Goal: Information Seeking & Learning: Learn about a topic

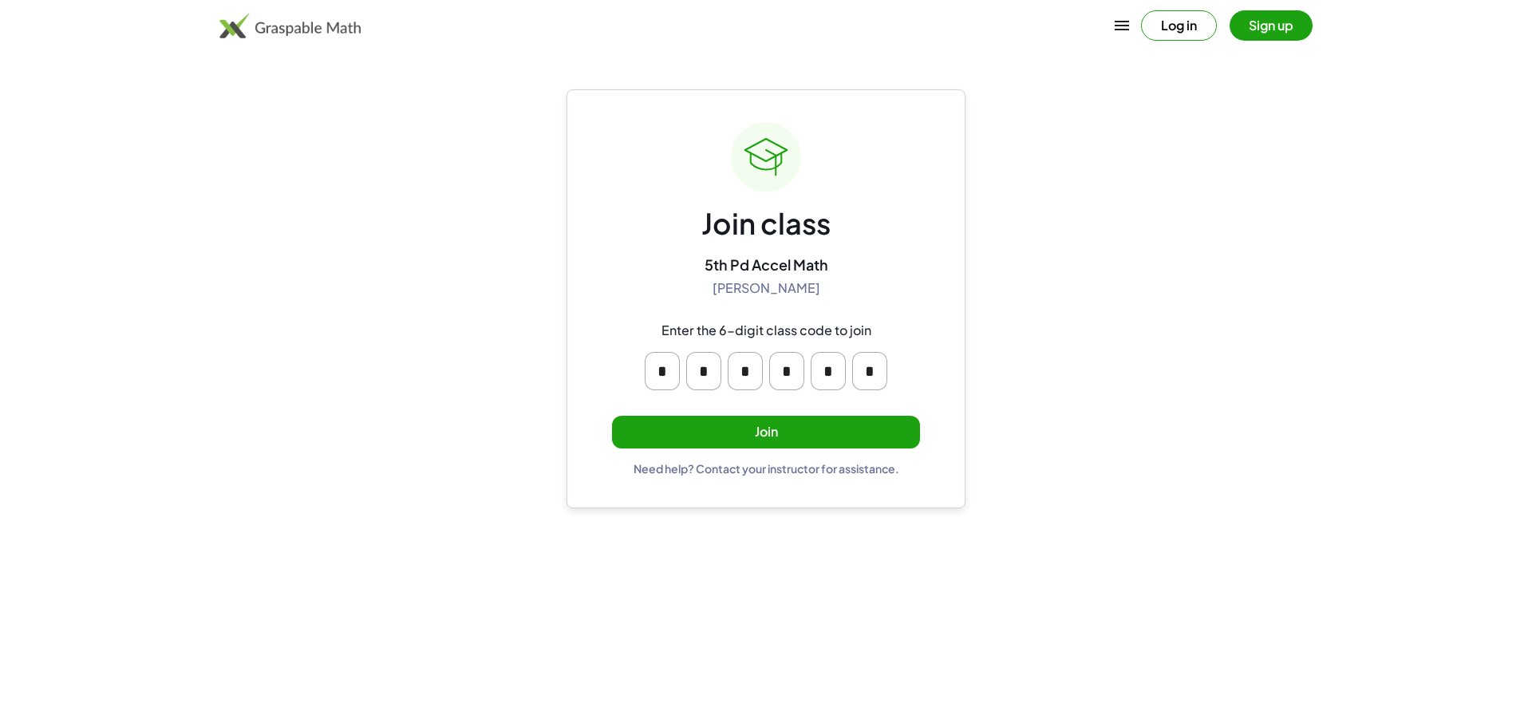
click at [901, 424] on button "Join" at bounding box center [766, 432] width 308 height 33
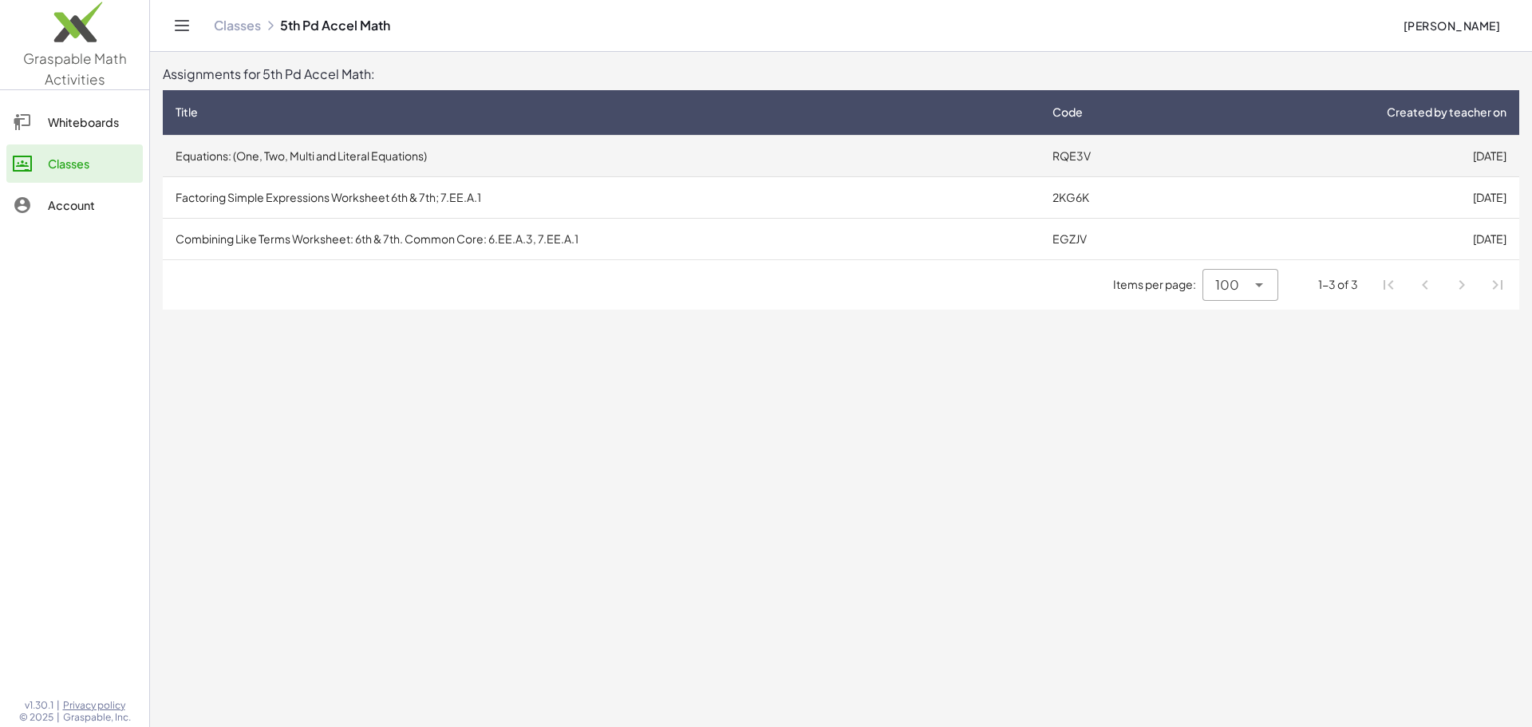
click at [352, 148] on td "Equations: (One, Two, Multi and Literal Equations)" at bounding box center [601, 155] width 877 height 41
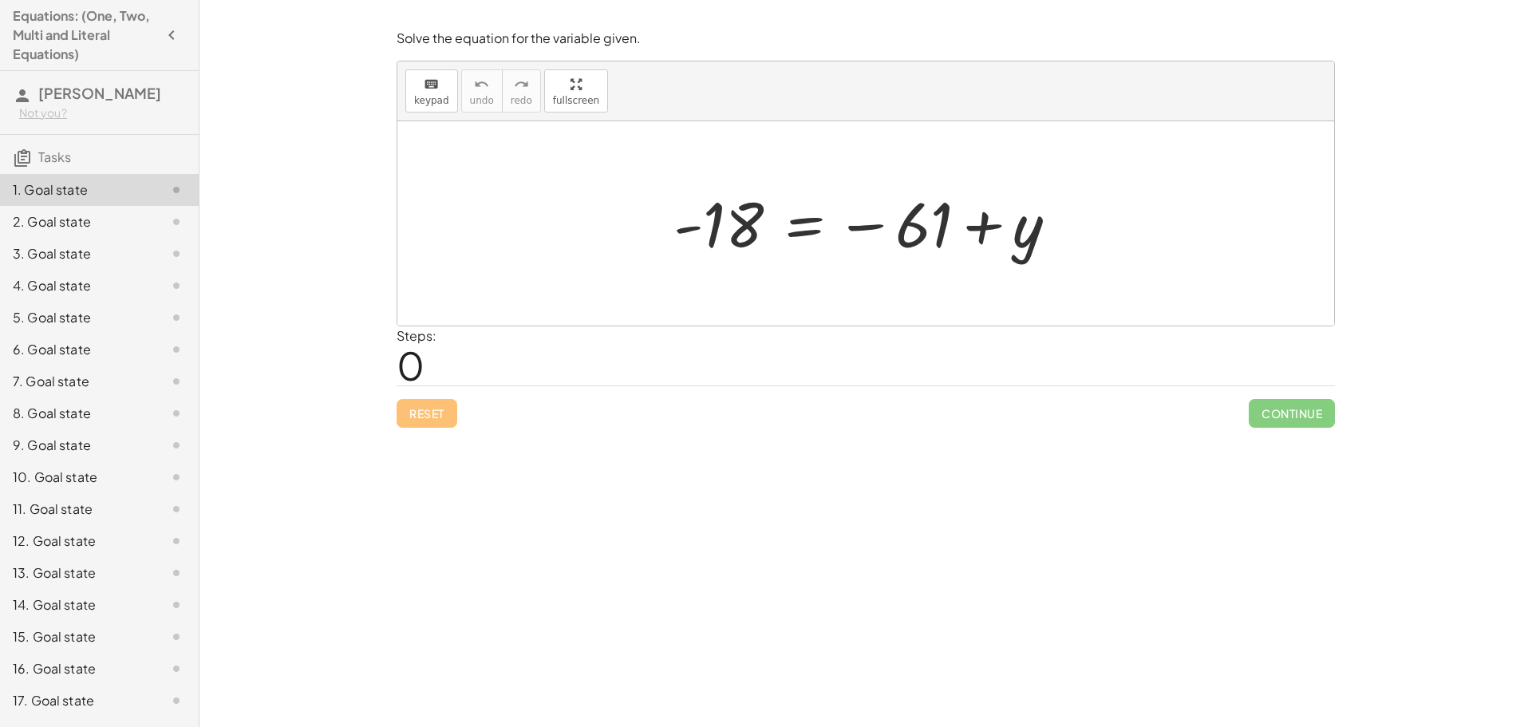
click at [835, 218] on div at bounding box center [871, 223] width 413 height 79
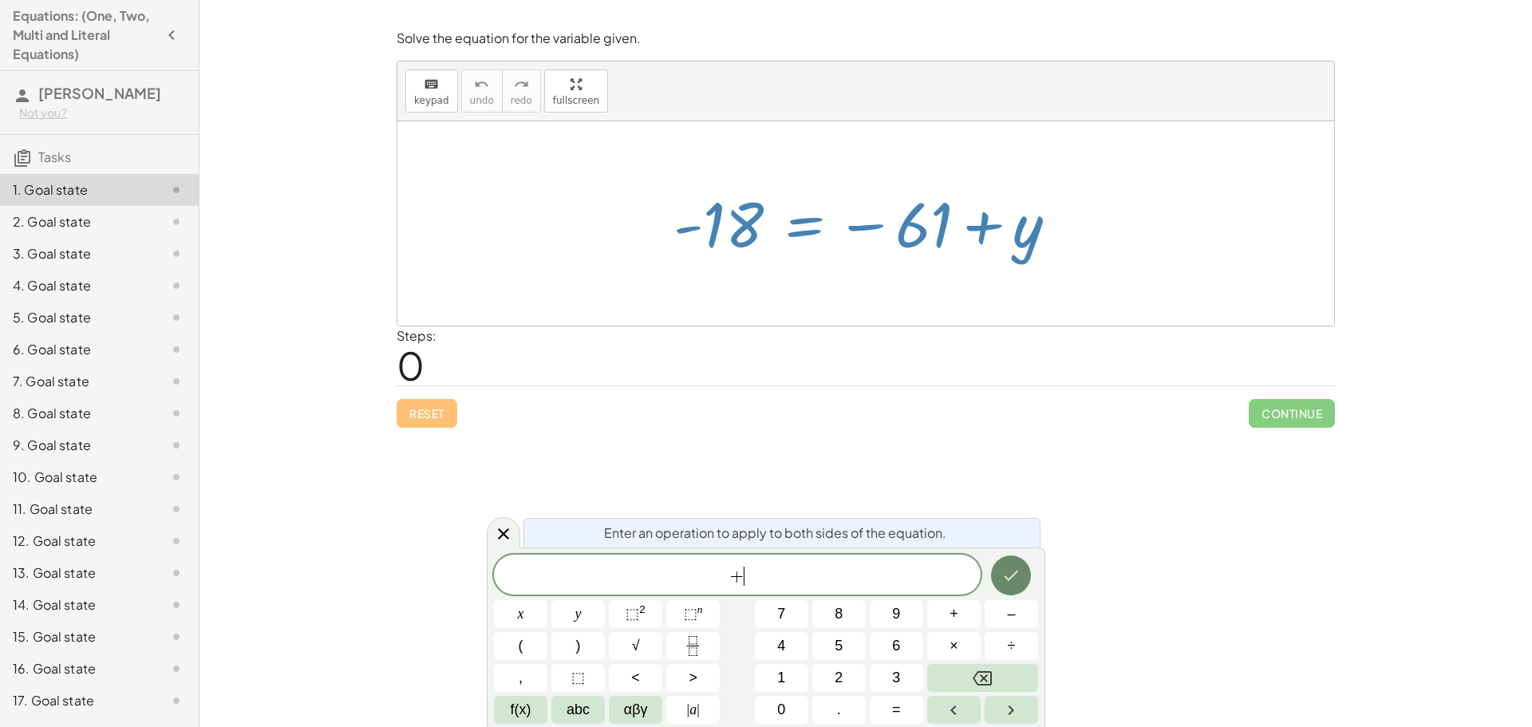
click at [1016, 567] on icon "Done" at bounding box center [1010, 575] width 19 height 19
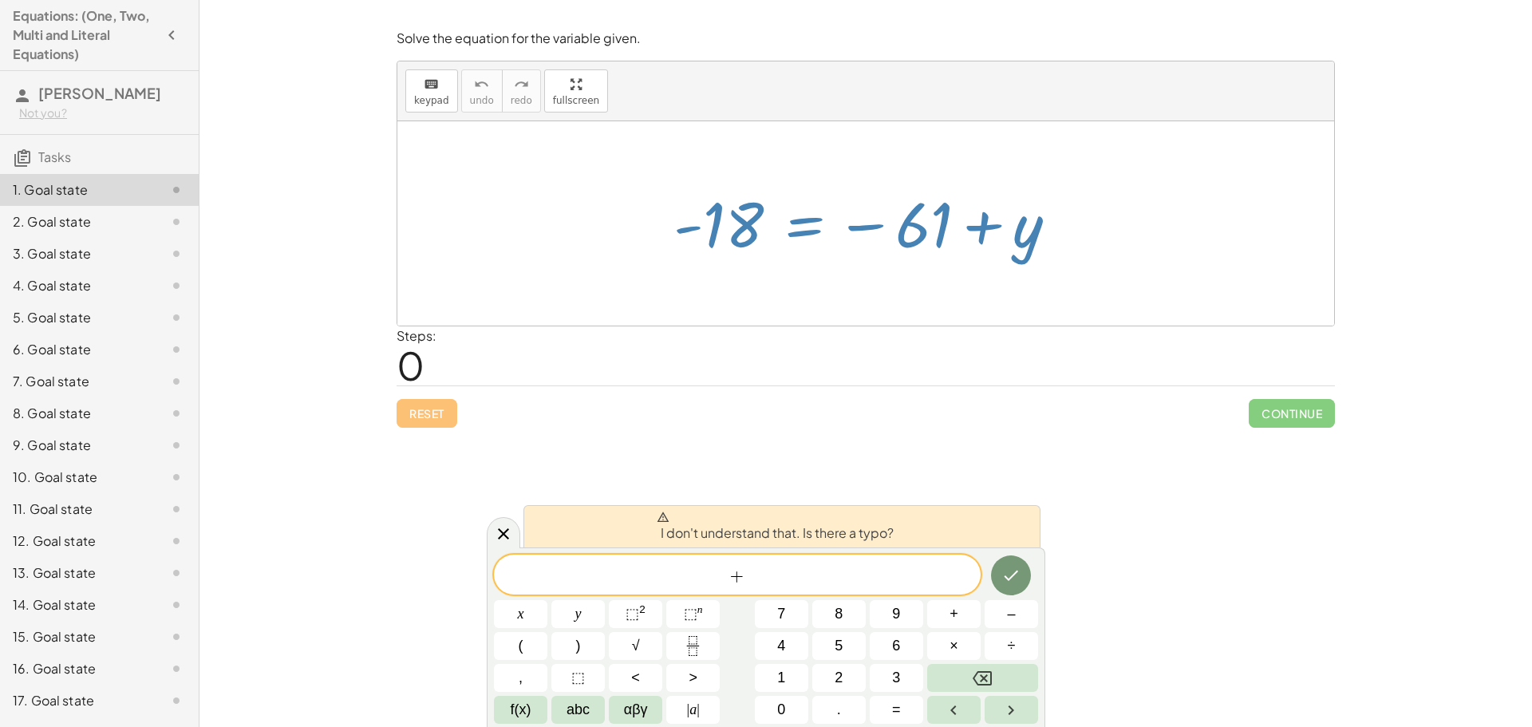
click at [885, 562] on div "+ ​" at bounding box center [737, 575] width 487 height 40
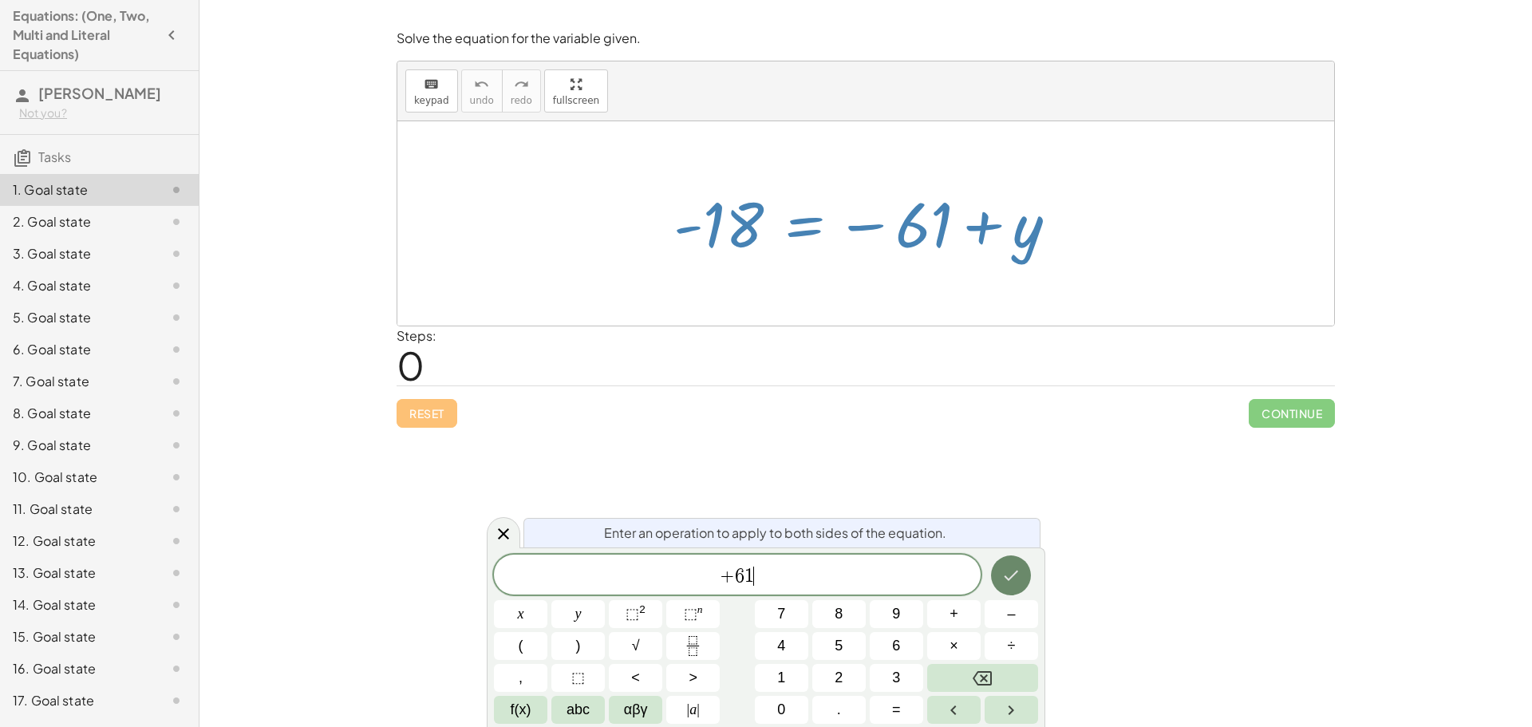
click at [1017, 571] on icon "Done" at bounding box center [1012, 575] width 14 height 10
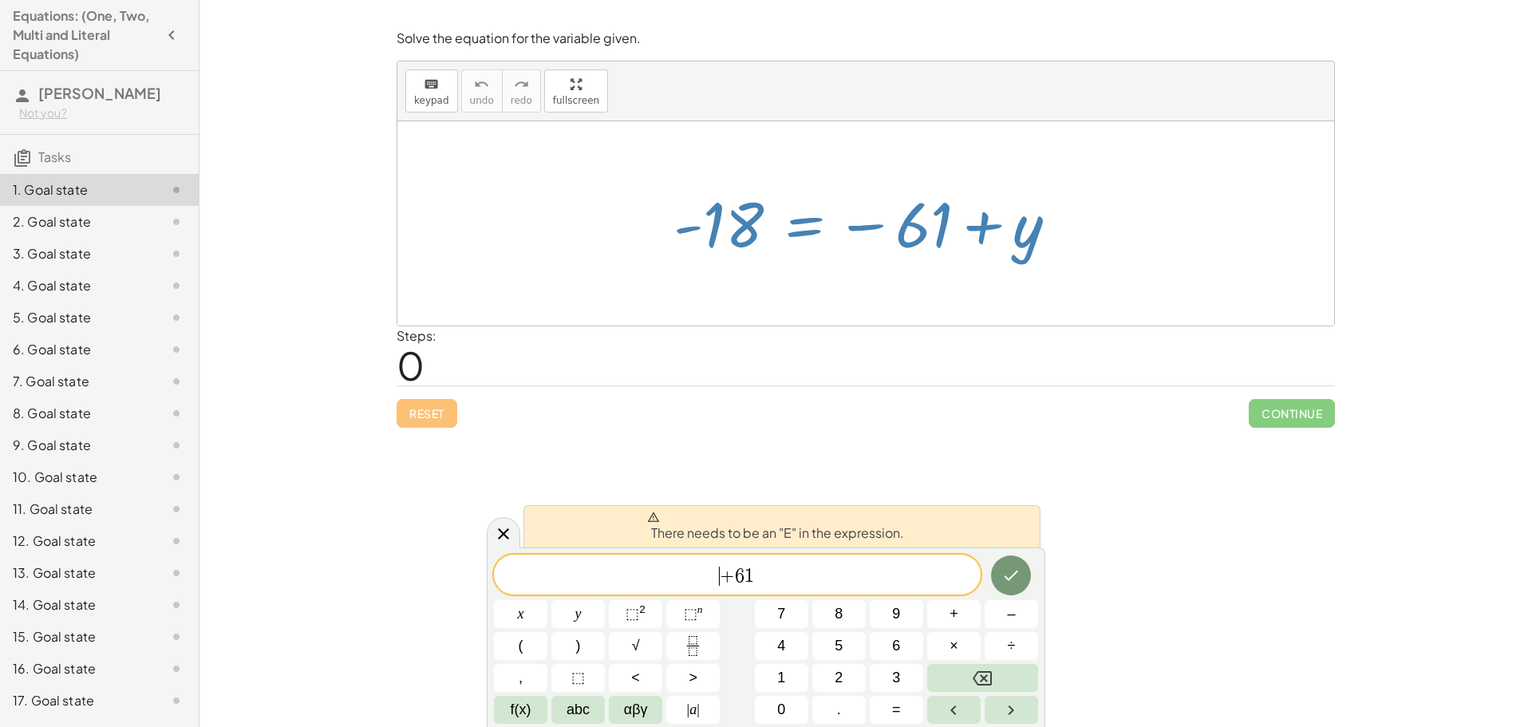
click at [725, 574] on span "+" at bounding box center [727, 576] width 15 height 19
click at [816, 574] on span "+ 6 1 ​" at bounding box center [737, 576] width 487 height 22
click at [439, 417] on div "Reset Continue" at bounding box center [866, 406] width 938 height 42
click at [442, 415] on div "Reset Continue" at bounding box center [866, 406] width 938 height 42
drag, startPoint x: 515, startPoint y: 521, endPoint x: 503, endPoint y: 531, distance: 15.3
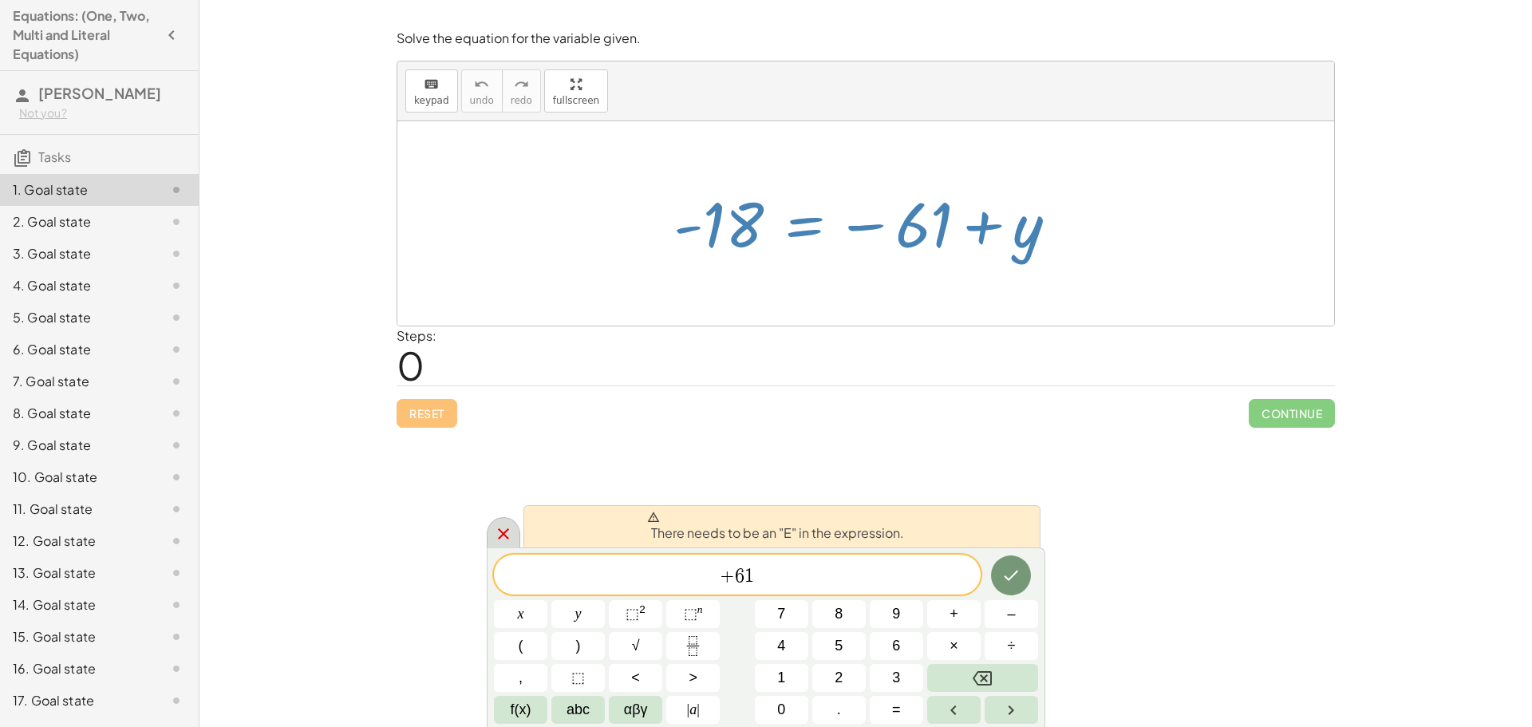
click at [514, 524] on body "Equations: (One, Two, Multi and Literal Equations) [PERSON_NAME] Not you? Tasks…" at bounding box center [766, 363] width 1532 height 727
click at [503, 531] on icon at bounding box center [503, 533] width 19 height 19
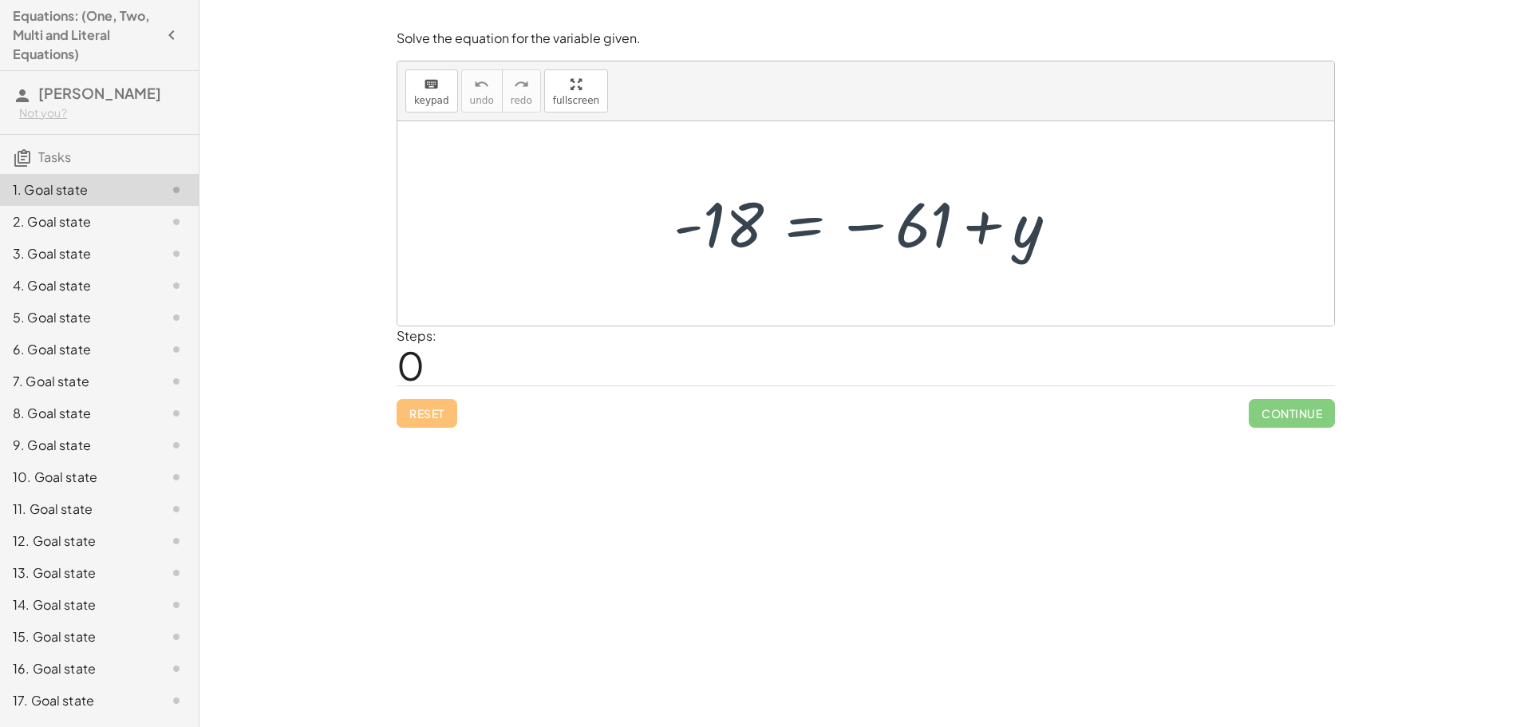
click at [440, 422] on div "Reset Continue" at bounding box center [866, 406] width 938 height 42
click at [430, 409] on div "Reset Continue" at bounding box center [866, 406] width 938 height 42
click at [430, 408] on div "Reset Continue" at bounding box center [866, 406] width 938 height 42
click at [855, 263] on div "- 18 = − 61 + y" at bounding box center [865, 223] width 432 height 87
click at [931, 220] on div at bounding box center [871, 223] width 413 height 79
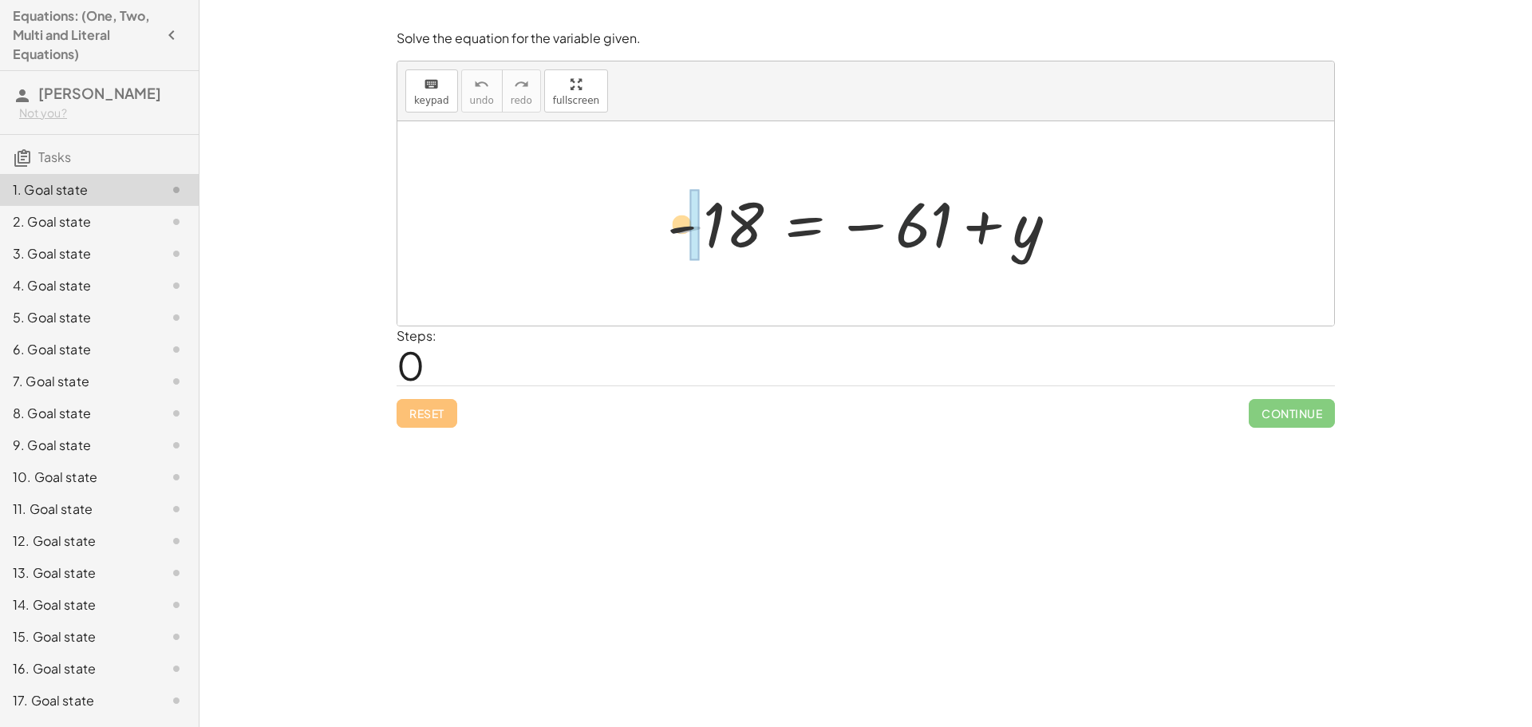
drag, startPoint x: 661, startPoint y: 199, endPoint x: 612, endPoint y: 203, distance: 49.7
click at [653, 198] on div "- - 18 = − 61 + y" at bounding box center [865, 223] width 432 height 87
click at [531, 188] on div at bounding box center [865, 223] width 937 height 204
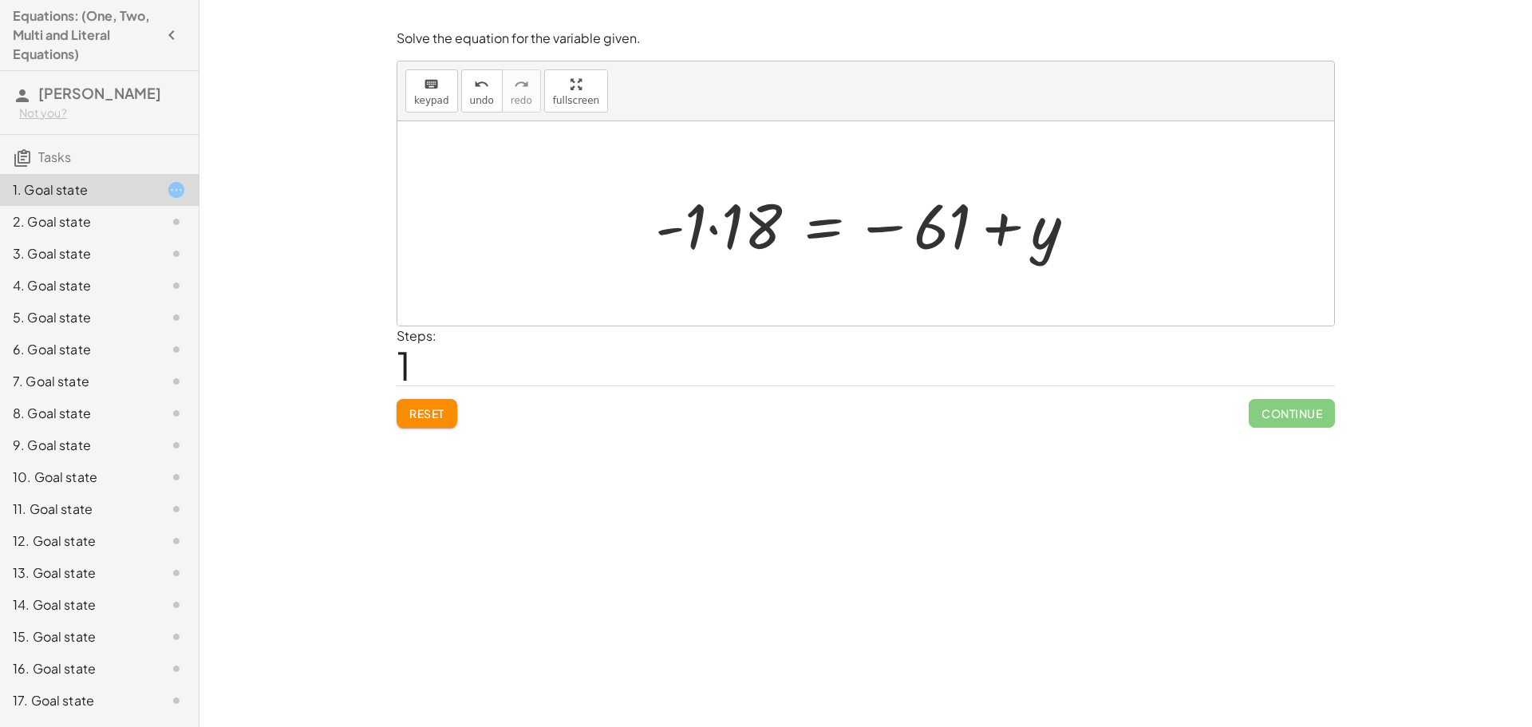
click at [933, 227] on div at bounding box center [872, 224] width 450 height 82
click at [880, 220] on div at bounding box center [872, 224] width 450 height 82
click at [947, 226] on div at bounding box center [872, 224] width 450 height 82
click at [670, 229] on div at bounding box center [872, 224] width 450 height 82
click at [735, 218] on div at bounding box center [872, 224] width 450 height 82
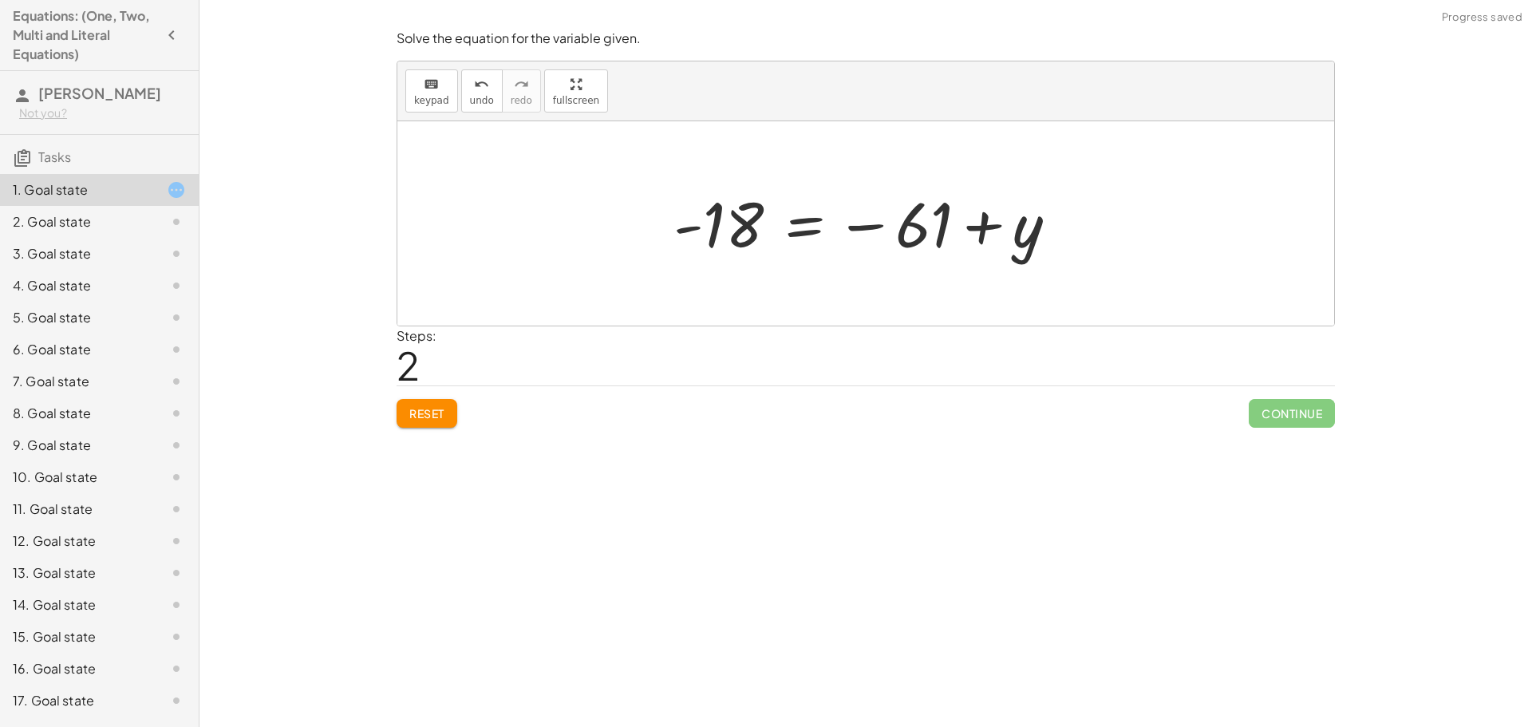
click at [695, 231] on div at bounding box center [871, 223] width 413 height 79
click at [718, 225] on div at bounding box center [871, 223] width 413 height 79
click at [688, 223] on div at bounding box center [871, 223] width 413 height 79
click at [926, 230] on div at bounding box center [871, 223] width 413 height 79
drag, startPoint x: 697, startPoint y: 227, endPoint x: 925, endPoint y: 211, distance: 227.9
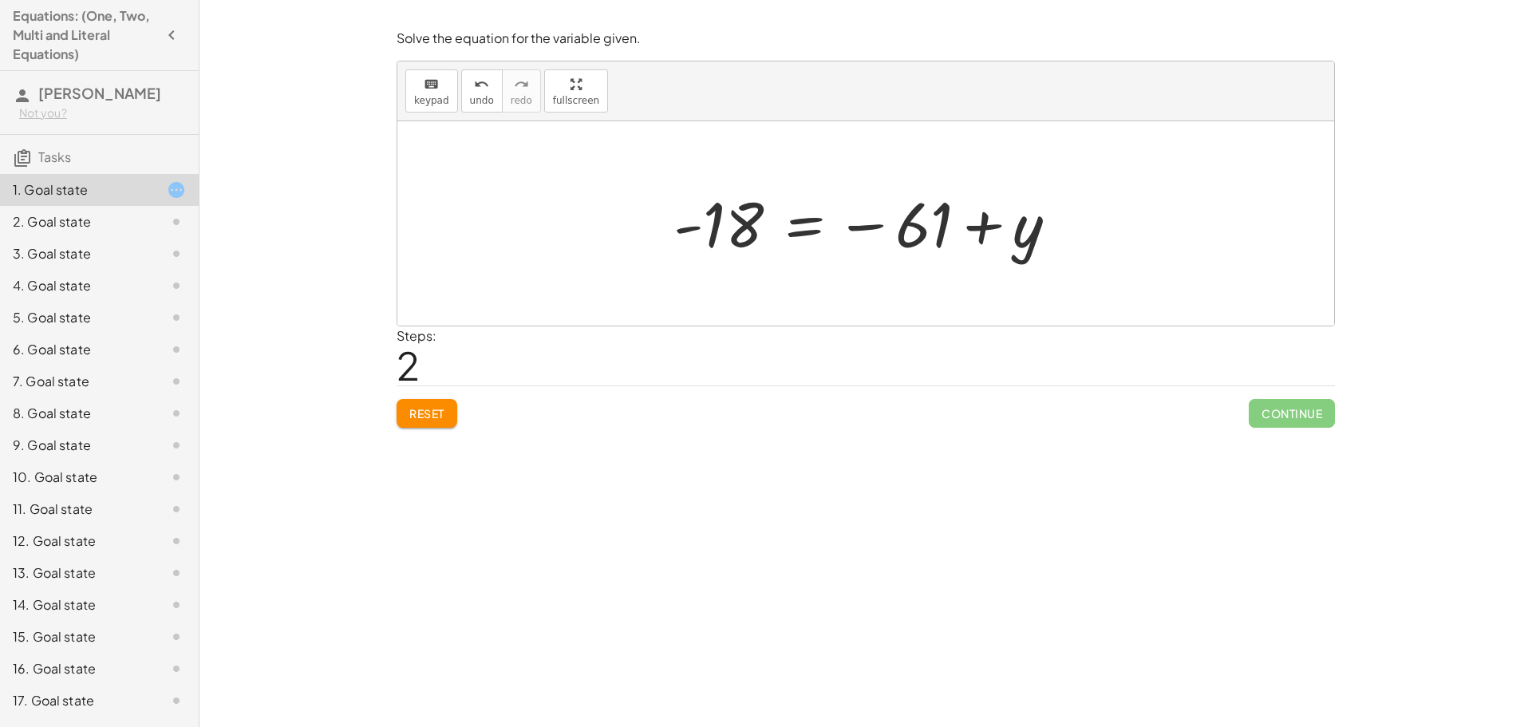
click at [925, 211] on div at bounding box center [871, 223] width 413 height 79
click at [921, 222] on div at bounding box center [871, 223] width 413 height 79
click at [877, 227] on div at bounding box center [871, 223] width 413 height 79
click at [487, 95] on span "undo" at bounding box center [482, 100] width 24 height 11
click at [522, 100] on span "redo" at bounding box center [522, 100] width 22 height 11
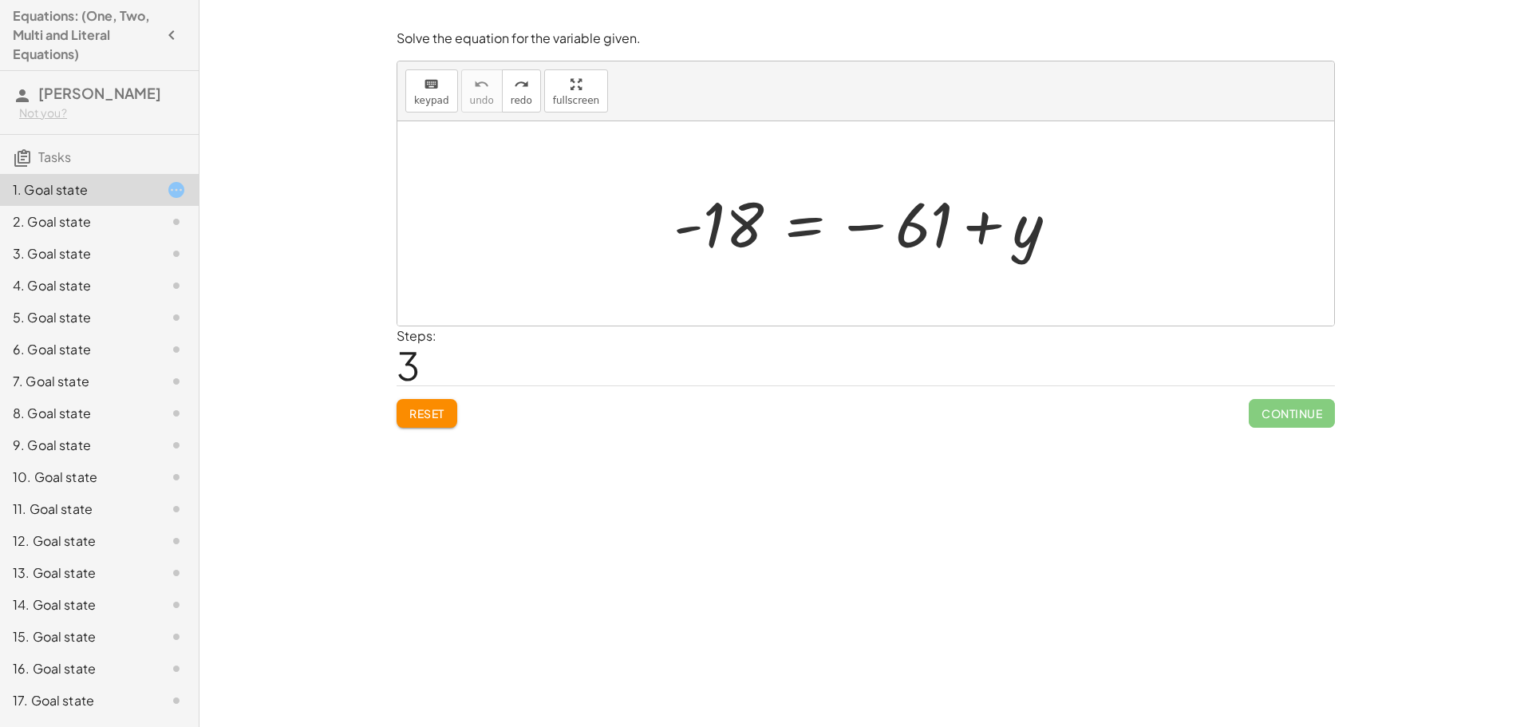
click at [444, 415] on span "Reset" at bounding box center [426, 413] width 35 height 14
click at [909, 231] on div at bounding box center [871, 223] width 413 height 79
drag, startPoint x: 909, startPoint y: 231, endPoint x: 922, endPoint y: 231, distance: 12.8
click at [922, 231] on div at bounding box center [871, 223] width 413 height 79
drag, startPoint x: 717, startPoint y: 235, endPoint x: 732, endPoint y: 211, distance: 27.7
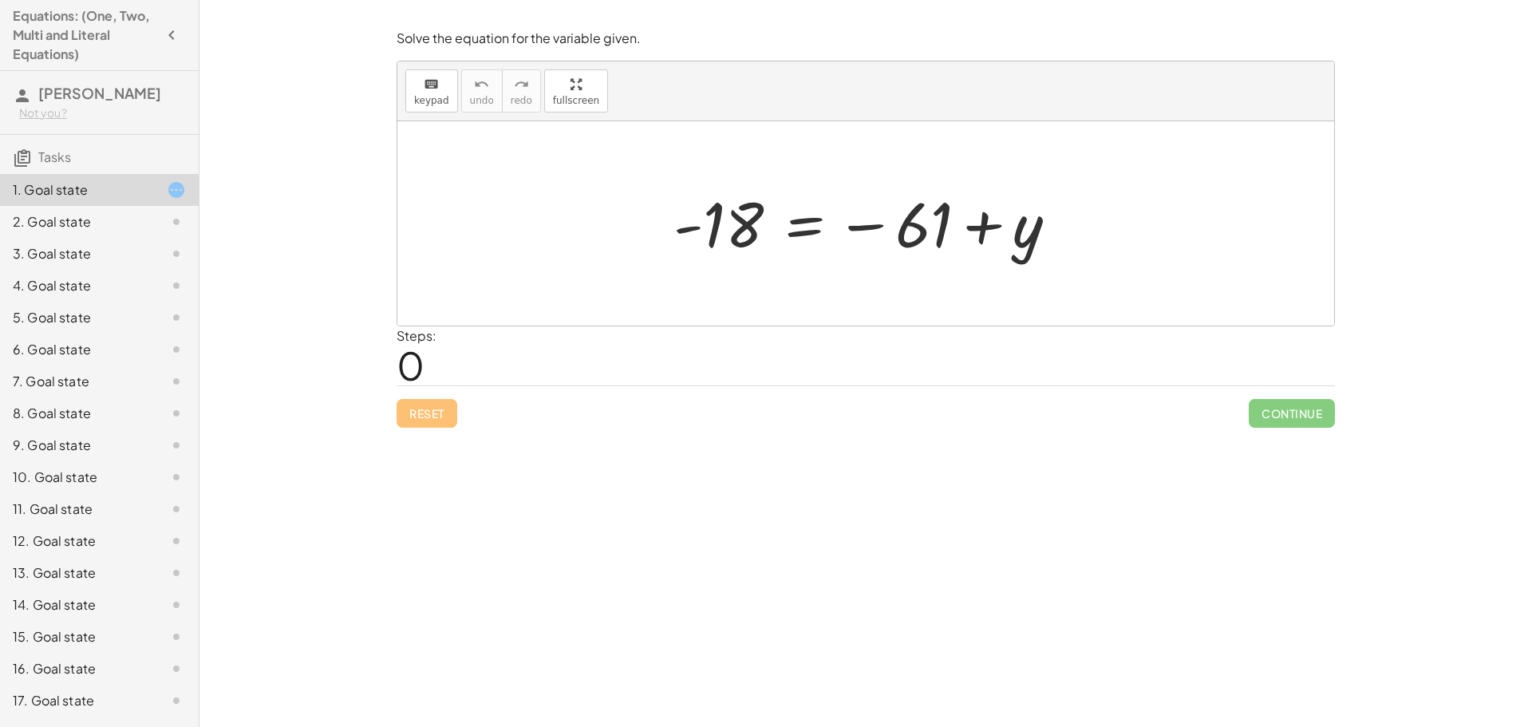
click at [732, 211] on div at bounding box center [871, 223] width 413 height 79
drag, startPoint x: 921, startPoint y: 234, endPoint x: 741, endPoint y: 230, distance: 179.6
click at [741, 230] on div at bounding box center [871, 223] width 413 height 79
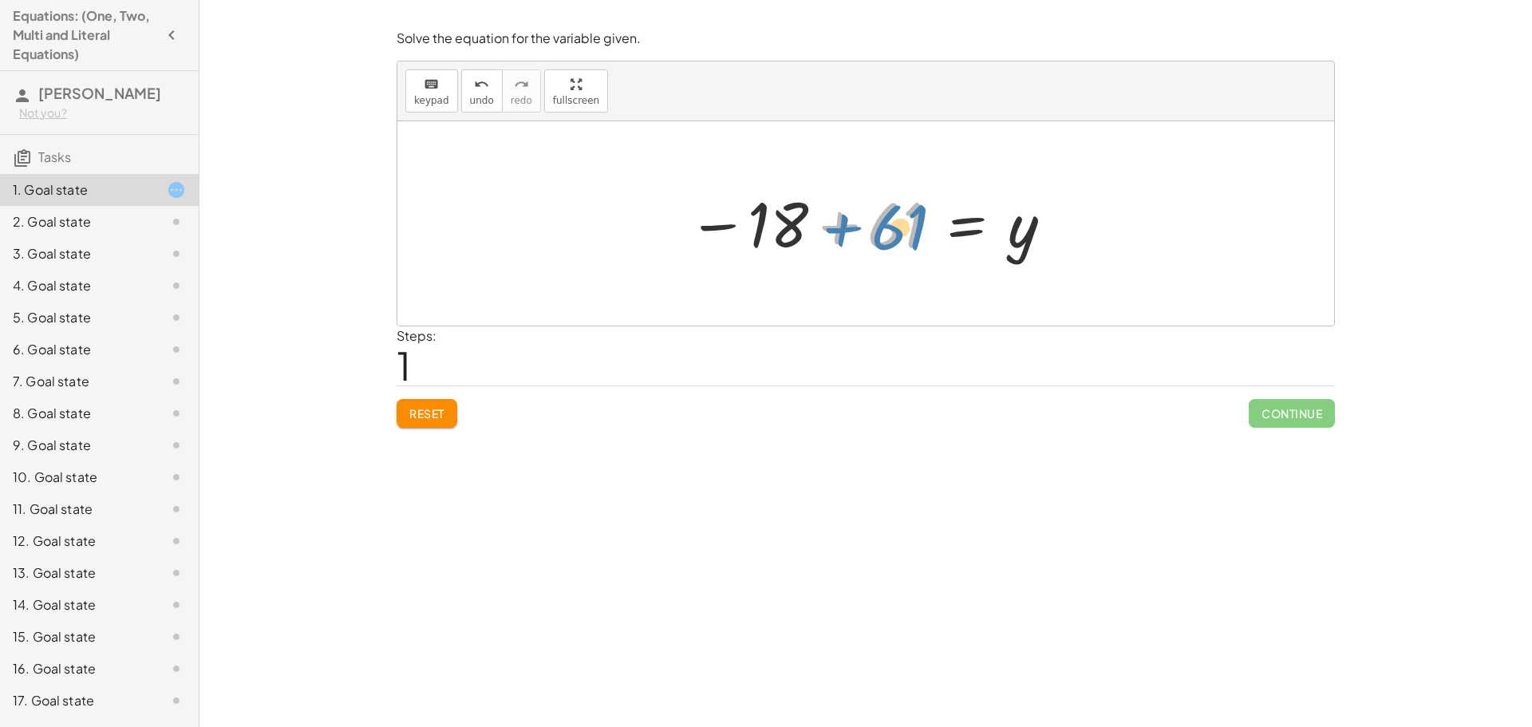
click at [894, 234] on div at bounding box center [871, 223] width 383 height 79
drag, startPoint x: 780, startPoint y: 223, endPoint x: 899, endPoint y: 221, distance: 118.9
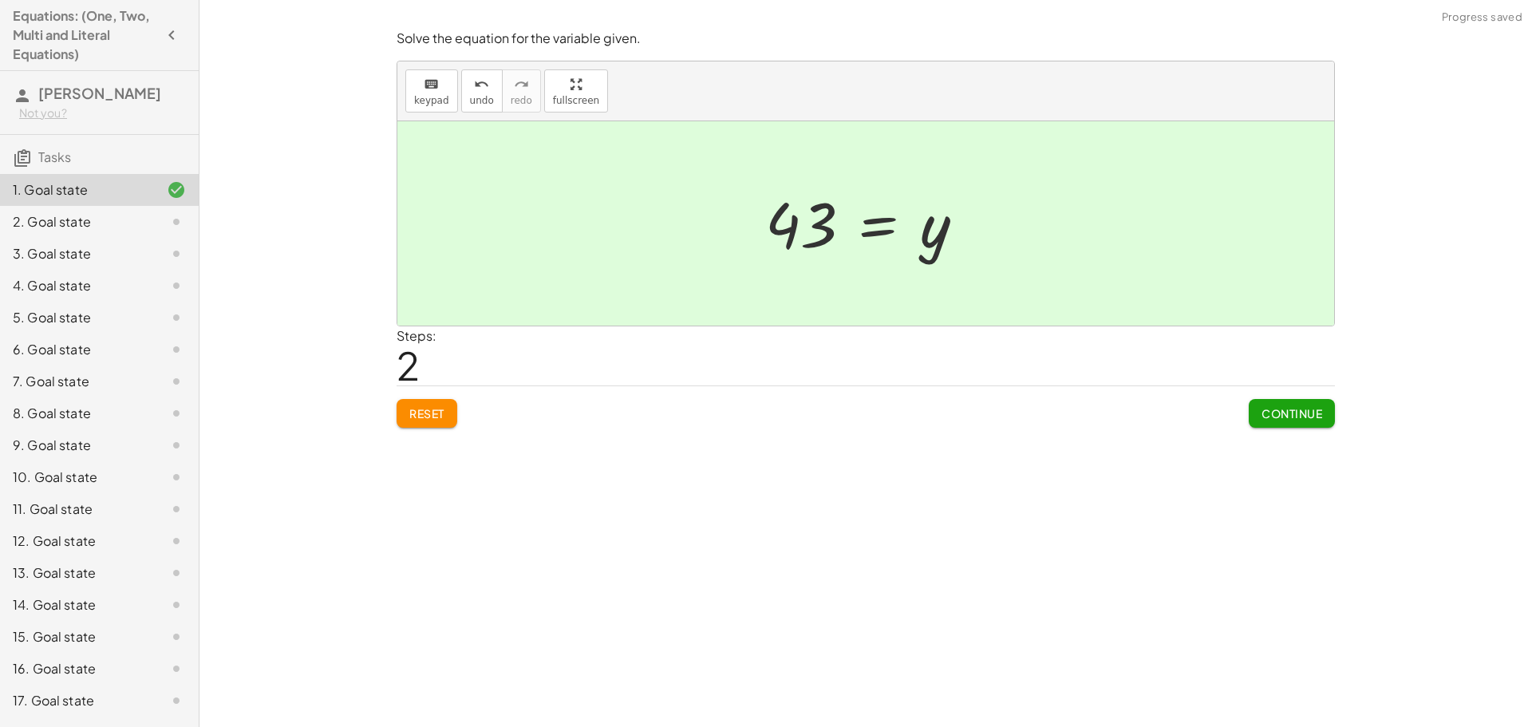
click at [868, 227] on div at bounding box center [871, 223] width 228 height 79
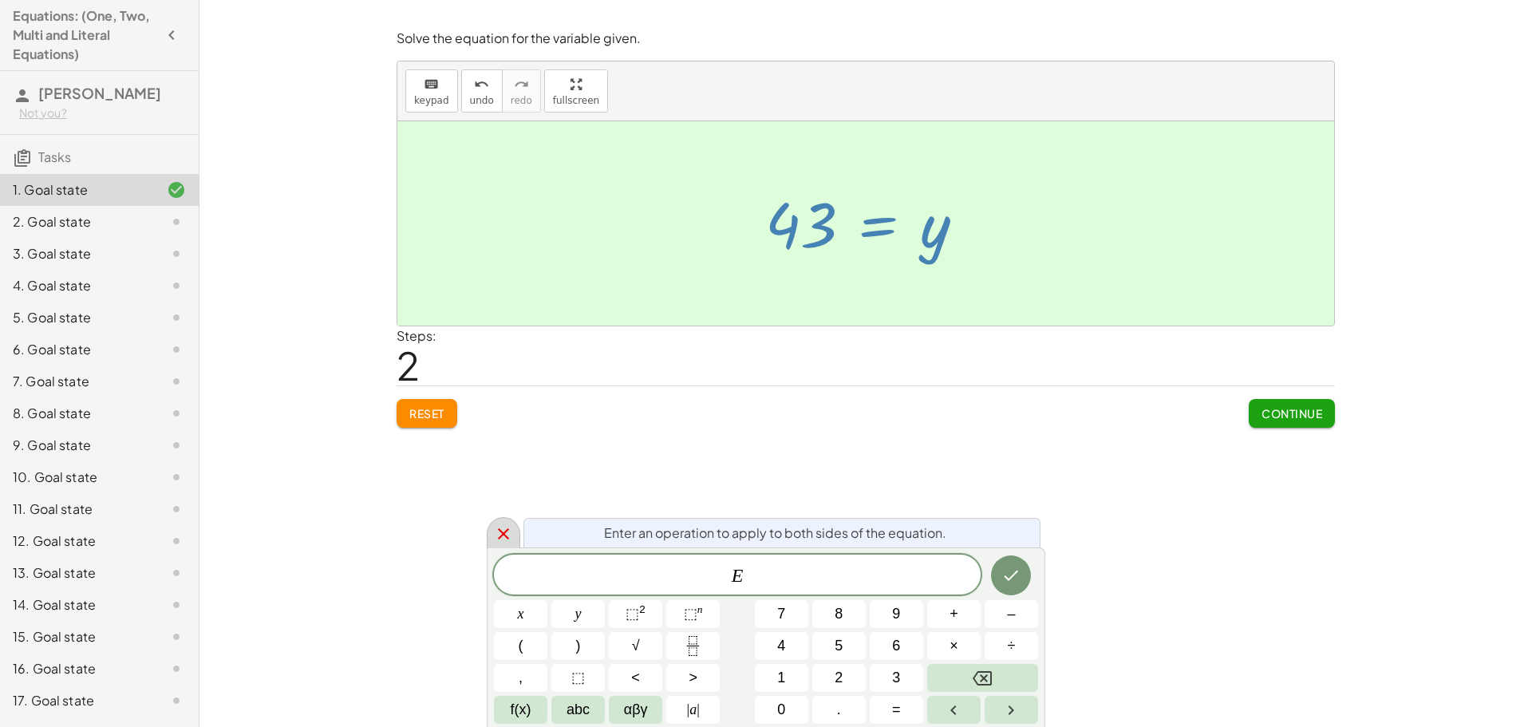
click at [493, 535] on div at bounding box center [504, 532] width 34 height 31
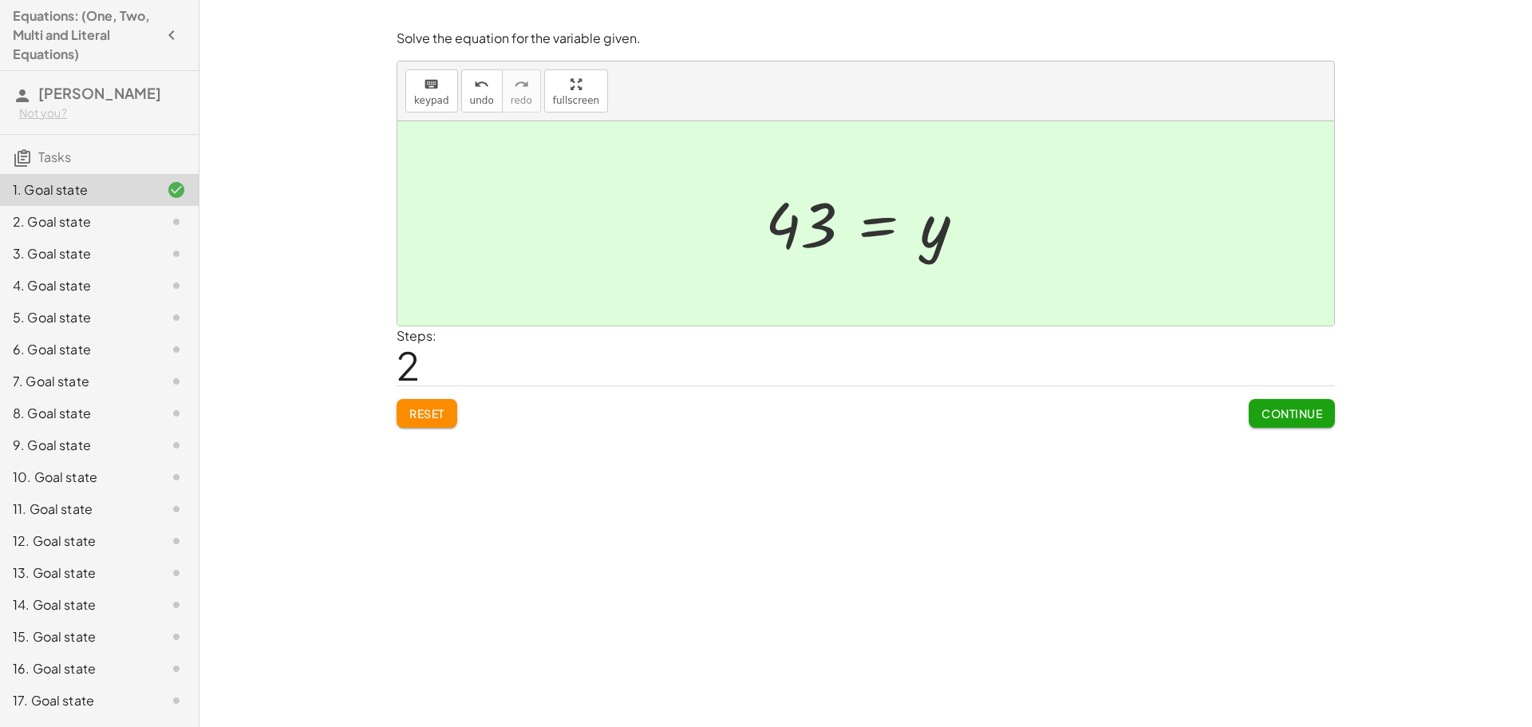
click at [1313, 418] on span "Continue" at bounding box center [1291, 413] width 61 height 14
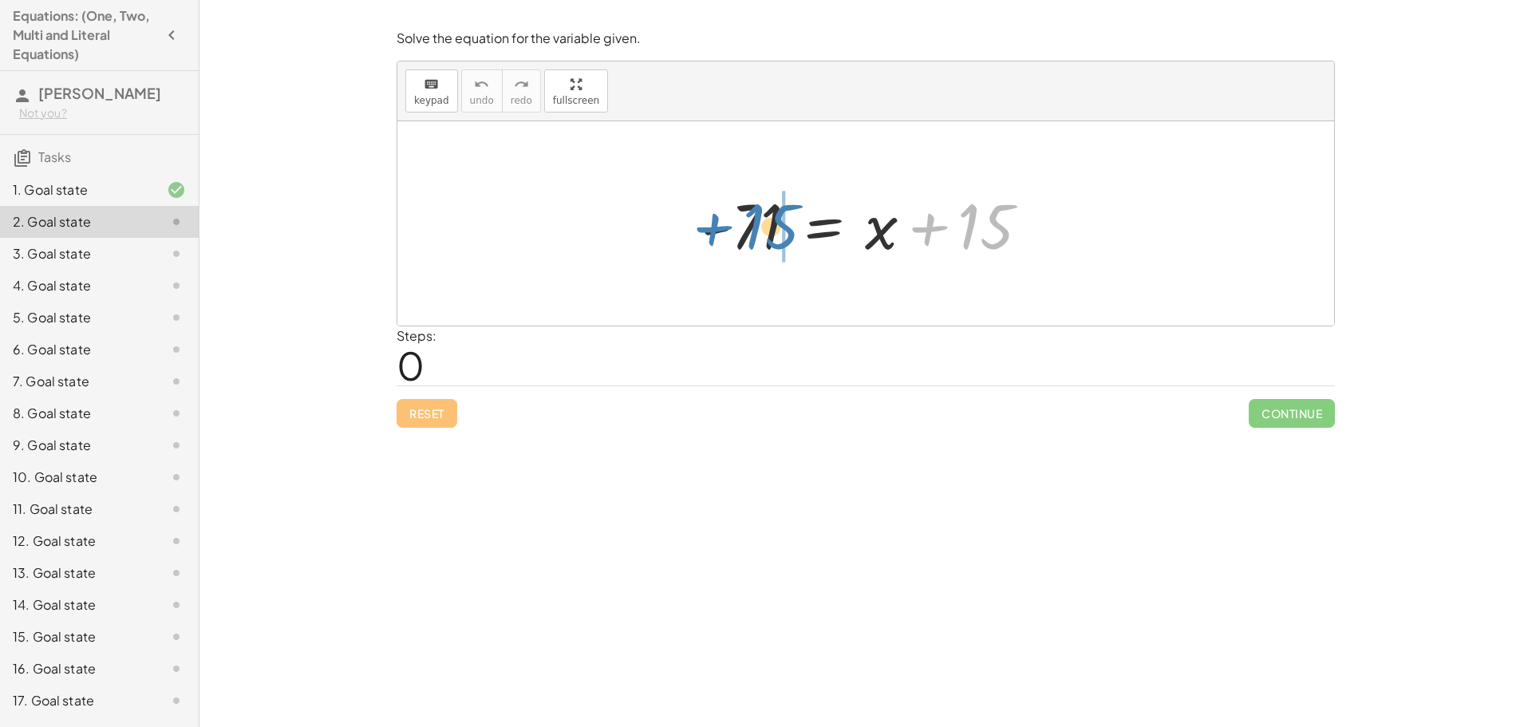
drag, startPoint x: 984, startPoint y: 236, endPoint x: 769, endPoint y: 236, distance: 214.6
click at [769, 236] on div at bounding box center [871, 224] width 357 height 82
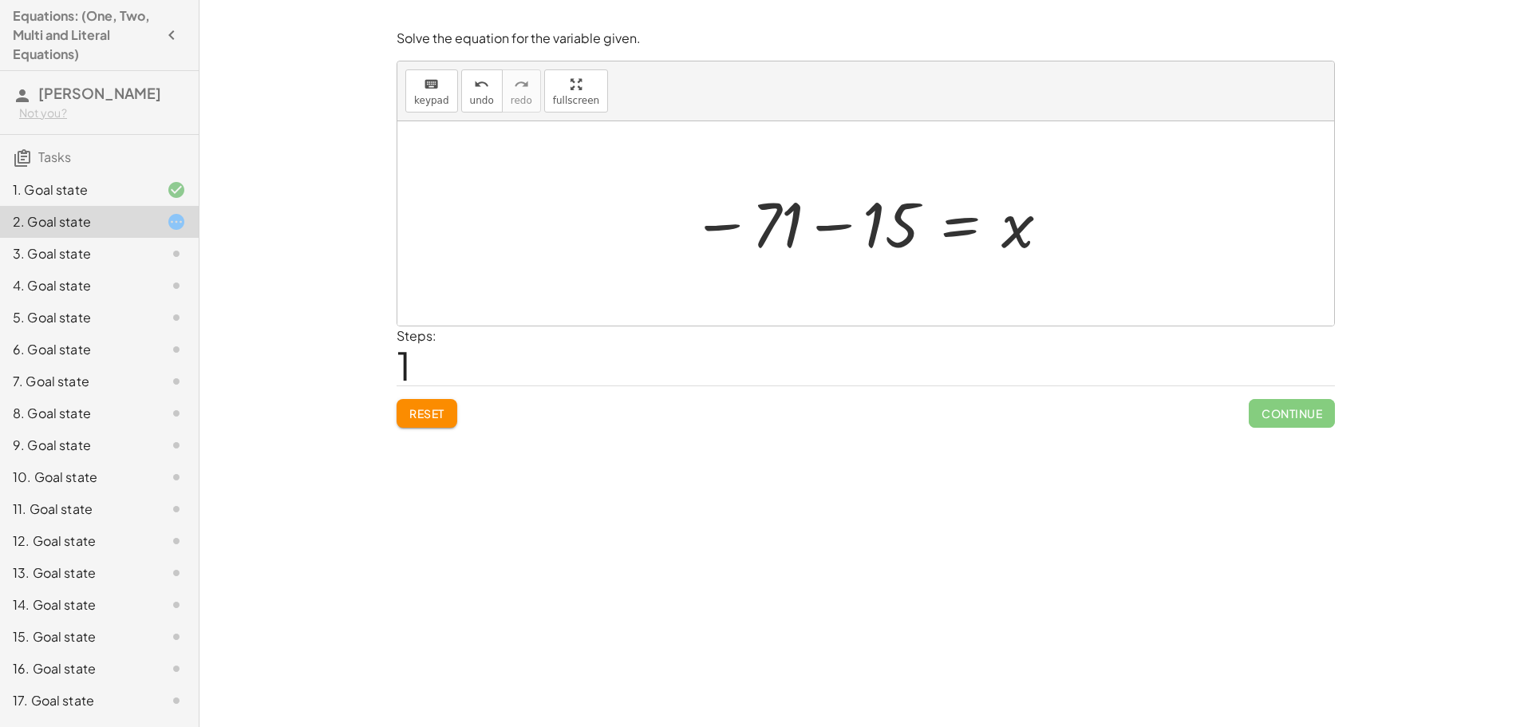
click at [440, 419] on span "Reset" at bounding box center [426, 413] width 35 height 14
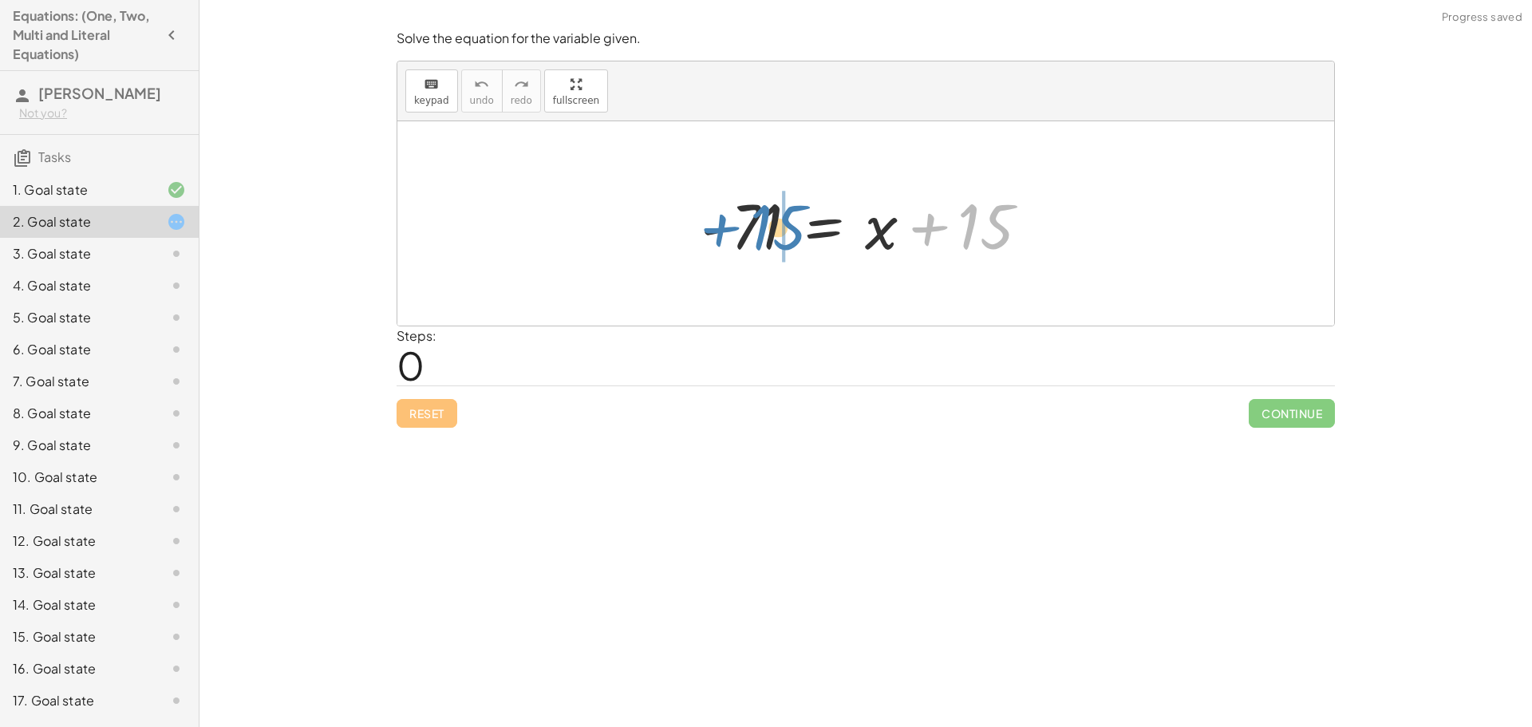
drag, startPoint x: 997, startPoint y: 223, endPoint x: 790, endPoint y: 224, distance: 207.5
click at [790, 224] on div at bounding box center [871, 224] width 357 height 82
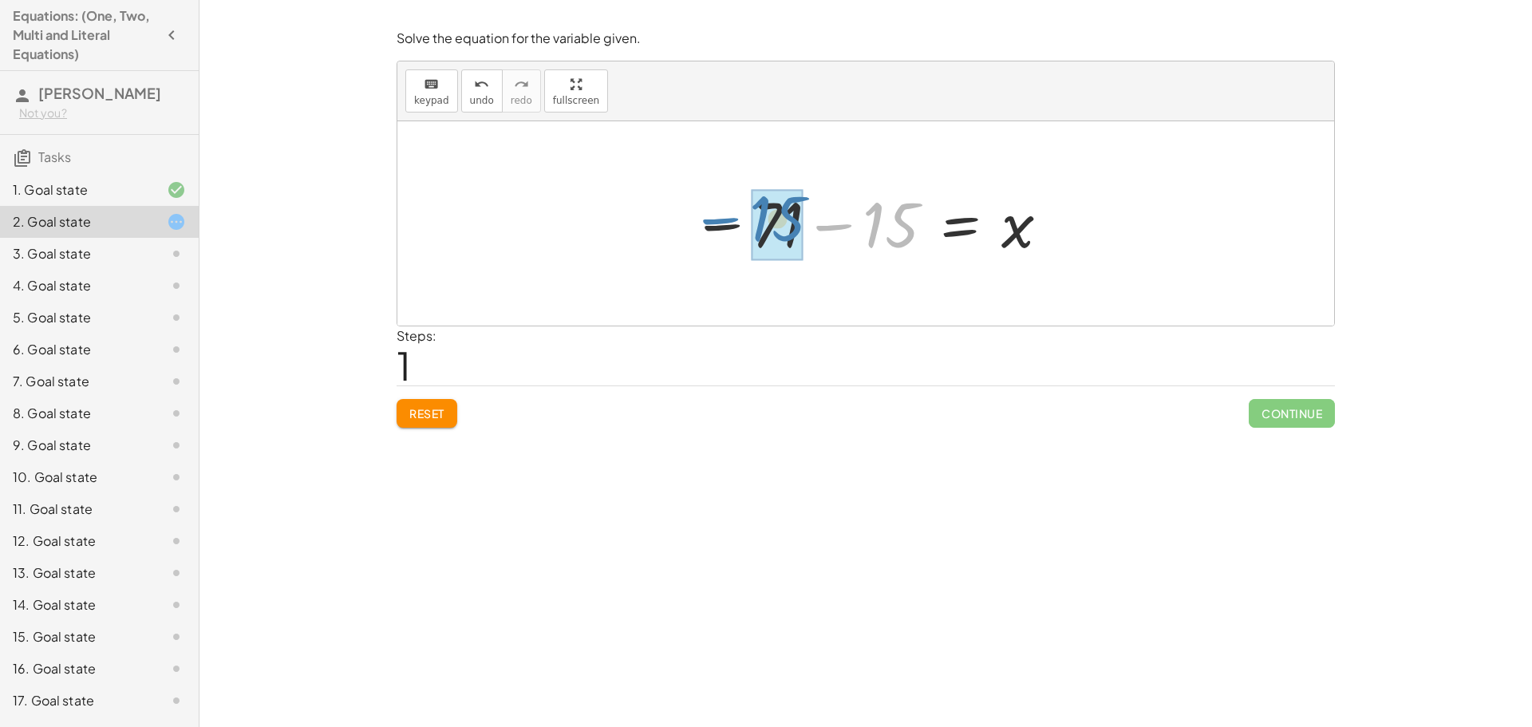
drag, startPoint x: 879, startPoint y: 231, endPoint x: 766, endPoint y: 224, distance: 113.5
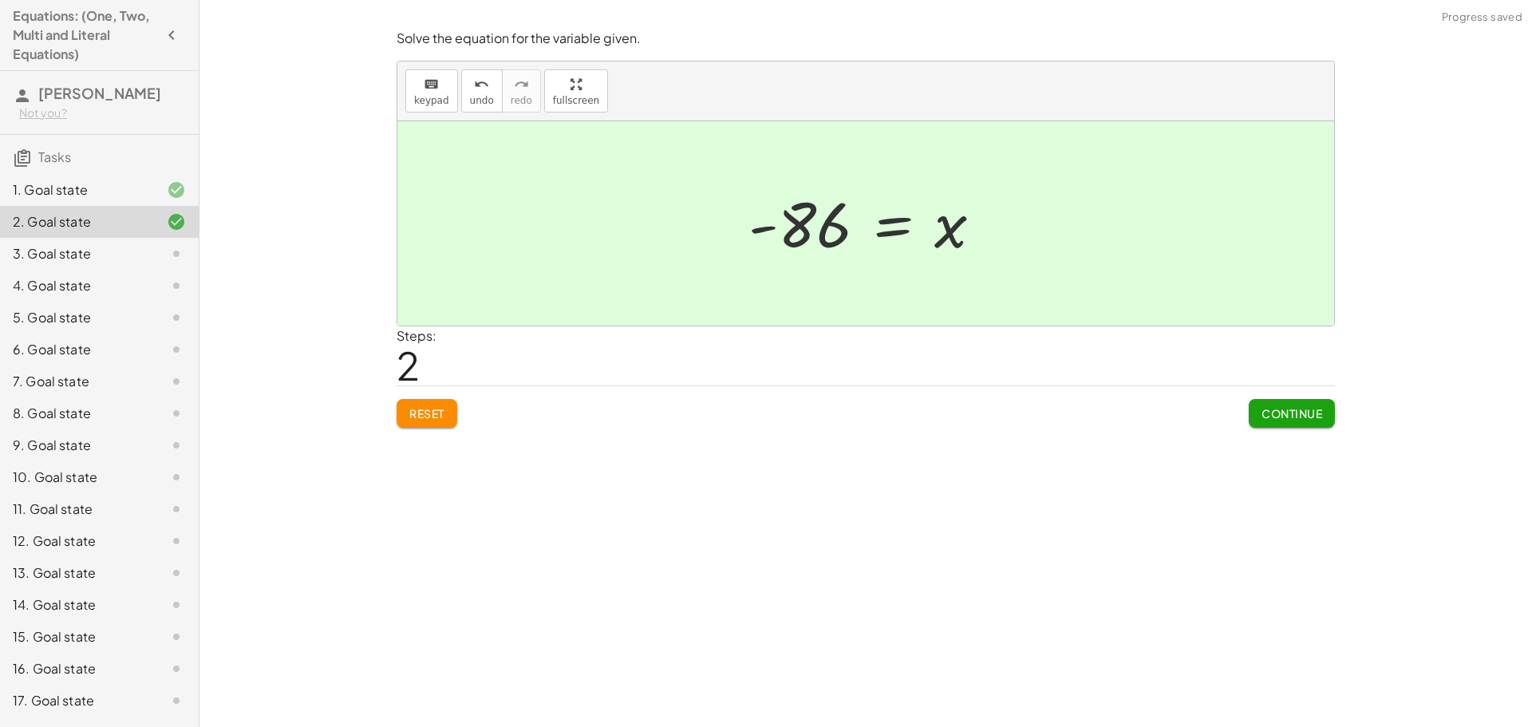
click at [1295, 405] on button "Continue" at bounding box center [1292, 413] width 86 height 29
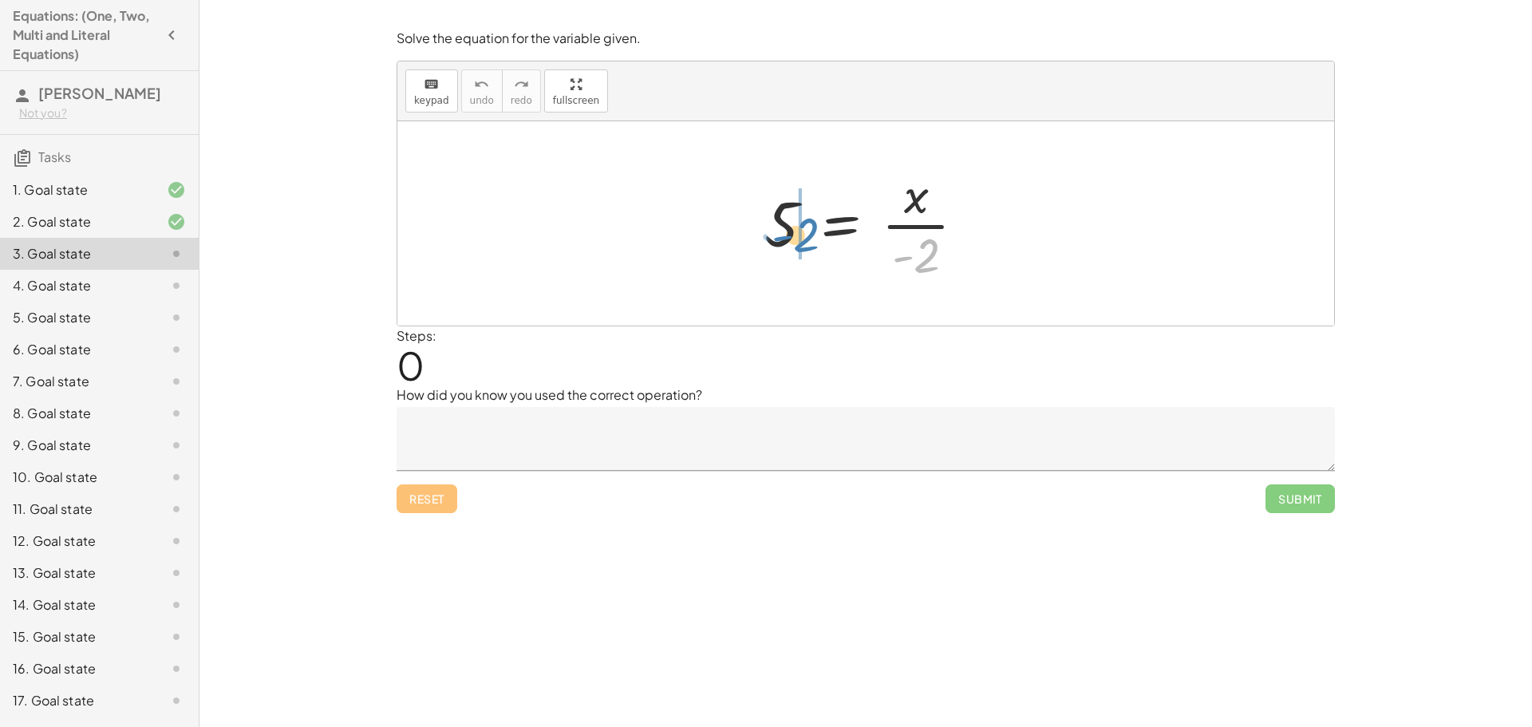
drag, startPoint x: 924, startPoint y: 253, endPoint x: 803, endPoint y: 232, distance: 122.3
click at [803, 232] on div at bounding box center [871, 223] width 230 height 123
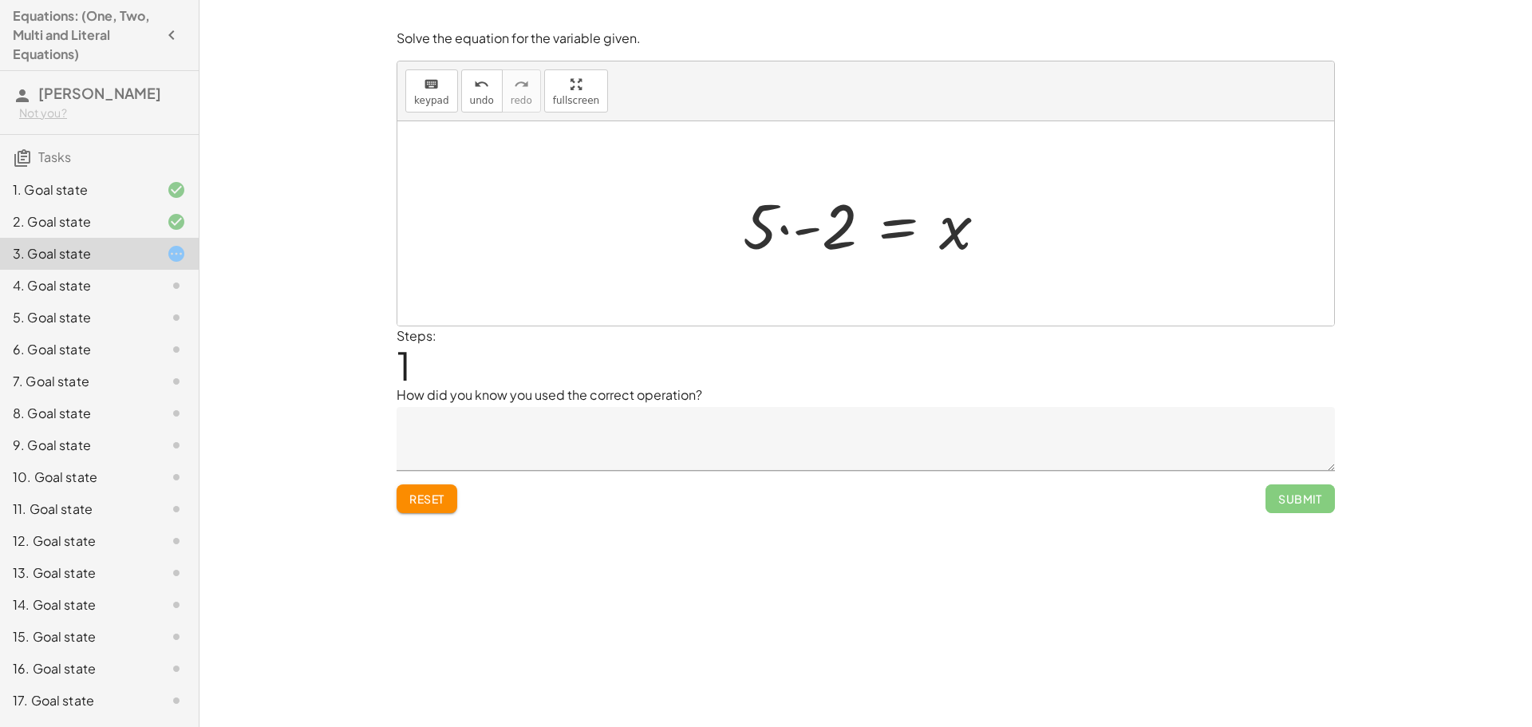
click at [437, 492] on span "Reset" at bounding box center [426, 498] width 35 height 14
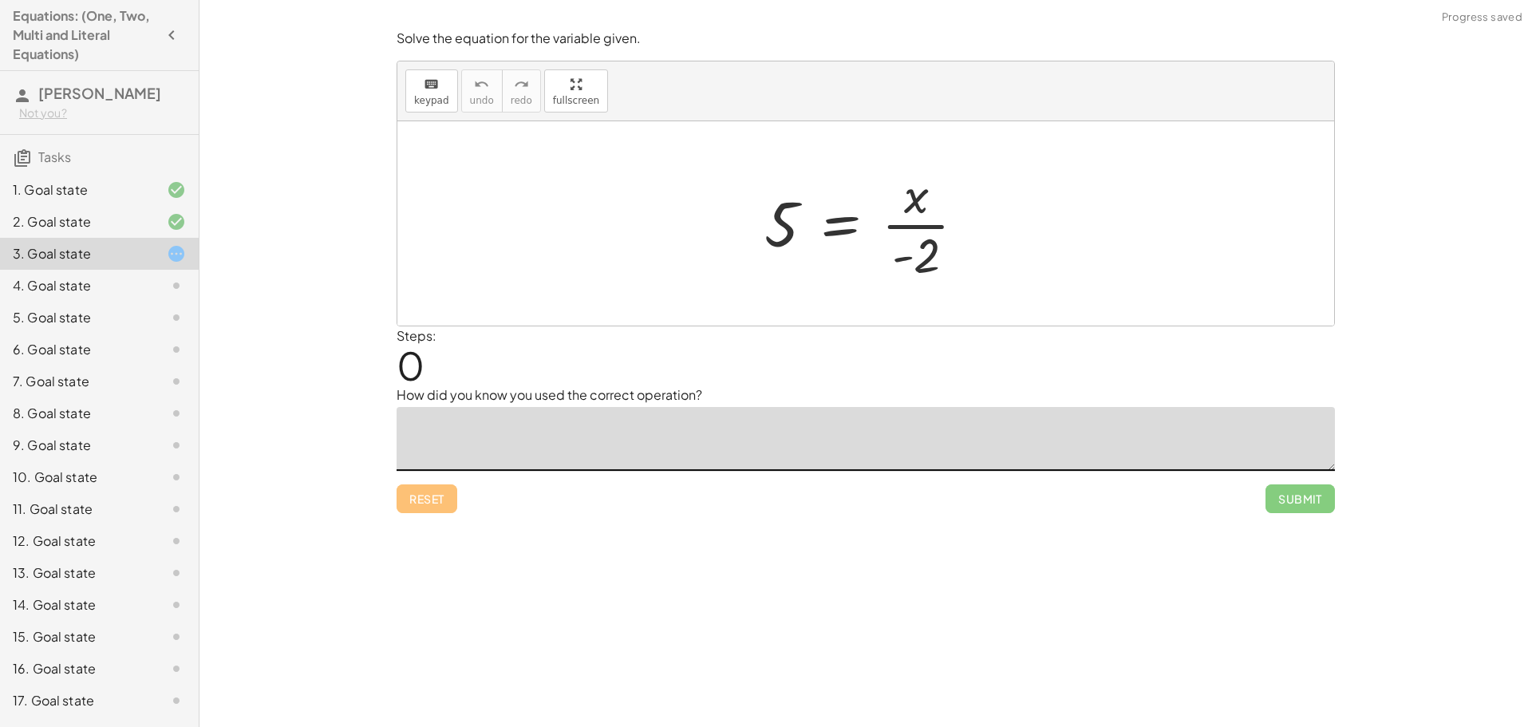
click at [612, 440] on textarea at bounding box center [866, 439] width 938 height 64
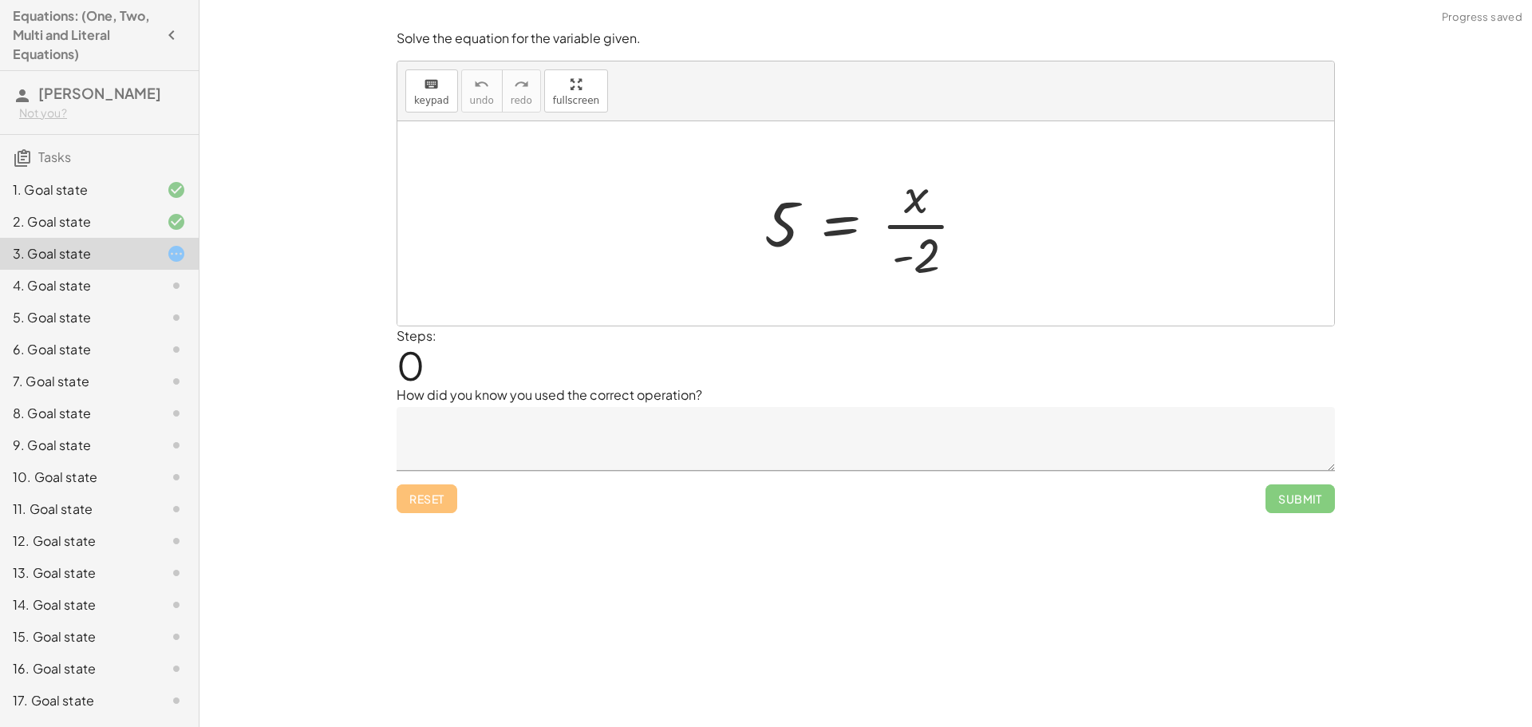
click at [546, 508] on div "Reset Submit" at bounding box center [866, 492] width 938 height 42
click at [926, 209] on div at bounding box center [871, 223] width 230 height 123
click at [147, 277] on div at bounding box center [163, 285] width 45 height 19
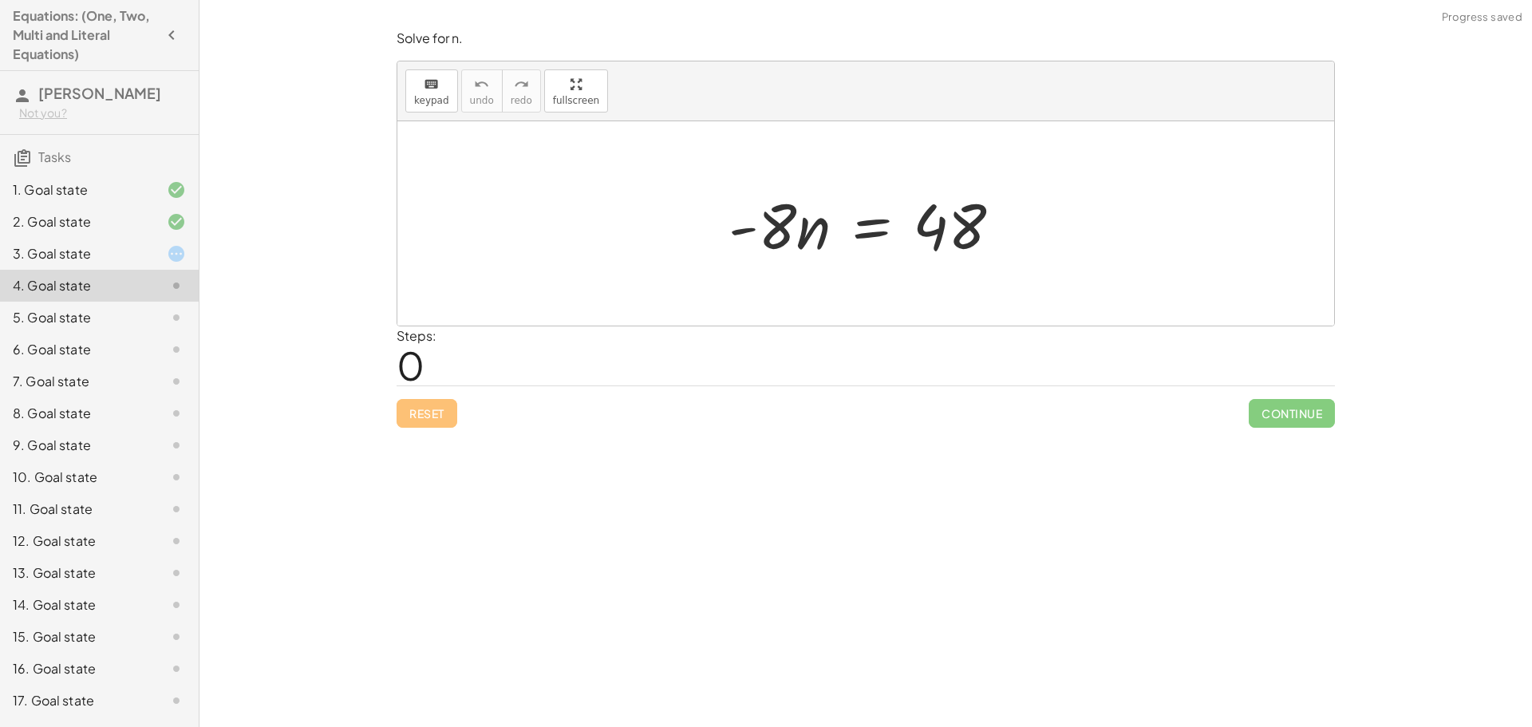
click at [146, 255] on div at bounding box center [163, 253] width 45 height 19
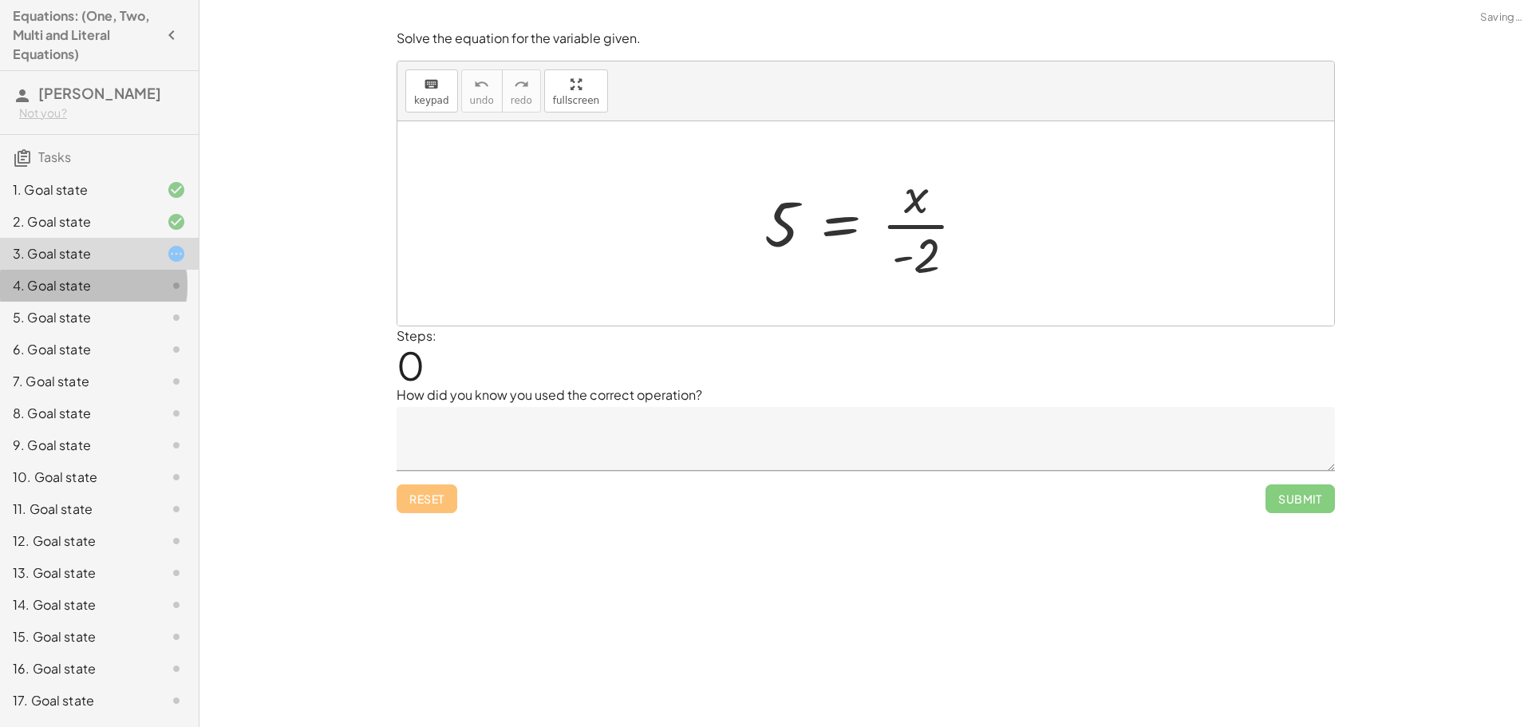
click at [139, 334] on div "4. Goal state" at bounding box center [99, 350] width 199 height 32
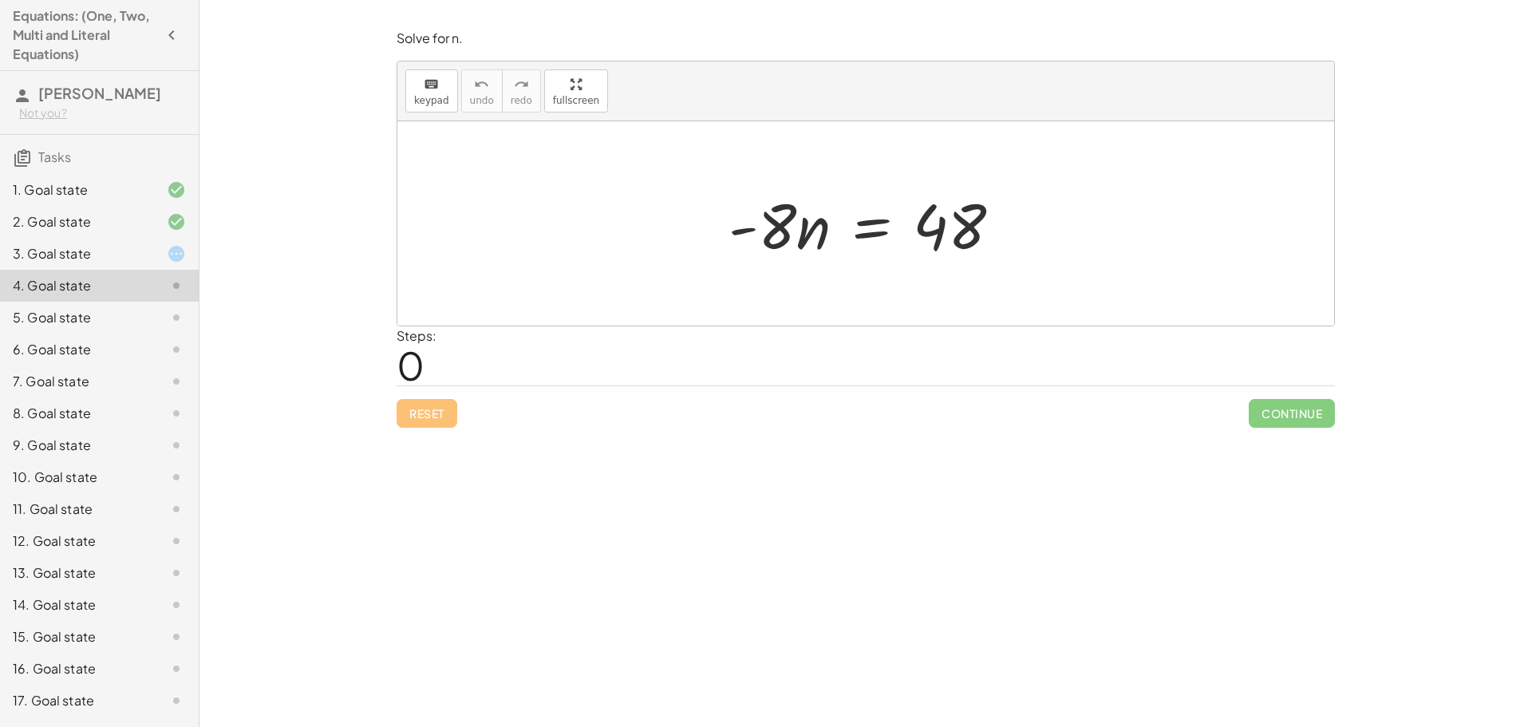
drag, startPoint x: 765, startPoint y: 220, endPoint x: 737, endPoint y: 226, distance: 28.5
click at [737, 226] on div at bounding box center [871, 224] width 302 height 82
drag, startPoint x: 787, startPoint y: 220, endPoint x: 981, endPoint y: 277, distance: 202.0
click at [981, 277] on div "· - 8 · - 8 · n = 48" at bounding box center [865, 223] width 937 height 204
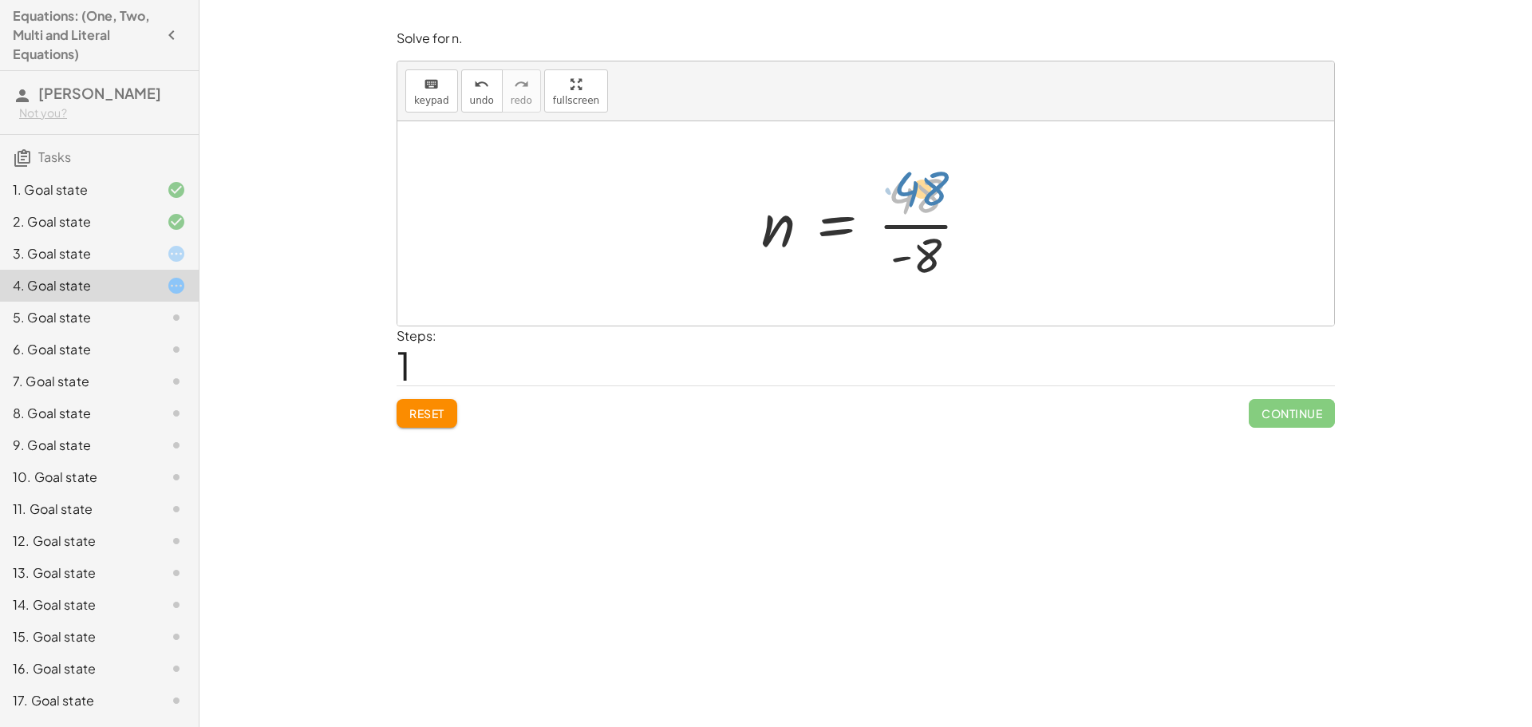
drag, startPoint x: 917, startPoint y: 202, endPoint x: 922, endPoint y: 192, distance: 11.1
click at [922, 192] on div at bounding box center [871, 223] width 237 height 123
drag, startPoint x: 933, startPoint y: 259, endPoint x: 930, endPoint y: 221, distance: 38.4
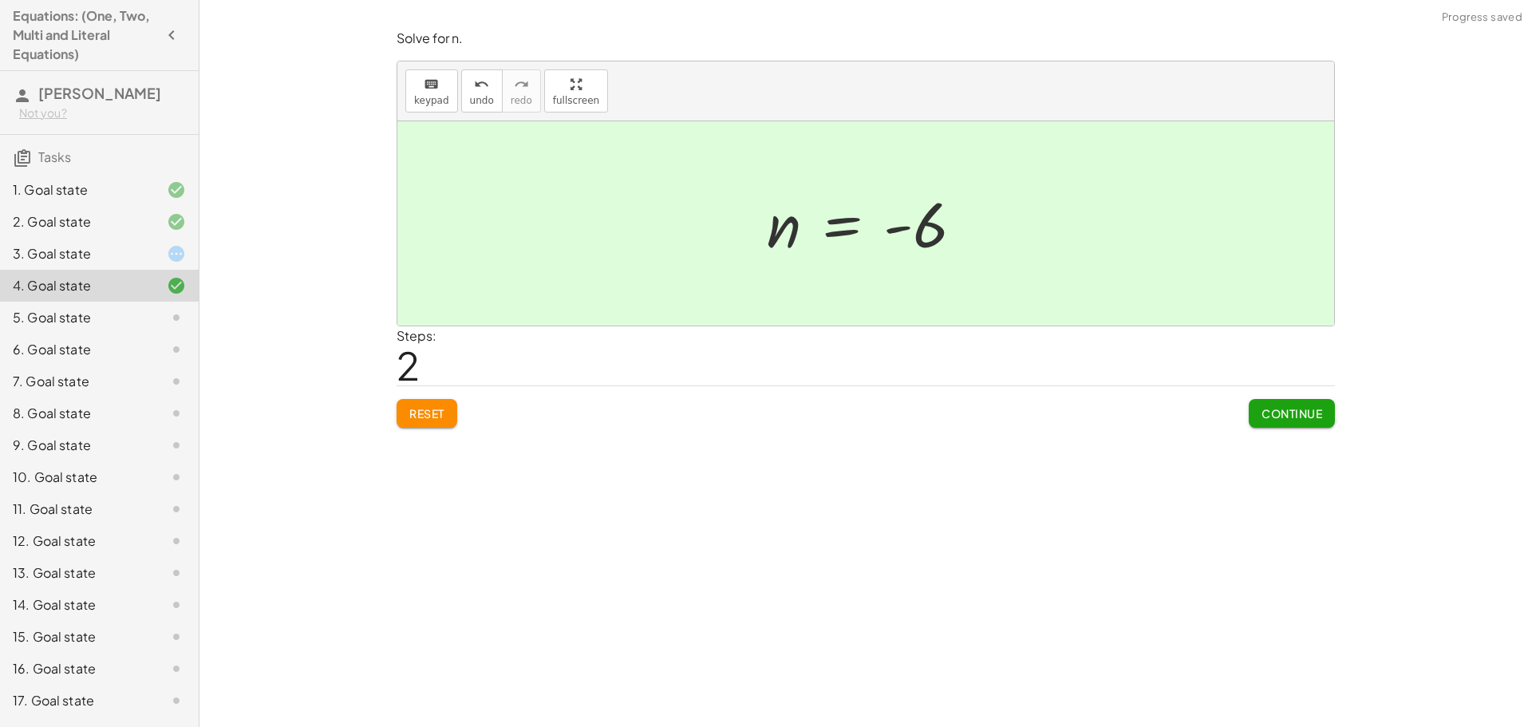
click at [1301, 419] on span "Continue" at bounding box center [1291, 413] width 61 height 14
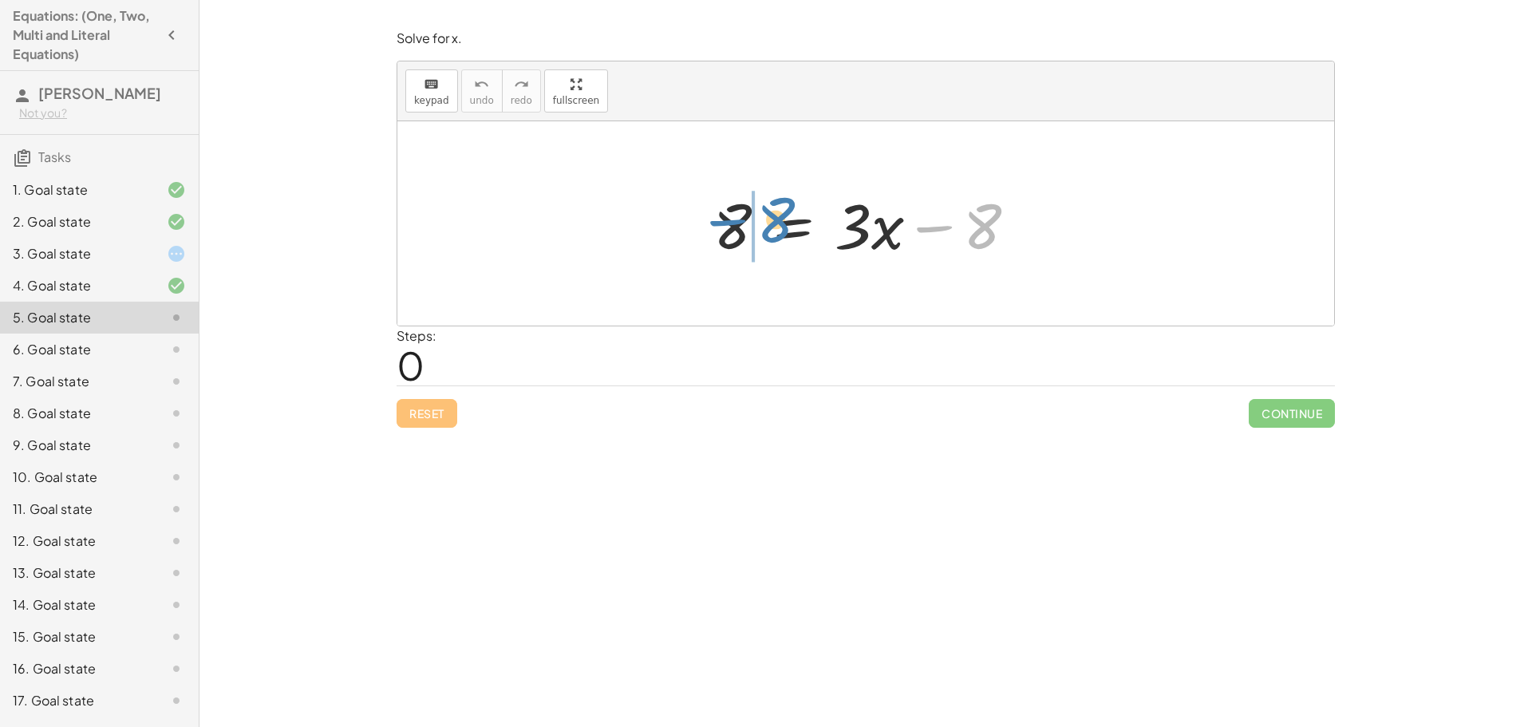
drag, startPoint x: 962, startPoint y: 228, endPoint x: 764, endPoint y: 213, distance: 198.5
click at [764, 213] on div at bounding box center [871, 224] width 333 height 82
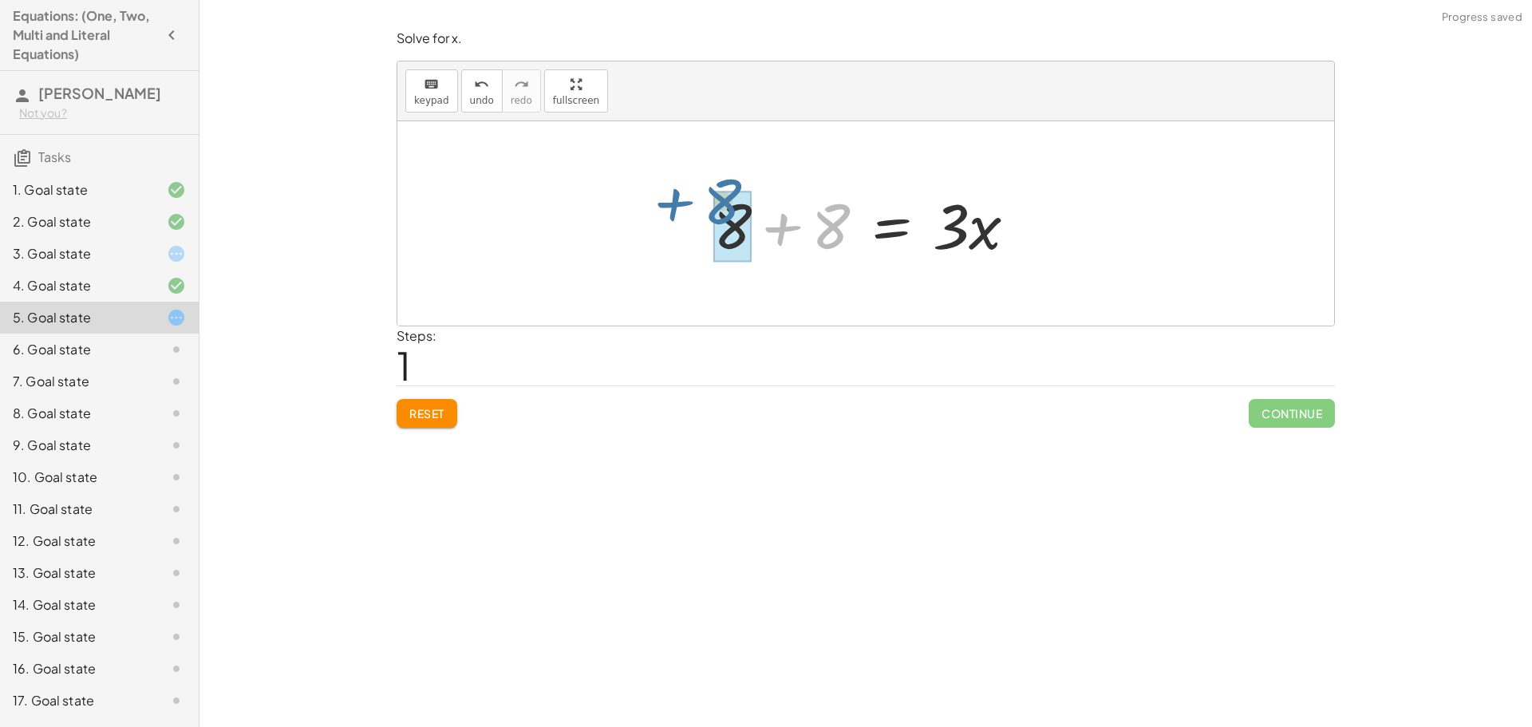
drag, startPoint x: 841, startPoint y: 236, endPoint x: 740, endPoint y: 214, distance: 103.8
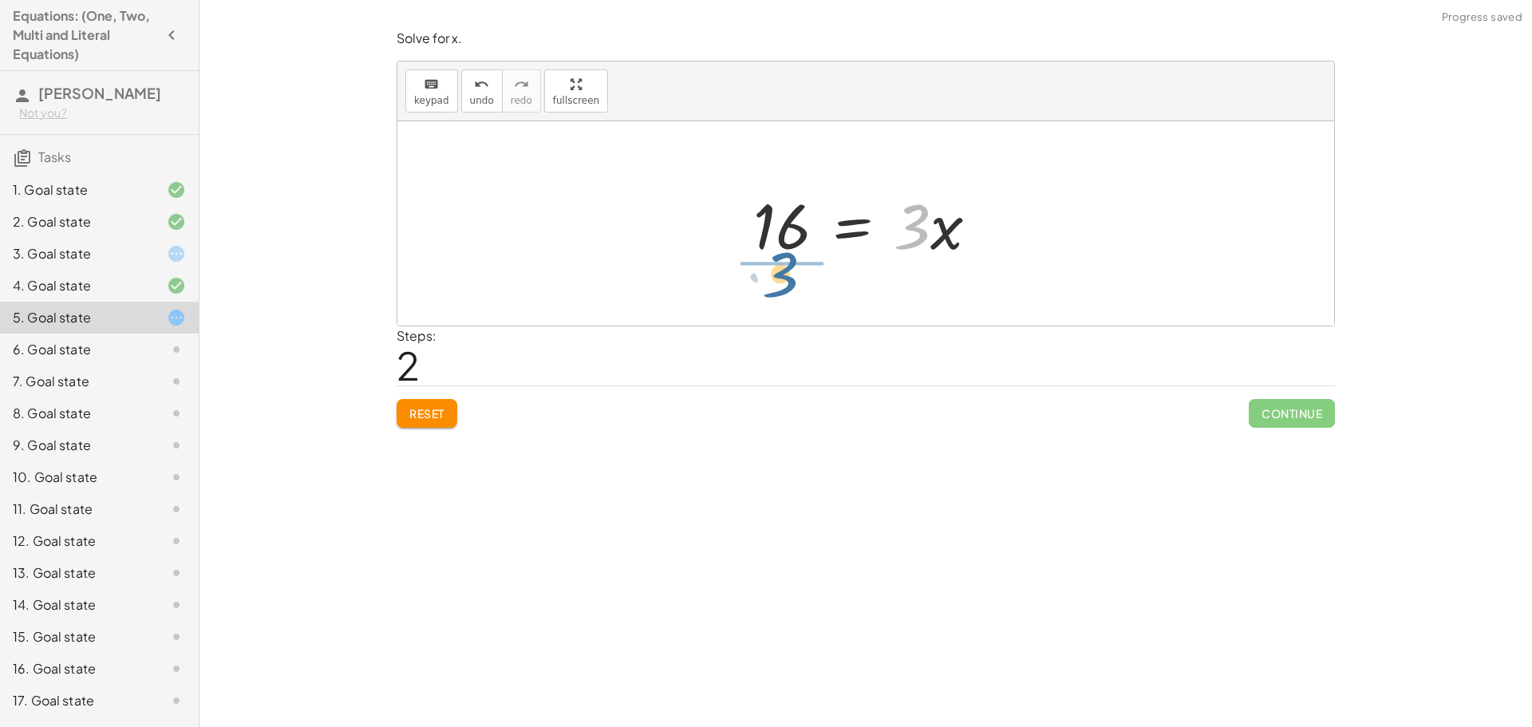
drag, startPoint x: 918, startPoint y: 235, endPoint x: 783, endPoint y: 283, distance: 143.8
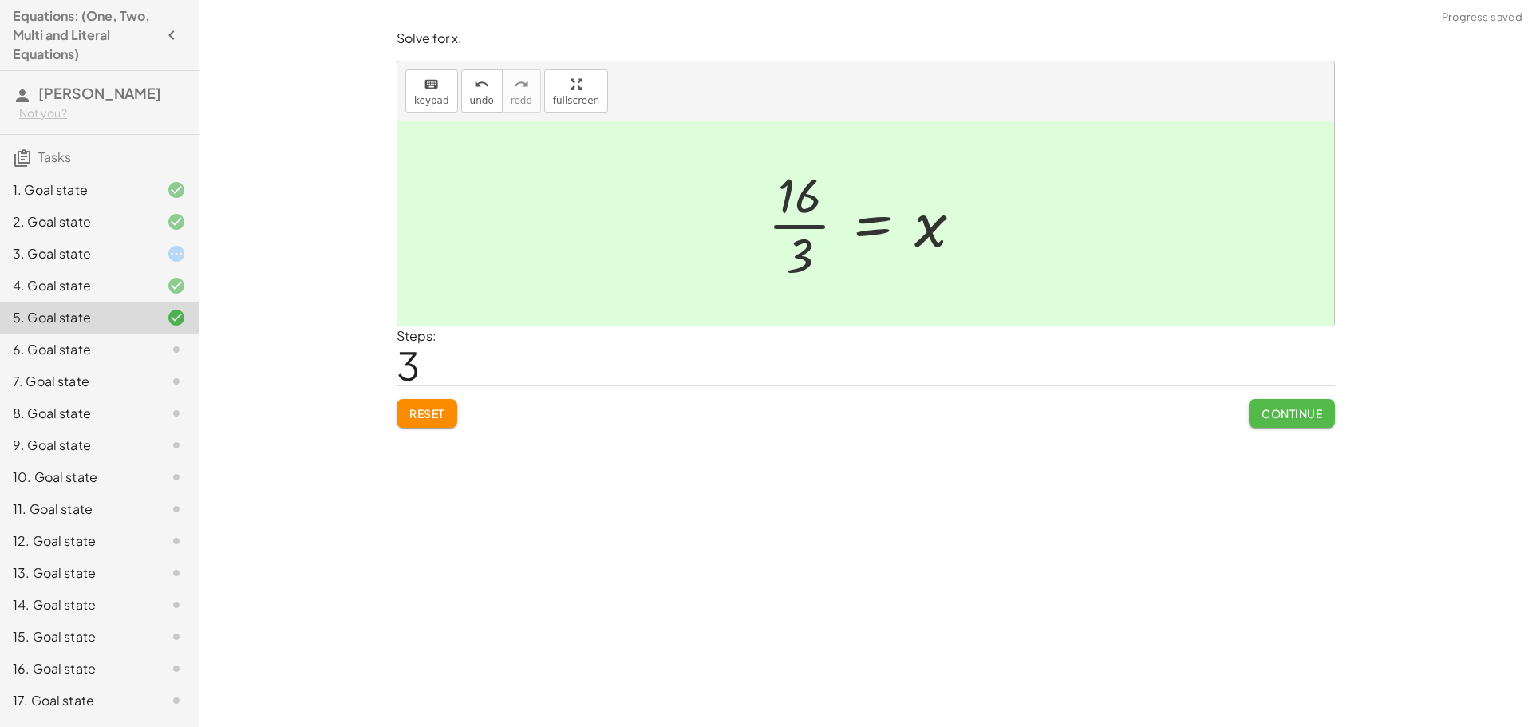
click at [1279, 405] on button "Continue" at bounding box center [1292, 413] width 86 height 29
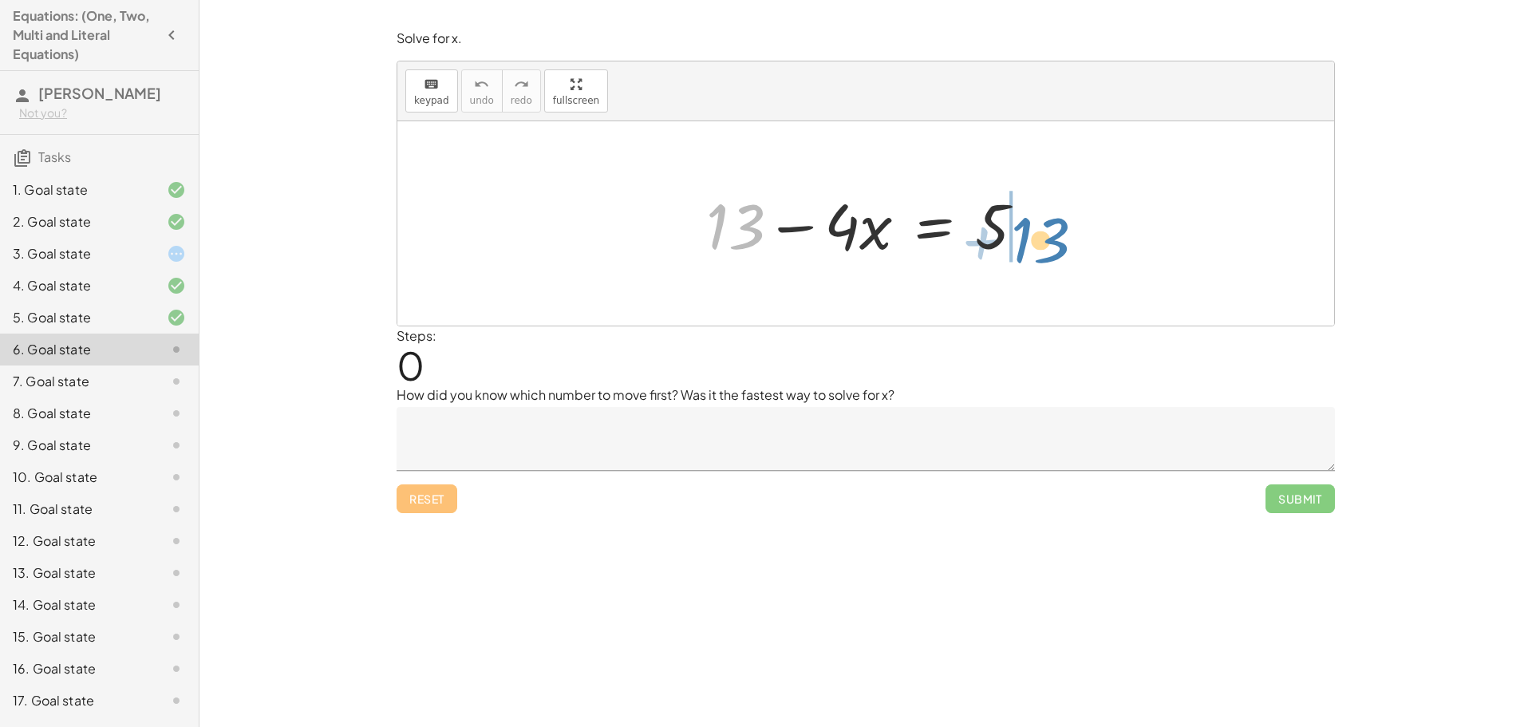
drag, startPoint x: 710, startPoint y: 223, endPoint x: 1017, endPoint y: 237, distance: 306.7
click at [1017, 237] on div at bounding box center [871, 224] width 347 height 82
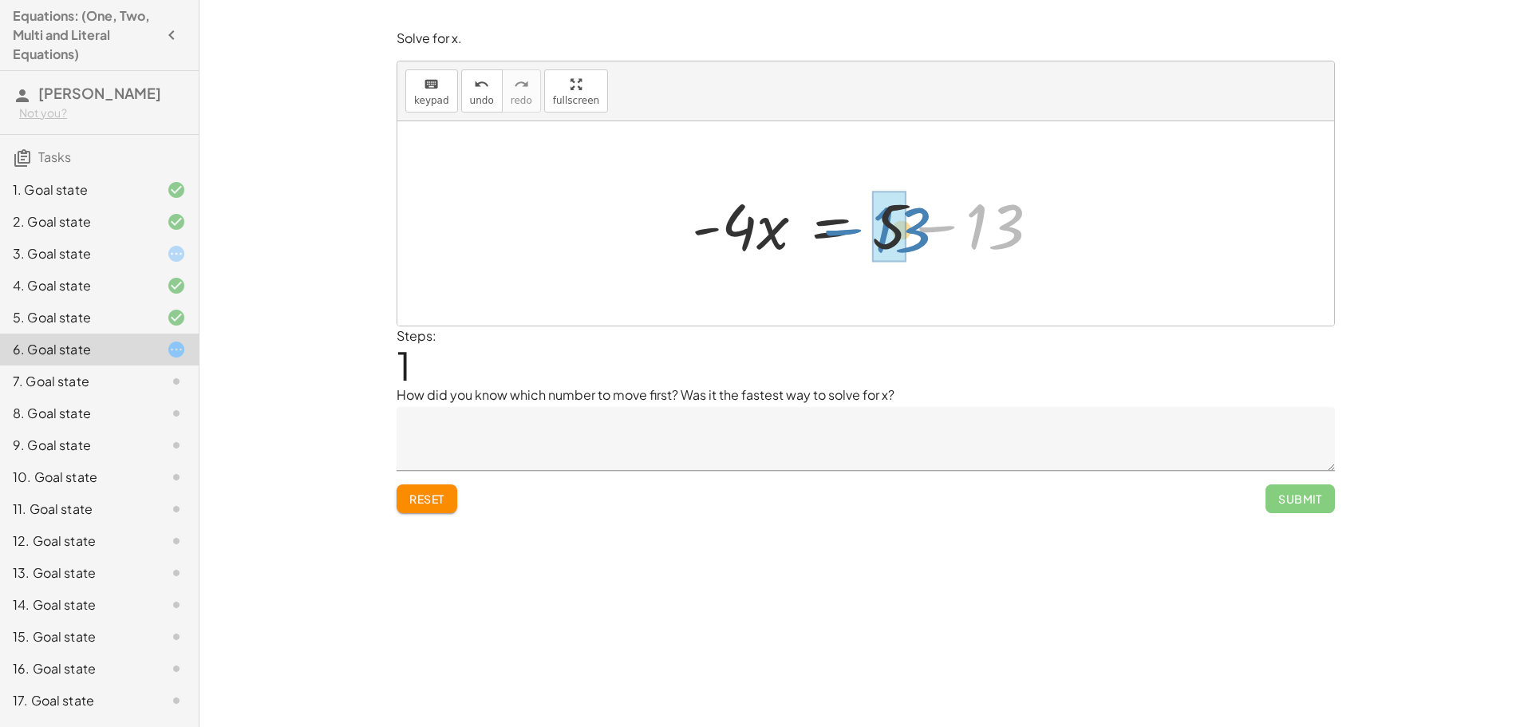
drag, startPoint x: 1001, startPoint y: 227, endPoint x: 908, endPoint y: 231, distance: 93.4
click at [908, 231] on div at bounding box center [872, 224] width 377 height 82
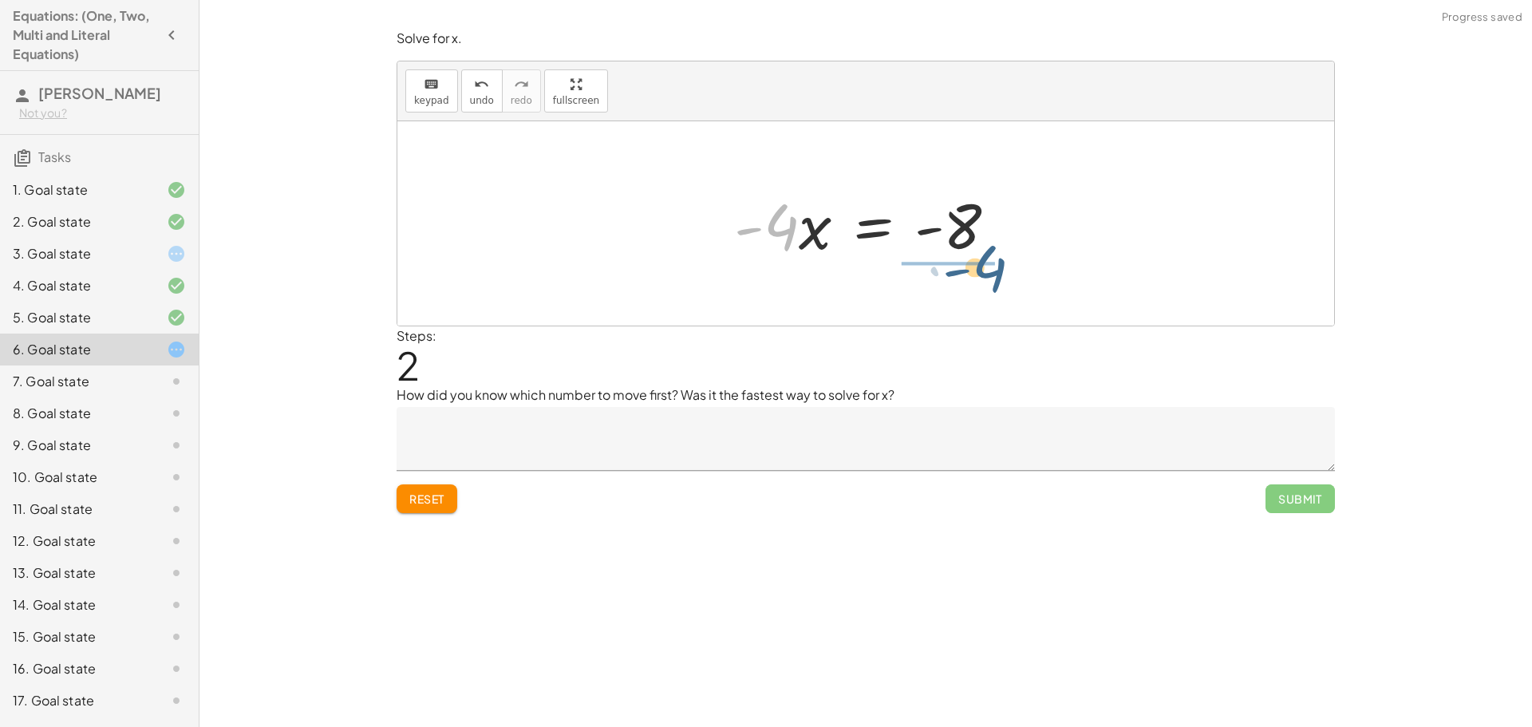
drag, startPoint x: 788, startPoint y: 230, endPoint x: 997, endPoint y: 271, distance: 213.1
click at [997, 271] on div "+ 13 − · 4 · x = 5 · - 4 · x = + 5 − 13 · - 4 · 4 · x = - - 8" at bounding box center [865, 223] width 937 height 204
click at [807, 443] on textarea at bounding box center [866, 439] width 938 height 64
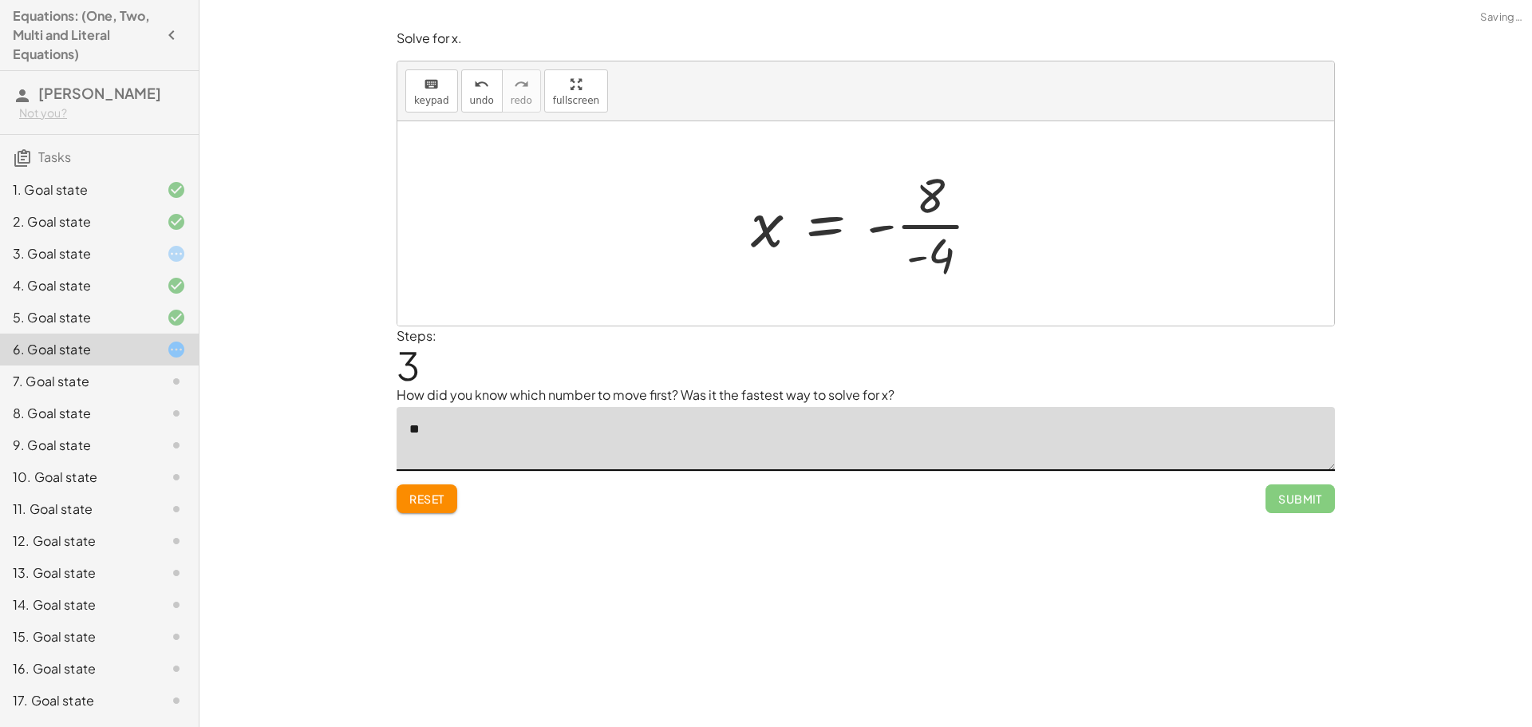
type textarea "*"
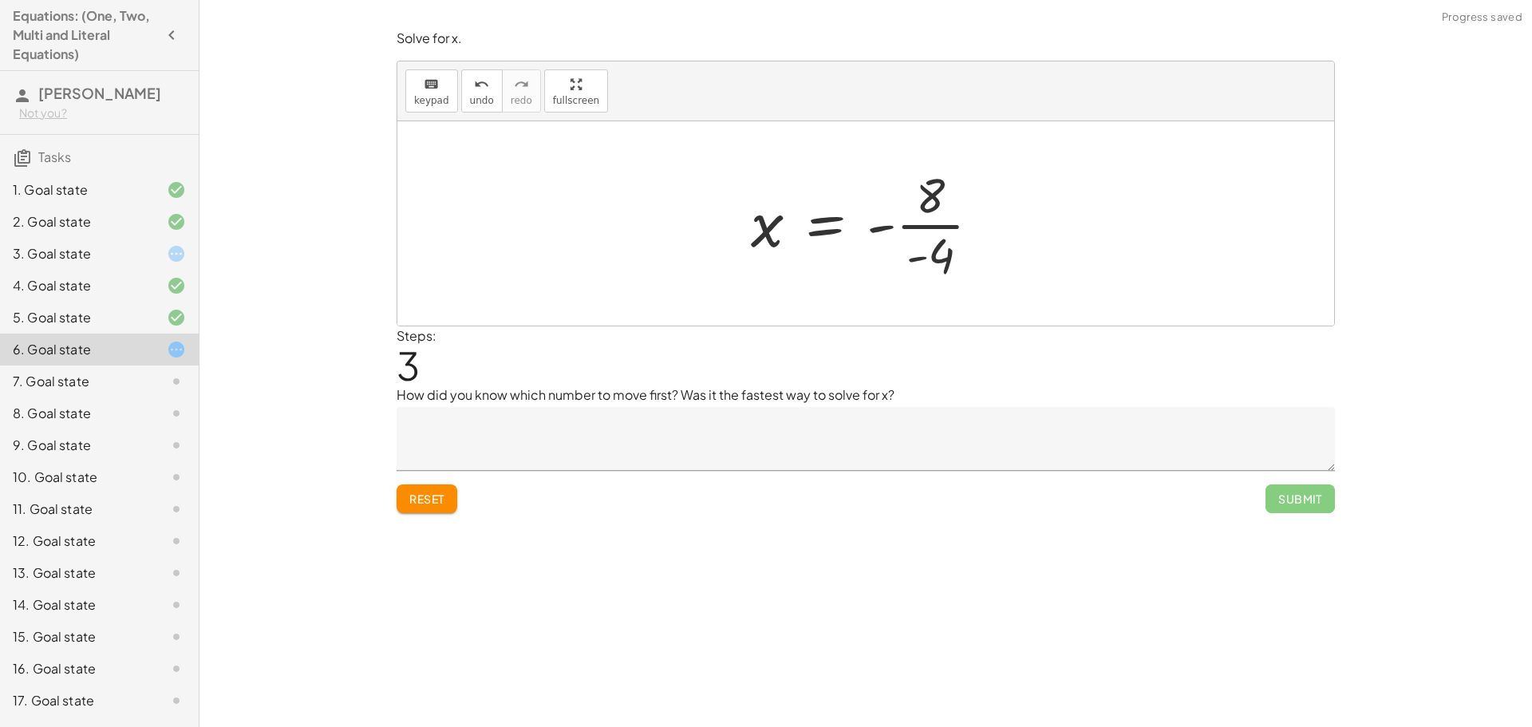
click at [535, 570] on div "Solve the equation for the variable given. keyboard keypad undo undo redo redo …" at bounding box center [865, 363] width 1332 height 727
drag, startPoint x: 949, startPoint y: 255, endPoint x: 947, endPoint y: 199, distance: 56.7
click at [947, 199] on div at bounding box center [872, 223] width 258 height 123
drag, startPoint x: 939, startPoint y: 226, endPoint x: 898, endPoint y: 222, distance: 40.9
click at [898, 222] on div at bounding box center [871, 223] width 253 height 79
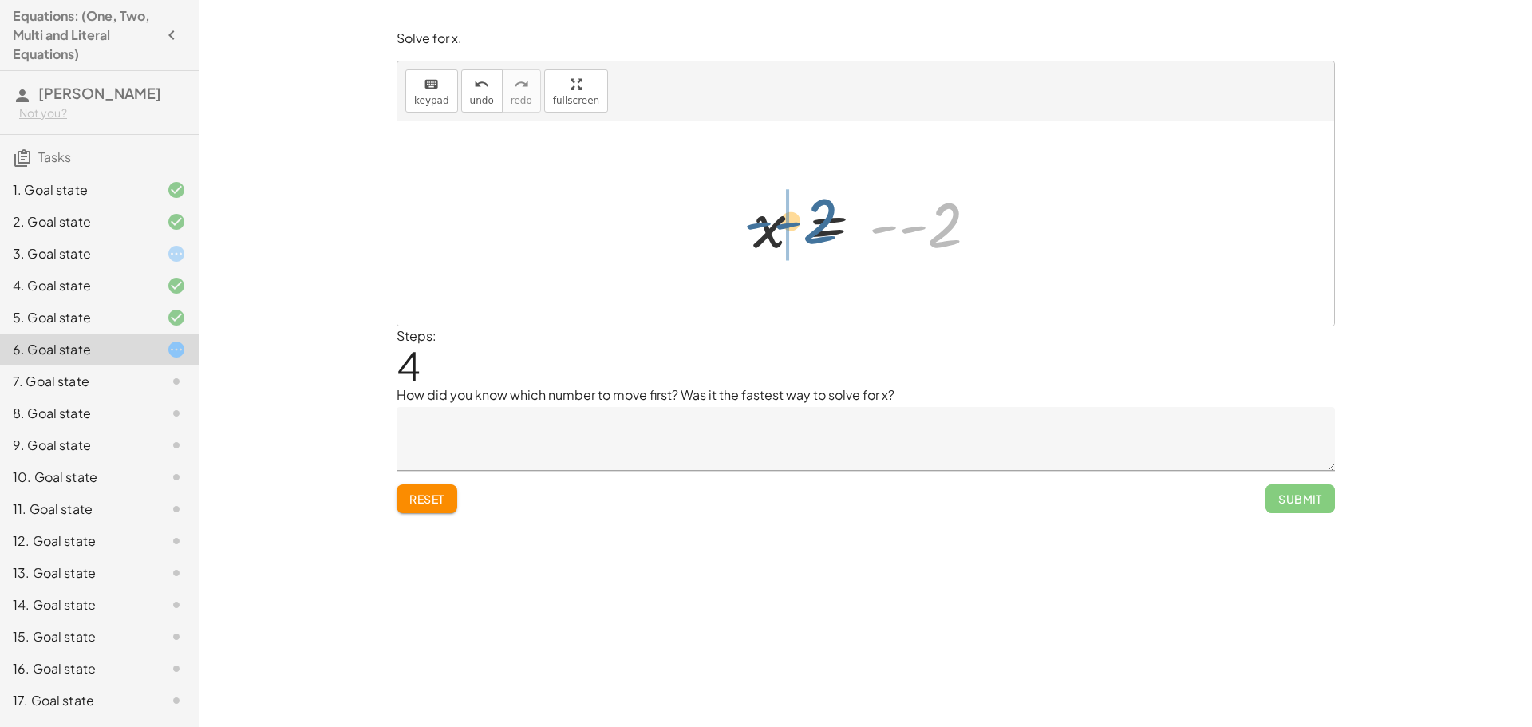
drag, startPoint x: 938, startPoint y: 239, endPoint x: 800, endPoint y: 239, distance: 138.0
click at [800, 239] on div at bounding box center [871, 223] width 253 height 79
click at [448, 498] on button "Reset" at bounding box center [427, 498] width 61 height 29
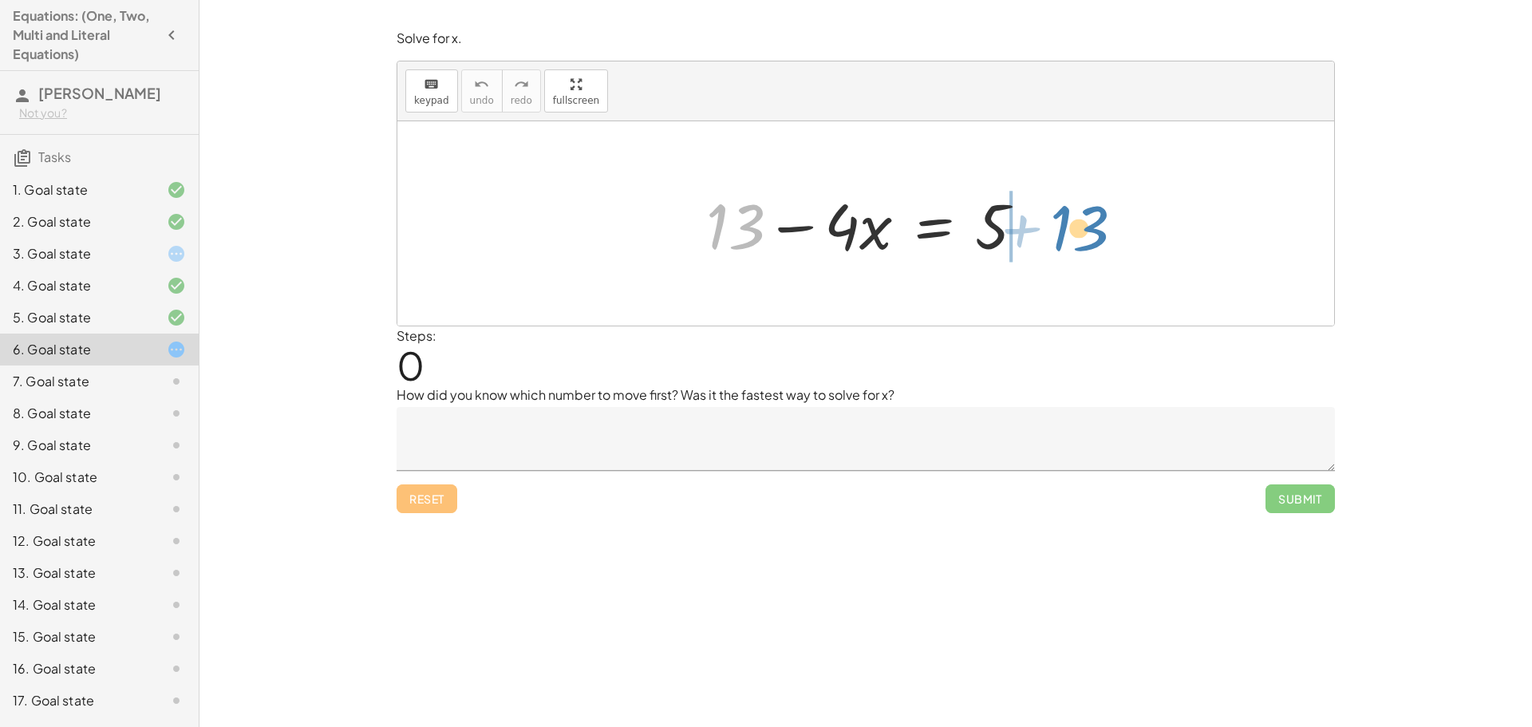
drag, startPoint x: 732, startPoint y: 223, endPoint x: 1076, endPoint y: 224, distance: 343.9
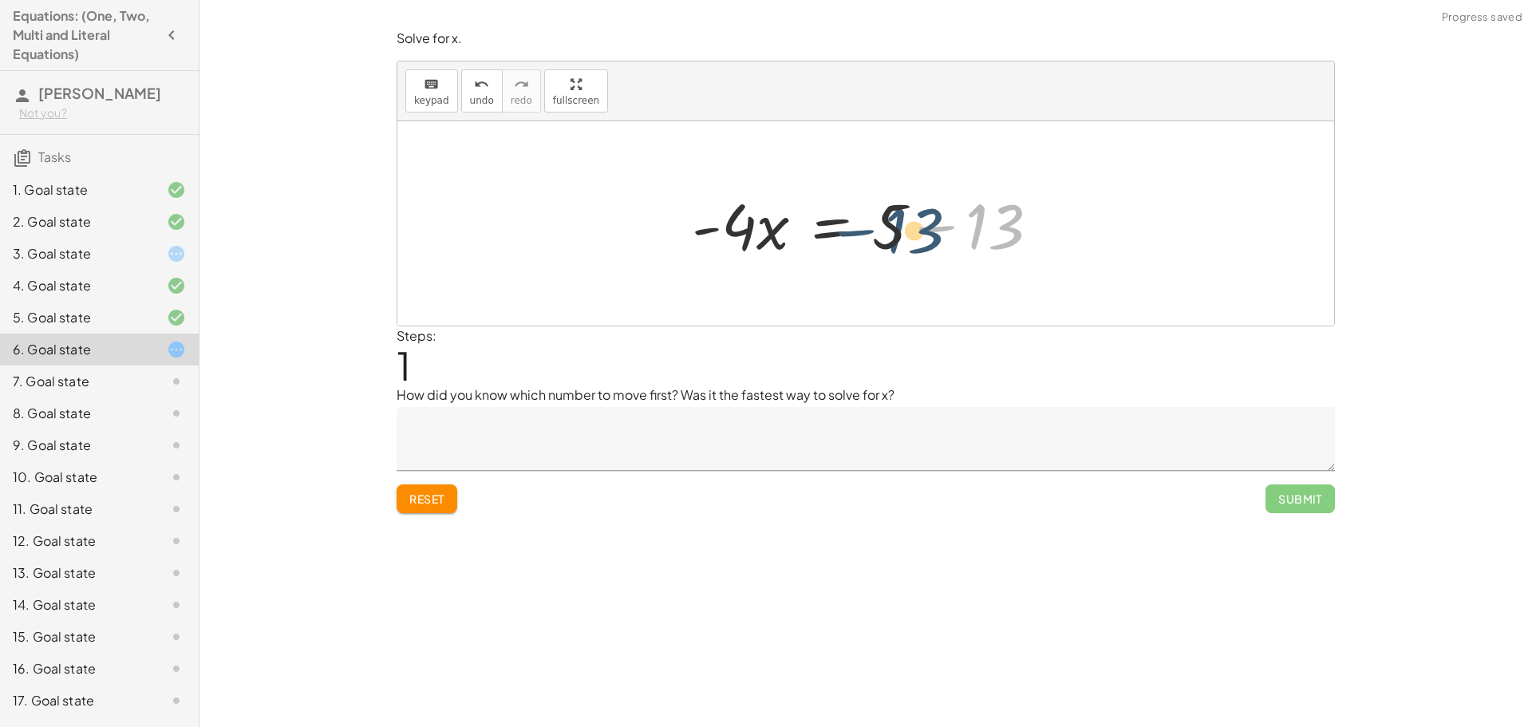
drag, startPoint x: 1015, startPoint y: 231, endPoint x: 933, endPoint y: 235, distance: 82.3
click at [933, 235] on div at bounding box center [872, 224] width 377 height 82
drag, startPoint x: 998, startPoint y: 220, endPoint x: 896, endPoint y: 221, distance: 102.1
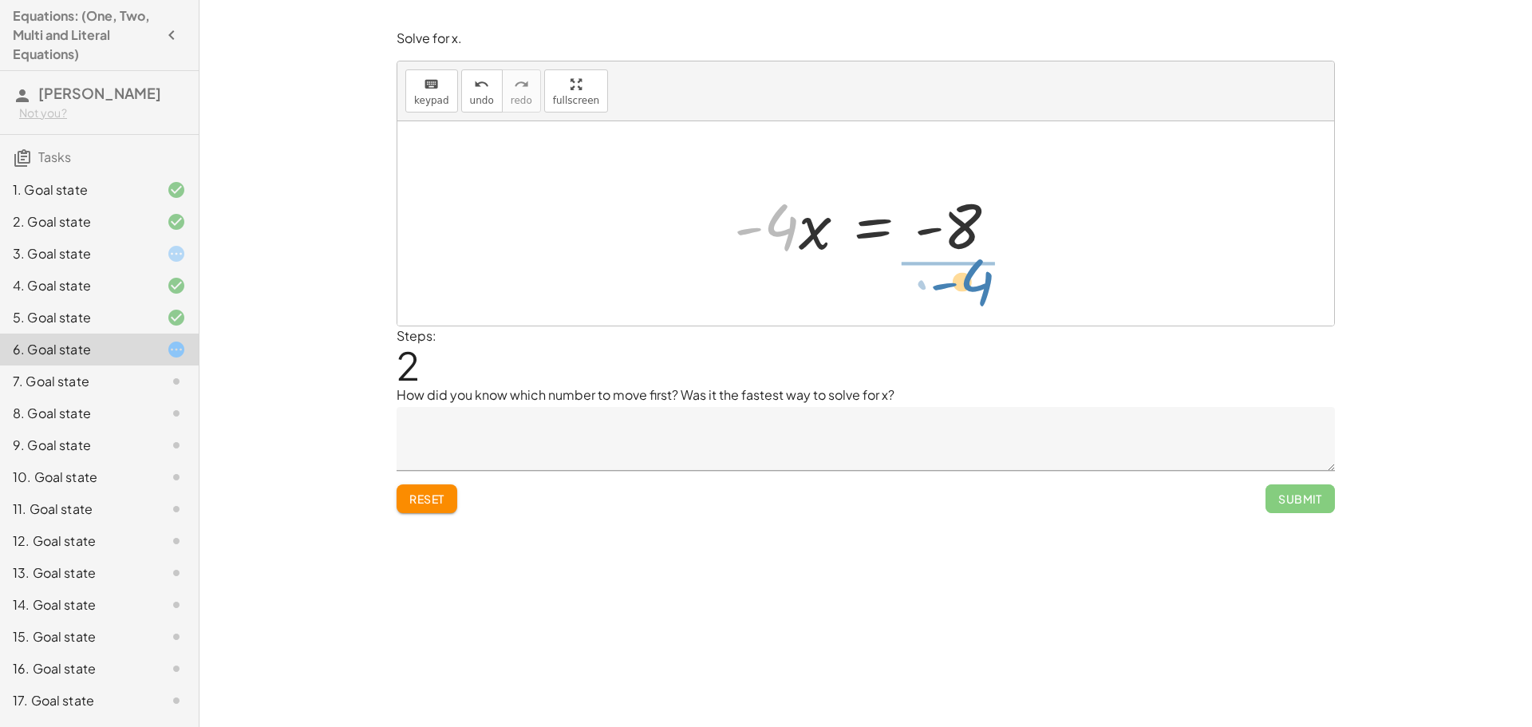
drag, startPoint x: 767, startPoint y: 227, endPoint x: 960, endPoint y: 282, distance: 200.8
drag, startPoint x: 942, startPoint y: 252, endPoint x: 942, endPoint y: 223, distance: 28.7
click at [927, 231] on div at bounding box center [871, 223] width 253 height 79
drag, startPoint x: 915, startPoint y: 233, endPoint x: 849, endPoint y: 266, distance: 74.2
click at [849, 266] on div "+ 13 − · 4 · x = 5 · - 4 · x = + 5 − 13 · - 4 · x = - 8 x = - · 8 · - 4 x = - -…" at bounding box center [865, 223] width 273 height 87
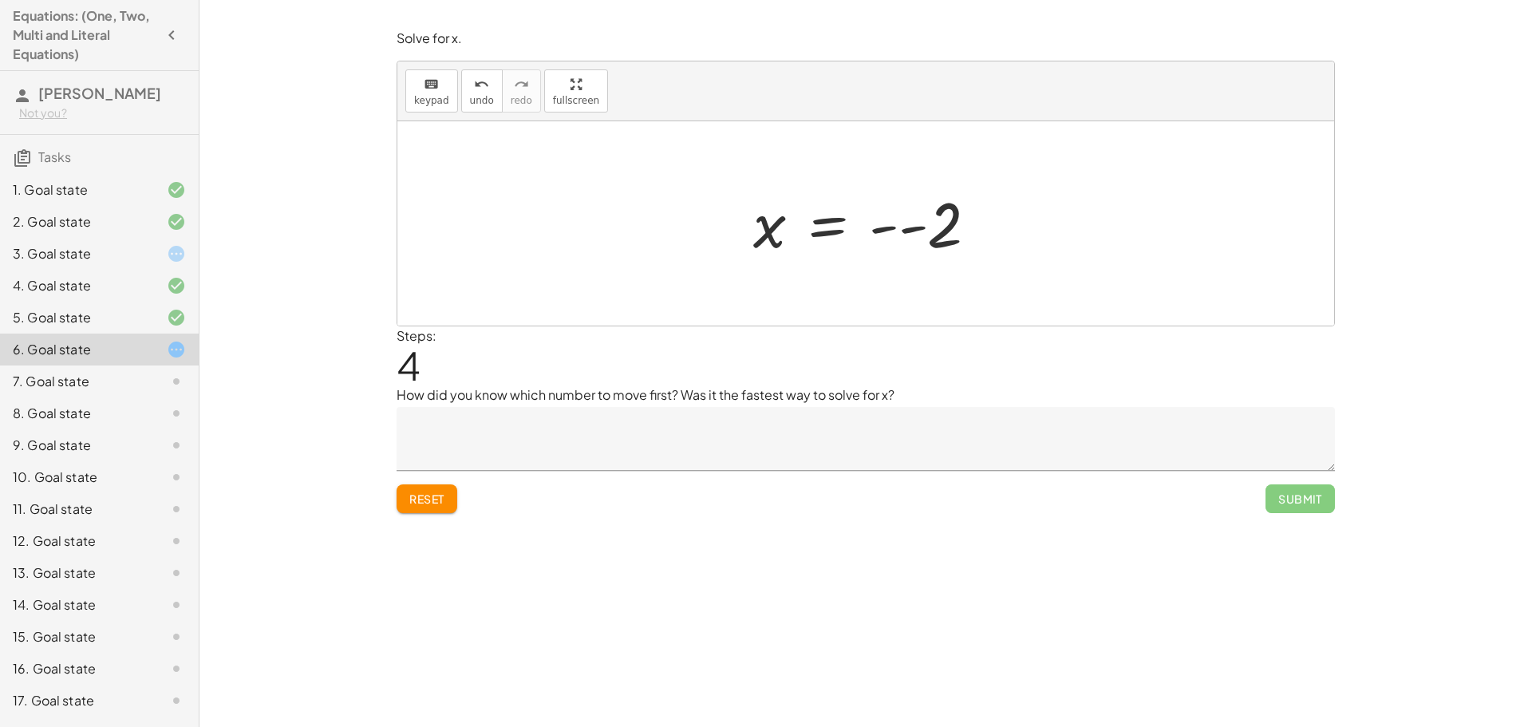
click at [840, 230] on div at bounding box center [871, 223] width 253 height 79
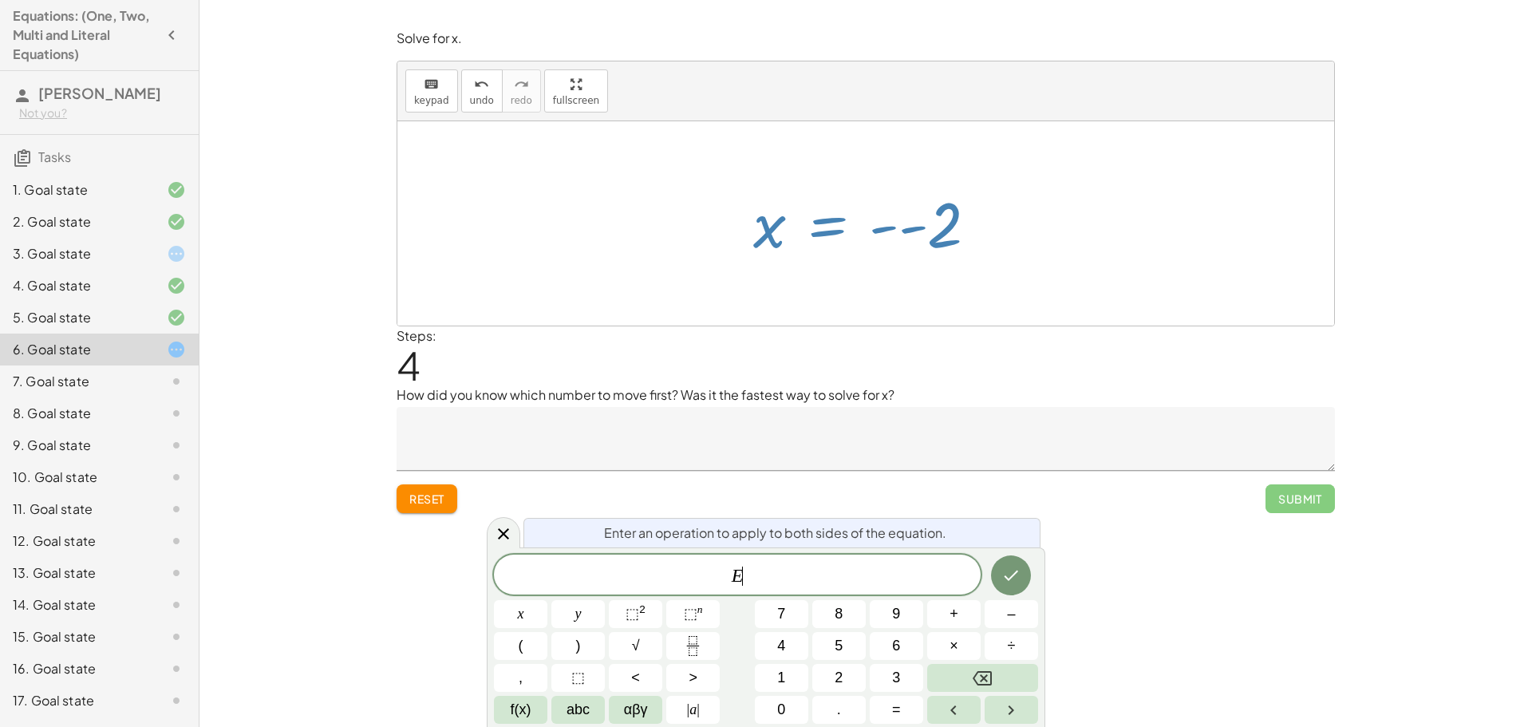
click at [971, 242] on div at bounding box center [871, 223] width 253 height 79
click at [910, 353] on div "Steps: 4" at bounding box center [866, 355] width 938 height 59
drag, startPoint x: 930, startPoint y: 422, endPoint x: 966, endPoint y: 437, distance: 39.0
click at [940, 424] on textarea at bounding box center [866, 439] width 938 height 64
click at [507, 534] on icon at bounding box center [503, 533] width 19 height 19
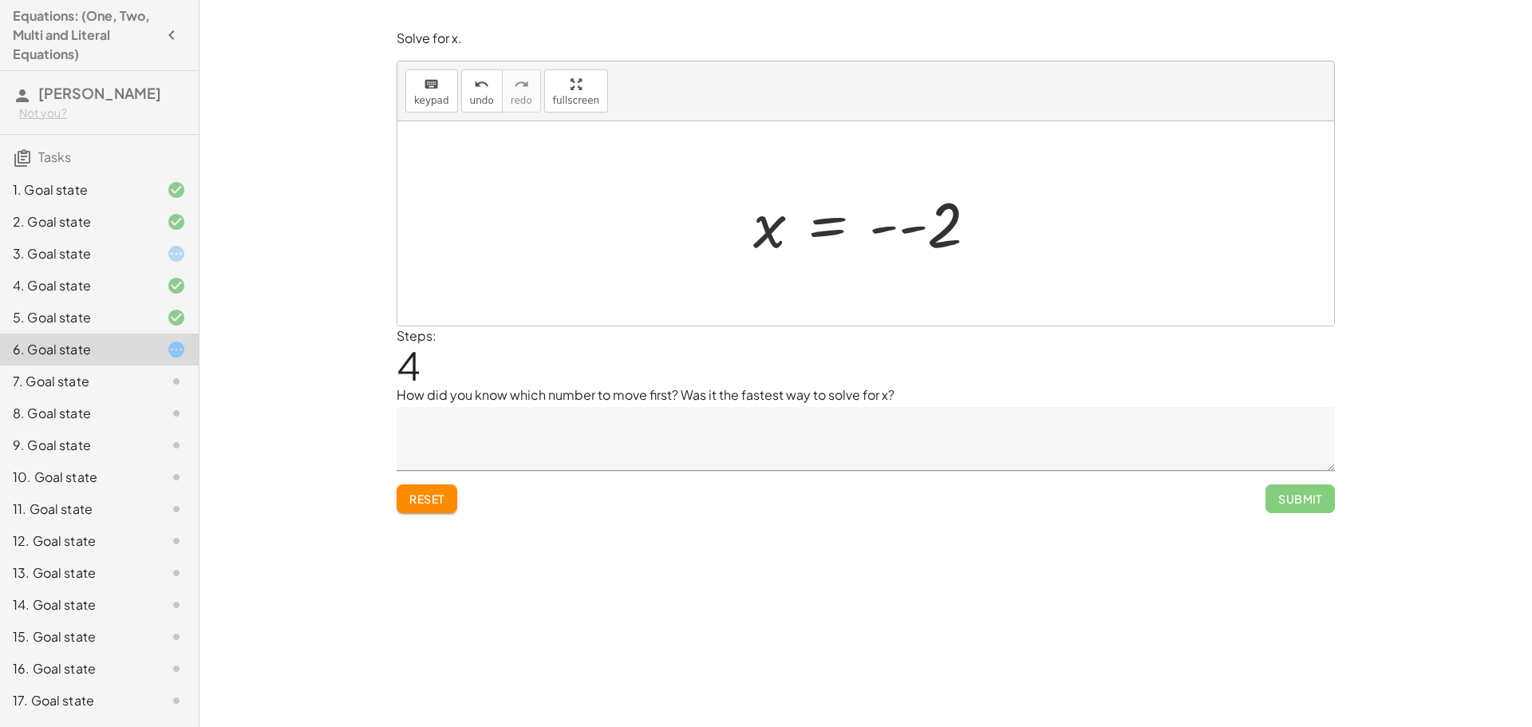
click at [949, 215] on div at bounding box center [871, 223] width 253 height 79
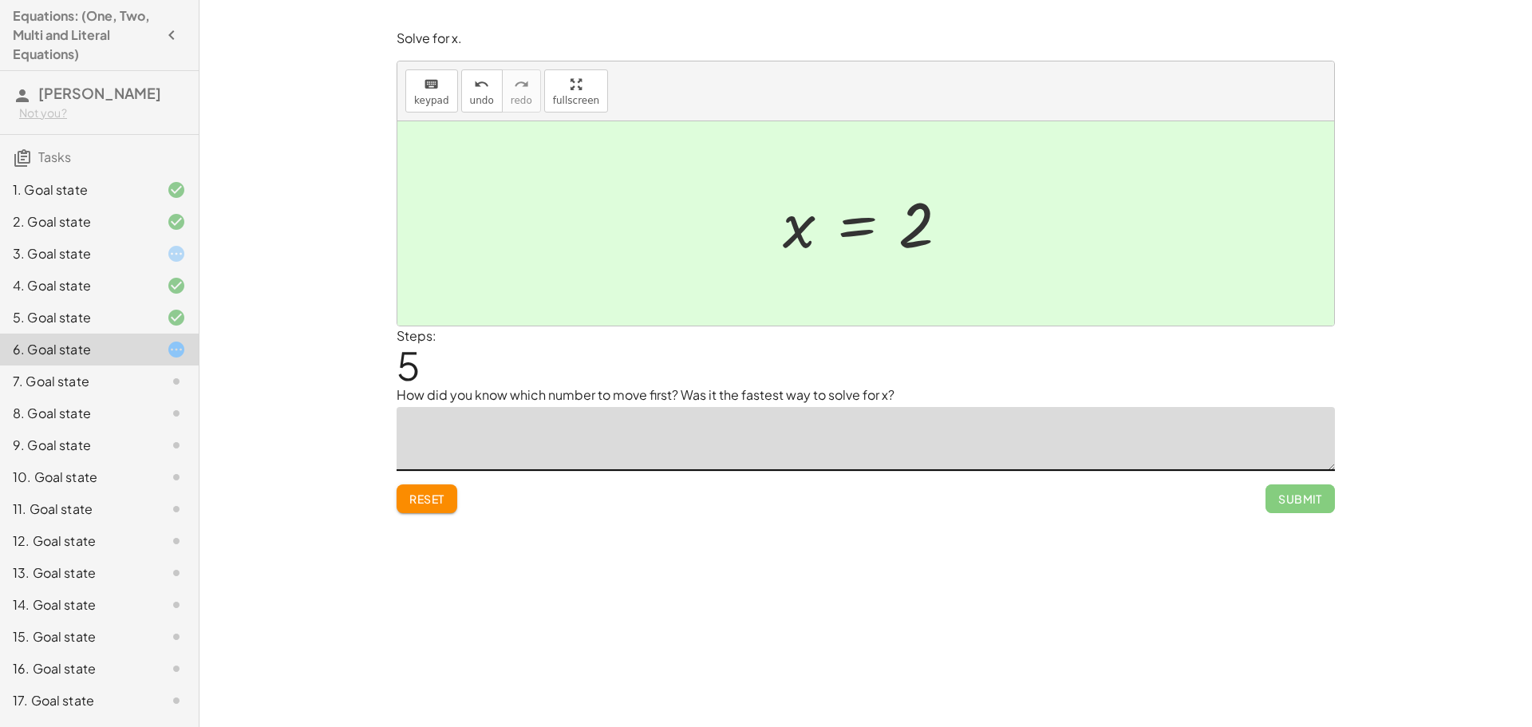
click at [630, 452] on textarea at bounding box center [866, 439] width 938 height 64
type textarea "*"
click at [510, 436] on textarea "**********" at bounding box center [866, 439] width 938 height 64
type textarea "**********"
click at [621, 501] on div "Reset Submit" at bounding box center [866, 492] width 938 height 42
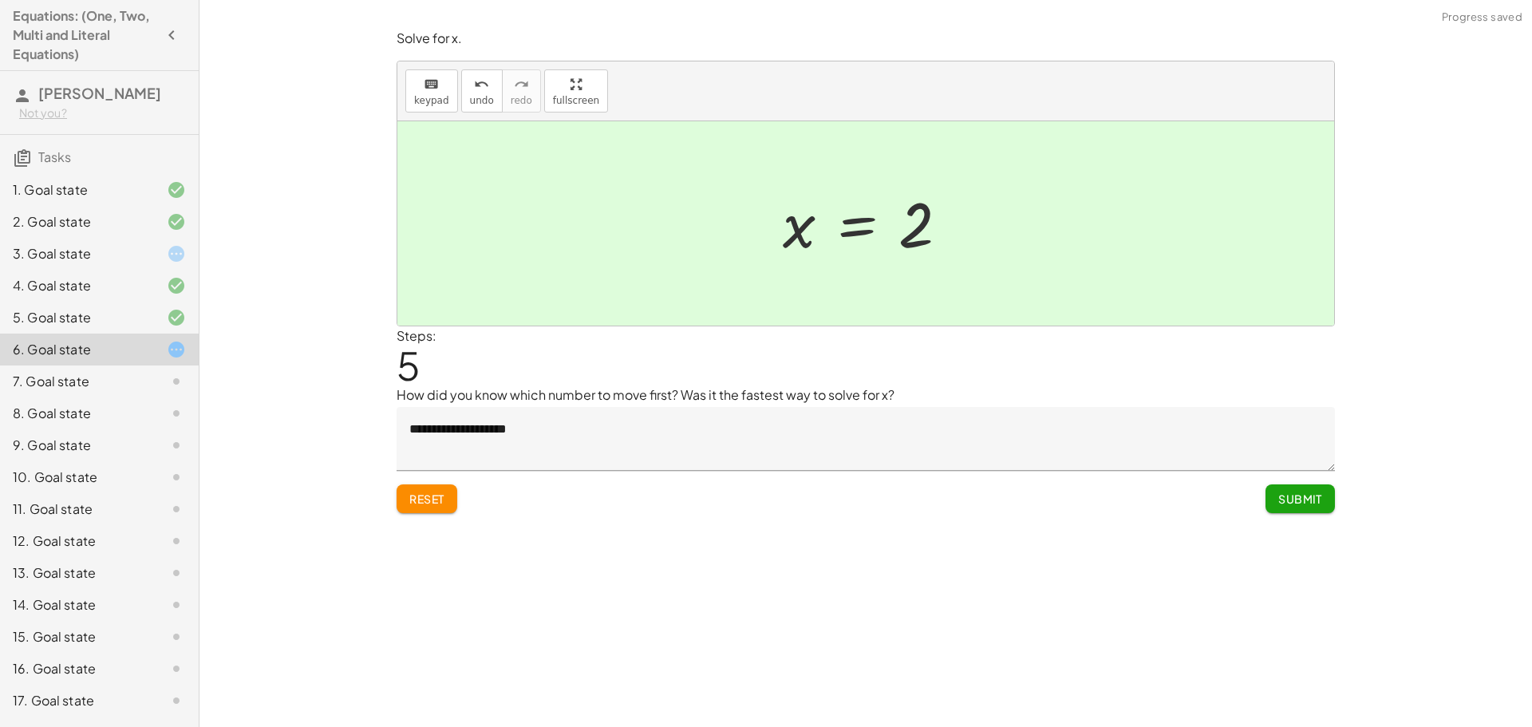
click at [1313, 504] on span "Submit" at bounding box center [1300, 498] width 44 height 14
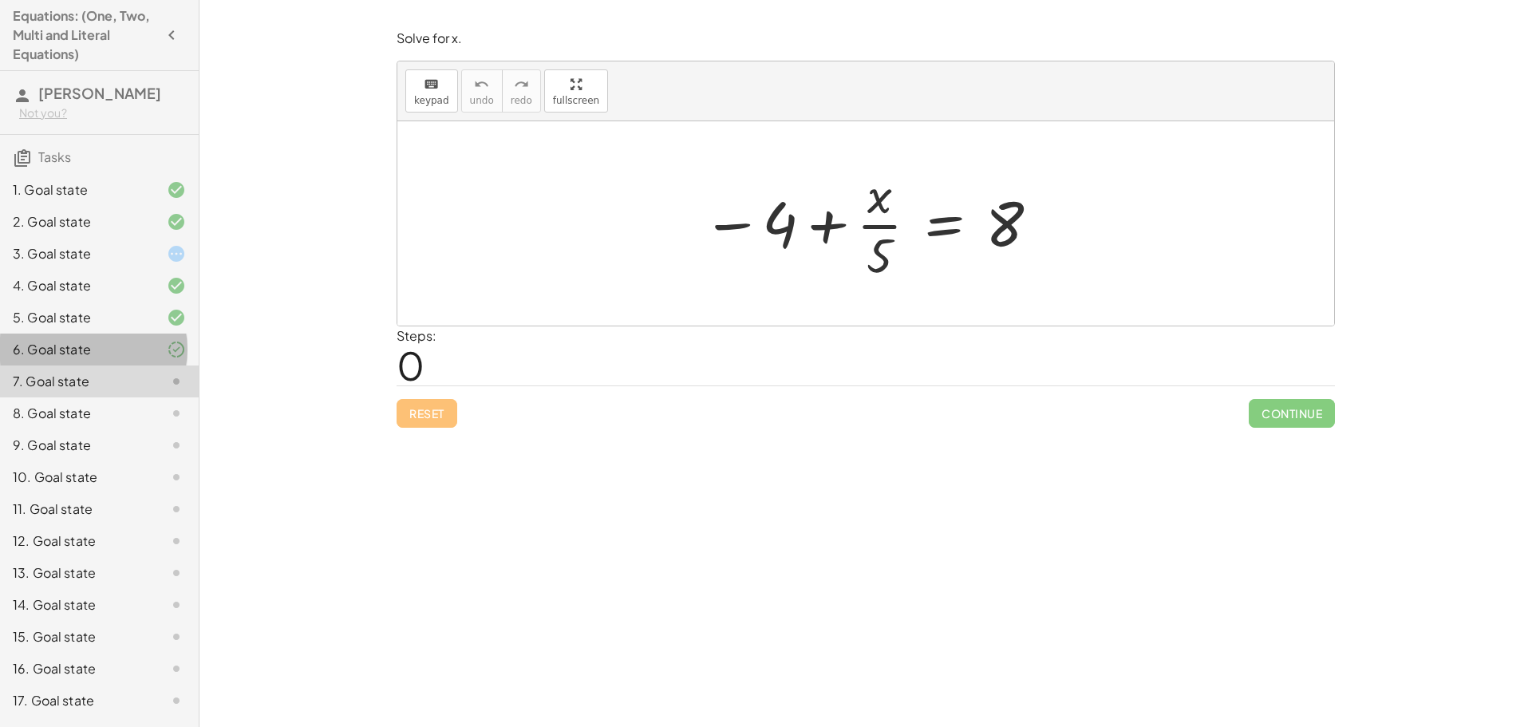
click at [167, 353] on icon at bounding box center [176, 349] width 19 height 19
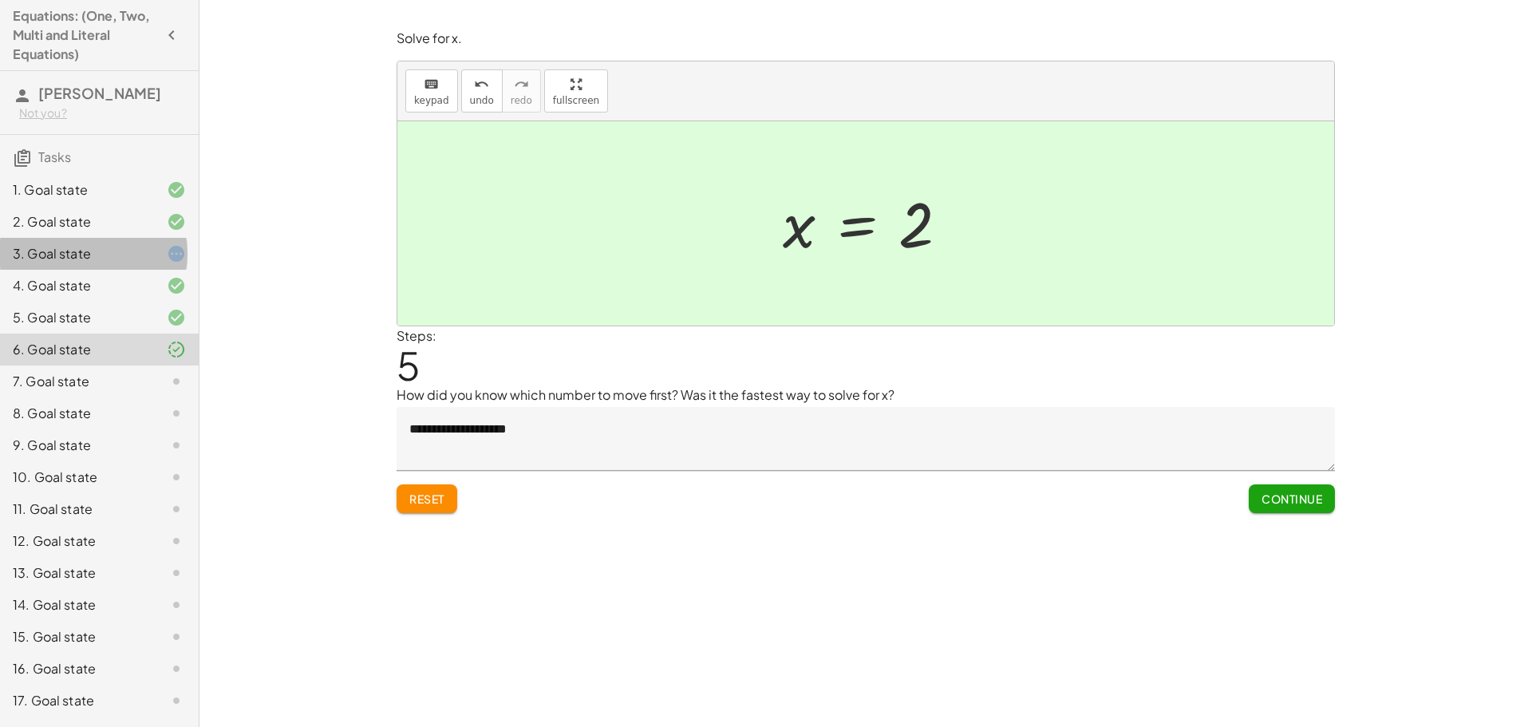
click at [154, 244] on div at bounding box center [163, 253] width 45 height 19
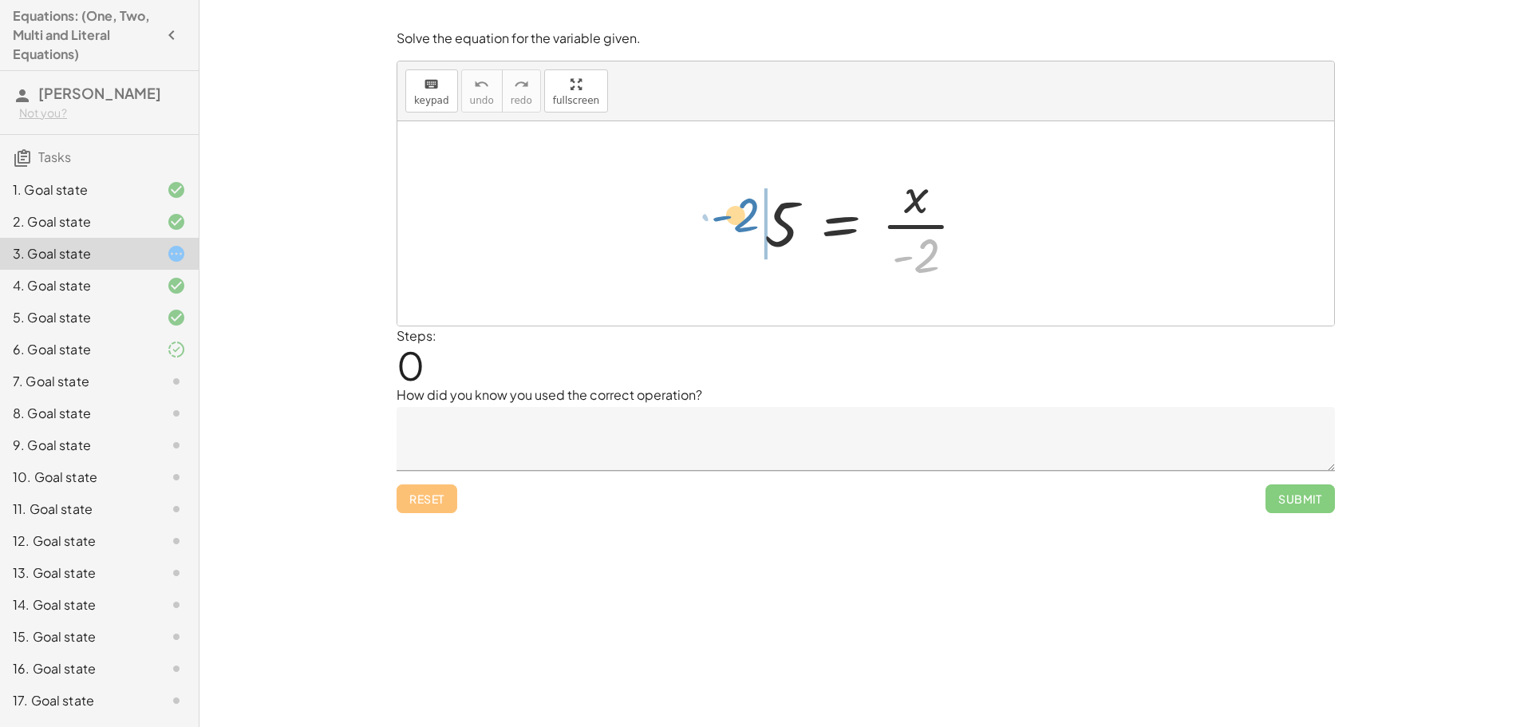
drag, startPoint x: 930, startPoint y: 257, endPoint x: 748, endPoint y: 216, distance: 186.4
click at [748, 216] on div "· - 2 5 = · x · - 2" at bounding box center [865, 223] width 250 height 131
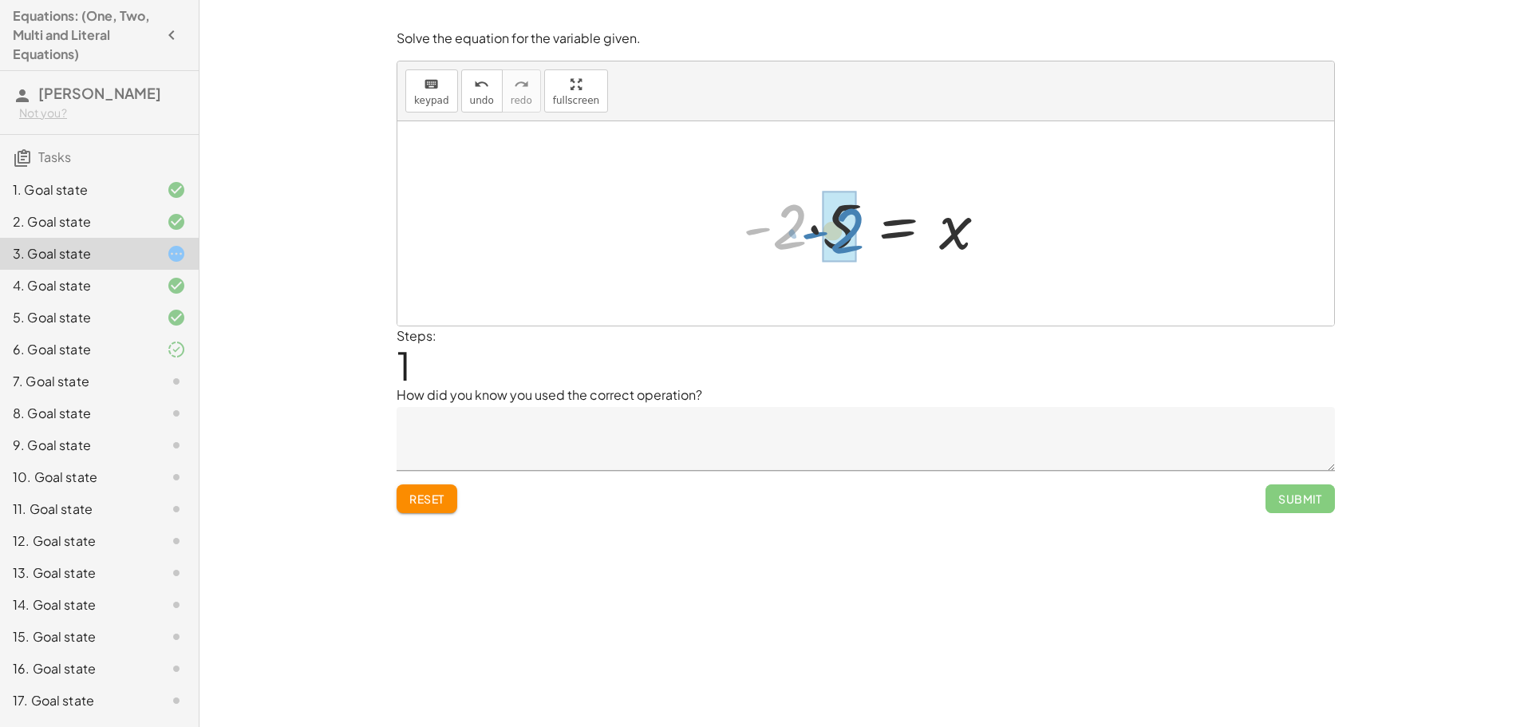
drag, startPoint x: 788, startPoint y: 233, endPoint x: 845, endPoint y: 237, distance: 57.6
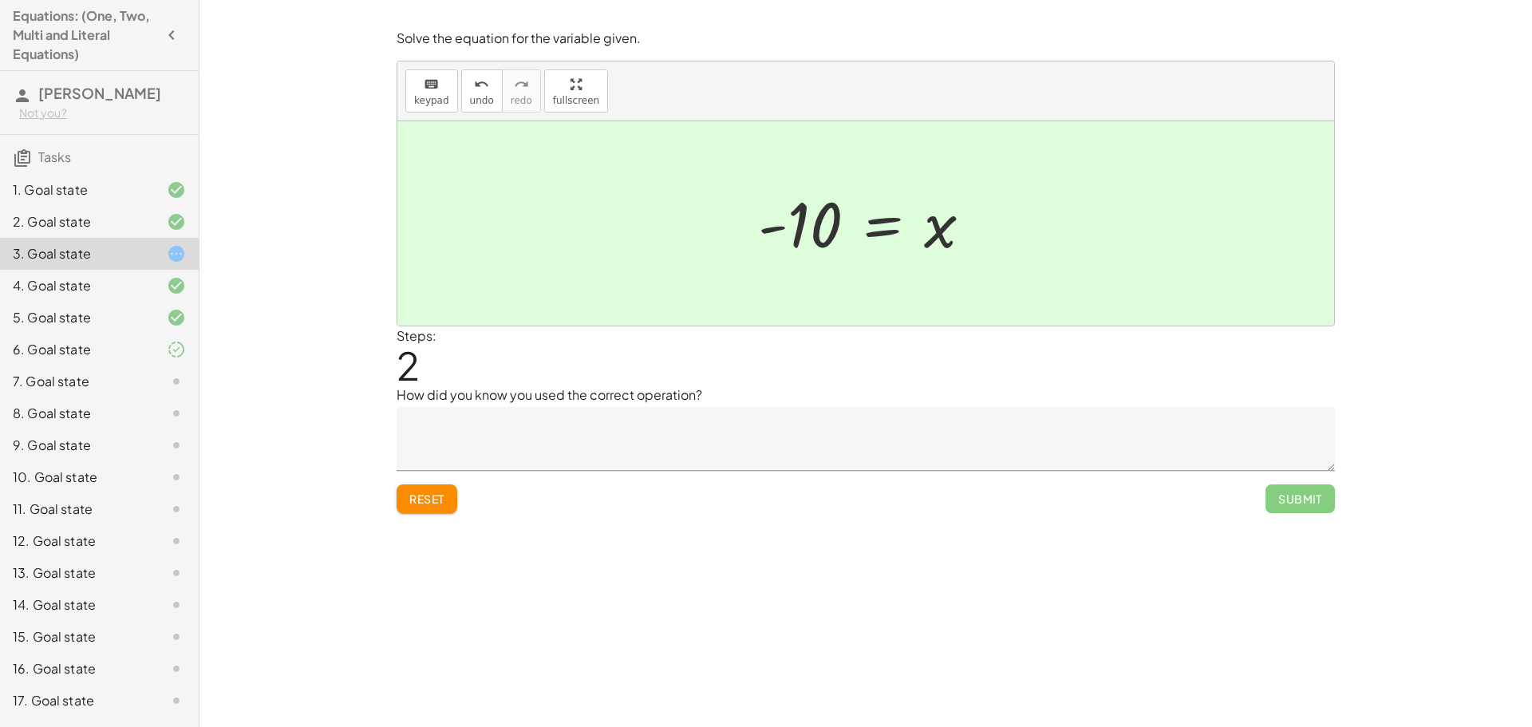
click at [495, 454] on textarea at bounding box center [866, 439] width 938 height 64
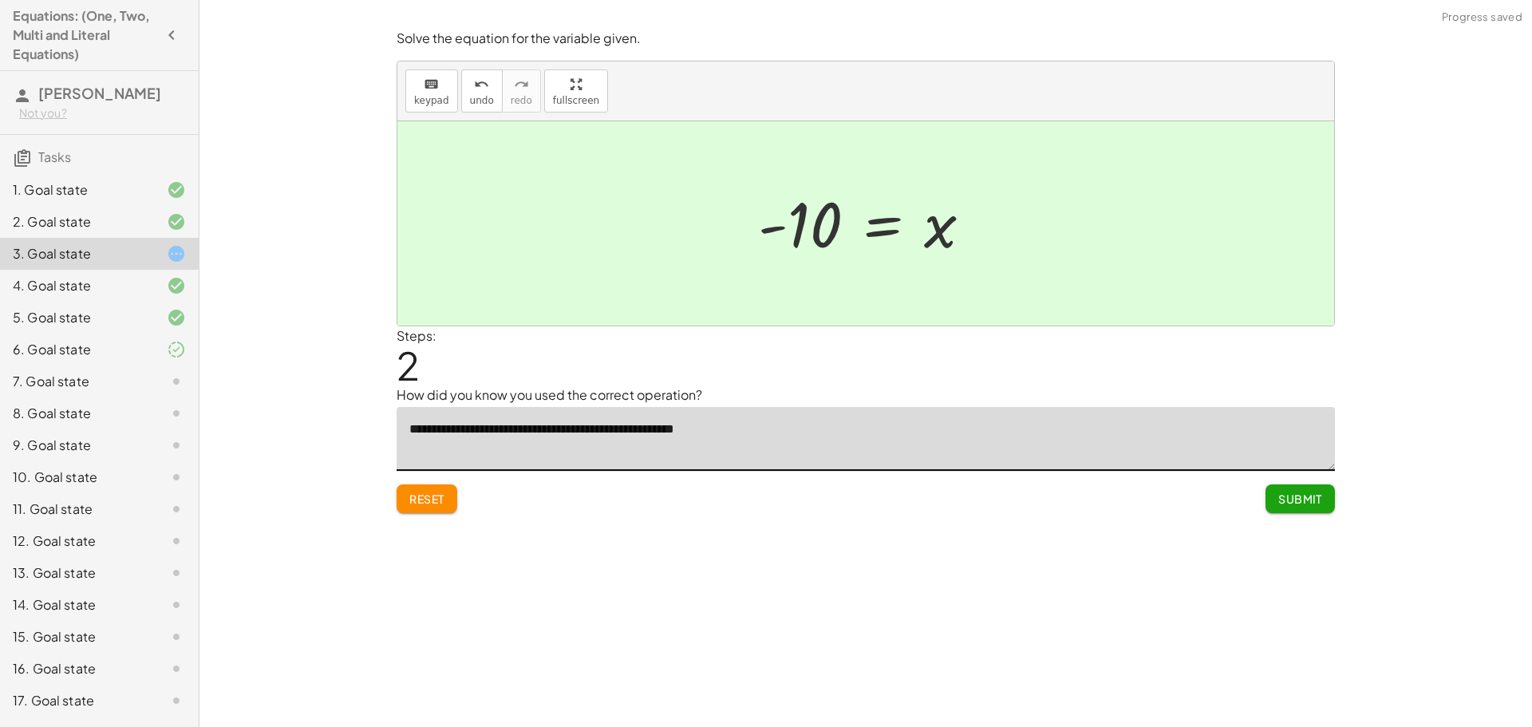
click at [473, 426] on textarea "**********" at bounding box center [866, 439] width 938 height 64
type textarea "**********"
click at [1292, 498] on span "Submit" at bounding box center [1300, 498] width 44 height 14
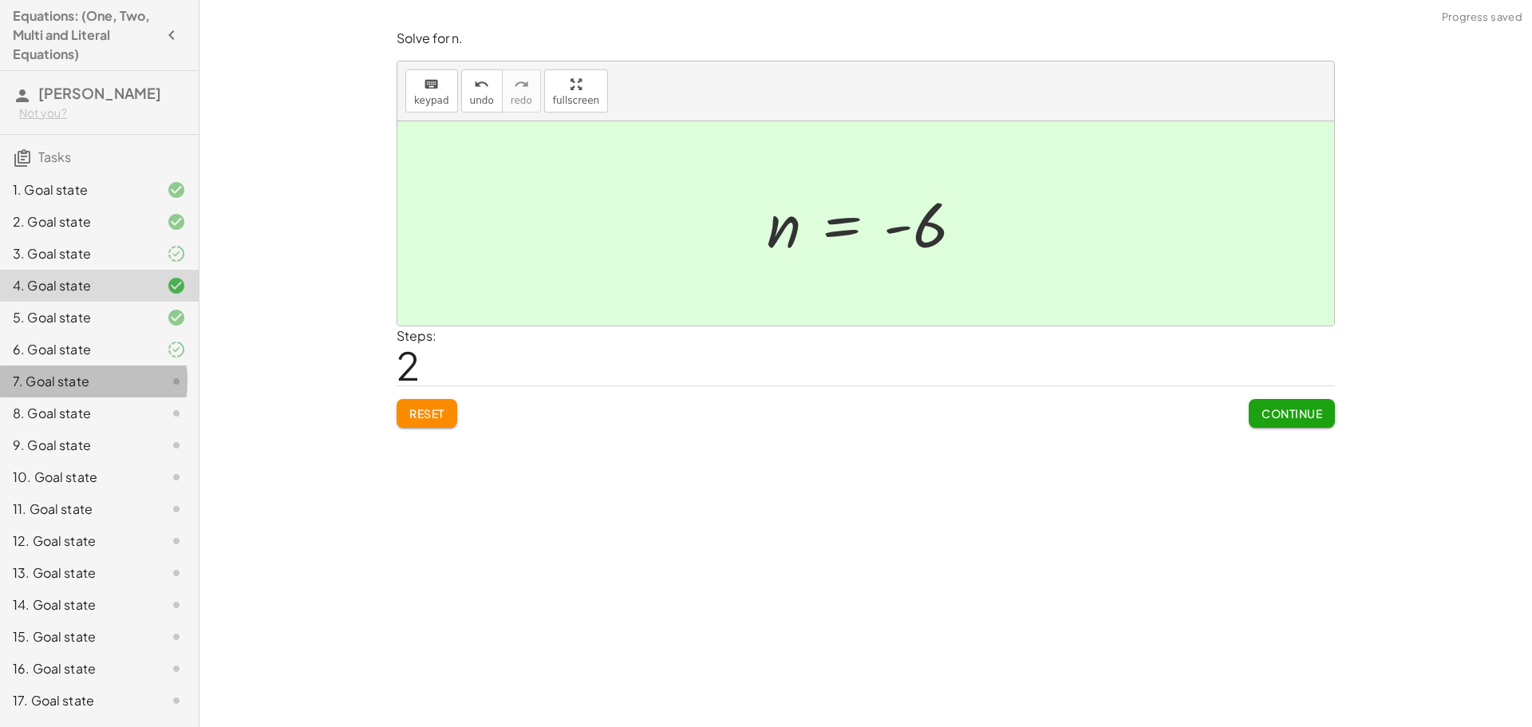
click at [141, 379] on div at bounding box center [163, 381] width 45 height 19
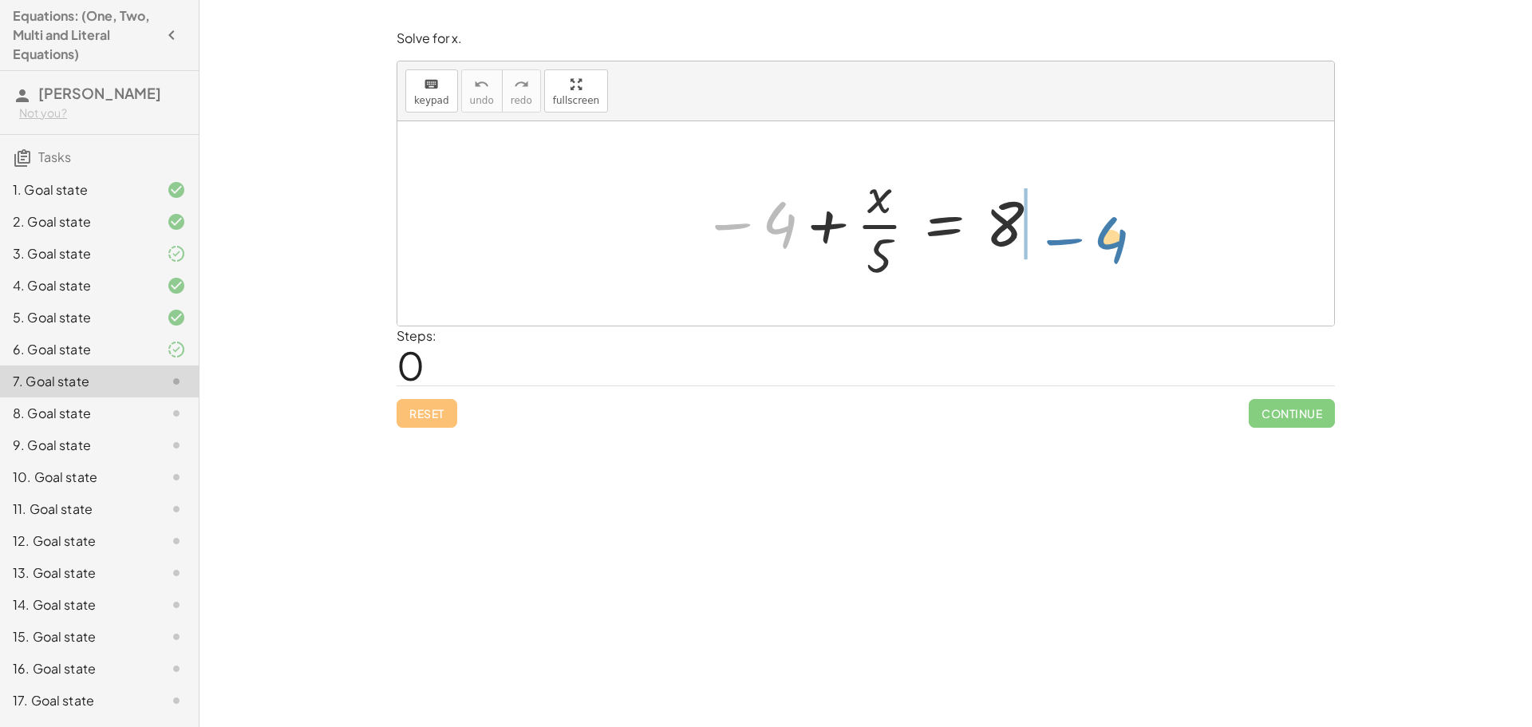
drag, startPoint x: 777, startPoint y: 216, endPoint x: 1112, endPoint y: 224, distance: 335.2
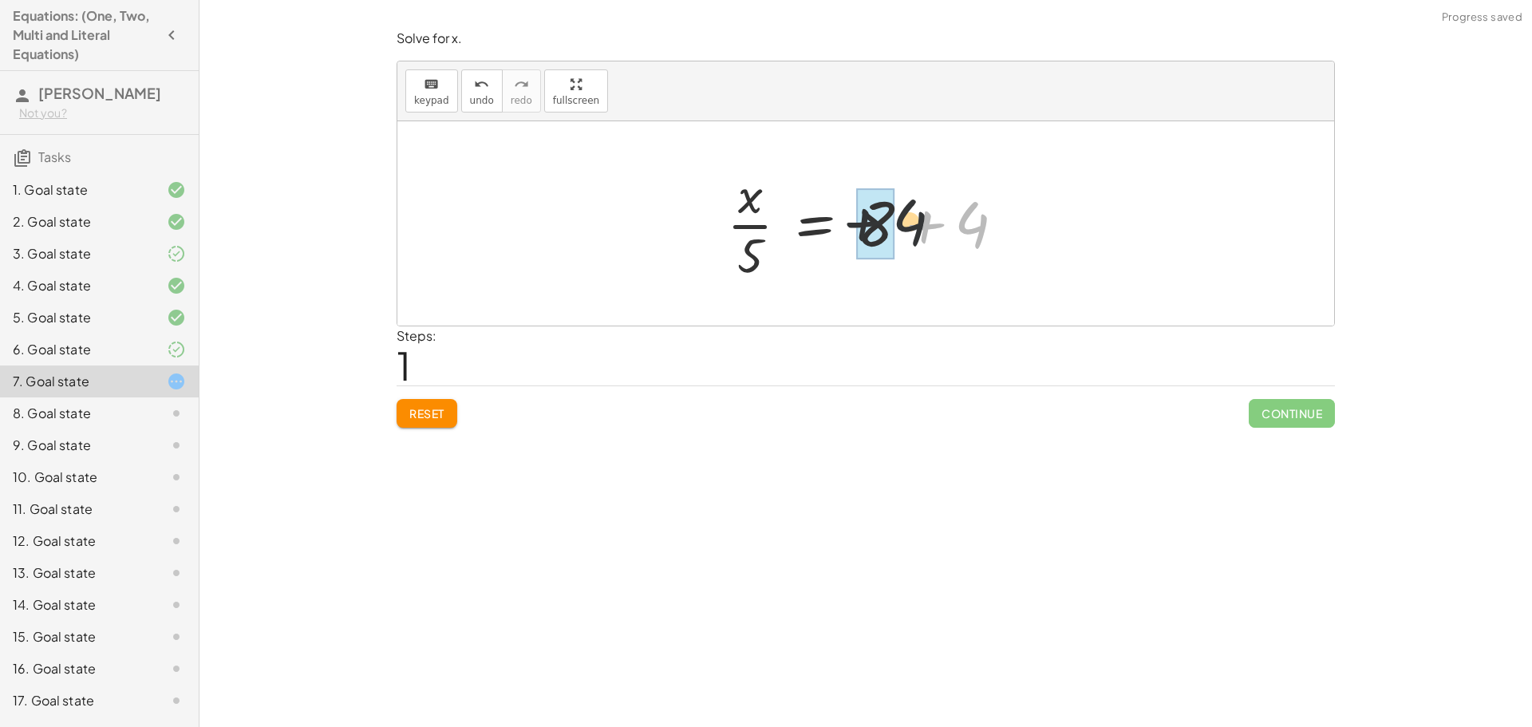
drag, startPoint x: 981, startPoint y: 227, endPoint x: 910, endPoint y: 224, distance: 71.1
click at [910, 224] on div at bounding box center [872, 223] width 306 height 123
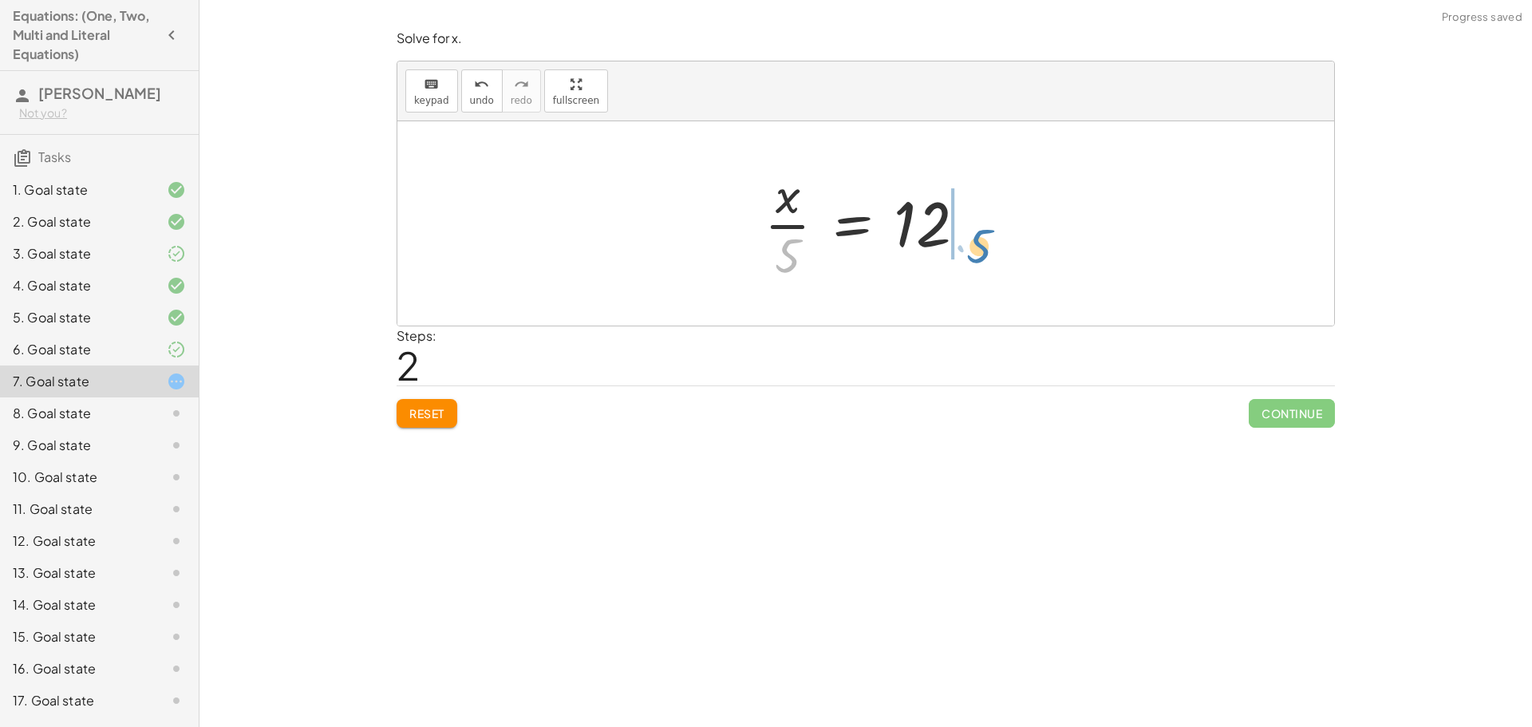
drag, startPoint x: 784, startPoint y: 255, endPoint x: 985, endPoint y: 231, distance: 201.6
click at [978, 241] on div at bounding box center [871, 223] width 231 height 123
drag, startPoint x: 957, startPoint y: 231, endPoint x: 920, endPoint y: 228, distance: 36.8
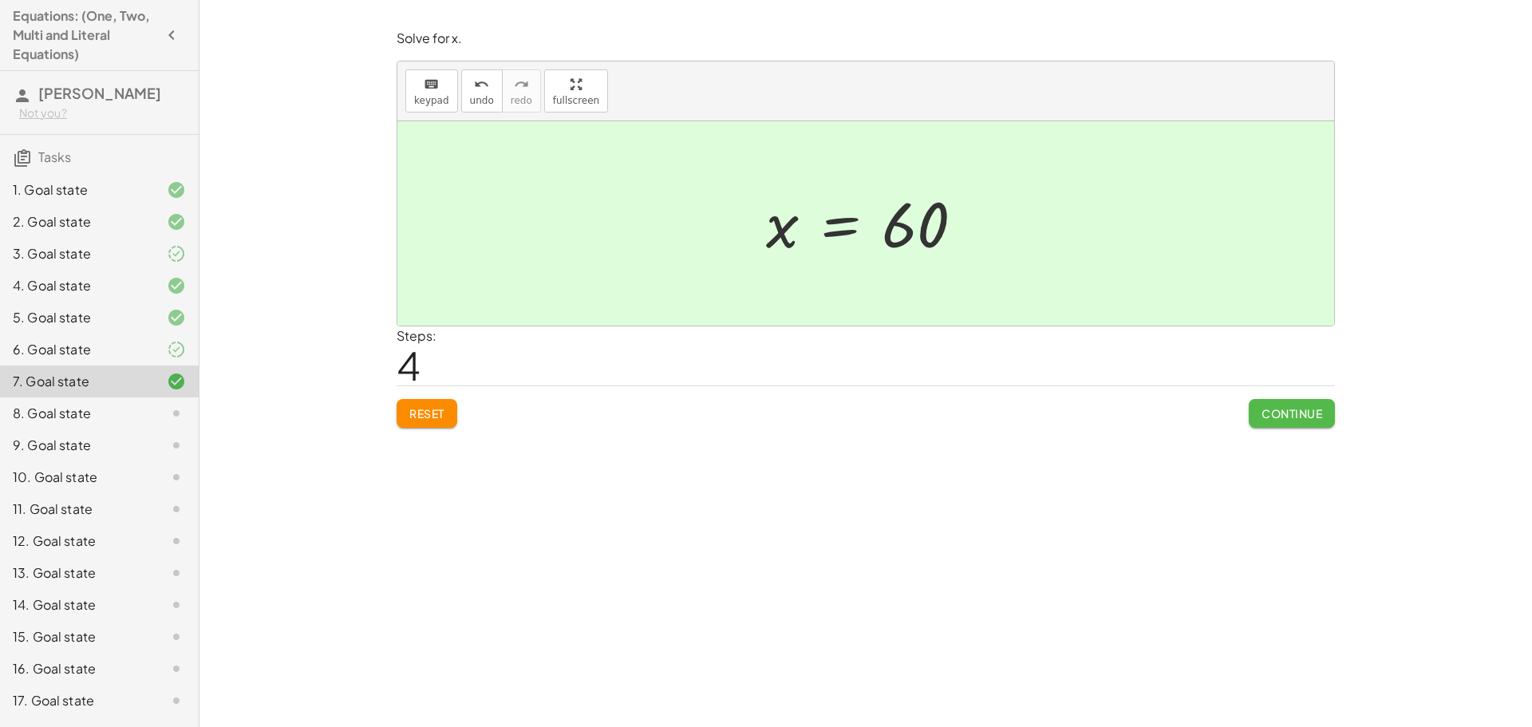
click at [1273, 406] on button "Continue" at bounding box center [1292, 413] width 86 height 29
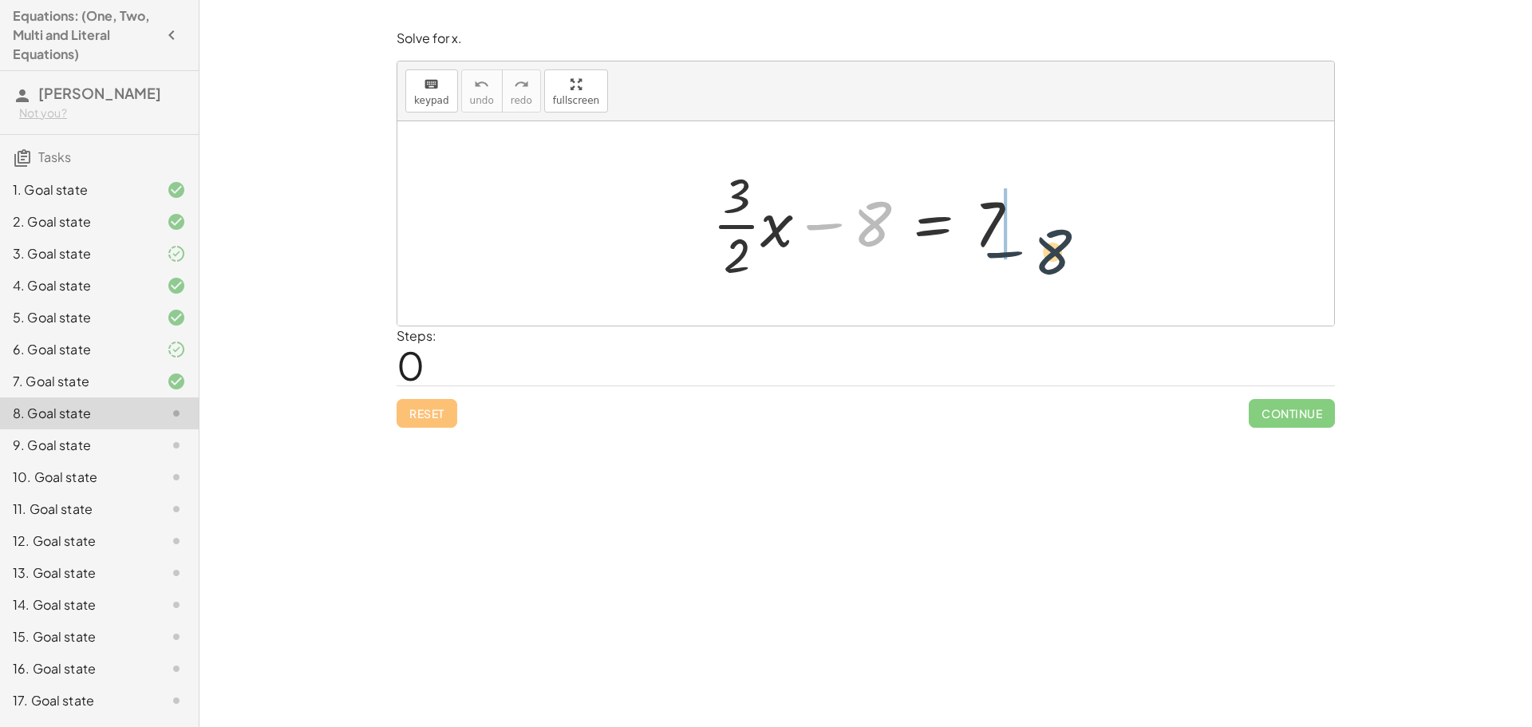
drag, startPoint x: 863, startPoint y: 209, endPoint x: 1045, endPoint y: 229, distance: 183.0
click at [1048, 231] on div "− 8 + · · 3 · 2 · x − 8 = 7" at bounding box center [865, 223] width 937 height 204
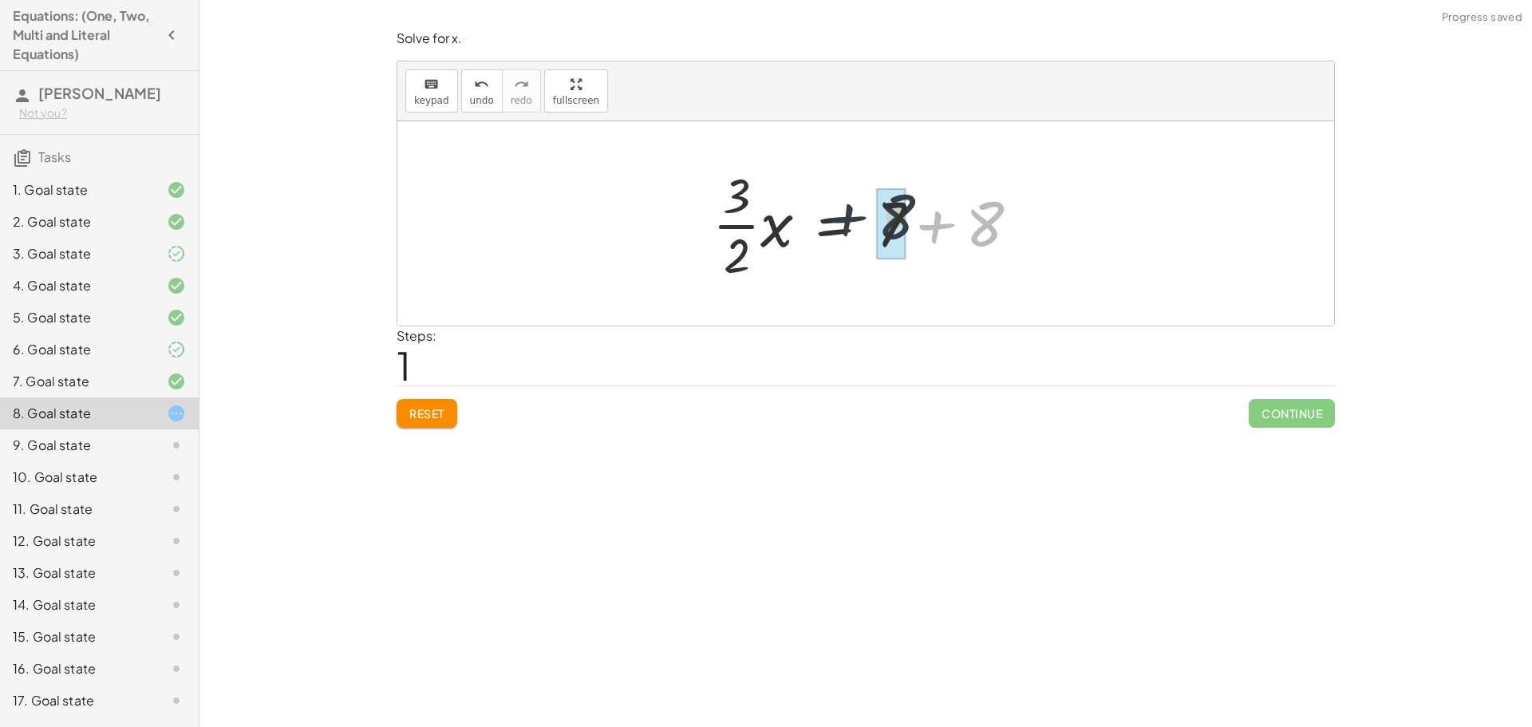
drag, startPoint x: 986, startPoint y: 223, endPoint x: 906, endPoint y: 216, distance: 80.0
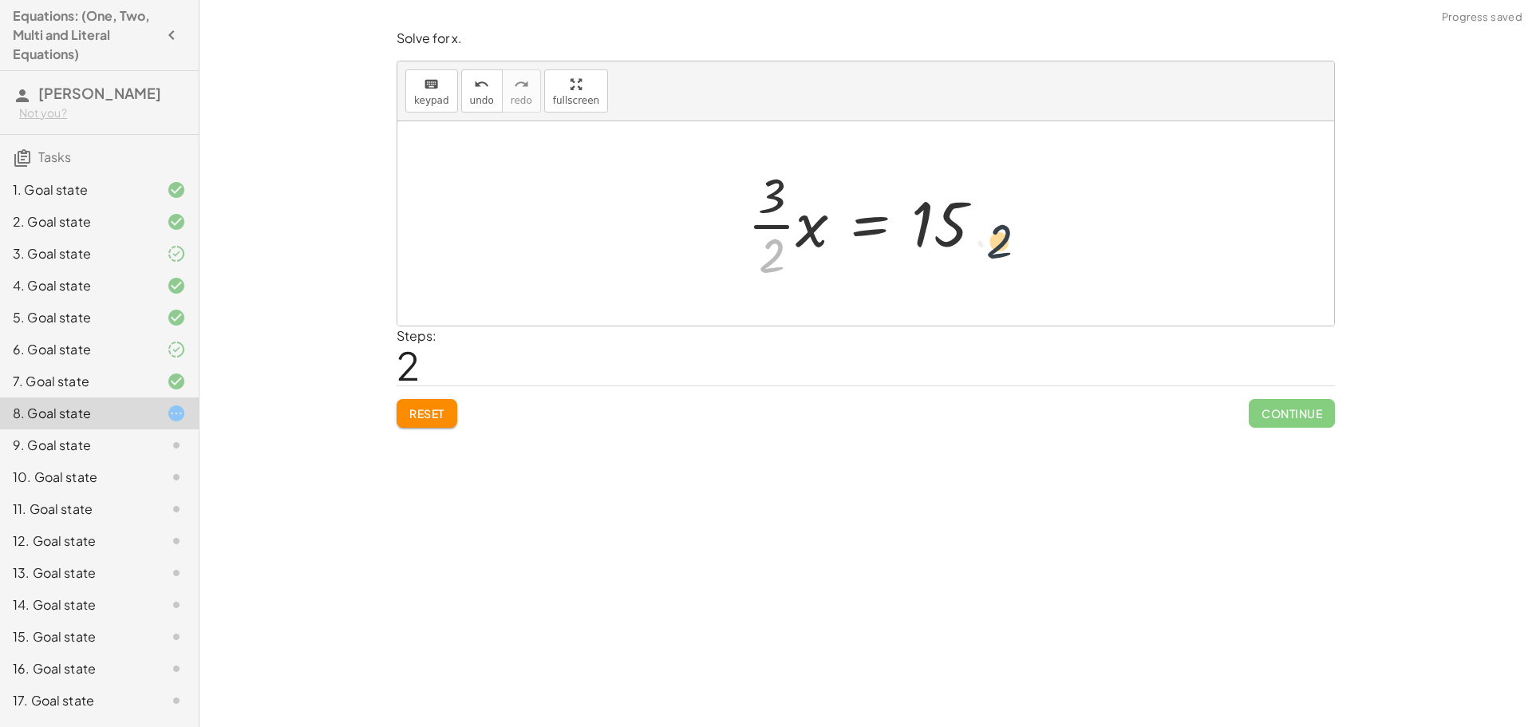
drag, startPoint x: 764, startPoint y: 252, endPoint x: 1010, endPoint y: 231, distance: 247.4
drag, startPoint x: 776, startPoint y: 255, endPoint x: 989, endPoint y: 237, distance: 214.6
click at [989, 237] on div at bounding box center [872, 223] width 264 height 123
click at [957, 219] on div at bounding box center [871, 224] width 302 height 82
drag, startPoint x: 970, startPoint y: 222, endPoint x: 934, endPoint y: 224, distance: 36.8
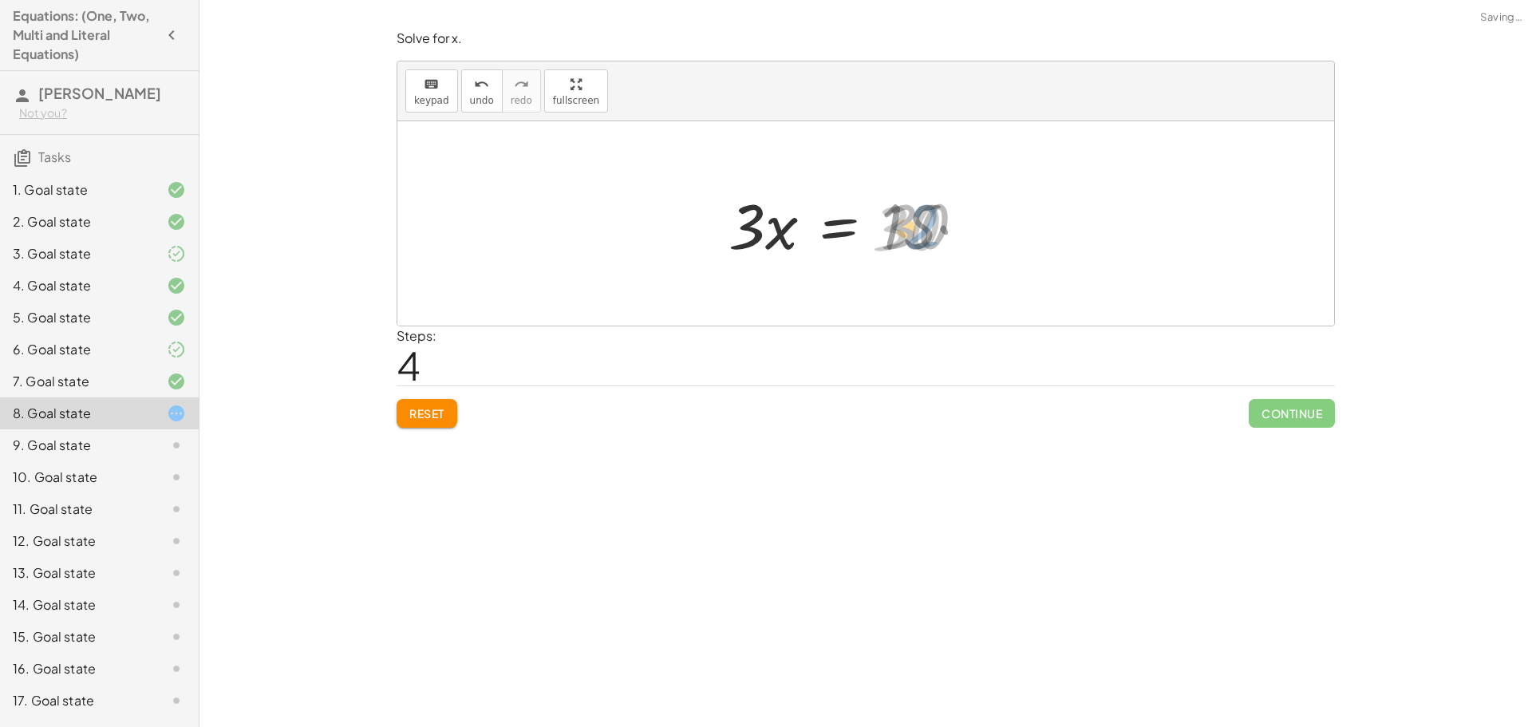
click at [934, 224] on div at bounding box center [852, 224] width 264 height 82
drag, startPoint x: 769, startPoint y: 223, endPoint x: 950, endPoint y: 266, distance: 186.0
drag, startPoint x: 930, startPoint y: 257, endPoint x: 921, endPoint y: 191, distance: 66.1
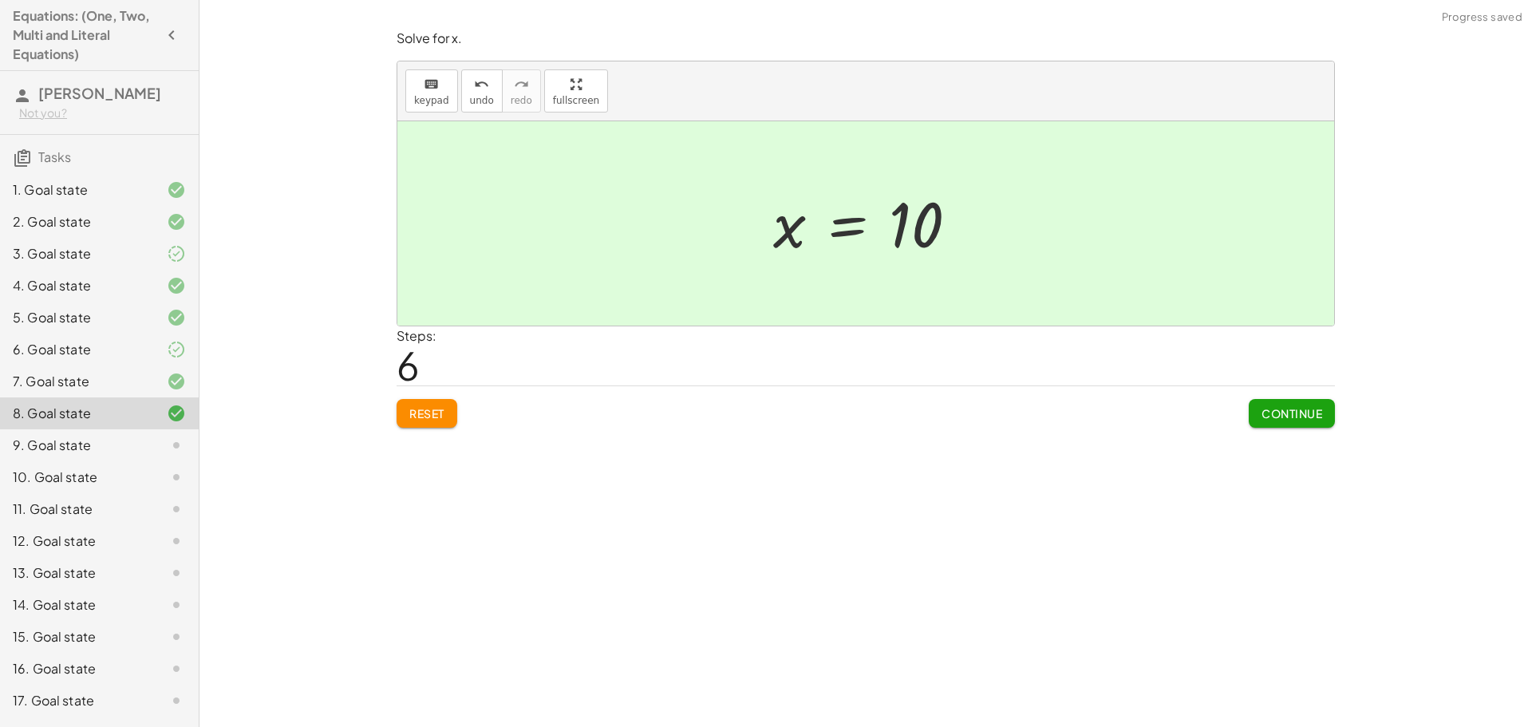
click at [1293, 417] on span "Continue" at bounding box center [1291, 413] width 61 height 14
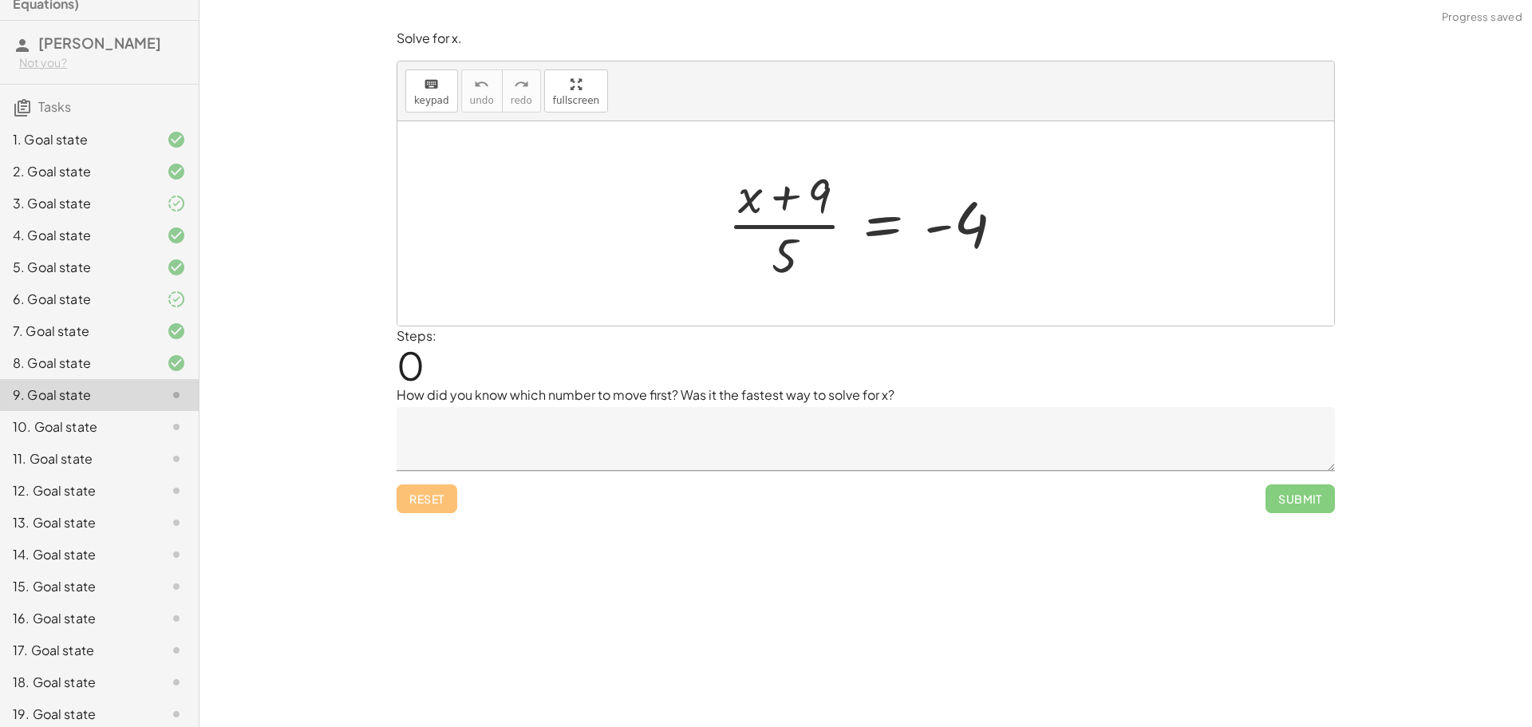
scroll to position [44, 0]
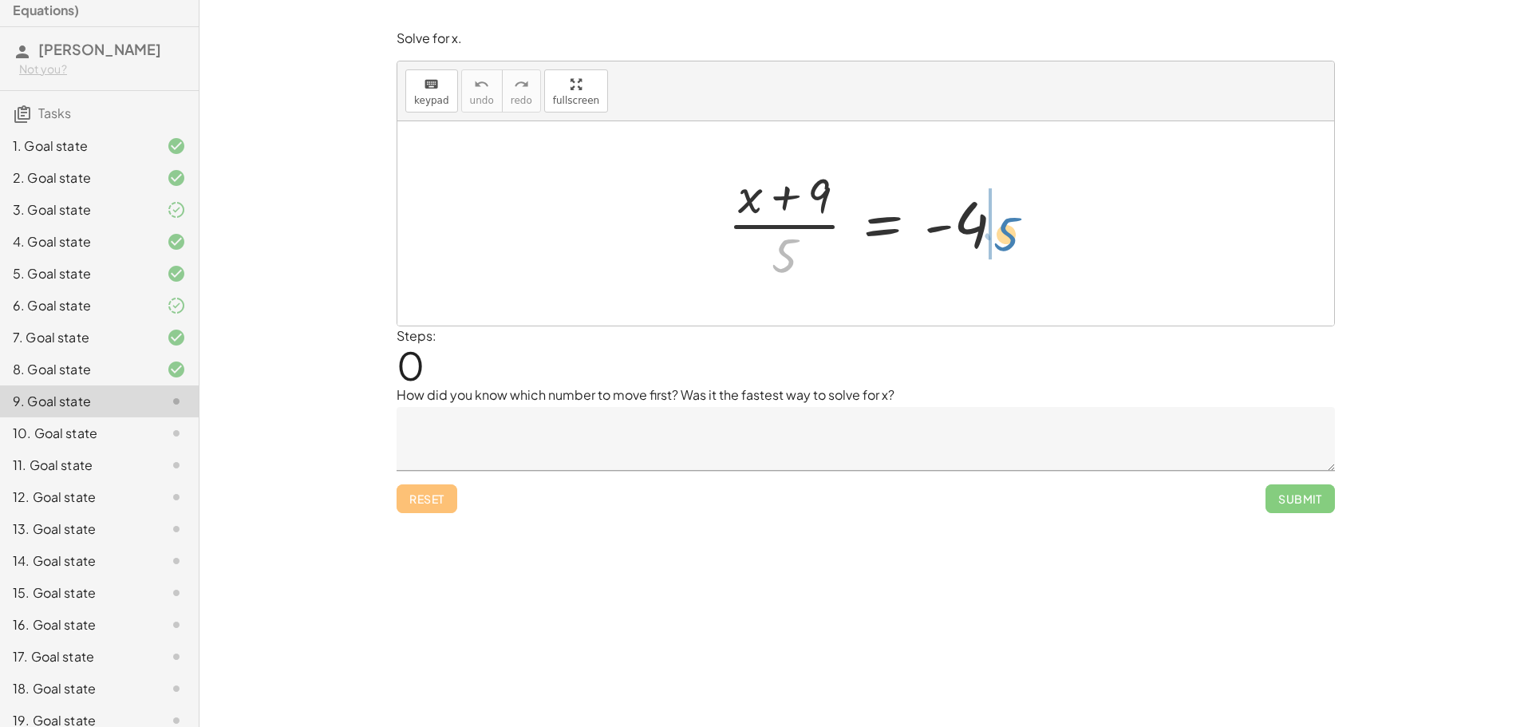
drag, startPoint x: 781, startPoint y: 255, endPoint x: 1005, endPoint y: 233, distance: 224.5
click at [1005, 233] on div at bounding box center [872, 223] width 305 height 123
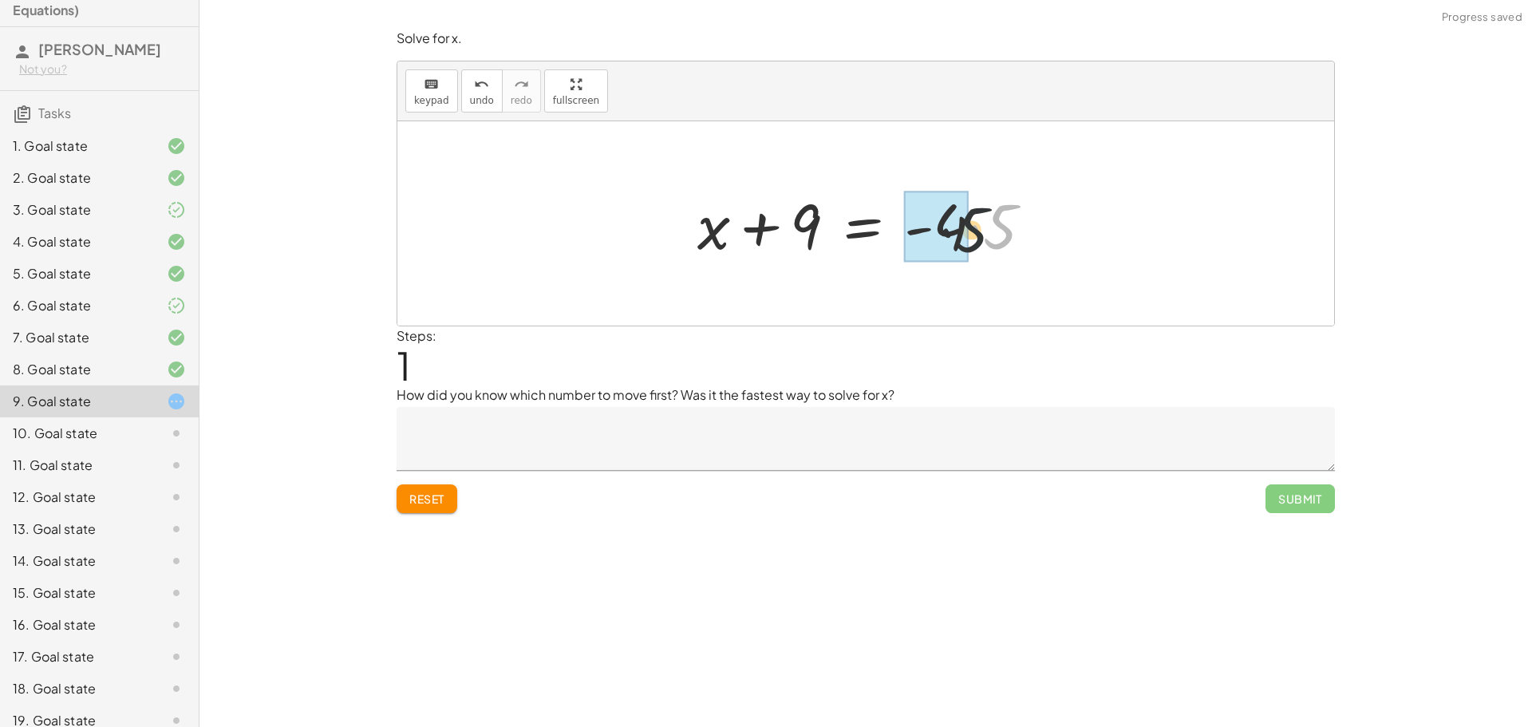
drag, startPoint x: 1005, startPoint y: 225, endPoint x: 968, endPoint y: 228, distance: 37.6
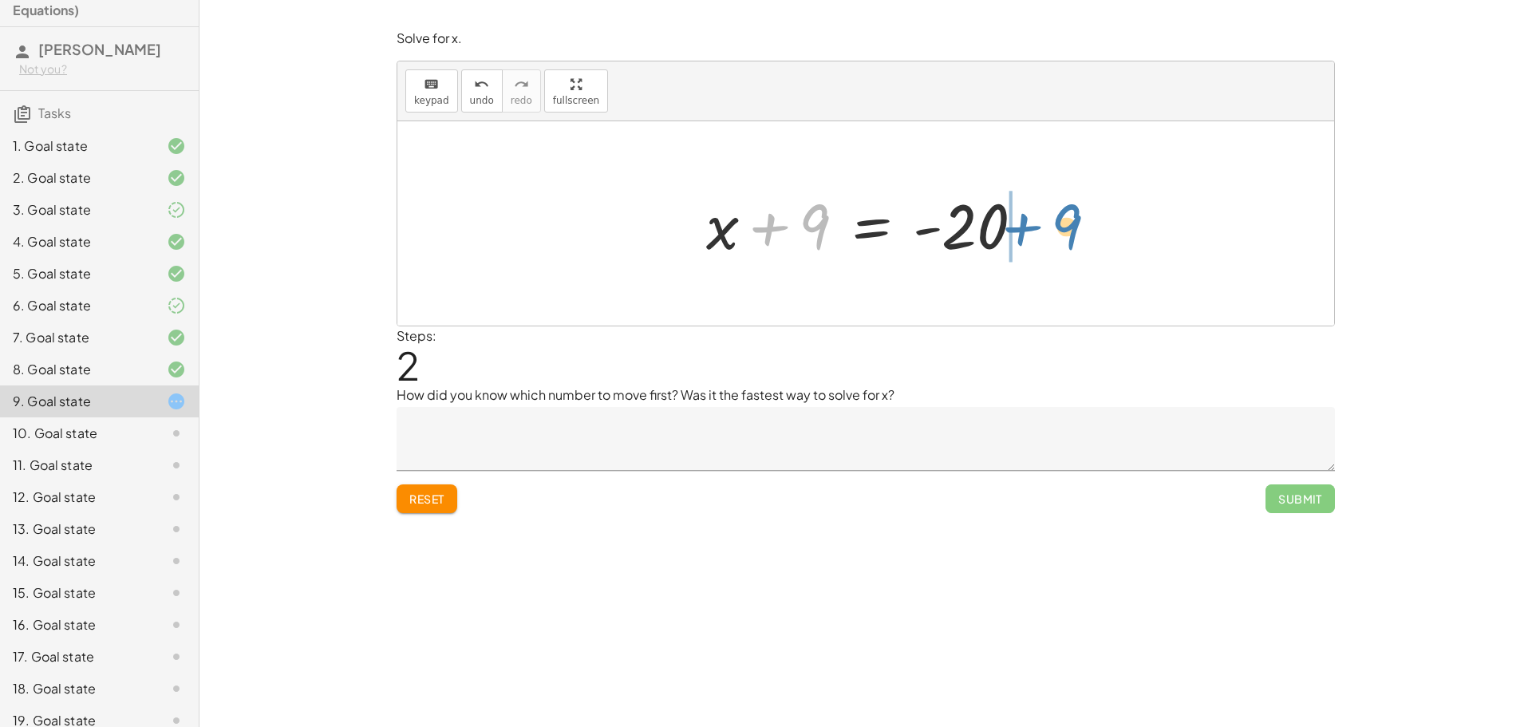
drag, startPoint x: 823, startPoint y: 227, endPoint x: 1076, endPoint y: 227, distance: 252.9
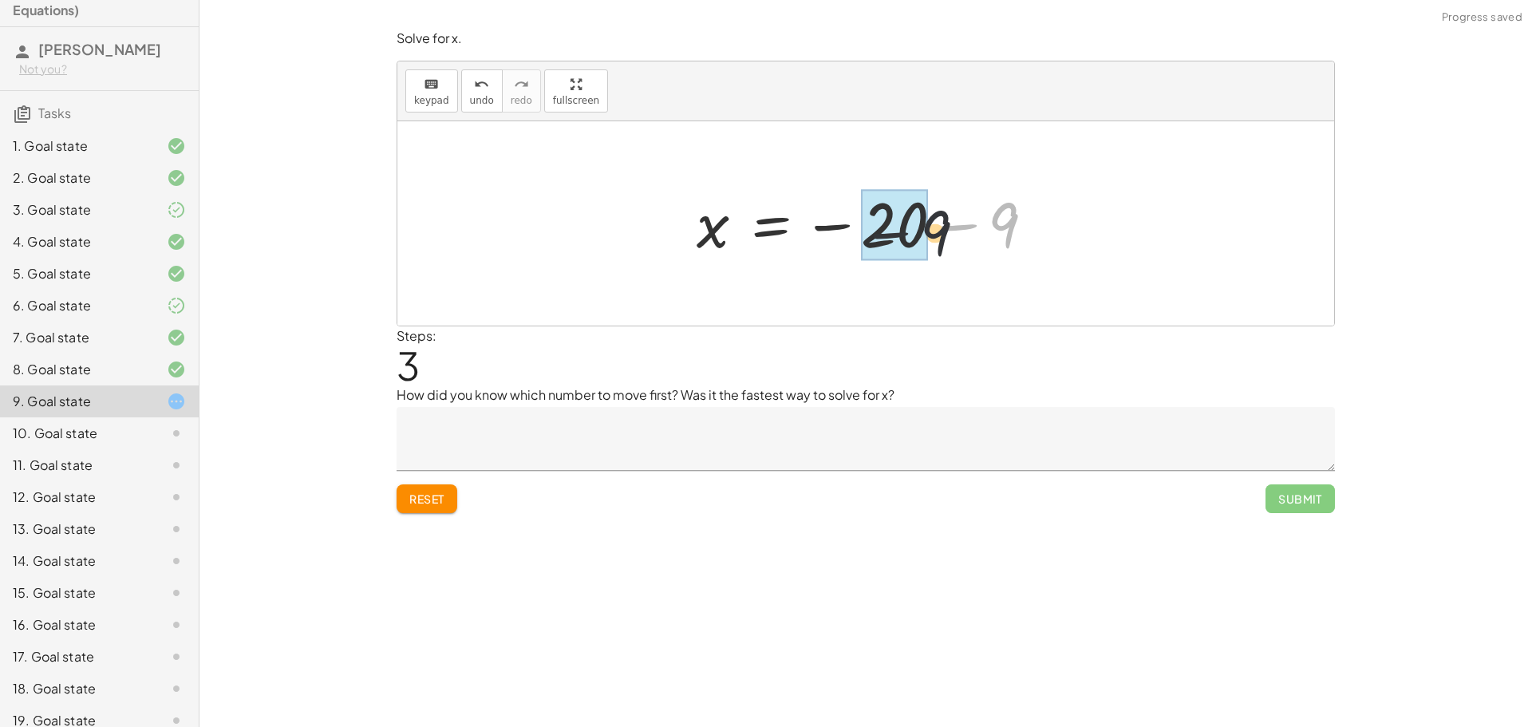
drag, startPoint x: 1011, startPoint y: 230, endPoint x: 923, endPoint y: 234, distance: 87.9
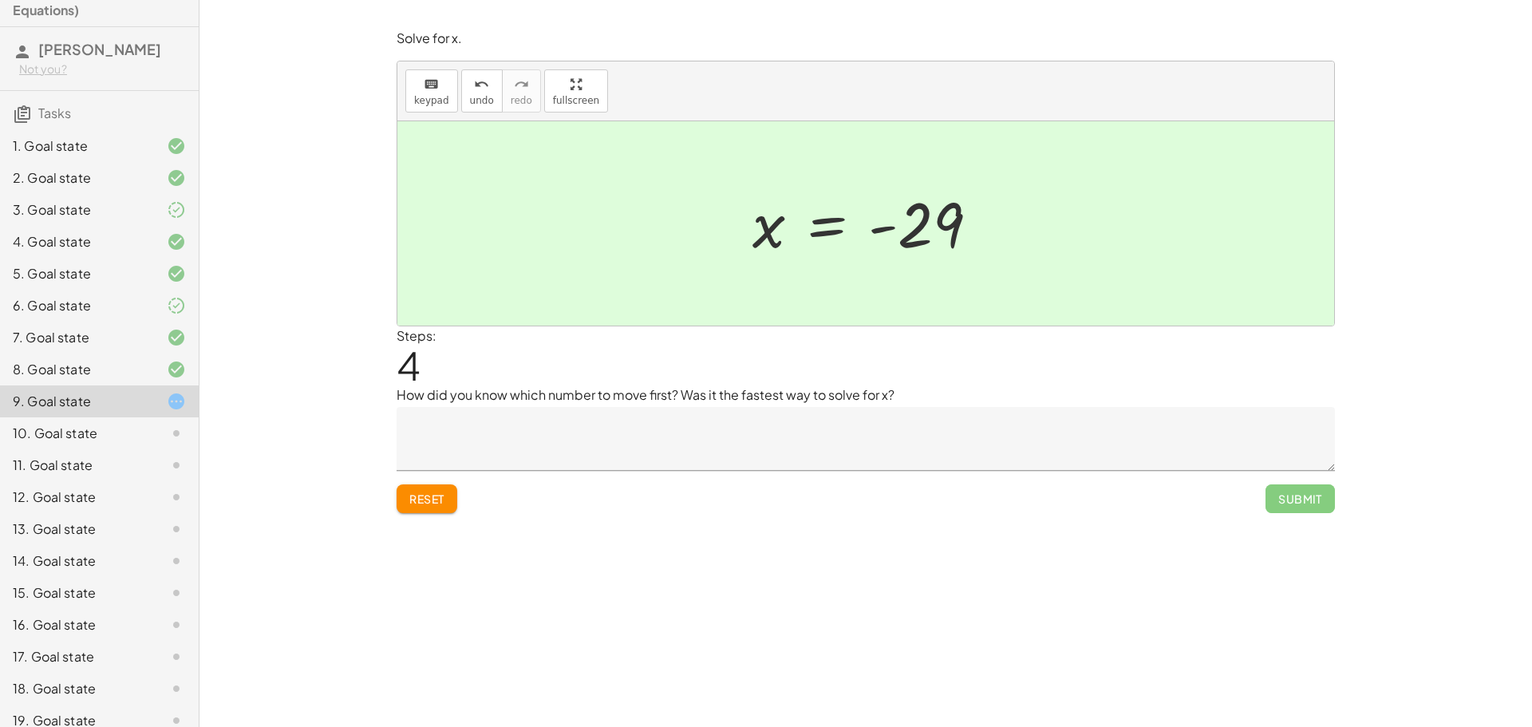
click at [410, 503] on span "Reset" at bounding box center [426, 498] width 35 height 14
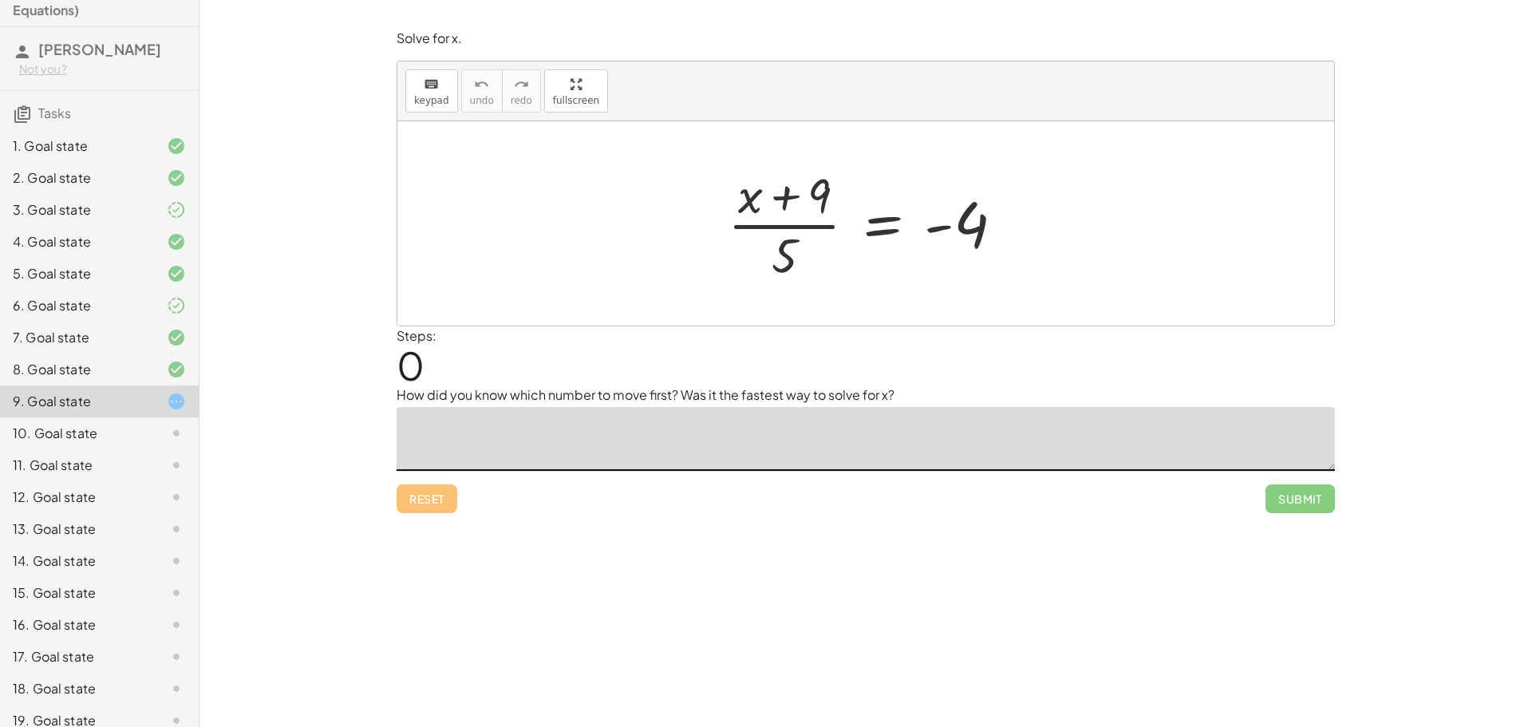
click at [651, 424] on textarea at bounding box center [866, 439] width 938 height 64
click at [724, 432] on textarea "**********" at bounding box center [866, 439] width 938 height 64
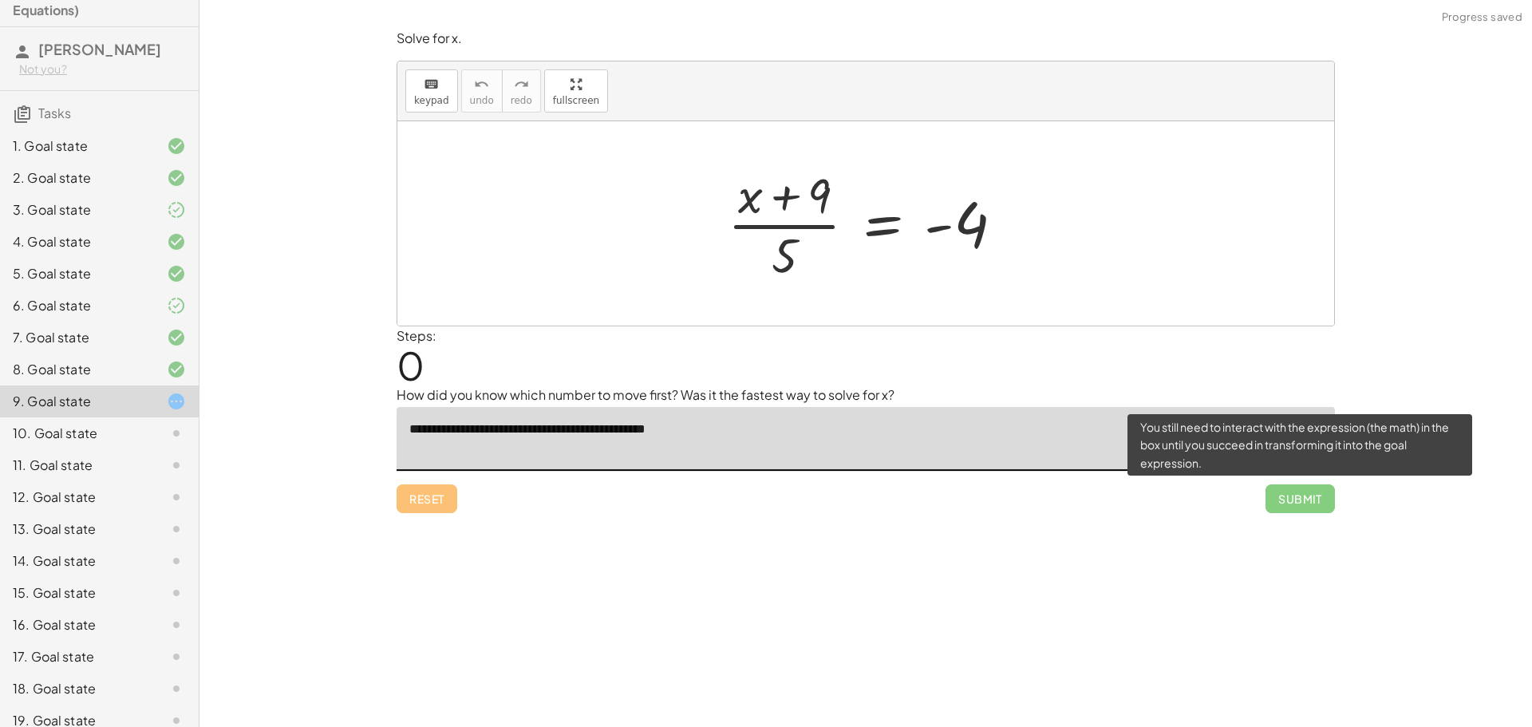
type textarea "**********"
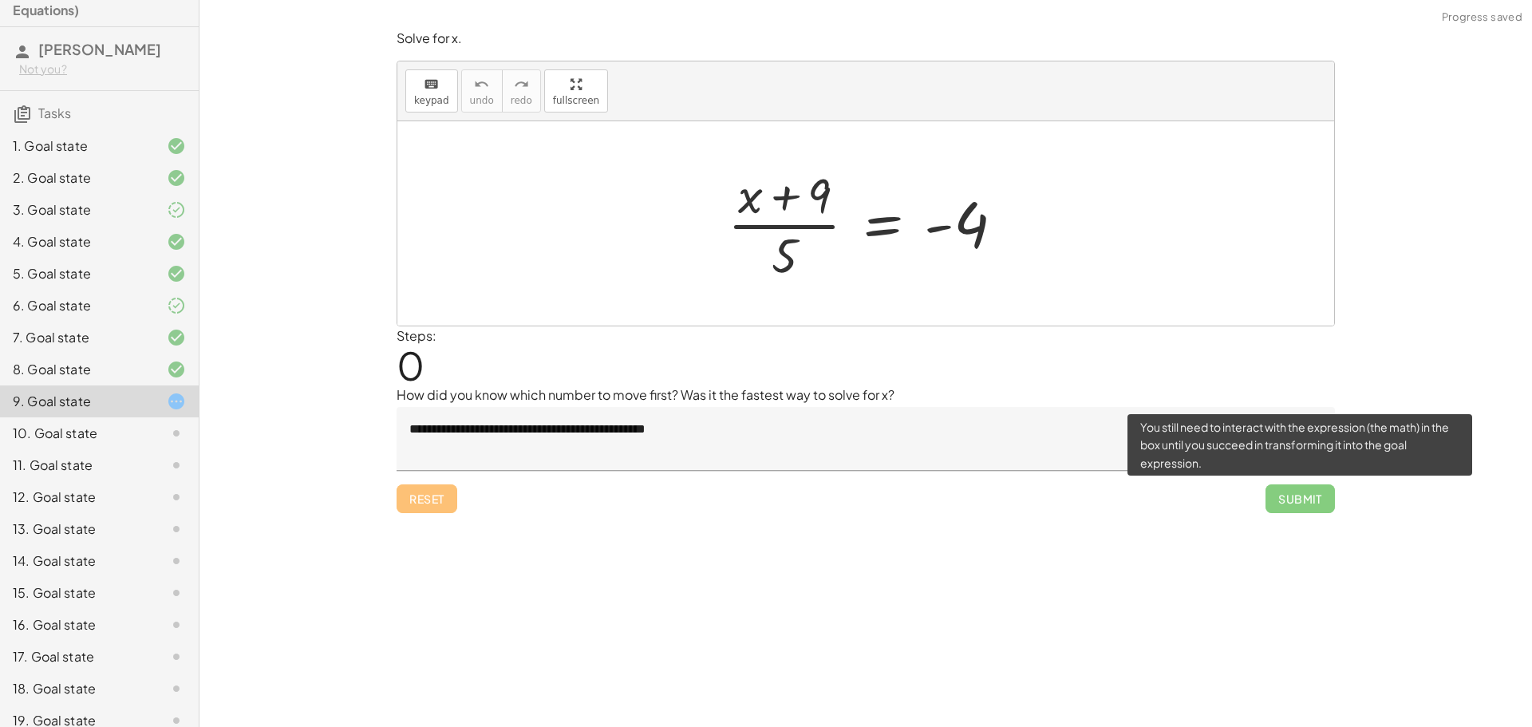
click at [1293, 505] on span "Submit" at bounding box center [1299, 498] width 69 height 29
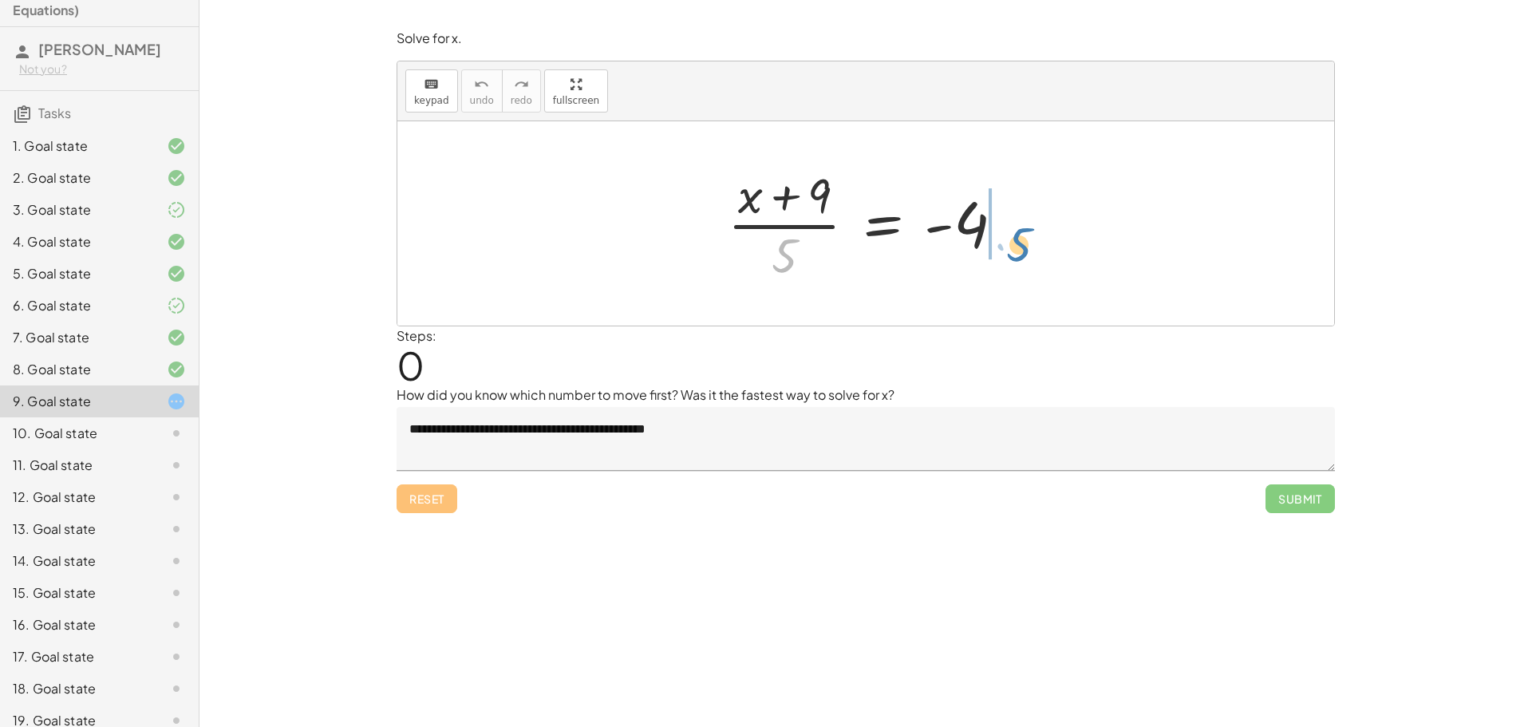
drag, startPoint x: 783, startPoint y: 255, endPoint x: 1013, endPoint y: 241, distance: 231.0
click at [1014, 241] on div at bounding box center [872, 223] width 305 height 123
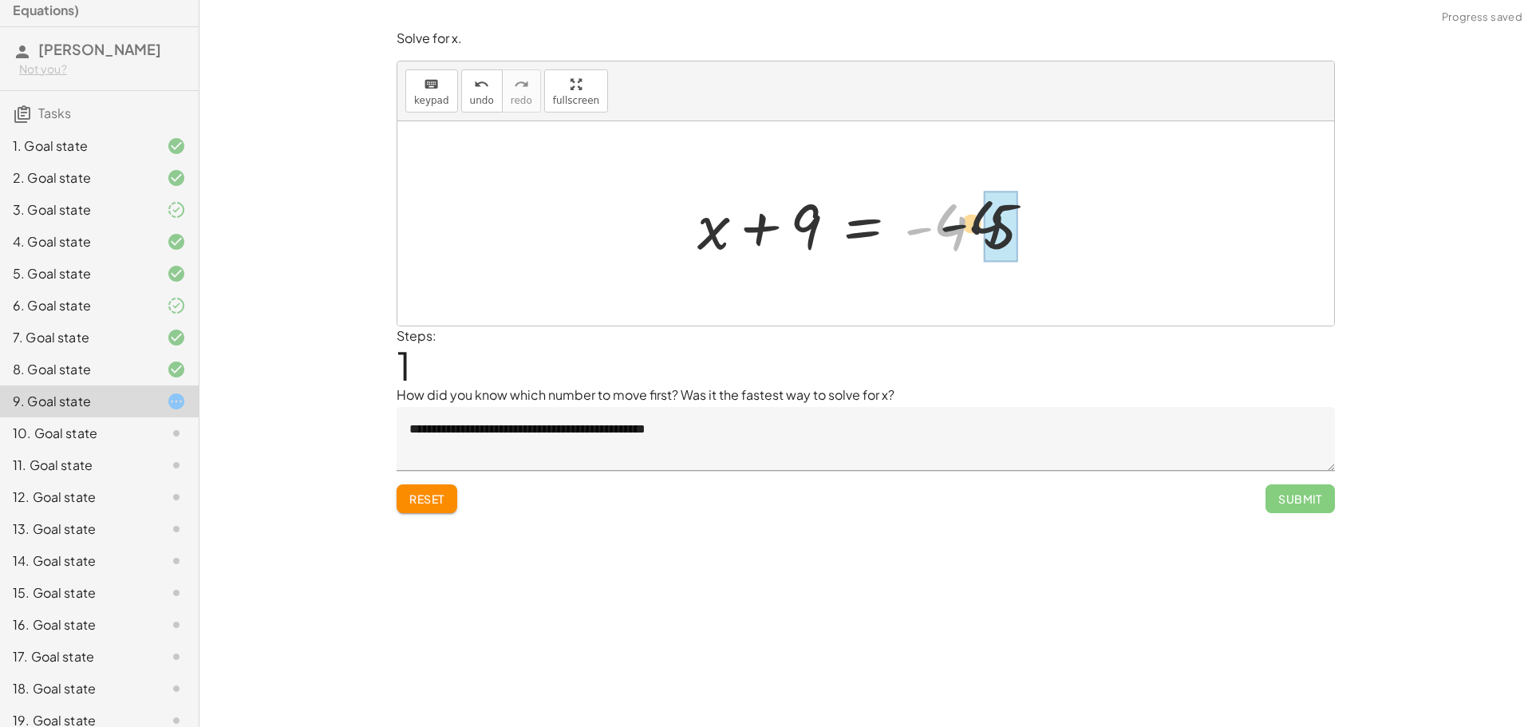
drag, startPoint x: 969, startPoint y: 228, endPoint x: 1013, endPoint y: 229, distance: 43.1
drag, startPoint x: 819, startPoint y: 227, endPoint x: 1044, endPoint y: 231, distance: 224.3
click at [1044, 231] on div at bounding box center [871, 224] width 346 height 82
drag, startPoint x: 1092, startPoint y: 228, endPoint x: 978, endPoint y: 220, distance: 113.6
click at [973, 220] on div "· ( + x + 9 ) · 5 = - 4 + x + 9 = · - 4 · 5 + x + 9 = - 20 x 9 = − 20 −" at bounding box center [865, 223] width 937 height 204
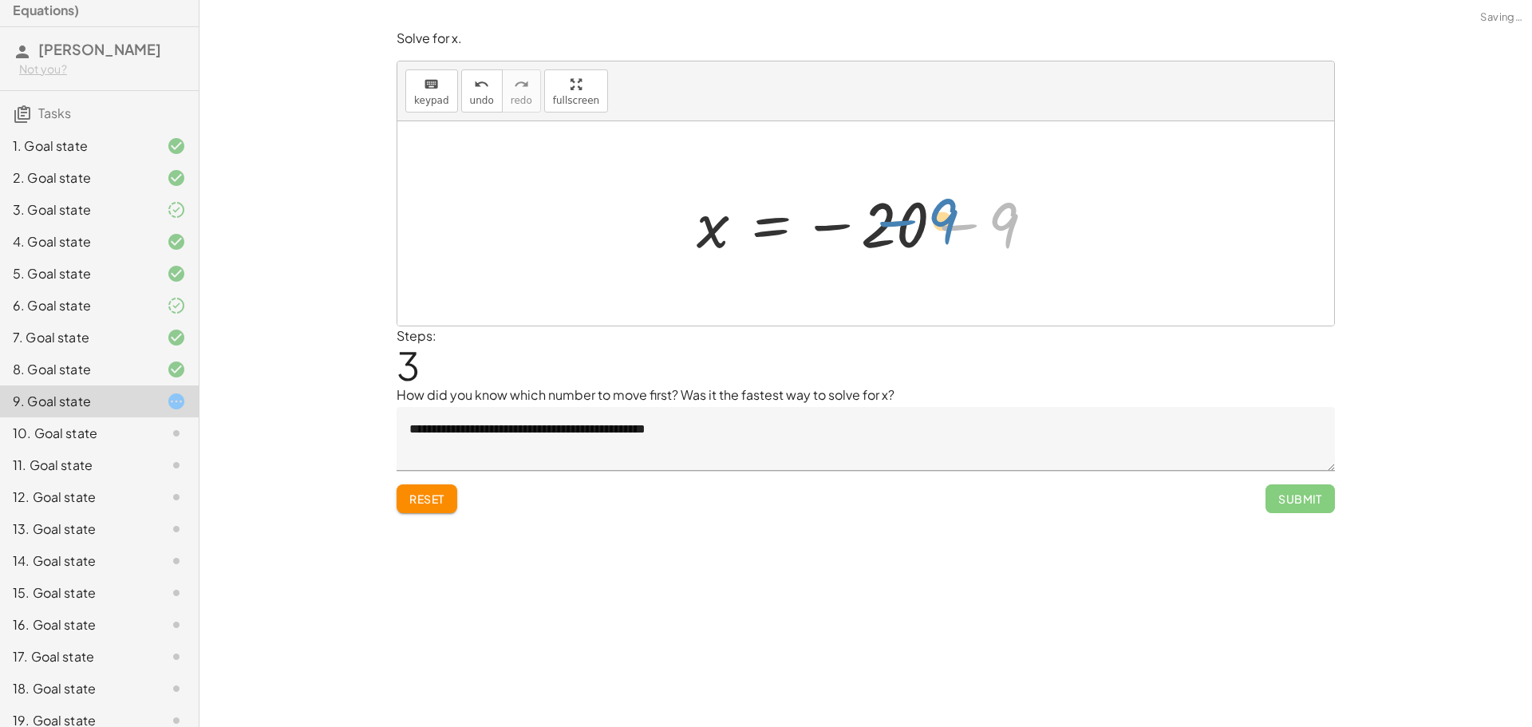
drag, startPoint x: 1013, startPoint y: 223, endPoint x: 950, endPoint y: 219, distance: 63.2
click at [950, 219] on div at bounding box center [872, 223] width 366 height 79
drag, startPoint x: 988, startPoint y: 224, endPoint x: 899, endPoint y: 215, distance: 89.0
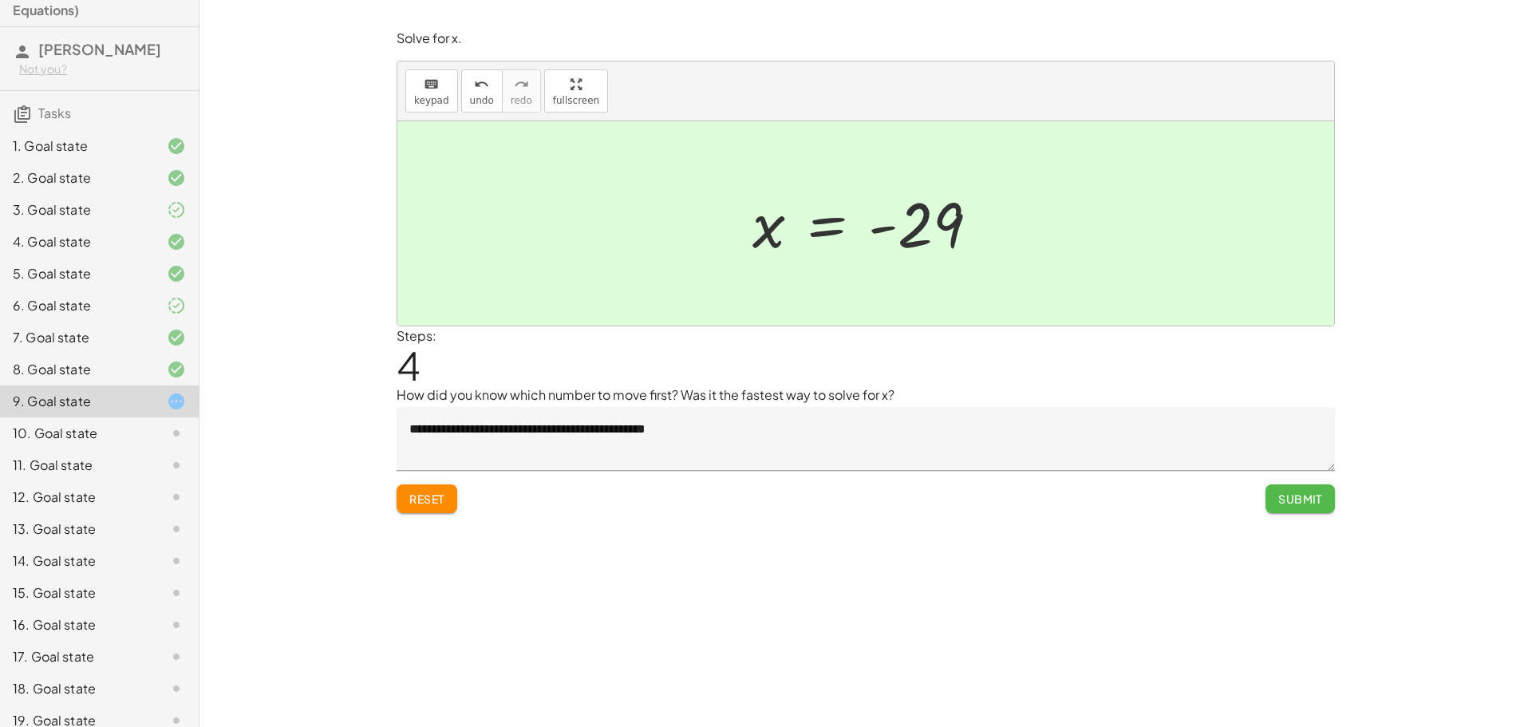
click at [1301, 502] on span "Submit" at bounding box center [1300, 498] width 44 height 14
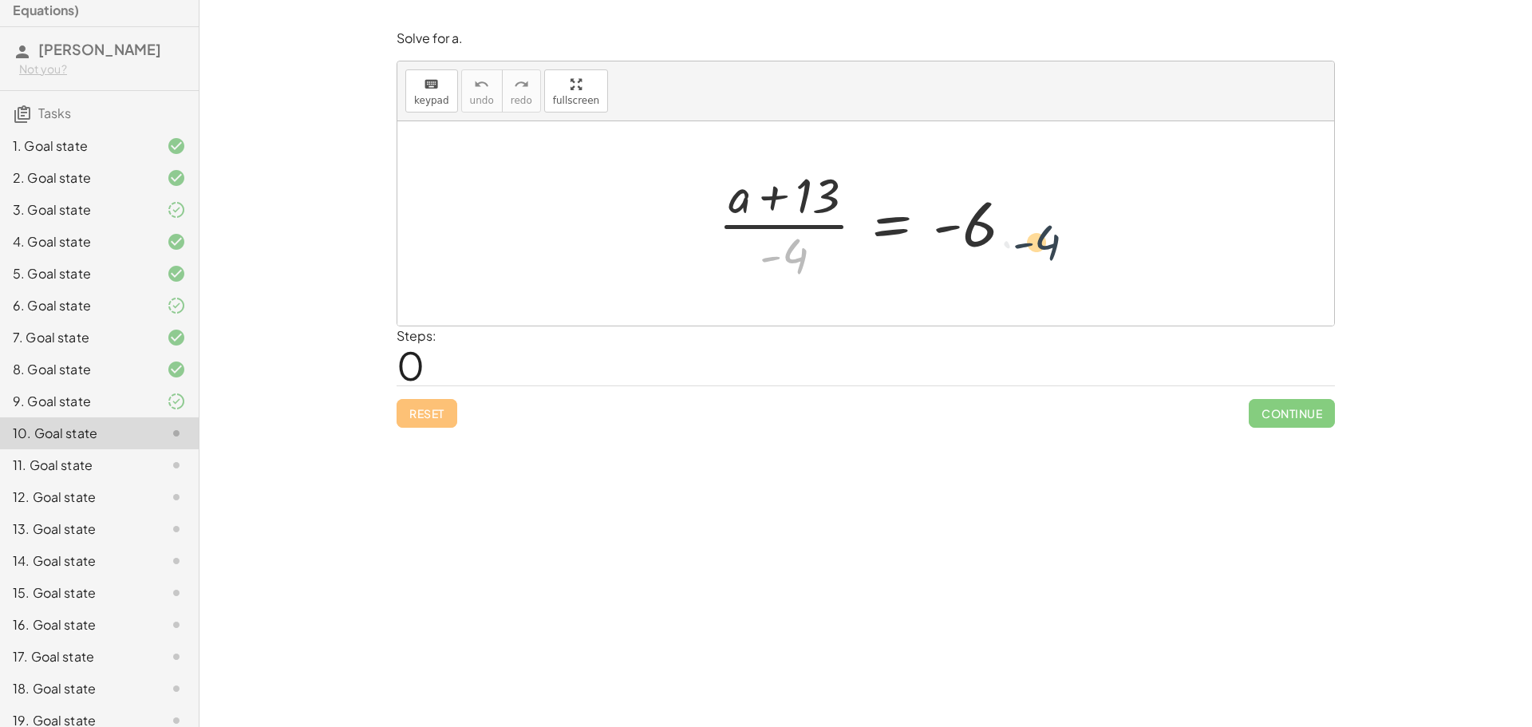
drag, startPoint x: 786, startPoint y: 259, endPoint x: 1042, endPoint y: 246, distance: 256.5
drag, startPoint x: 792, startPoint y: 248, endPoint x: 1003, endPoint y: 223, distance: 213.0
click at [1003, 223] on div at bounding box center [871, 223] width 323 height 123
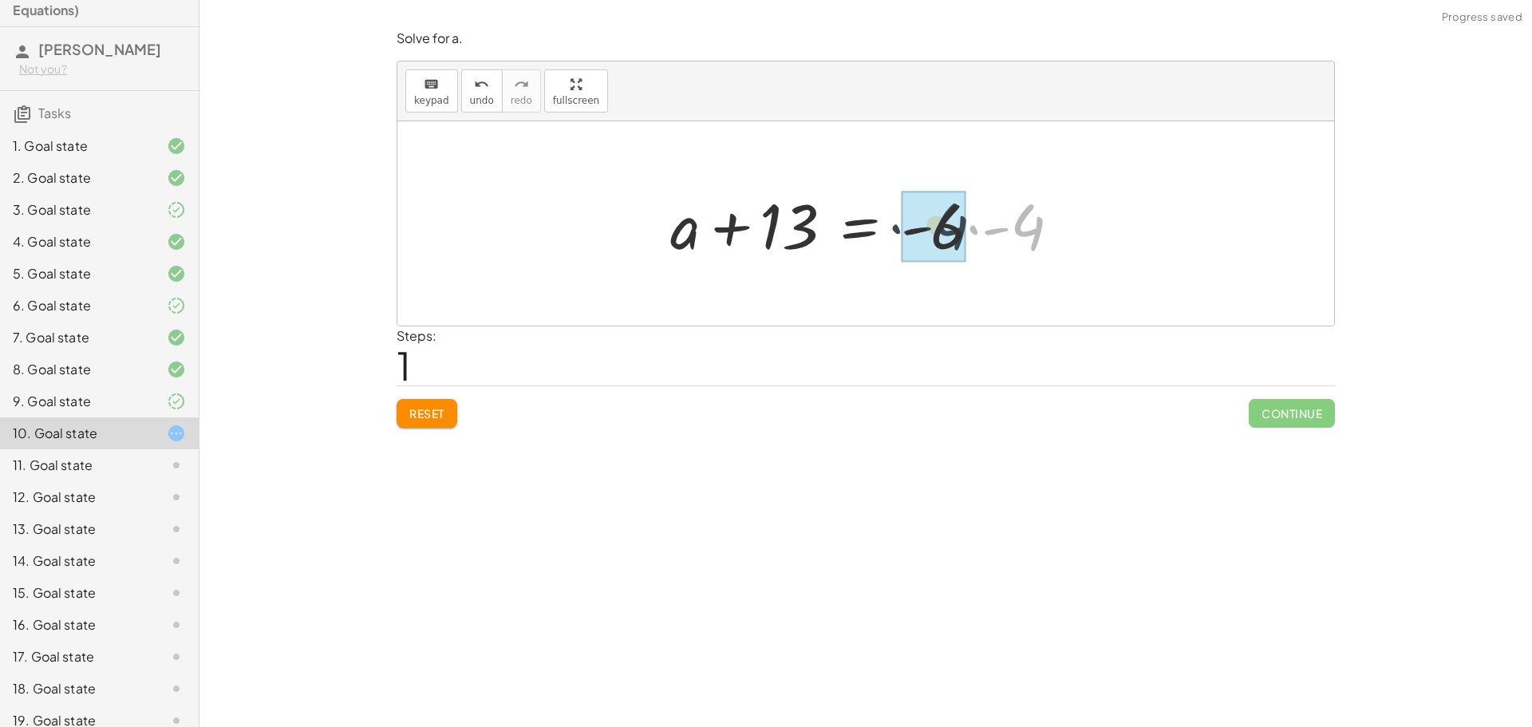
drag, startPoint x: 1029, startPoint y: 232, endPoint x: 951, endPoint y: 231, distance: 78.2
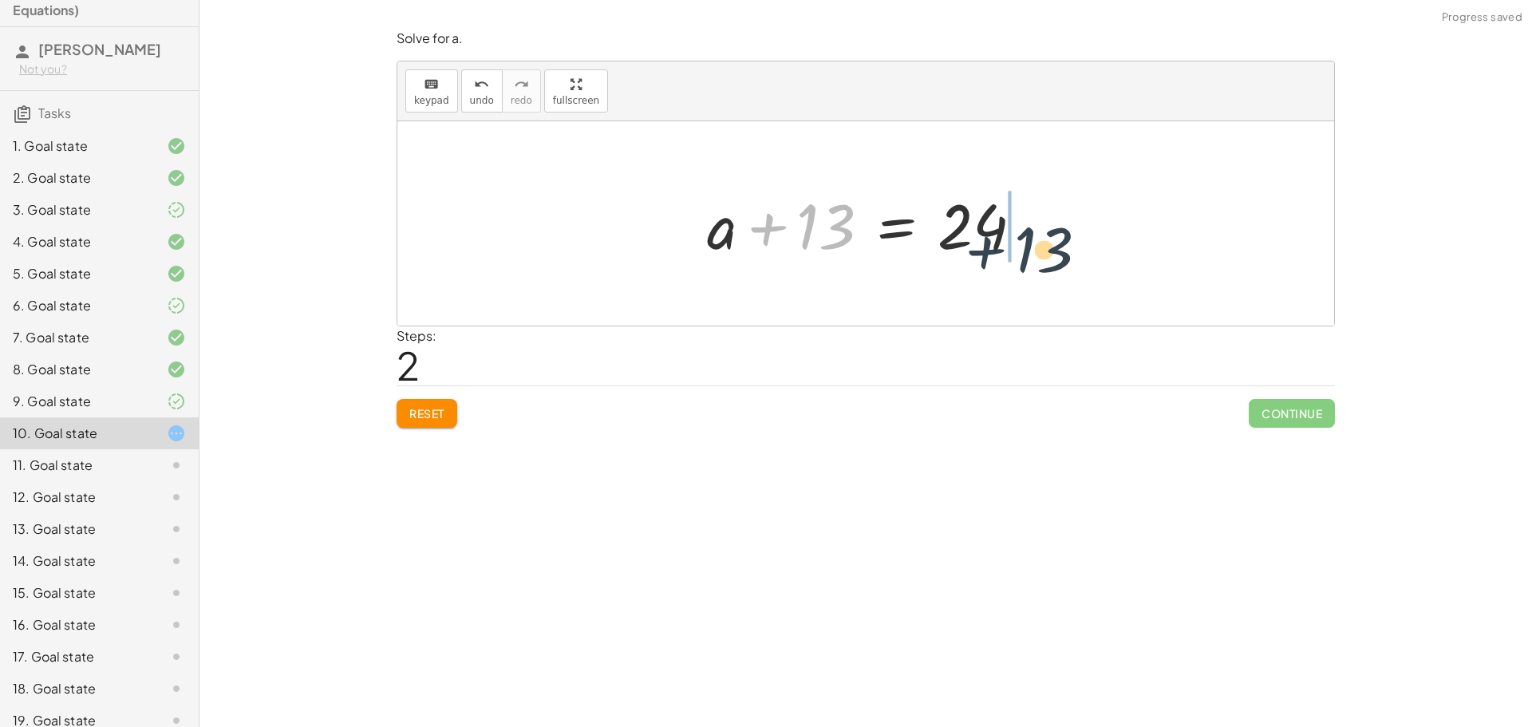
drag, startPoint x: 842, startPoint y: 214, endPoint x: 1060, endPoint y: 232, distance: 219.4
click at [1057, 235] on div "· ( + a + 13 ) · - 4 = - 6 + a + 13 = · - 6 · - 4 + 13 + a + 13 = 24" at bounding box center [865, 223] width 937 height 204
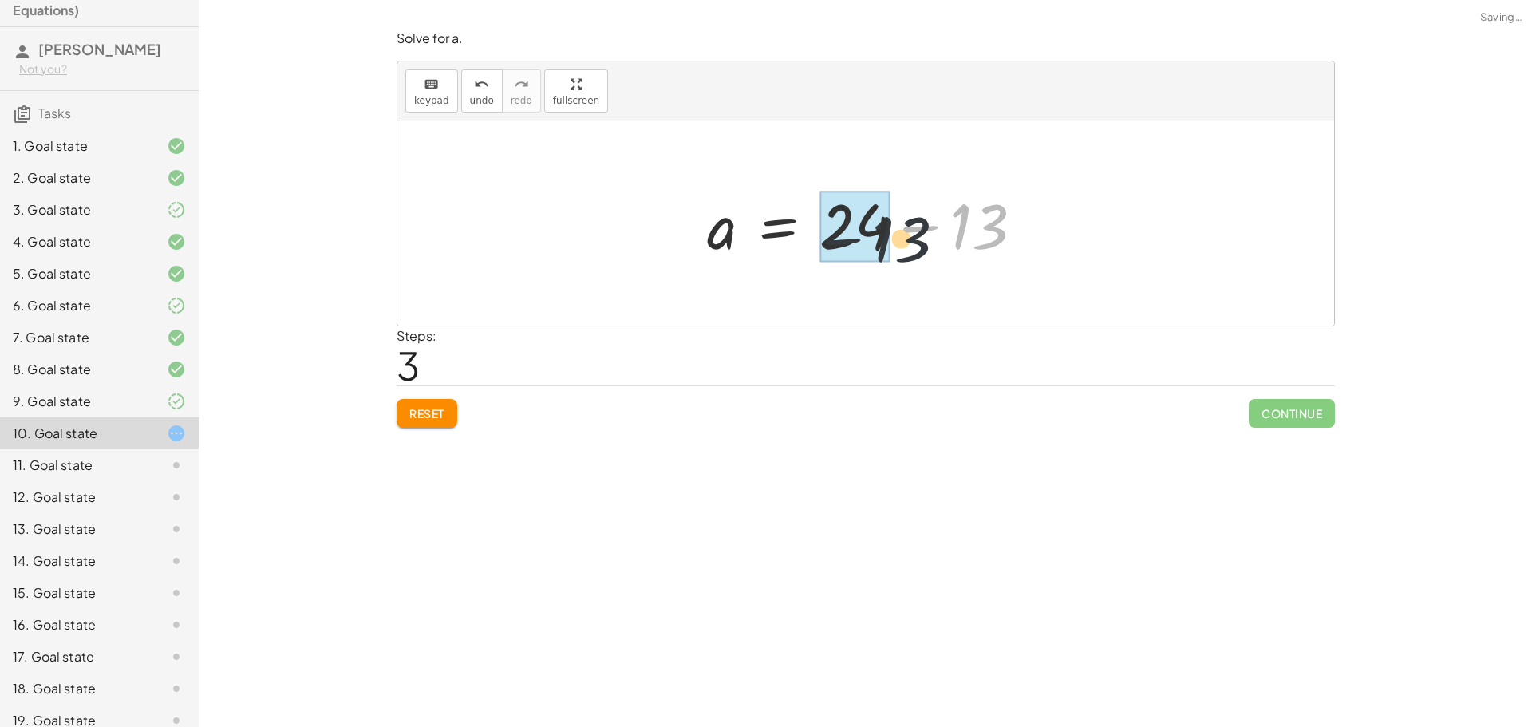
drag, startPoint x: 985, startPoint y: 223, endPoint x: 879, endPoint y: 220, distance: 106.2
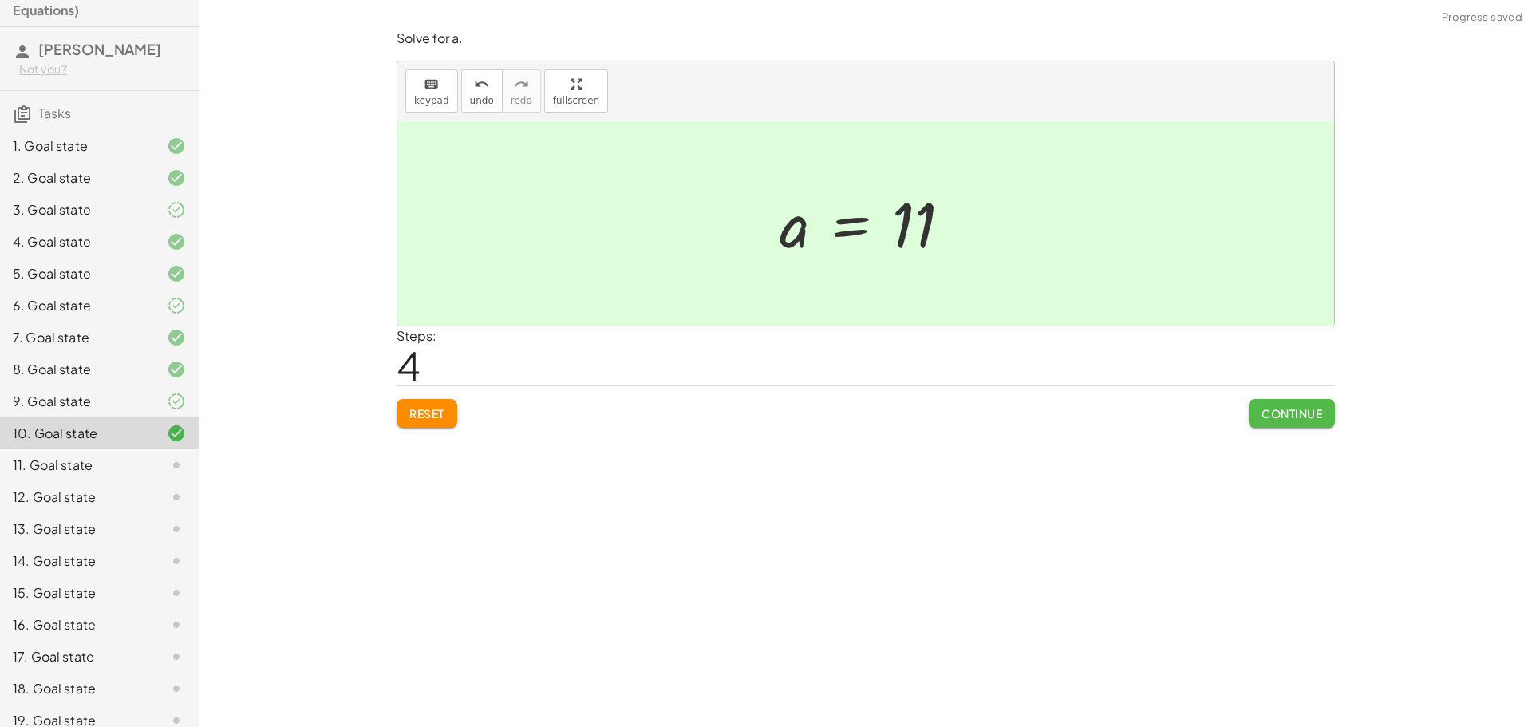
click at [1265, 423] on button "Continue" at bounding box center [1292, 413] width 86 height 29
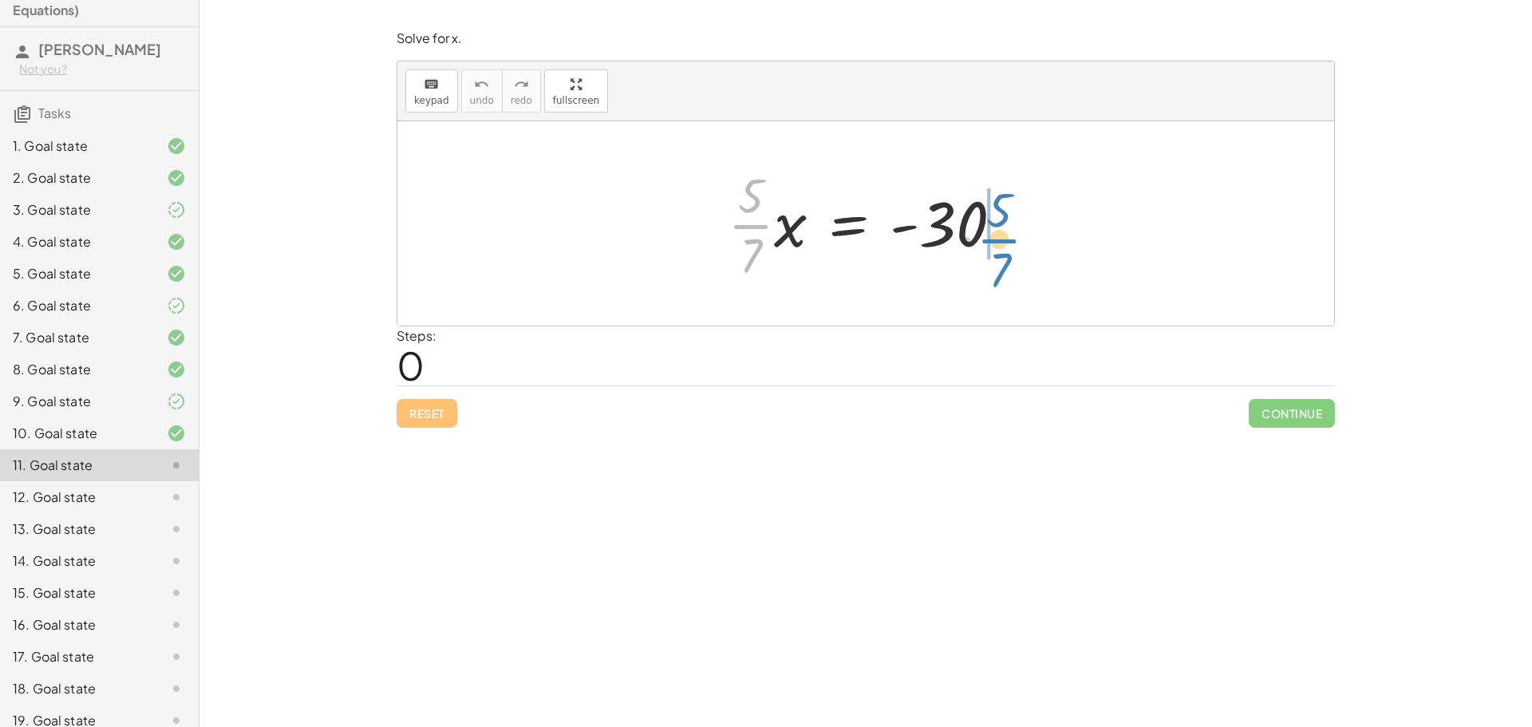
drag, startPoint x: 755, startPoint y: 233, endPoint x: 1003, endPoint y: 247, distance: 248.6
click at [1003, 247] on div at bounding box center [872, 223] width 304 height 123
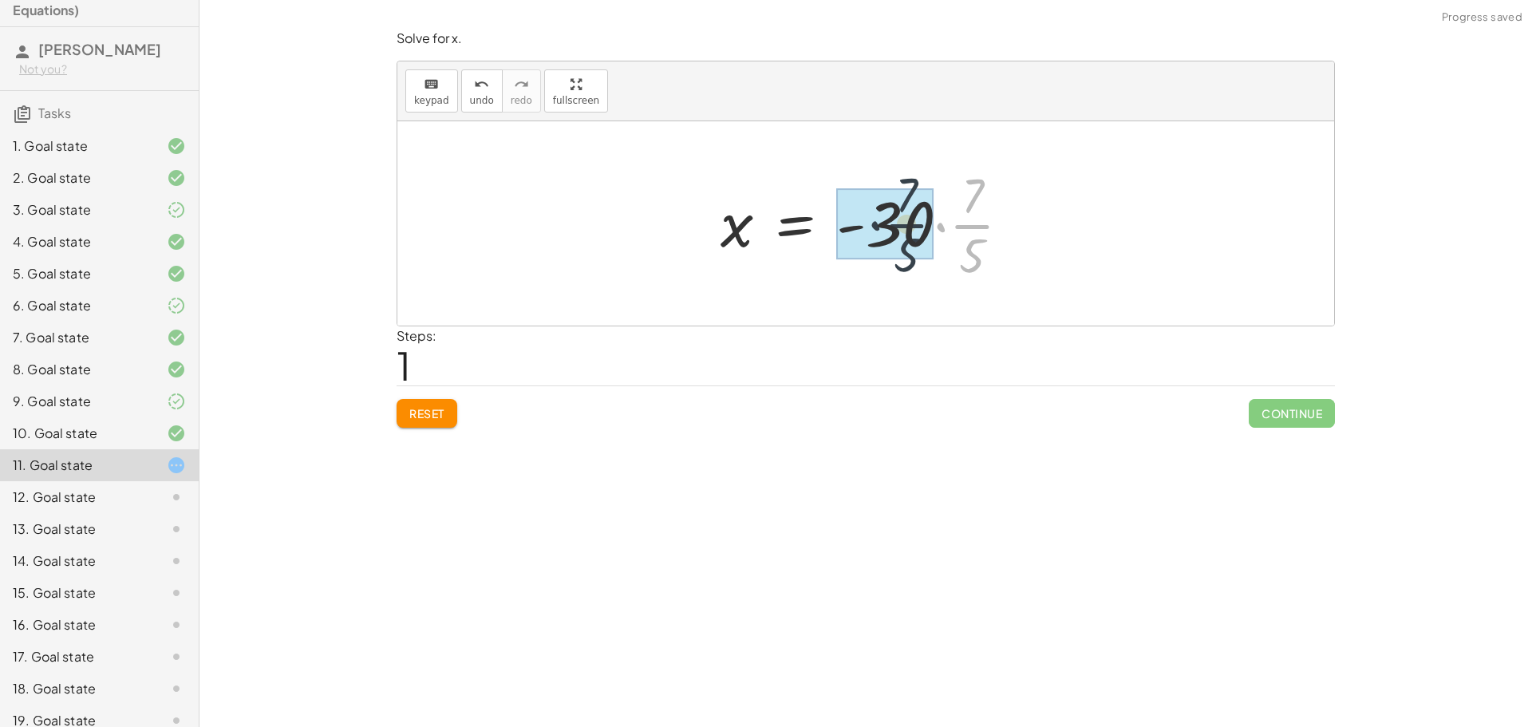
drag, startPoint x: 982, startPoint y: 240, endPoint x: 936, endPoint y: 239, distance: 46.3
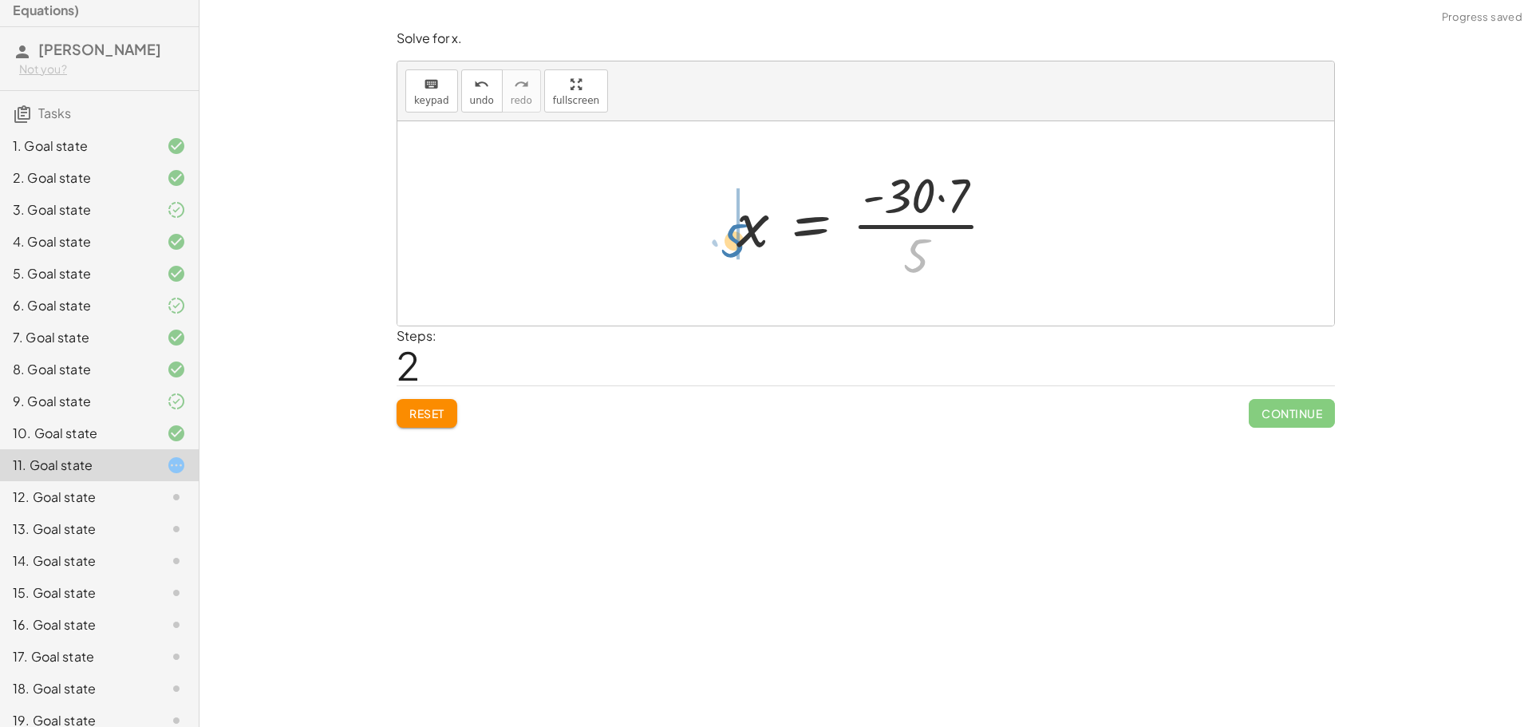
drag, startPoint x: 918, startPoint y: 256, endPoint x: 736, endPoint y: 241, distance: 182.5
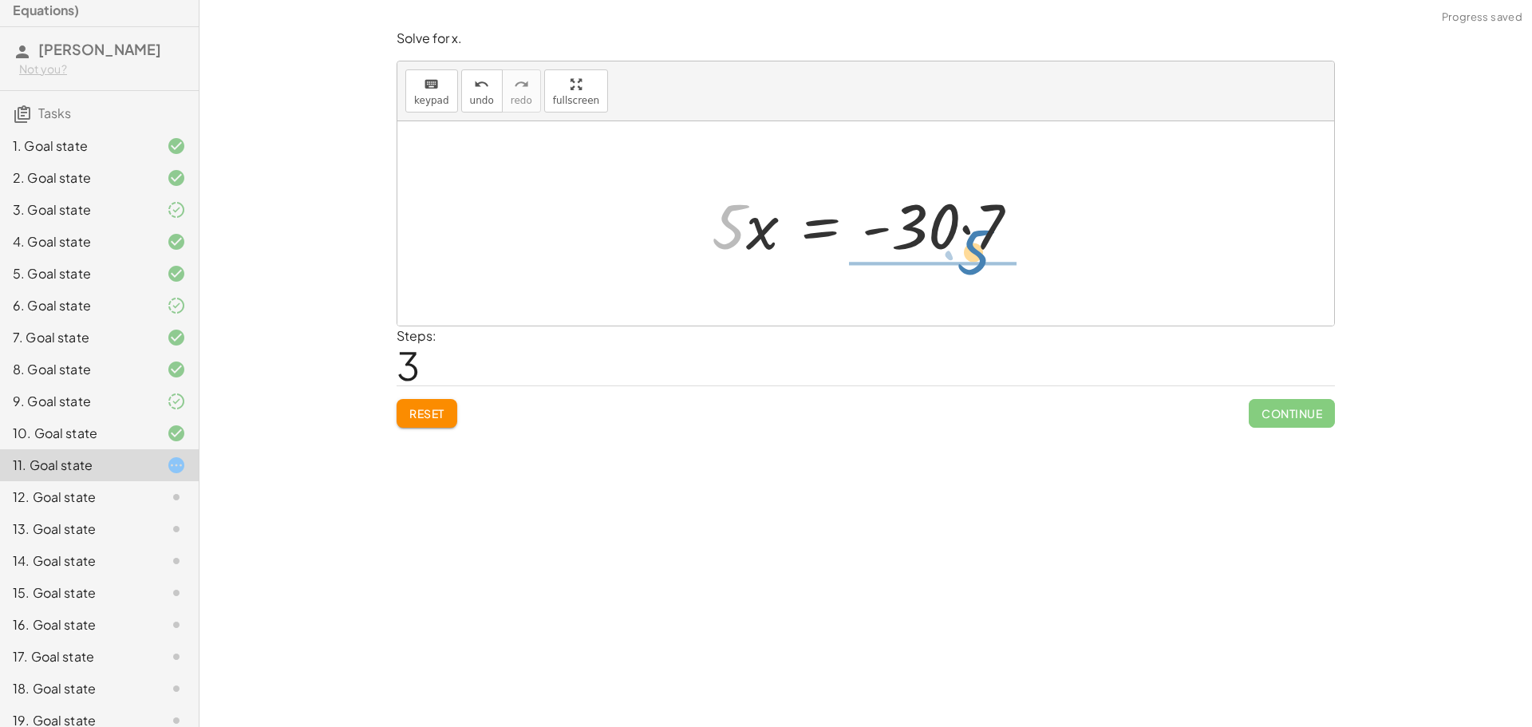
drag, startPoint x: 733, startPoint y: 227, endPoint x: 954, endPoint y: 291, distance: 230.0
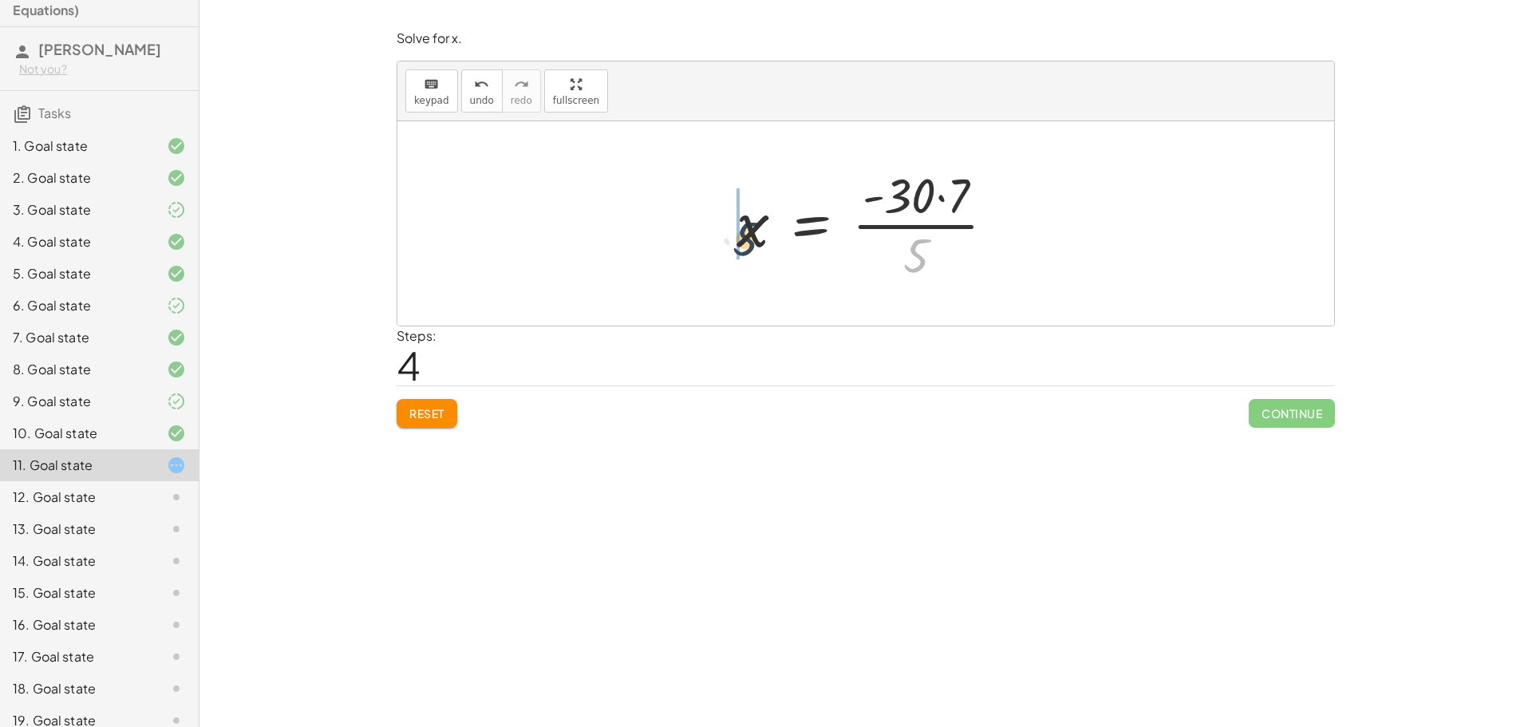
drag, startPoint x: 894, startPoint y: 248, endPoint x: 735, endPoint y: 223, distance: 161.6
click at [735, 223] on div at bounding box center [871, 223] width 287 height 123
drag, startPoint x: 730, startPoint y: 223, endPoint x: 756, endPoint y: 227, distance: 25.8
click at [756, 227] on div at bounding box center [872, 224] width 336 height 82
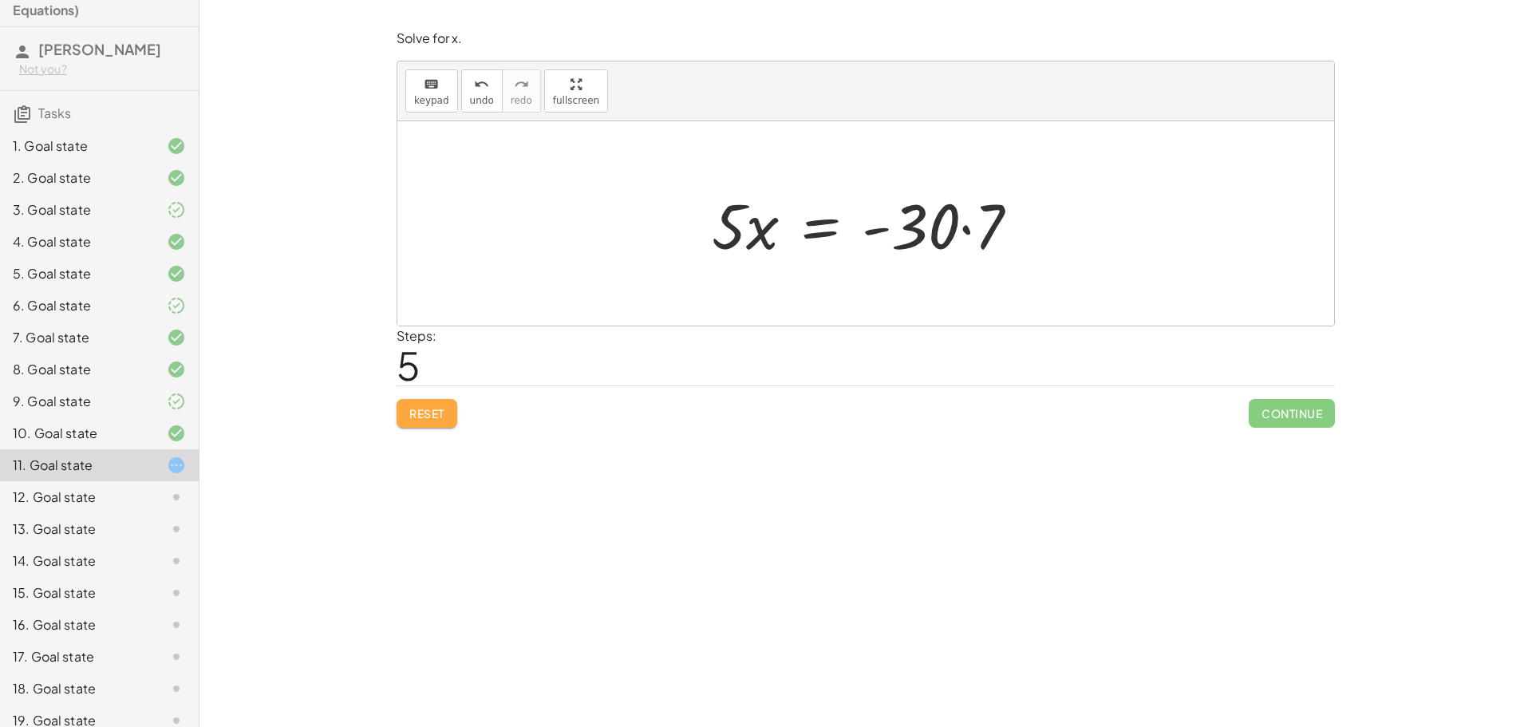
drag, startPoint x: 444, startPoint y: 416, endPoint x: 434, endPoint y: 409, distance: 11.5
click at [442, 413] on span "Reset" at bounding box center [426, 413] width 35 height 14
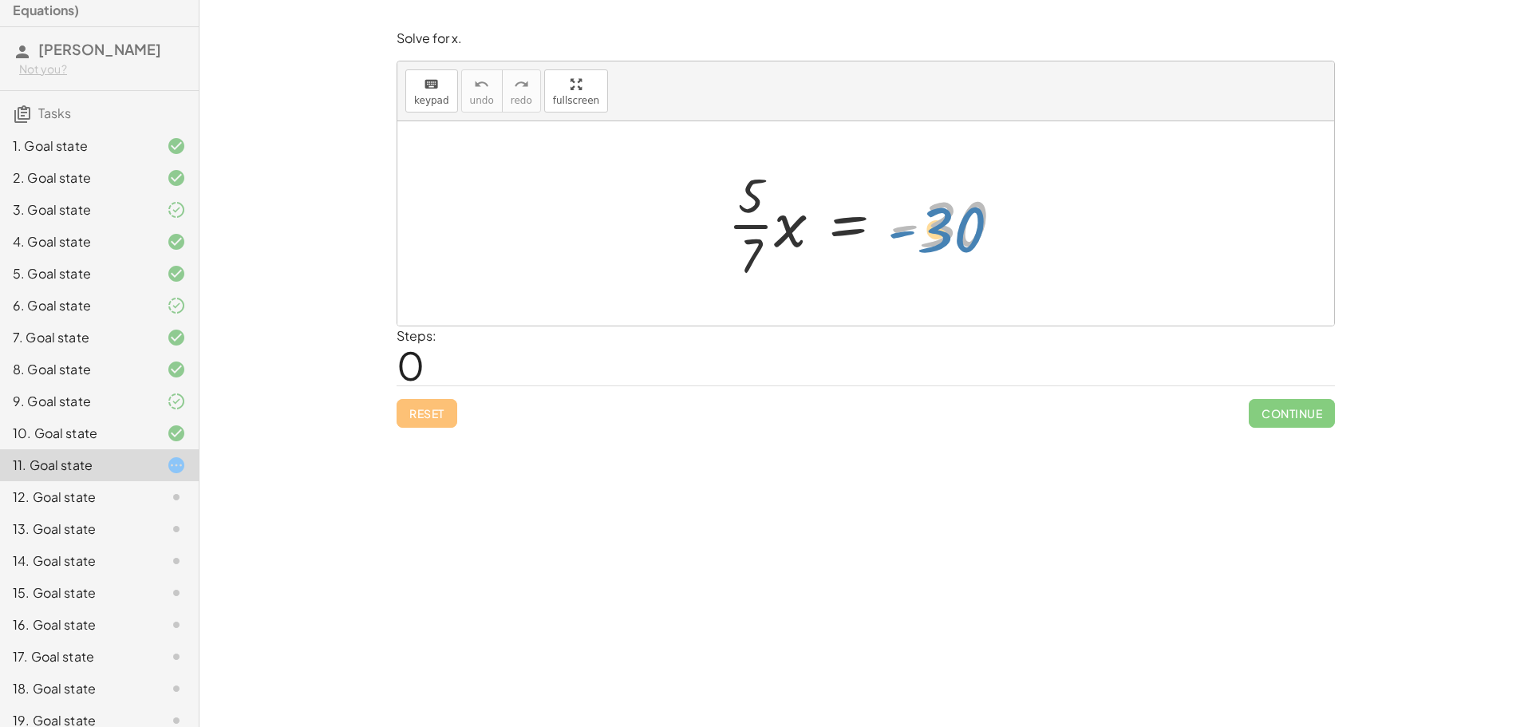
click at [960, 232] on div at bounding box center [872, 223] width 304 height 123
click at [749, 200] on div at bounding box center [872, 223] width 304 height 123
drag, startPoint x: 766, startPoint y: 259, endPoint x: 755, endPoint y: 207, distance: 53.1
click at [755, 207] on div at bounding box center [872, 223] width 304 height 123
drag, startPoint x: 772, startPoint y: 219, endPoint x: 954, endPoint y: 286, distance: 194.1
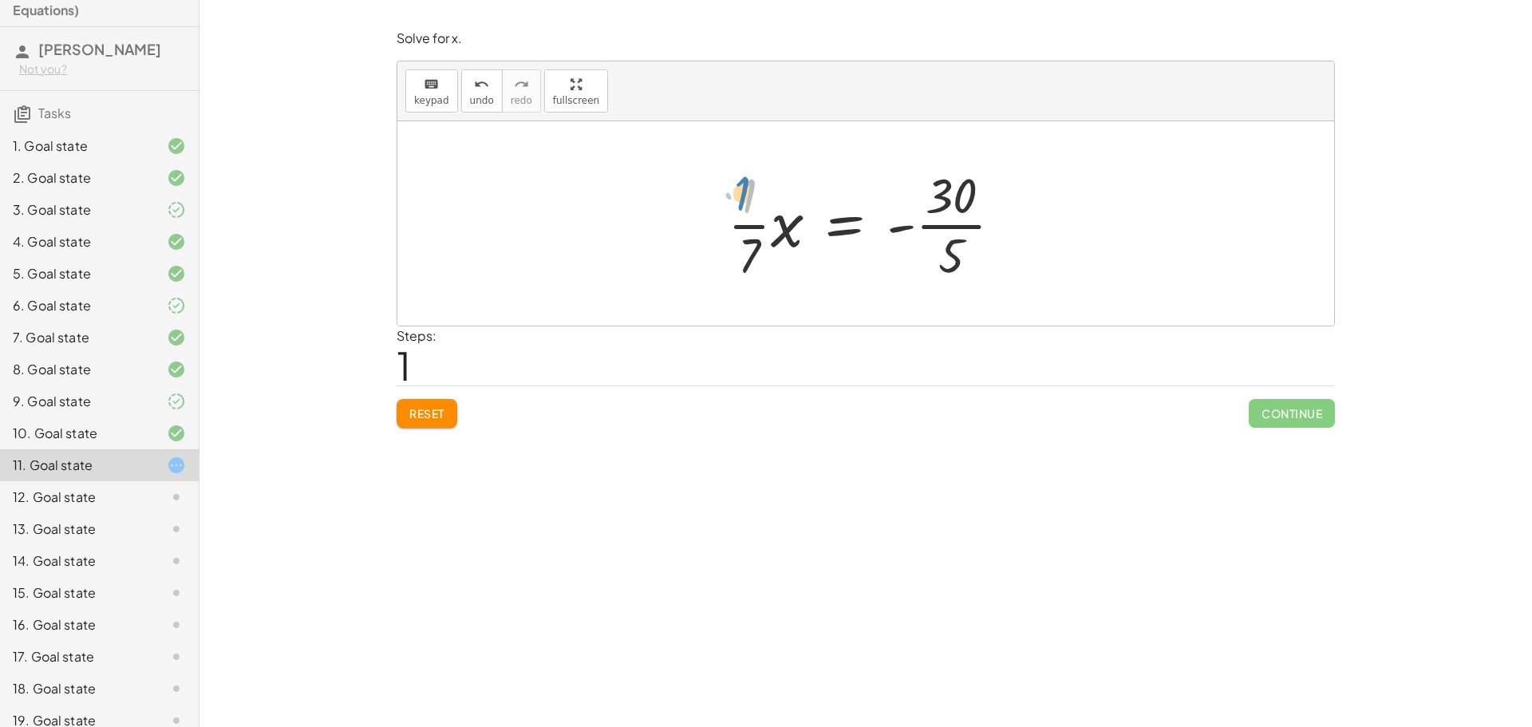
click at [742, 194] on div at bounding box center [872, 223] width 304 height 123
click at [912, 229] on div at bounding box center [872, 223] width 304 height 123
drag, startPoint x: 752, startPoint y: 251, endPoint x: 1022, endPoint y: 230, distance: 270.5
click at [1022, 230] on div at bounding box center [872, 223] width 304 height 123
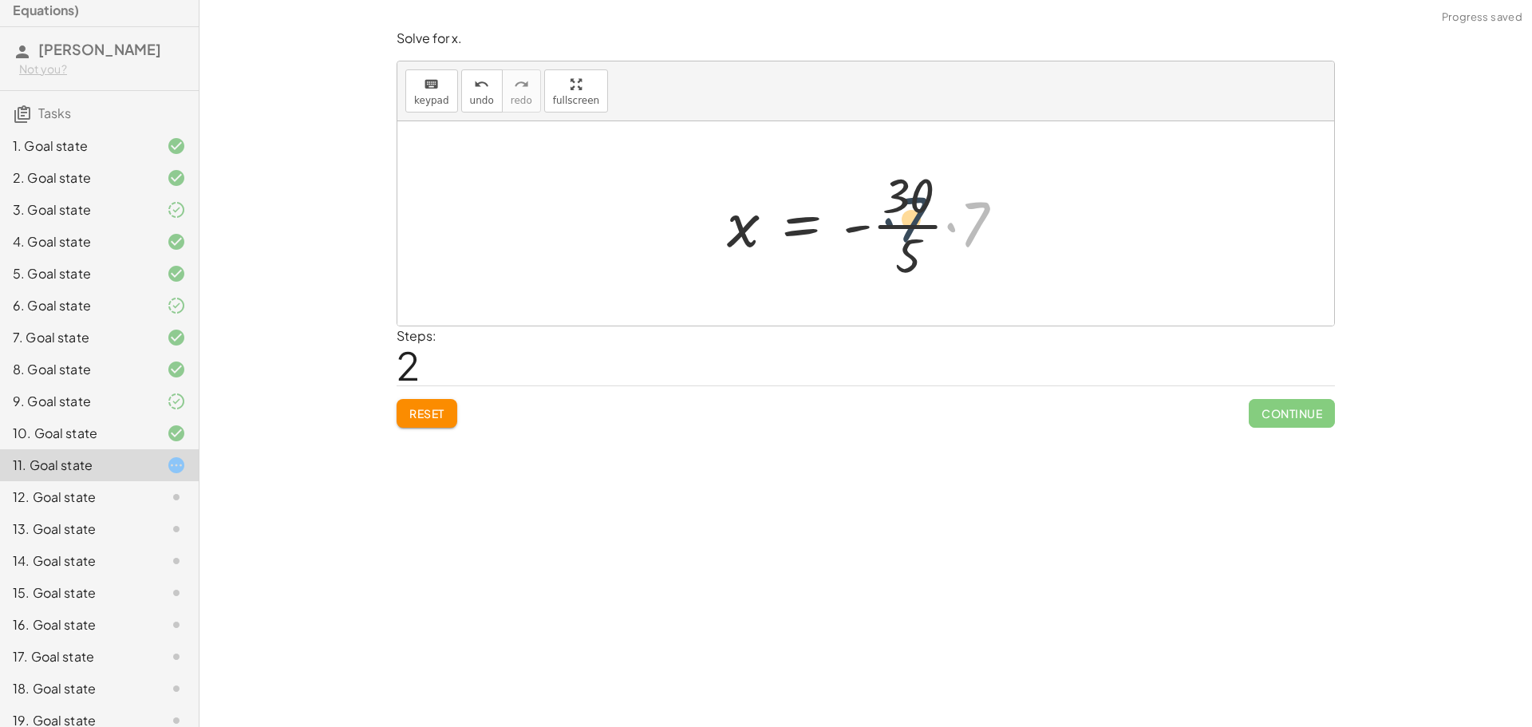
drag, startPoint x: 979, startPoint y: 226, endPoint x: 916, endPoint y: 221, distance: 63.2
click at [916, 221] on div at bounding box center [872, 223] width 306 height 123
drag, startPoint x: 981, startPoint y: 212, endPoint x: 856, endPoint y: 211, distance: 124.5
click at [856, 211] on div at bounding box center [872, 223] width 306 height 123
drag, startPoint x: 947, startPoint y: 219, endPoint x: 964, endPoint y: 219, distance: 16.8
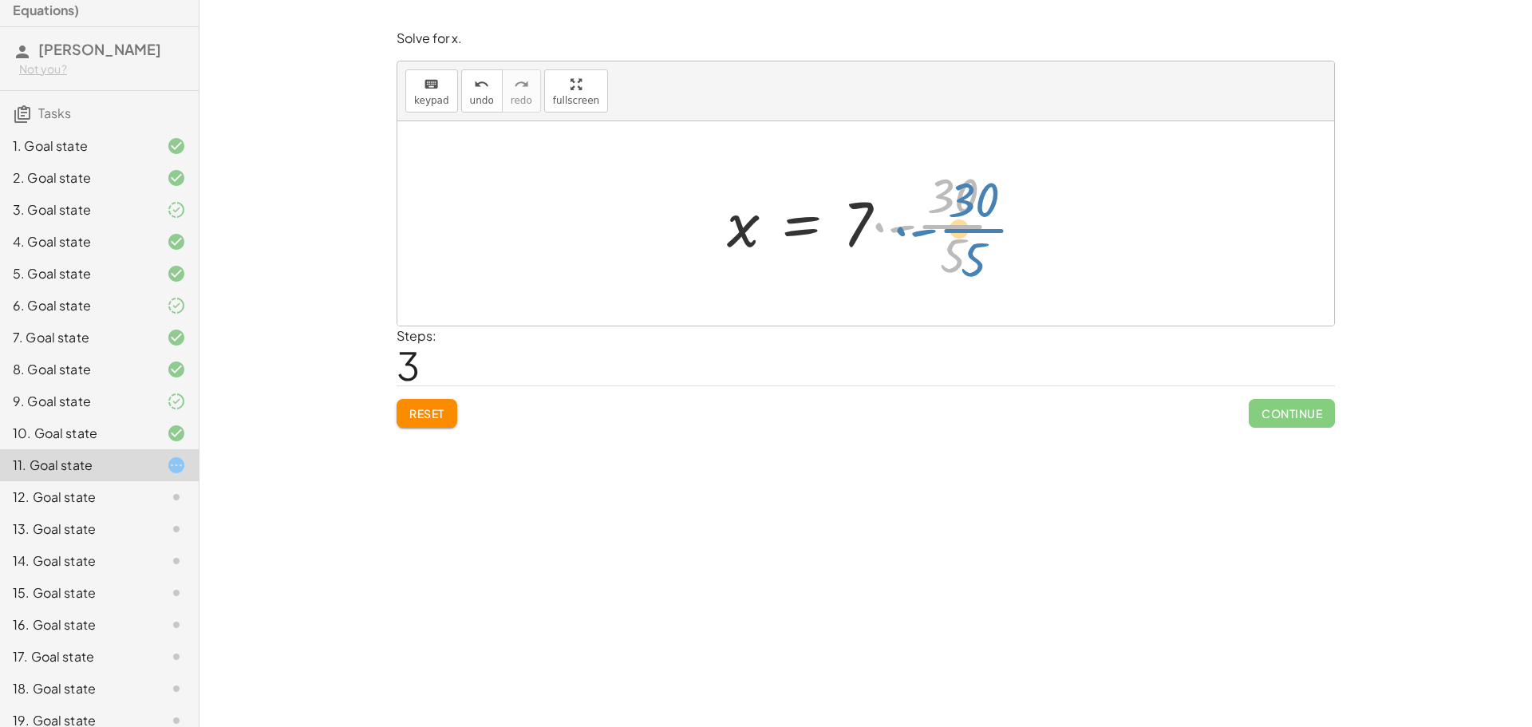
click at [966, 219] on div at bounding box center [872, 223] width 306 height 123
drag, startPoint x: 863, startPoint y: 210, endPoint x: 977, endPoint y: 216, distance: 114.3
click at [977, 216] on div at bounding box center [872, 223] width 306 height 123
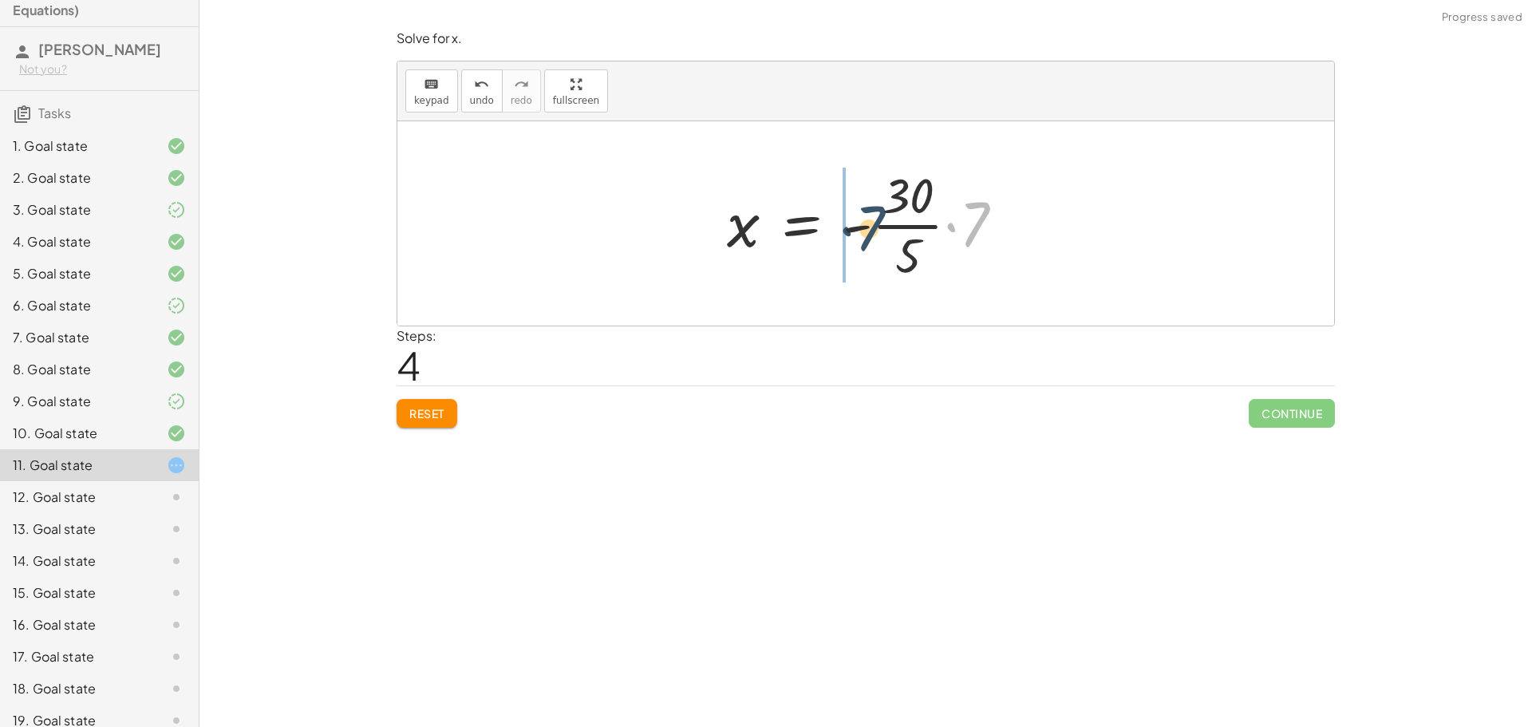
drag, startPoint x: 980, startPoint y: 215, endPoint x: 863, endPoint y: 216, distance: 116.5
click at [867, 220] on div at bounding box center [872, 223] width 306 height 123
click at [445, 409] on button "Reset" at bounding box center [427, 413] width 61 height 29
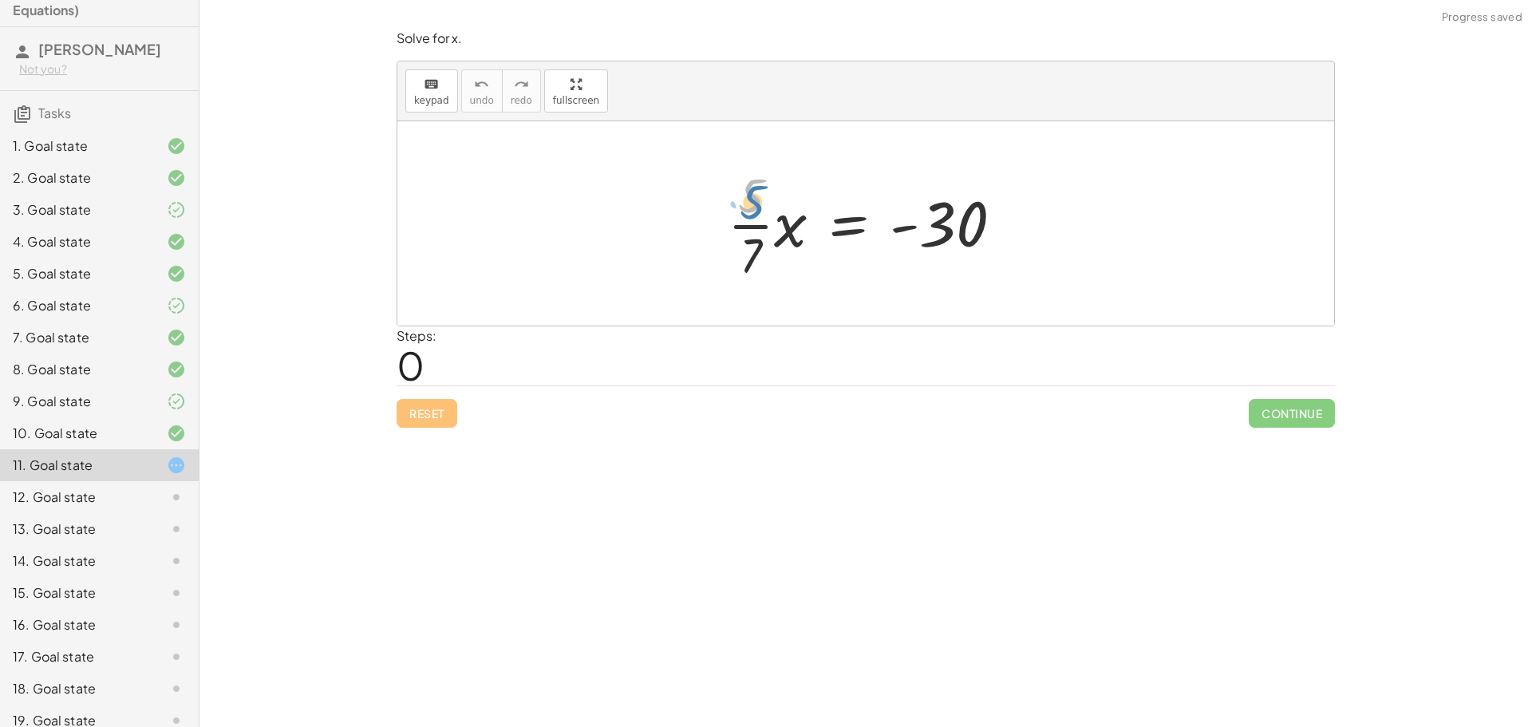
click at [760, 205] on div at bounding box center [872, 223] width 304 height 123
drag, startPoint x: 745, startPoint y: 260, endPoint x: 1007, endPoint y: 251, distance: 261.9
click at [1007, 251] on div at bounding box center [872, 223] width 304 height 123
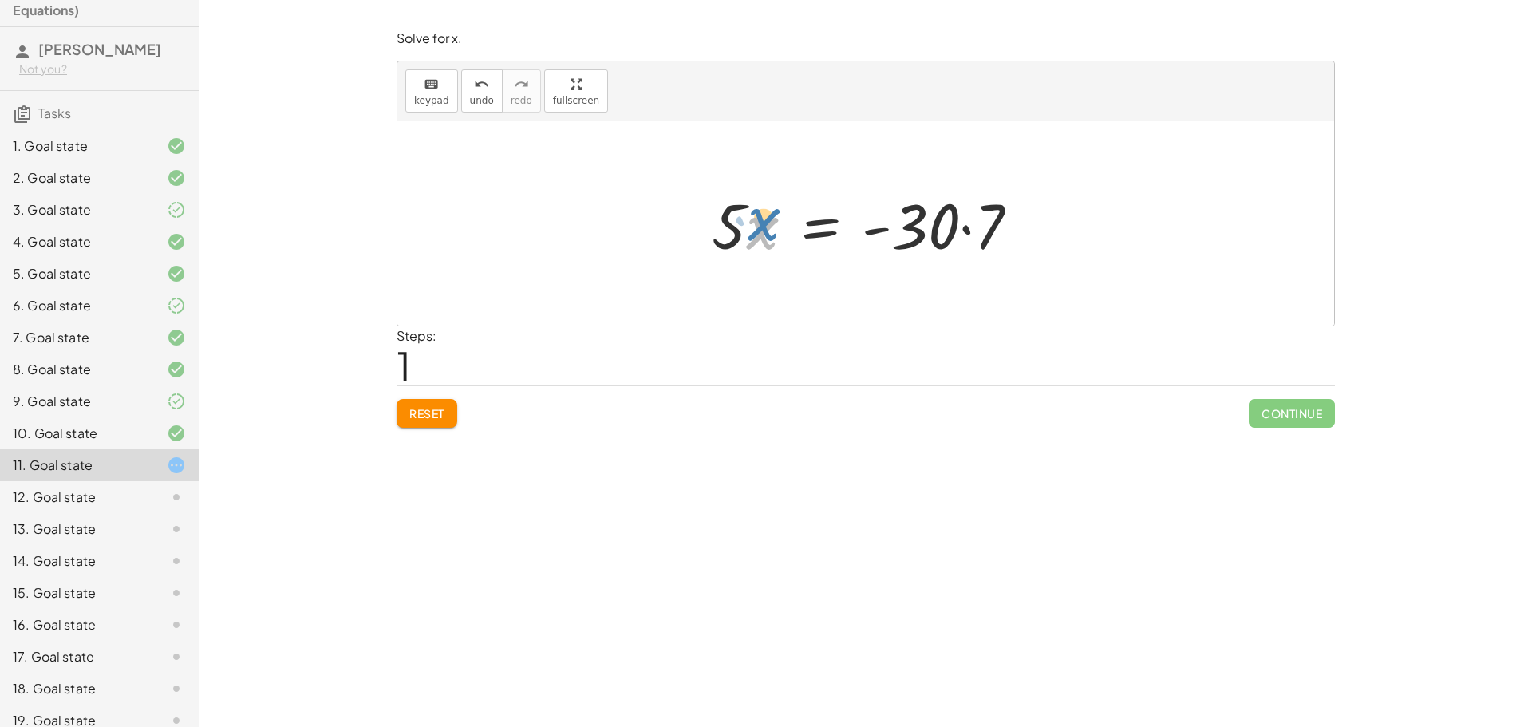
drag, startPoint x: 764, startPoint y: 227, endPoint x: 754, endPoint y: 220, distance: 11.5
click at [760, 220] on div at bounding box center [872, 224] width 336 height 82
drag, startPoint x: 731, startPoint y: 222, endPoint x: 943, endPoint y: 289, distance: 222.6
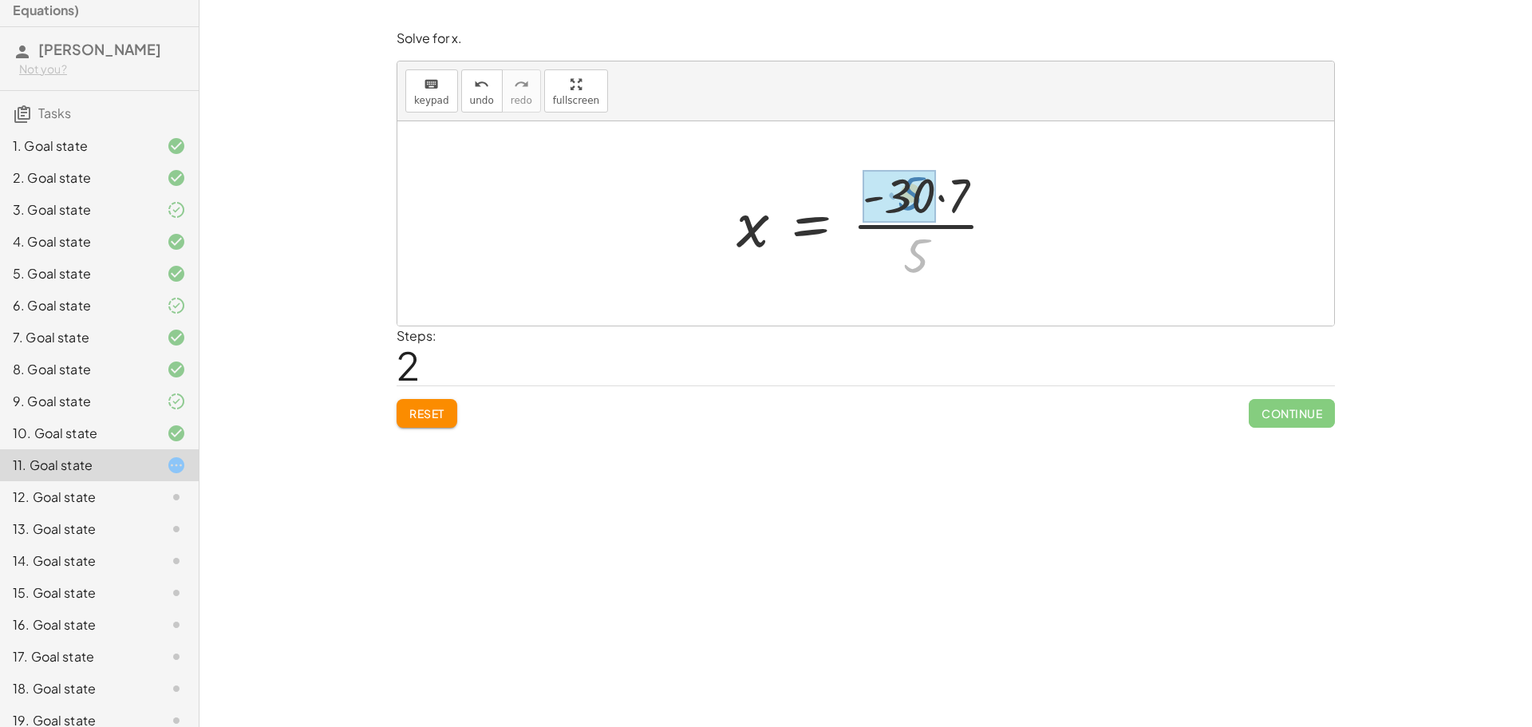
drag, startPoint x: 918, startPoint y: 256, endPoint x: 912, endPoint y: 194, distance: 62.5
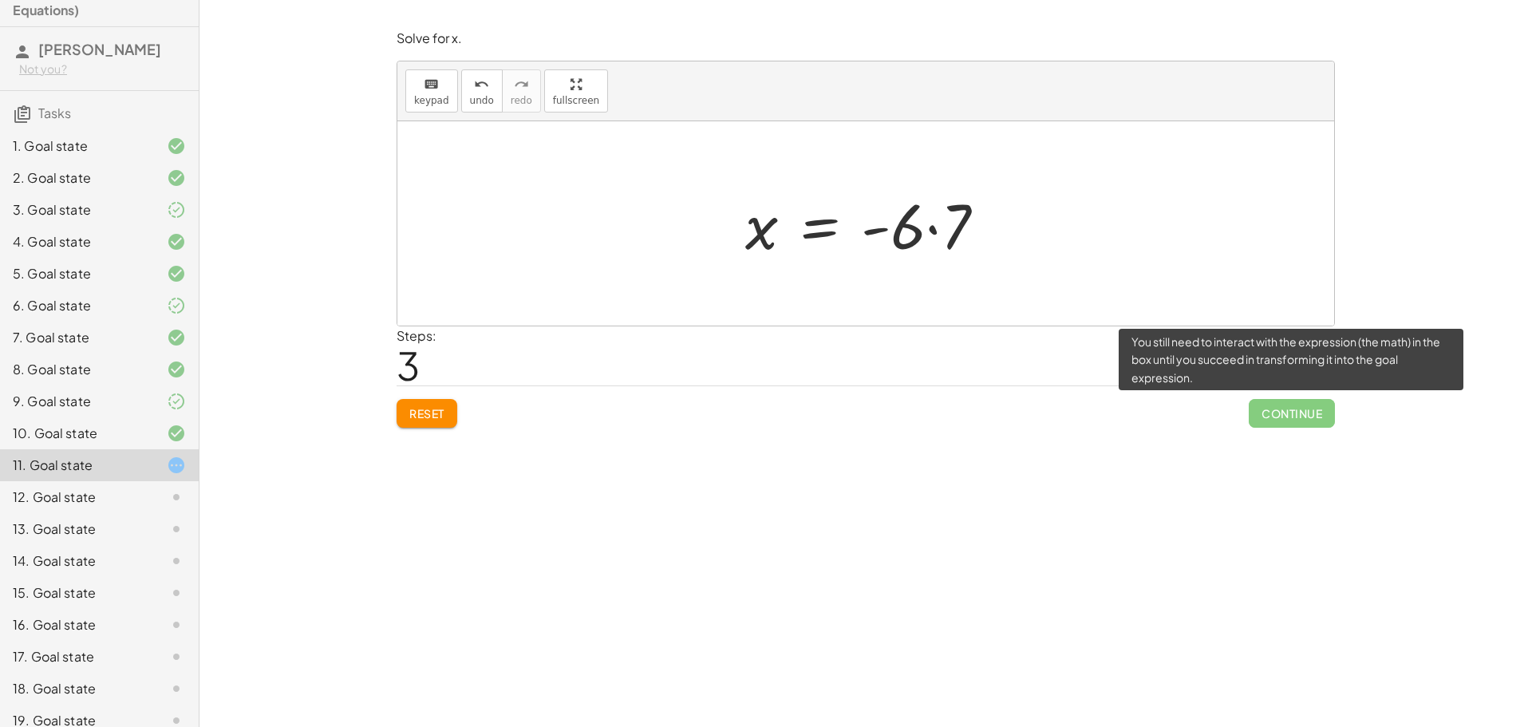
click at [1286, 413] on span "Continue" at bounding box center [1292, 413] width 86 height 29
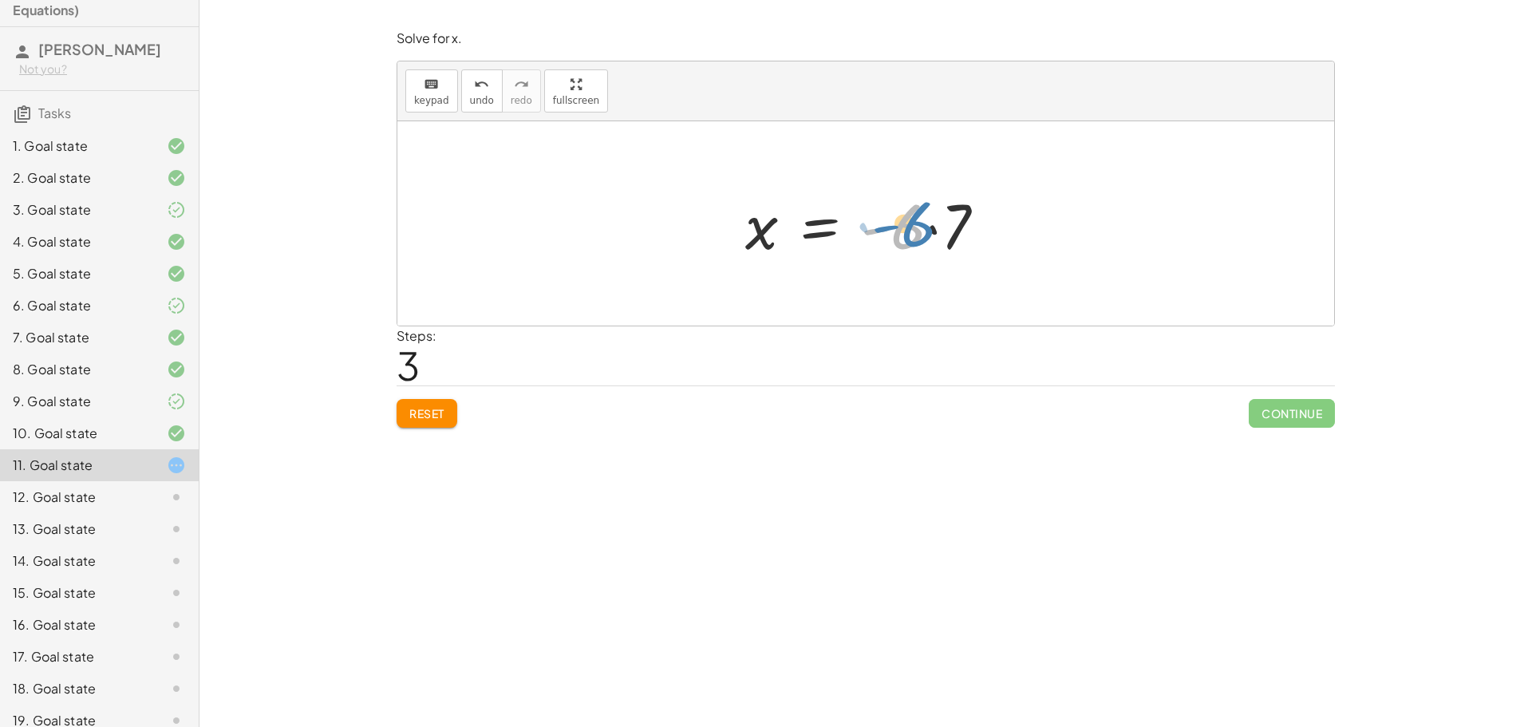
drag, startPoint x: 906, startPoint y: 223, endPoint x: 915, endPoint y: 220, distance: 10.1
click at [915, 220] on div at bounding box center [871, 224] width 269 height 82
drag, startPoint x: 965, startPoint y: 221, endPoint x: 906, endPoint y: 217, distance: 59.2
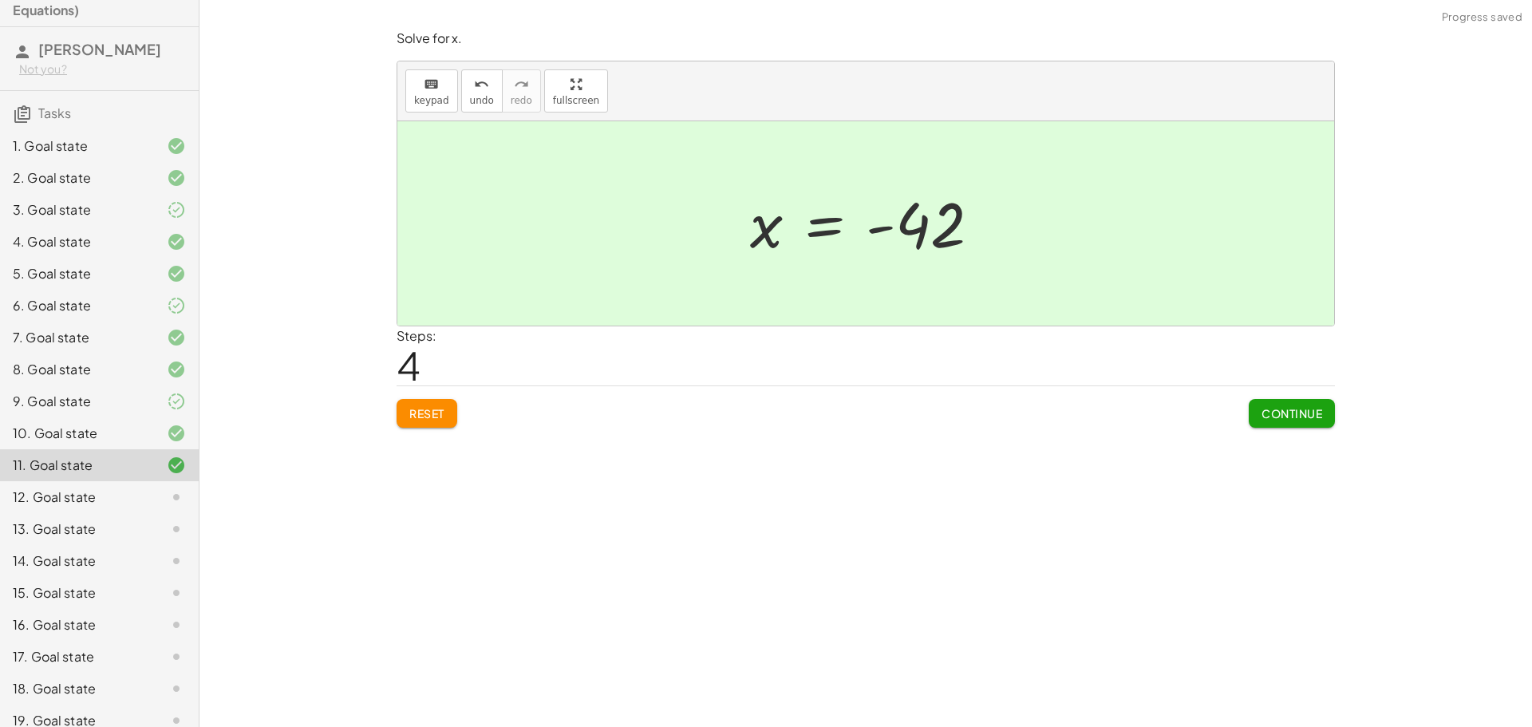
click at [1299, 407] on span "Continue" at bounding box center [1291, 413] width 61 height 14
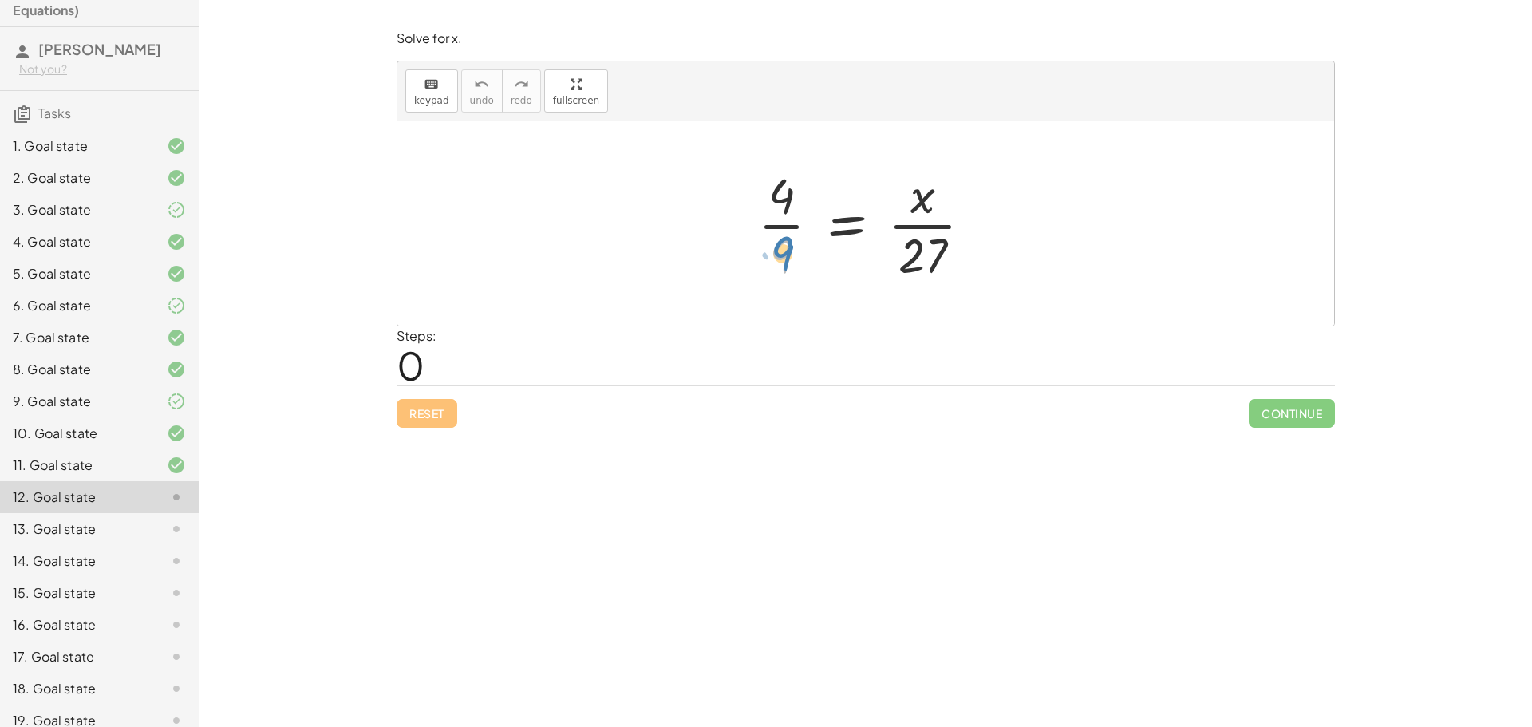
click at [782, 259] on div at bounding box center [871, 223] width 243 height 123
drag, startPoint x: 775, startPoint y: 199, endPoint x: 974, endPoint y: 245, distance: 204.8
click at [974, 245] on div at bounding box center [871, 223] width 243 height 123
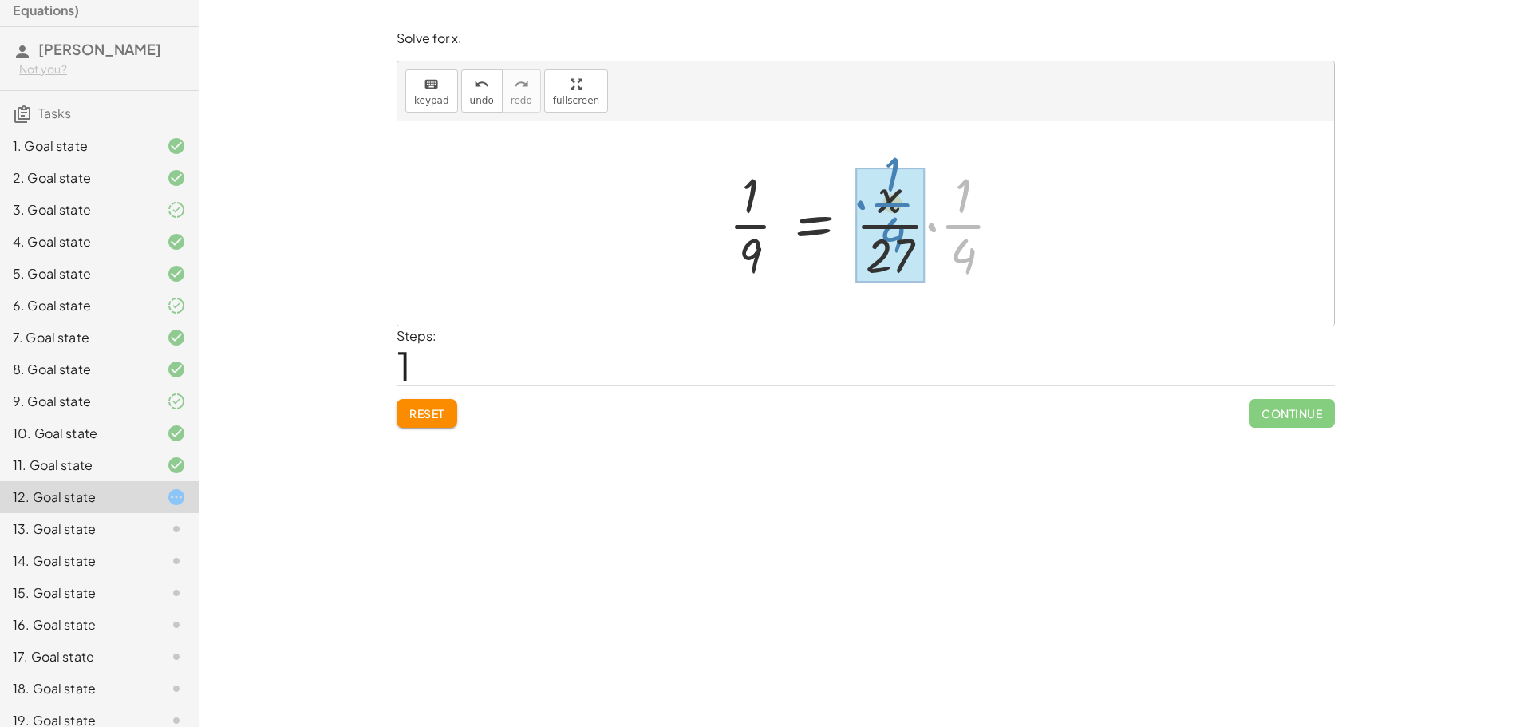
drag, startPoint x: 961, startPoint y: 224, endPoint x: 890, endPoint y: 203, distance: 74.2
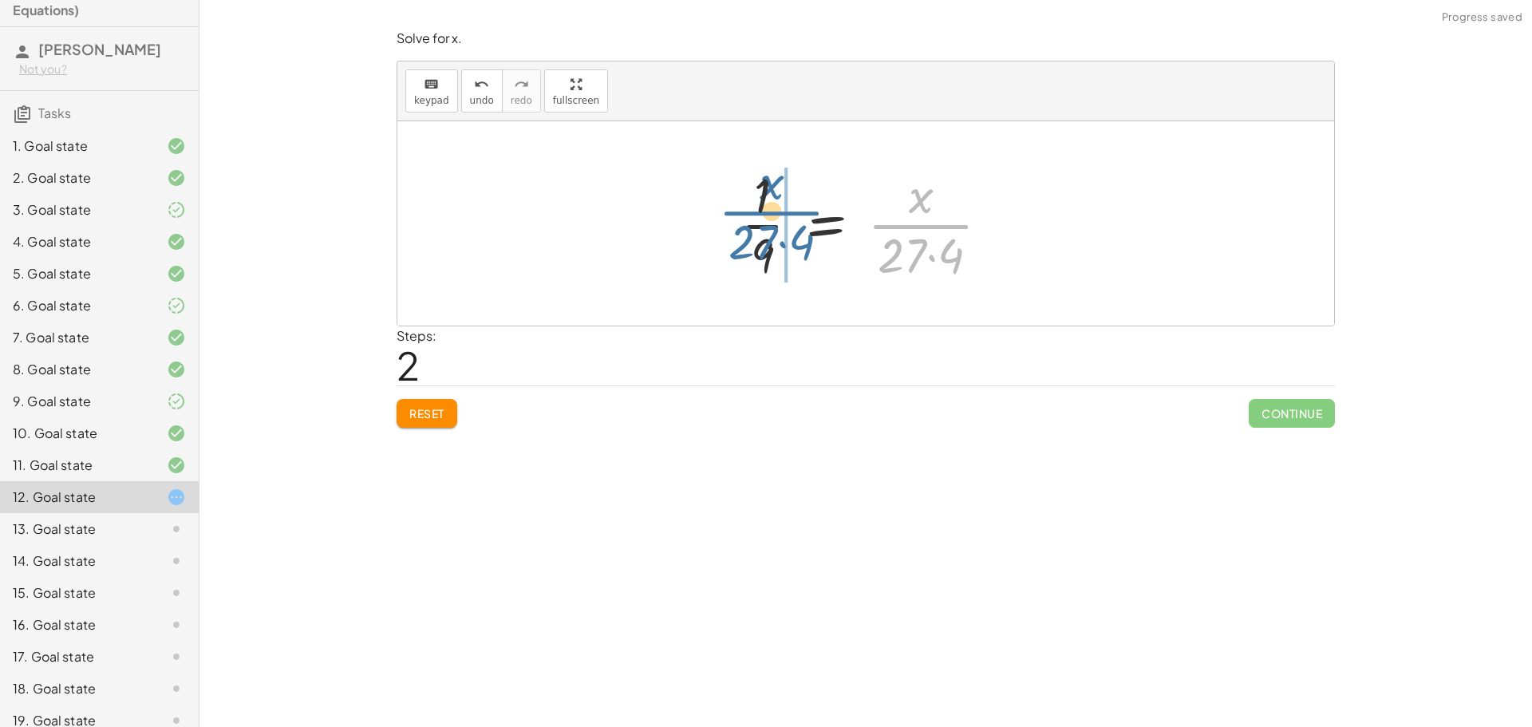
drag, startPoint x: 924, startPoint y: 215, endPoint x: 772, endPoint y: 201, distance: 153.0
click at [772, 201] on div at bounding box center [871, 223] width 278 height 123
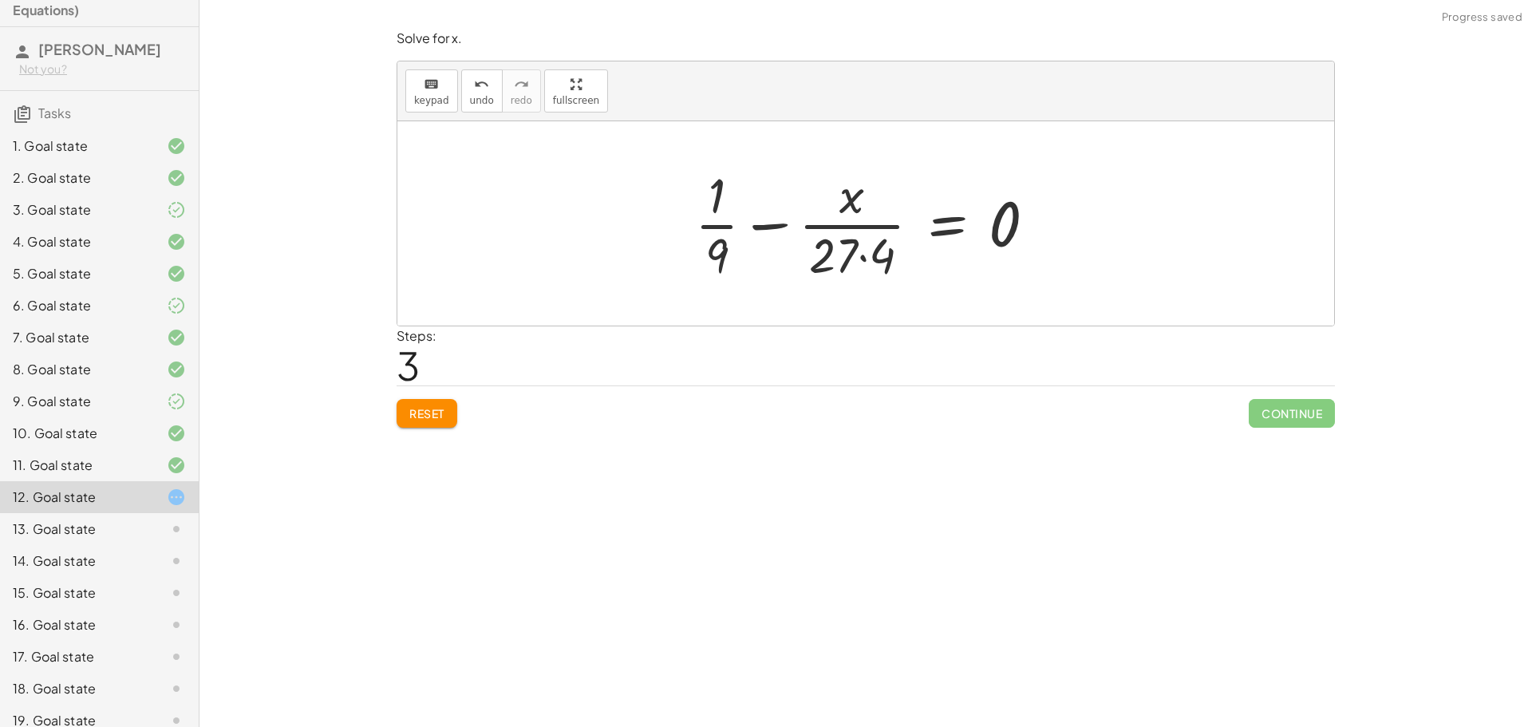
click at [428, 420] on span "Reset" at bounding box center [426, 413] width 35 height 14
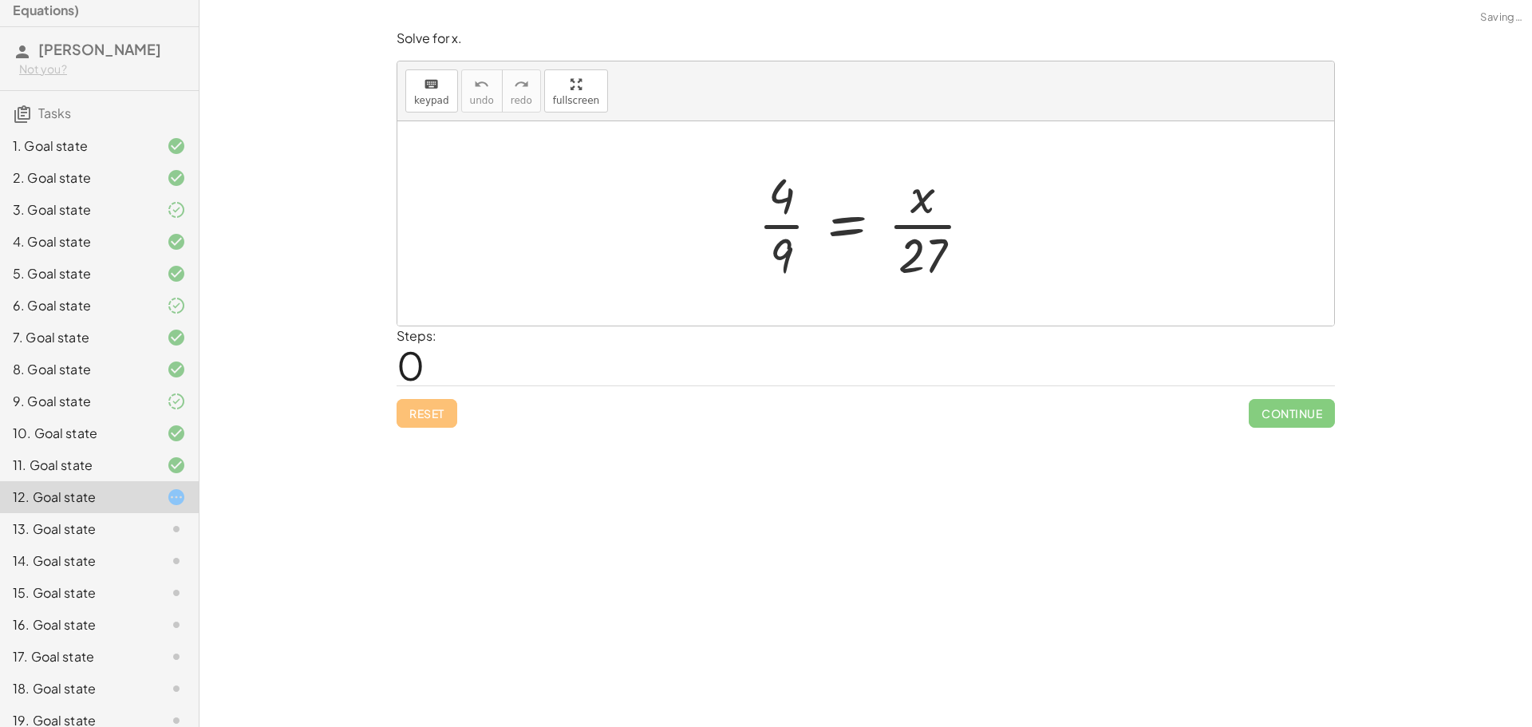
click at [774, 268] on div at bounding box center [871, 223] width 243 height 123
drag, startPoint x: 780, startPoint y: 259, endPoint x: 989, endPoint y: 244, distance: 209.5
click at [988, 247] on div at bounding box center [871, 223] width 243 height 123
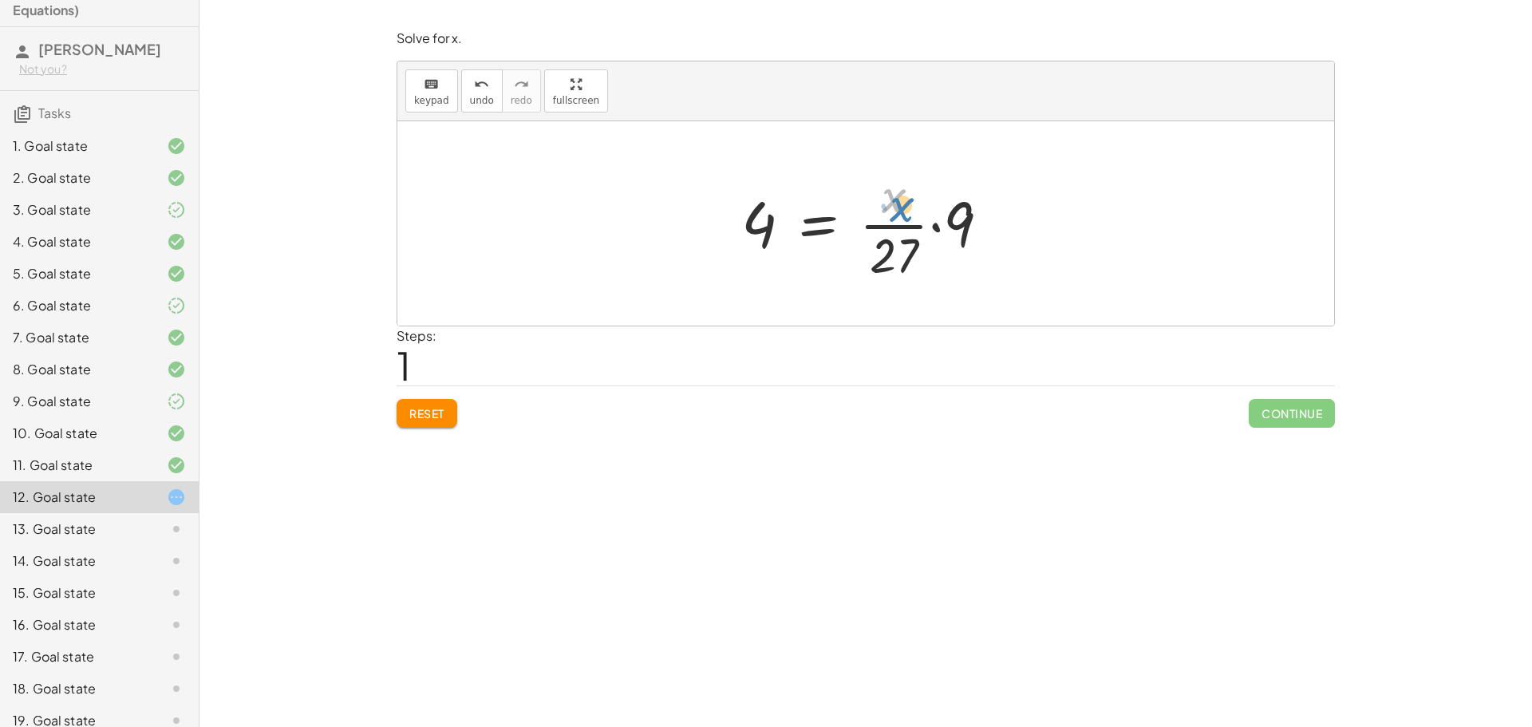
click at [887, 211] on div at bounding box center [872, 223] width 278 height 123
drag, startPoint x: 959, startPoint y: 225, endPoint x: 898, endPoint y: 229, distance: 60.8
click at [935, 197] on div at bounding box center [872, 223] width 210 height 123
click at [423, 415] on button "Reset" at bounding box center [427, 413] width 61 height 29
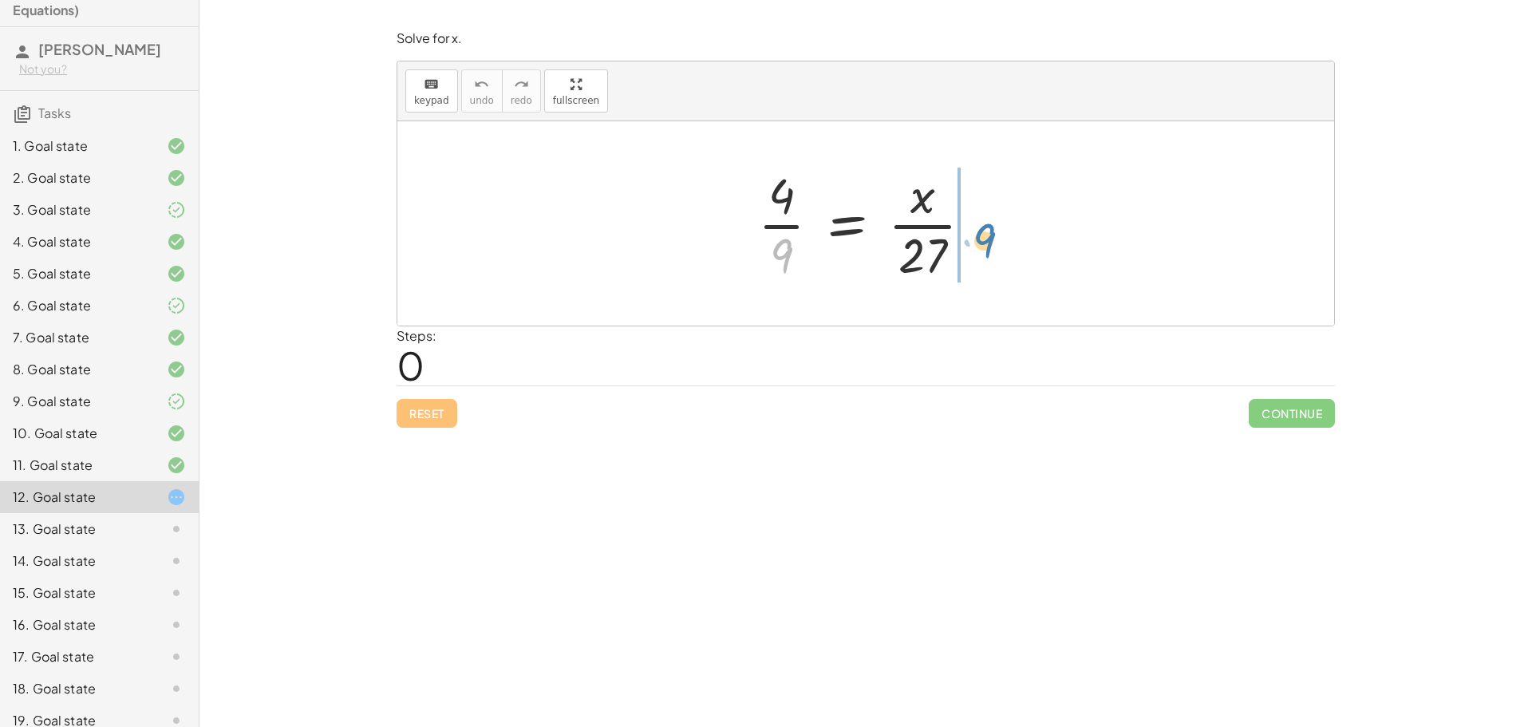
drag, startPoint x: 772, startPoint y: 248, endPoint x: 958, endPoint y: 233, distance: 186.5
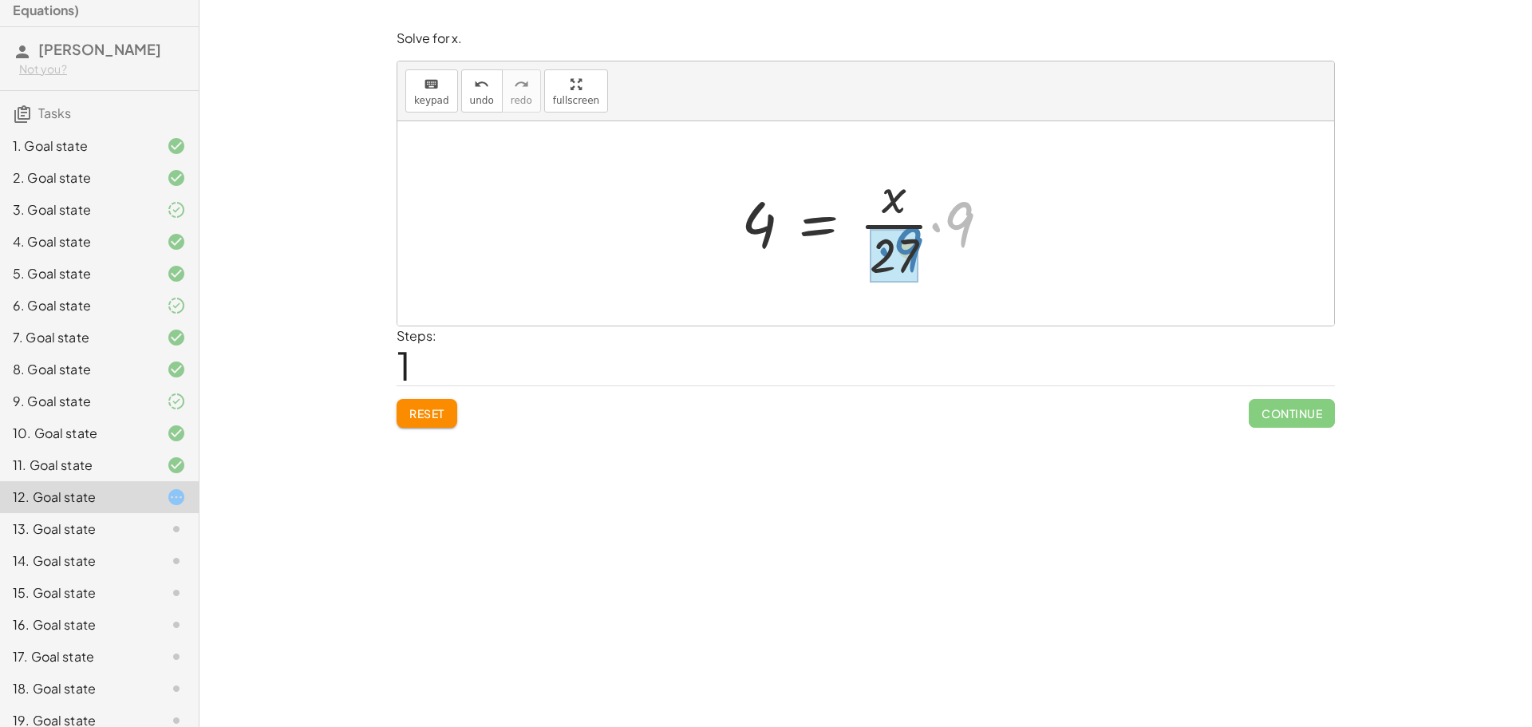
drag, startPoint x: 957, startPoint y: 229, endPoint x: 906, endPoint y: 254, distance: 56.7
click at [436, 406] on button "Reset" at bounding box center [427, 413] width 61 height 29
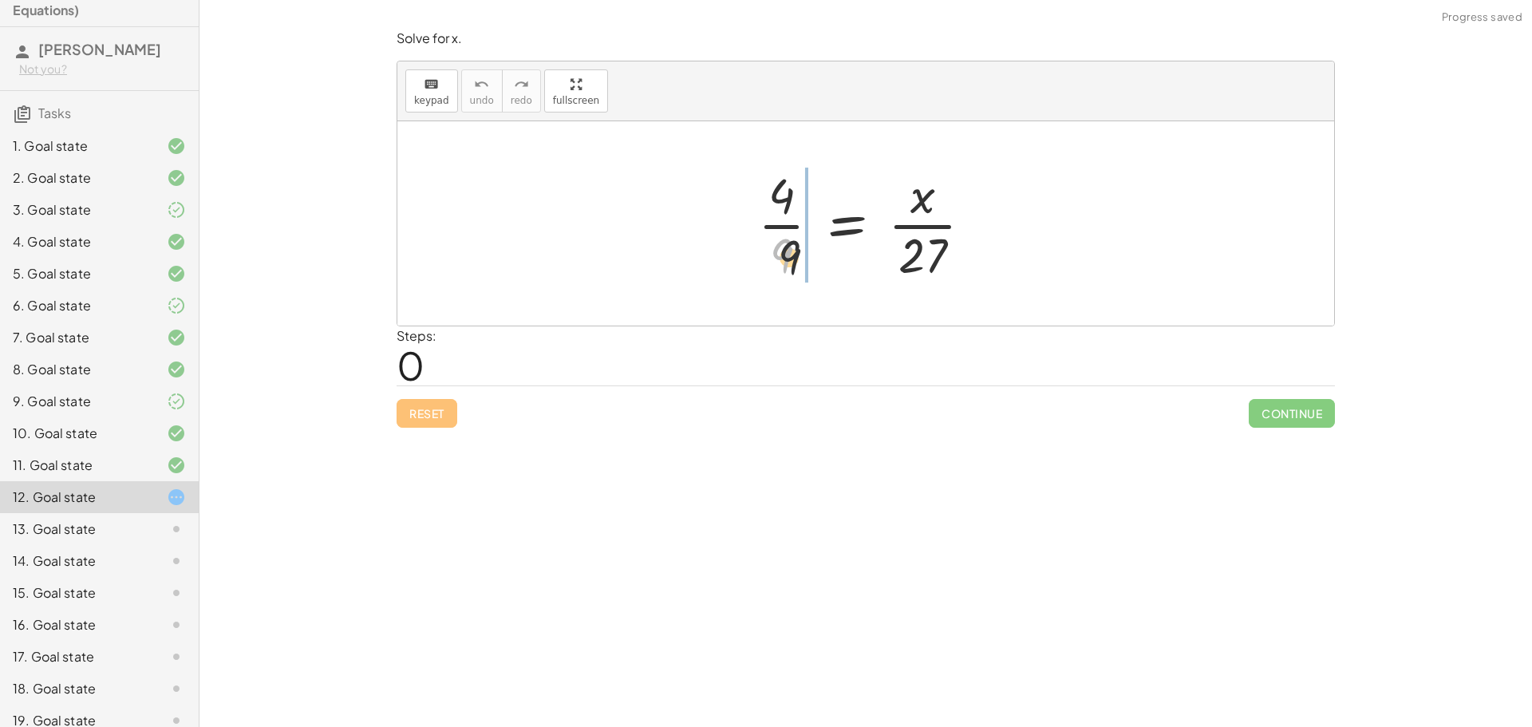
drag, startPoint x: 779, startPoint y: 248, endPoint x: 803, endPoint y: 248, distance: 24.7
click at [803, 249] on div at bounding box center [871, 223] width 243 height 123
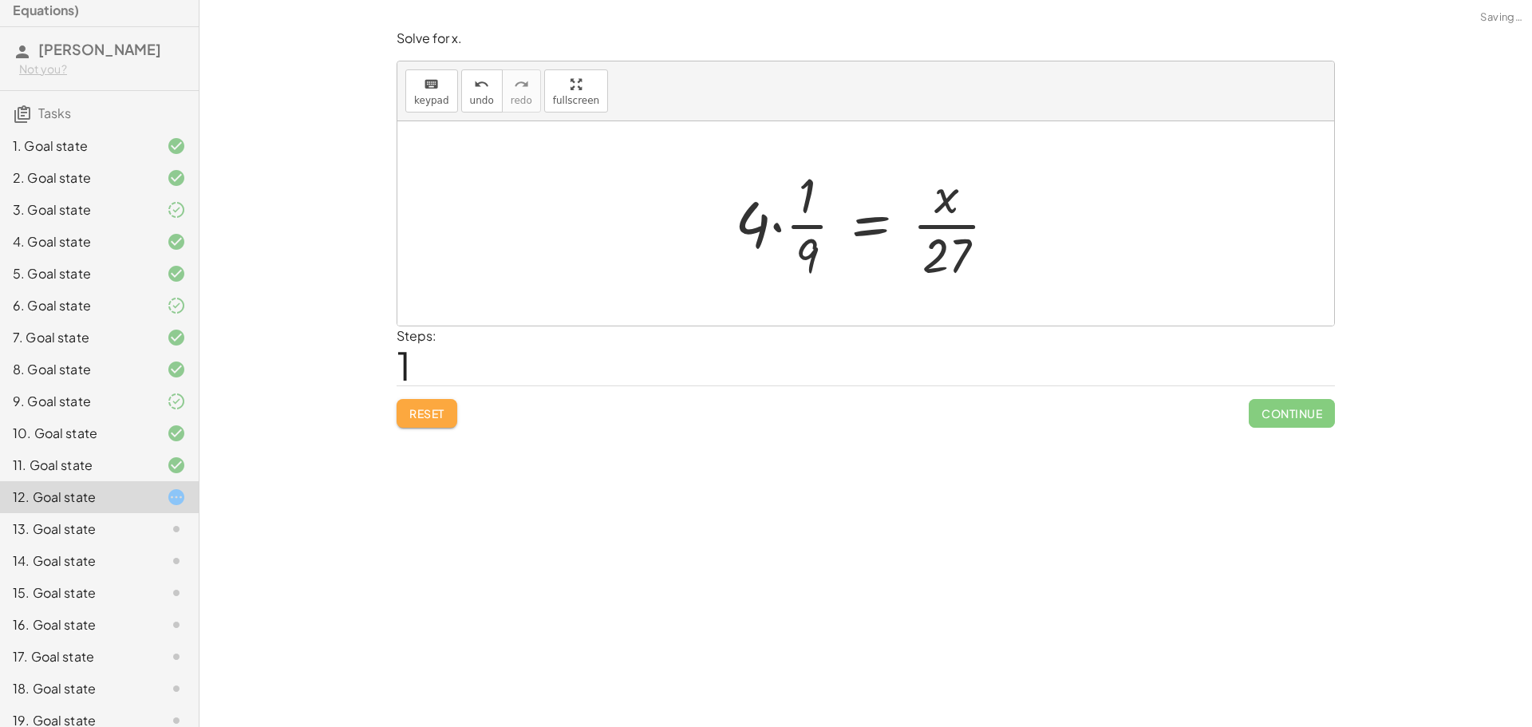
click at [428, 420] on button "Reset" at bounding box center [427, 413] width 61 height 29
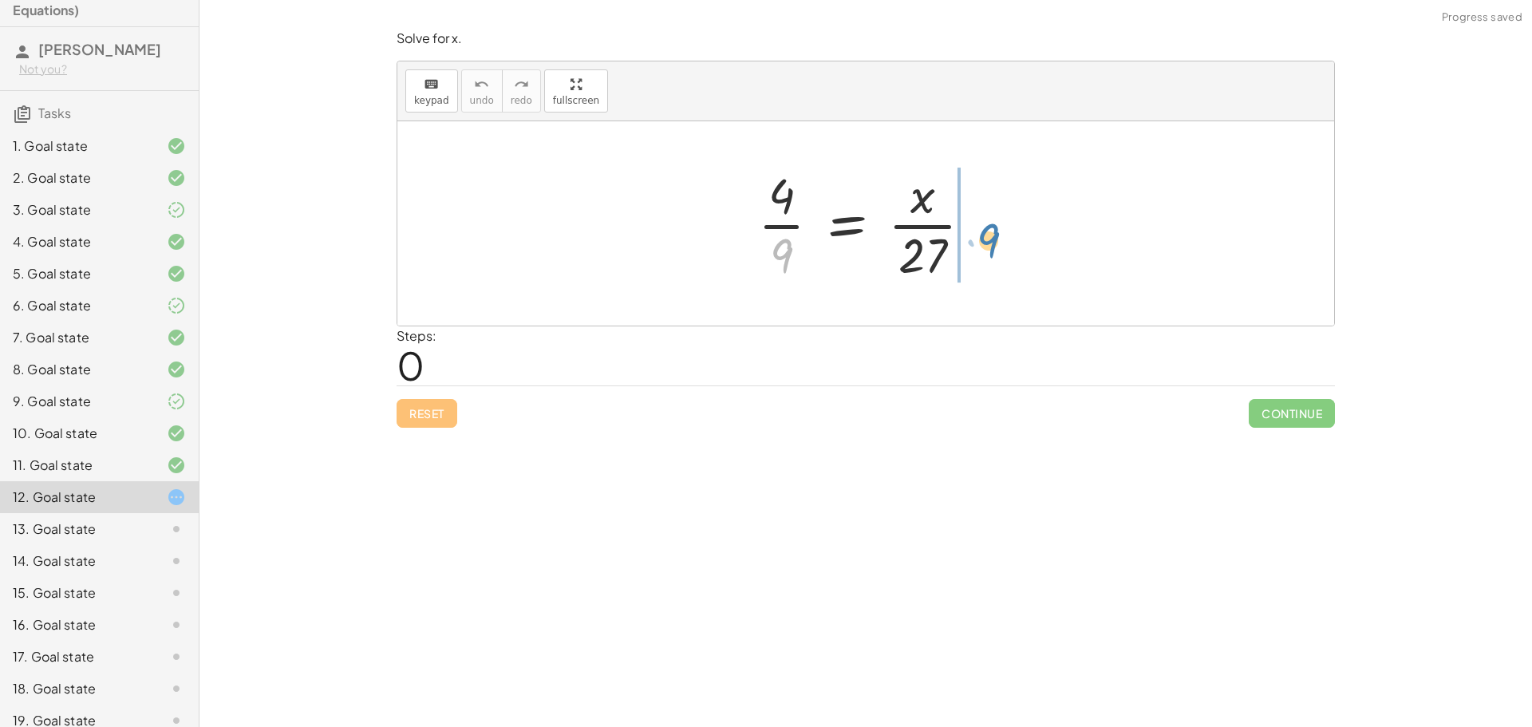
drag, startPoint x: 788, startPoint y: 248, endPoint x: 981, endPoint y: 237, distance: 193.4
click at [981, 237] on div at bounding box center [871, 223] width 243 height 123
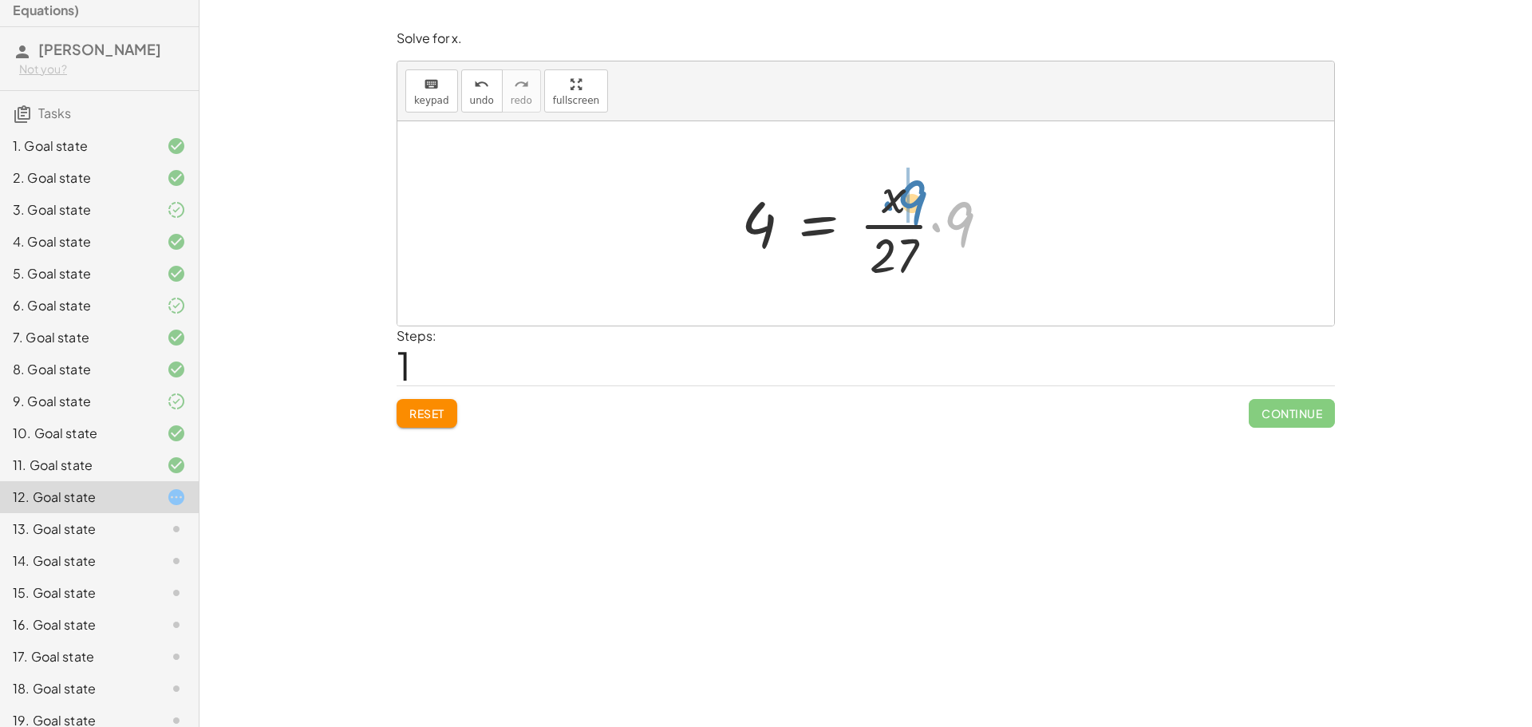
drag, startPoint x: 949, startPoint y: 215, endPoint x: 902, endPoint y: 194, distance: 51.4
click at [902, 194] on div at bounding box center [872, 223] width 278 height 123
drag, startPoint x: 924, startPoint y: 185, endPoint x: 890, endPoint y: 191, distance: 34.0
click at [890, 191] on div at bounding box center [871, 223] width 231 height 123
click at [928, 191] on div at bounding box center [871, 223] width 231 height 123
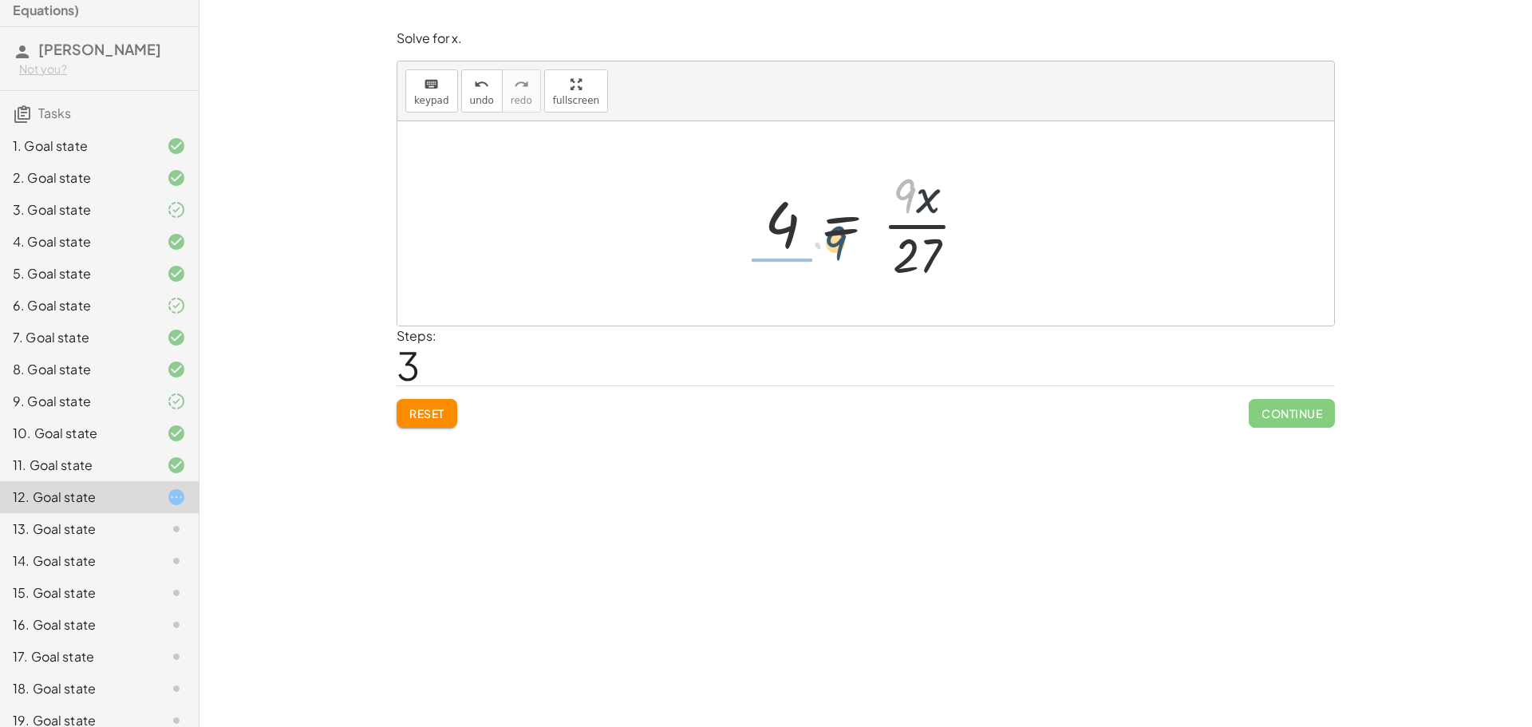
drag, startPoint x: 906, startPoint y: 187, endPoint x: 785, endPoint y: 264, distance: 143.9
click at [786, 264] on div at bounding box center [871, 223] width 231 height 123
drag, startPoint x: 916, startPoint y: 247, endPoint x: 931, endPoint y: 251, distance: 15.7
click at [931, 251] on div at bounding box center [871, 223] width 243 height 123
click at [439, 418] on span "Reset" at bounding box center [426, 413] width 35 height 14
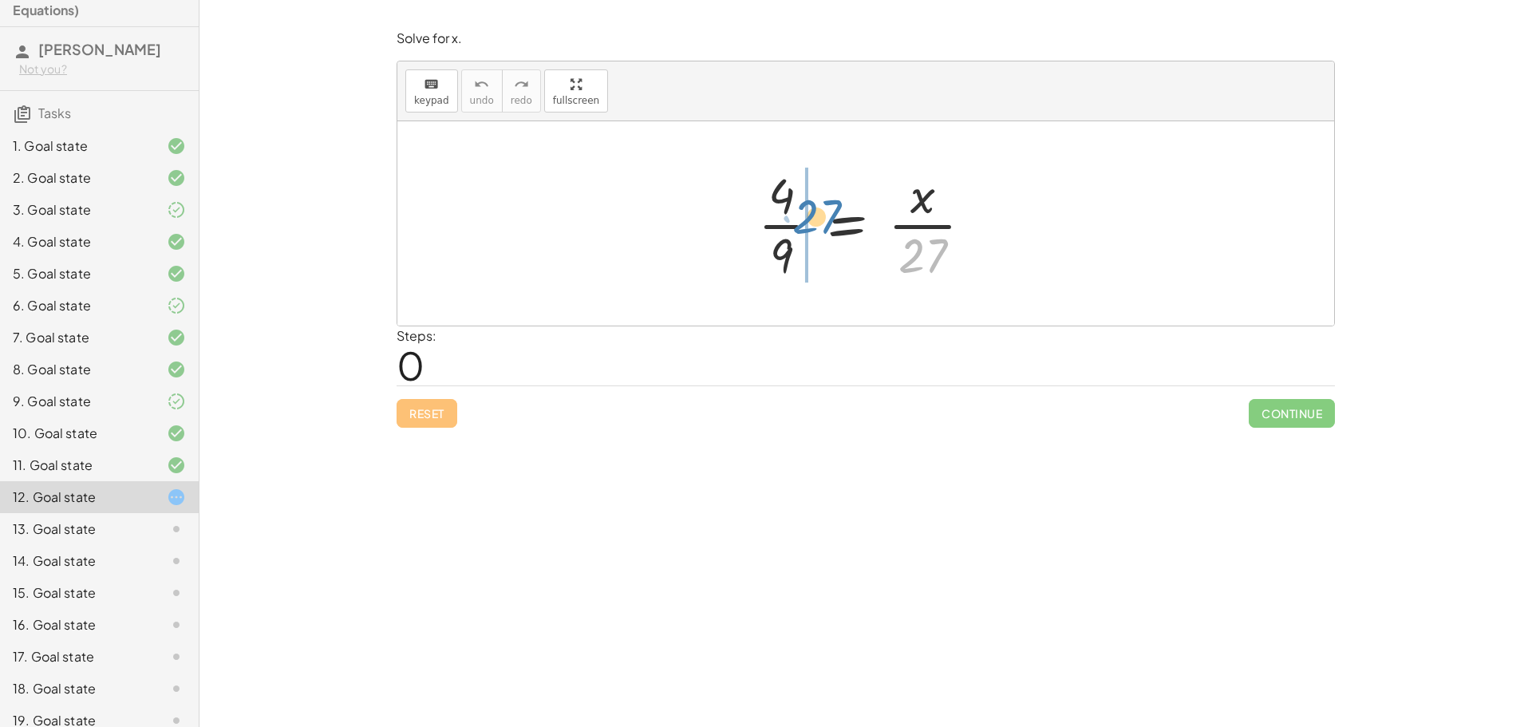
drag, startPoint x: 939, startPoint y: 253, endPoint x: 833, endPoint y: 214, distance: 113.1
click at [833, 214] on div at bounding box center [871, 223] width 243 height 123
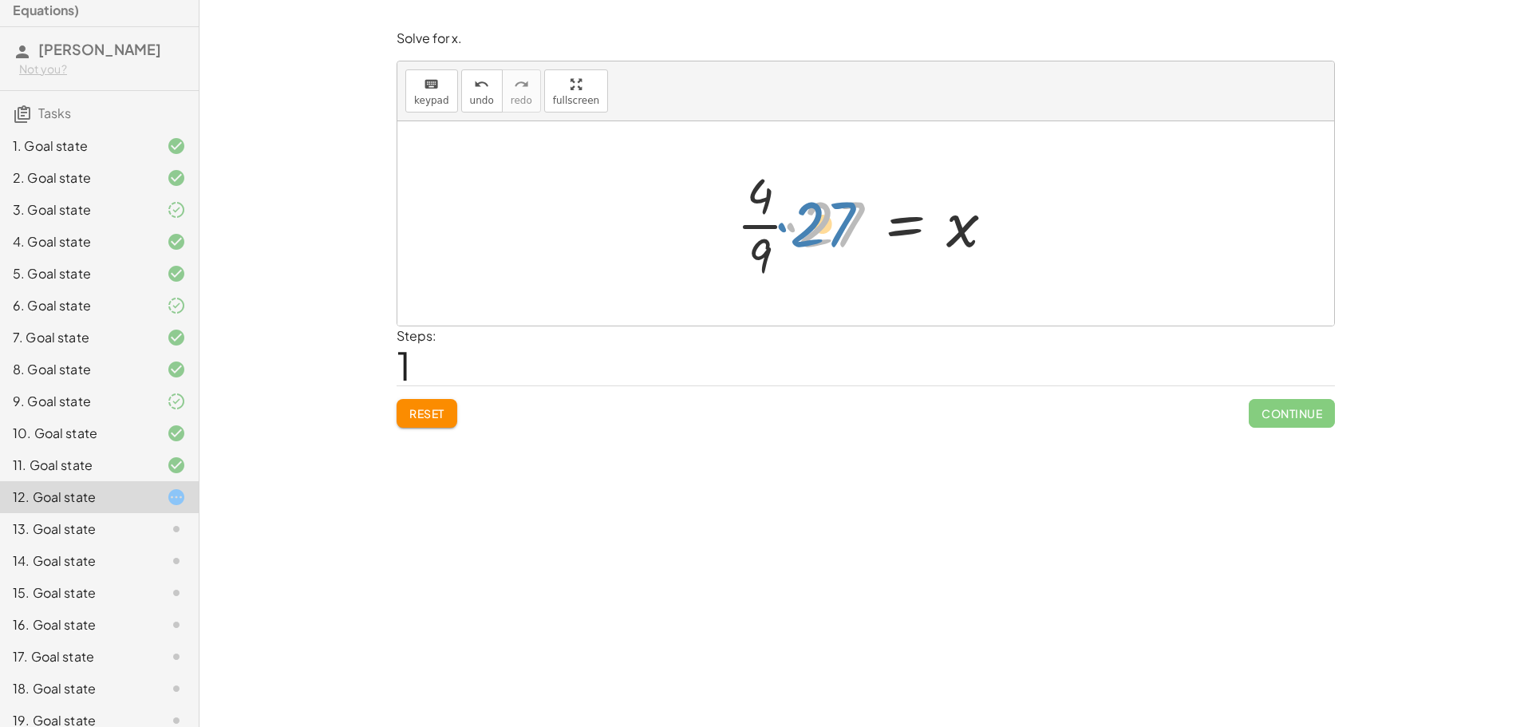
drag, startPoint x: 839, startPoint y: 228, endPoint x: 831, endPoint y: 229, distance: 8.0
click at [831, 229] on div at bounding box center [871, 223] width 286 height 123
click at [764, 249] on div at bounding box center [871, 223] width 286 height 123
drag, startPoint x: 768, startPoint y: 200, endPoint x: 835, endPoint y: 227, distance: 72.0
click at [835, 227] on div at bounding box center [871, 223] width 286 height 123
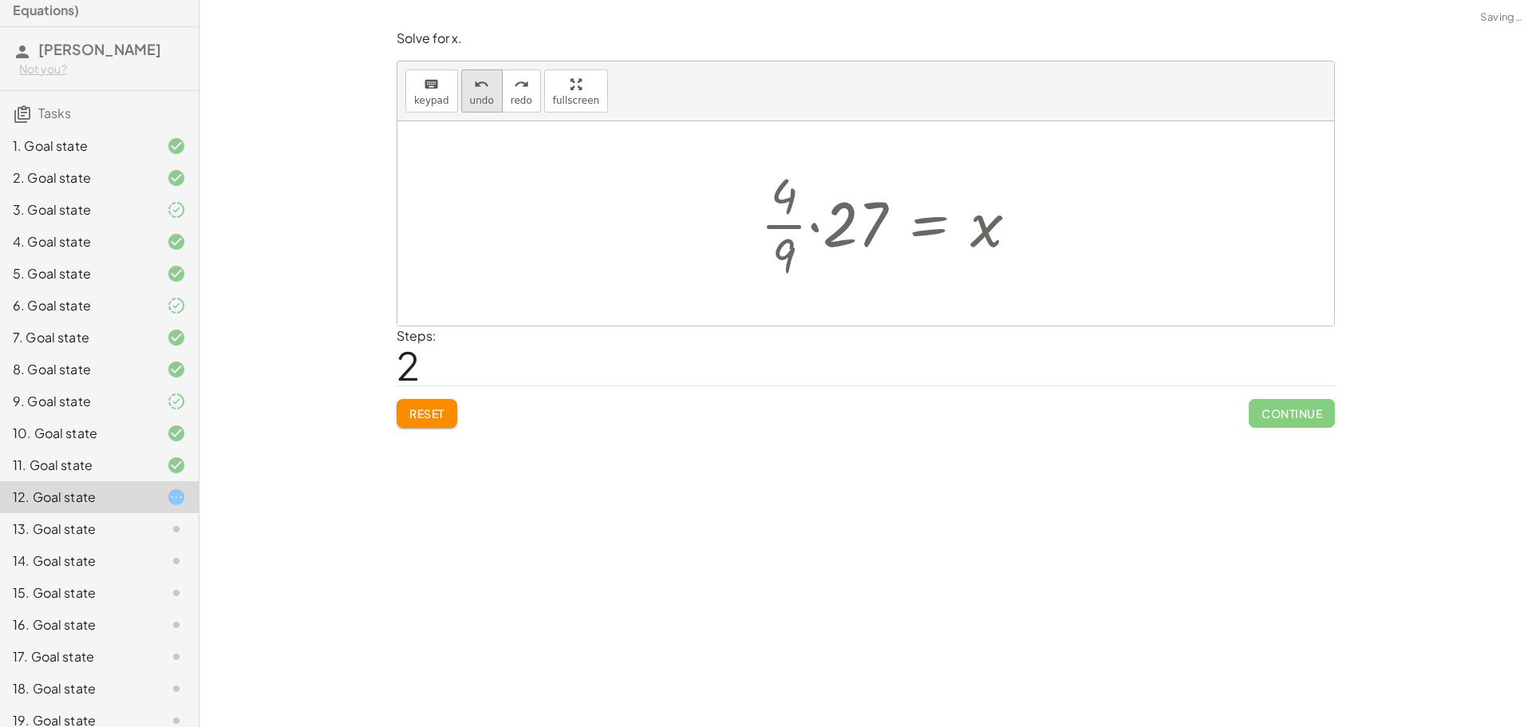
click at [484, 95] on span "undo" at bounding box center [482, 100] width 24 height 11
drag, startPoint x: 761, startPoint y: 199, endPoint x: 863, endPoint y: 233, distance: 107.7
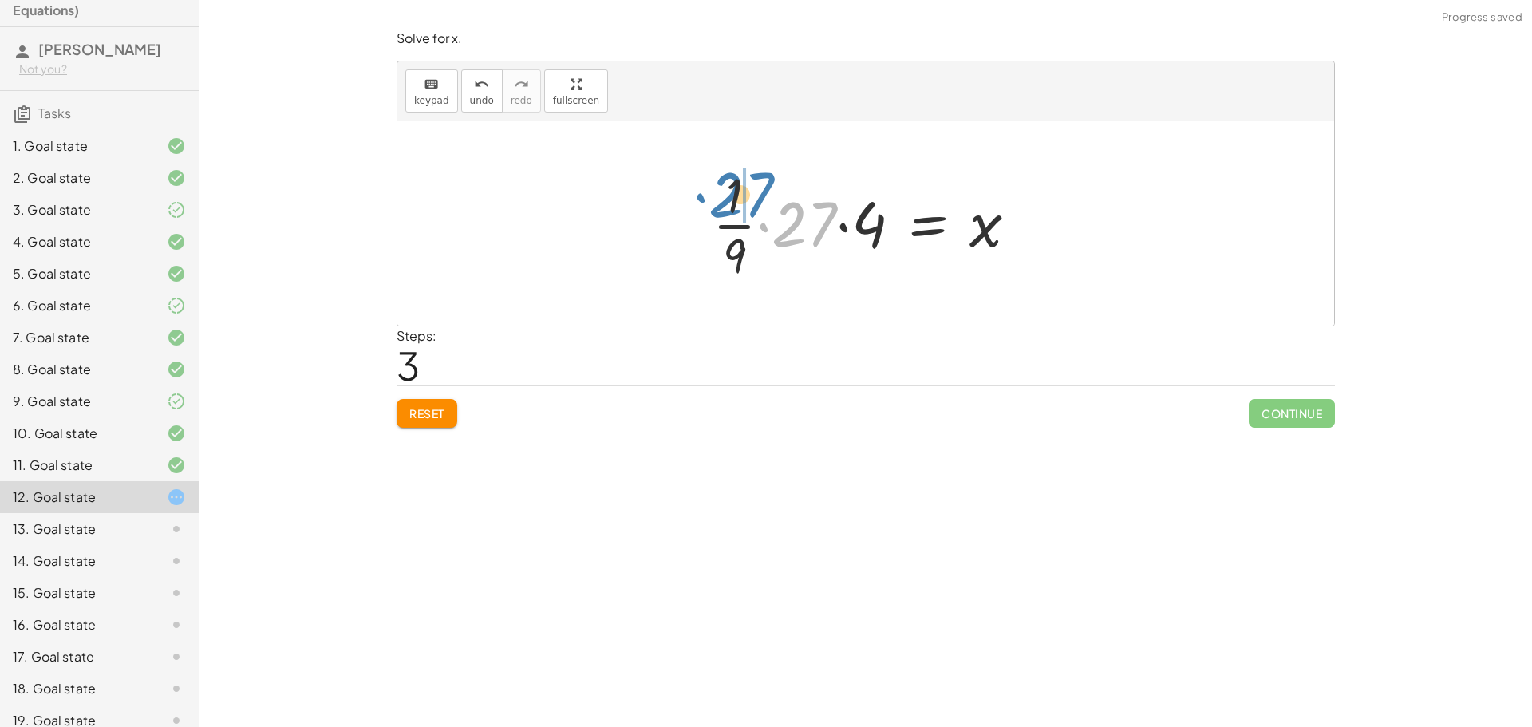
drag, startPoint x: 791, startPoint y: 206, endPoint x: 756, endPoint y: 192, distance: 36.9
click at [756, 192] on div at bounding box center [872, 223] width 334 height 123
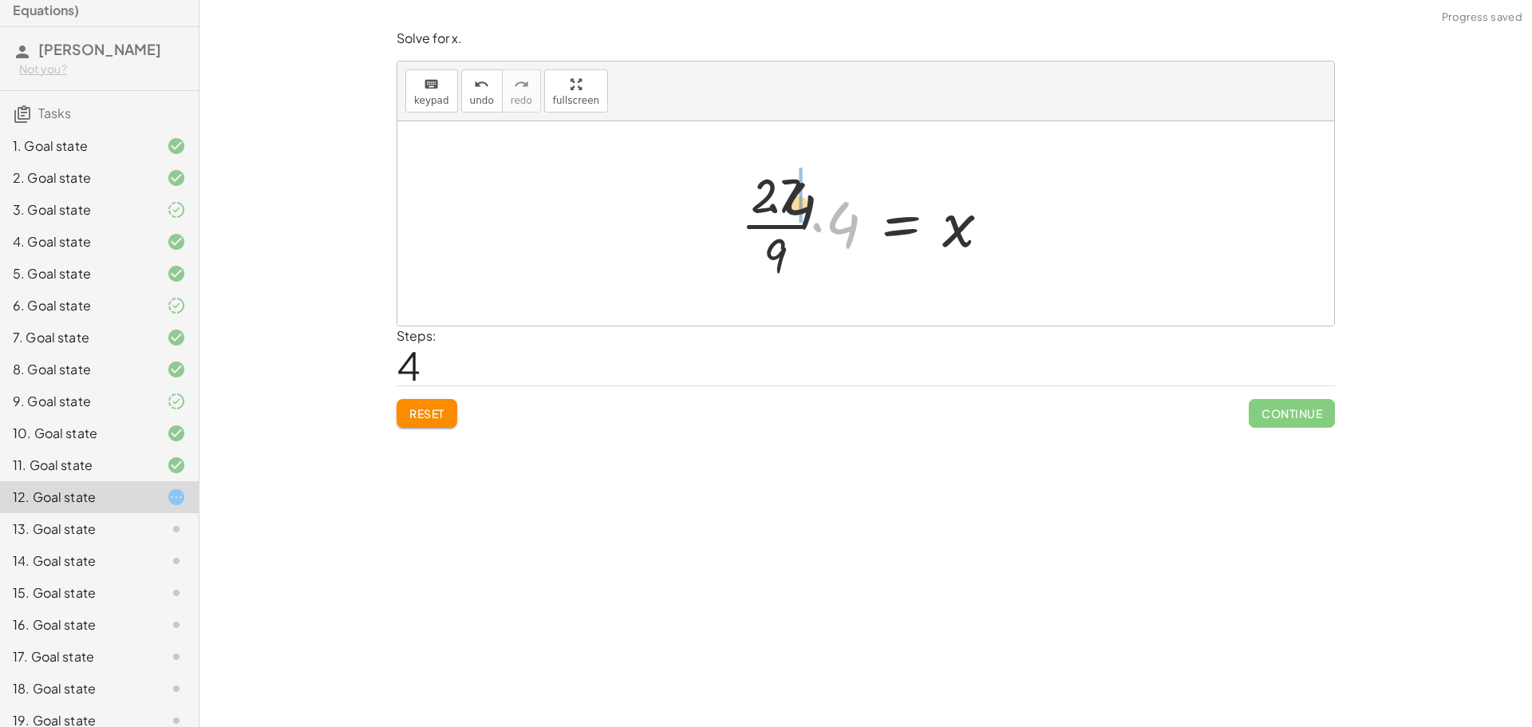
drag, startPoint x: 815, startPoint y: 209, endPoint x: 772, endPoint y: 189, distance: 46.8
click at [773, 190] on div at bounding box center [871, 223] width 279 height 123
drag, startPoint x: 819, startPoint y: 199, endPoint x: 785, endPoint y: 199, distance: 33.5
click at [808, 203] on div at bounding box center [872, 223] width 250 height 123
drag, startPoint x: 797, startPoint y: 255, endPoint x: 984, endPoint y: 259, distance: 186.8
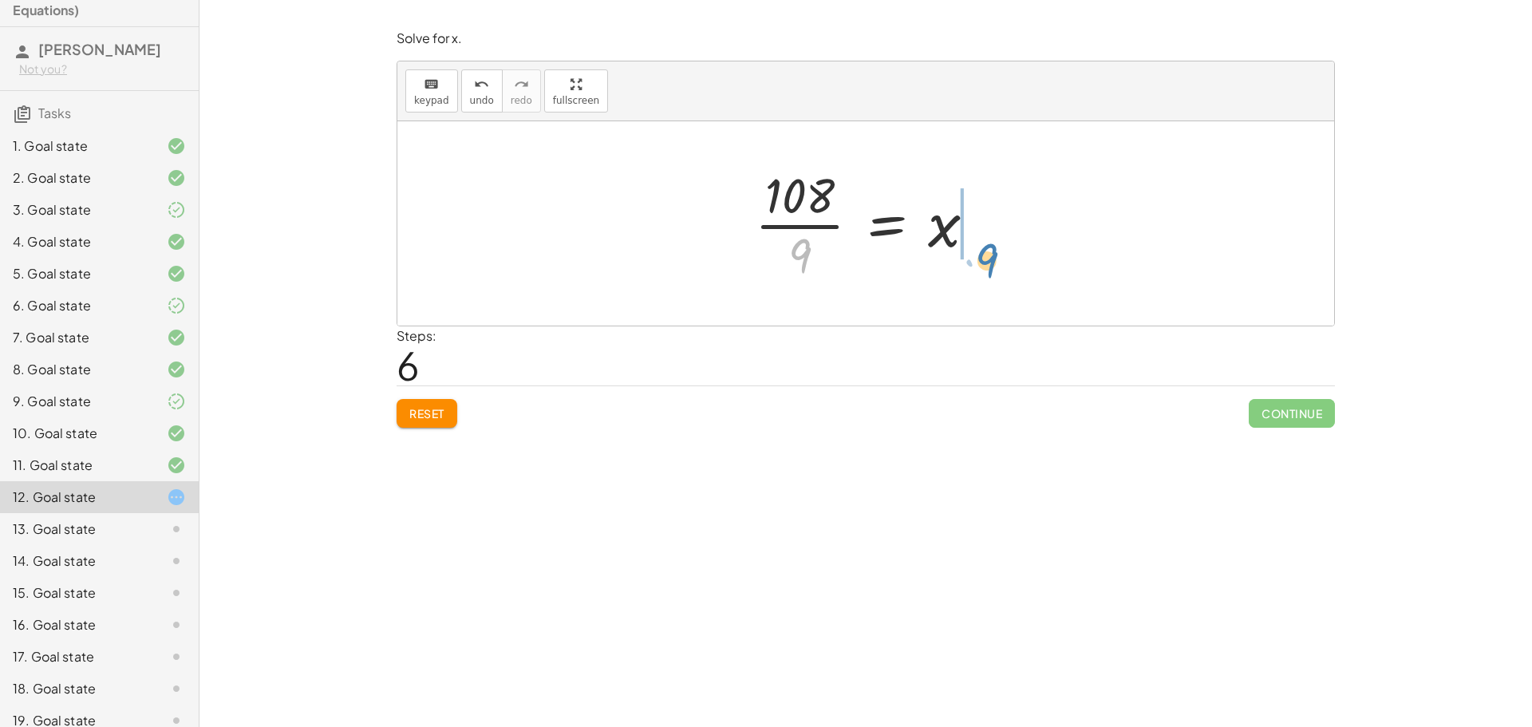
click at [984, 259] on div at bounding box center [872, 223] width 250 height 123
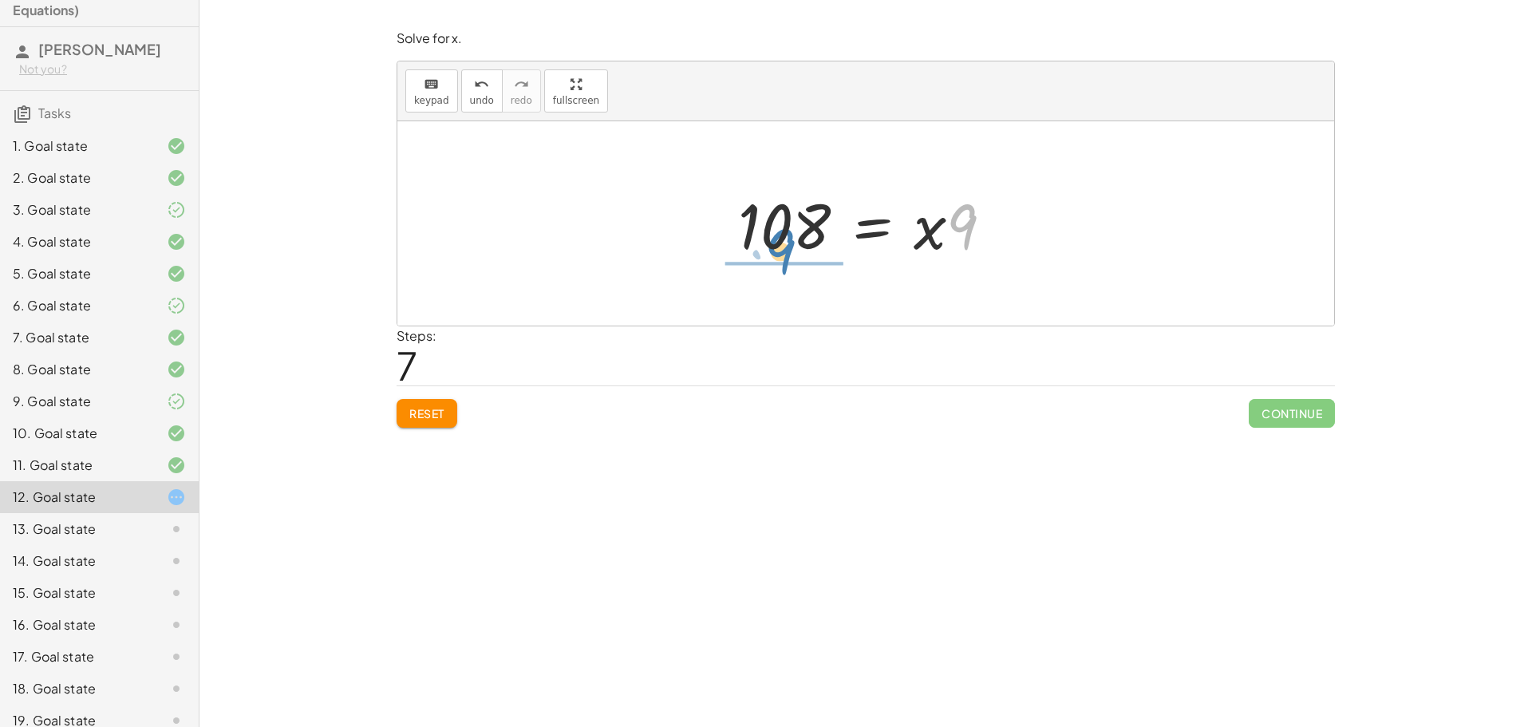
drag, startPoint x: 971, startPoint y: 235, endPoint x: 790, endPoint y: 270, distance: 184.5
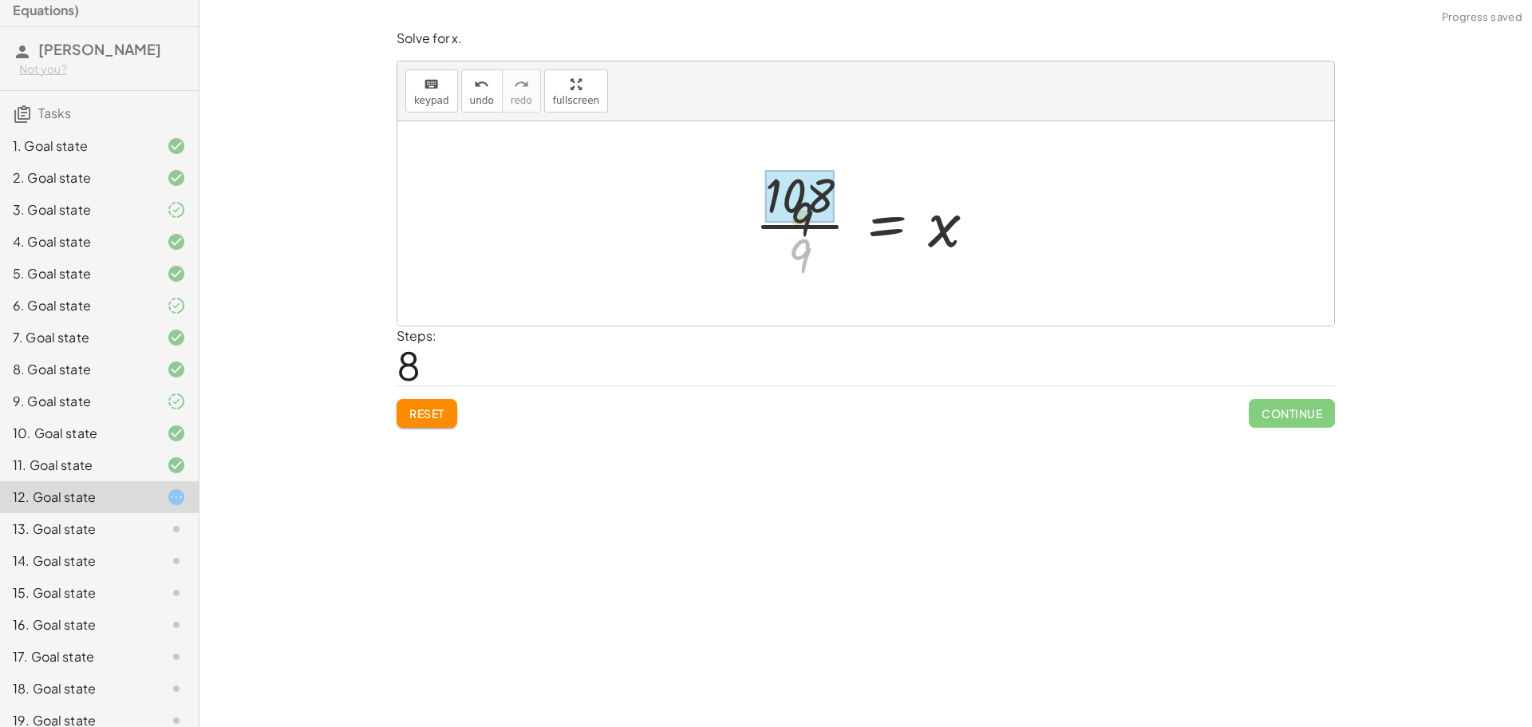
drag, startPoint x: 801, startPoint y: 247, endPoint x: 801, endPoint y: 202, distance: 44.7
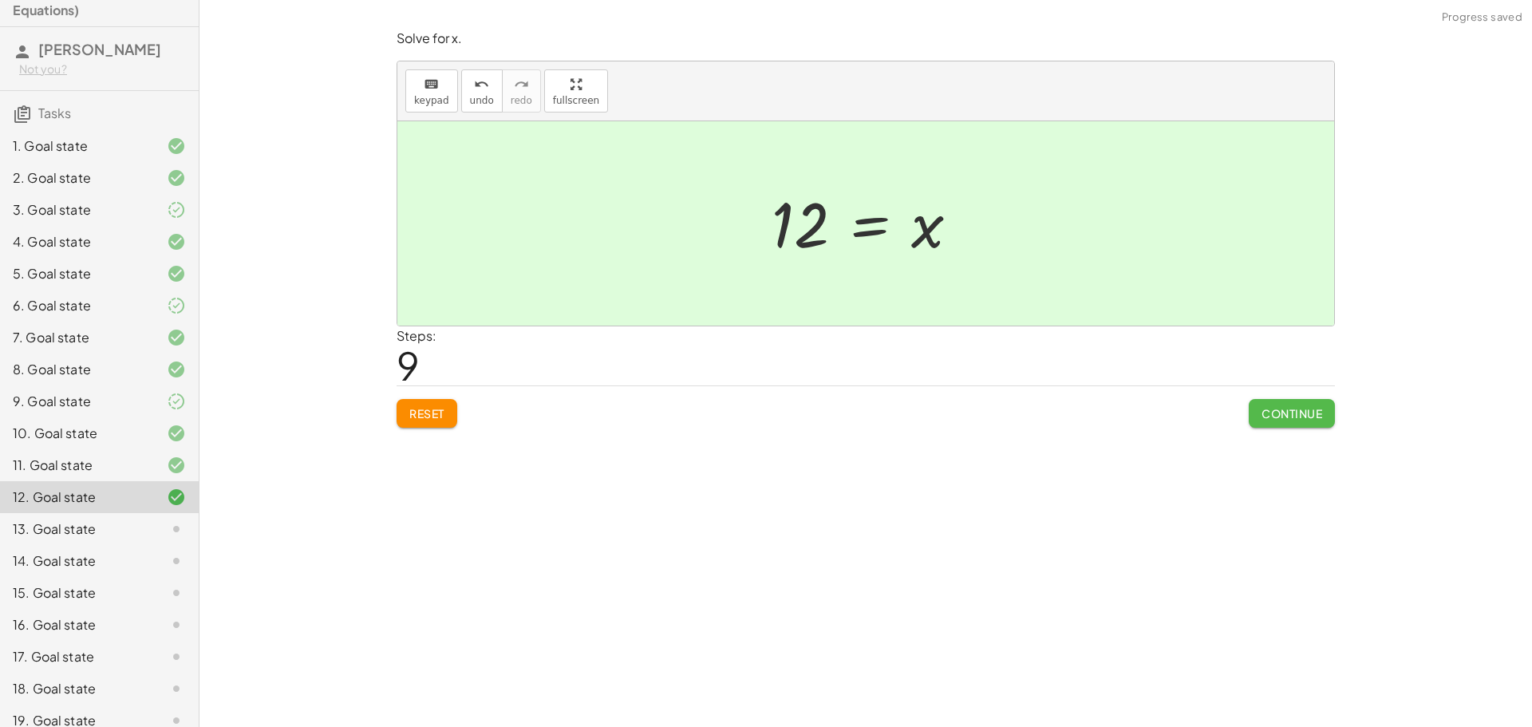
click at [1262, 419] on span "Continue" at bounding box center [1291, 413] width 61 height 14
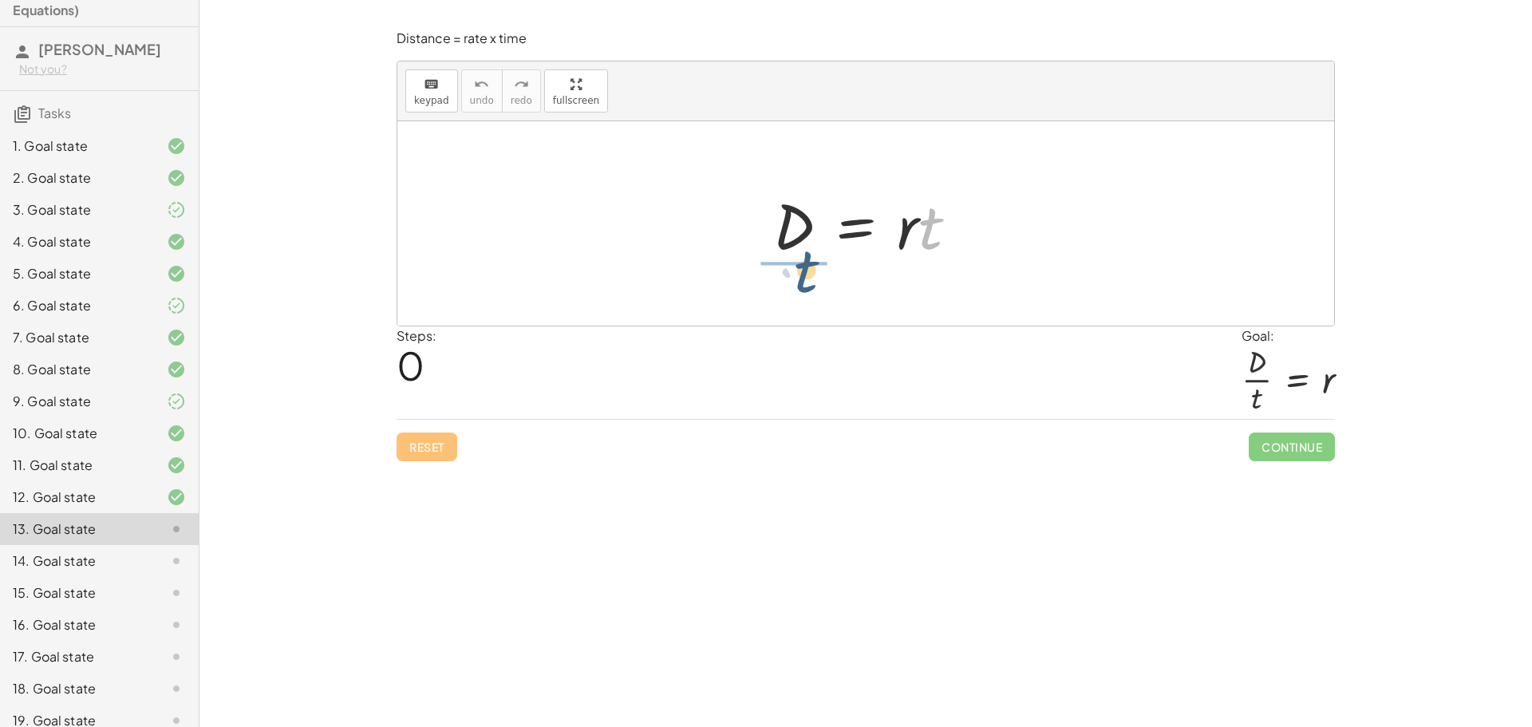
drag, startPoint x: 934, startPoint y: 223, endPoint x: 792, endPoint y: 269, distance: 148.6
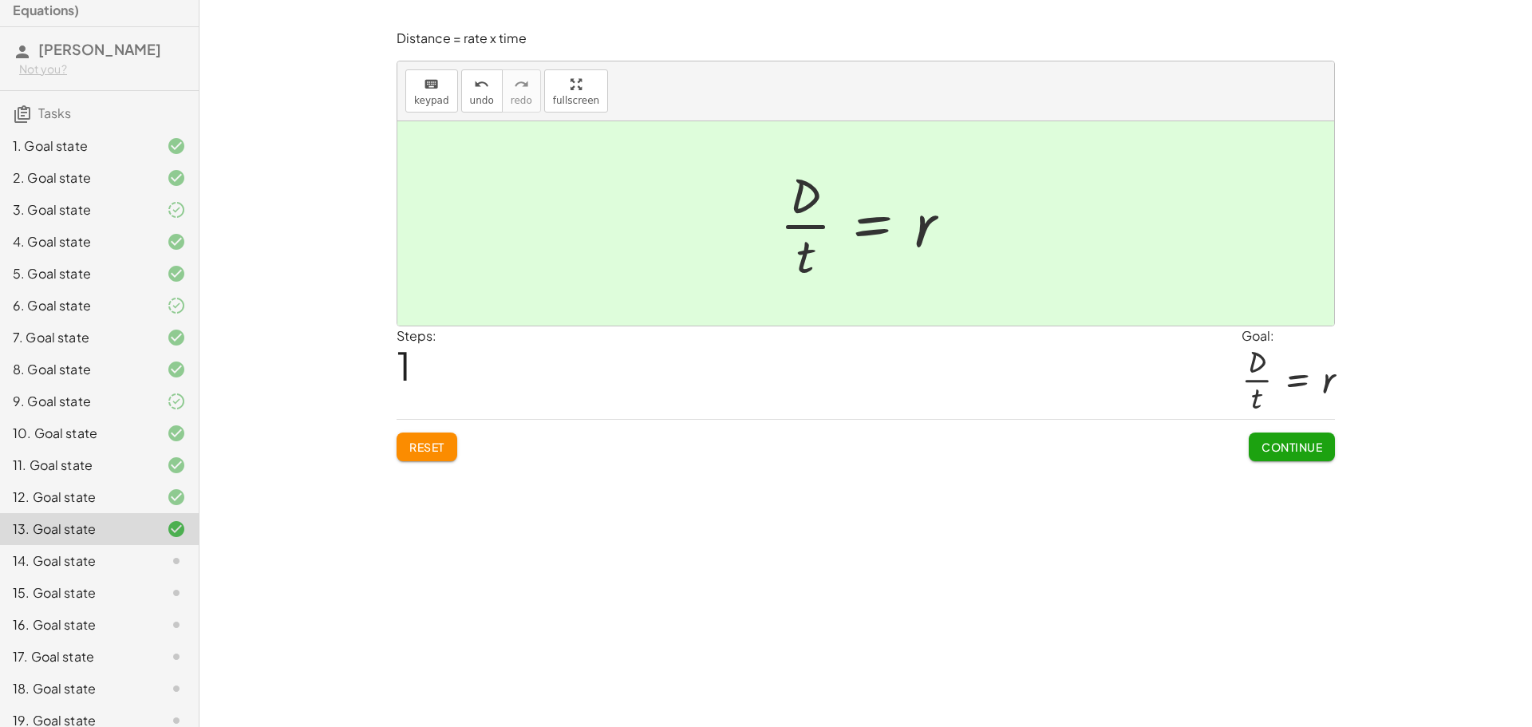
click at [449, 435] on button "Reset" at bounding box center [427, 446] width 61 height 29
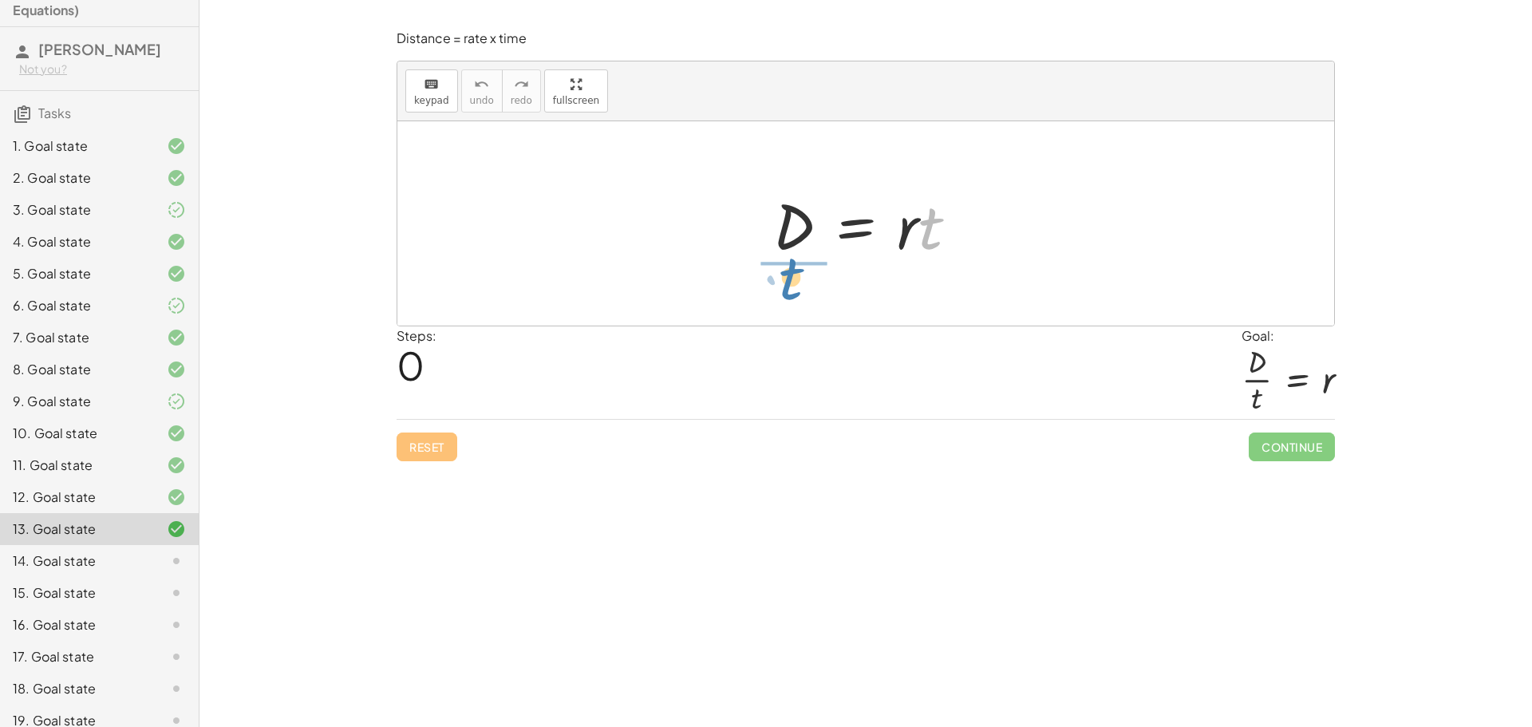
drag, startPoint x: 934, startPoint y: 219, endPoint x: 794, endPoint y: 270, distance: 148.4
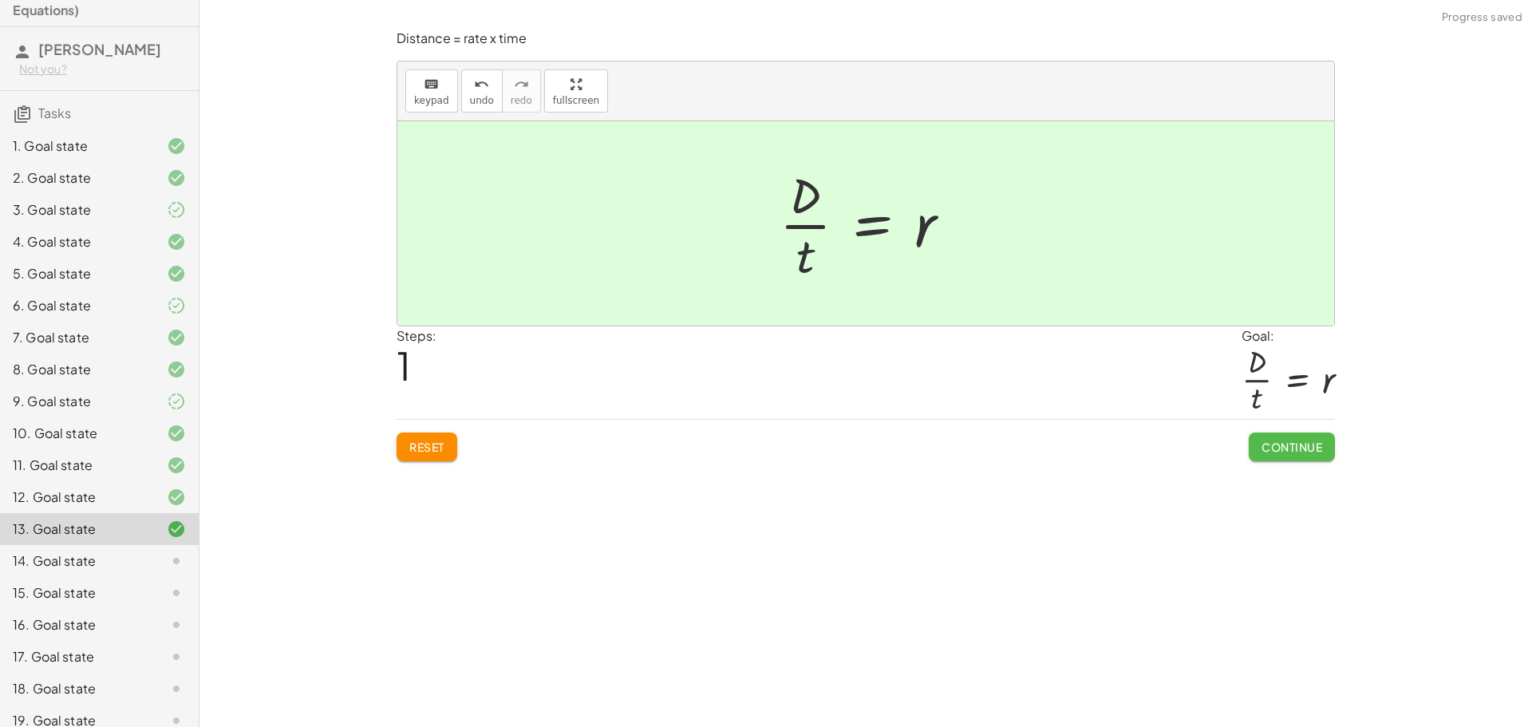
click at [1291, 448] on span "Continue" at bounding box center [1291, 447] width 61 height 14
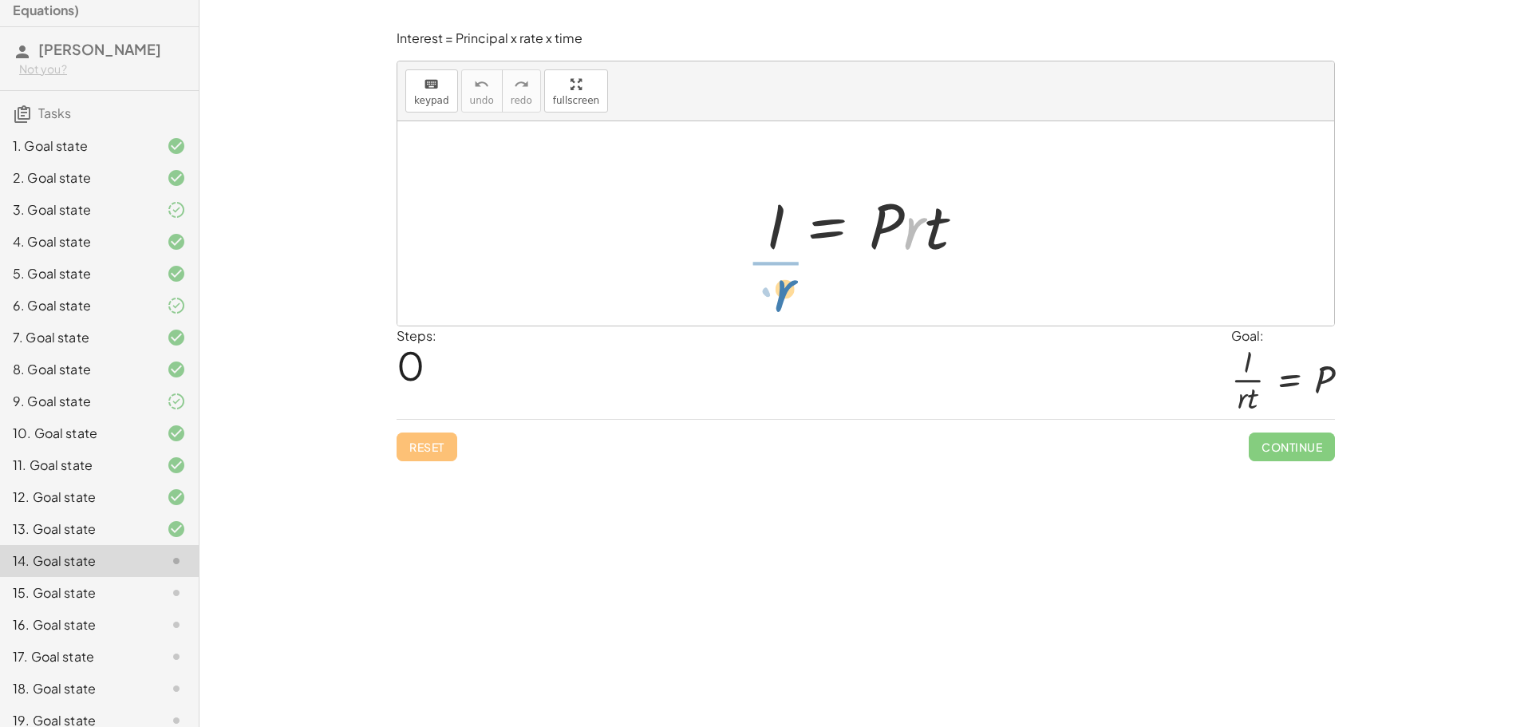
drag, startPoint x: 906, startPoint y: 241, endPoint x: 776, endPoint y: 303, distance: 144.2
click at [776, 303] on div "· r I = · P · r · t" at bounding box center [865, 223] width 937 height 204
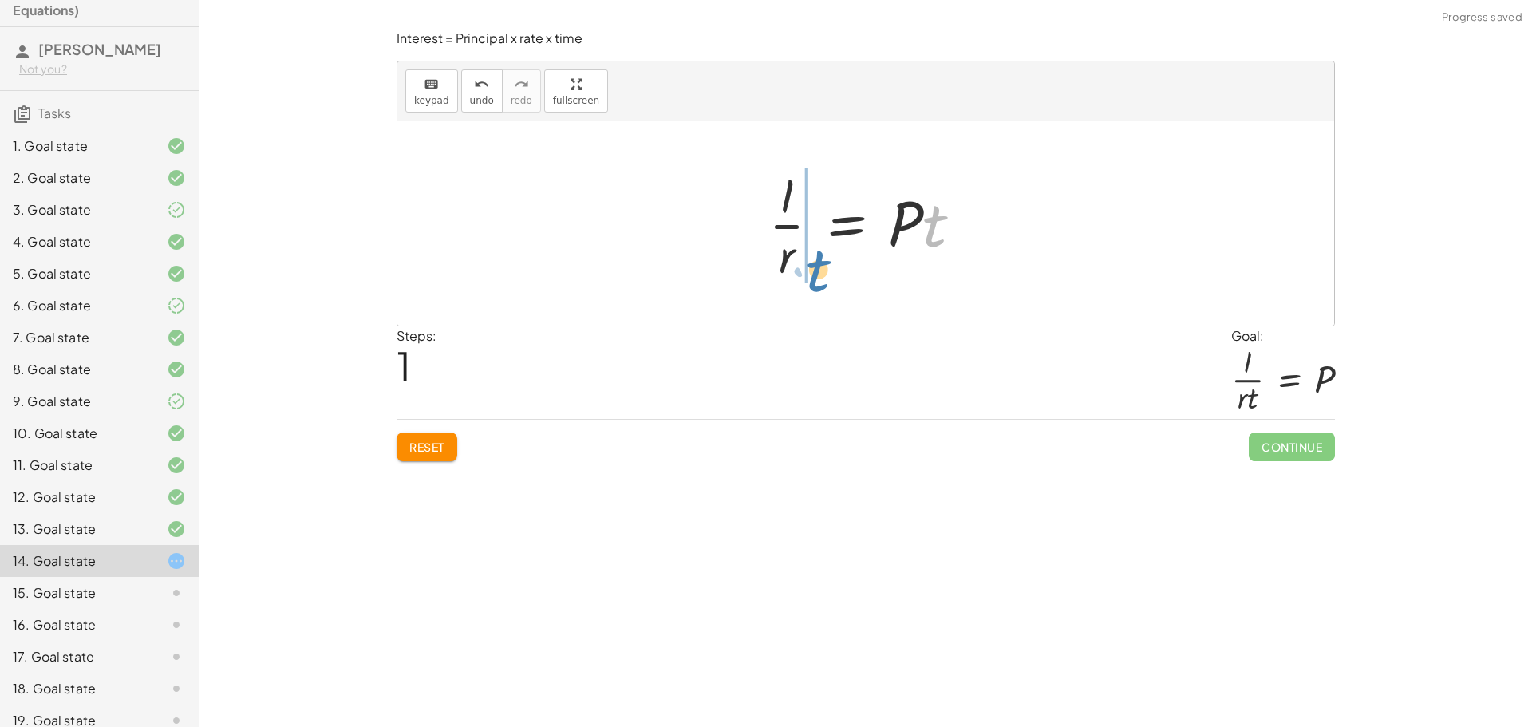
drag, startPoint x: 932, startPoint y: 232, endPoint x: 815, endPoint y: 278, distance: 125.1
click at [815, 278] on div at bounding box center [871, 223] width 223 height 123
drag, startPoint x: 823, startPoint y: 237, endPoint x: 804, endPoint y: 237, distance: 18.4
click at [804, 237] on div at bounding box center [871, 223] width 252 height 123
click at [806, 235] on div at bounding box center [871, 223] width 252 height 123
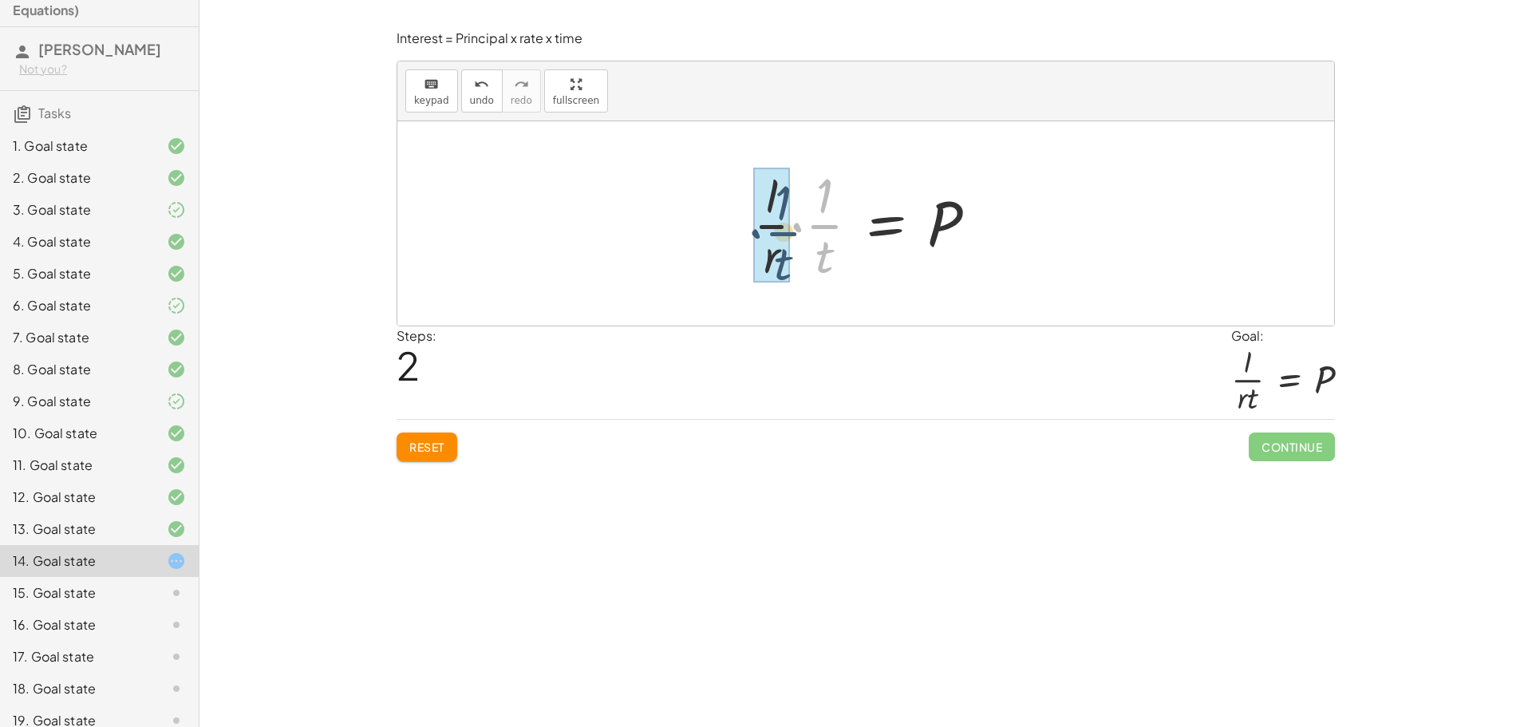
drag, startPoint x: 817, startPoint y: 224, endPoint x: 776, endPoint y: 231, distance: 42.1
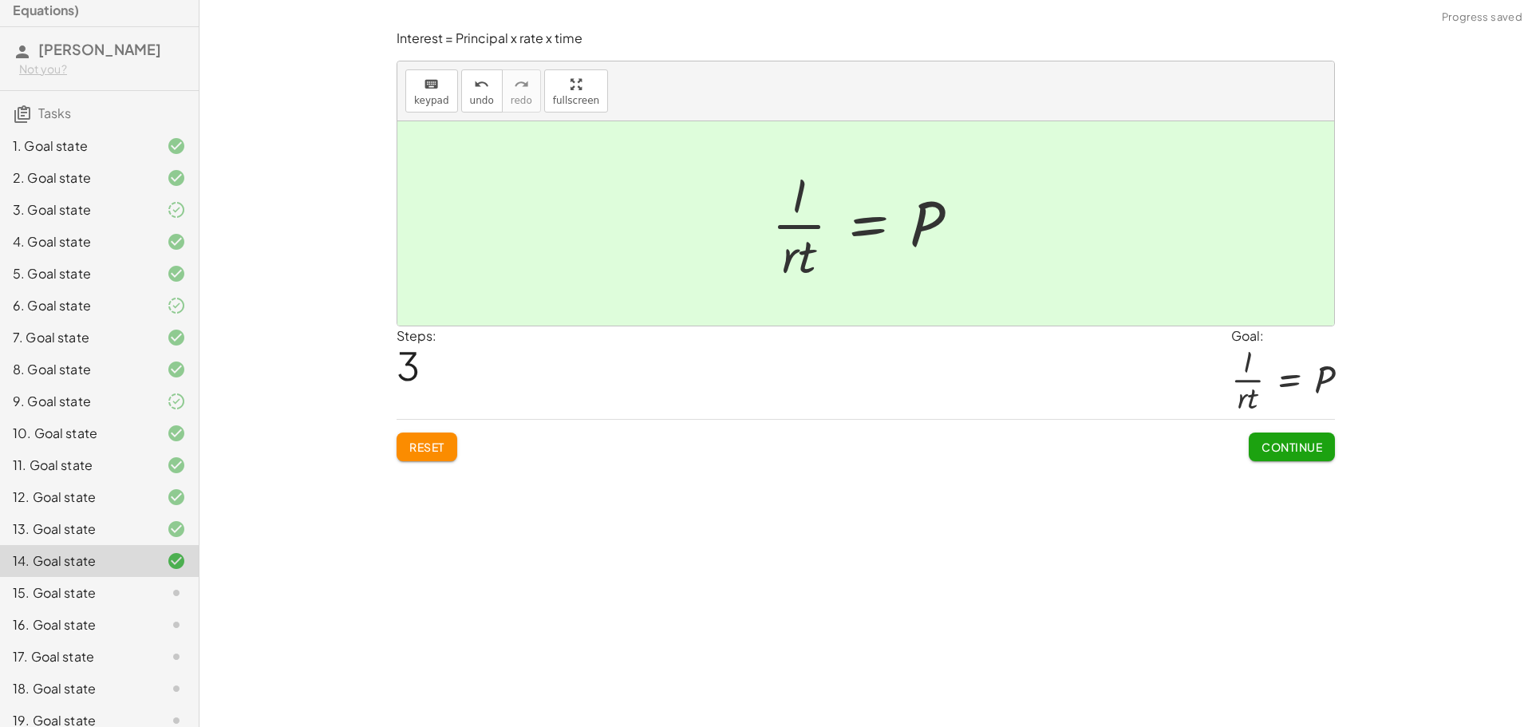
click at [1298, 450] on span "Continue" at bounding box center [1291, 447] width 61 height 14
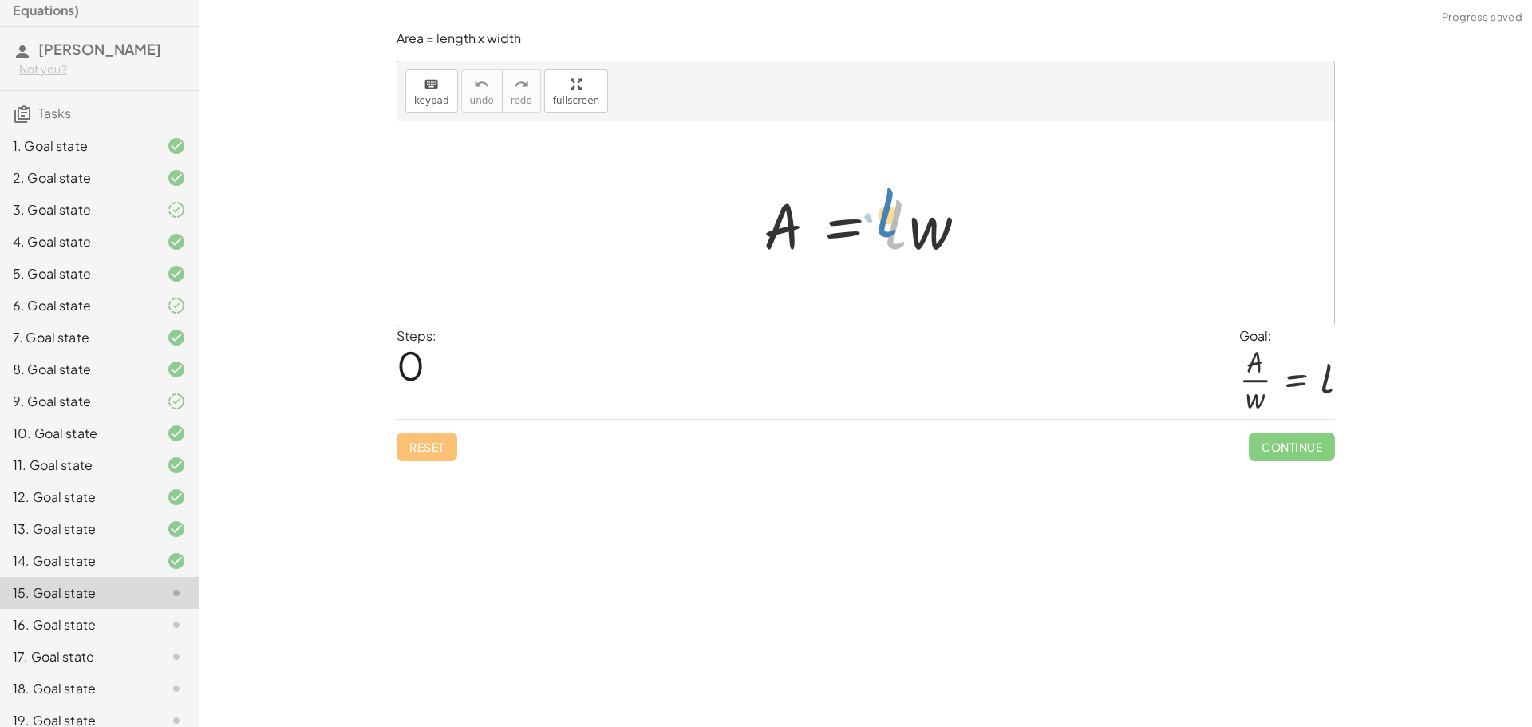
drag, startPoint x: 906, startPoint y: 230, endPoint x: 919, endPoint y: 219, distance: 17.6
click at [905, 218] on div at bounding box center [872, 224] width 232 height 82
drag, startPoint x: 937, startPoint y: 239, endPoint x: 773, endPoint y: 280, distance: 168.7
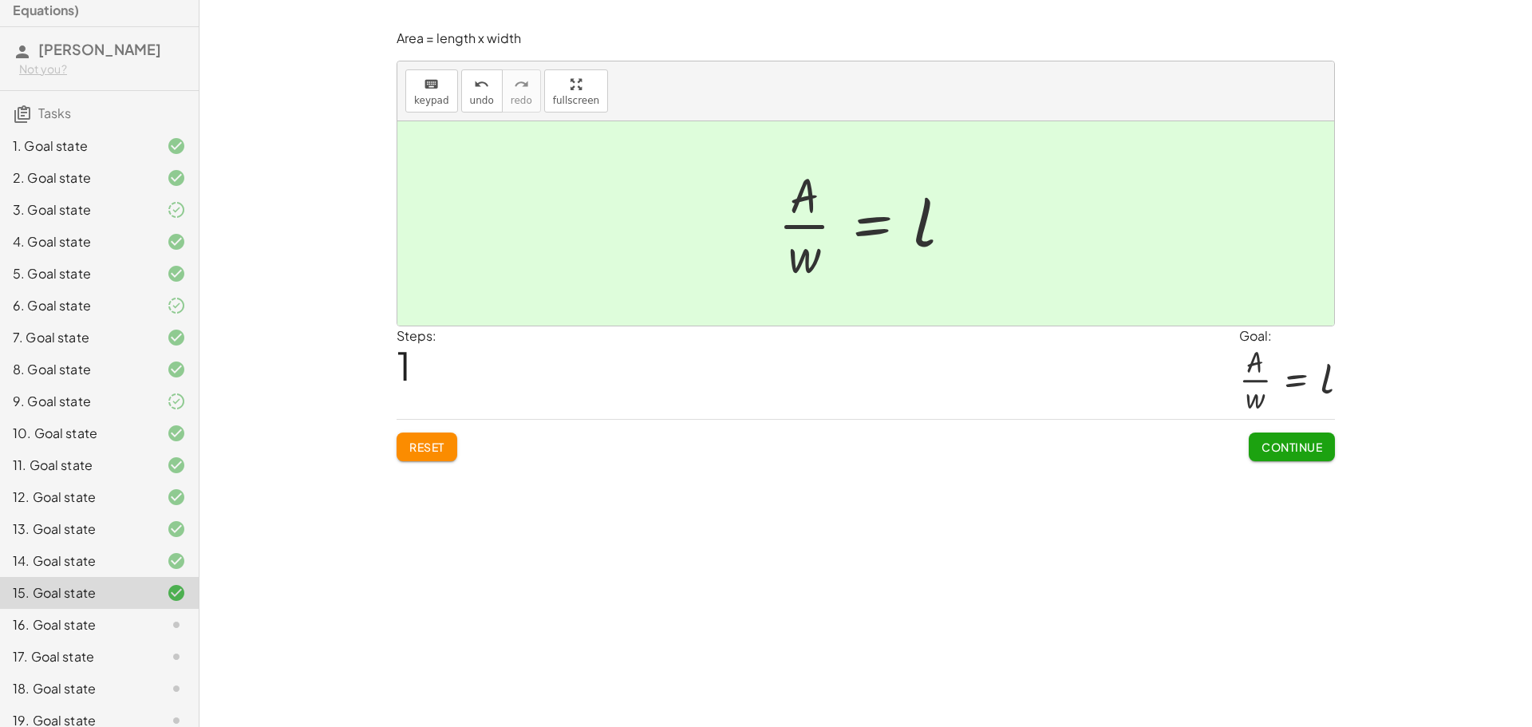
click at [1283, 446] on span "Continue" at bounding box center [1291, 447] width 61 height 14
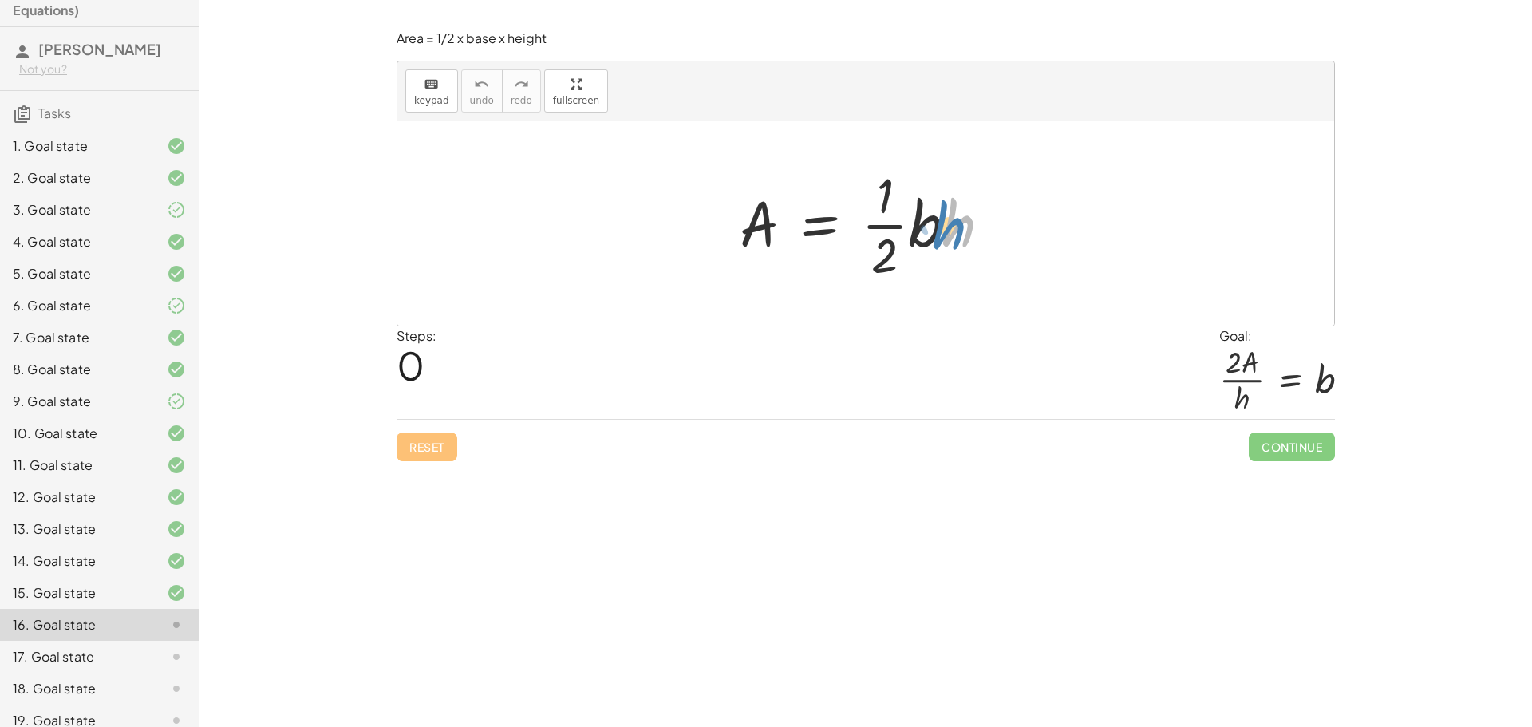
drag, startPoint x: 956, startPoint y: 243, endPoint x: 968, endPoint y: 221, distance: 25.3
click at [968, 221] on div at bounding box center [872, 223] width 280 height 123
drag, startPoint x: 888, startPoint y: 254, endPoint x: 875, endPoint y: 196, distance: 58.8
click at [875, 196] on div at bounding box center [872, 223] width 280 height 123
drag, startPoint x: 784, startPoint y: 219, endPoint x: 756, endPoint y: 236, distance: 33.3
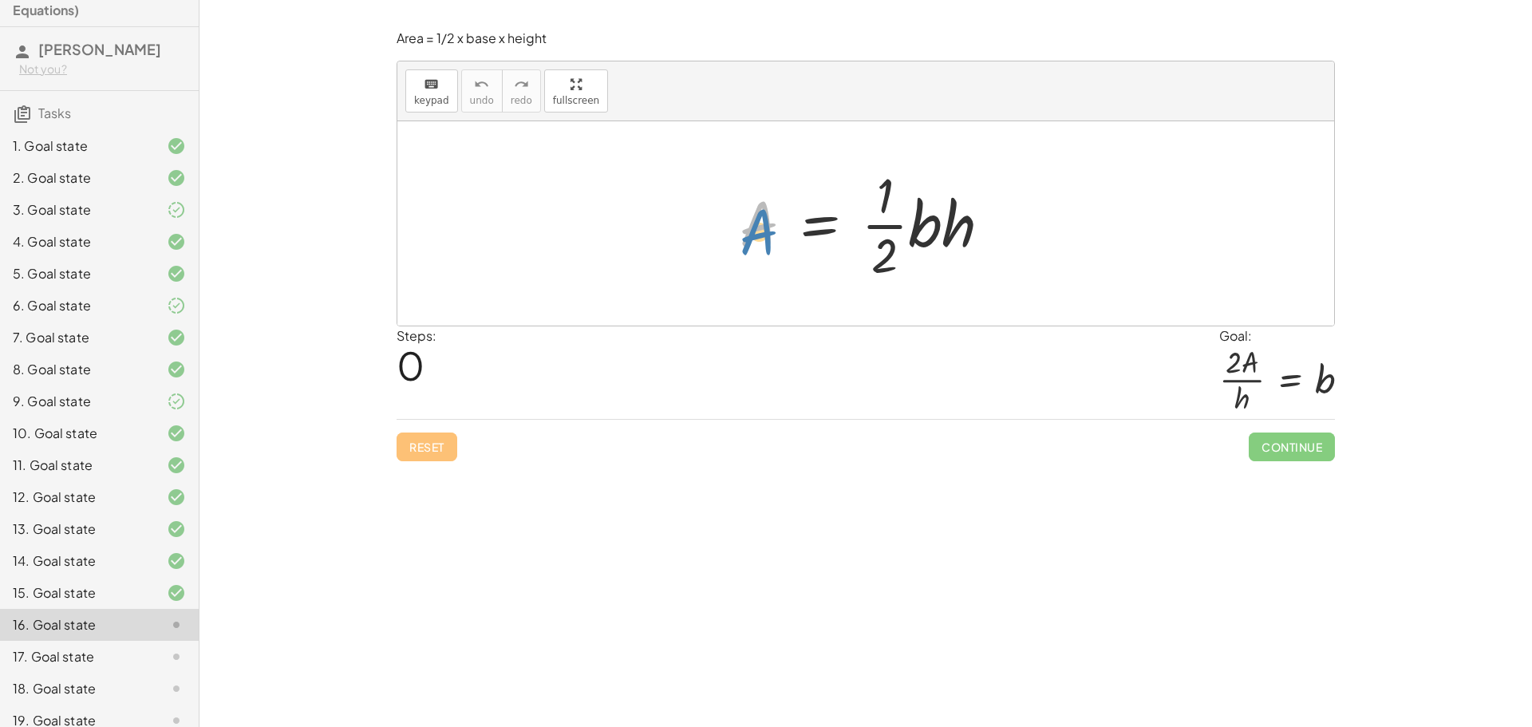
click at [756, 236] on div at bounding box center [872, 223] width 280 height 123
drag, startPoint x: 891, startPoint y: 228, endPoint x: 757, endPoint y: 235, distance: 134.2
click at [757, 235] on div at bounding box center [872, 223] width 280 height 123
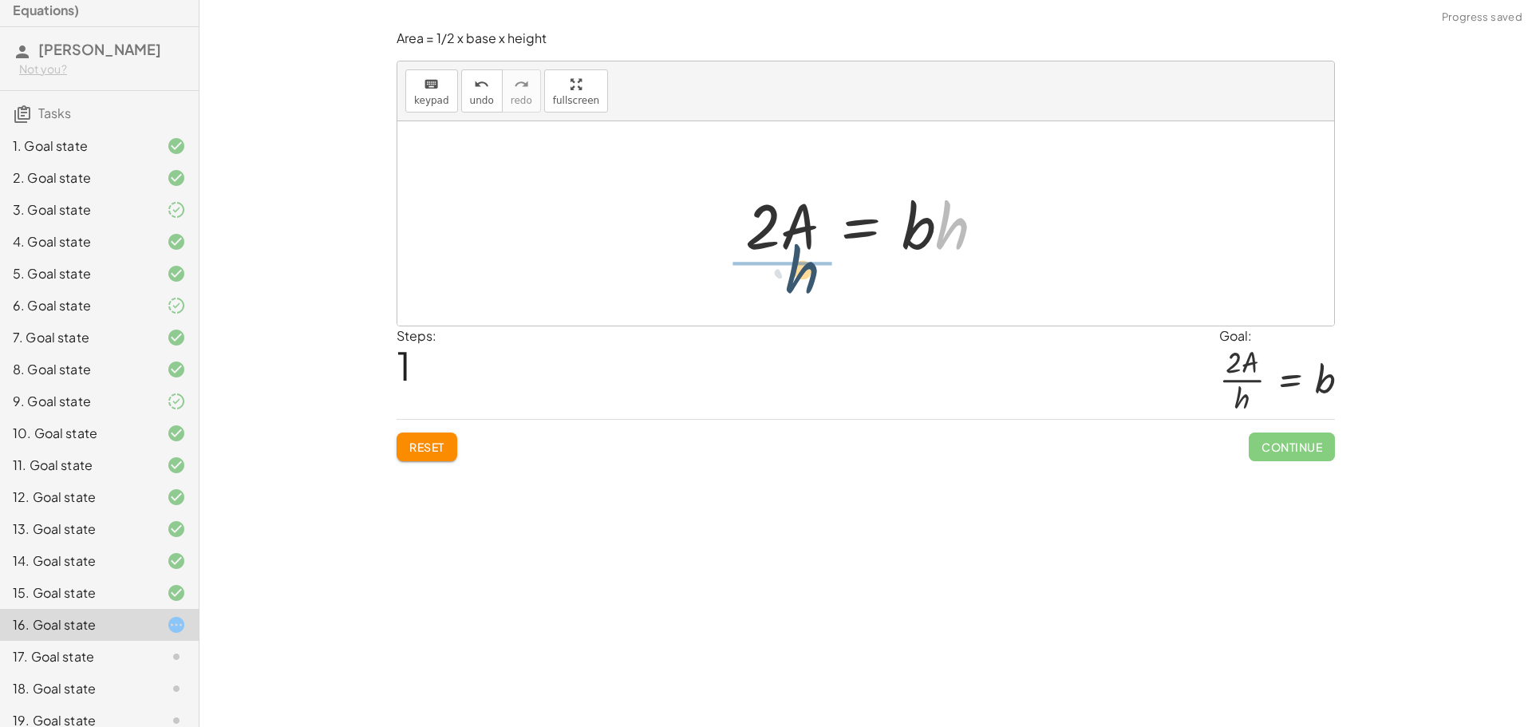
drag, startPoint x: 945, startPoint y: 235, endPoint x: 792, endPoint y: 278, distance: 160.1
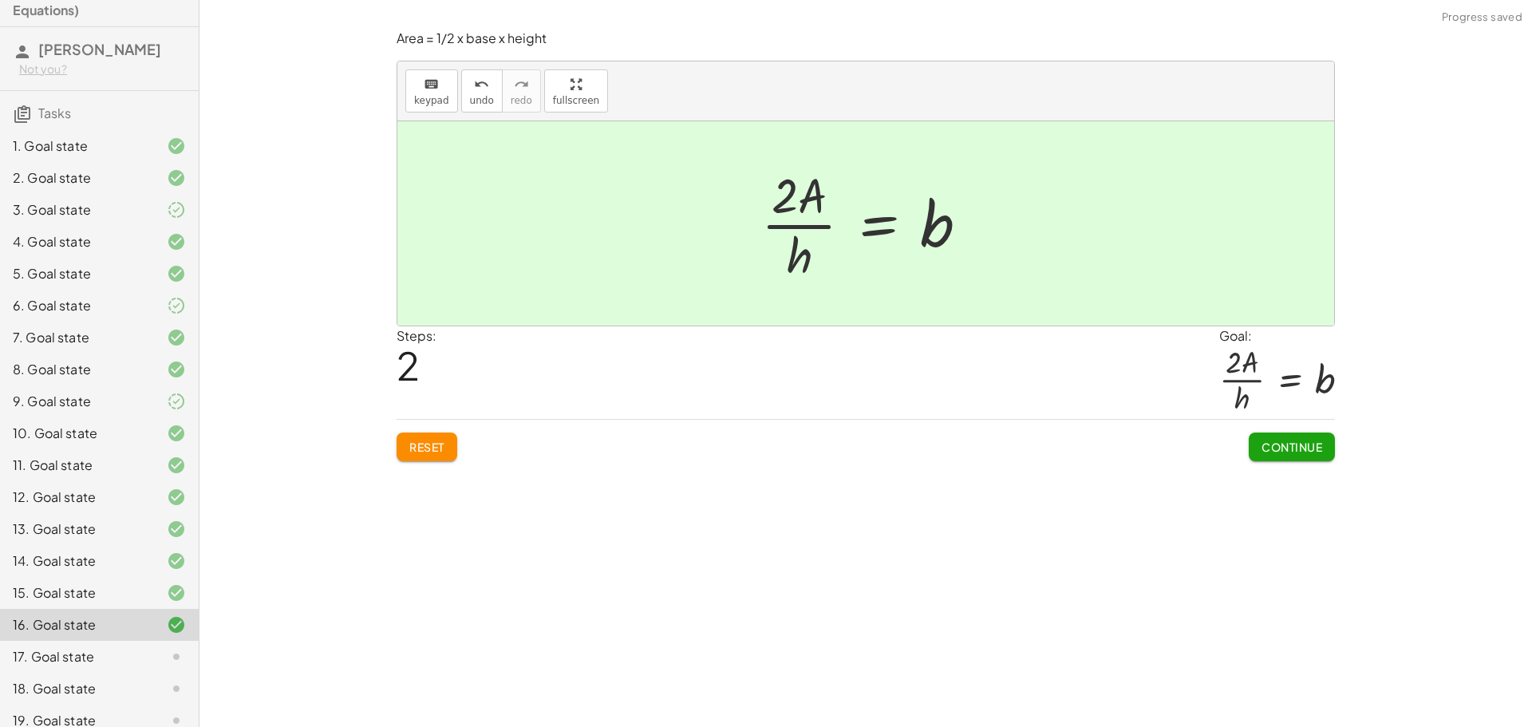
click at [1286, 442] on span "Continue" at bounding box center [1291, 447] width 61 height 14
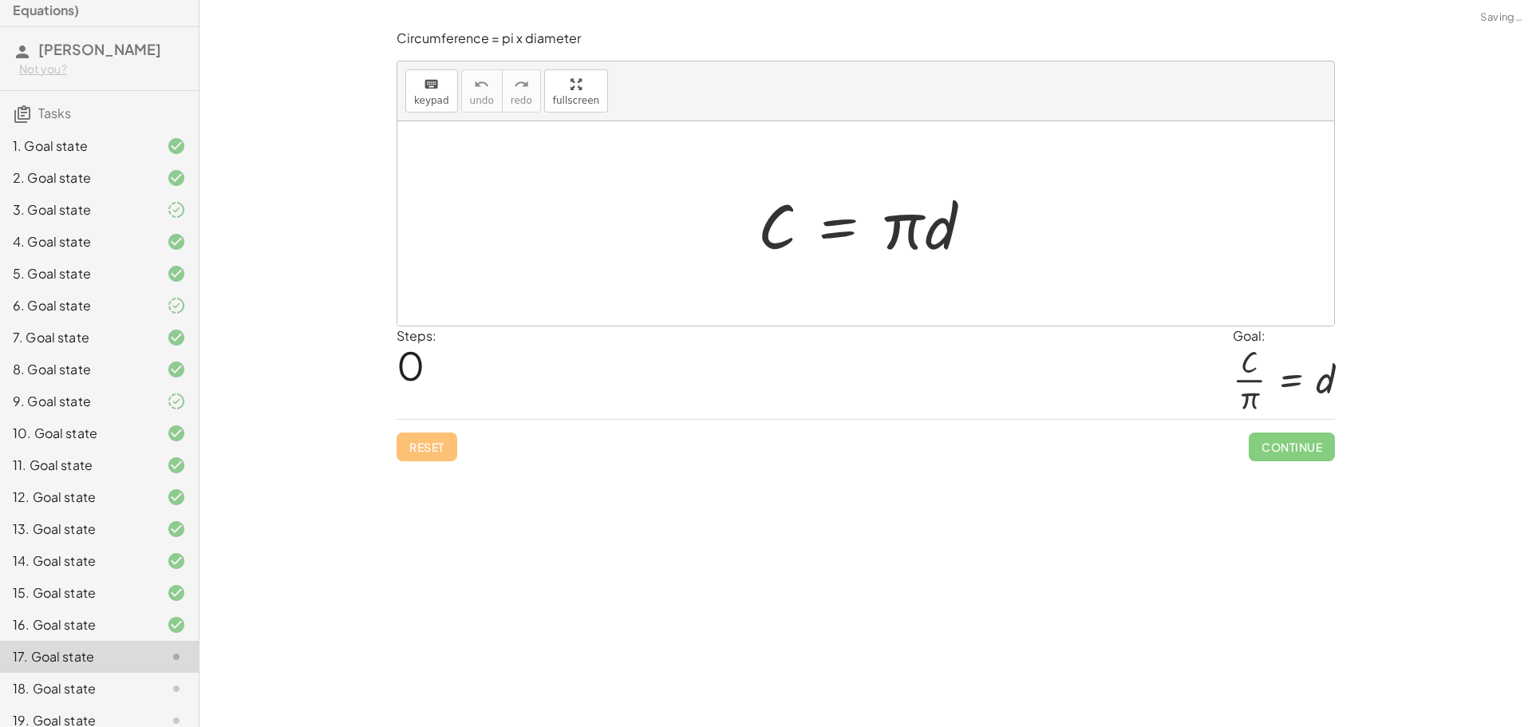
drag, startPoint x: 870, startPoint y: 227, endPoint x: 870, endPoint y: 235, distance: 8.0
click at [870, 235] on div at bounding box center [871, 224] width 243 height 82
drag, startPoint x: 902, startPoint y: 231, endPoint x: 780, endPoint y: 290, distance: 134.9
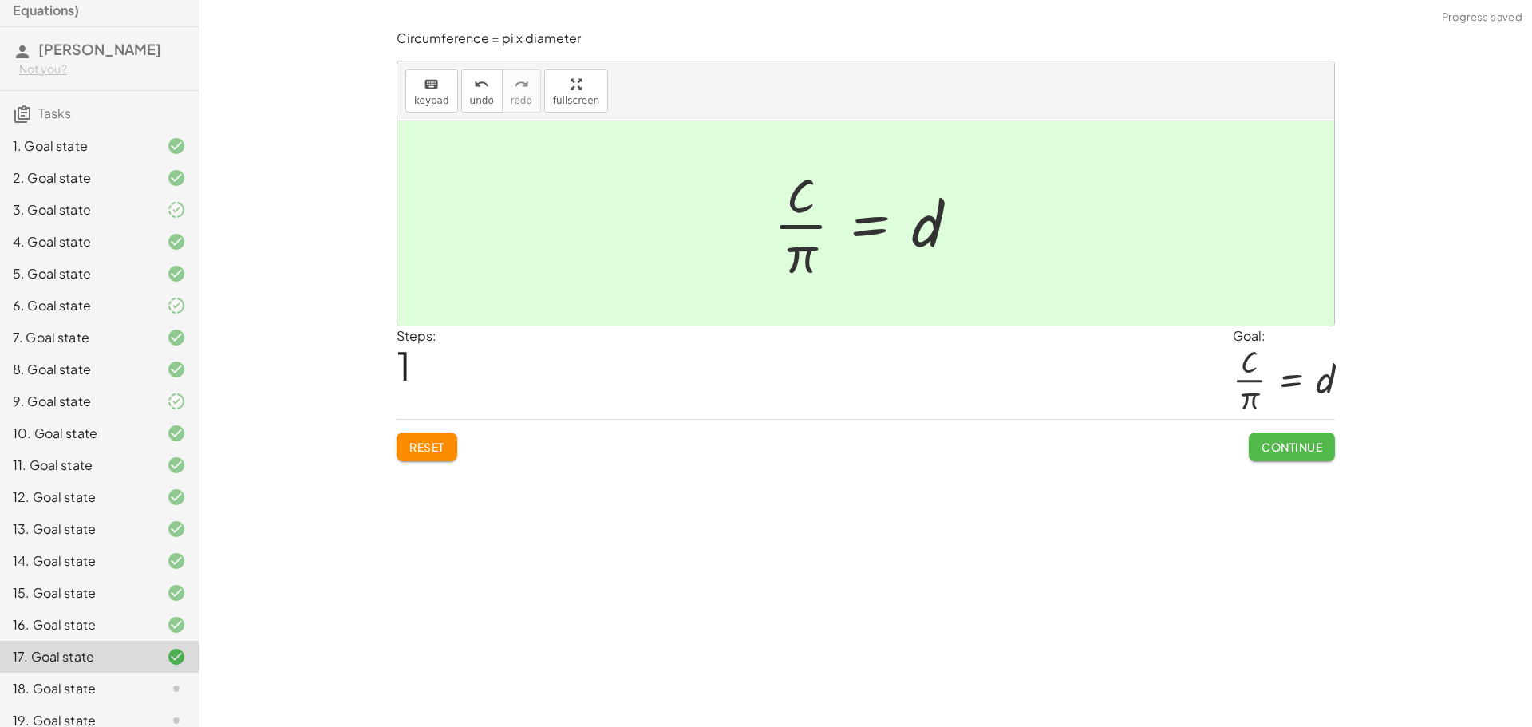
click at [1306, 442] on span "Continue" at bounding box center [1291, 447] width 61 height 14
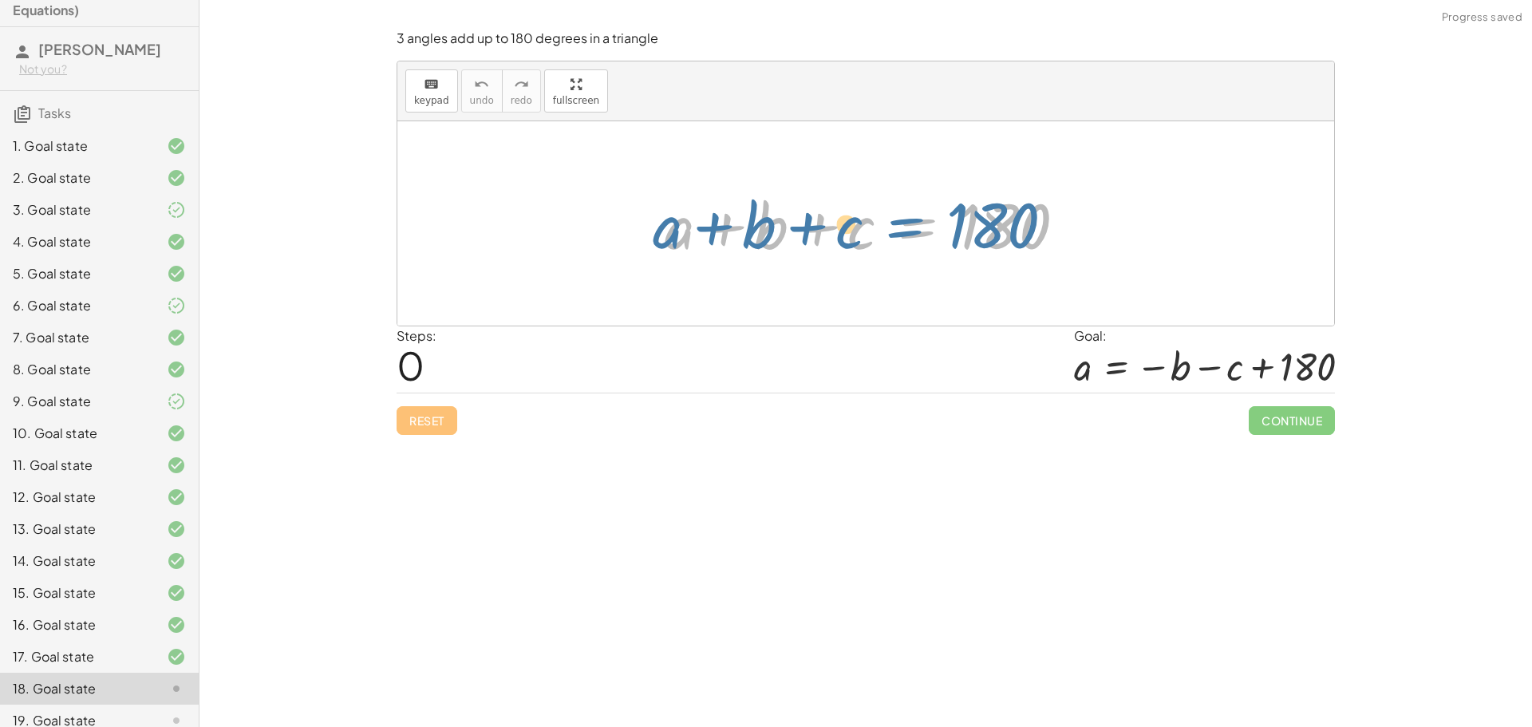
drag, startPoint x: 897, startPoint y: 235, endPoint x: 973, endPoint y: 223, distance: 76.6
click at [973, 223] on div at bounding box center [872, 224] width 430 height 82
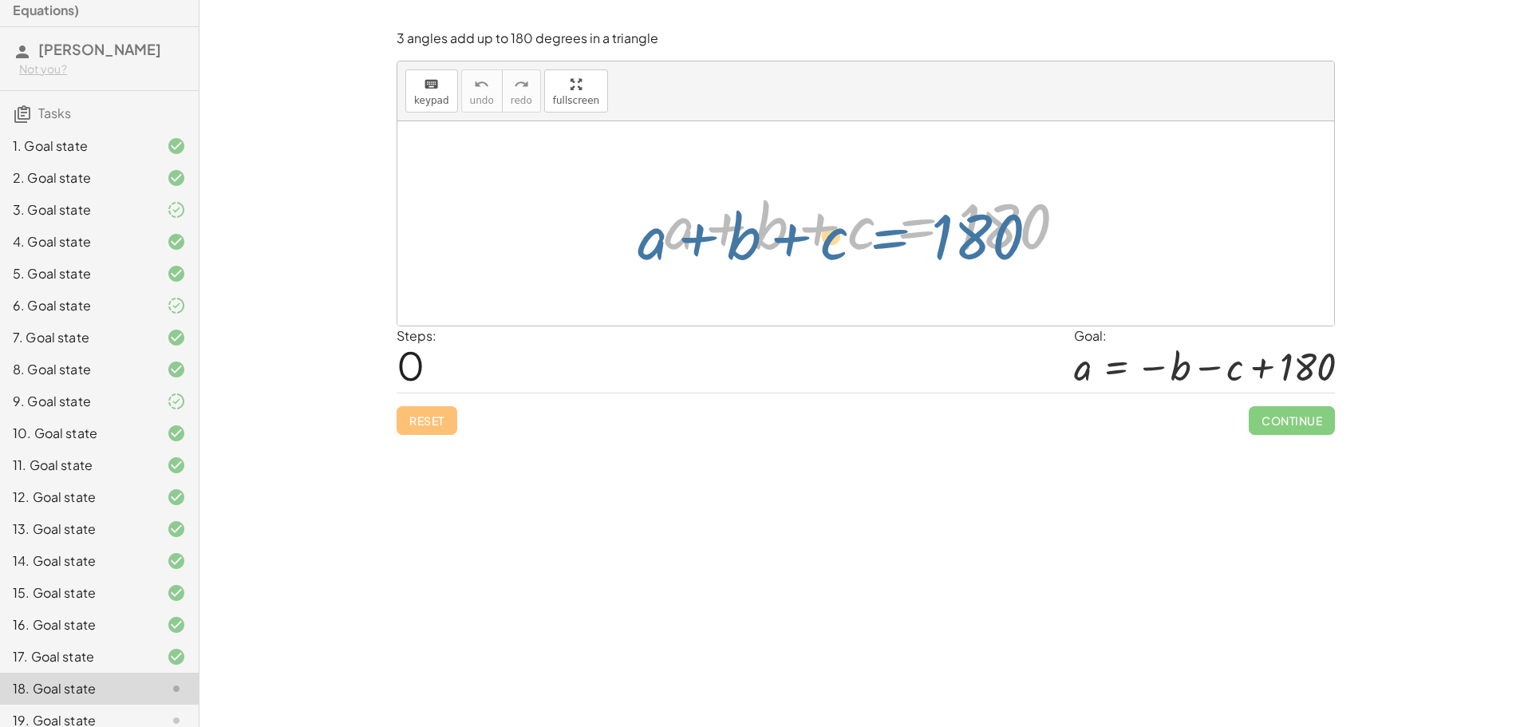
drag, startPoint x: 902, startPoint y: 241, endPoint x: 926, endPoint y: 235, distance: 24.6
click at [926, 235] on div at bounding box center [872, 224] width 430 height 82
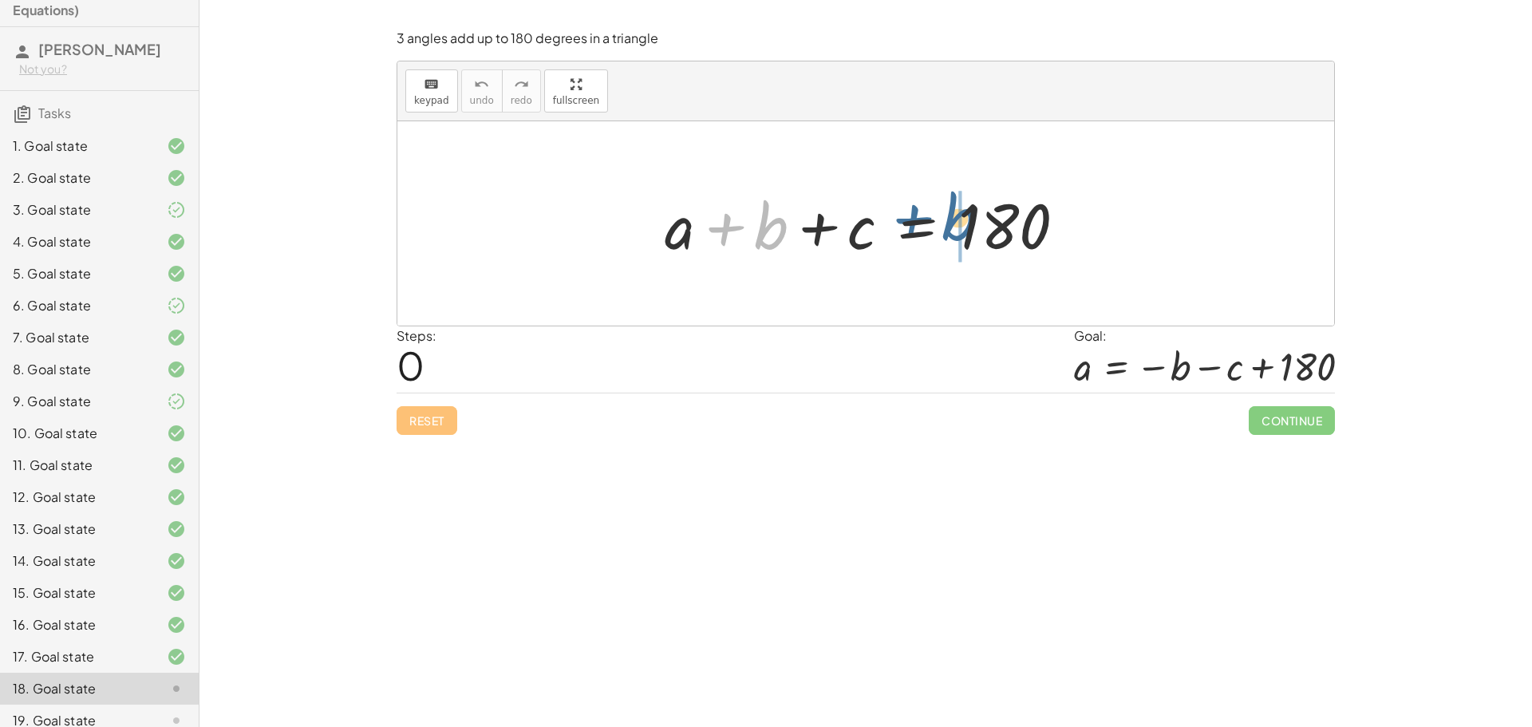
drag, startPoint x: 771, startPoint y: 237, endPoint x: 963, endPoint y: 228, distance: 192.5
click at [963, 228] on div at bounding box center [872, 224] width 430 height 82
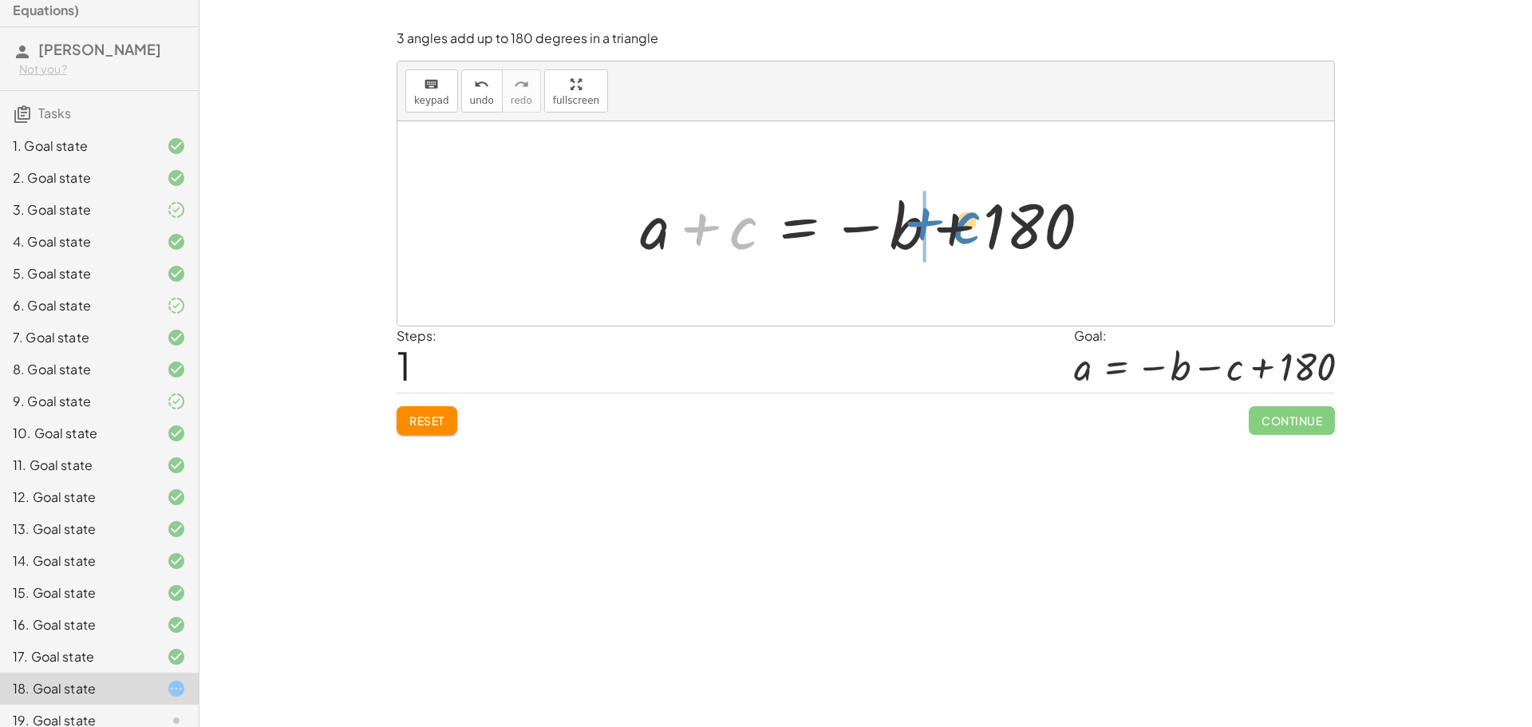
drag, startPoint x: 749, startPoint y: 235, endPoint x: 973, endPoint y: 230, distance: 223.5
click at [973, 230] on div at bounding box center [871, 224] width 479 height 82
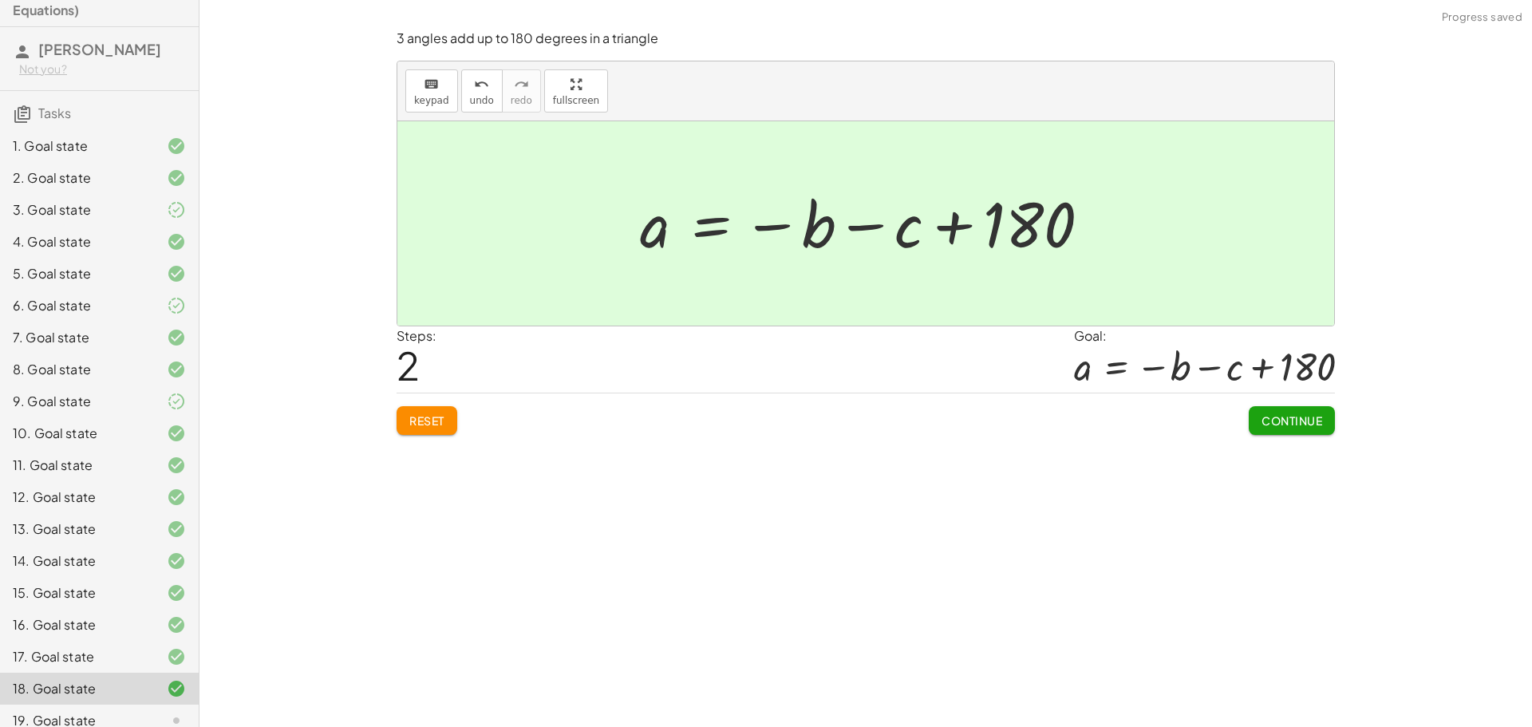
click at [1317, 423] on span "Continue" at bounding box center [1291, 420] width 61 height 14
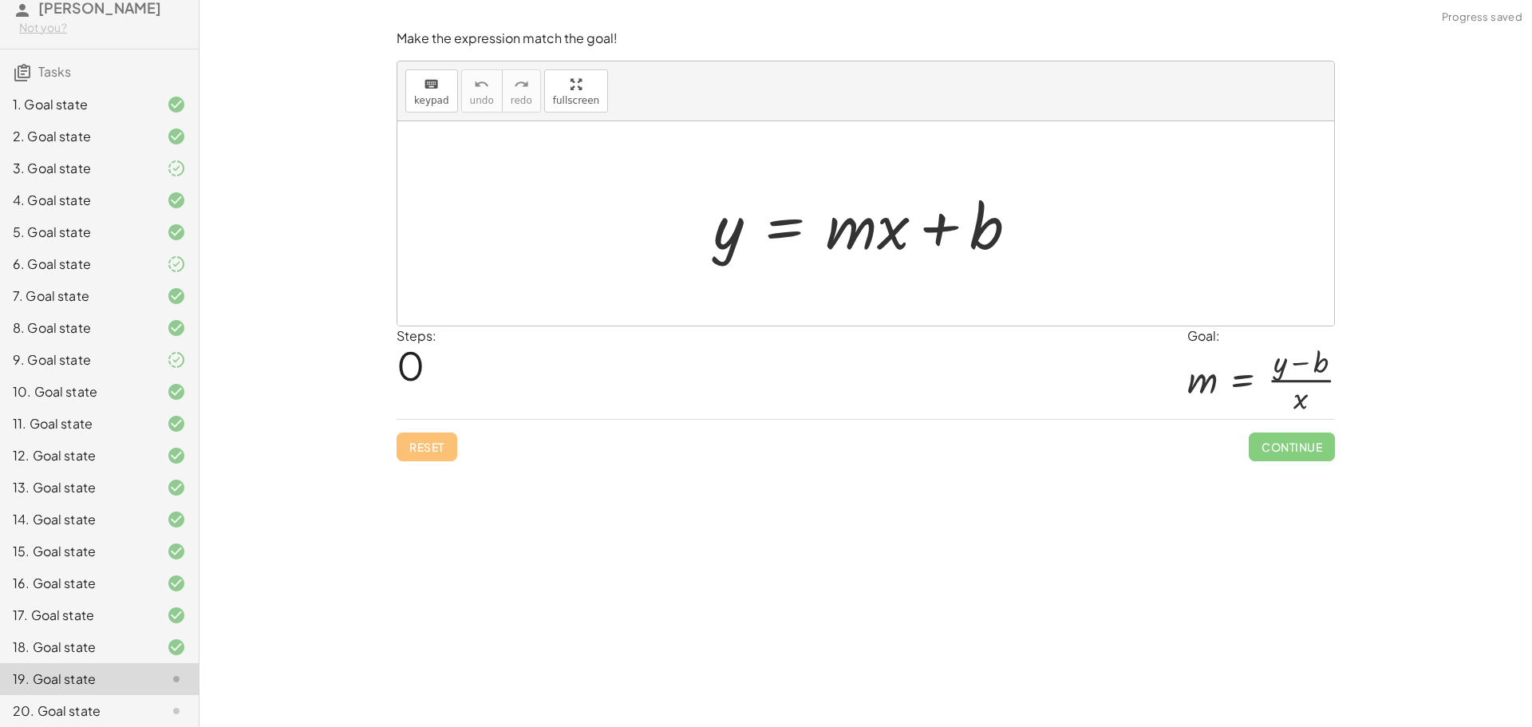
scroll to position [283, 0]
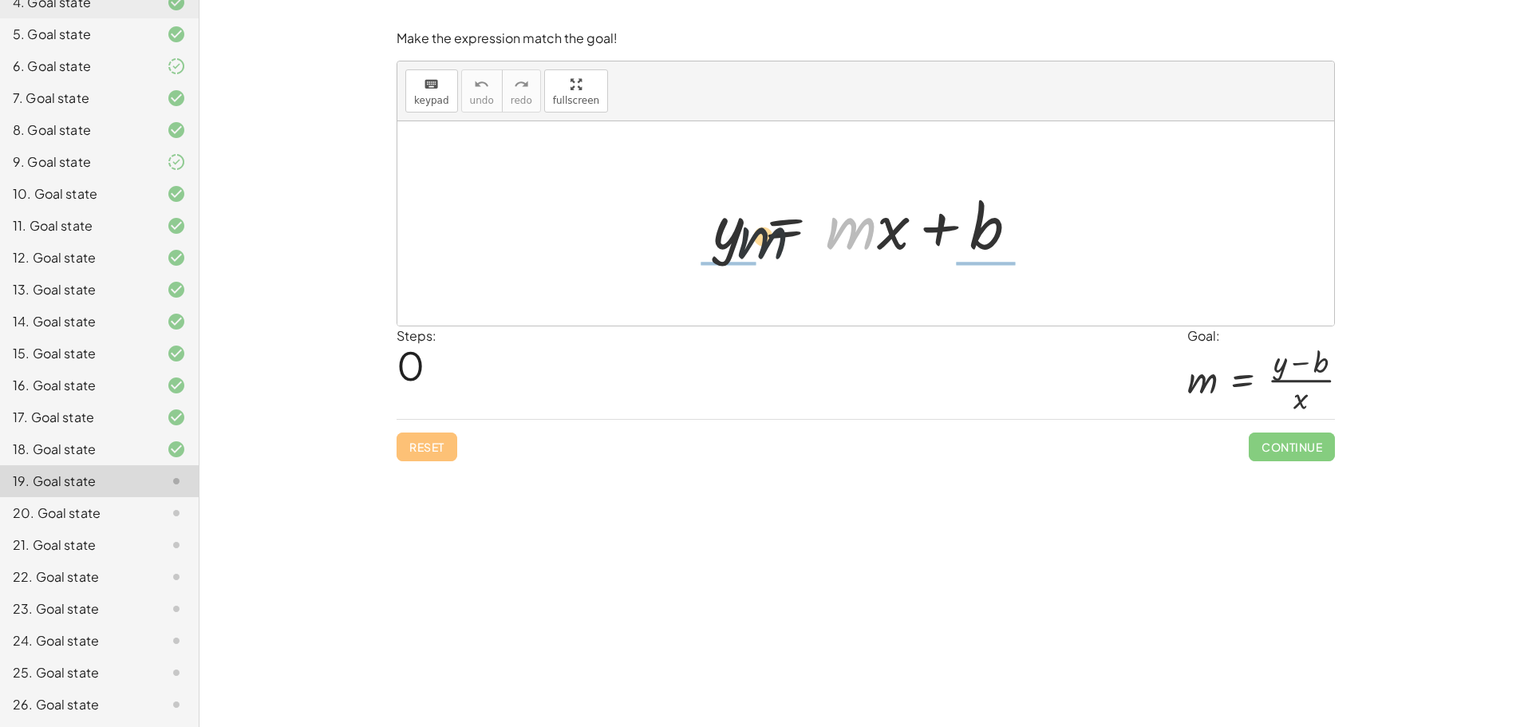
drag, startPoint x: 844, startPoint y: 239, endPoint x: 750, endPoint y: 250, distance: 94.7
click at [750, 250] on div at bounding box center [872, 224] width 334 height 82
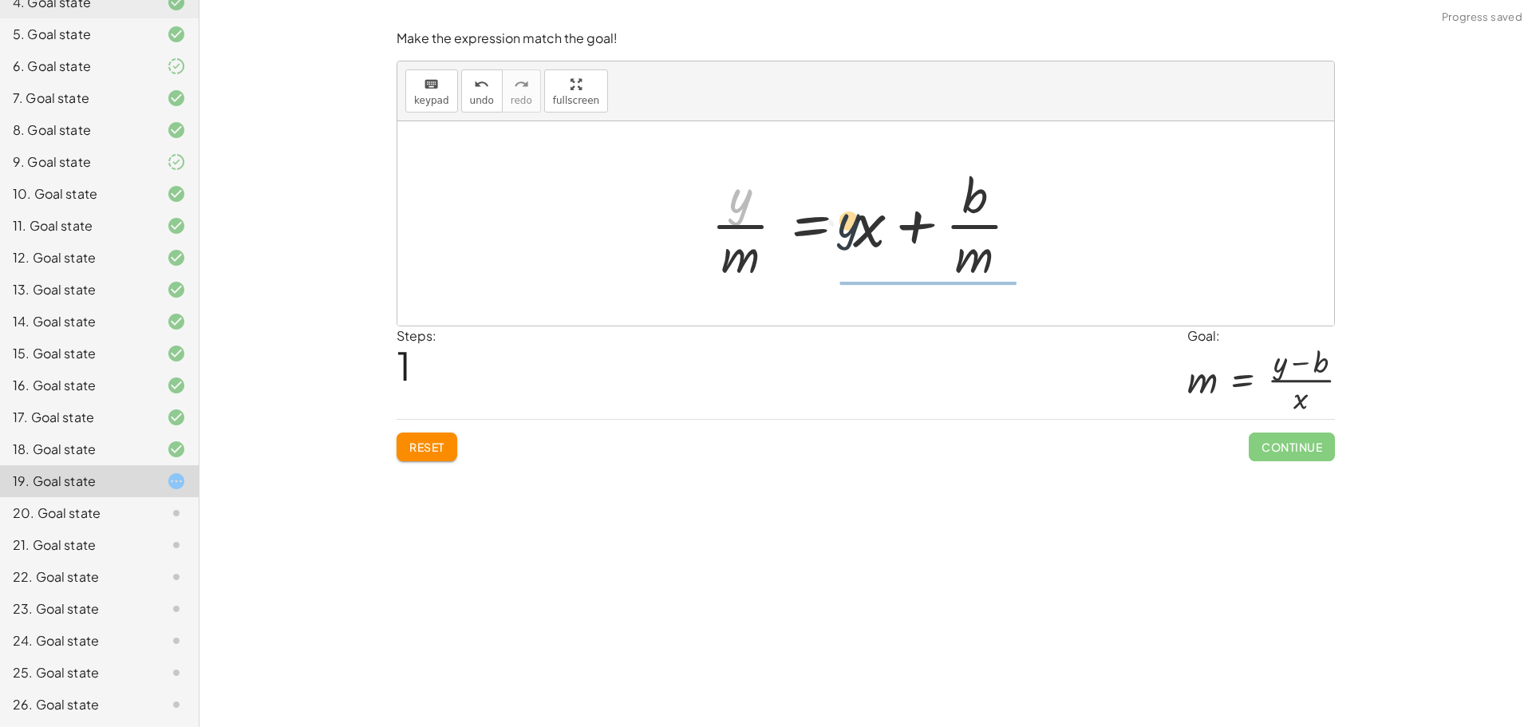
drag, startPoint x: 741, startPoint y: 203, endPoint x: 867, endPoint y: 232, distance: 128.5
click at [867, 232] on div at bounding box center [871, 223] width 337 height 123
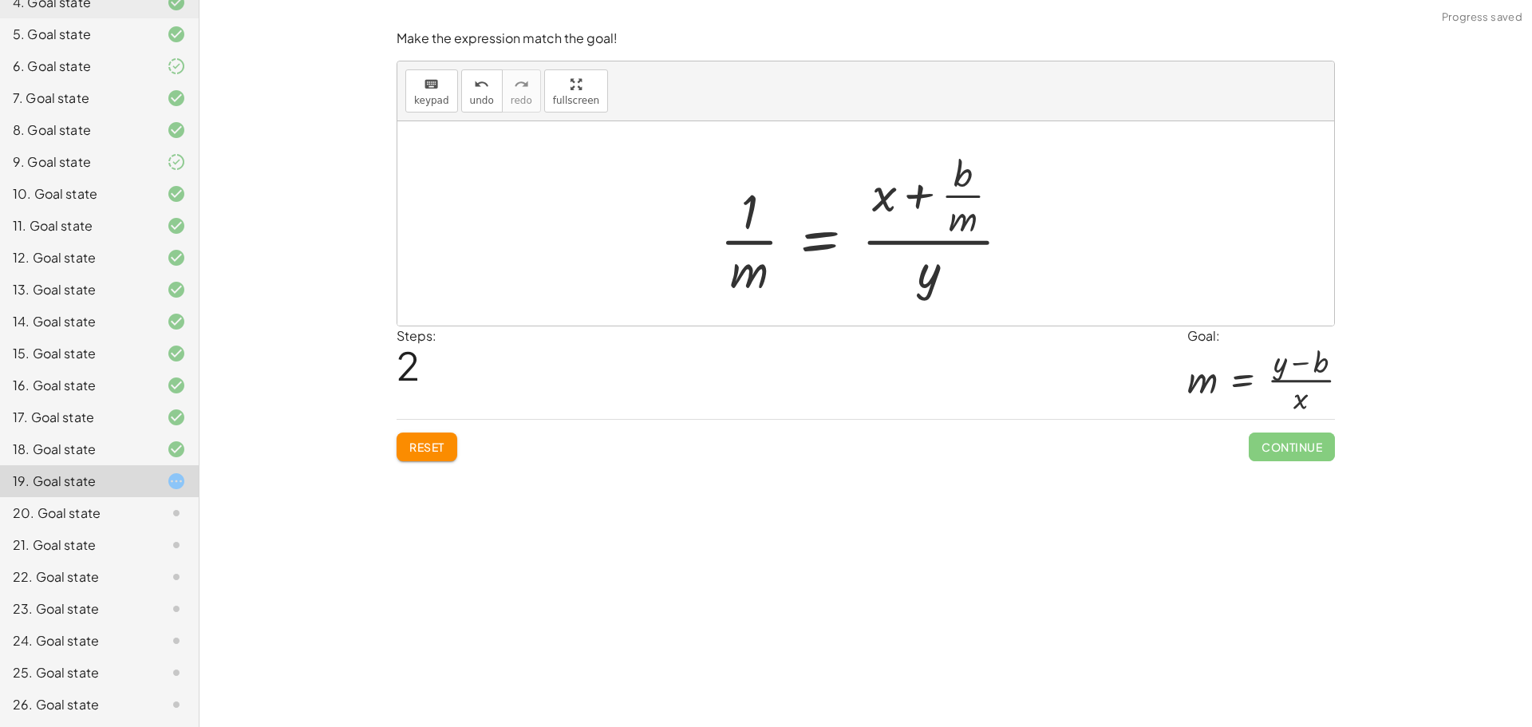
drag, startPoint x: 430, startPoint y: 467, endPoint x: 436, endPoint y: 445, distance: 22.5
click at [0, 0] on div "Make the expression match the goal! keyboard keypad undo undo redo redo fullscr…" at bounding box center [0, 0] width 0 height 0
click at [439, 436] on button "Reset" at bounding box center [427, 446] width 61 height 29
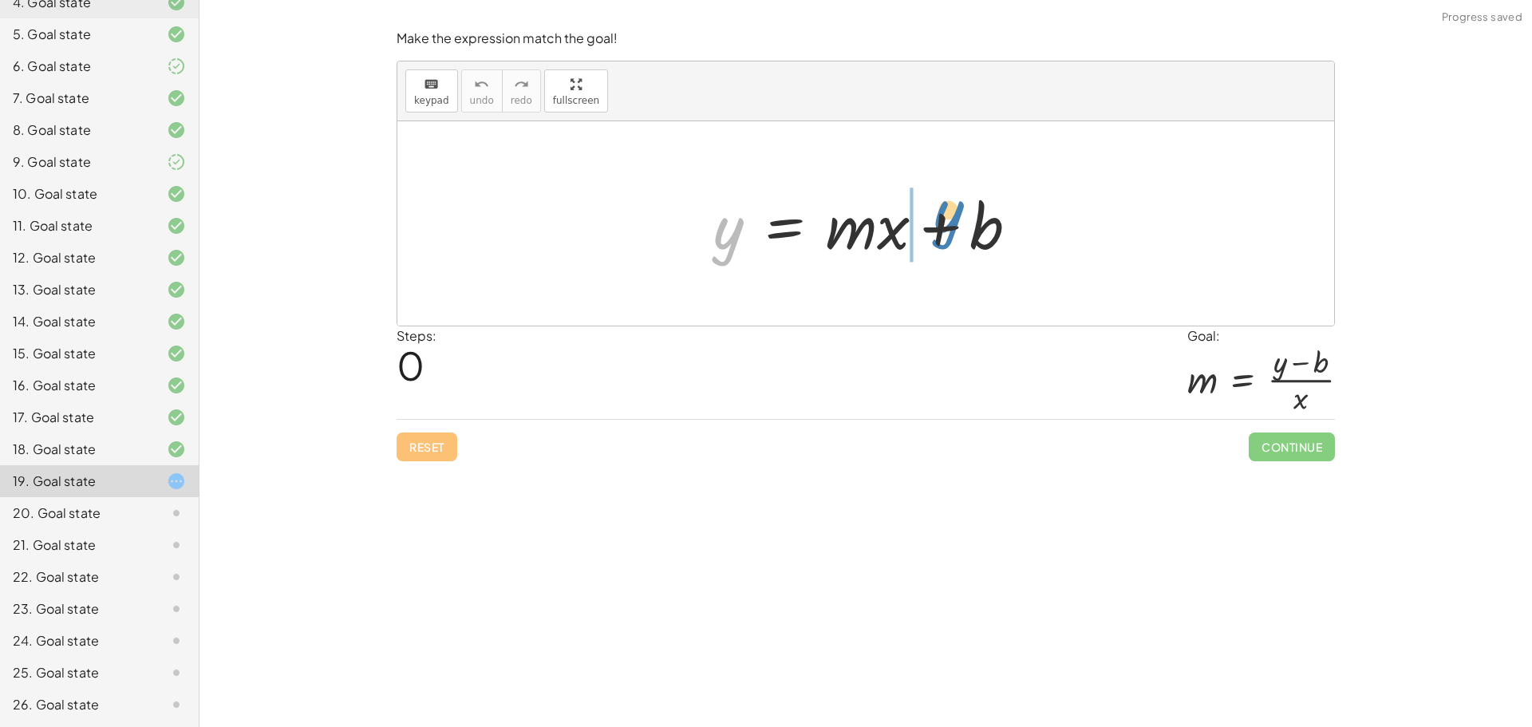
drag, startPoint x: 728, startPoint y: 242, endPoint x: 948, endPoint y: 225, distance: 220.1
click at [948, 225] on div at bounding box center [872, 224] width 334 height 82
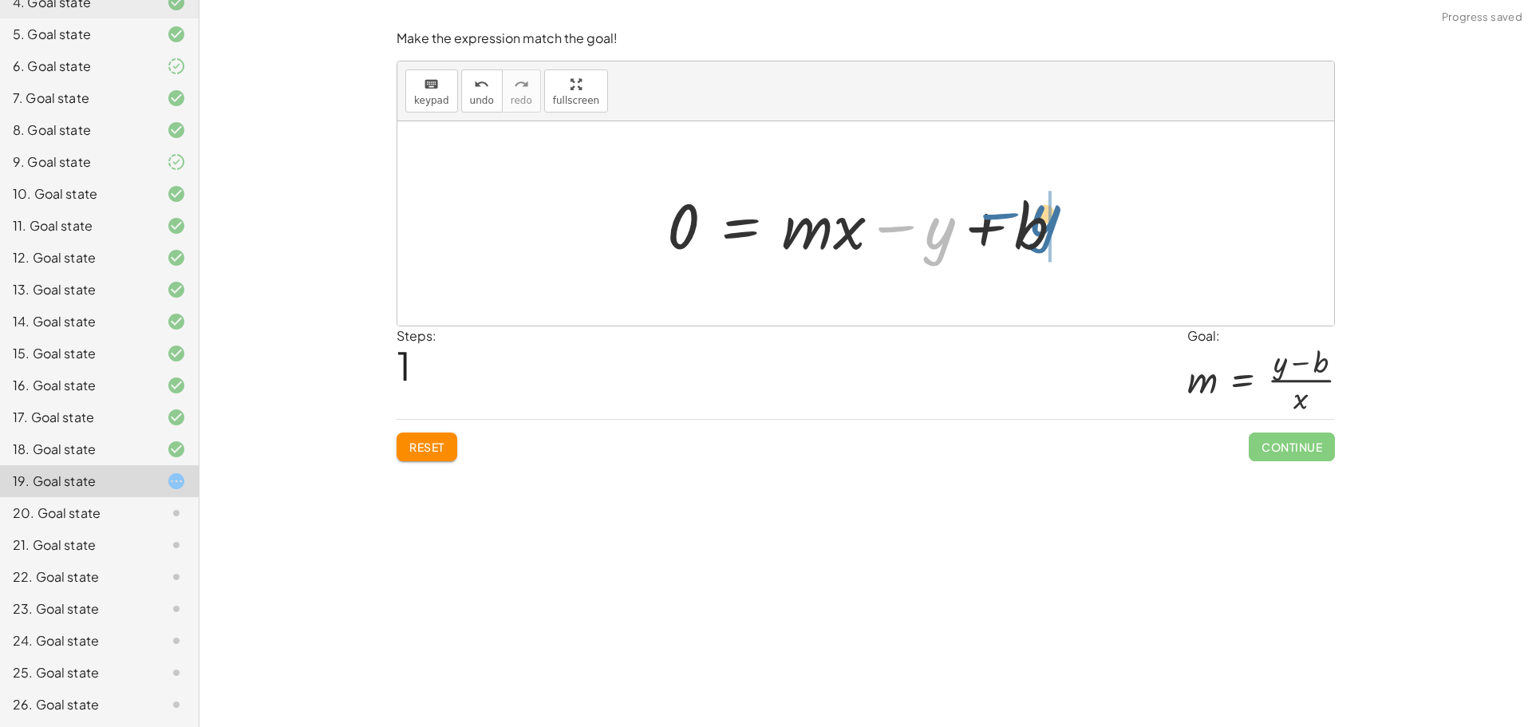
drag, startPoint x: 935, startPoint y: 242, endPoint x: 1056, endPoint y: 229, distance: 121.2
click at [1056, 229] on div at bounding box center [871, 224] width 424 height 82
click at [435, 457] on button "Reset" at bounding box center [427, 446] width 61 height 29
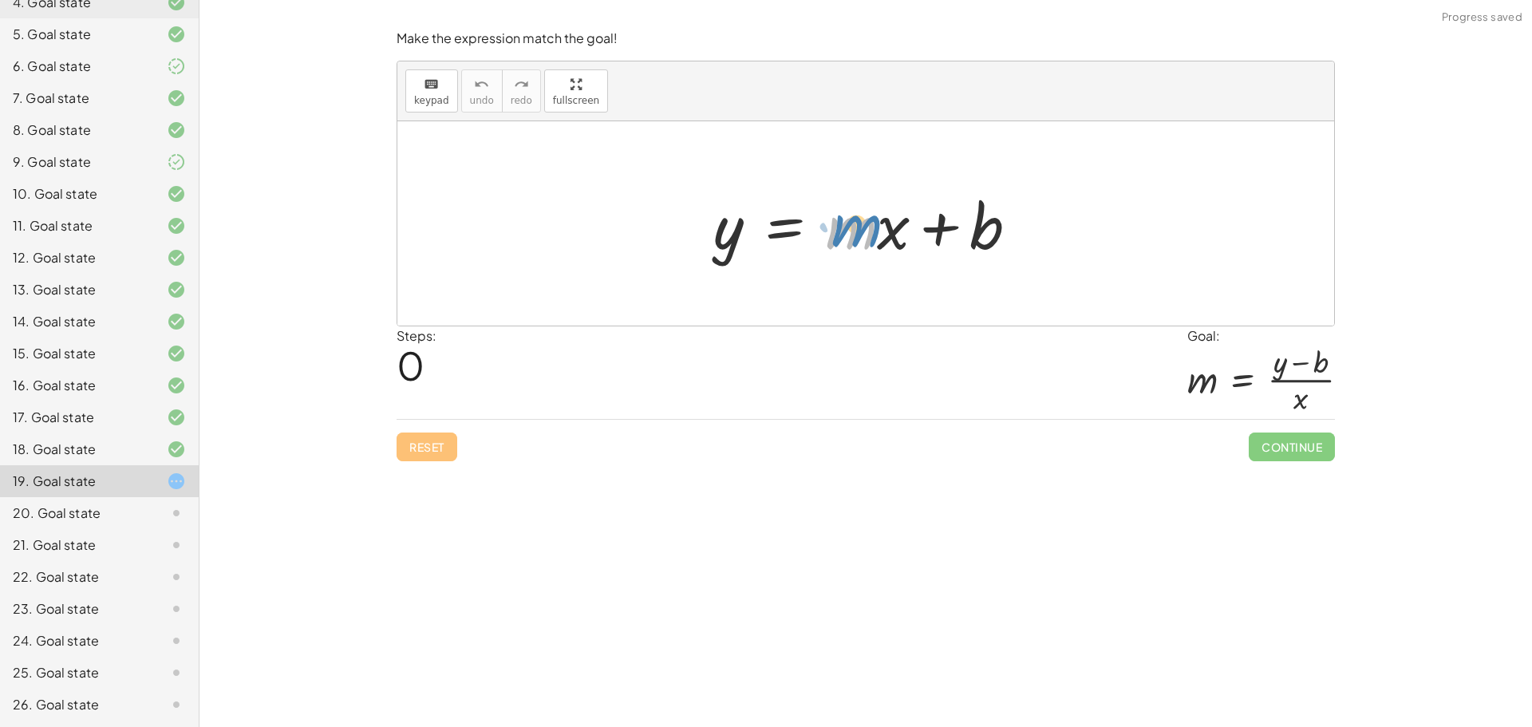
click at [870, 231] on div at bounding box center [872, 224] width 334 height 82
drag, startPoint x: 899, startPoint y: 227, endPoint x: 985, endPoint y: 284, distance: 102.9
click at [448, 447] on button "Reset" at bounding box center [427, 446] width 61 height 29
click at [890, 238] on div at bounding box center [872, 224] width 334 height 82
click at [862, 232] on div at bounding box center [872, 224] width 334 height 82
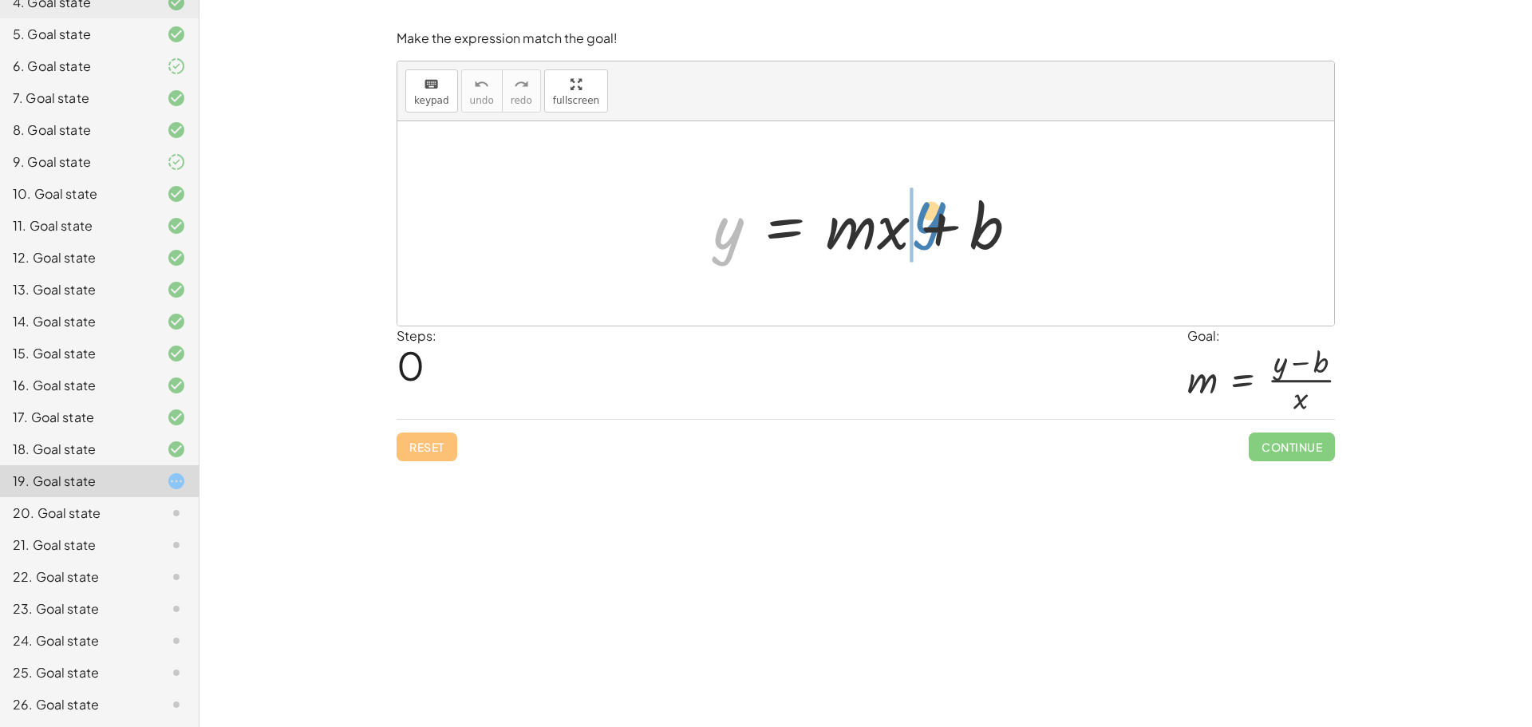
drag, startPoint x: 727, startPoint y: 246, endPoint x: 929, endPoint y: 230, distance: 202.5
click at [929, 230] on div at bounding box center [872, 224] width 334 height 82
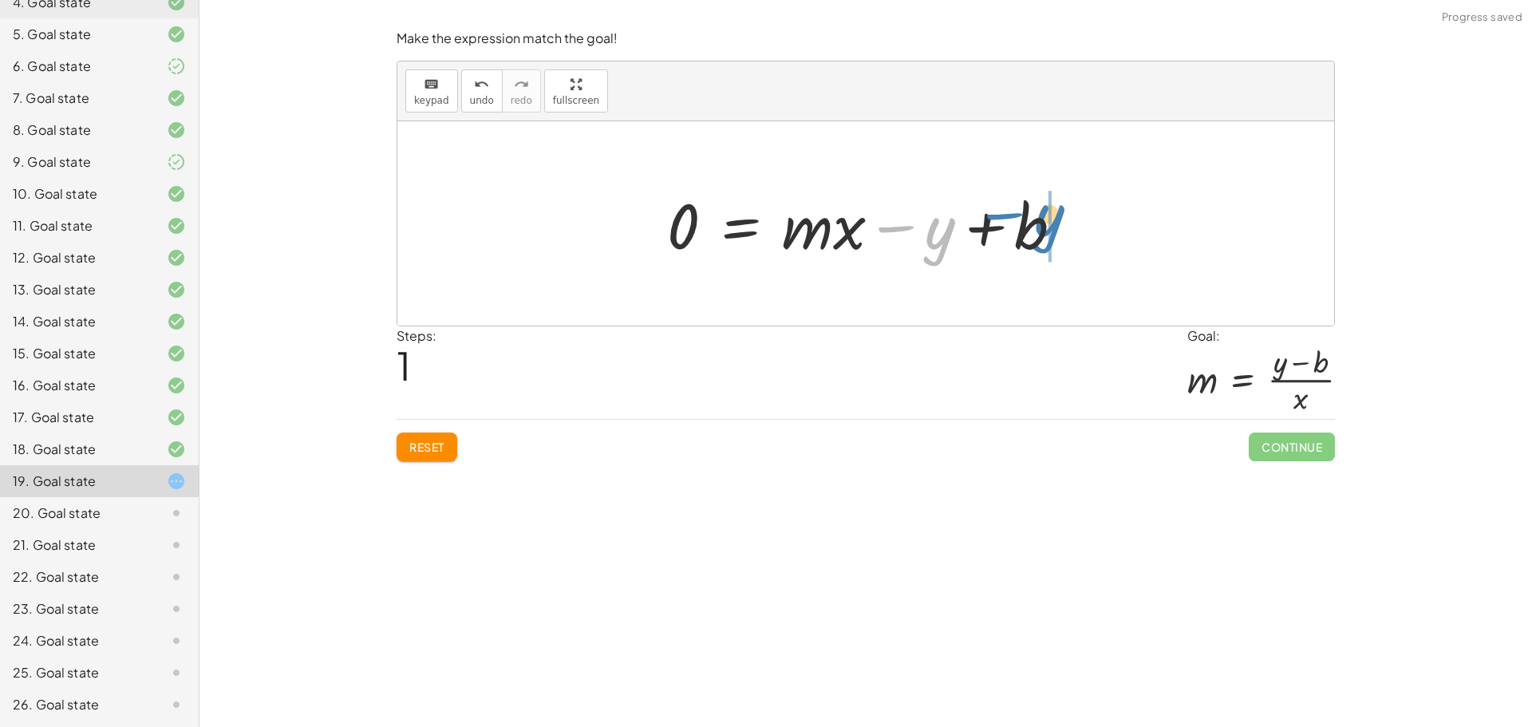
drag, startPoint x: 940, startPoint y: 241, endPoint x: 1043, endPoint y: 228, distance: 103.7
click at [1043, 228] on div at bounding box center [871, 224] width 424 height 82
click at [441, 454] on span "Reset" at bounding box center [426, 447] width 35 height 14
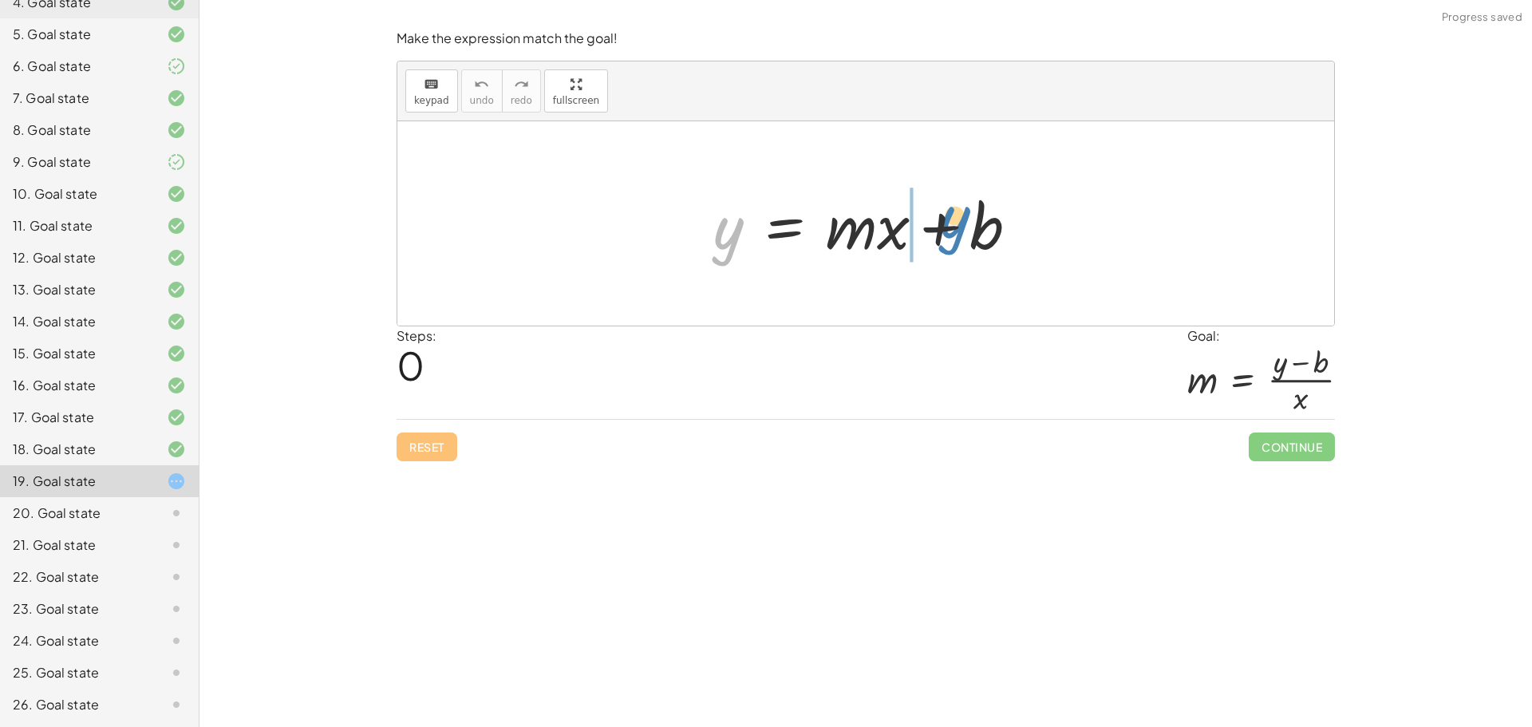
drag, startPoint x: 726, startPoint y: 235, endPoint x: 951, endPoint y: 224, distance: 225.3
click at [951, 224] on div at bounding box center [872, 224] width 334 height 82
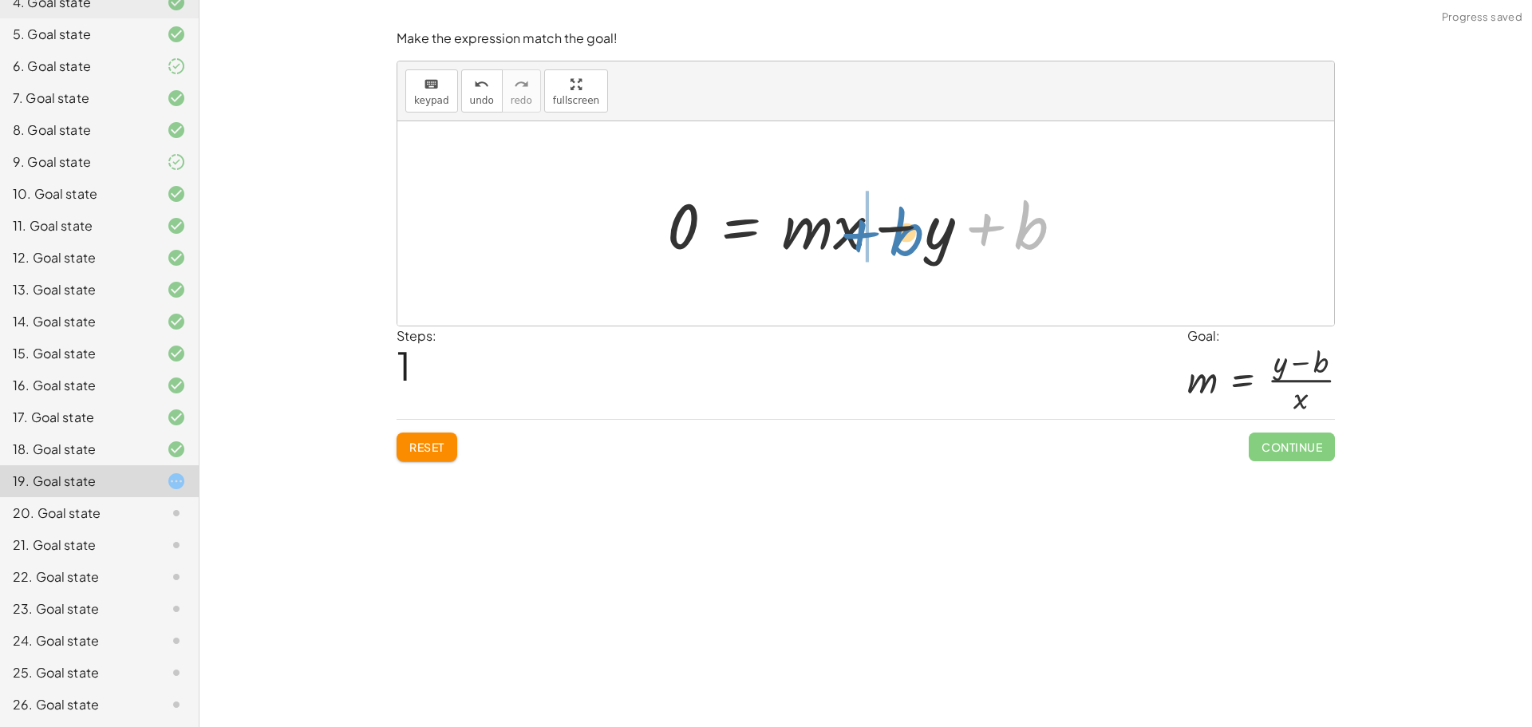
drag, startPoint x: 1029, startPoint y: 219, endPoint x: 903, endPoint y: 225, distance: 126.2
click at [903, 225] on div at bounding box center [871, 224] width 424 height 82
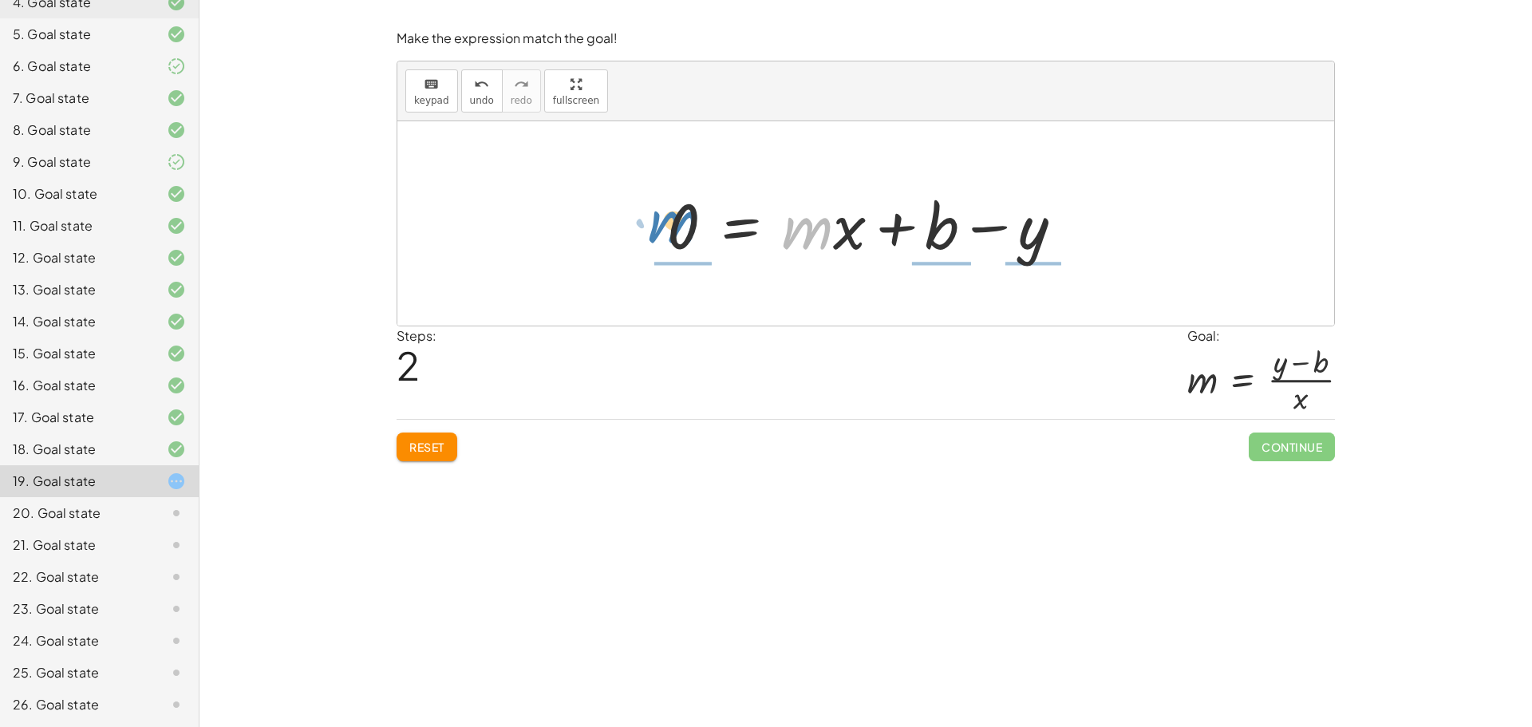
drag, startPoint x: 807, startPoint y: 234, endPoint x: 679, endPoint y: 226, distance: 128.7
click at [679, 226] on div at bounding box center [871, 224] width 424 height 82
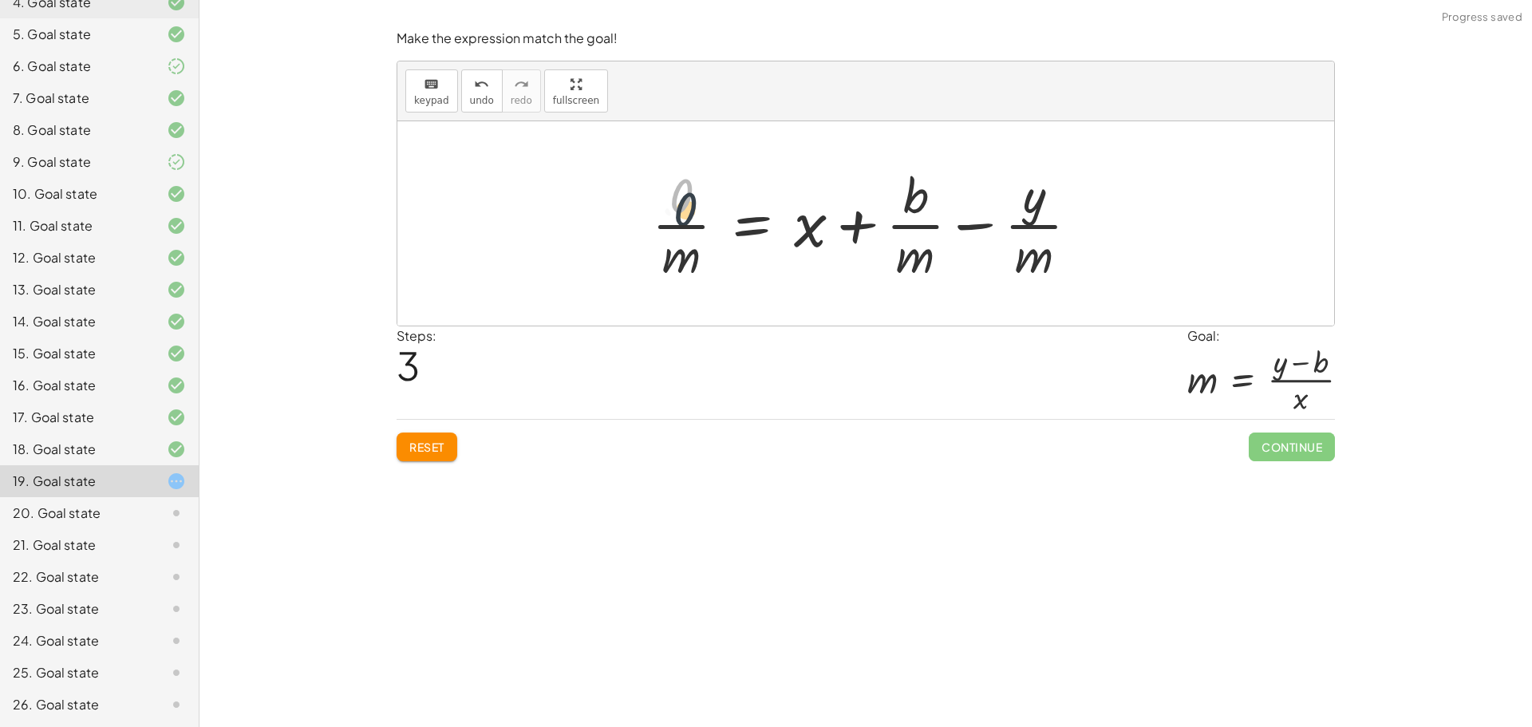
drag, startPoint x: 697, startPoint y: 199, endPoint x: 702, endPoint y: 214, distance: 15.1
click at [702, 214] on div at bounding box center [872, 223] width 456 height 123
drag, startPoint x: 923, startPoint y: 255, endPoint x: 701, endPoint y: 253, distance: 222.6
click at [701, 253] on div at bounding box center [872, 223] width 456 height 123
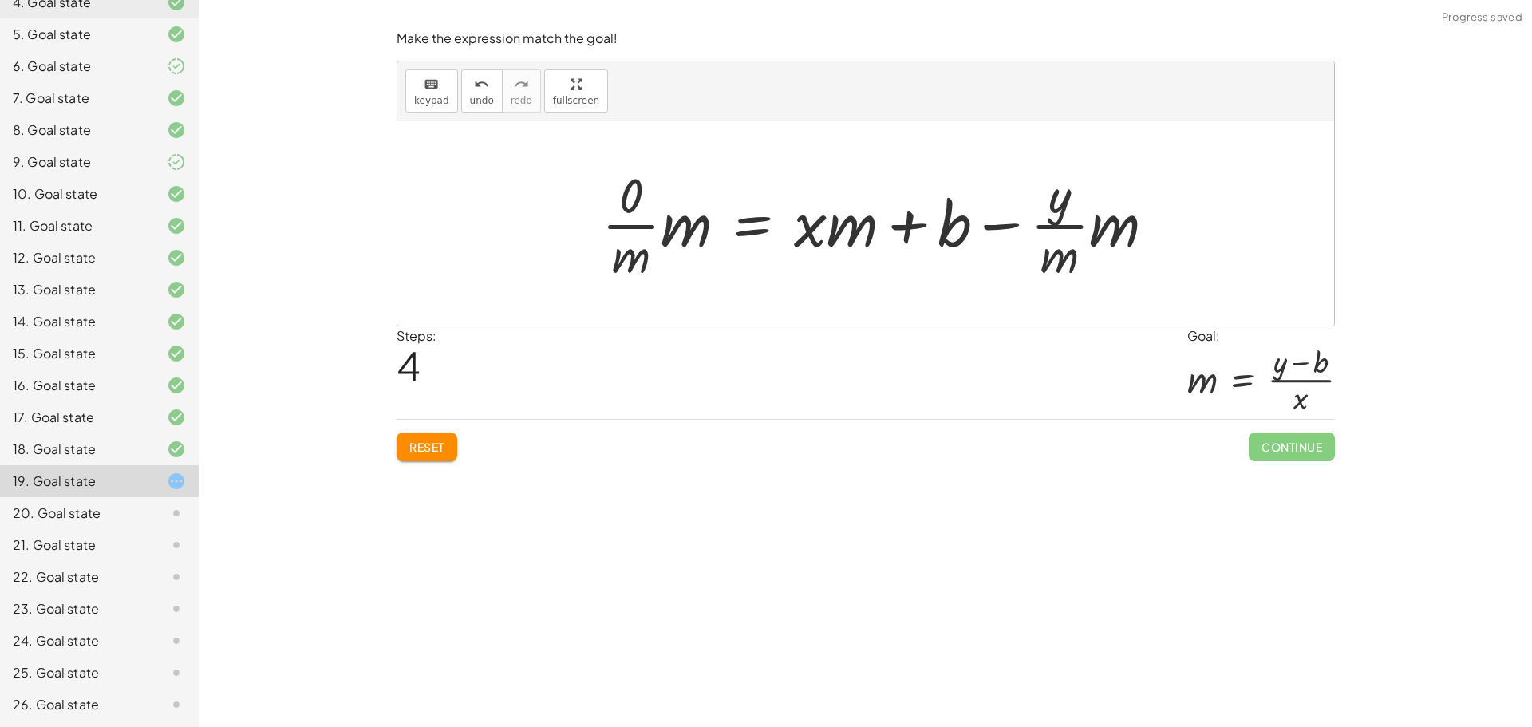
click at [444, 455] on button "Reset" at bounding box center [427, 446] width 61 height 29
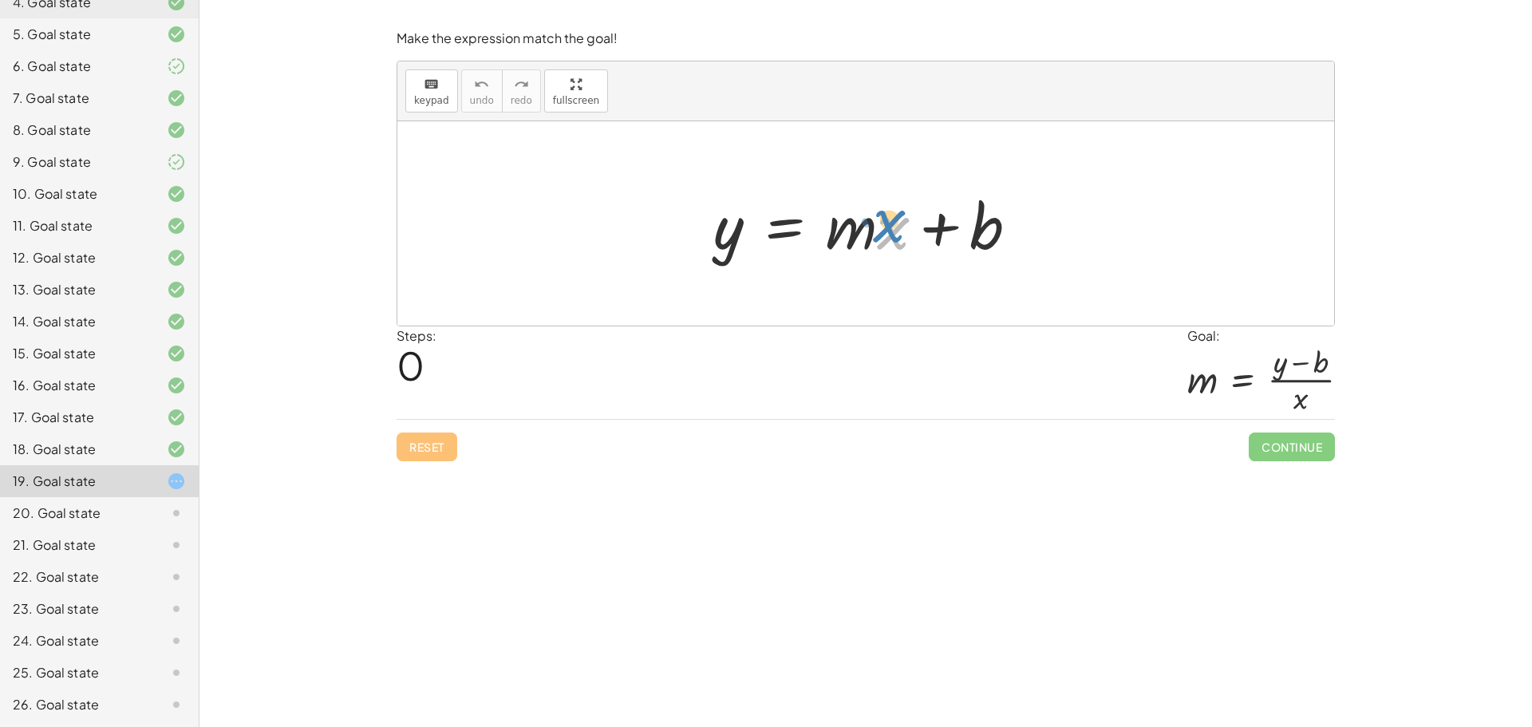
drag, startPoint x: 906, startPoint y: 249, endPoint x: 892, endPoint y: 231, distance: 23.3
click at [892, 231] on div at bounding box center [872, 224] width 334 height 82
click at [734, 235] on div at bounding box center [872, 224] width 334 height 82
drag, startPoint x: 845, startPoint y: 229, endPoint x: 732, endPoint y: 263, distance: 118.4
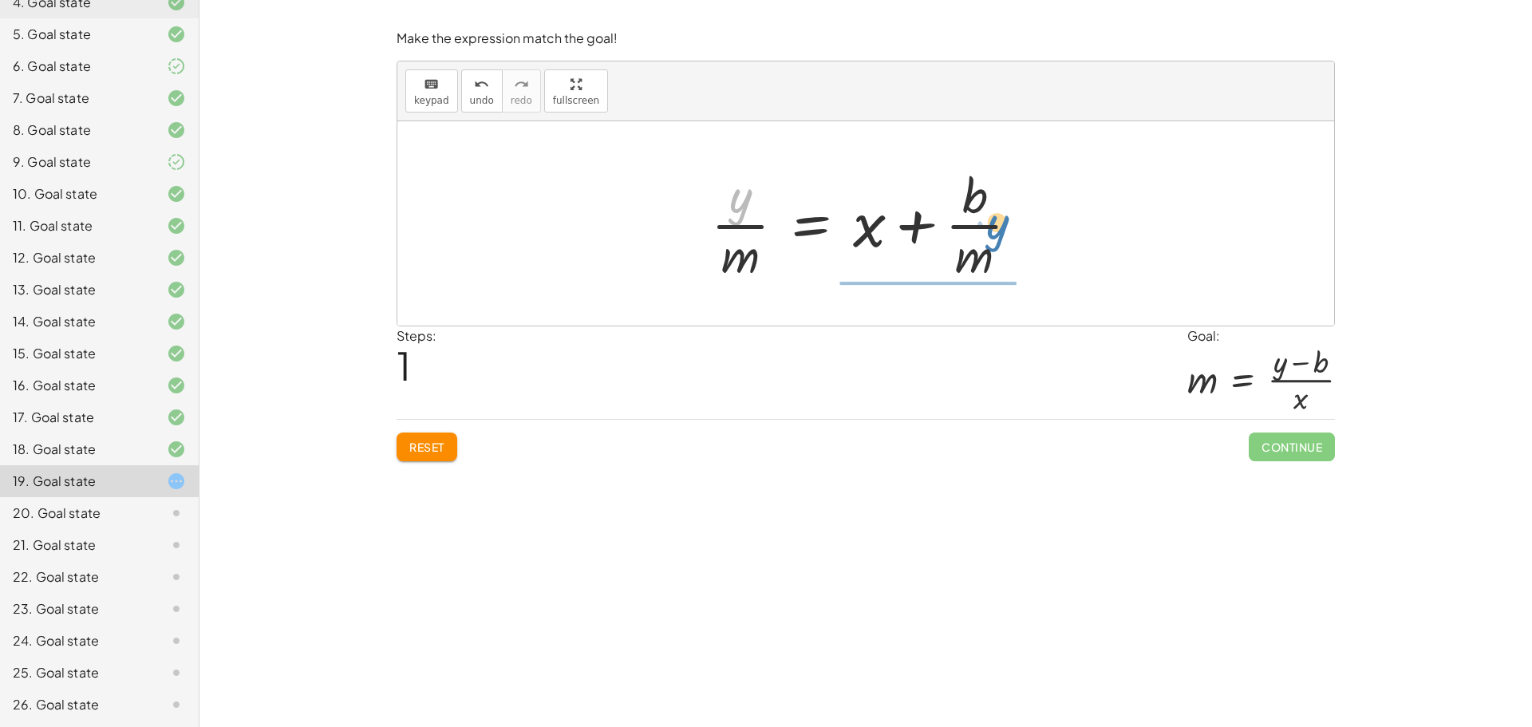
drag, startPoint x: 748, startPoint y: 203, endPoint x: 984, endPoint y: 283, distance: 249.5
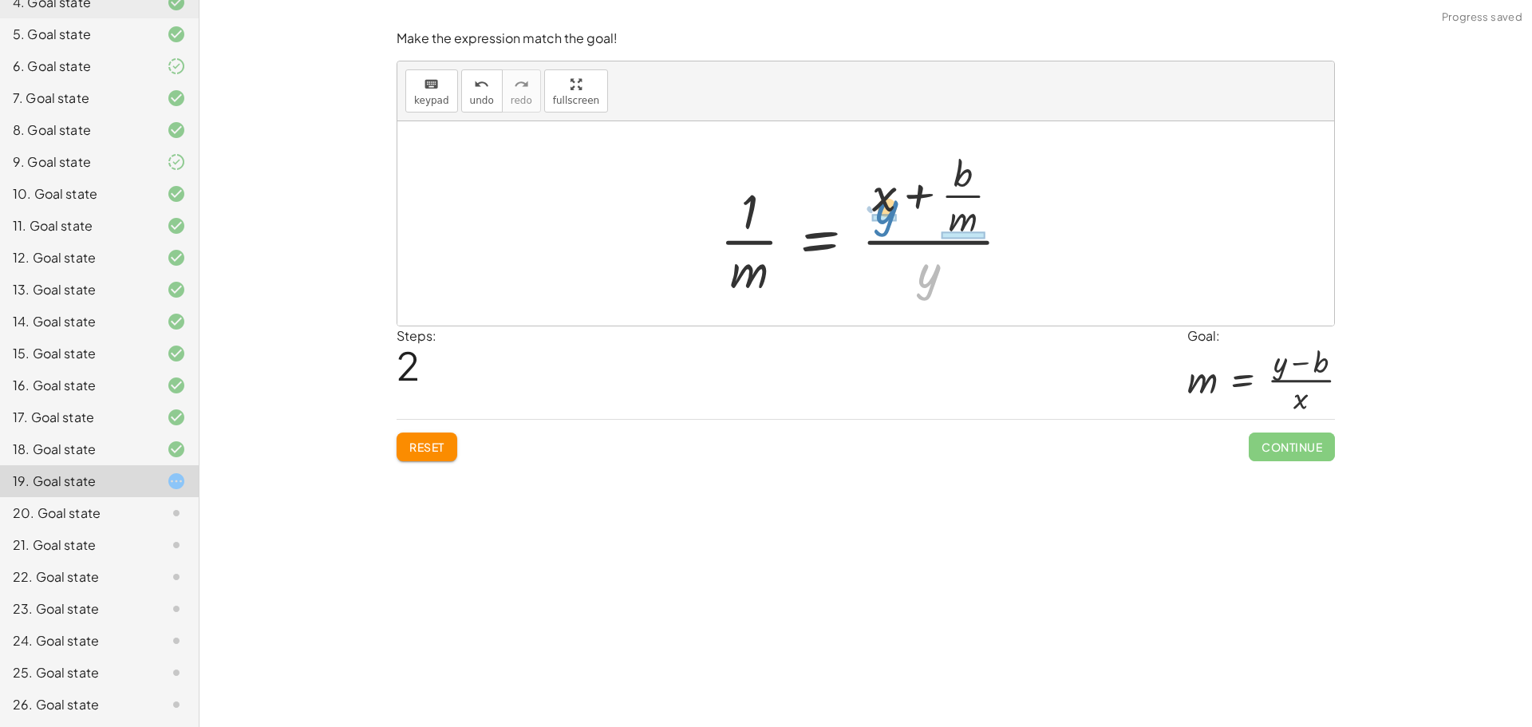
drag, startPoint x: 934, startPoint y: 273, endPoint x: 895, endPoint y: 207, distance: 76.9
click at [895, 207] on div at bounding box center [872, 224] width 320 height 154
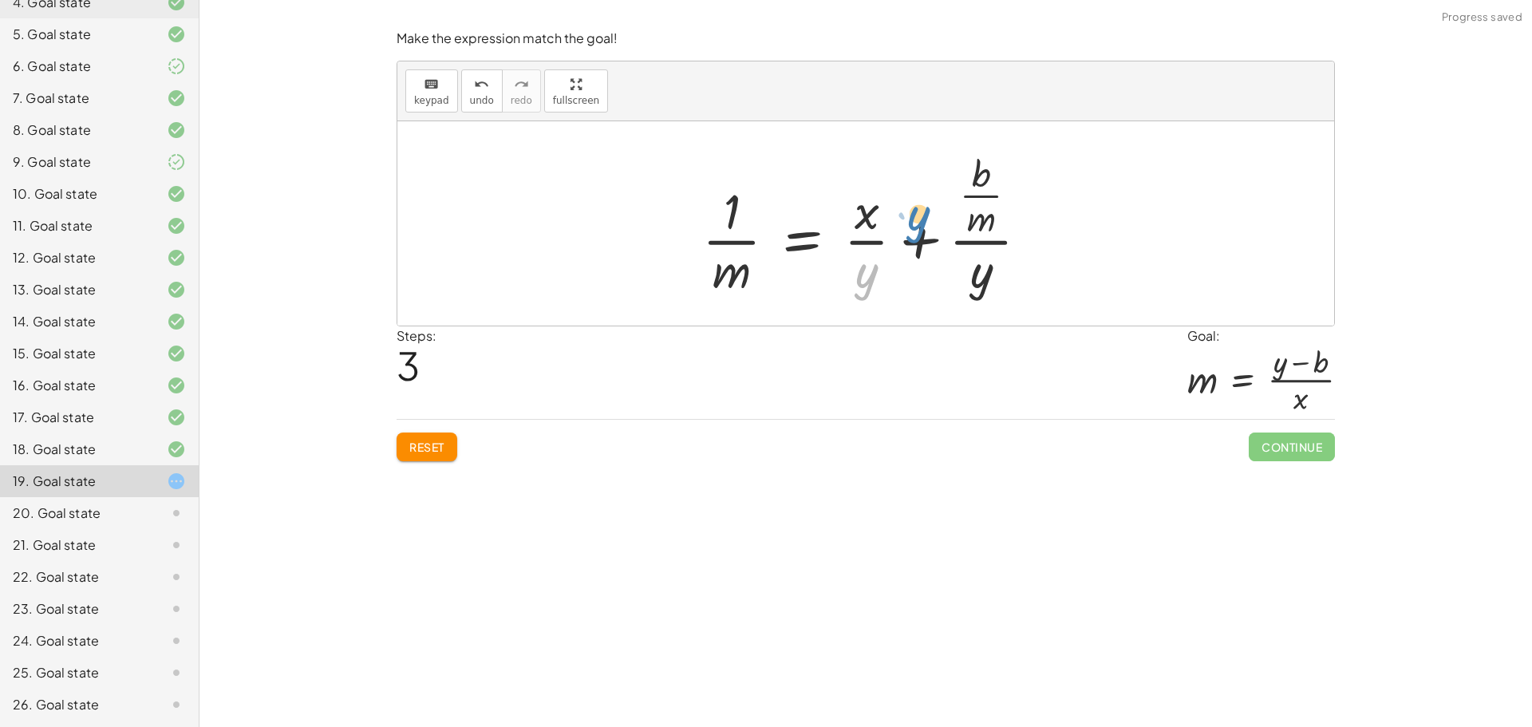
drag, startPoint x: 872, startPoint y: 284, endPoint x: 903, endPoint y: 224, distance: 67.4
click at [903, 224] on div at bounding box center [871, 224] width 355 height 154
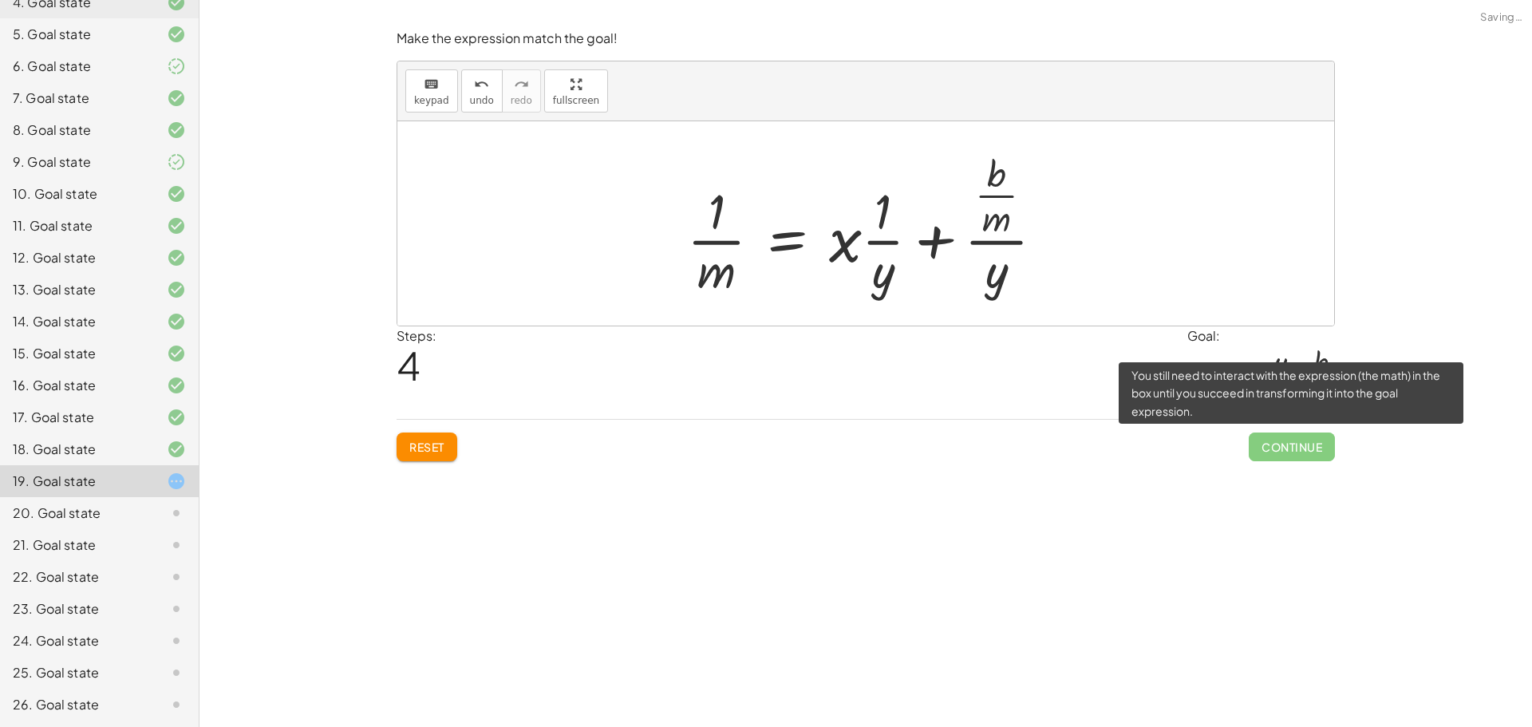
click at [1306, 445] on span "Continue" at bounding box center [1292, 446] width 86 height 29
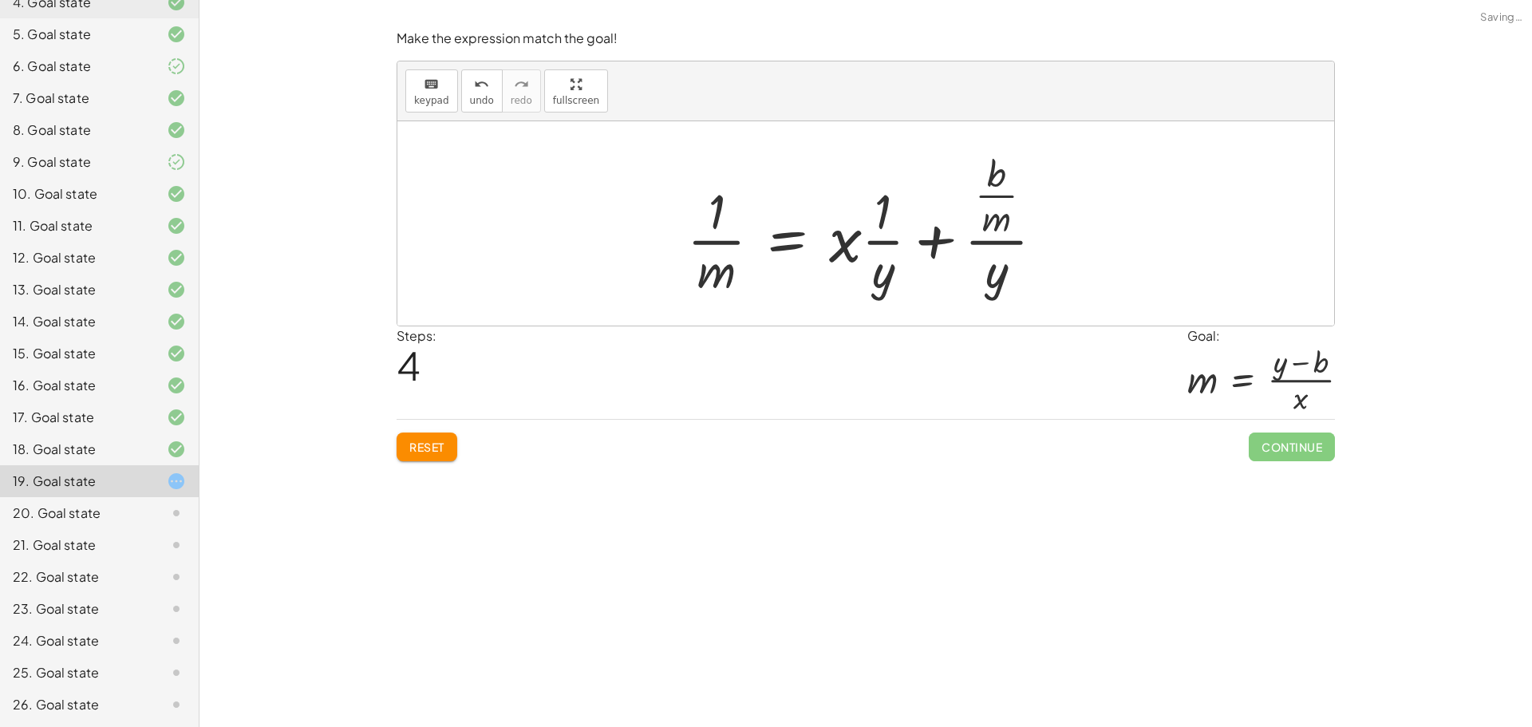
drag, startPoint x: 405, startPoint y: 452, endPoint x: 414, endPoint y: 448, distance: 10.0
click at [409, 452] on button "Reset" at bounding box center [427, 446] width 61 height 29
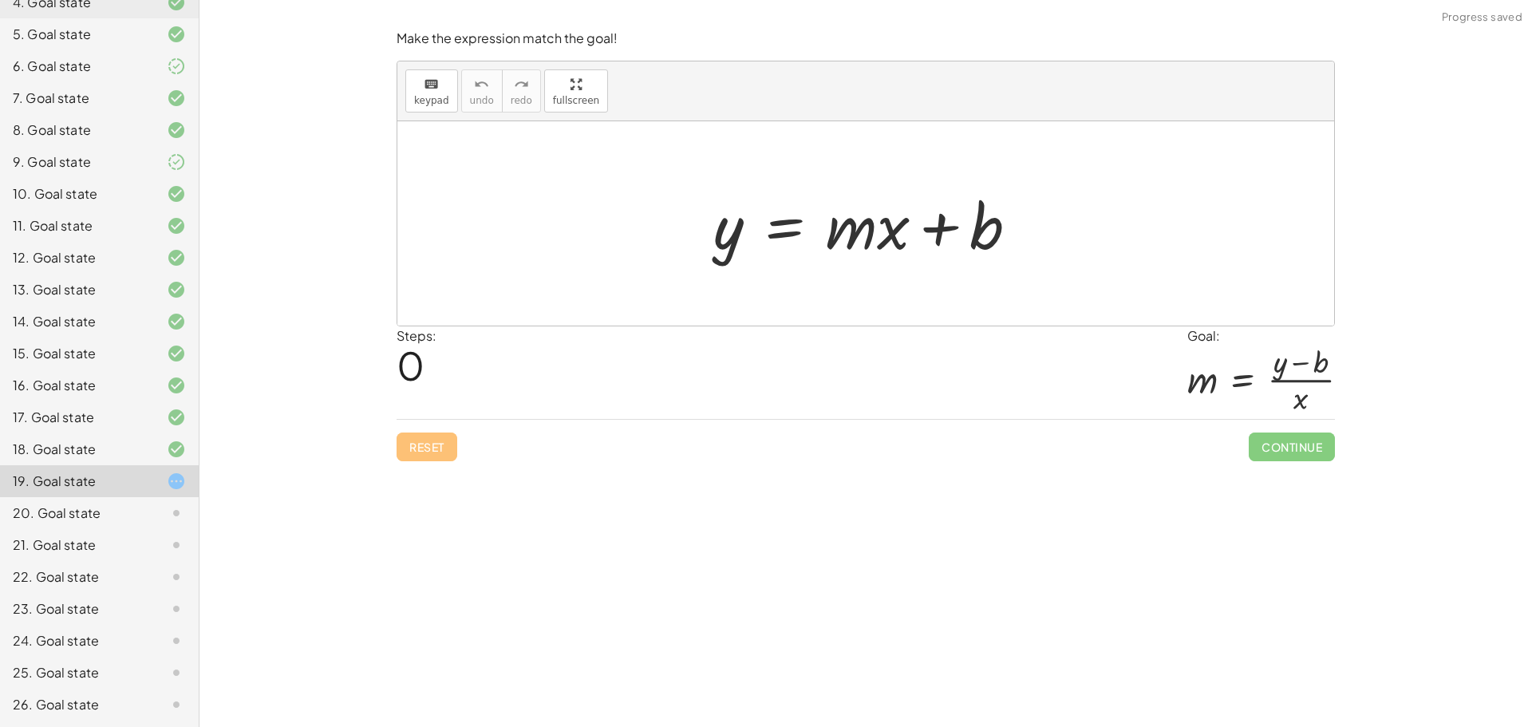
click at [156, 561] on div "20. Goal state" at bounding box center [99, 577] width 199 height 32
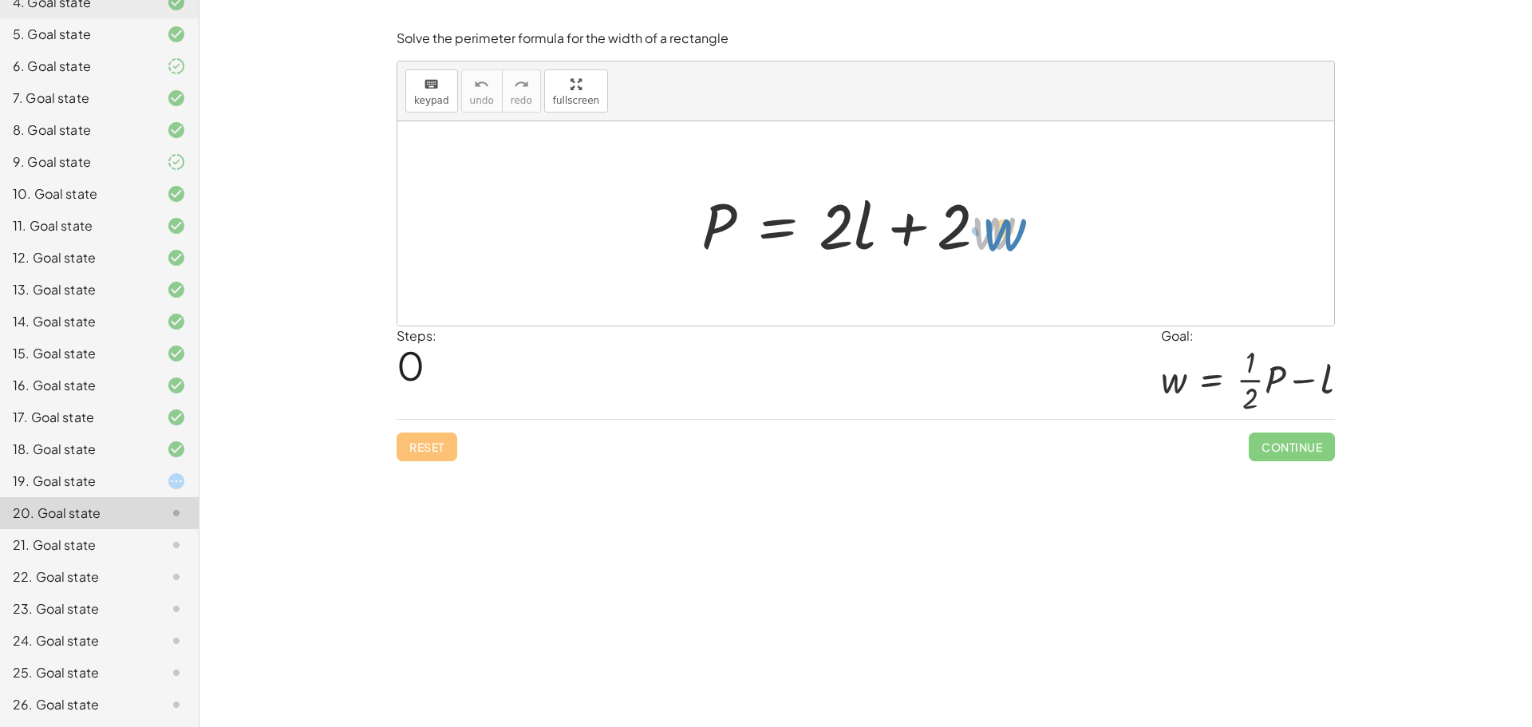
drag, startPoint x: 987, startPoint y: 223, endPoint x: 961, endPoint y: 222, distance: 26.3
click at [1001, 225] on div at bounding box center [871, 224] width 357 height 82
drag, startPoint x: 709, startPoint y: 213, endPoint x: 878, endPoint y: 210, distance: 169.2
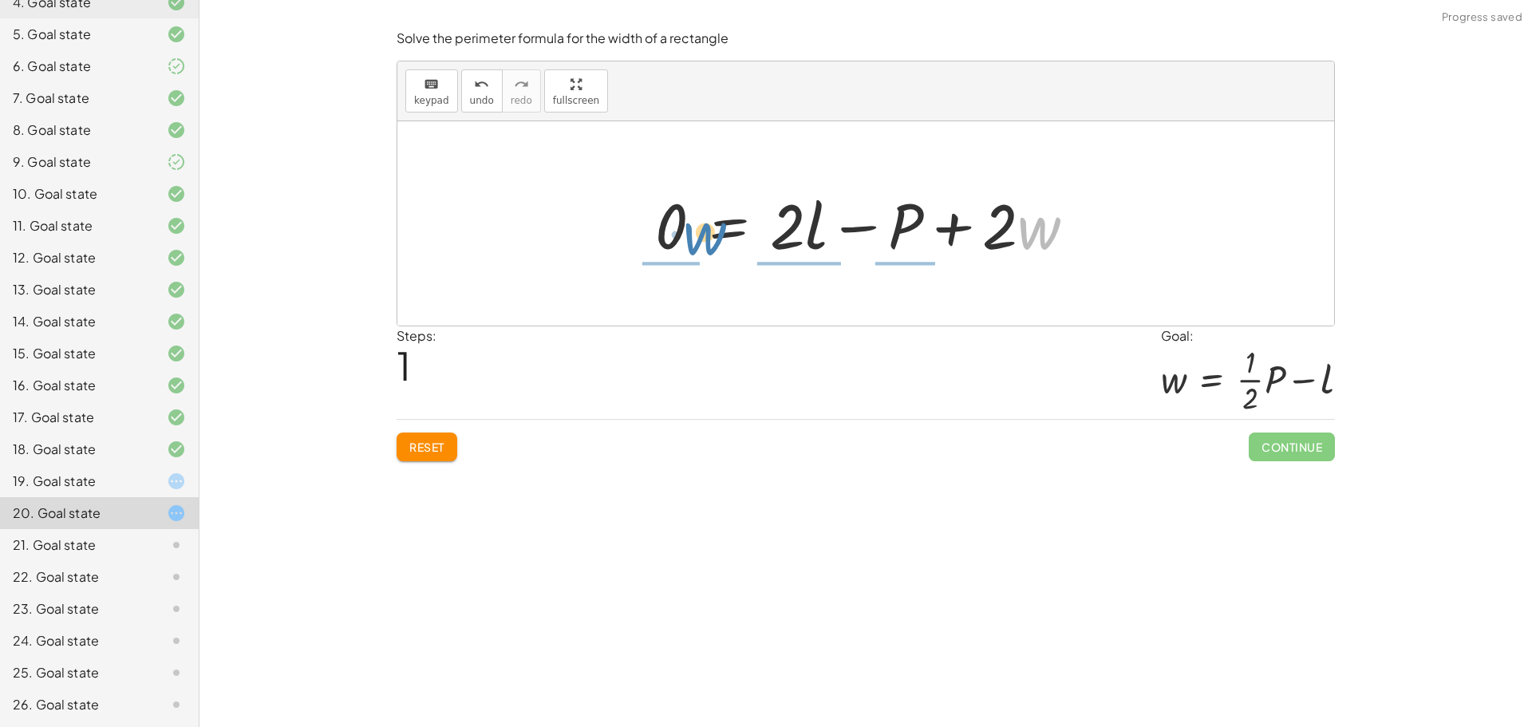
drag, startPoint x: 1051, startPoint y: 229, endPoint x: 689, endPoint y: 231, distance: 362.2
click at [690, 232] on div at bounding box center [871, 224] width 448 height 82
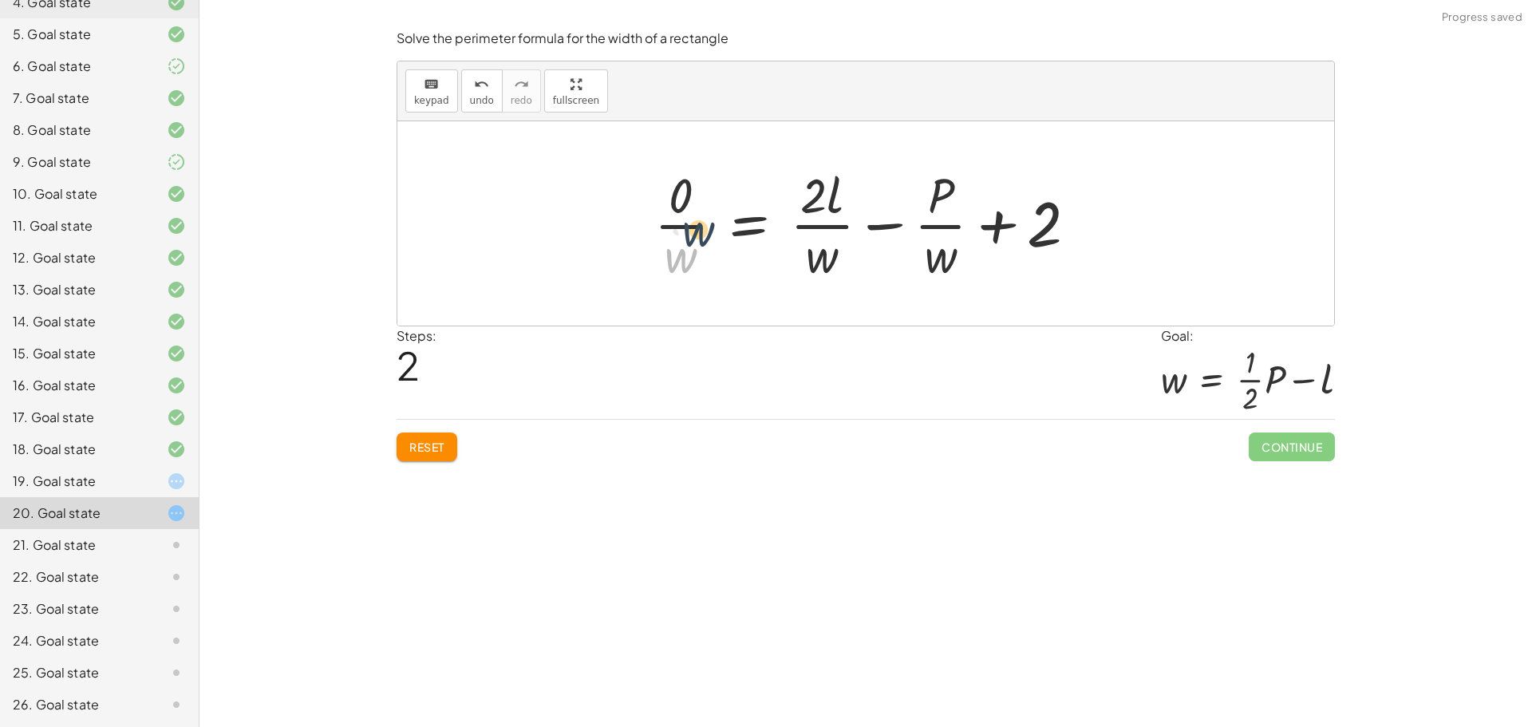
drag, startPoint x: 669, startPoint y: 237, endPoint x: 655, endPoint y: 186, distance: 53.0
click at [655, 187] on div at bounding box center [872, 223] width 452 height 123
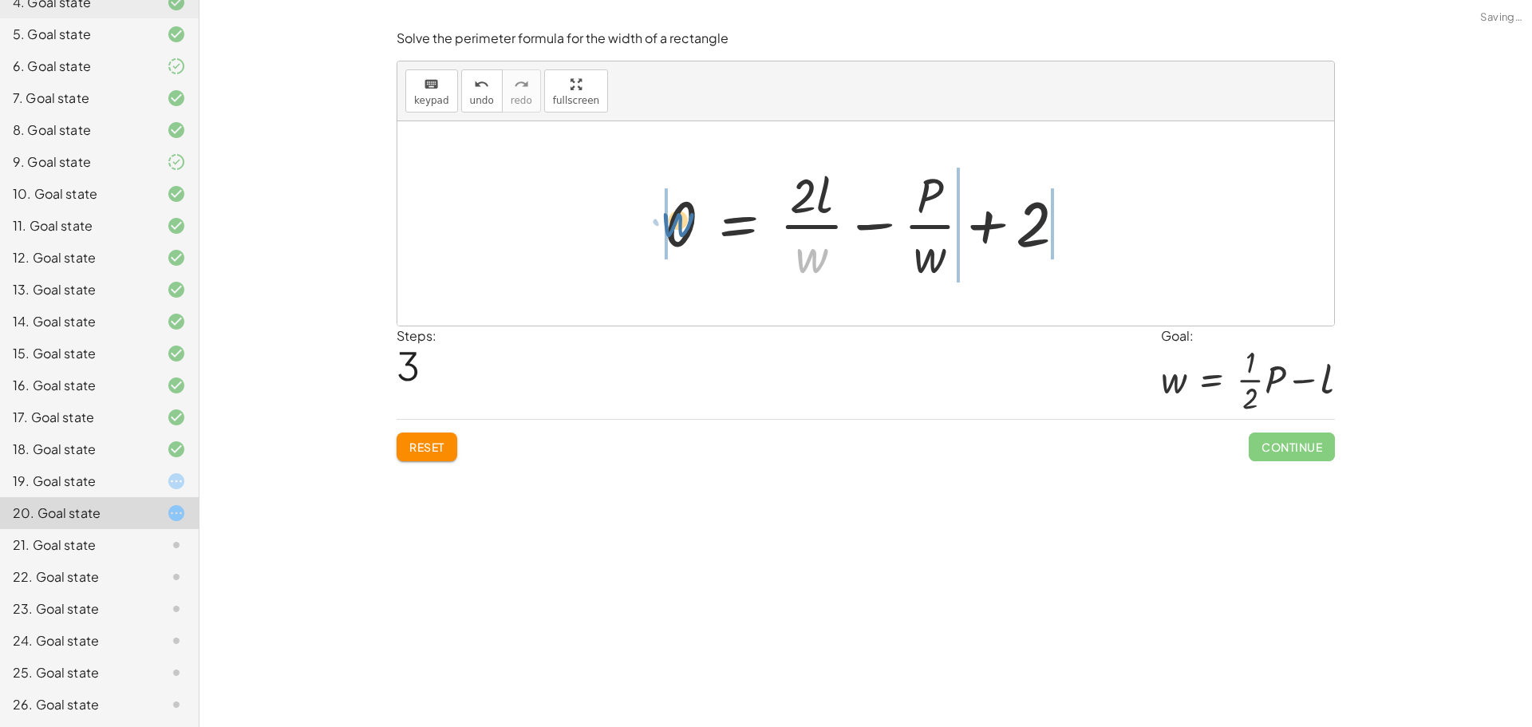
drag, startPoint x: 763, startPoint y: 252, endPoint x: 669, endPoint y: 225, distance: 97.2
click at [669, 225] on div at bounding box center [872, 223] width 430 height 123
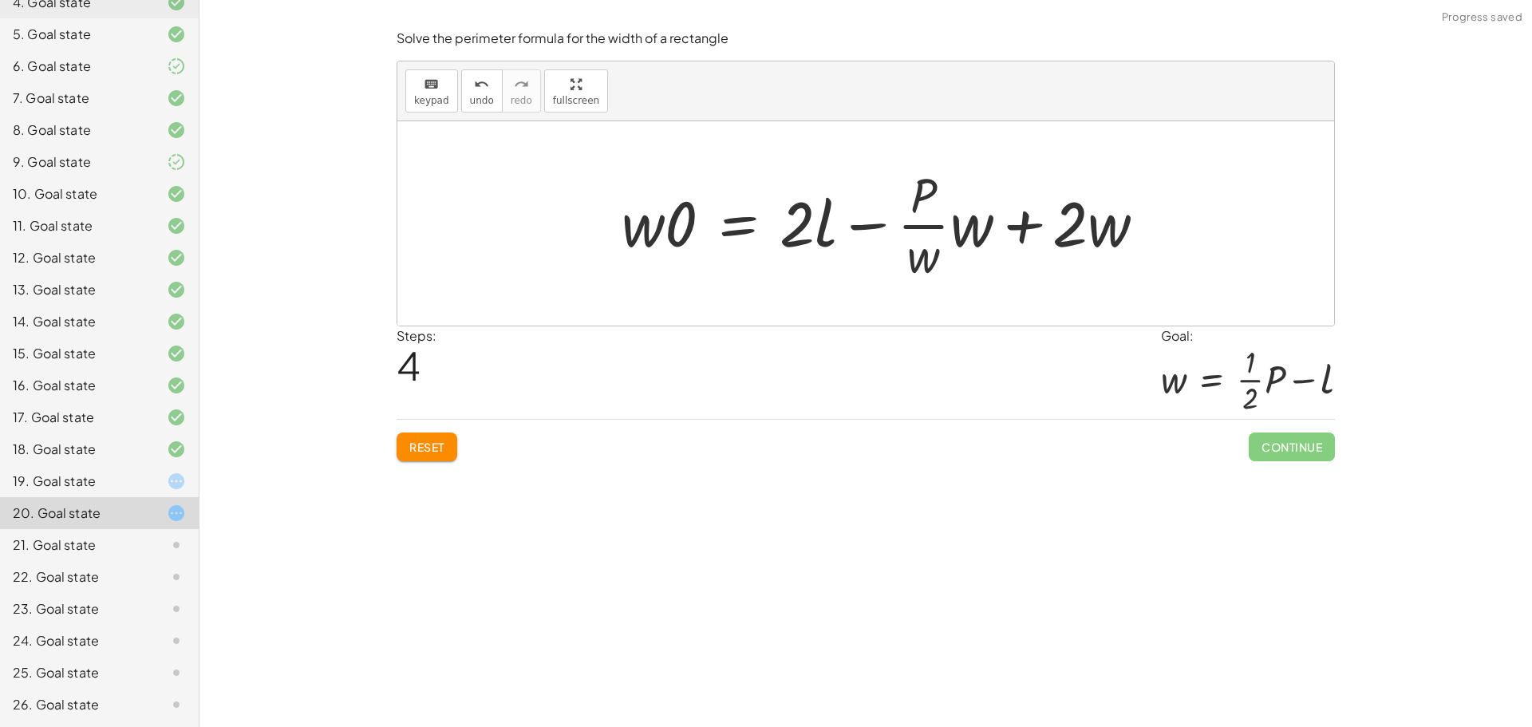
click at [409, 452] on span "Reset" at bounding box center [426, 447] width 35 height 14
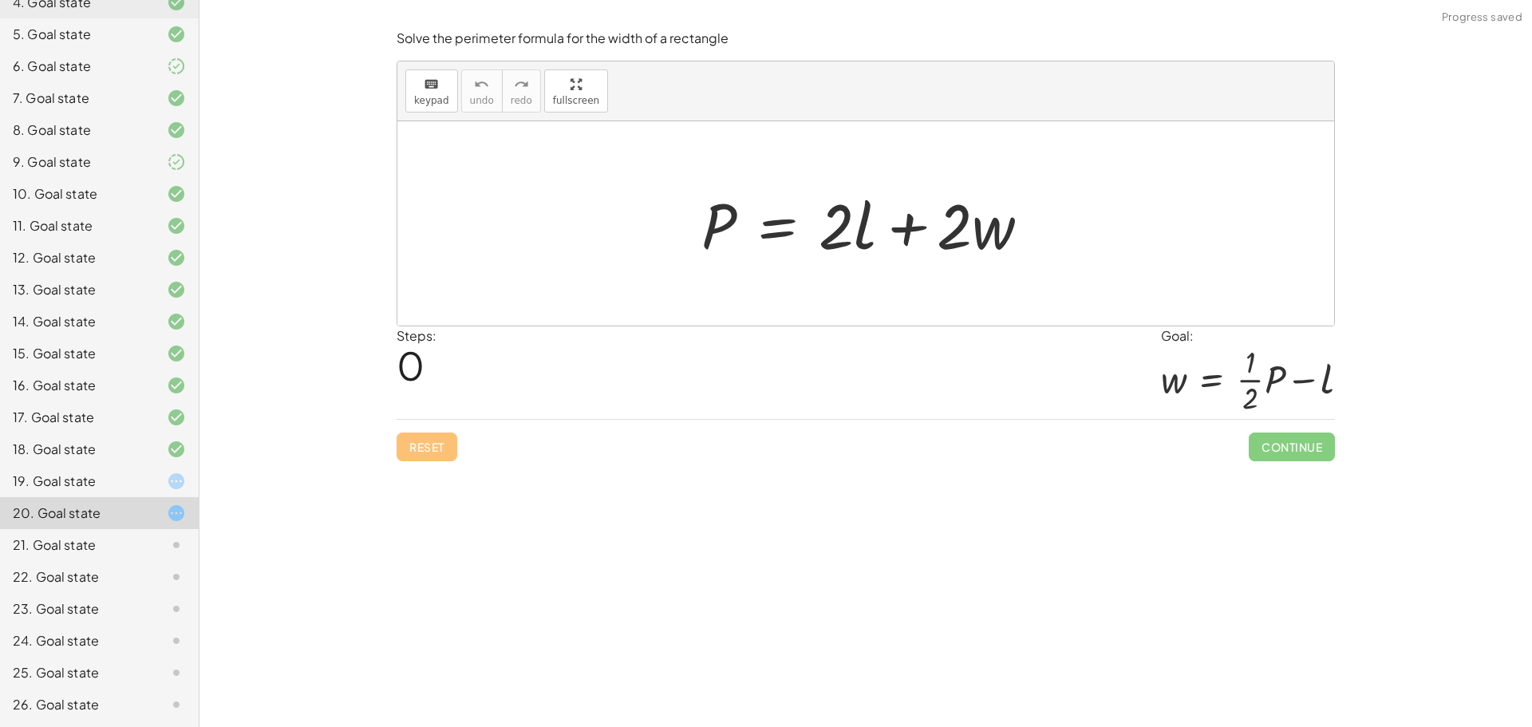
click at [49, 570] on div "22. Goal state" at bounding box center [77, 576] width 128 height 19
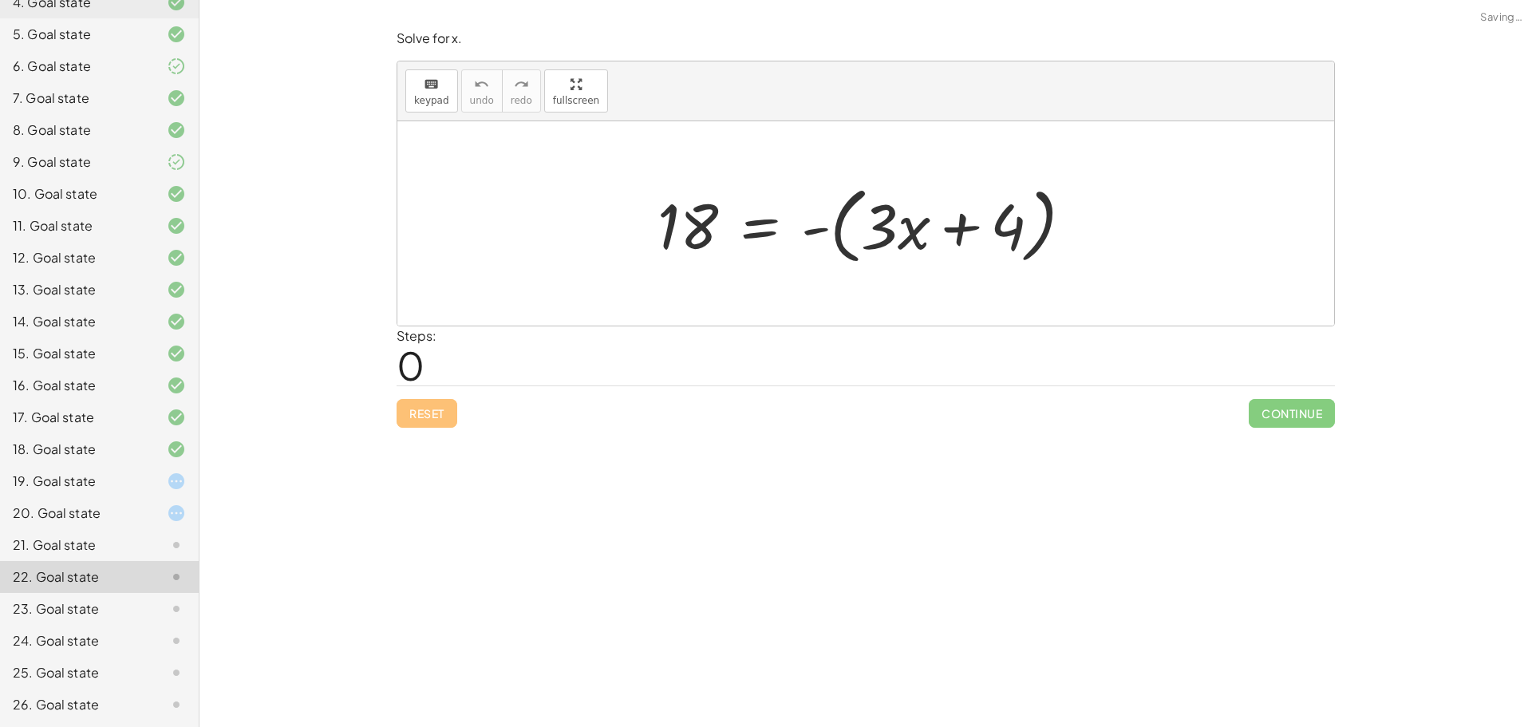
click at [122, 486] on div "19. Goal state" at bounding box center [77, 481] width 128 height 19
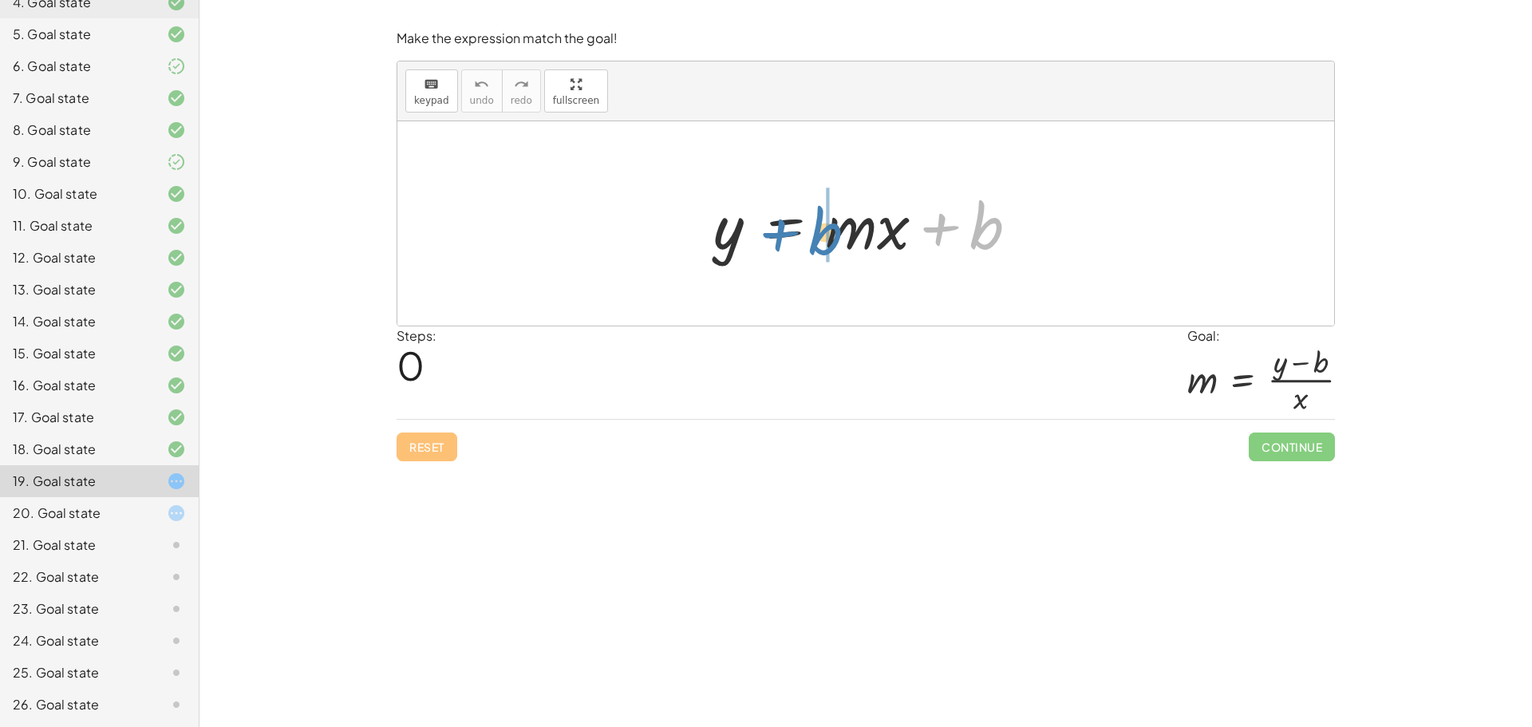
drag, startPoint x: 969, startPoint y: 223, endPoint x: 828, endPoint y: 229, distance: 141.4
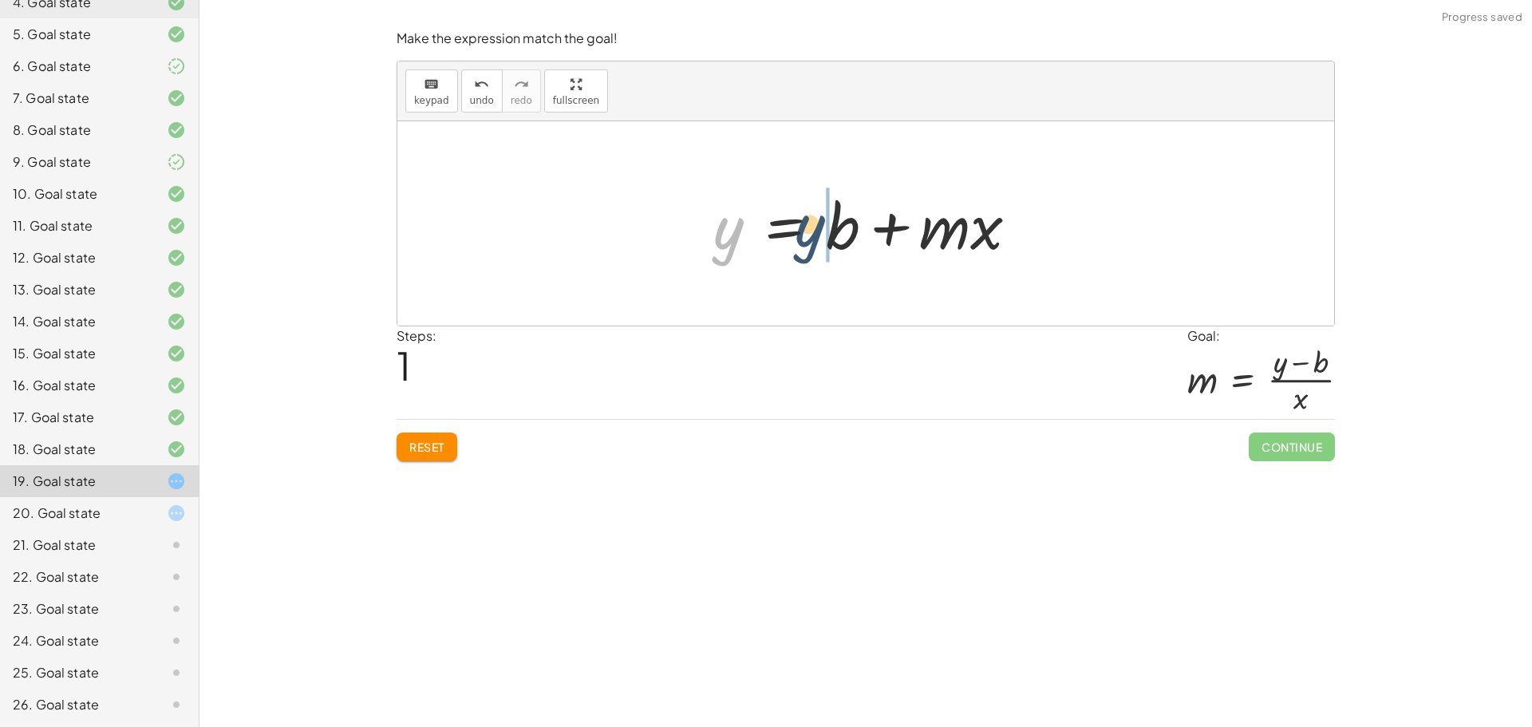
drag, startPoint x: 732, startPoint y: 239, endPoint x: 827, endPoint y: 233, distance: 95.2
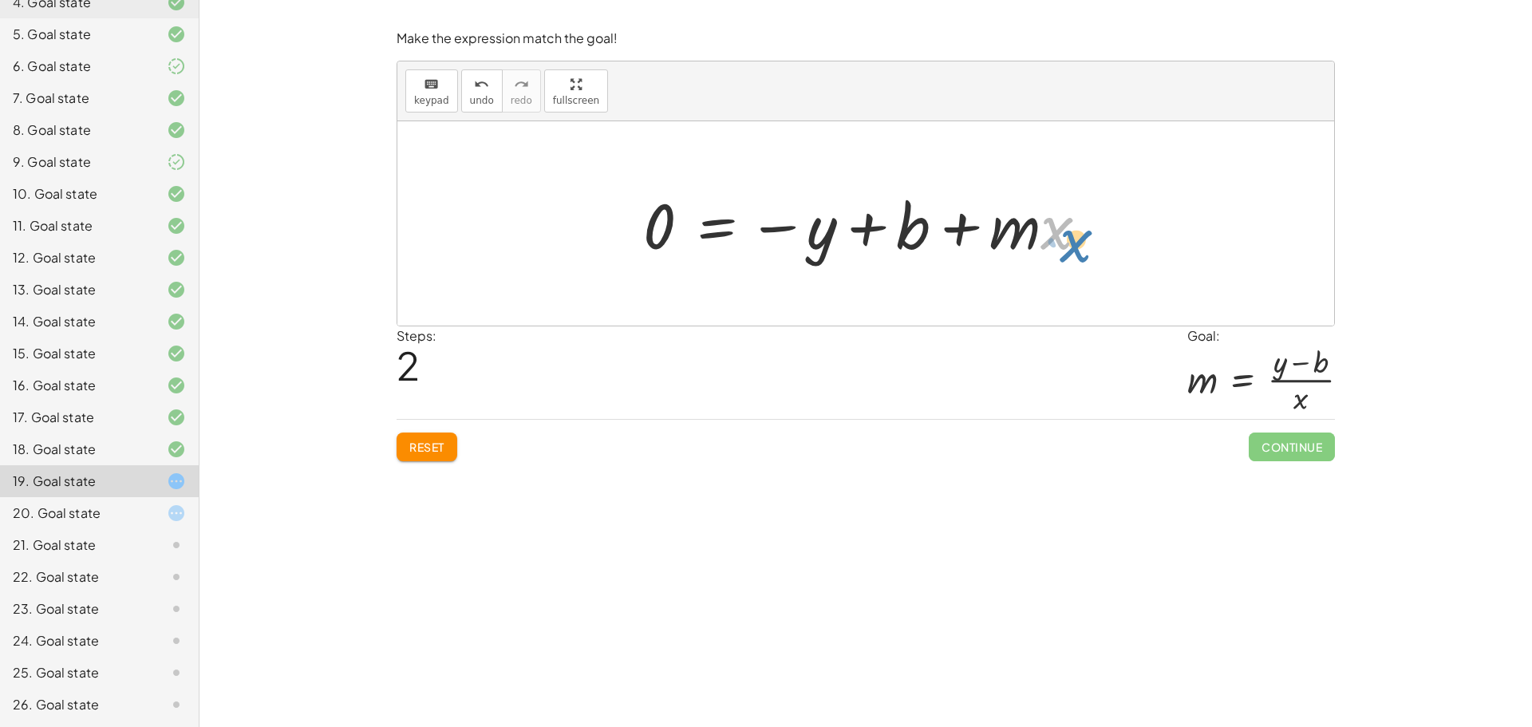
drag, startPoint x: 1057, startPoint y: 231, endPoint x: 1071, endPoint y: 239, distance: 15.7
click at [1072, 239] on div at bounding box center [872, 224] width 474 height 82
drag, startPoint x: 1004, startPoint y: 235, endPoint x: 642, endPoint y: 223, distance: 362.4
click at [642, 223] on div at bounding box center [872, 224] width 474 height 82
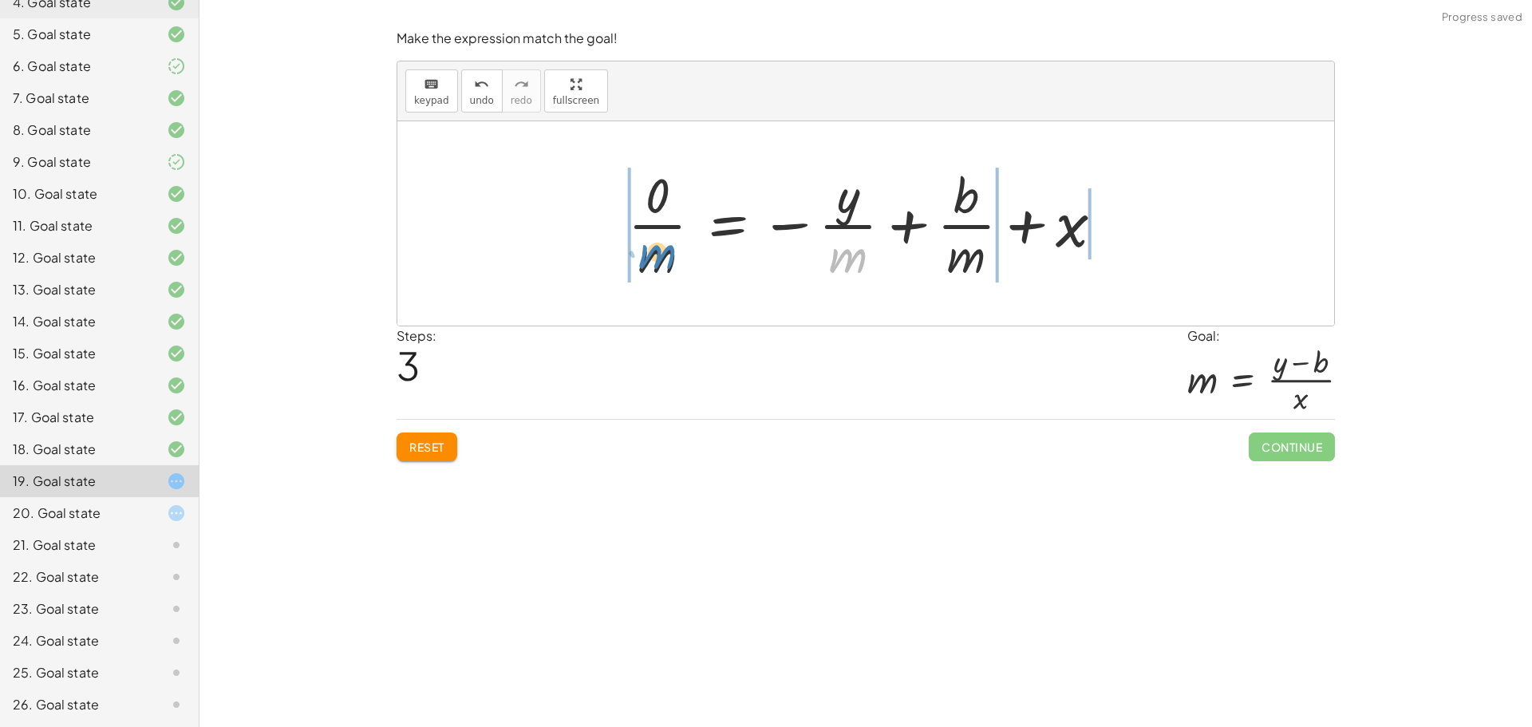
drag, startPoint x: 841, startPoint y: 252, endPoint x: 650, endPoint y: 248, distance: 190.7
click at [650, 248] on div at bounding box center [872, 223] width 504 height 123
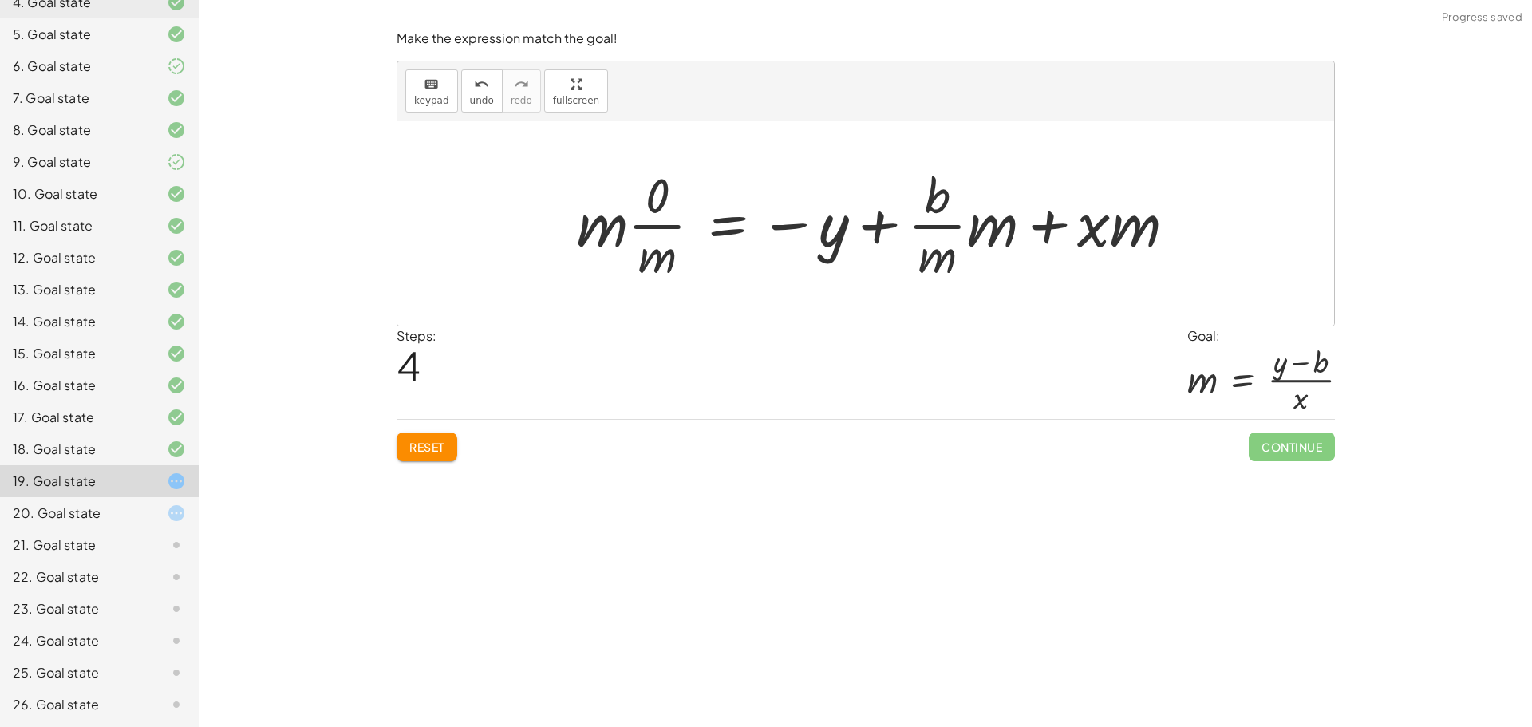
drag, startPoint x: 413, startPoint y: 455, endPoint x: 408, endPoint y: 438, distance: 17.4
click at [412, 455] on button "Reset" at bounding box center [427, 446] width 61 height 29
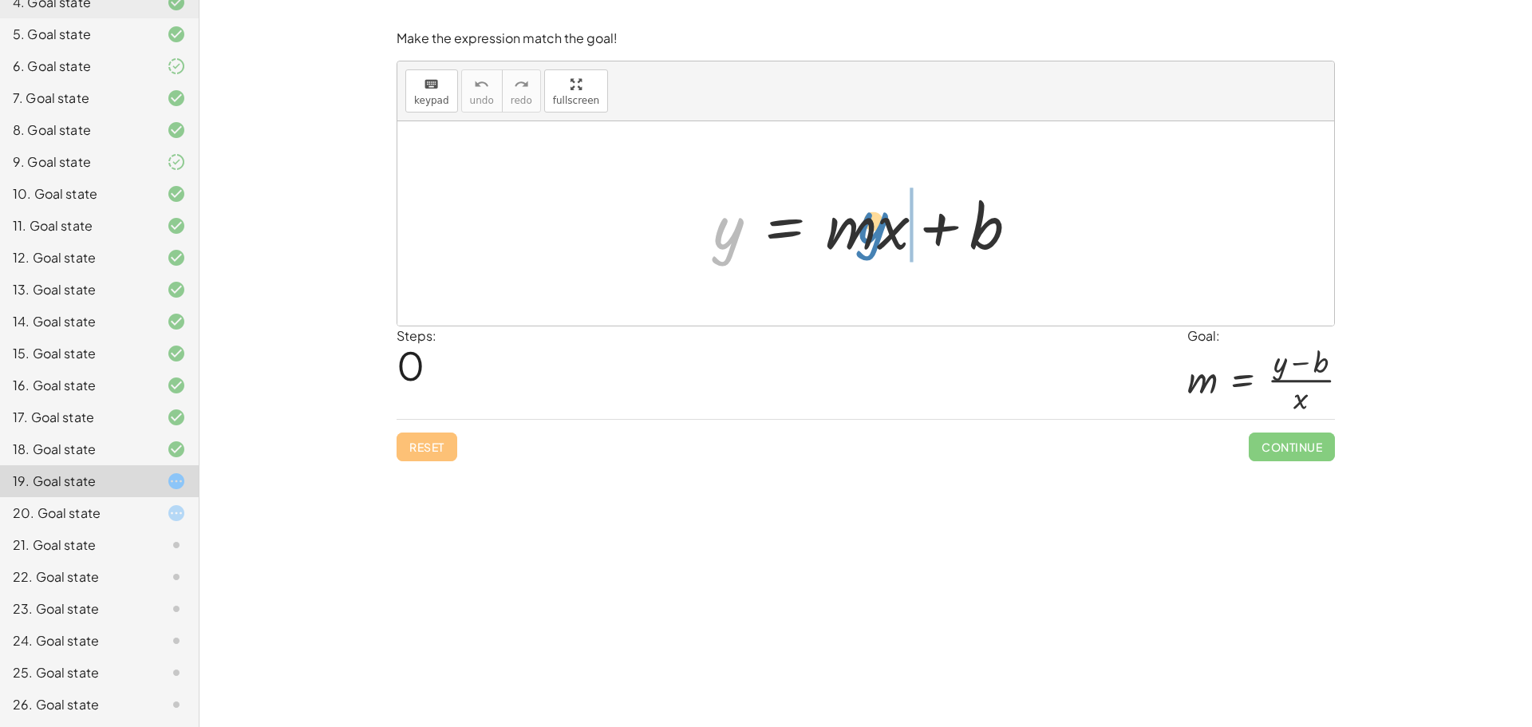
drag, startPoint x: 723, startPoint y: 231, endPoint x: 872, endPoint y: 227, distance: 149.2
click at [872, 227] on div at bounding box center [872, 224] width 334 height 82
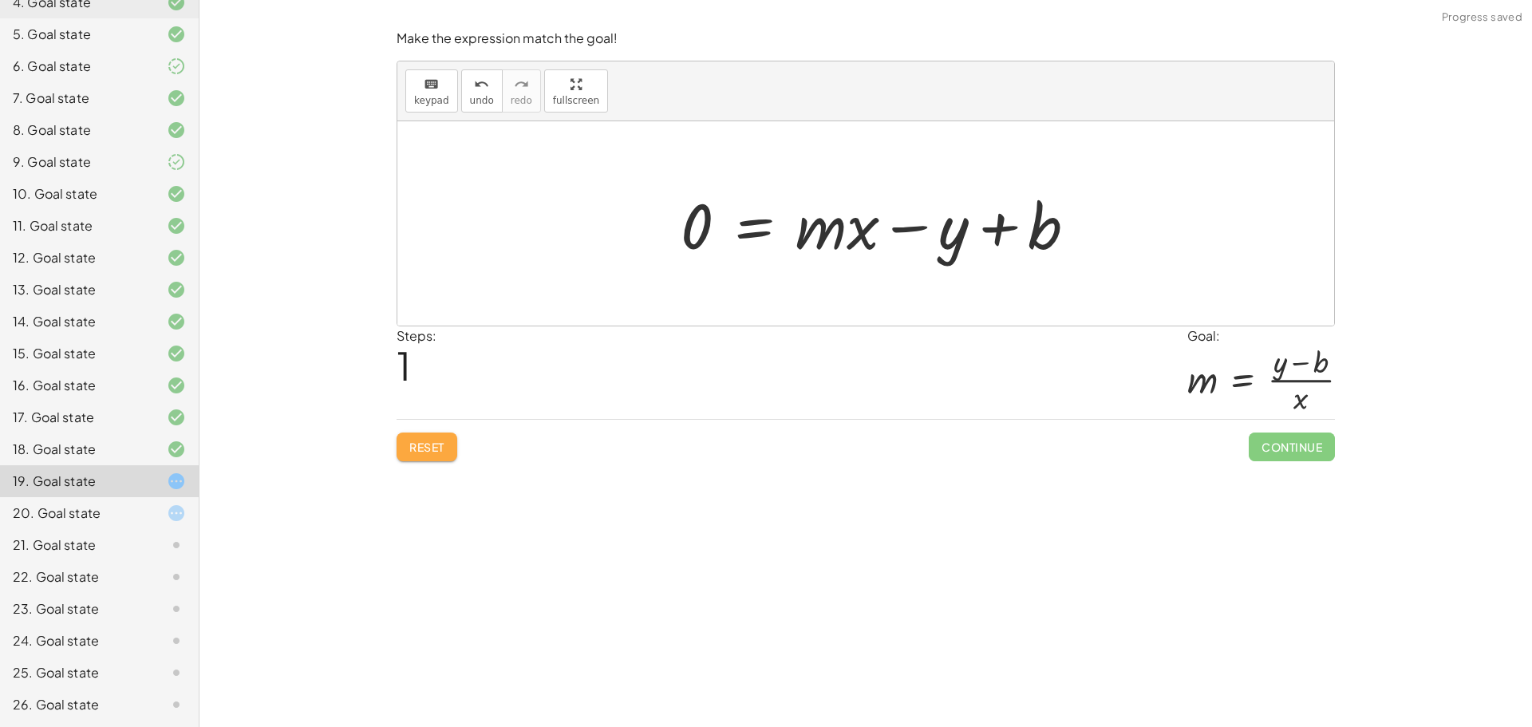
click at [429, 446] on span "Reset" at bounding box center [426, 447] width 35 height 14
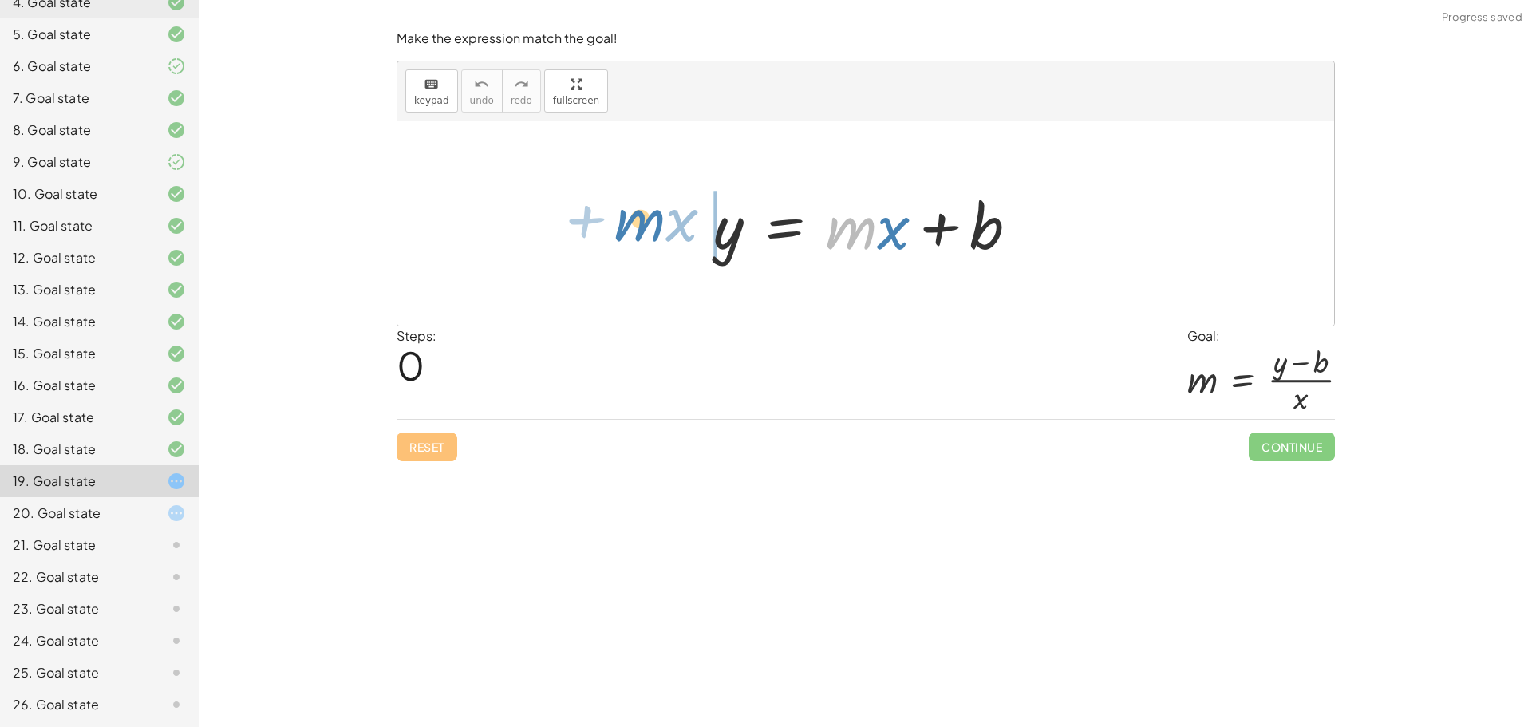
drag, startPoint x: 852, startPoint y: 235, endPoint x: 643, endPoint y: 227, distance: 209.2
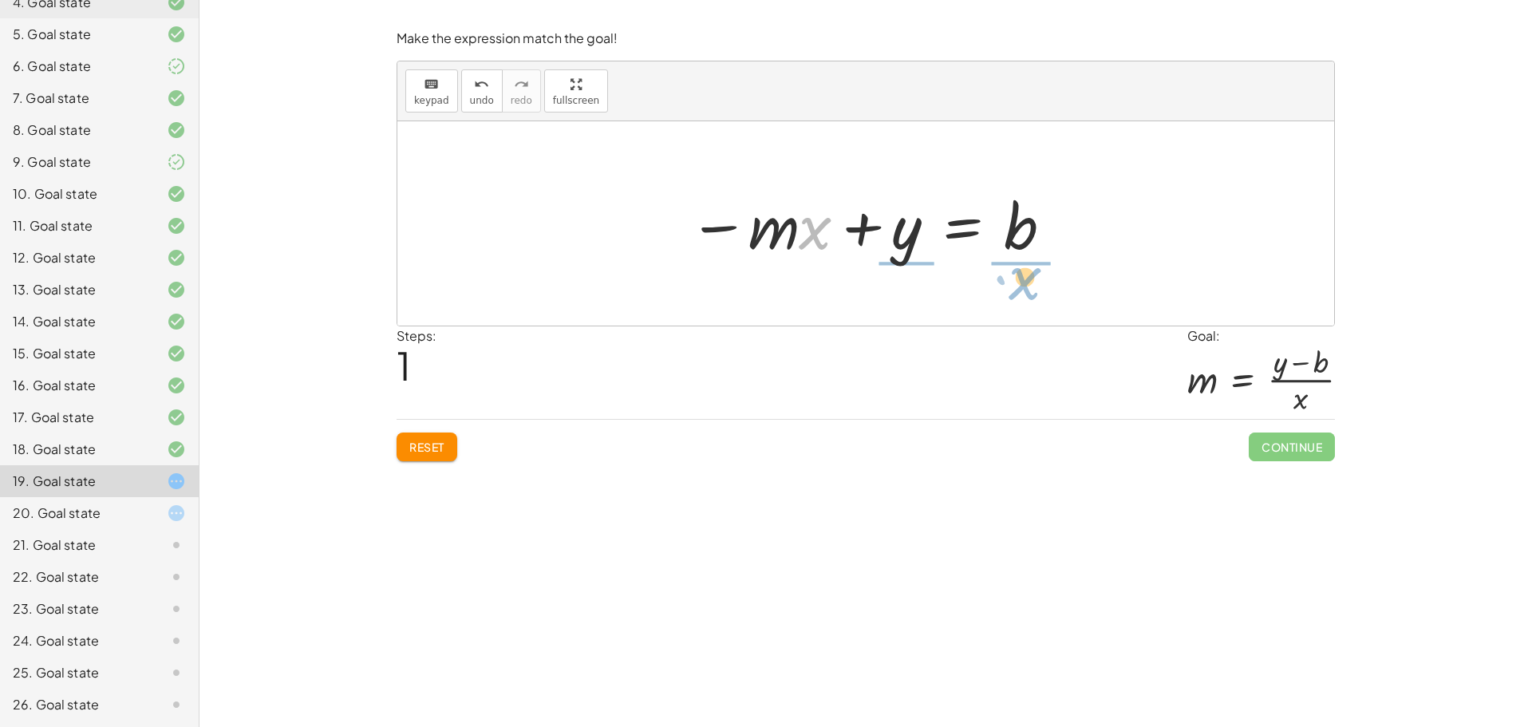
drag, startPoint x: 823, startPoint y: 231, endPoint x: 1032, endPoint y: 281, distance: 215.0
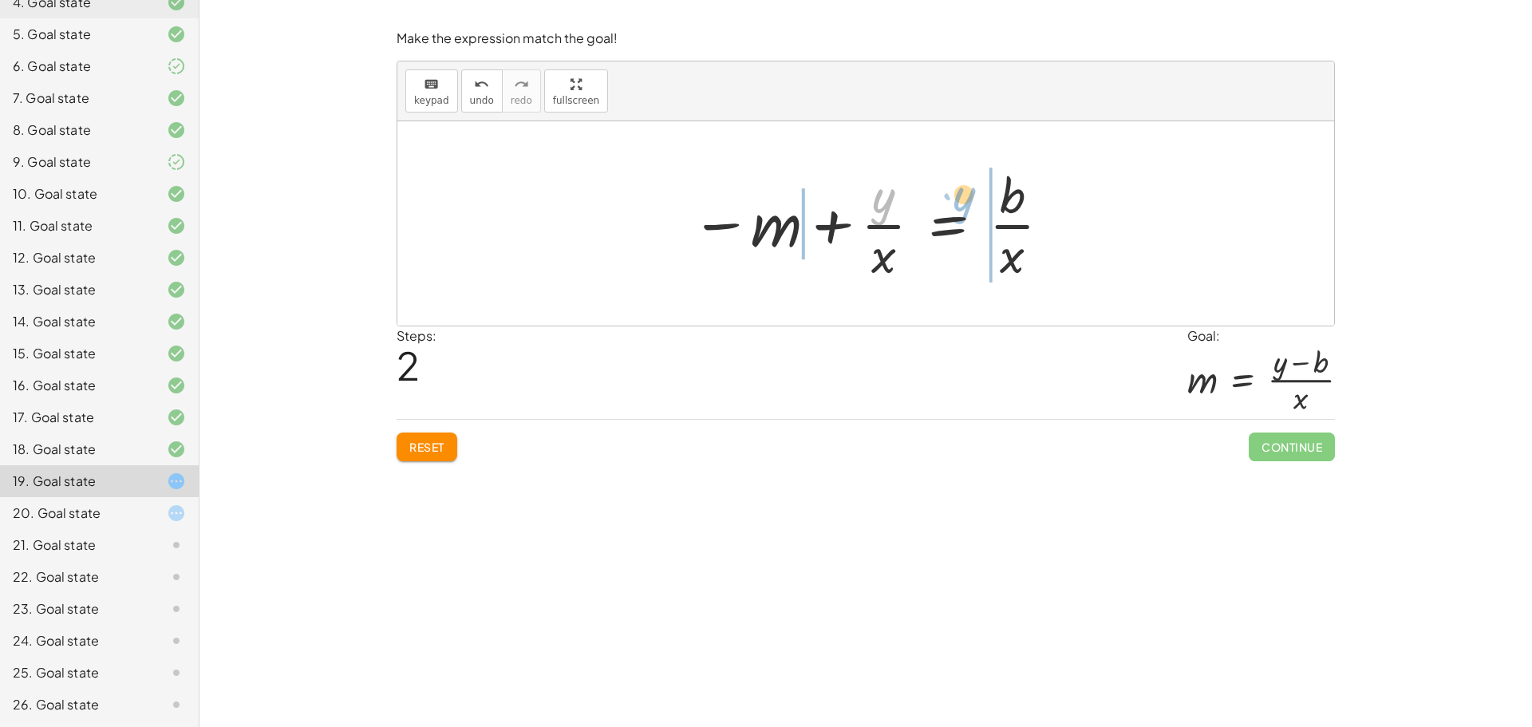
drag, startPoint x: 879, startPoint y: 206, endPoint x: 961, endPoint y: 204, distance: 81.4
click at [961, 204] on div at bounding box center [871, 223] width 377 height 123
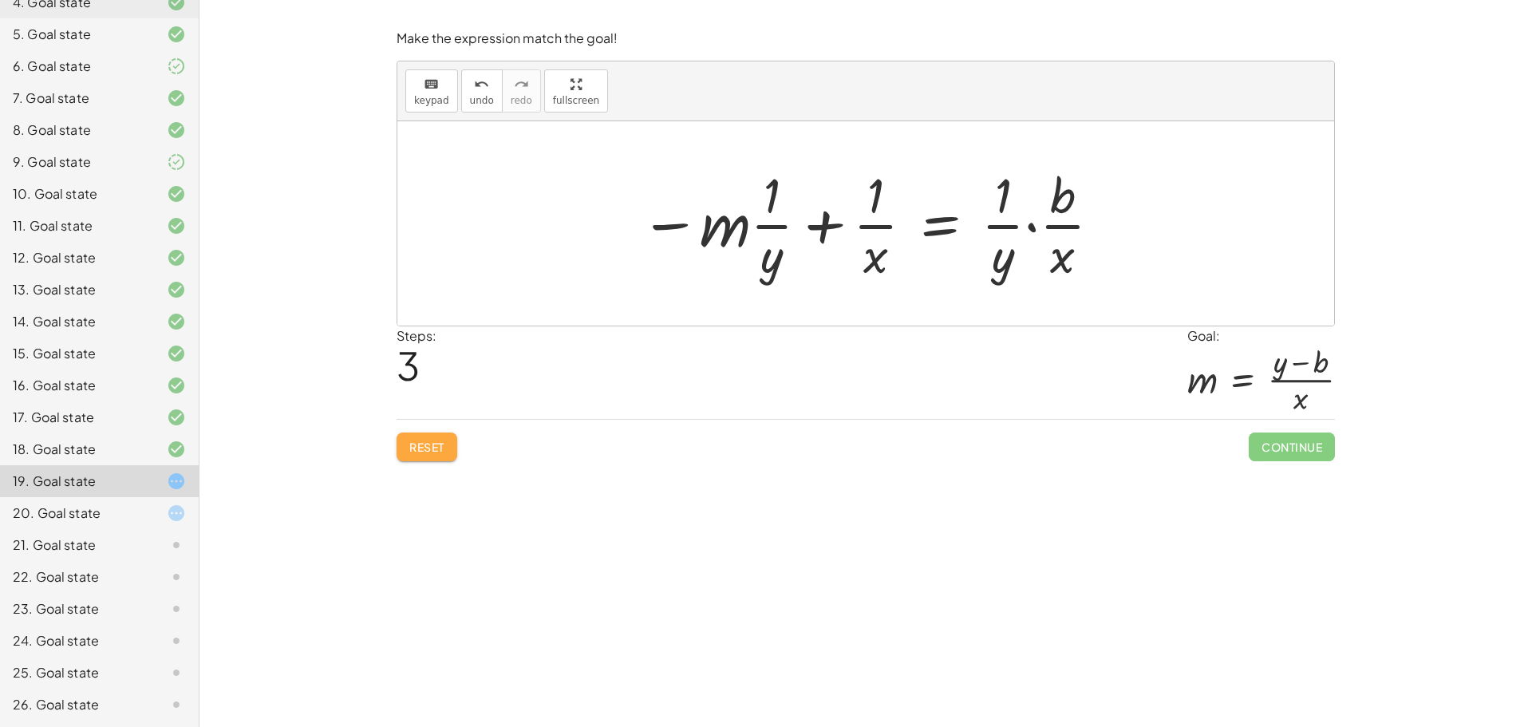
click at [442, 459] on button "Reset" at bounding box center [427, 446] width 61 height 29
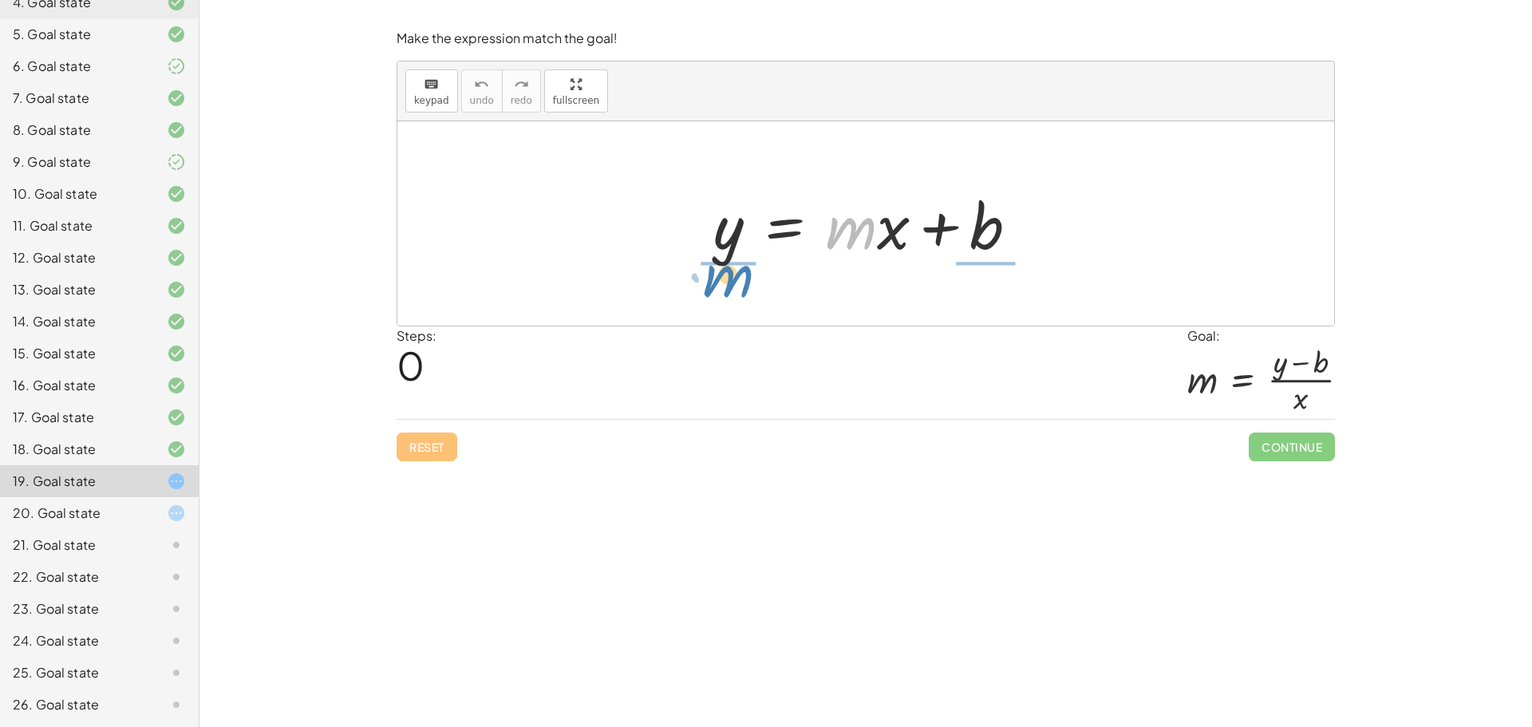
drag, startPoint x: 862, startPoint y: 230, endPoint x: 740, endPoint y: 276, distance: 129.8
click at [740, 276] on div "· m y = + · m · x + b" at bounding box center [865, 223] width 937 height 204
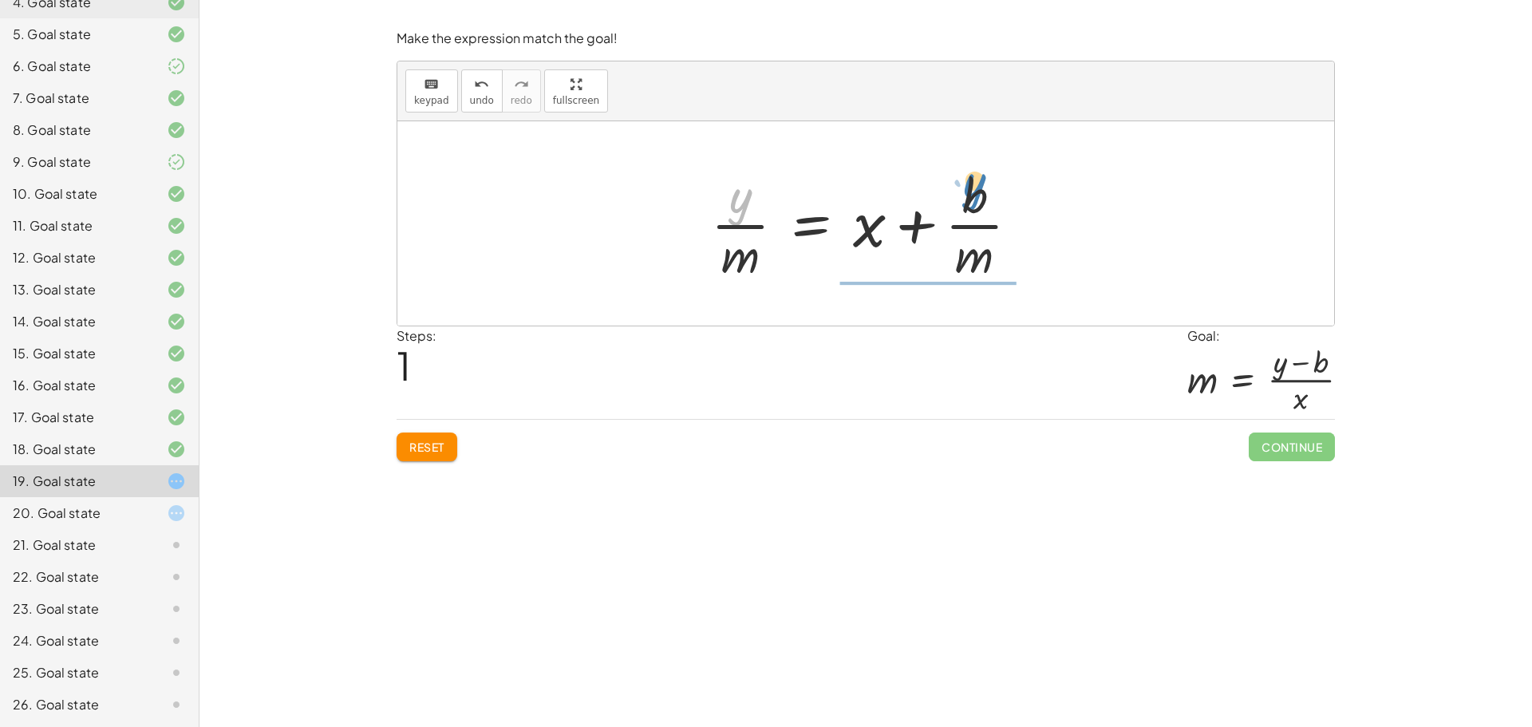
drag, startPoint x: 737, startPoint y: 195, endPoint x: 973, endPoint y: 188, distance: 235.5
click at [973, 188] on div at bounding box center [871, 223] width 337 height 123
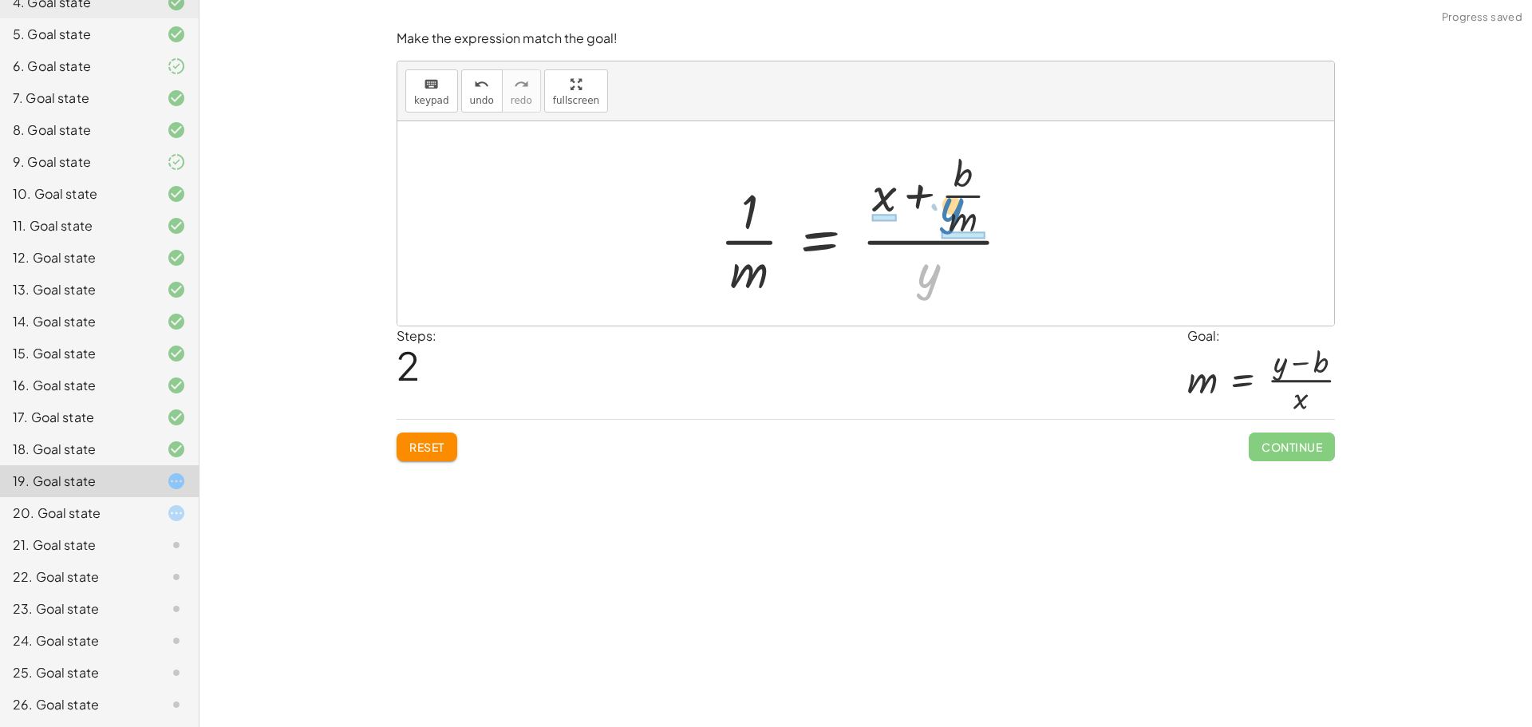
drag, startPoint x: 914, startPoint y: 281, endPoint x: 939, endPoint y: 219, distance: 67.0
click at [939, 219] on div at bounding box center [872, 224] width 320 height 154
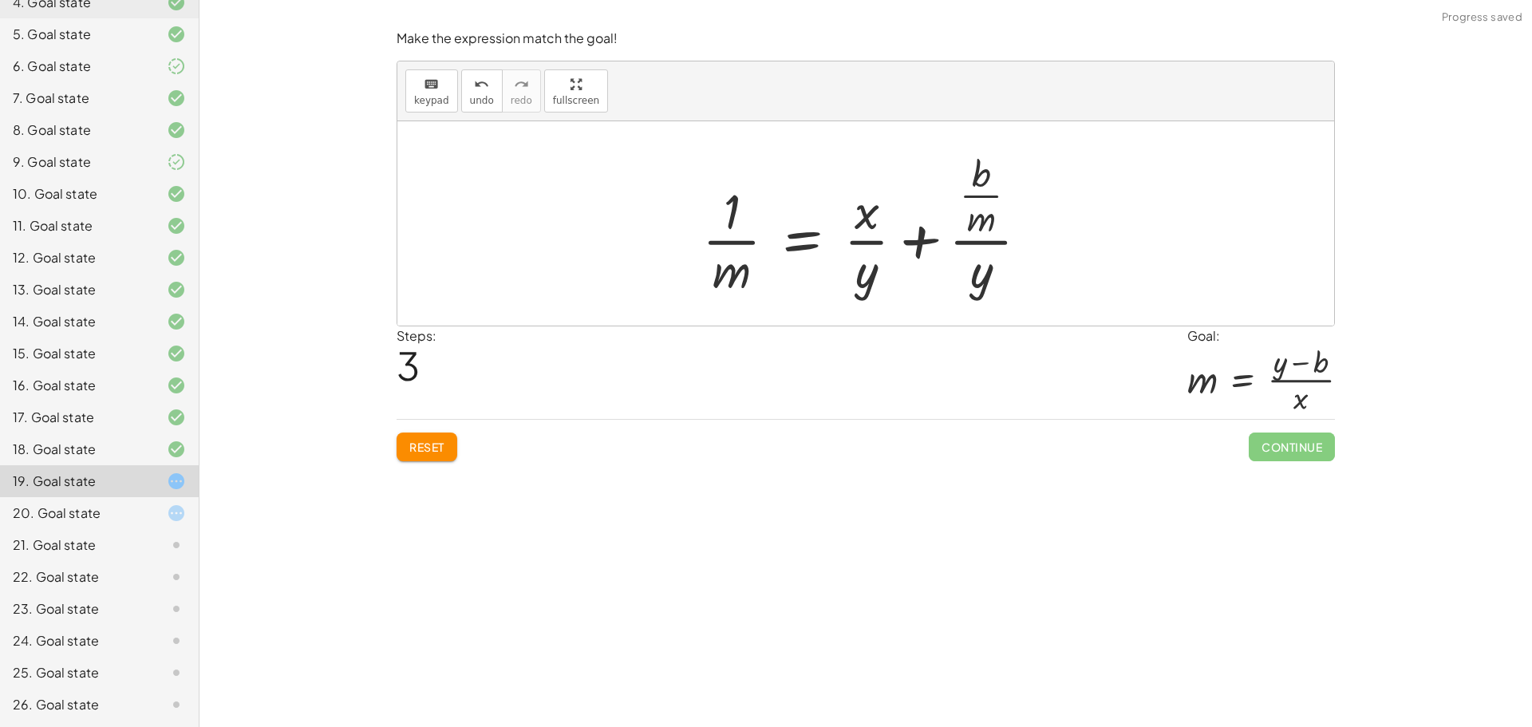
click at [440, 460] on button "Reset" at bounding box center [427, 446] width 61 height 29
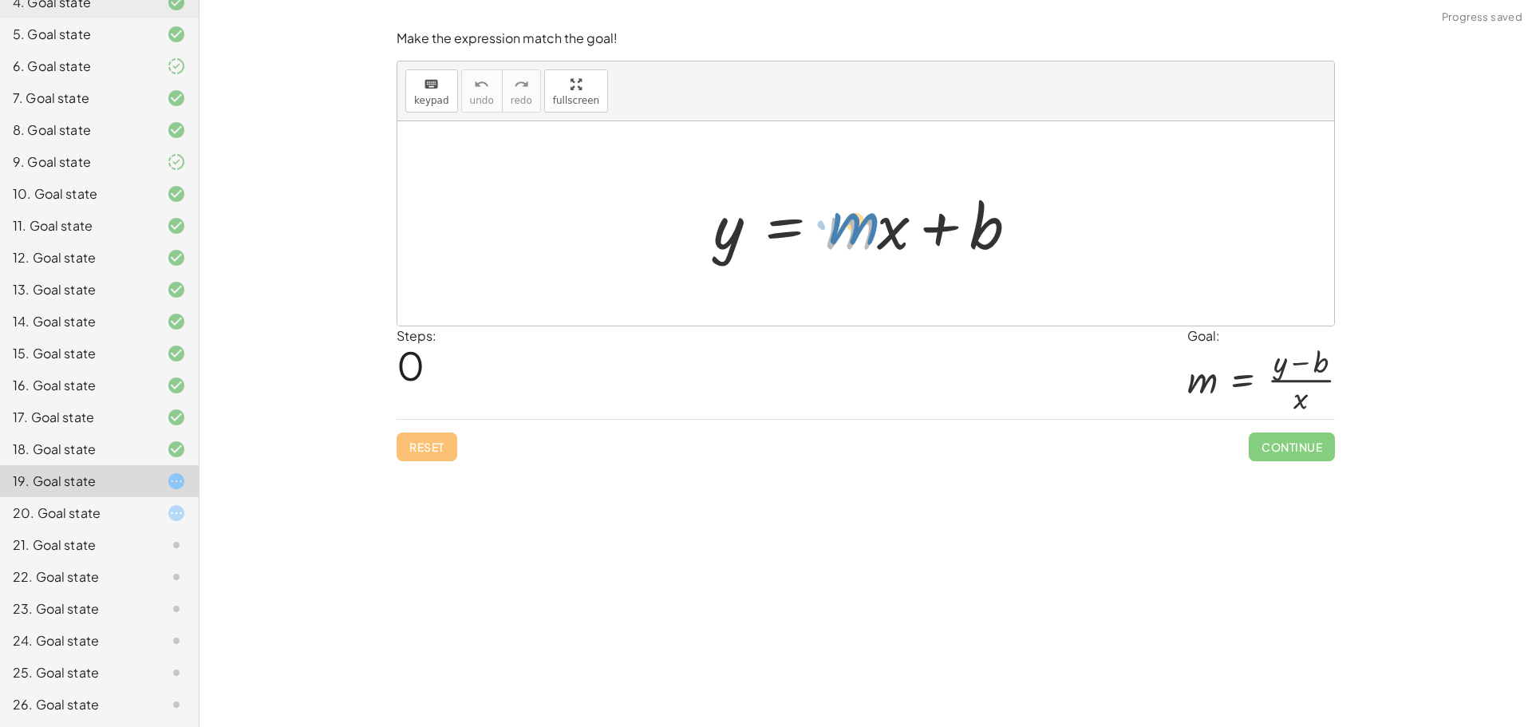
click at [859, 231] on div at bounding box center [872, 224] width 334 height 82
click at [851, 227] on div at bounding box center [872, 224] width 334 height 82
drag, startPoint x: 901, startPoint y: 234, endPoint x: 746, endPoint y: 251, distance: 155.8
click at [746, 251] on div at bounding box center [872, 224] width 334 height 82
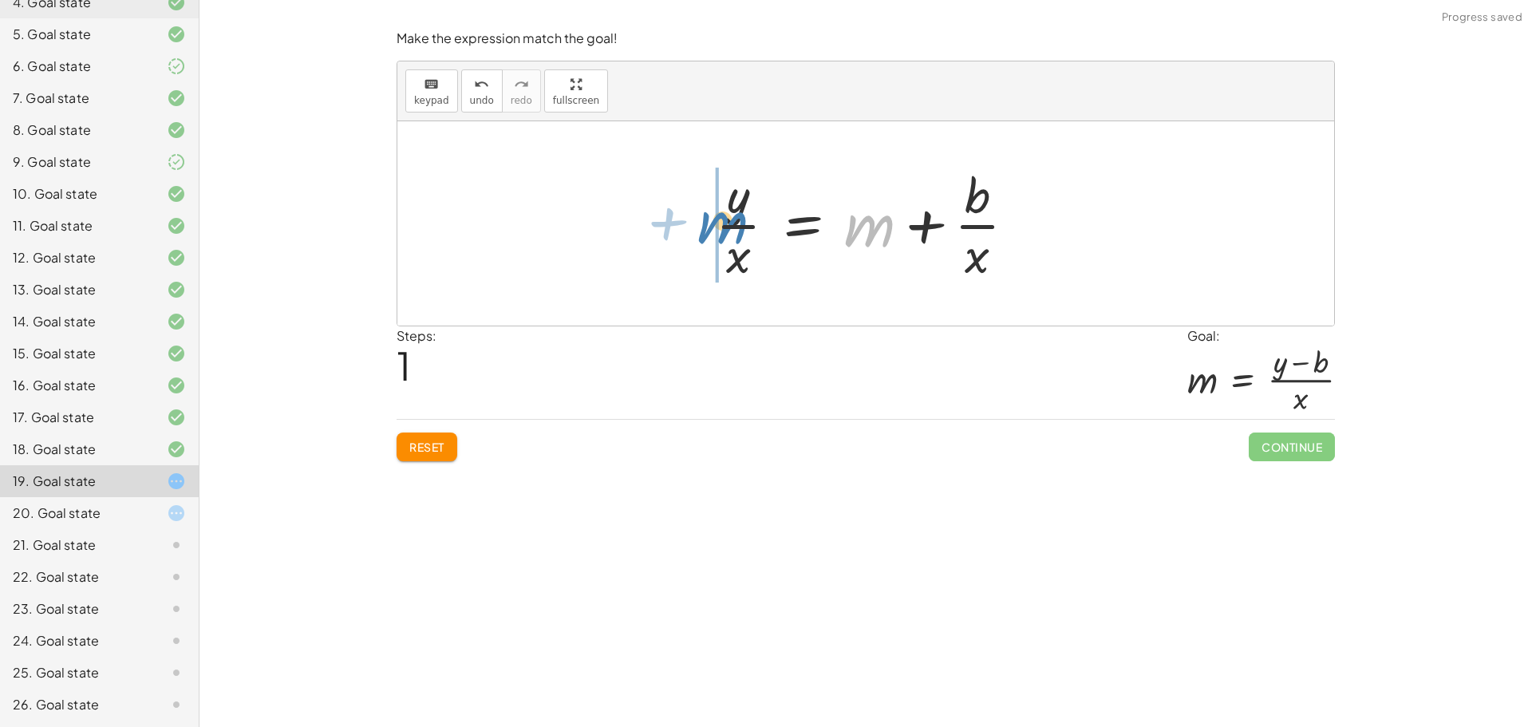
drag, startPoint x: 847, startPoint y: 235, endPoint x: 720, endPoint y: 211, distance: 129.0
click at [721, 216] on div at bounding box center [872, 223] width 329 height 123
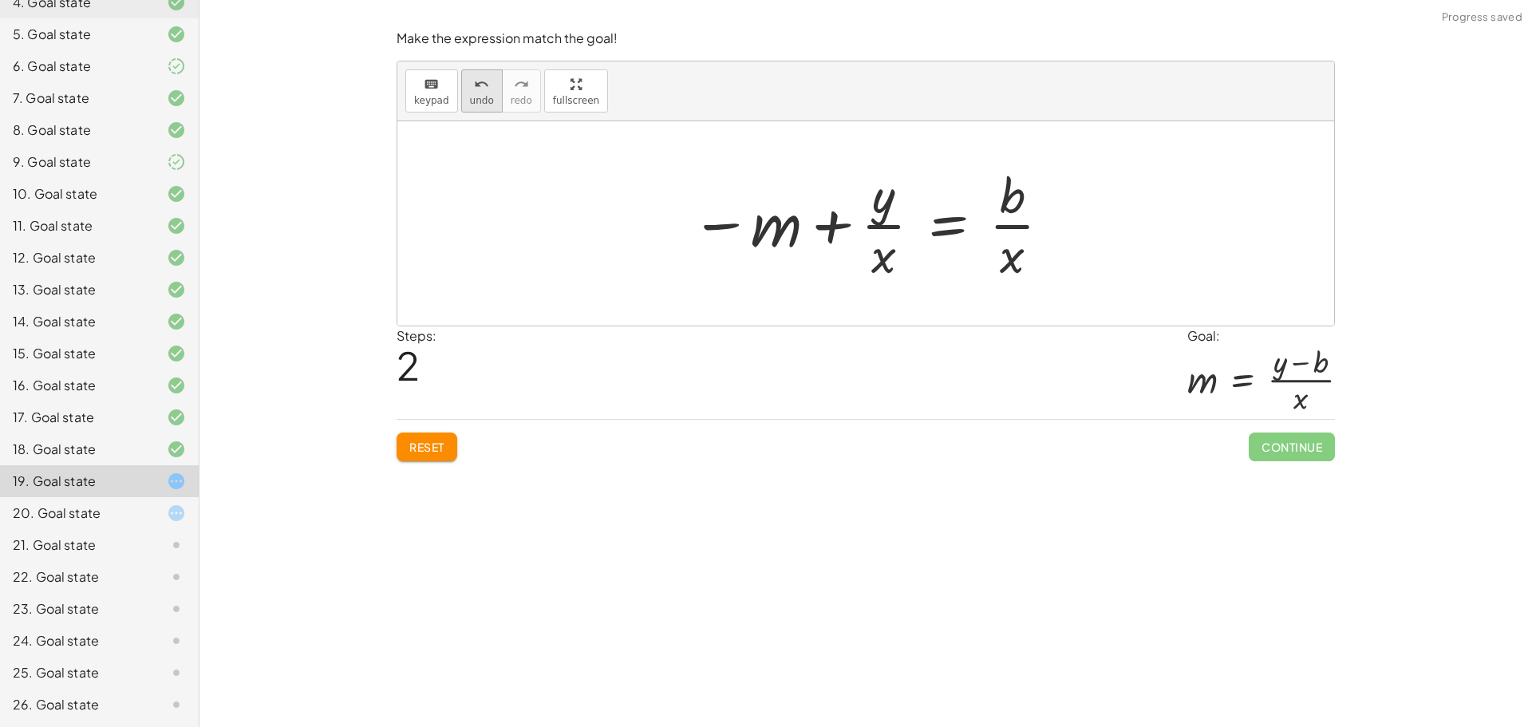
click at [475, 97] on span "undo" at bounding box center [482, 100] width 24 height 11
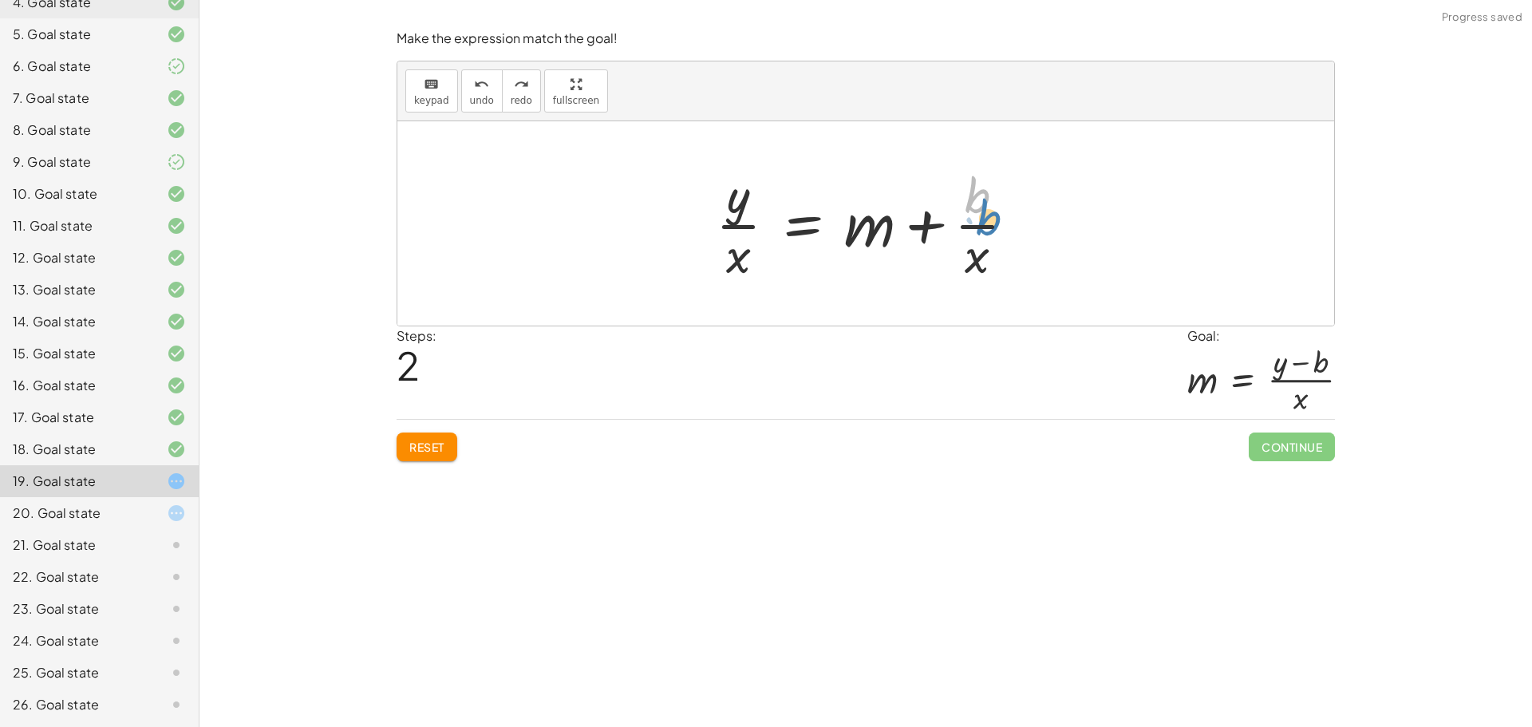
drag, startPoint x: 980, startPoint y: 198, endPoint x: 985, endPoint y: 215, distance: 17.7
click at [985, 215] on div at bounding box center [872, 223] width 329 height 123
drag, startPoint x: 737, startPoint y: 203, endPoint x: 961, endPoint y: 185, distance: 224.9
click at [961, 185] on div at bounding box center [872, 223] width 329 height 123
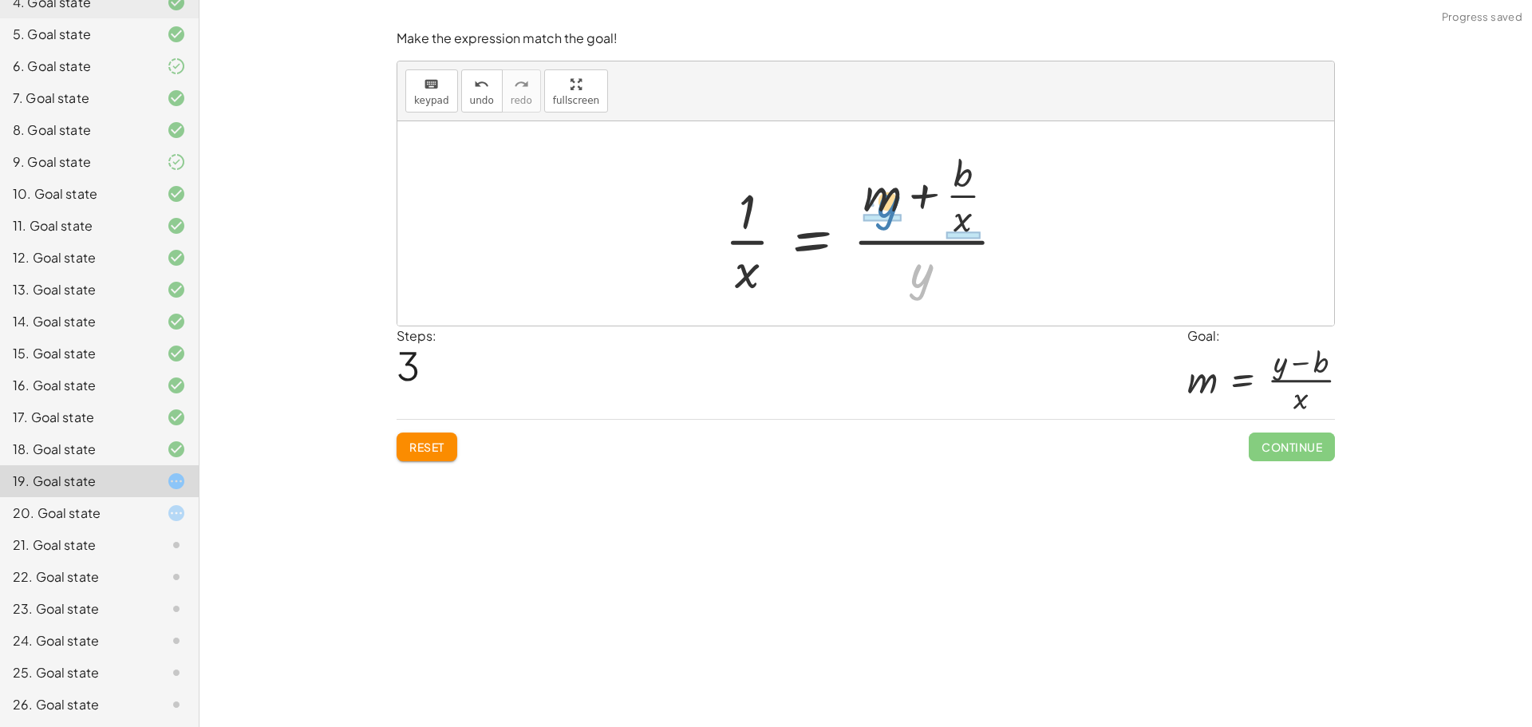
drag, startPoint x: 911, startPoint y: 278, endPoint x: 878, endPoint y: 214, distance: 72.1
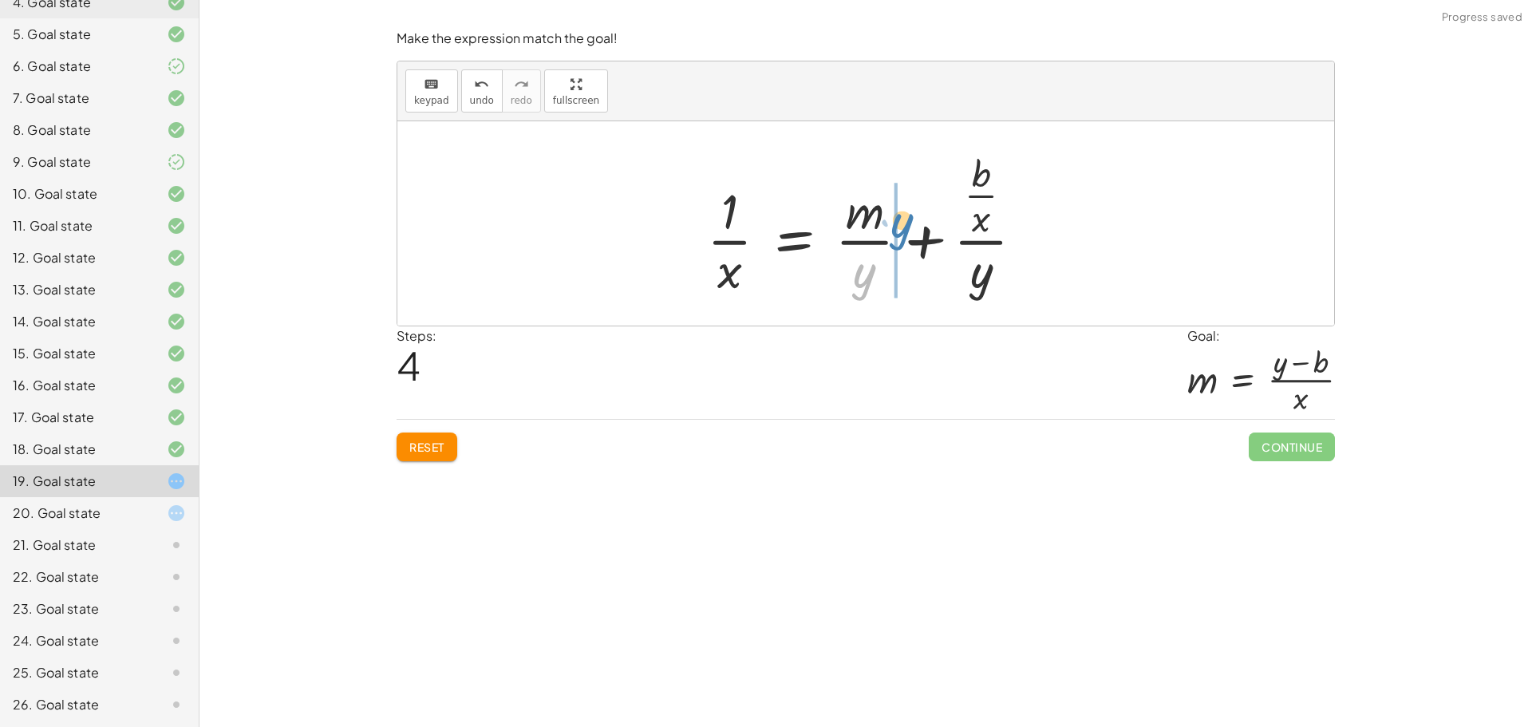
drag, startPoint x: 859, startPoint y: 264, endPoint x: 890, endPoint y: 211, distance: 61.2
click at [891, 216] on div at bounding box center [871, 224] width 345 height 154
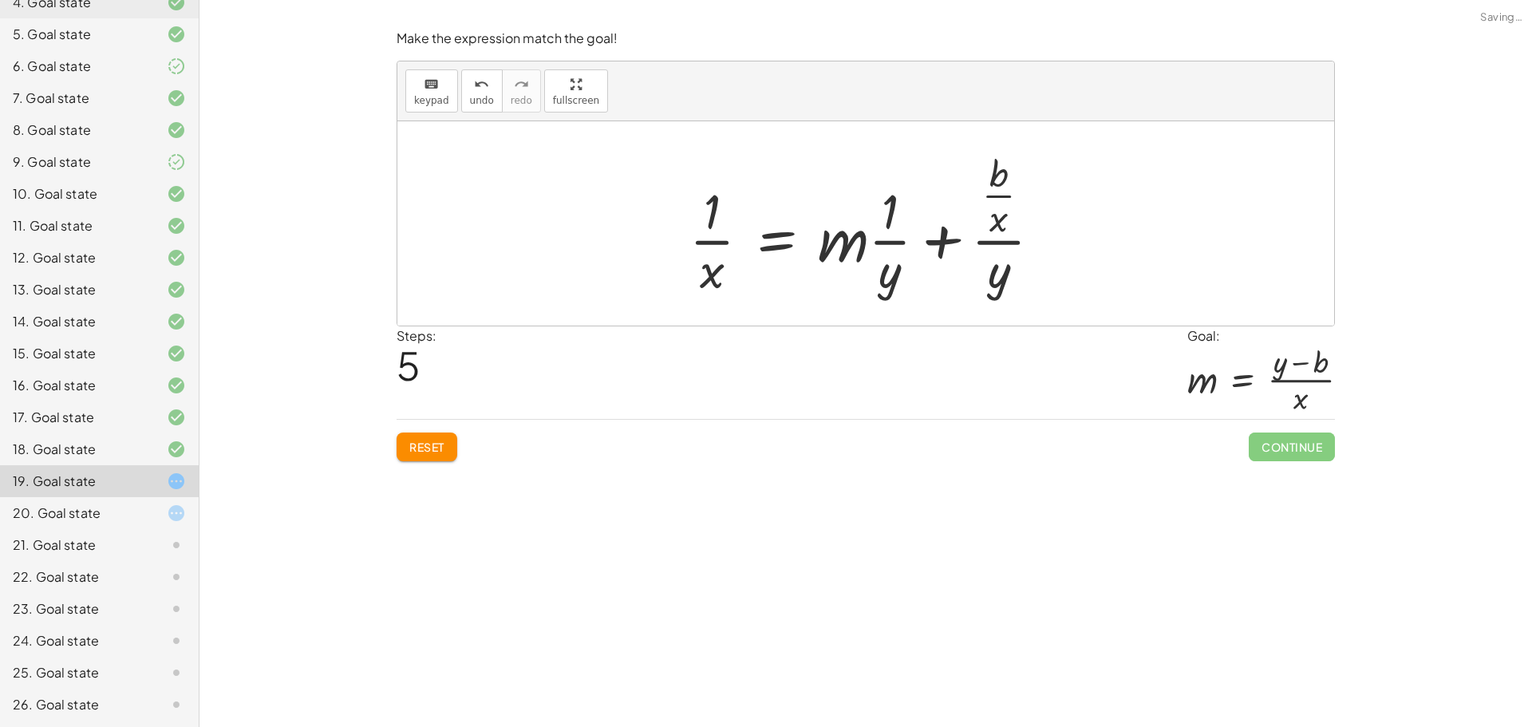
click at [408, 445] on button "Reset" at bounding box center [427, 446] width 61 height 29
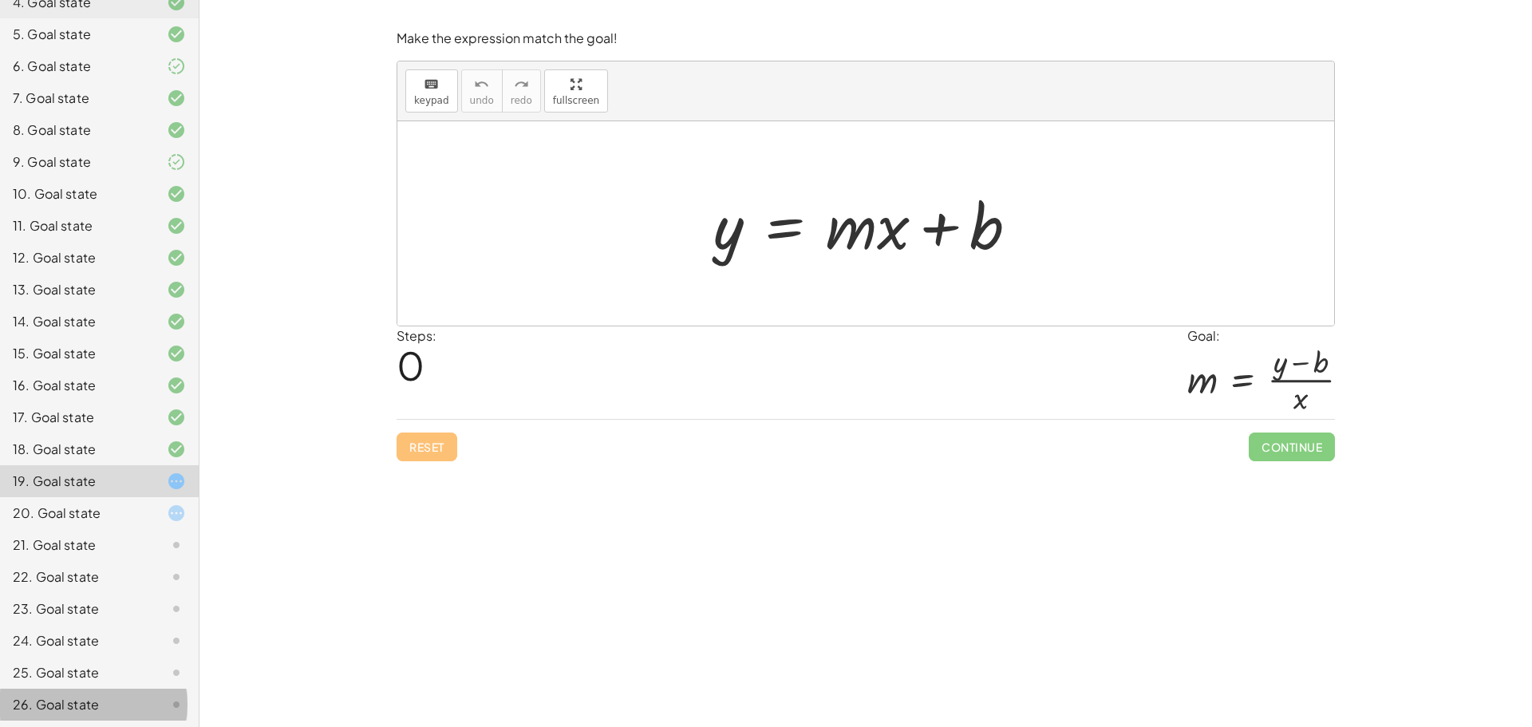
click at [152, 704] on div at bounding box center [163, 704] width 45 height 19
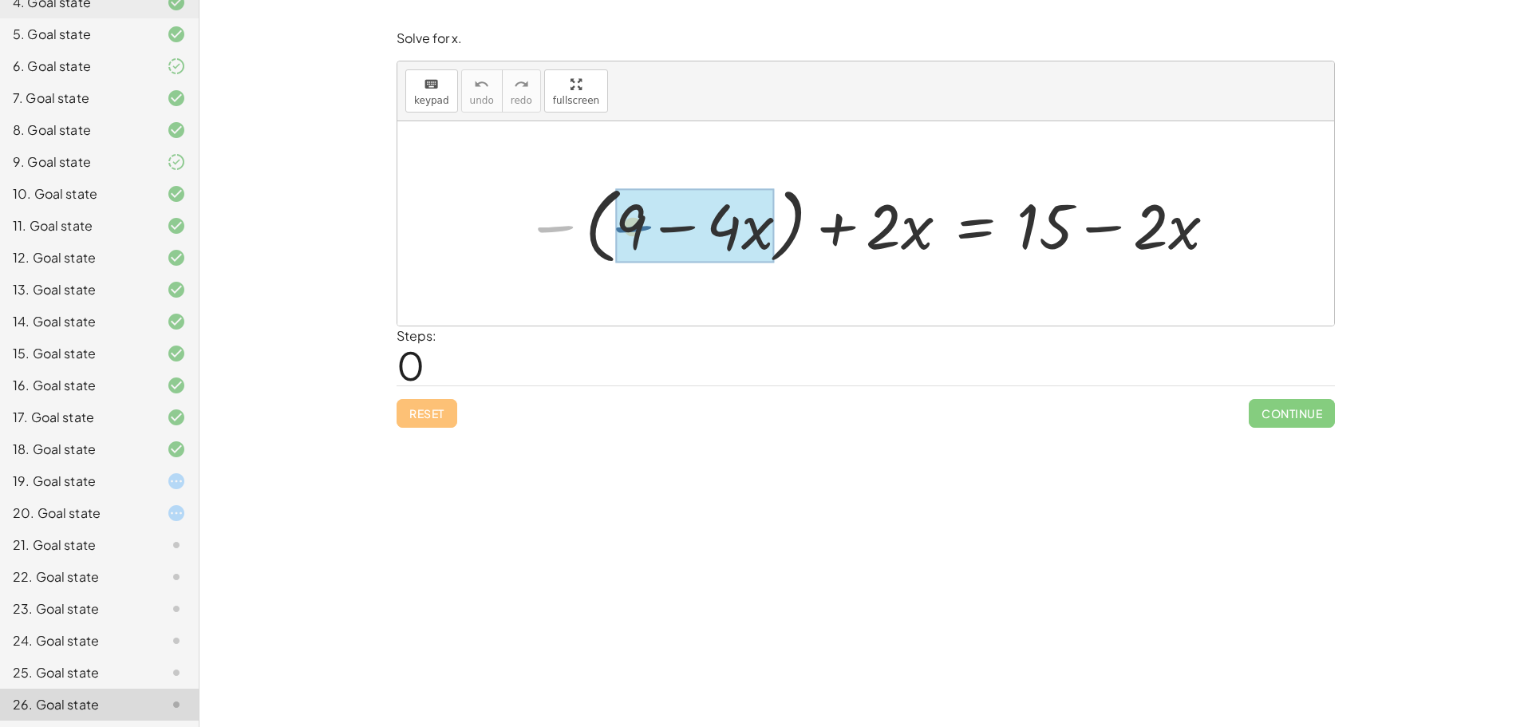
drag, startPoint x: 563, startPoint y: 229, endPoint x: 630, endPoint y: 232, distance: 67.1
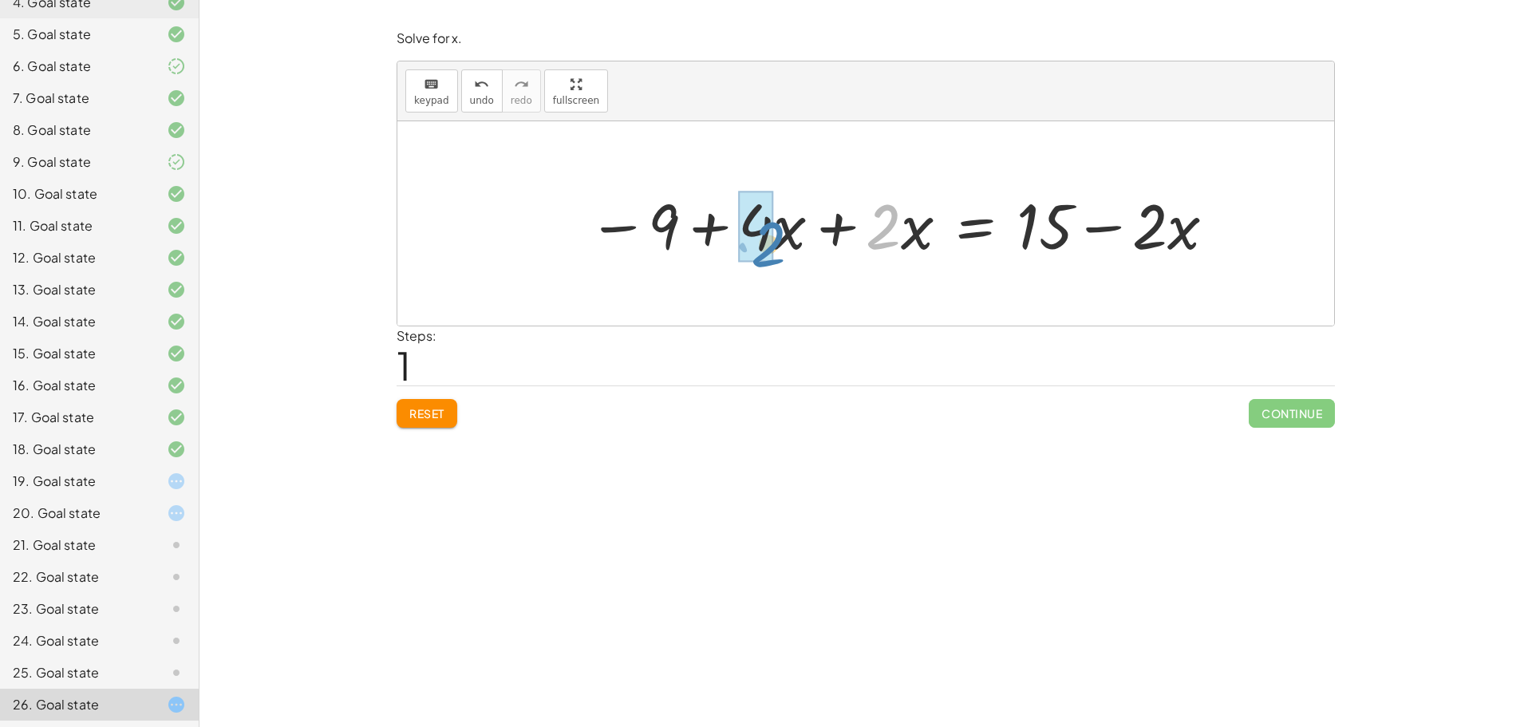
drag, startPoint x: 872, startPoint y: 231, endPoint x: 774, endPoint y: 237, distance: 98.3
click at [774, 237] on div at bounding box center [902, 224] width 645 height 82
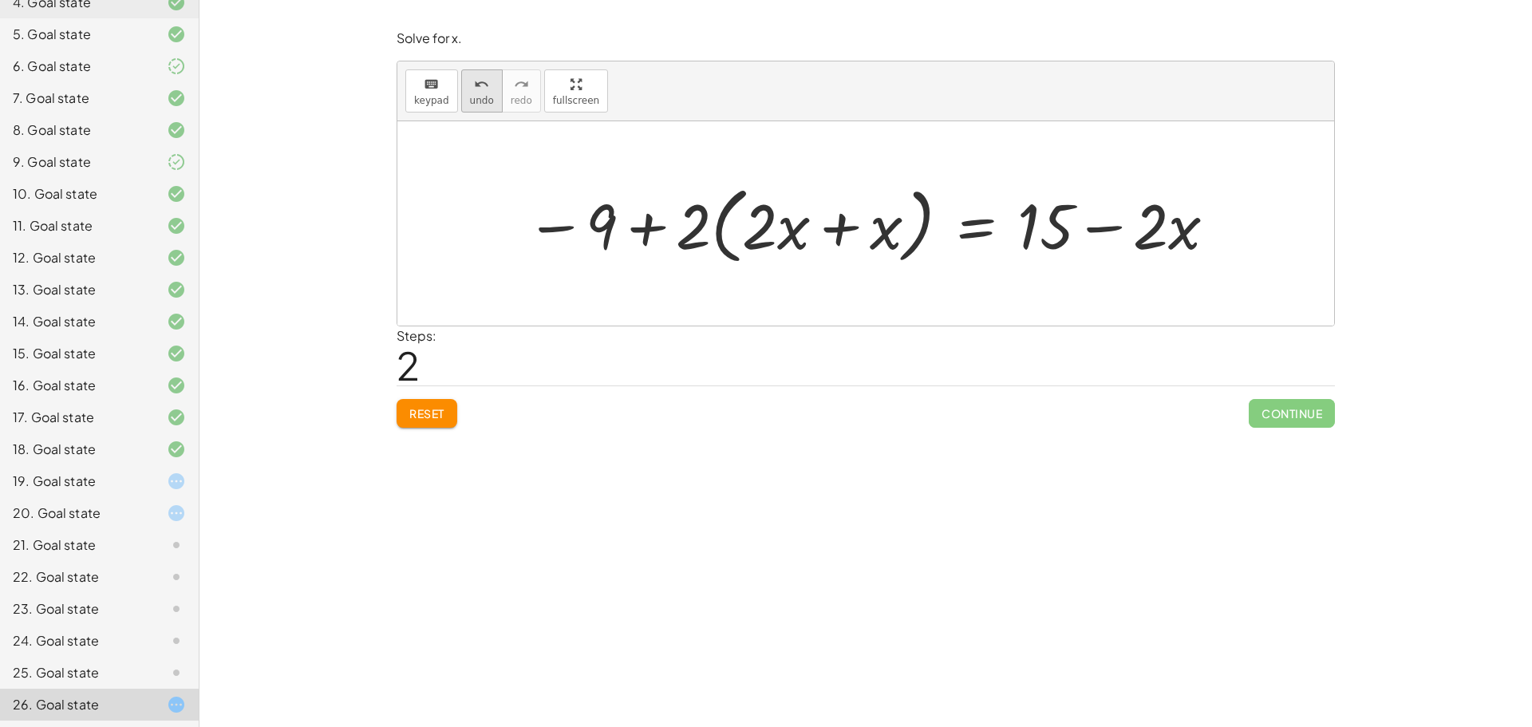
click at [476, 97] on span "undo" at bounding box center [482, 100] width 24 height 11
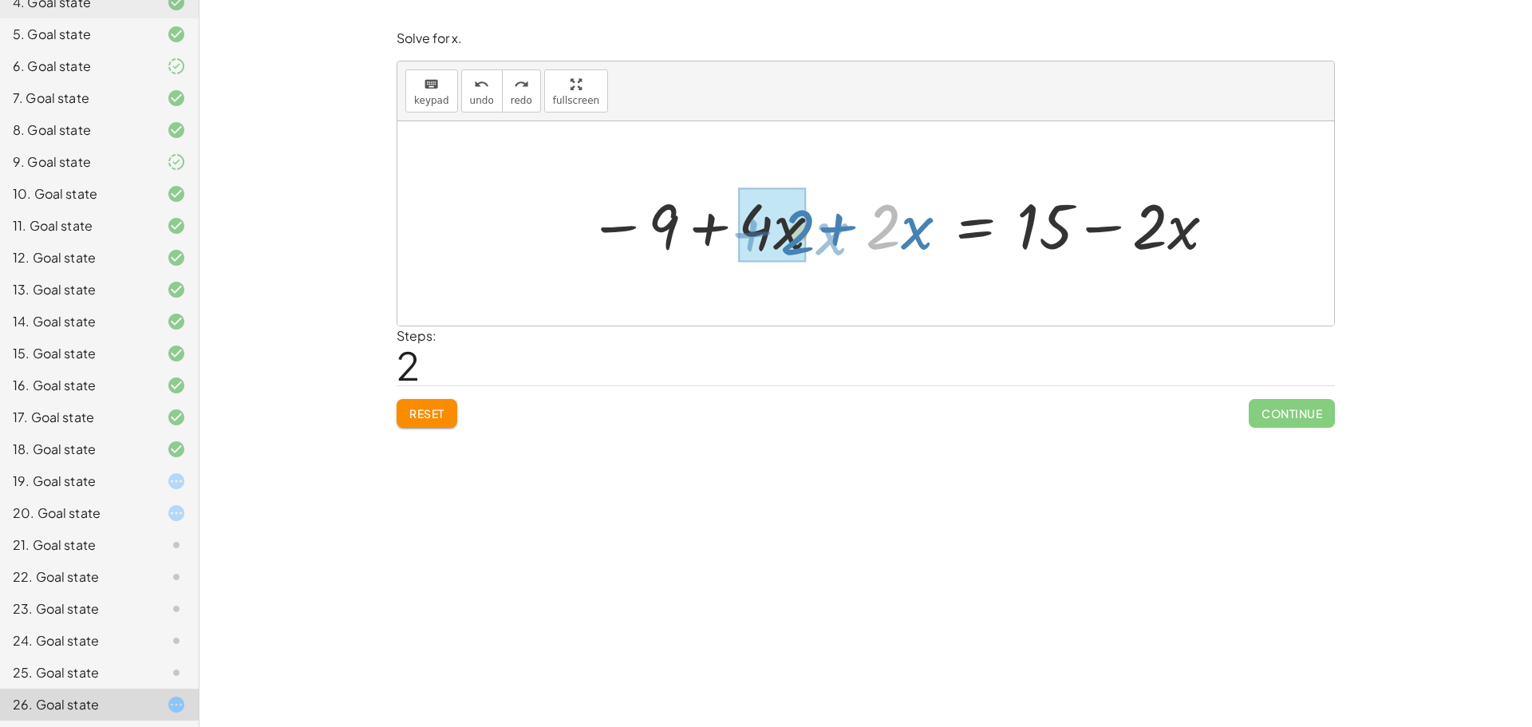
drag, startPoint x: 896, startPoint y: 226, endPoint x: 808, endPoint y: 231, distance: 87.9
click at [808, 231] on div at bounding box center [902, 224] width 645 height 82
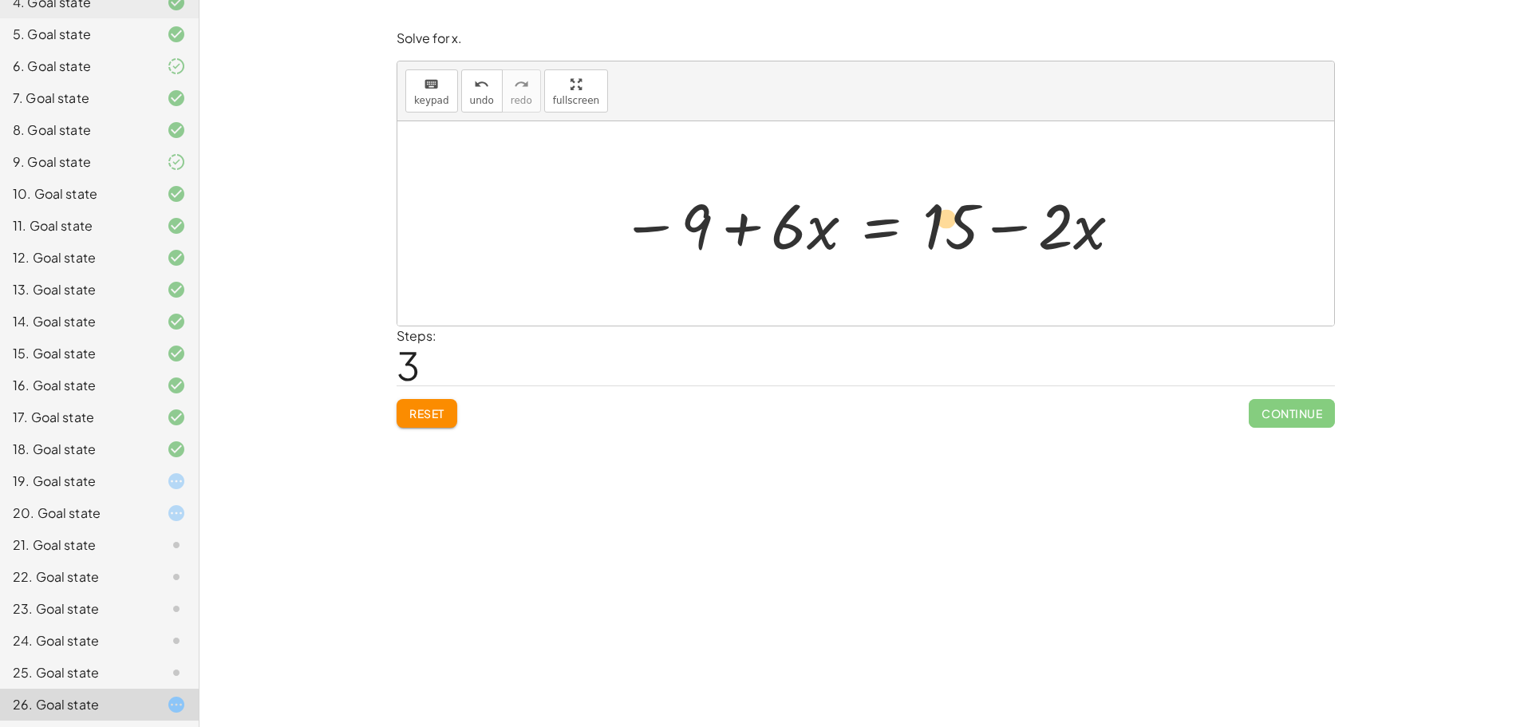
drag, startPoint x: 953, startPoint y: 228, endPoint x: 949, endPoint y: 220, distance: 8.9
click at [949, 220] on div at bounding box center [872, 224] width 519 height 82
drag, startPoint x: 1072, startPoint y: 230, endPoint x: 1107, endPoint y: 231, distance: 35.1
click at [481, 95] on span "undo" at bounding box center [482, 100] width 24 height 11
click at [1068, 231] on div at bounding box center [872, 224] width 519 height 82
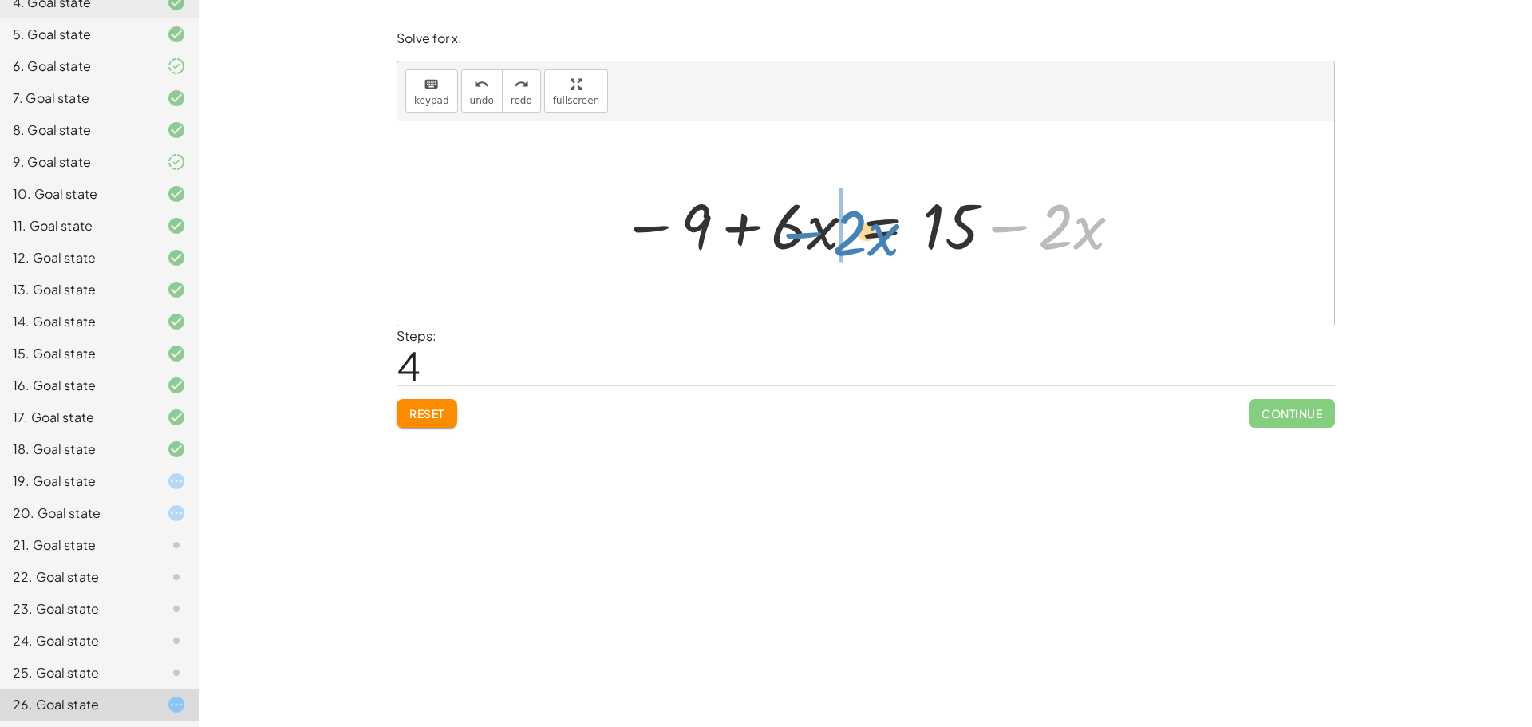
drag, startPoint x: 1014, startPoint y: 226, endPoint x: 808, endPoint y: 232, distance: 206.0
click at [808, 232] on div at bounding box center [872, 224] width 519 height 82
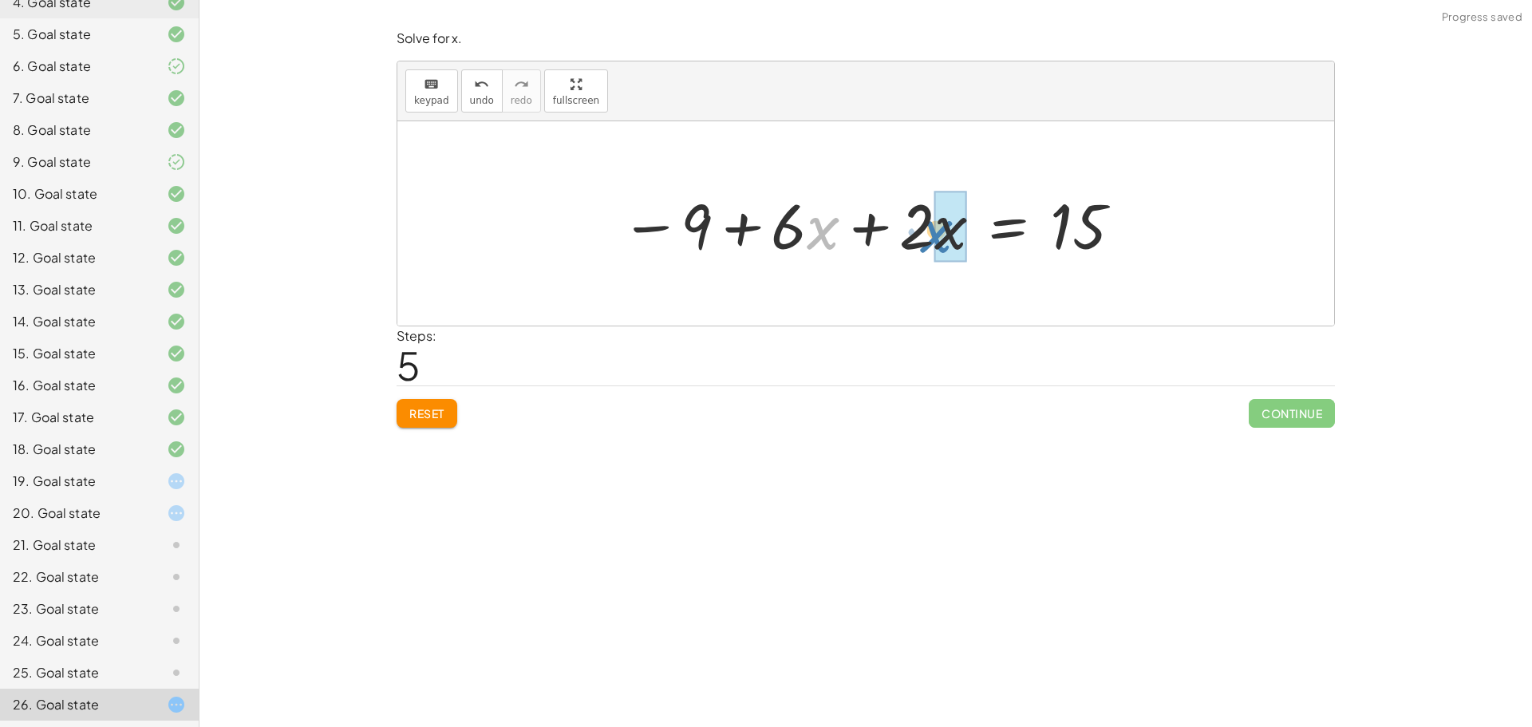
drag, startPoint x: 809, startPoint y: 231, endPoint x: 926, endPoint y: 232, distance: 116.5
click at [925, 233] on div at bounding box center [872, 224] width 519 height 82
click at [477, 96] on span "undo" at bounding box center [482, 100] width 24 height 11
drag, startPoint x: 927, startPoint y: 227, endPoint x: 911, endPoint y: 231, distance: 16.3
click at [911, 231] on div at bounding box center [872, 224] width 519 height 82
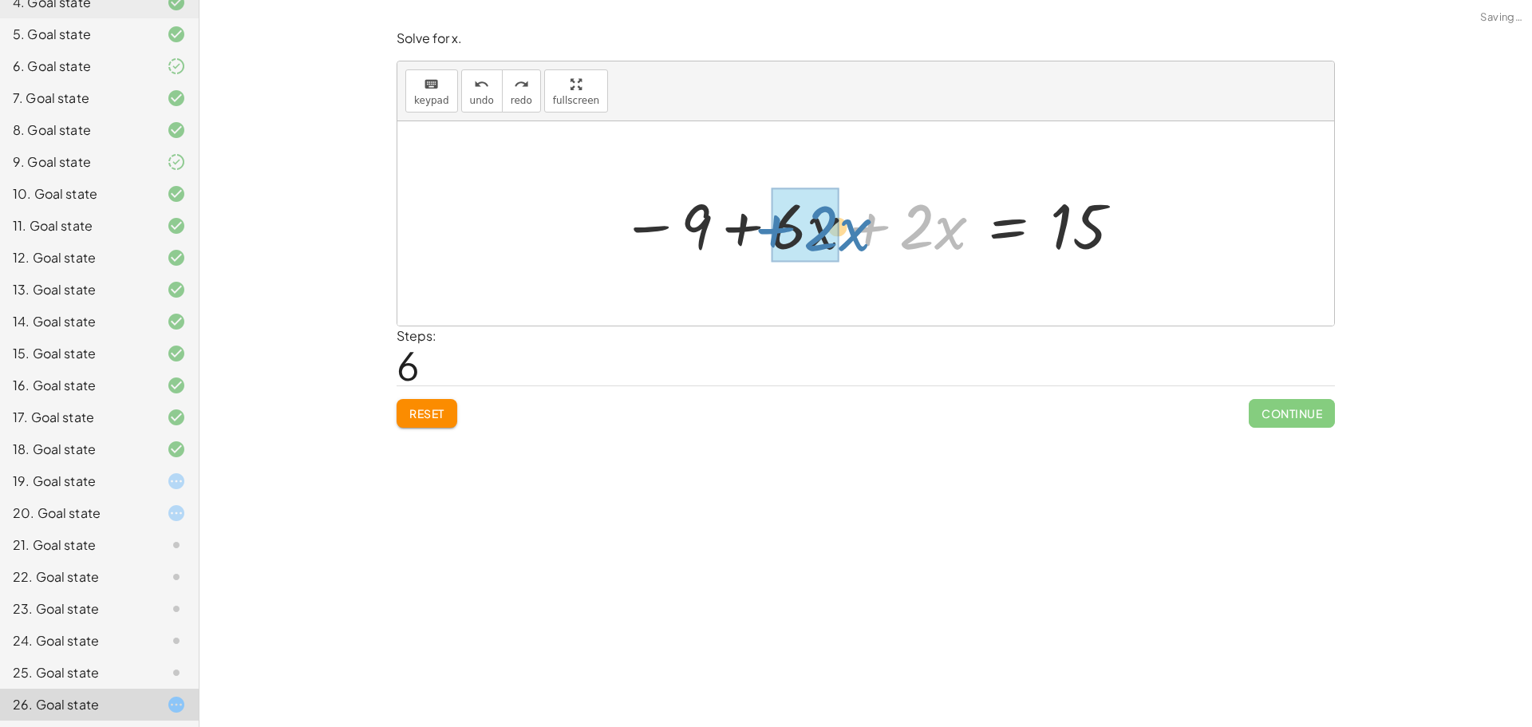
drag, startPoint x: 876, startPoint y: 224, endPoint x: 780, endPoint y: 226, distance: 95.8
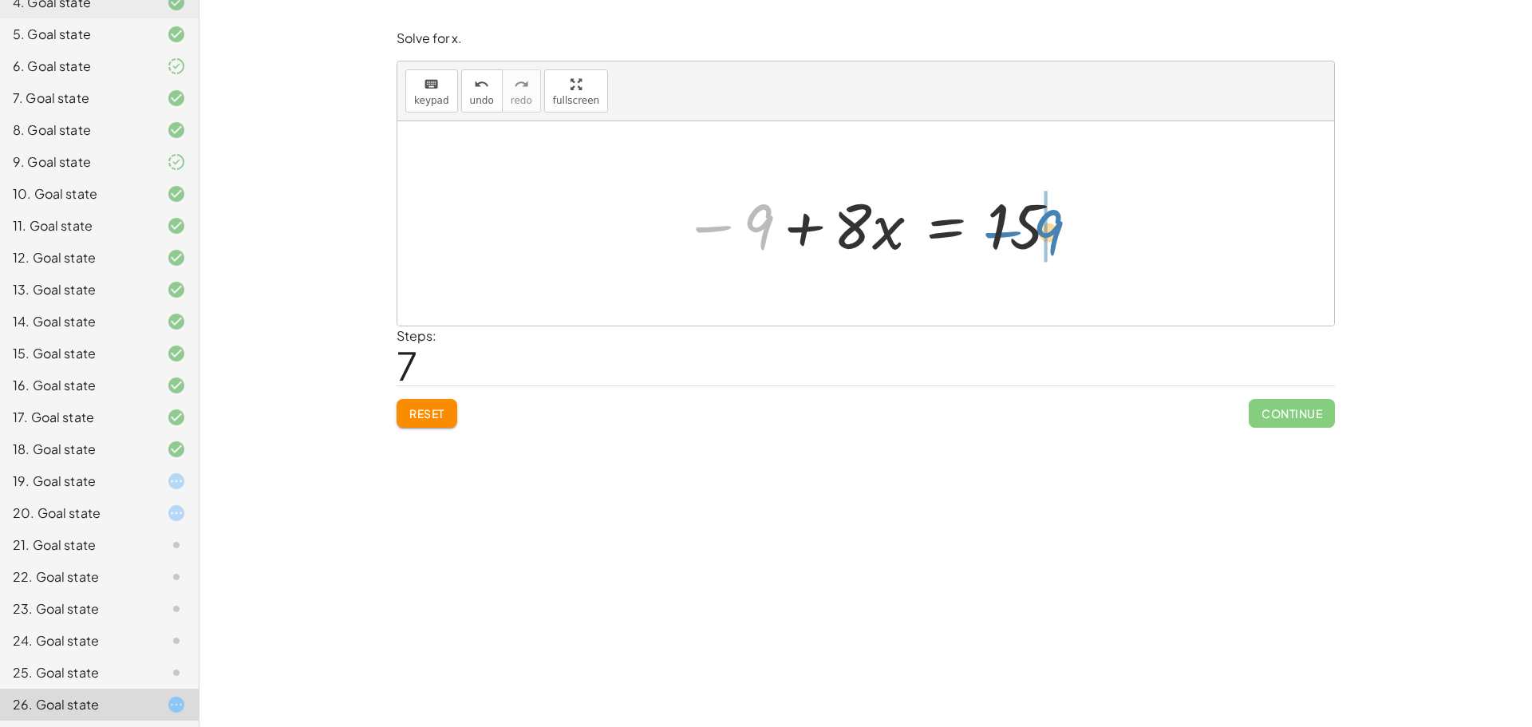
drag, startPoint x: 760, startPoint y: 224, endPoint x: 1051, endPoint y: 230, distance: 291.3
click at [1051, 230] on div at bounding box center [872, 224] width 394 height 82
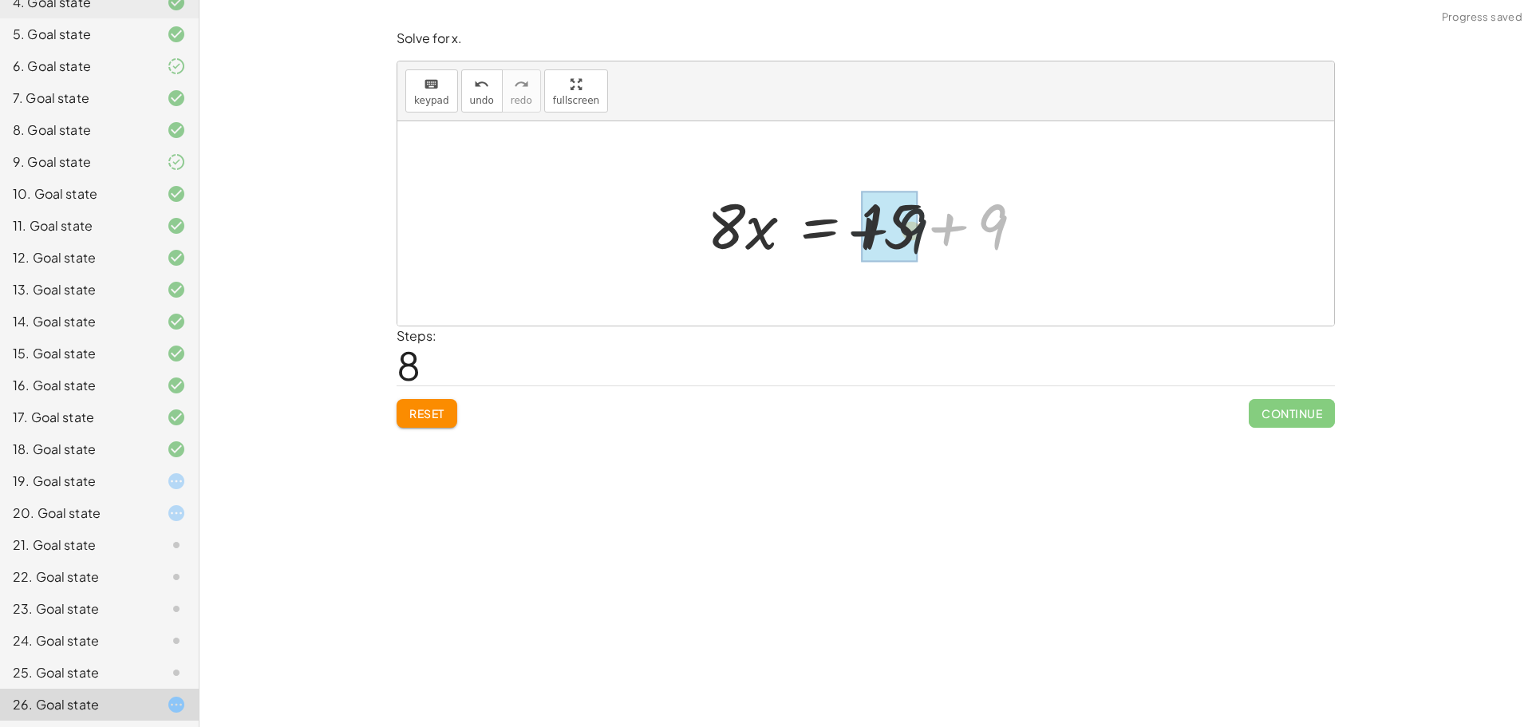
drag, startPoint x: 1000, startPoint y: 223, endPoint x: 901, endPoint y: 228, distance: 99.1
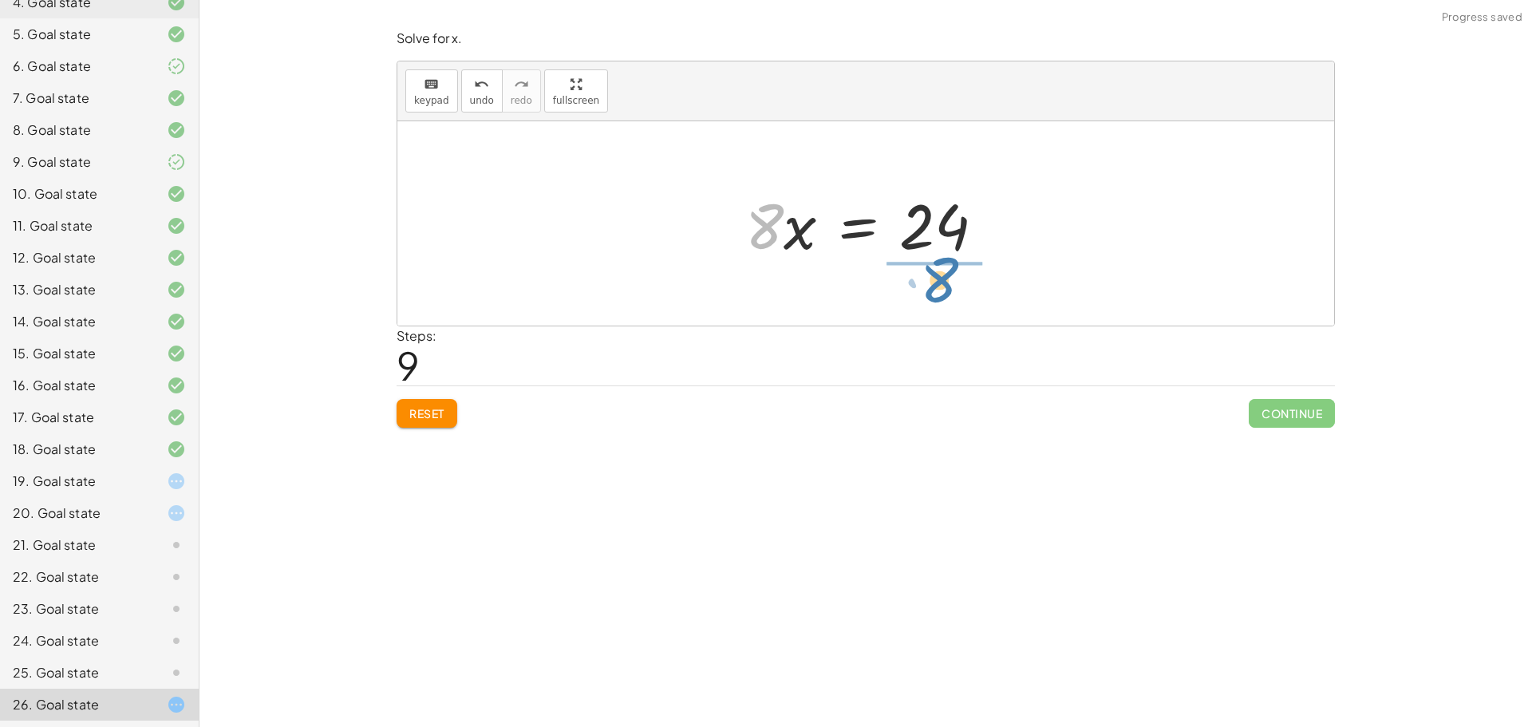
drag, startPoint x: 776, startPoint y: 229, endPoint x: 951, endPoint y: 282, distance: 183.5
click at [951, 282] on div "− ( + 9 − · 4 · x ) + · 2 · x = + 15 − · 2 · x − 9 + · 4 · x + · 2 · x = + 15 −…" at bounding box center [865, 223] width 937 height 204
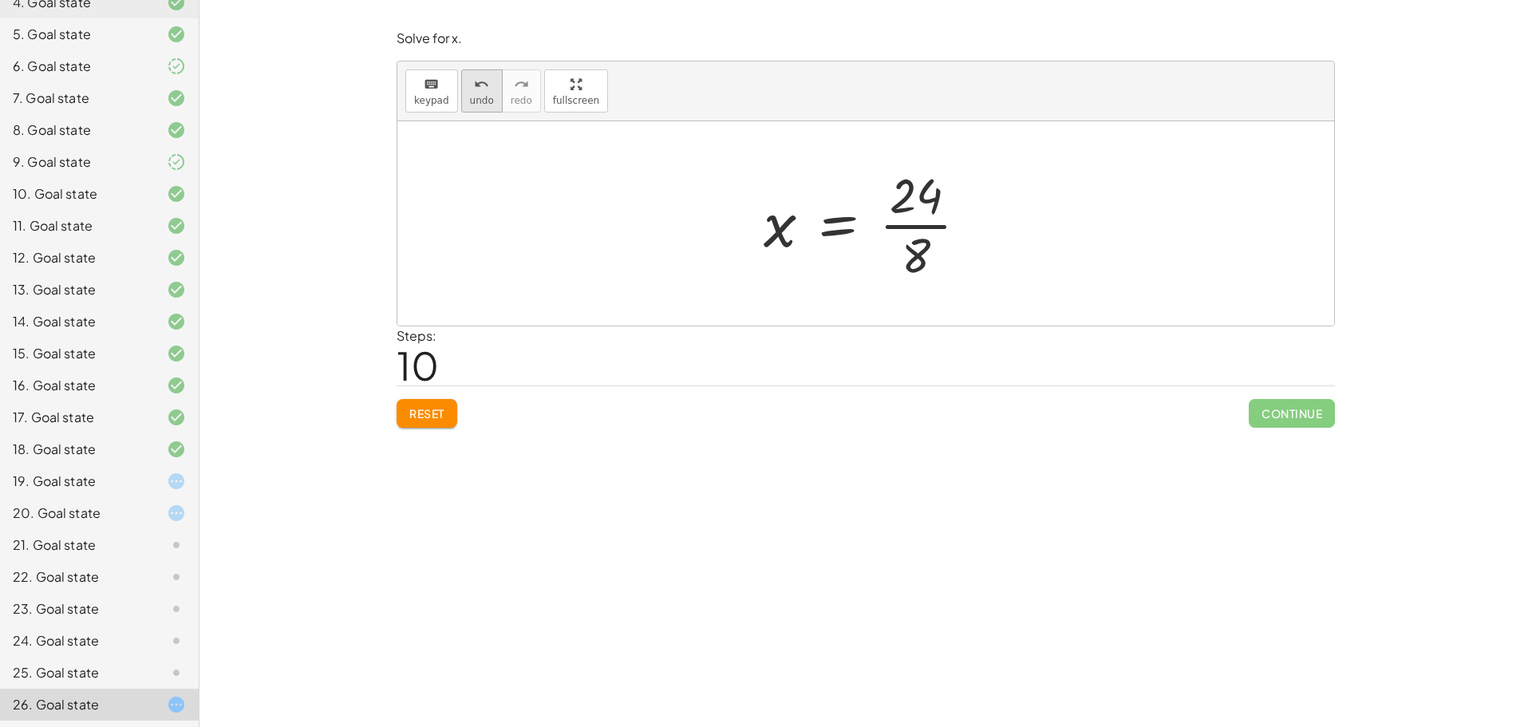
click at [474, 89] on icon "undo" at bounding box center [481, 84] width 15 height 19
drag, startPoint x: 767, startPoint y: 223, endPoint x: 1007, endPoint y: 239, distance: 240.7
click at [1004, 241] on div at bounding box center [871, 224] width 268 height 82
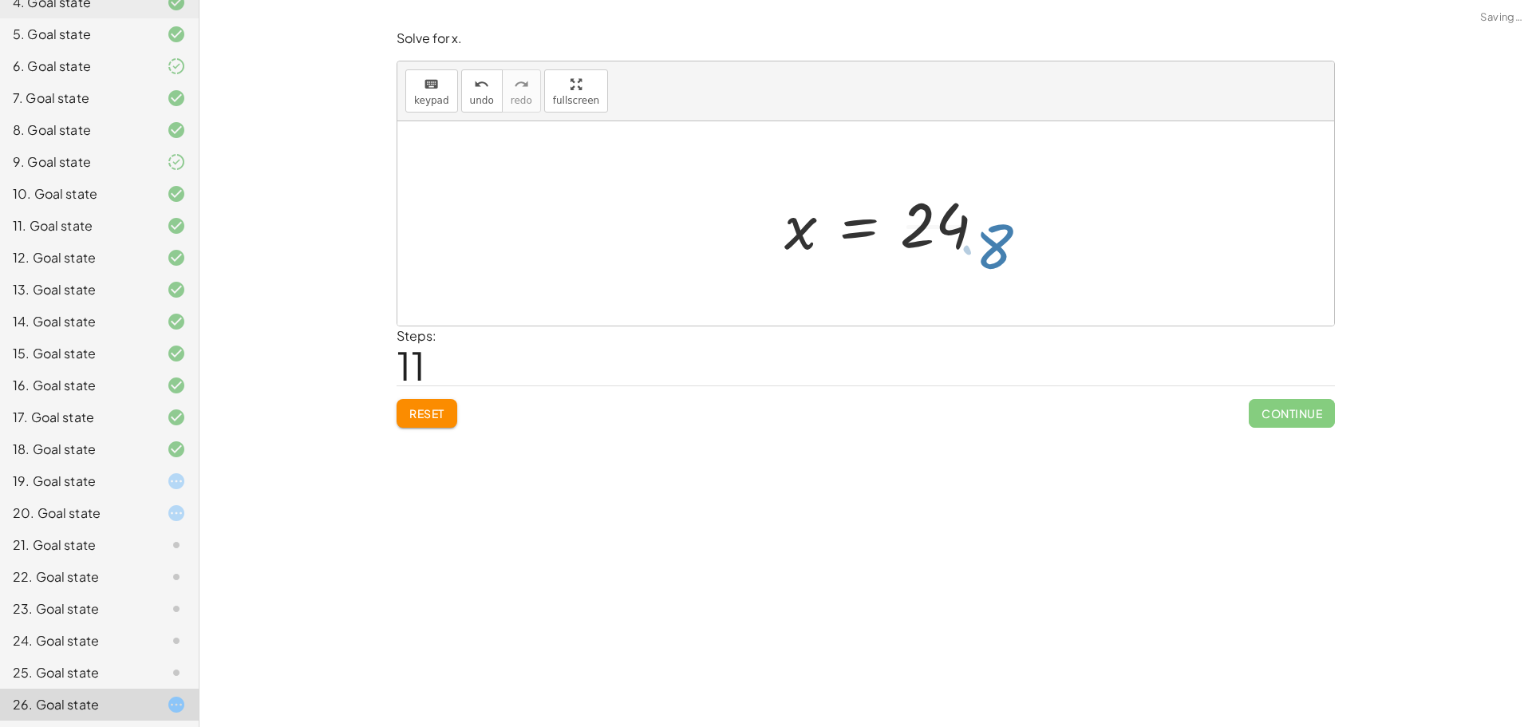
click at [1022, 235] on div at bounding box center [865, 223] width 937 height 204
click at [930, 258] on div at bounding box center [872, 223] width 233 height 123
drag, startPoint x: 927, startPoint y: 189, endPoint x: 935, endPoint y: 192, distance: 8.6
click at [935, 192] on div at bounding box center [872, 223] width 233 height 123
drag, startPoint x: 915, startPoint y: 208, endPoint x: 913, endPoint y: 241, distance: 32.8
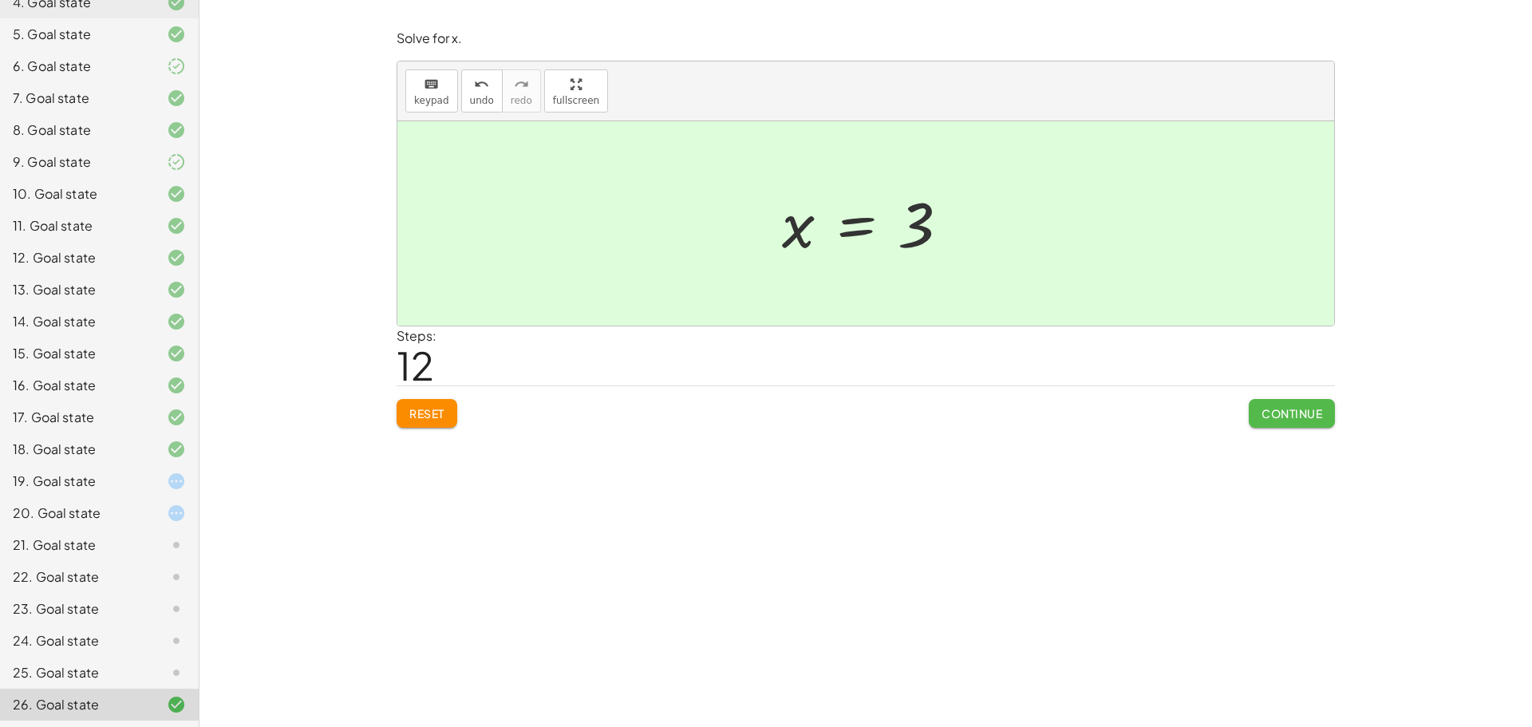
click at [1290, 409] on span "Continue" at bounding box center [1291, 413] width 61 height 14
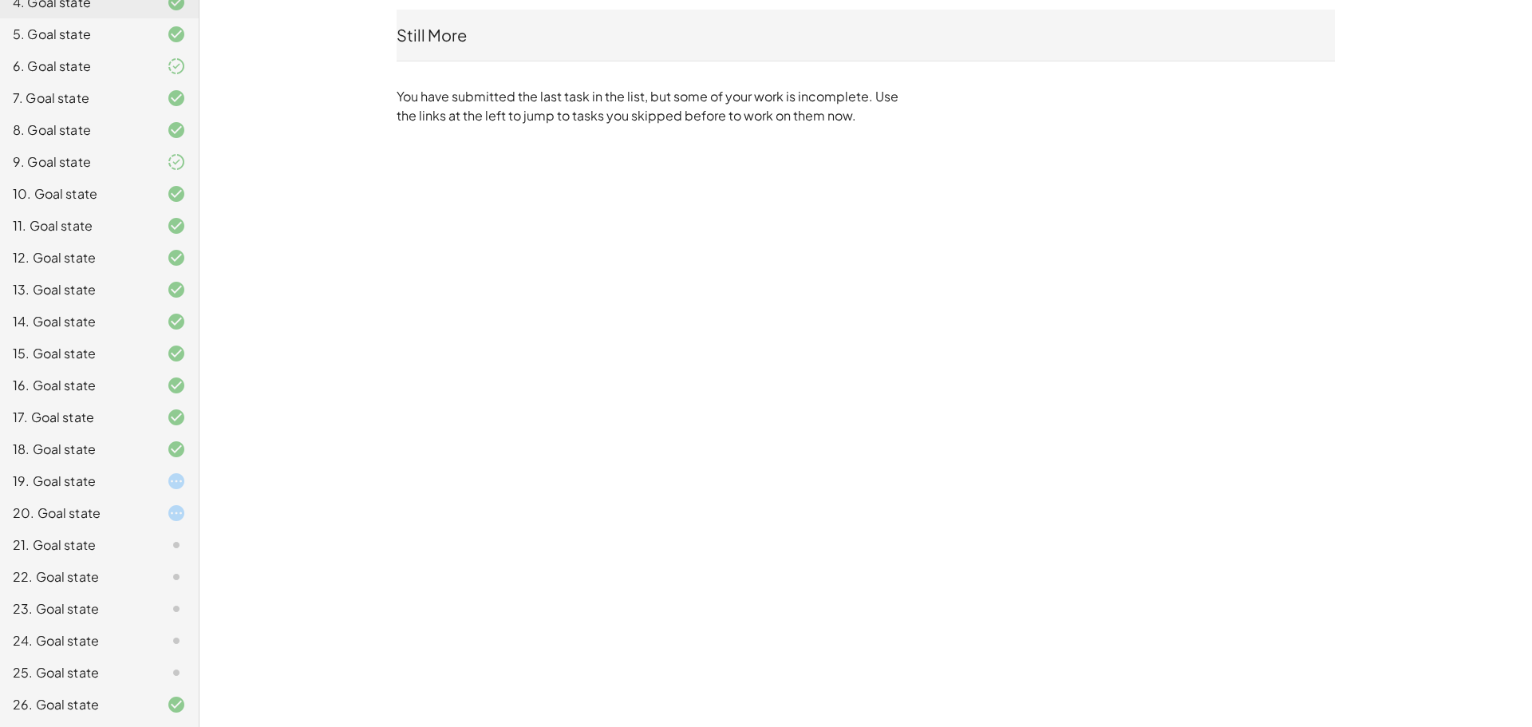
click at [141, 667] on div at bounding box center [163, 672] width 45 height 19
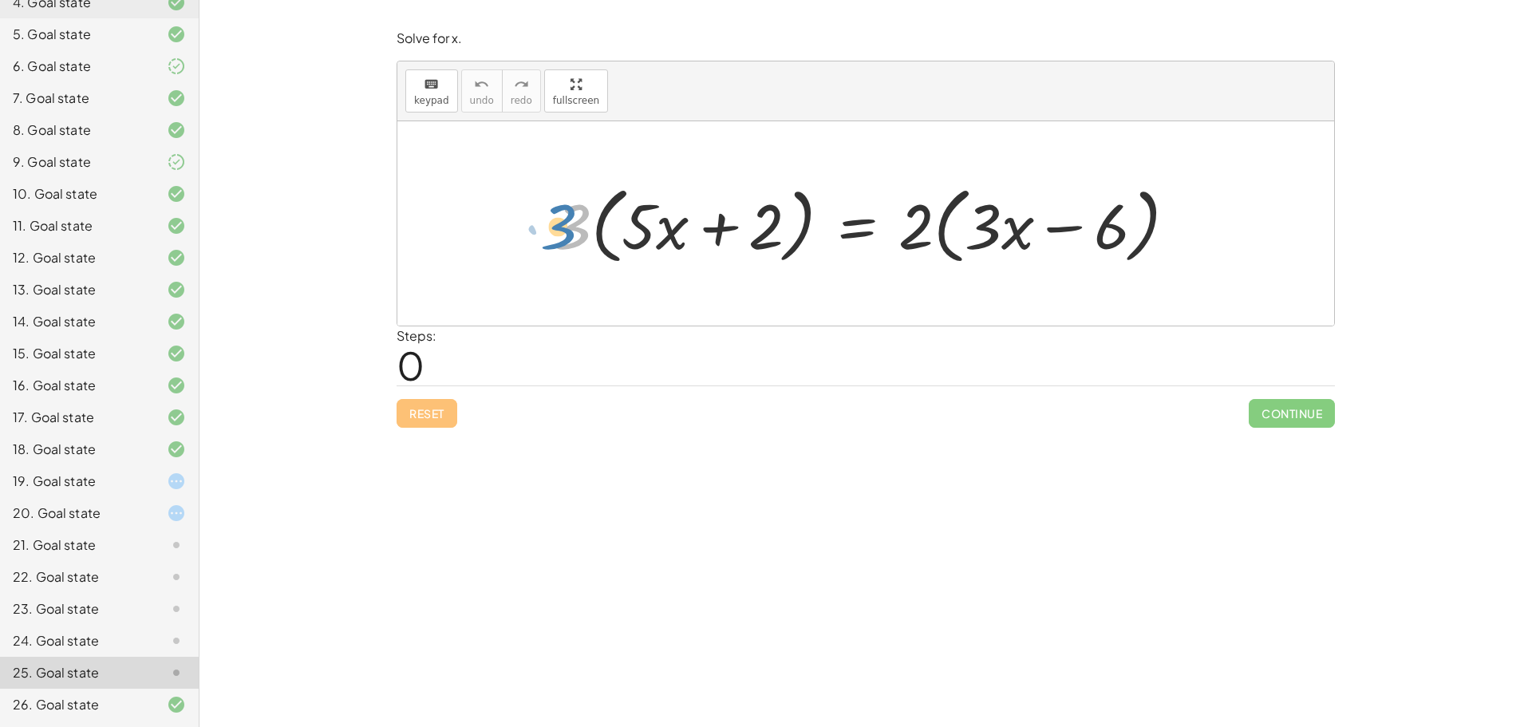
drag, startPoint x: 570, startPoint y: 227, endPoint x: 559, endPoint y: 227, distance: 11.2
click at [556, 227] on div at bounding box center [872, 224] width 650 height 92
drag, startPoint x: 718, startPoint y: 227, endPoint x: 709, endPoint y: 229, distance: 9.1
click at [709, 229] on div at bounding box center [872, 224] width 650 height 92
click at [636, 223] on div at bounding box center [872, 224] width 650 height 92
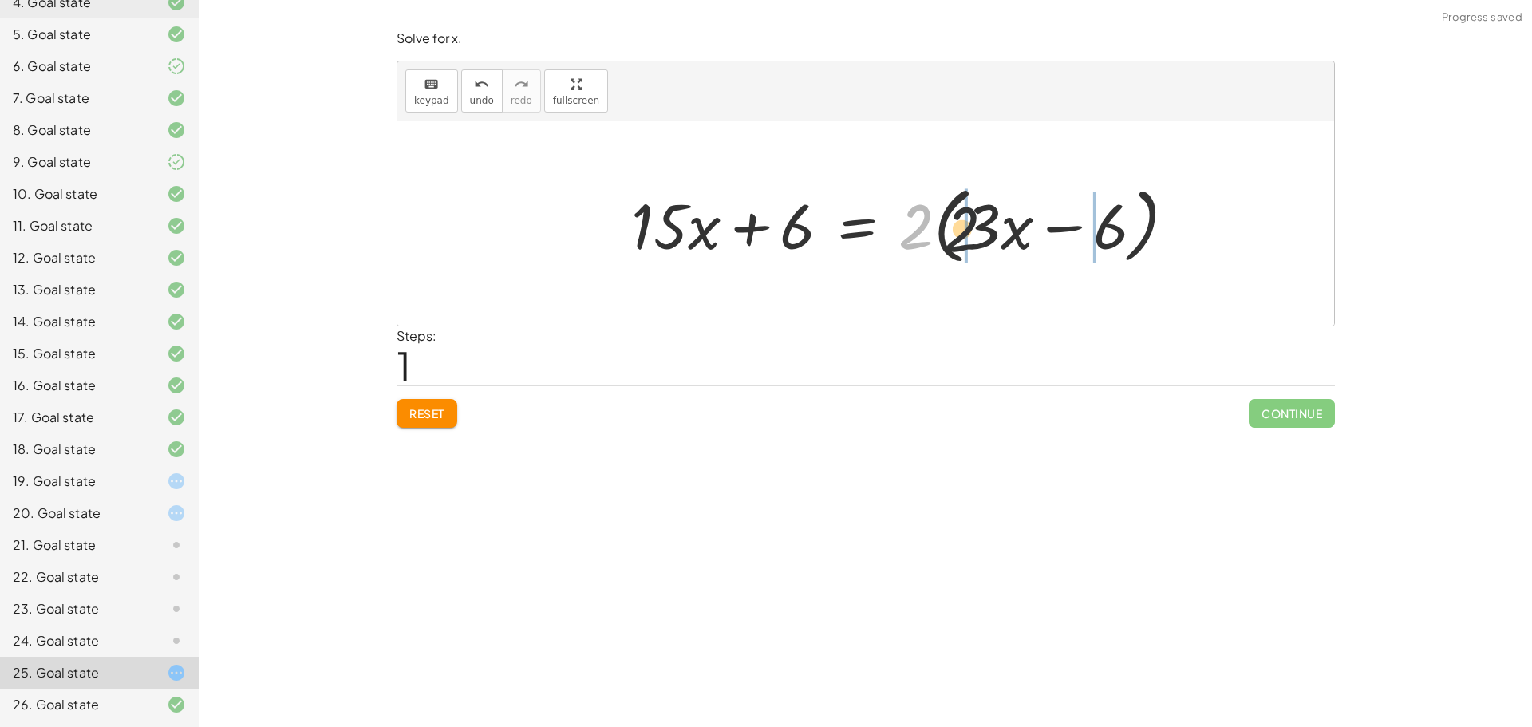
drag, startPoint x: 921, startPoint y: 227, endPoint x: 976, endPoint y: 230, distance: 55.1
click at [976, 230] on div at bounding box center [910, 224] width 574 height 92
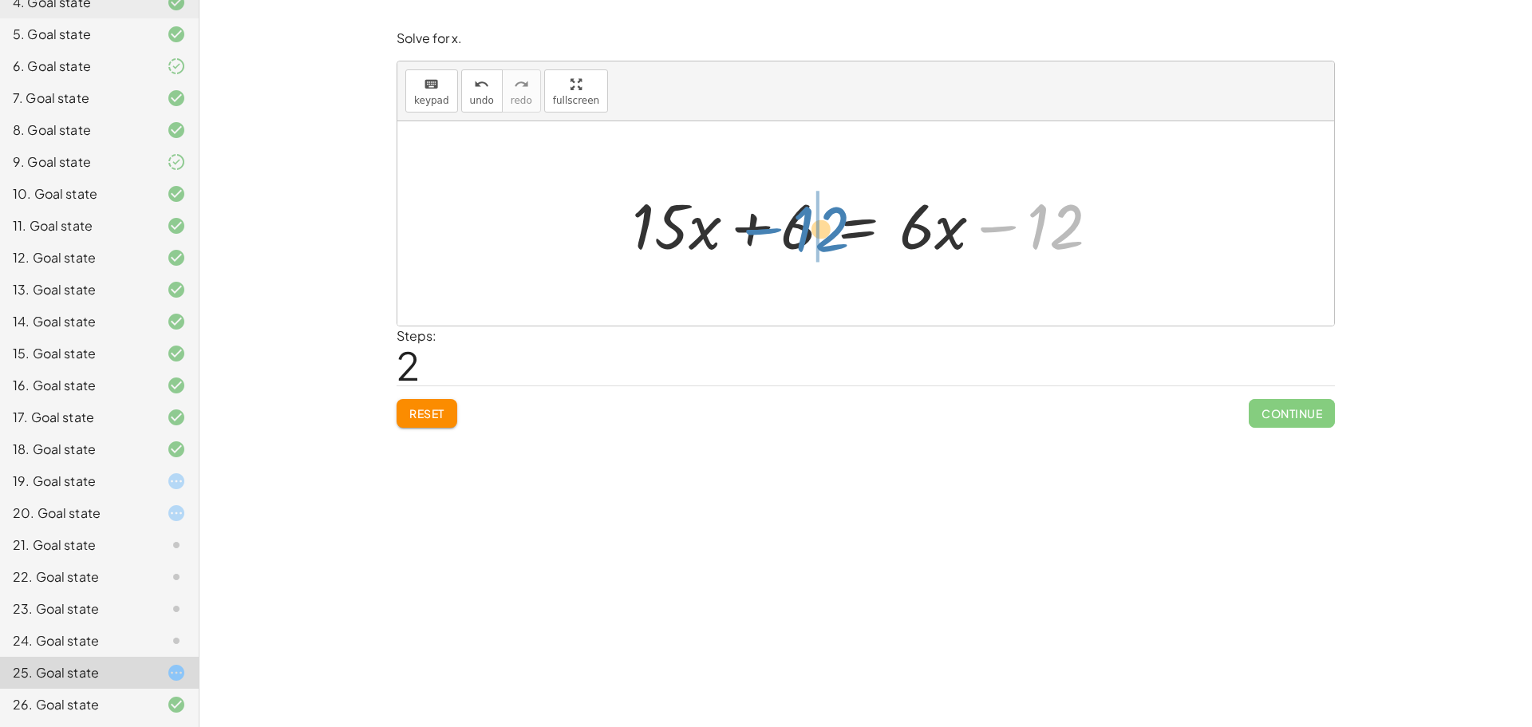
drag, startPoint x: 1040, startPoint y: 223, endPoint x: 805, endPoint y: 226, distance: 235.4
click at [805, 226] on div at bounding box center [872, 224] width 496 height 82
drag, startPoint x: 775, startPoint y: 232, endPoint x: 852, endPoint y: 230, distance: 77.4
click at [852, 230] on div at bounding box center [872, 224] width 496 height 82
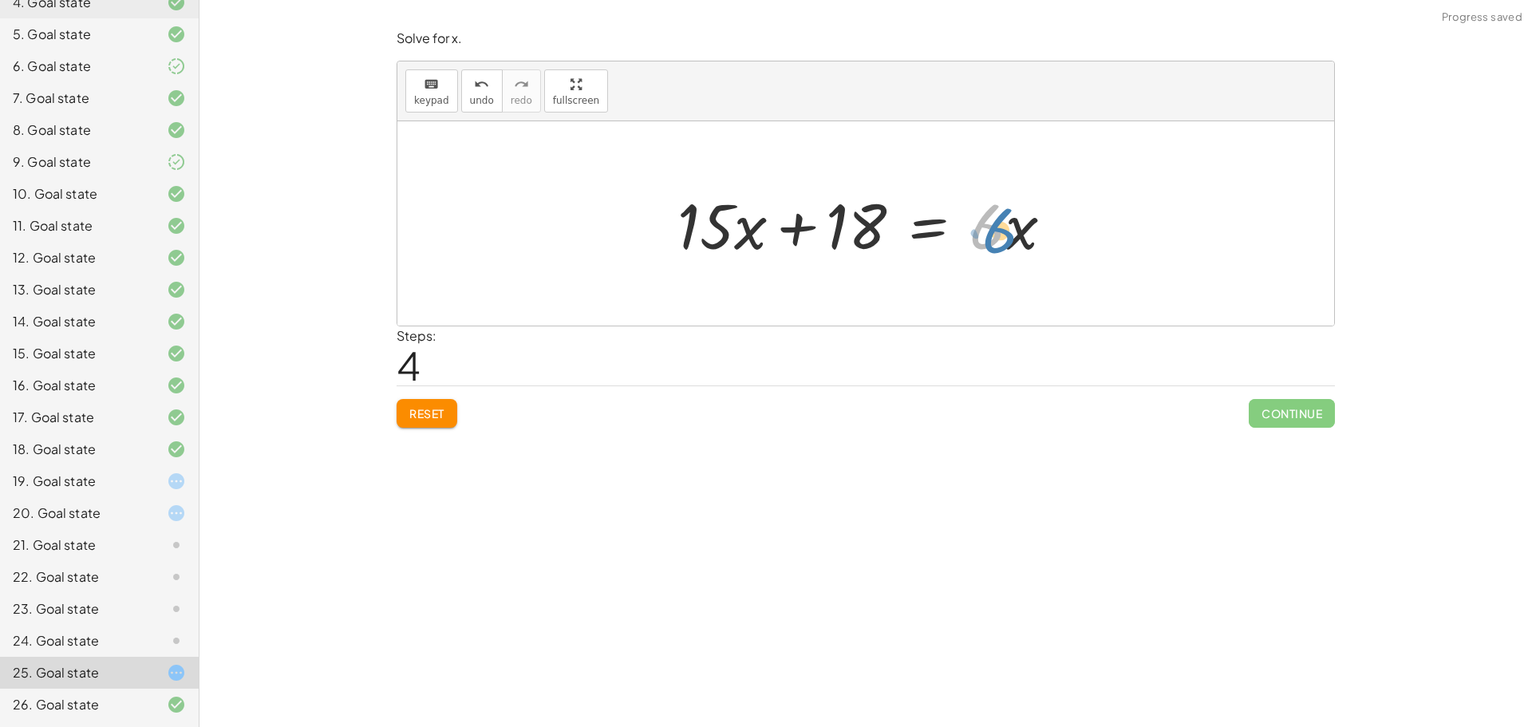
click at [999, 236] on div at bounding box center [871, 224] width 405 height 82
drag, startPoint x: 744, startPoint y: 227, endPoint x: 822, endPoint y: 228, distance: 78.2
click at [832, 228] on div at bounding box center [871, 224] width 405 height 82
click at [689, 223] on div at bounding box center [871, 224] width 405 height 82
click at [687, 225] on div at bounding box center [871, 224] width 405 height 82
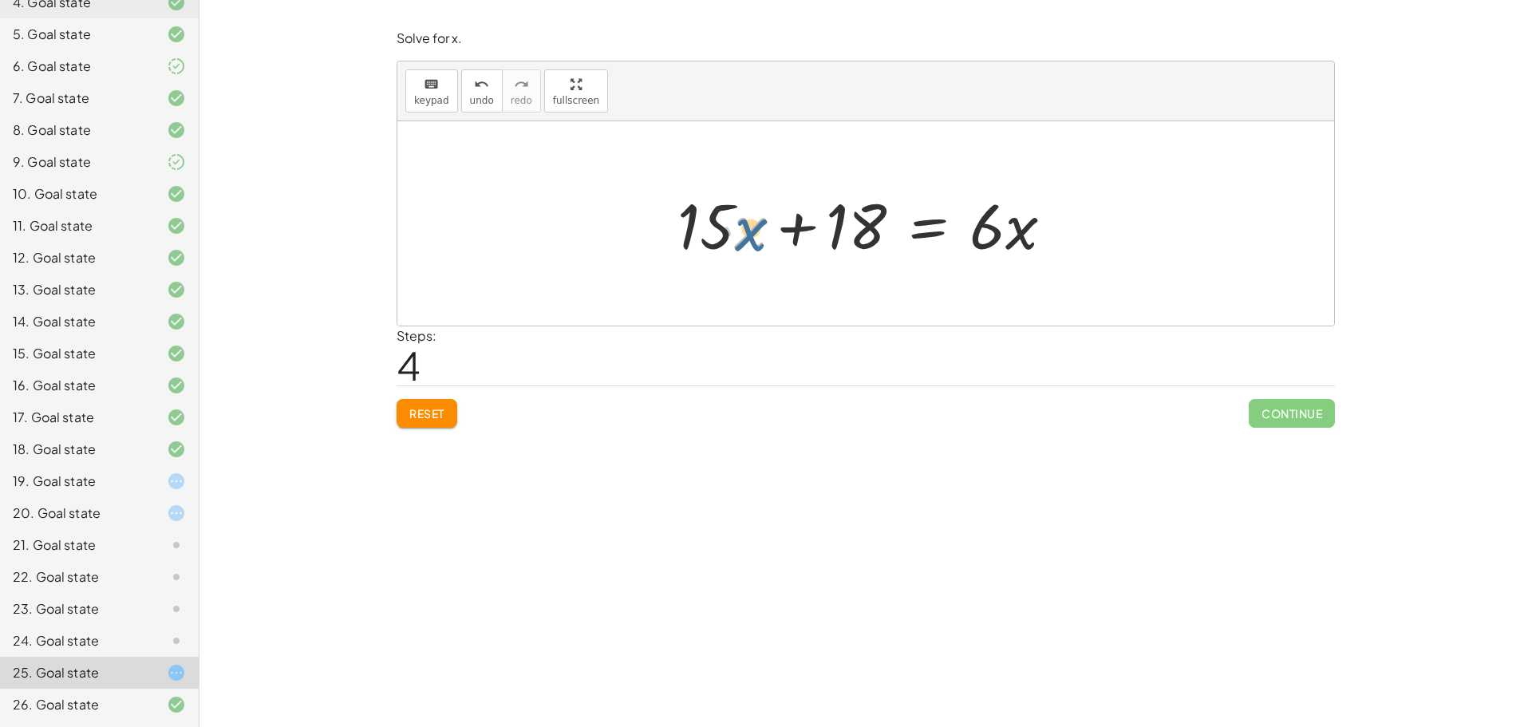
click at [750, 237] on div at bounding box center [871, 224] width 405 height 82
drag, startPoint x: 788, startPoint y: 228, endPoint x: 1025, endPoint y: 239, distance: 237.2
click at [1025, 239] on div at bounding box center [871, 224] width 405 height 82
drag, startPoint x: 851, startPoint y: 230, endPoint x: 866, endPoint y: 233, distance: 14.7
click at [866, 233] on div at bounding box center [871, 224] width 405 height 82
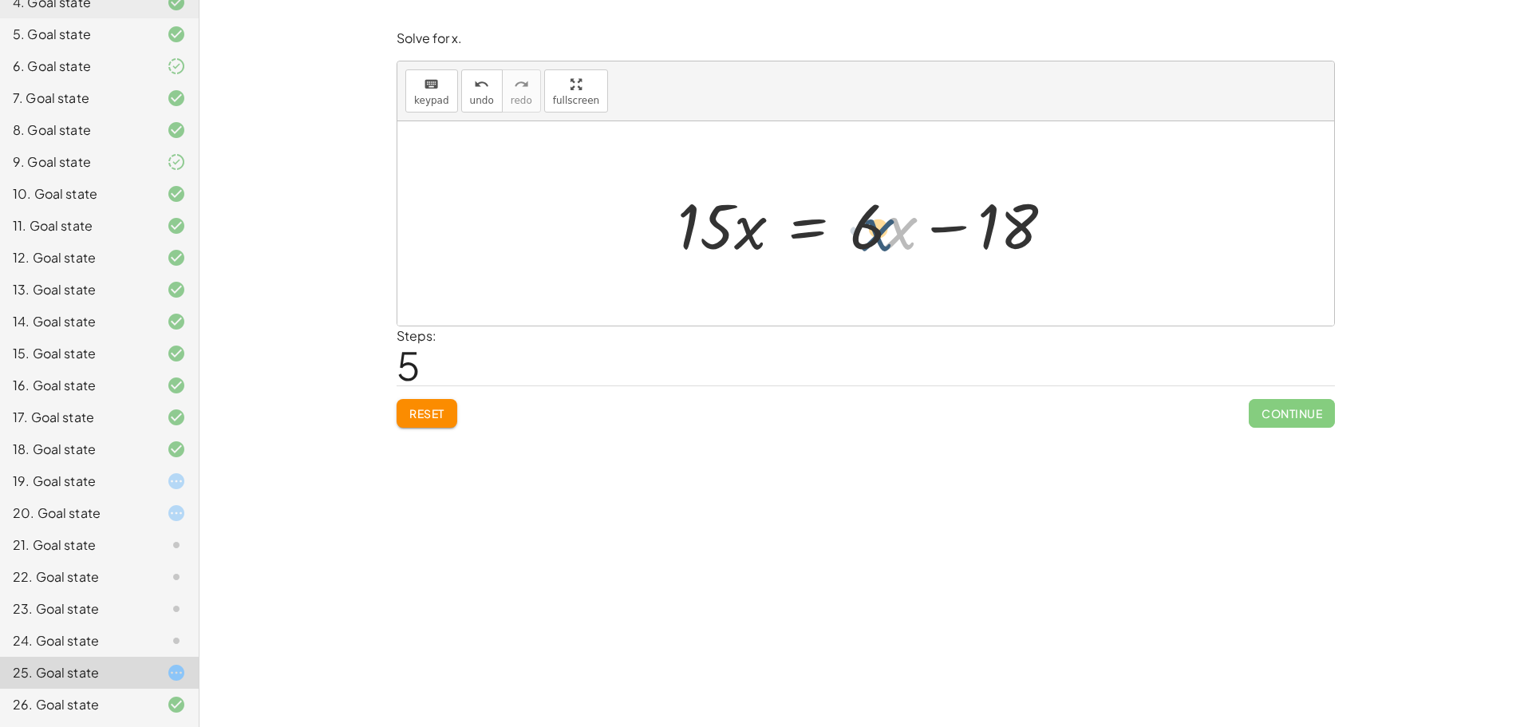
drag, startPoint x: 904, startPoint y: 229, endPoint x: 891, endPoint y: 230, distance: 12.8
click at [891, 230] on div at bounding box center [871, 224] width 405 height 82
click at [843, 227] on div at bounding box center [871, 224] width 405 height 82
click at [958, 228] on div at bounding box center [871, 224] width 405 height 82
drag, startPoint x: 682, startPoint y: 221, endPoint x: 930, endPoint y: 223, distance: 247.4
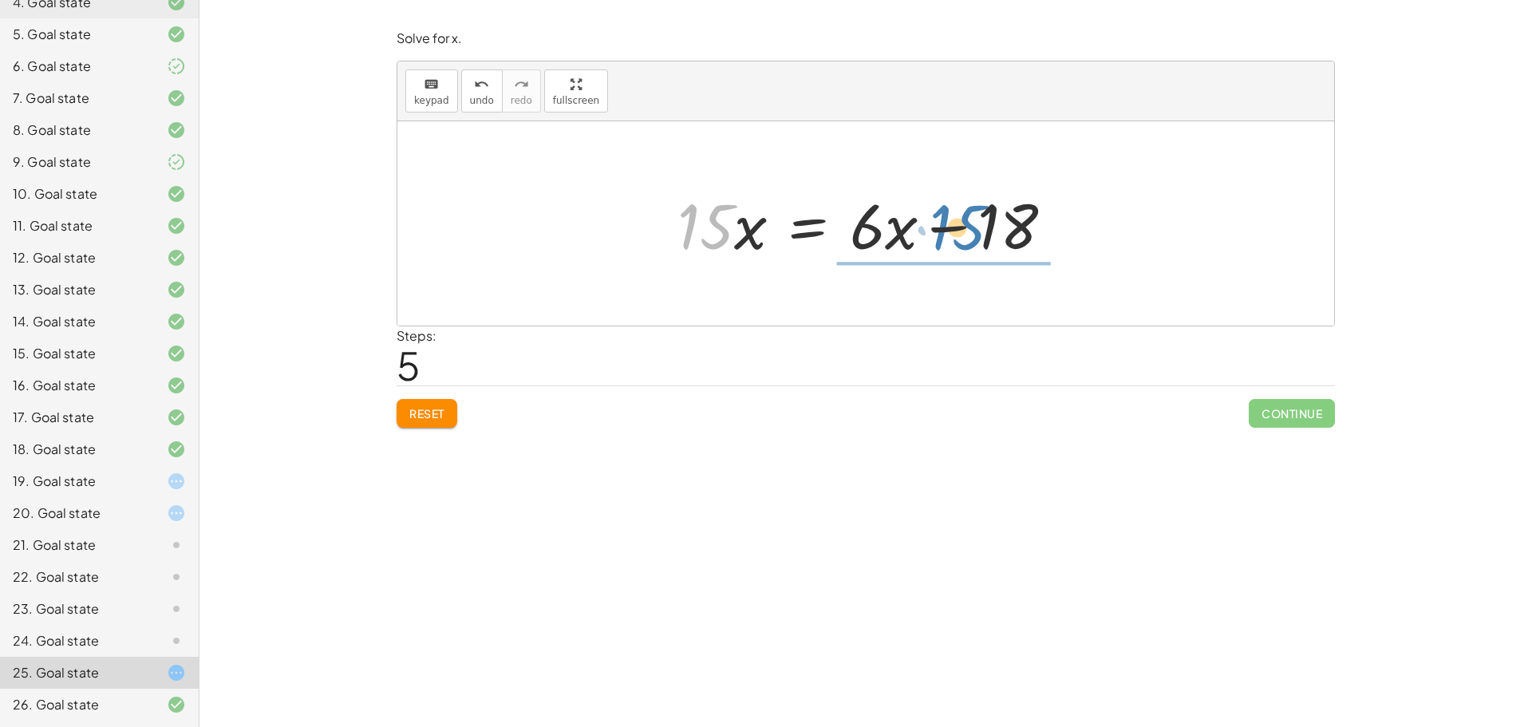
click at [930, 223] on div at bounding box center [871, 224] width 405 height 82
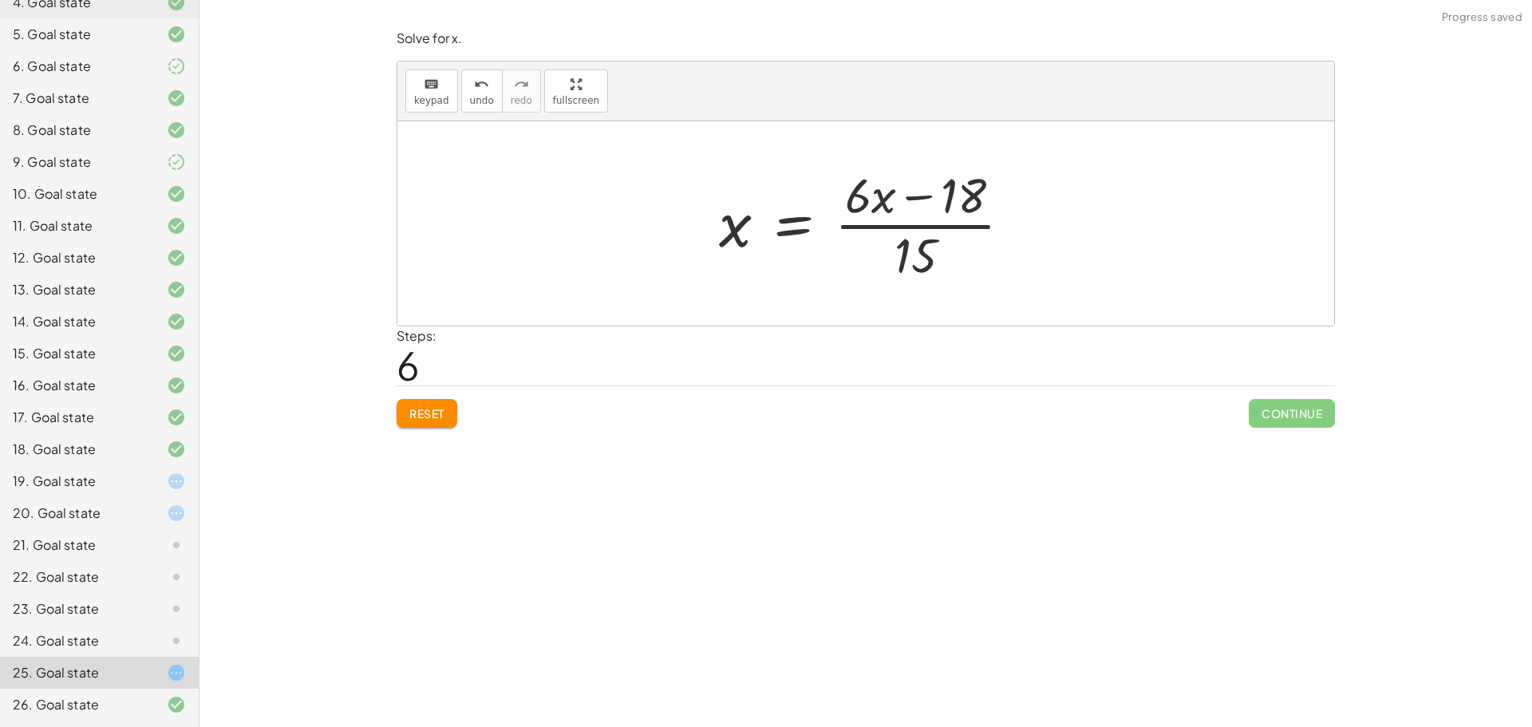
click at [0, 0] on div "Solve for x. keyboard keypad undo undo redo redo fullscreen · 3 · ( + · 5 · x +…" at bounding box center [0, 0] width 0 height 0
click at [419, 414] on span "Reset" at bounding box center [426, 413] width 35 height 14
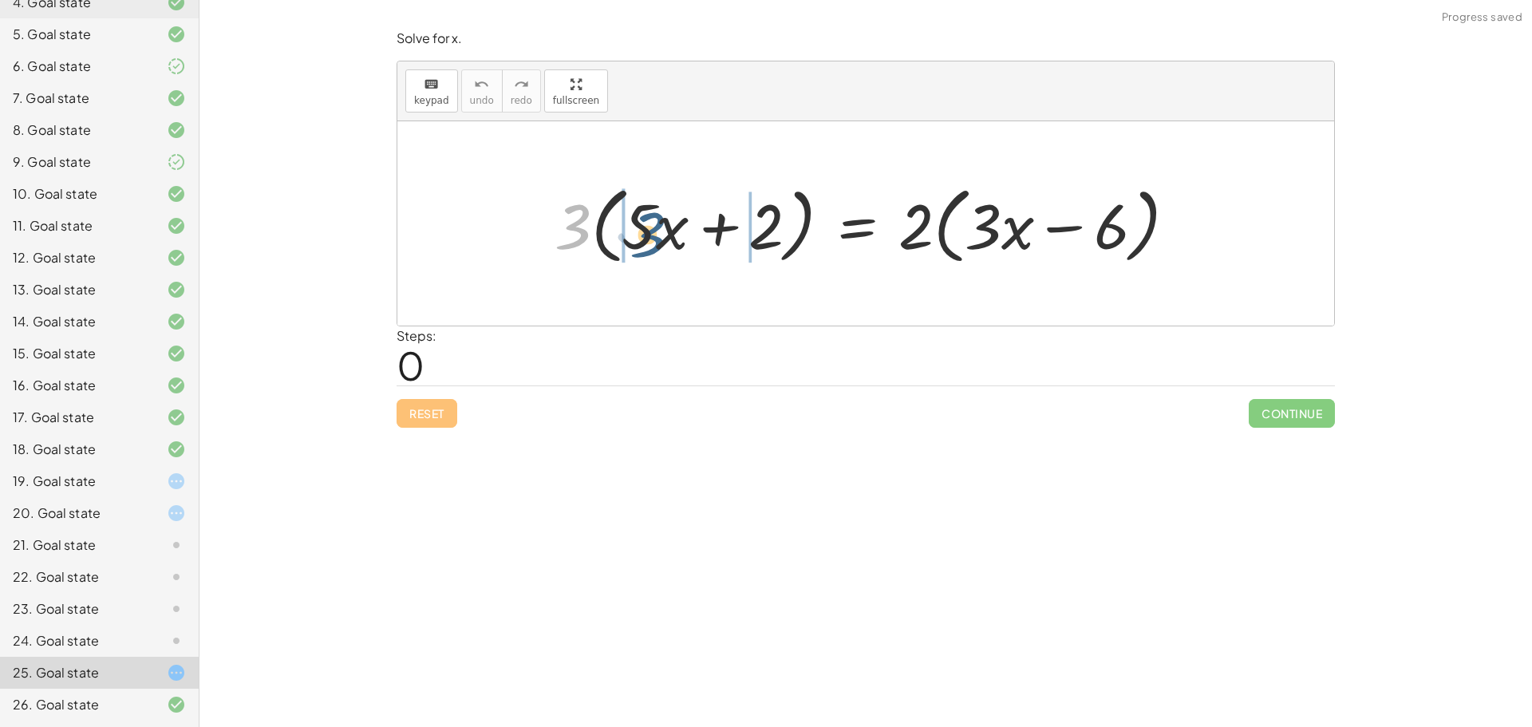
drag, startPoint x: 606, startPoint y: 239, endPoint x: 639, endPoint y: 231, distance: 33.9
click at [642, 232] on div at bounding box center [872, 224] width 650 height 92
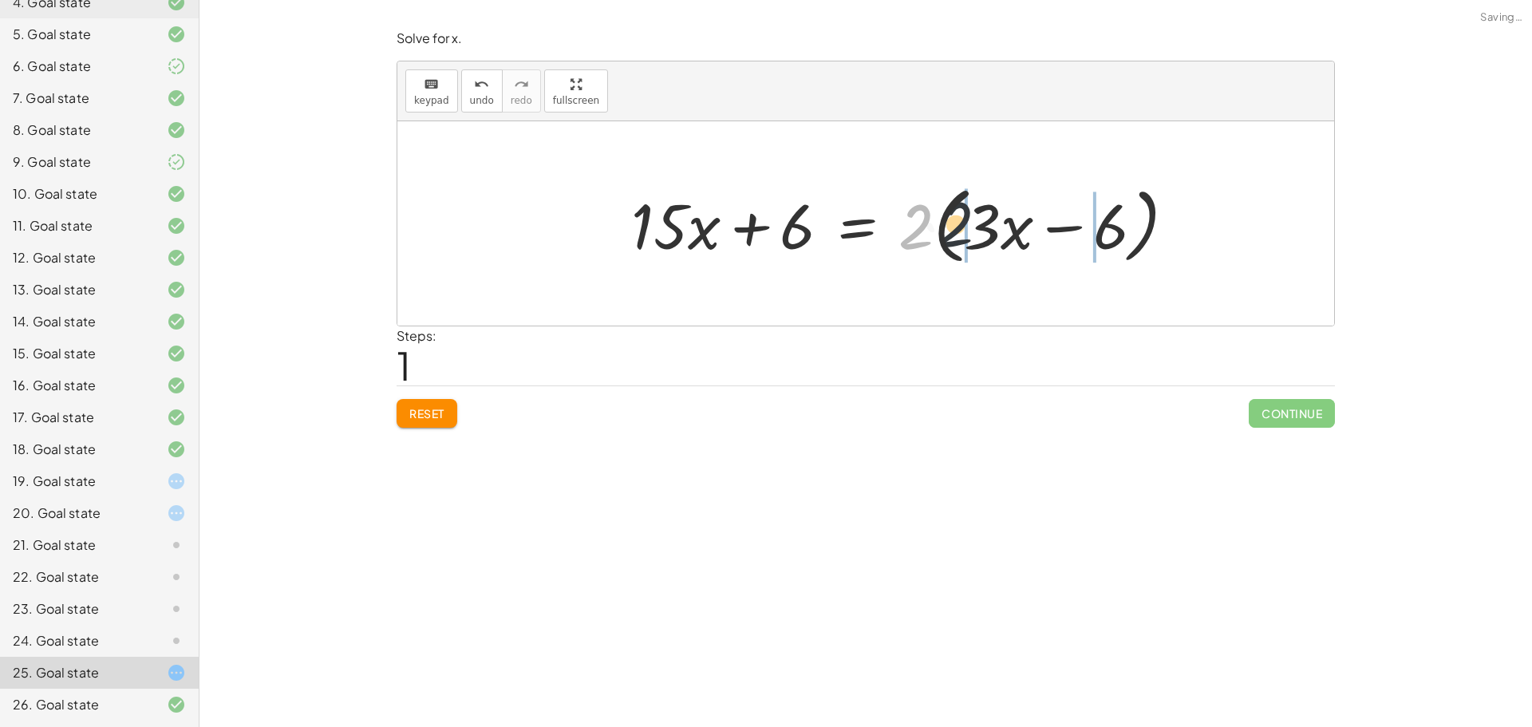
click at [969, 231] on div at bounding box center [910, 224] width 574 height 92
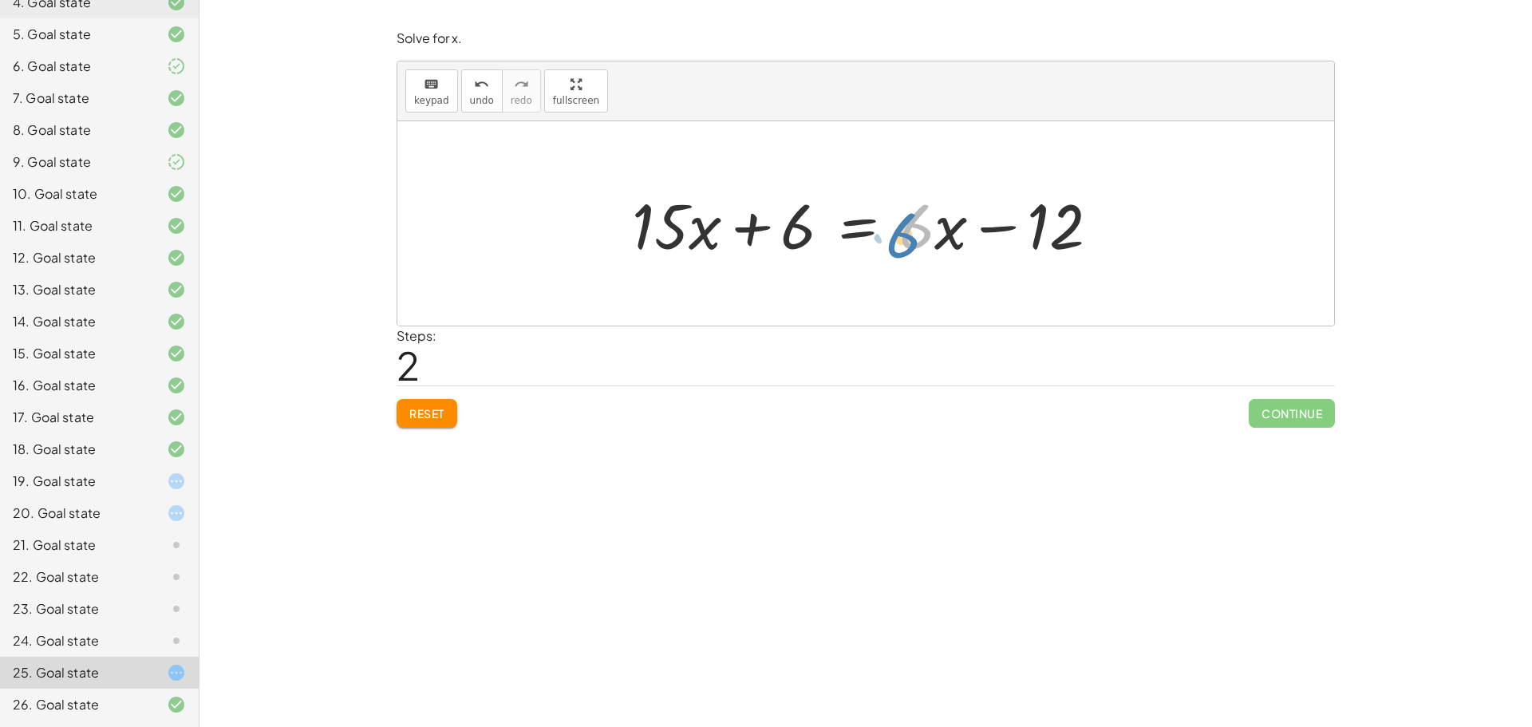
drag, startPoint x: 902, startPoint y: 231, endPoint x: 893, endPoint y: 240, distance: 13.0
click at [893, 240] on div at bounding box center [872, 224] width 496 height 82
drag, startPoint x: 950, startPoint y: 231, endPoint x: 928, endPoint y: 231, distance: 22.3
click at [928, 231] on div at bounding box center [872, 224] width 496 height 82
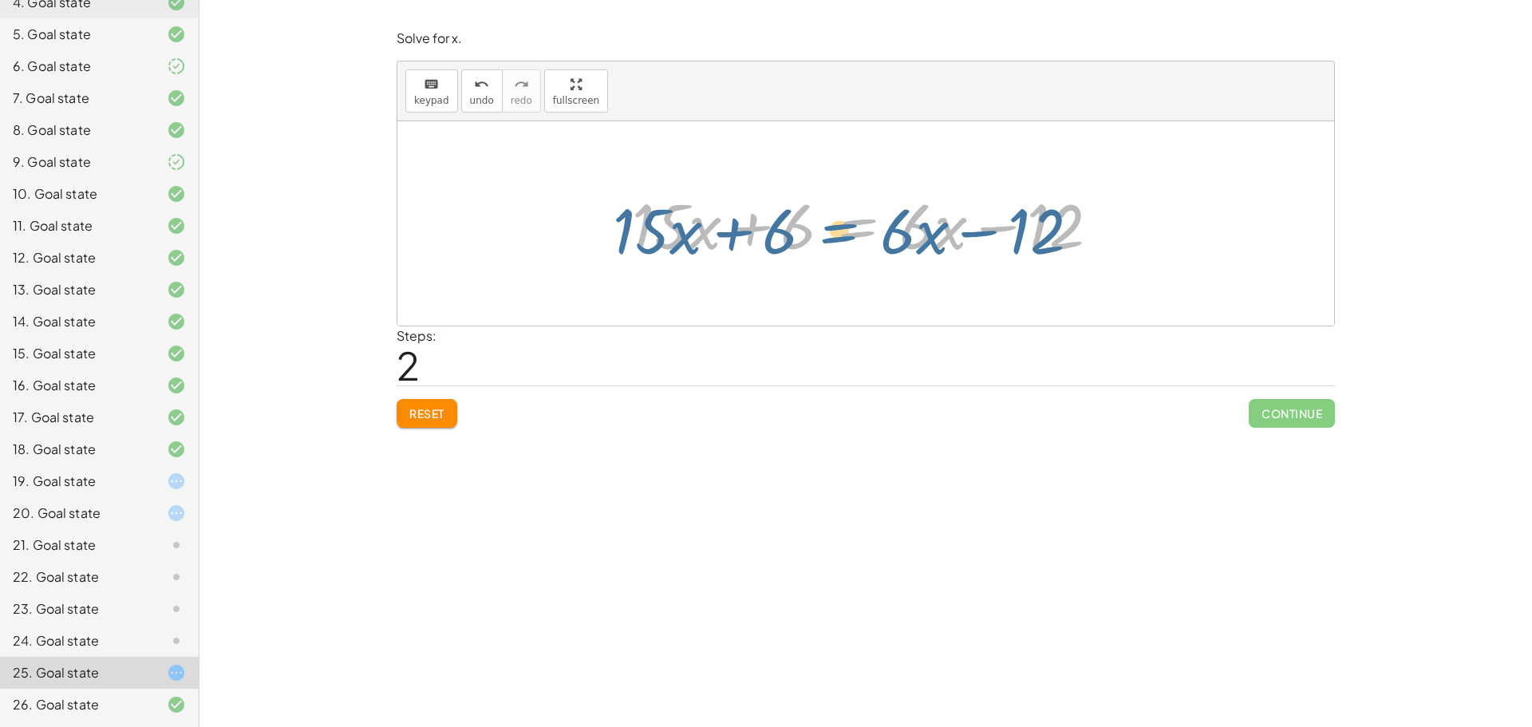
drag, startPoint x: 861, startPoint y: 221, endPoint x: 854, endPoint y: 226, distance: 8.6
click at [854, 226] on div at bounding box center [872, 224] width 496 height 82
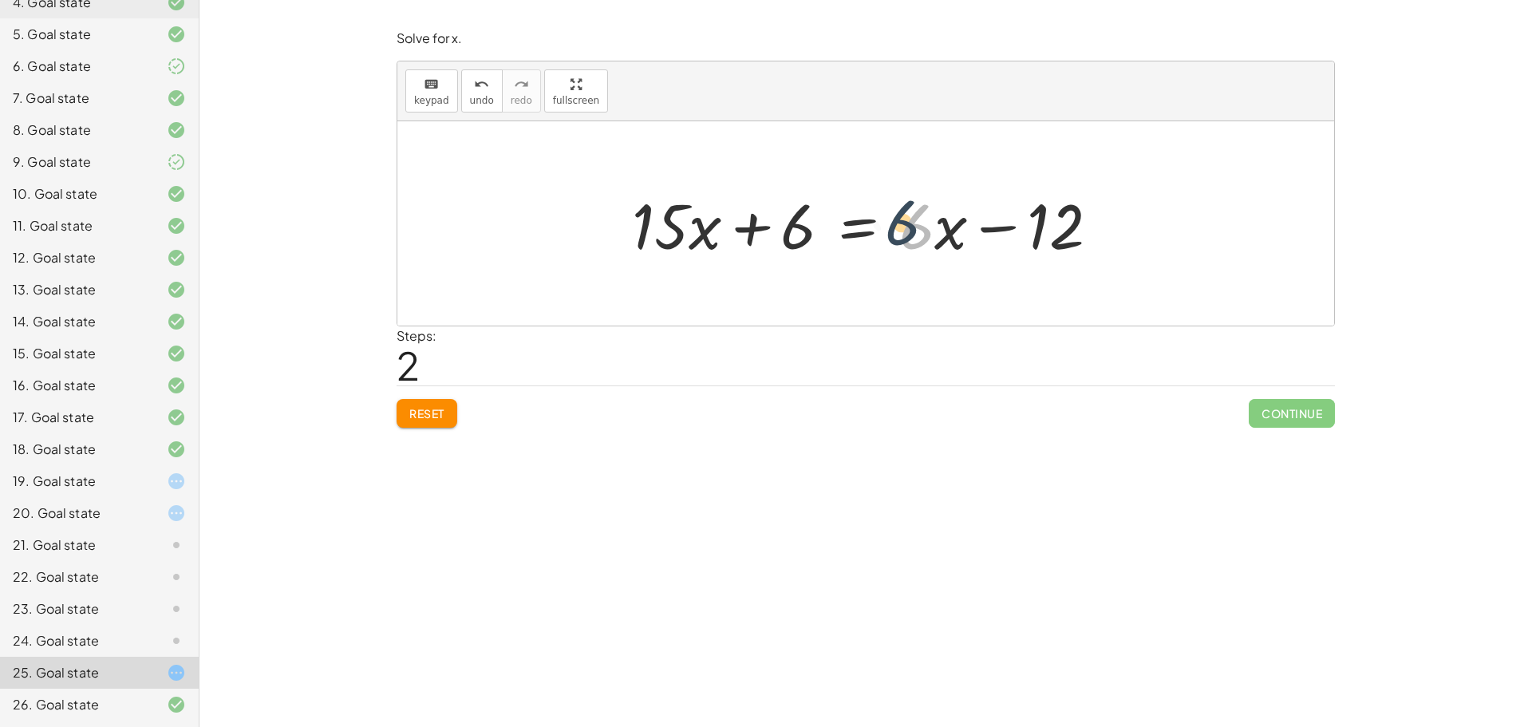
drag, startPoint x: 909, startPoint y: 218, endPoint x: 894, endPoint y: 214, distance: 15.7
click at [894, 214] on div at bounding box center [872, 224] width 496 height 82
drag, startPoint x: 946, startPoint y: 220, endPoint x: 931, endPoint y: 211, distance: 17.5
click at [931, 211] on div at bounding box center [872, 224] width 496 height 82
click at [637, 229] on div at bounding box center [872, 224] width 496 height 82
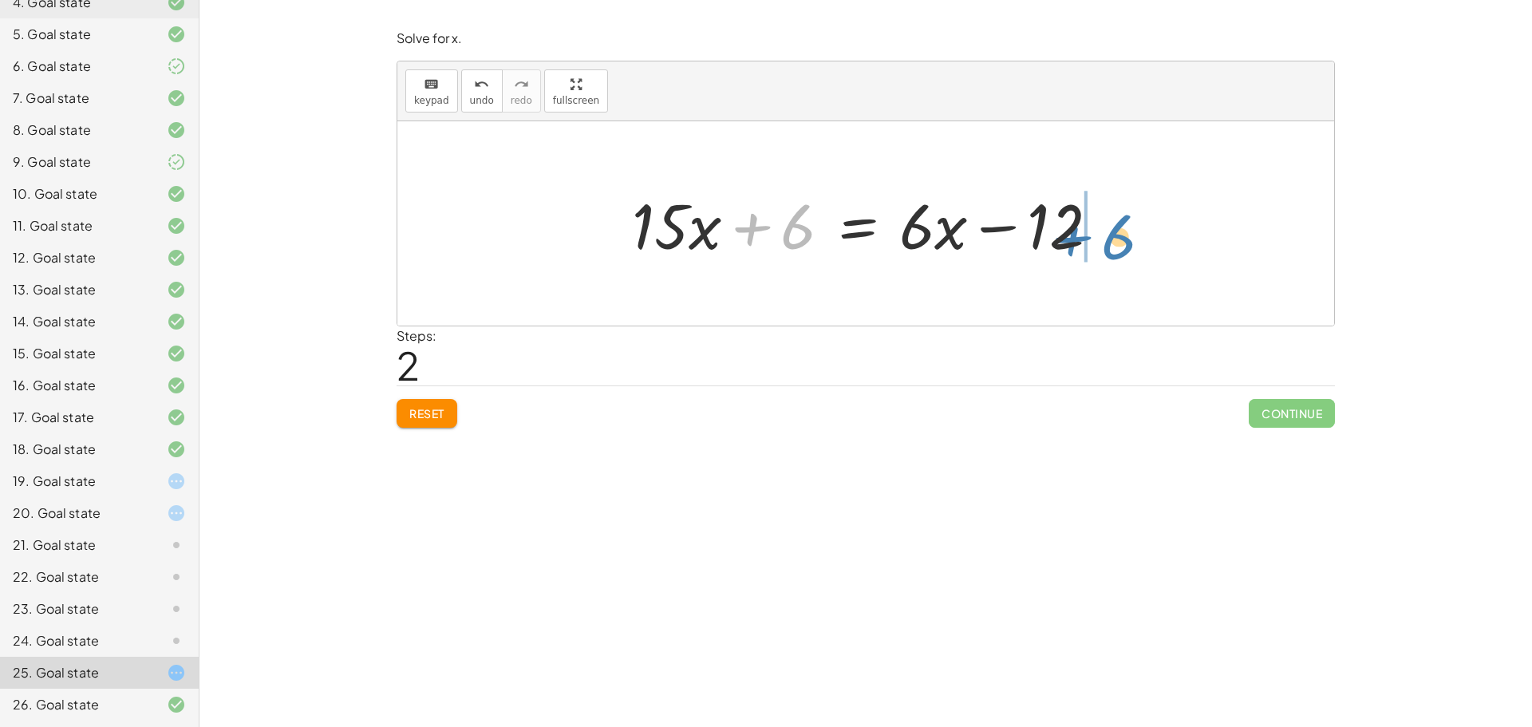
drag, startPoint x: 785, startPoint y: 235, endPoint x: 1118, endPoint y: 243, distance: 332.8
click at [1118, 244] on div at bounding box center [872, 224] width 496 height 82
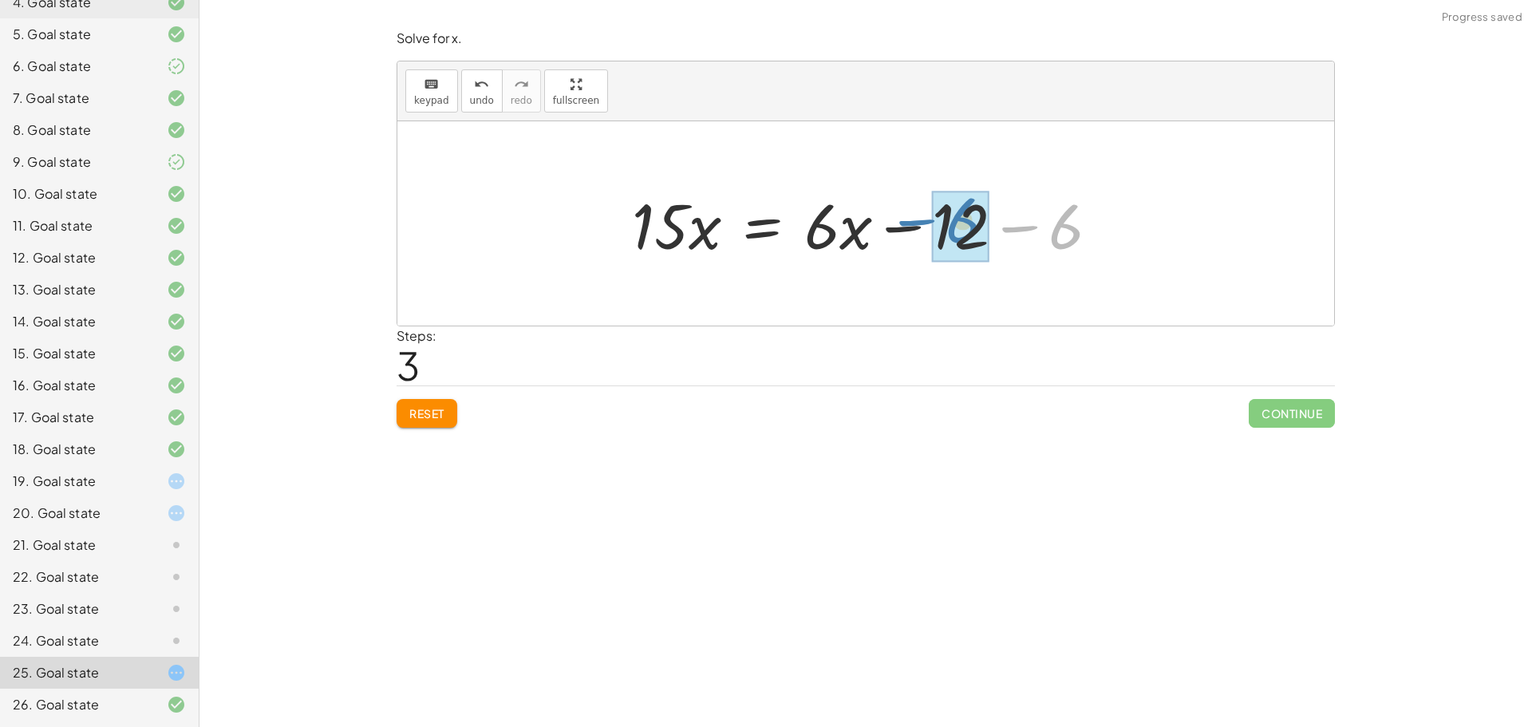
drag, startPoint x: 1071, startPoint y: 233, endPoint x: 991, endPoint y: 229, distance: 79.9
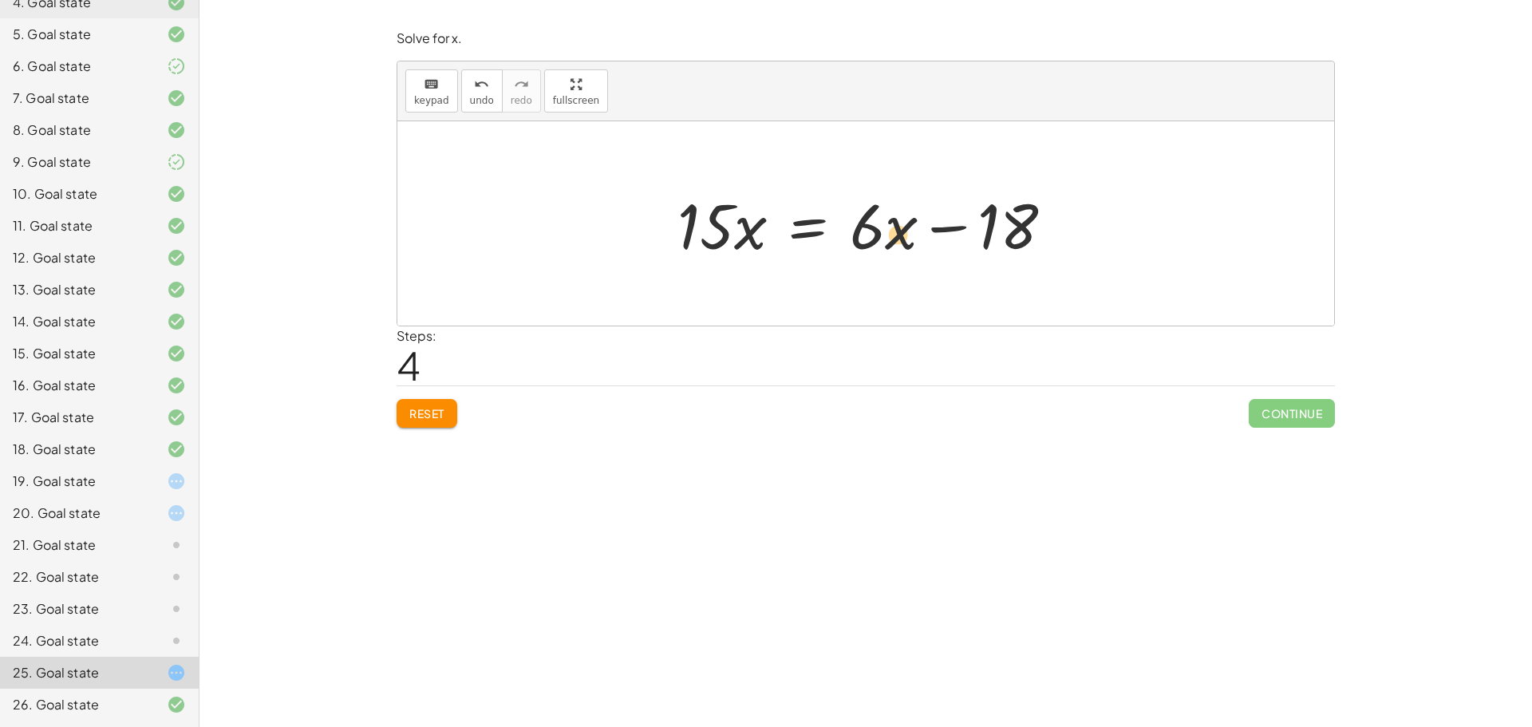
drag, startPoint x: 913, startPoint y: 238, endPoint x: 911, endPoint y: 247, distance: 8.9
click at [911, 247] on div at bounding box center [871, 224] width 405 height 82
click at [854, 239] on div at bounding box center [871, 224] width 405 height 82
drag, startPoint x: 985, startPoint y: 230, endPoint x: 632, endPoint y: 222, distance: 352.8
click at [652, 226] on div "· 3 · ( + · 5 · x + 2 ) = · 2 · ( + · 3 · x − 6 ) + · 3 · 5 · x + · 3 · 2 = · 2…" at bounding box center [865, 223] width 937 height 204
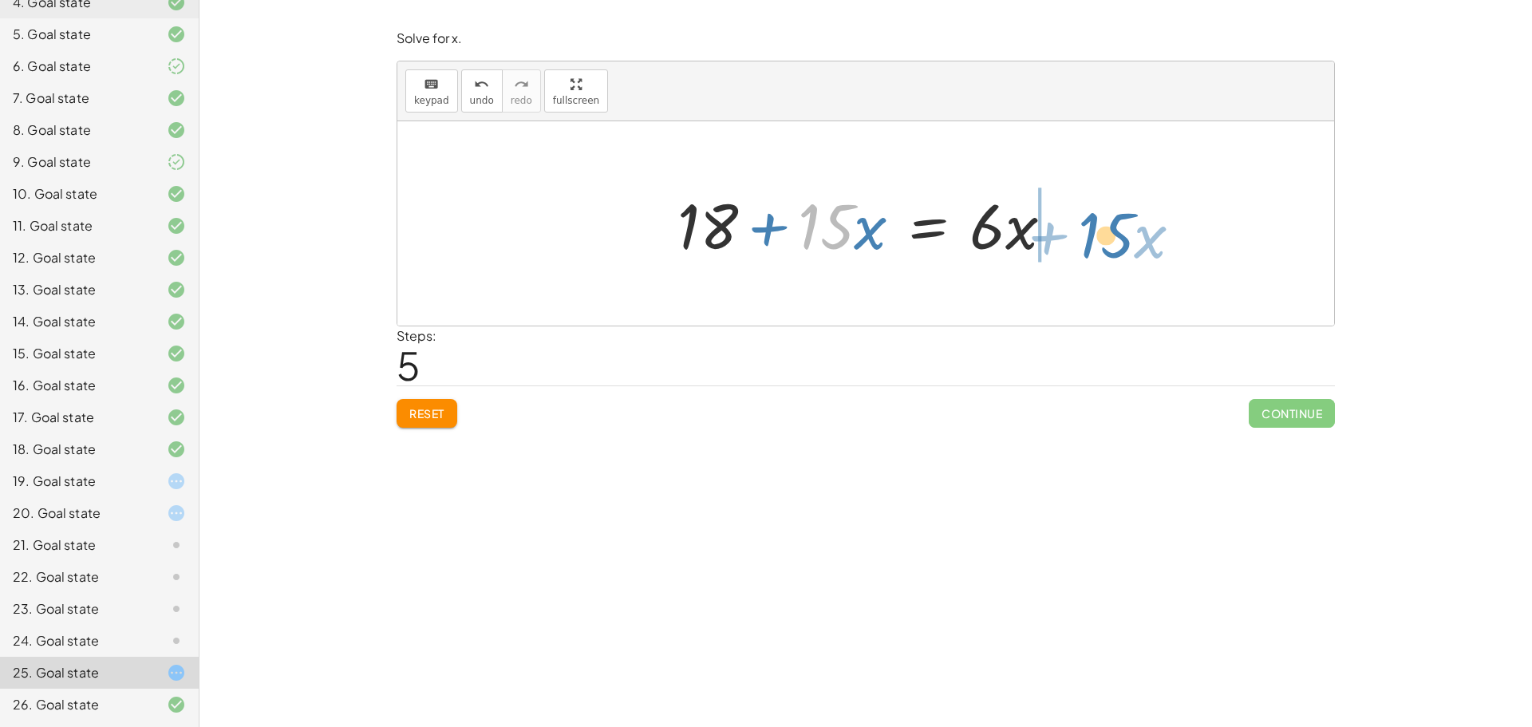
drag, startPoint x: 811, startPoint y: 230, endPoint x: 1091, endPoint y: 239, distance: 280.2
click at [1091, 239] on div "· 3 · ( + · 5 · x + 2 ) = · 2 · ( + · 3 · x − 6 ) + · 3 · 5 · x + · 3 · 2 = · 2…" at bounding box center [865, 223] width 937 height 204
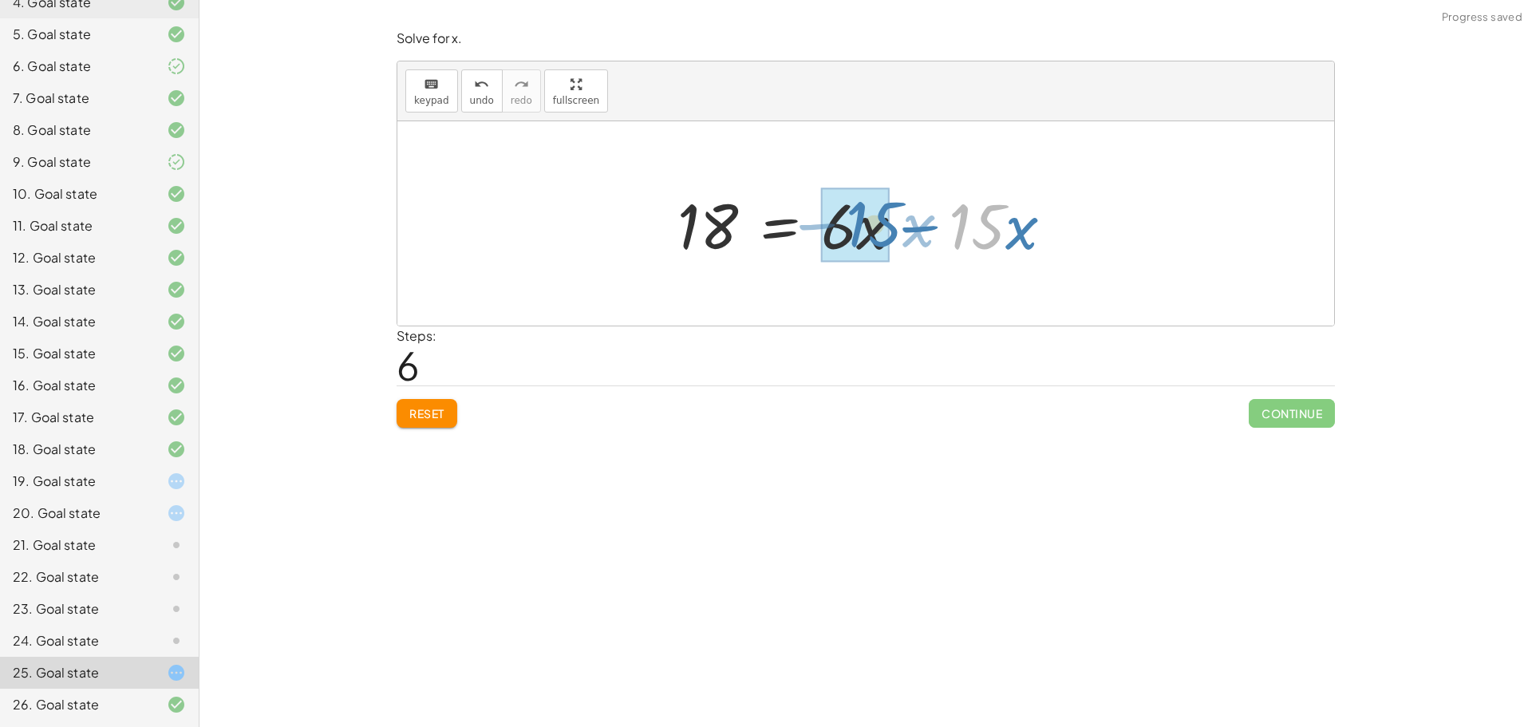
drag, startPoint x: 997, startPoint y: 232, endPoint x: 886, endPoint y: 231, distance: 110.1
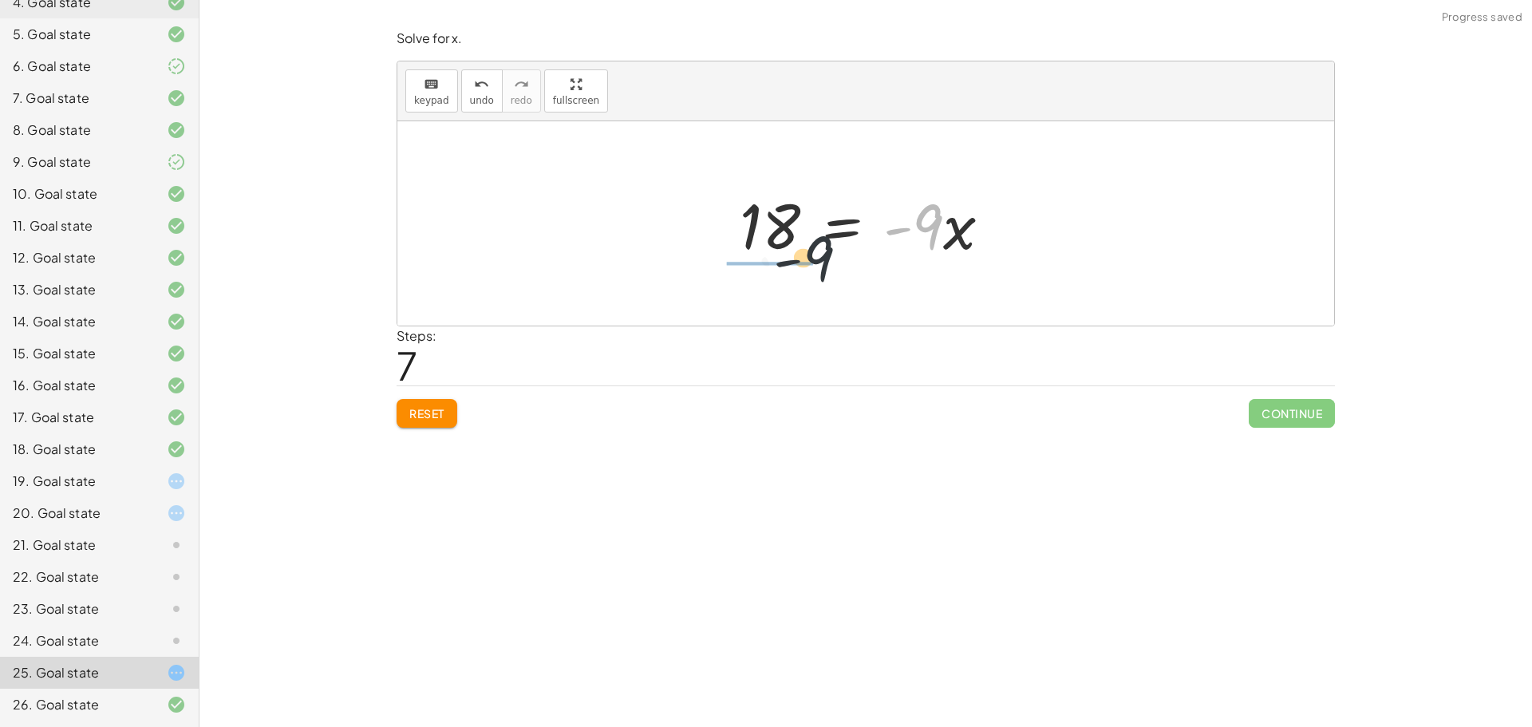
drag, startPoint x: 930, startPoint y: 229, endPoint x: 748, endPoint y: 278, distance: 189.1
click at [748, 278] on div "· 3 · ( + · 5 · x + 2 ) = · 2 · ( + · 3 · x − 6 ) + · 3 · 5 · x + · 3 · 2 = · 2…" at bounding box center [865, 223] width 937 height 204
click at [814, 195] on div at bounding box center [872, 223] width 226 height 123
drag, startPoint x: 814, startPoint y: 262, endPoint x: 809, endPoint y: 211, distance: 50.5
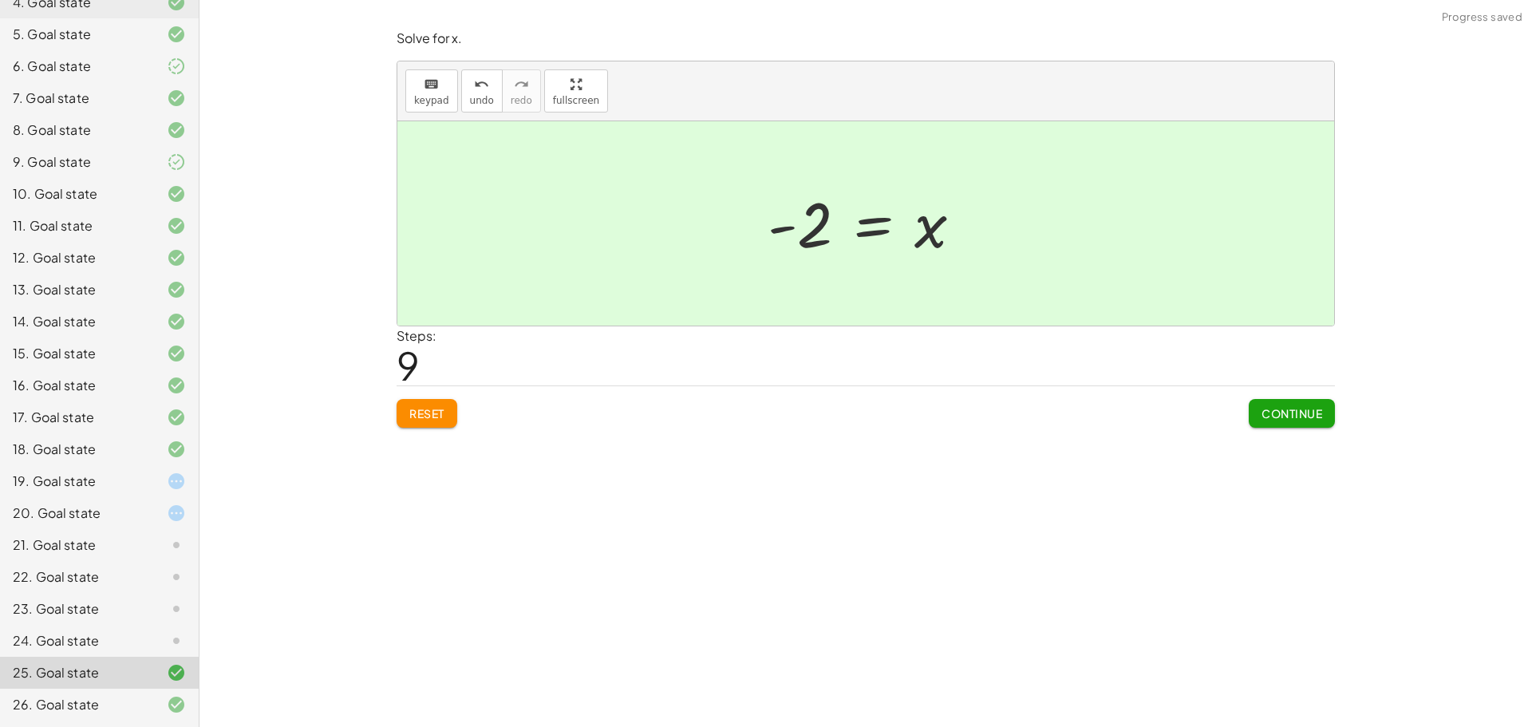
click at [1291, 422] on button "Continue" at bounding box center [1292, 413] width 86 height 29
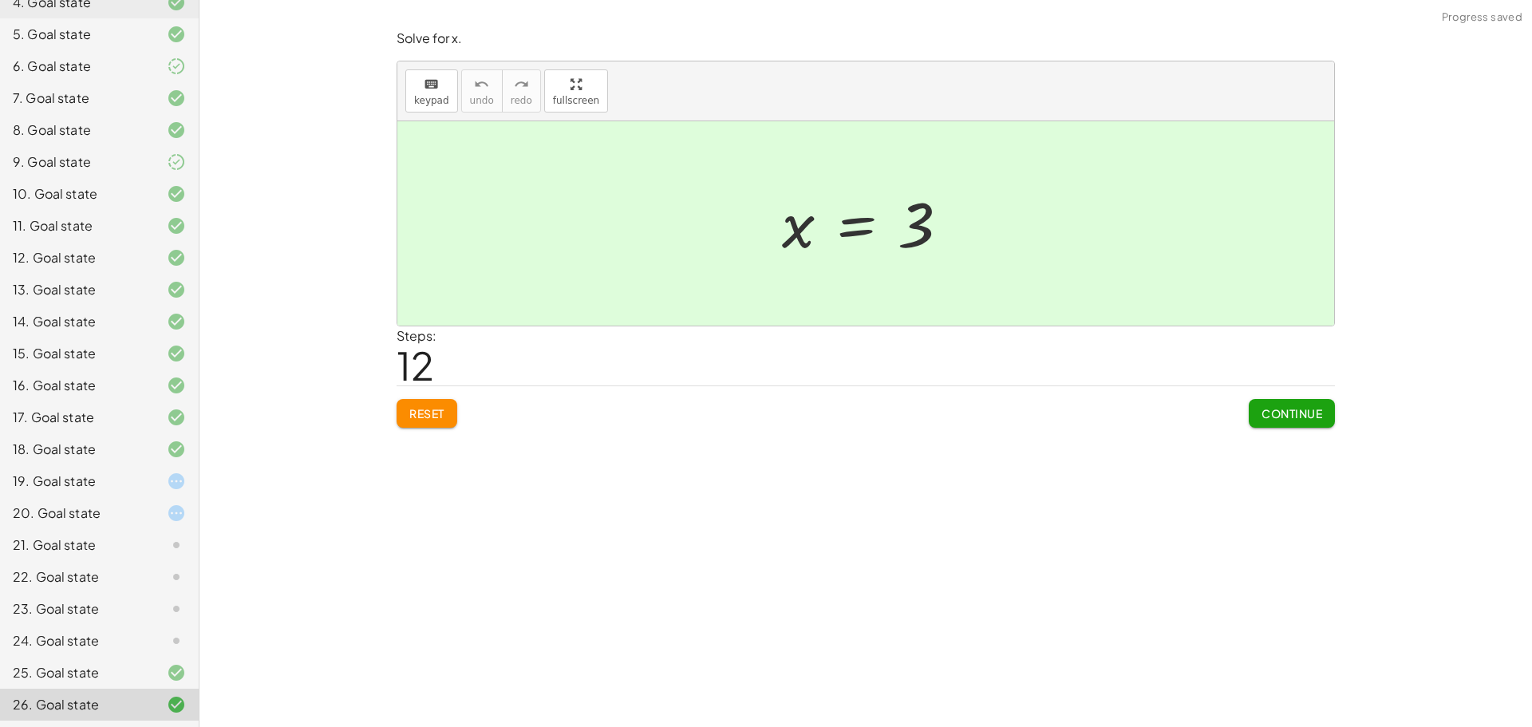
click at [145, 645] on div at bounding box center [163, 640] width 45 height 19
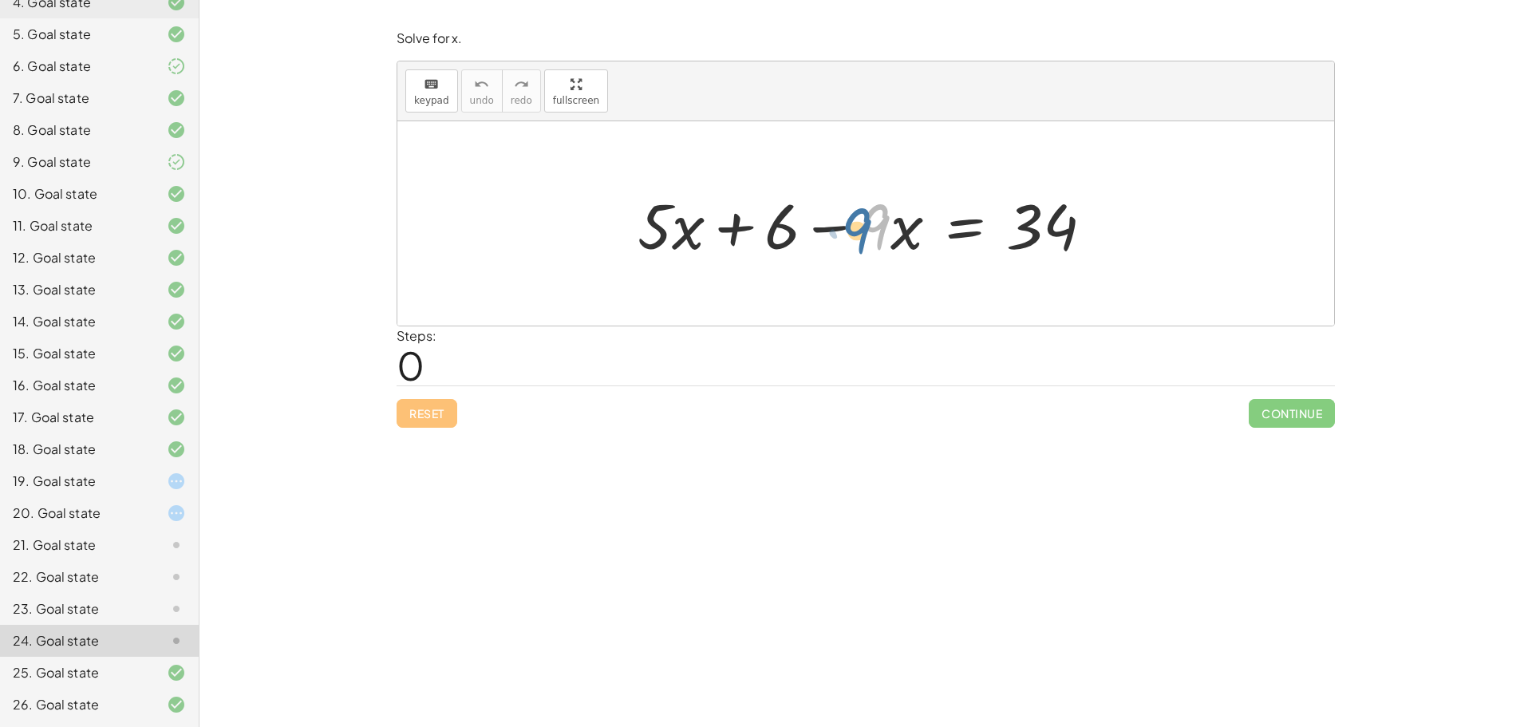
drag, startPoint x: 882, startPoint y: 225, endPoint x: 863, endPoint y: 229, distance: 18.8
click at [863, 229] on div at bounding box center [872, 224] width 484 height 82
drag, startPoint x: 839, startPoint y: 225, endPoint x: 573, endPoint y: 220, distance: 265.7
click at [573, 220] on div "− · 9 · x + · 5 · x + 6 − · 9 · x = 34" at bounding box center [865, 223] width 937 height 204
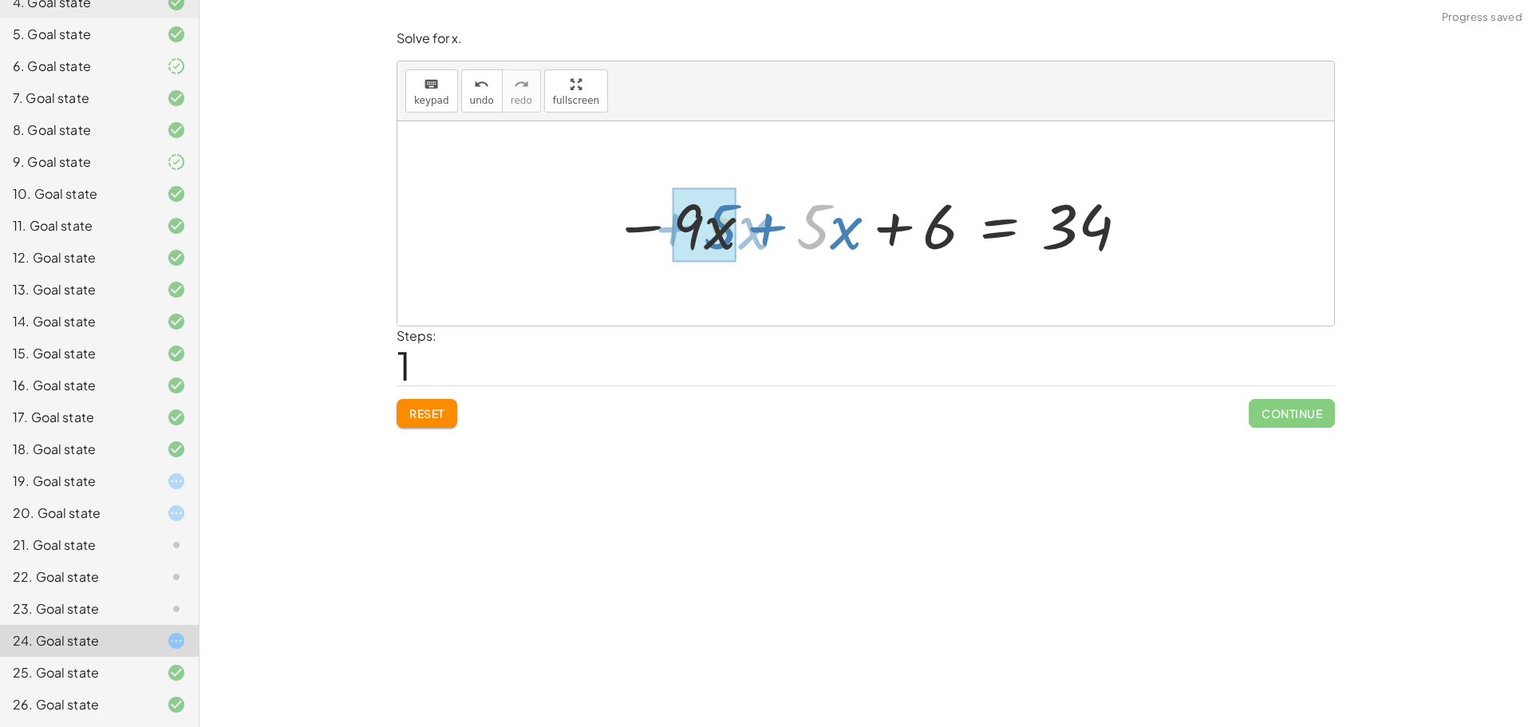
drag, startPoint x: 824, startPoint y: 228, endPoint x: 700, endPoint y: 227, distance: 124.5
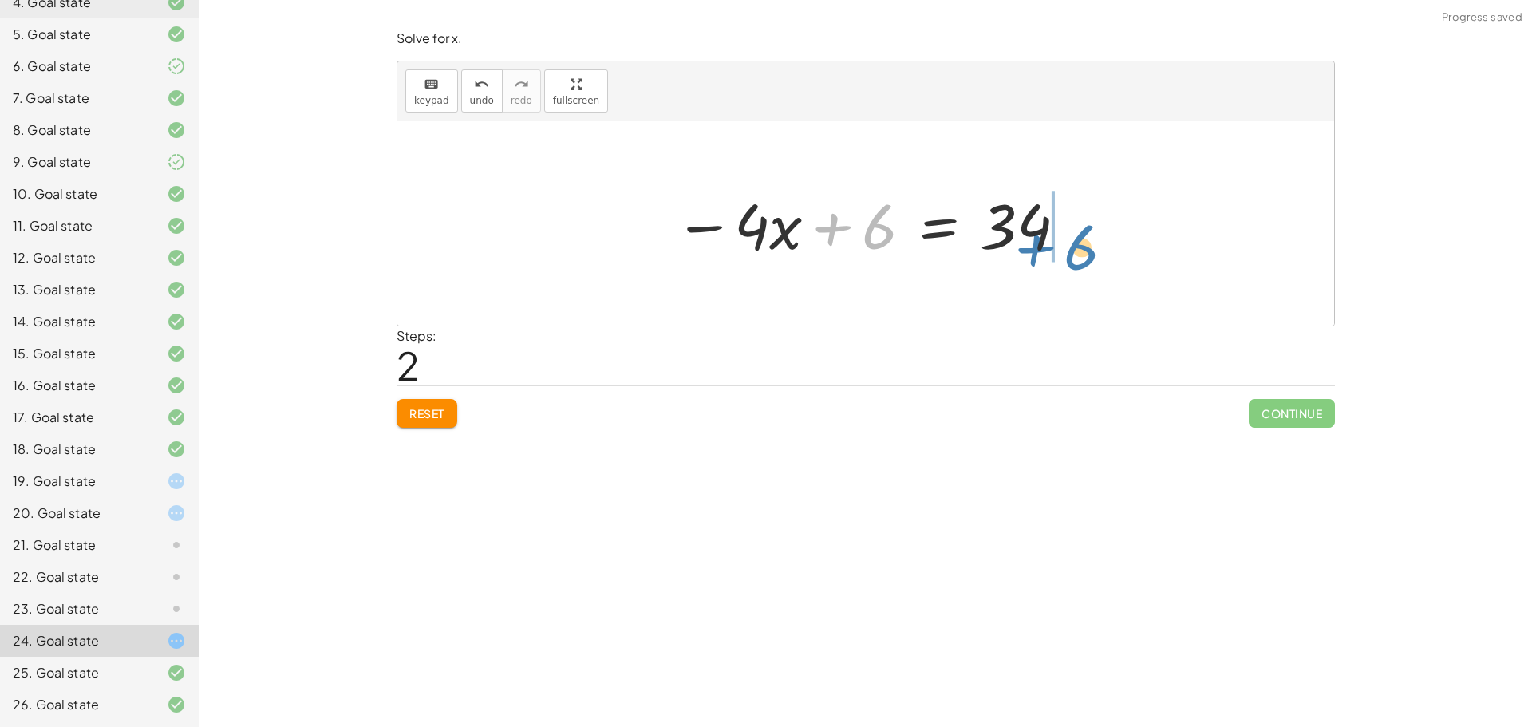
drag, startPoint x: 841, startPoint y: 229, endPoint x: 1044, endPoint y: 250, distance: 203.7
click at [1044, 250] on div at bounding box center [871, 224] width 410 height 82
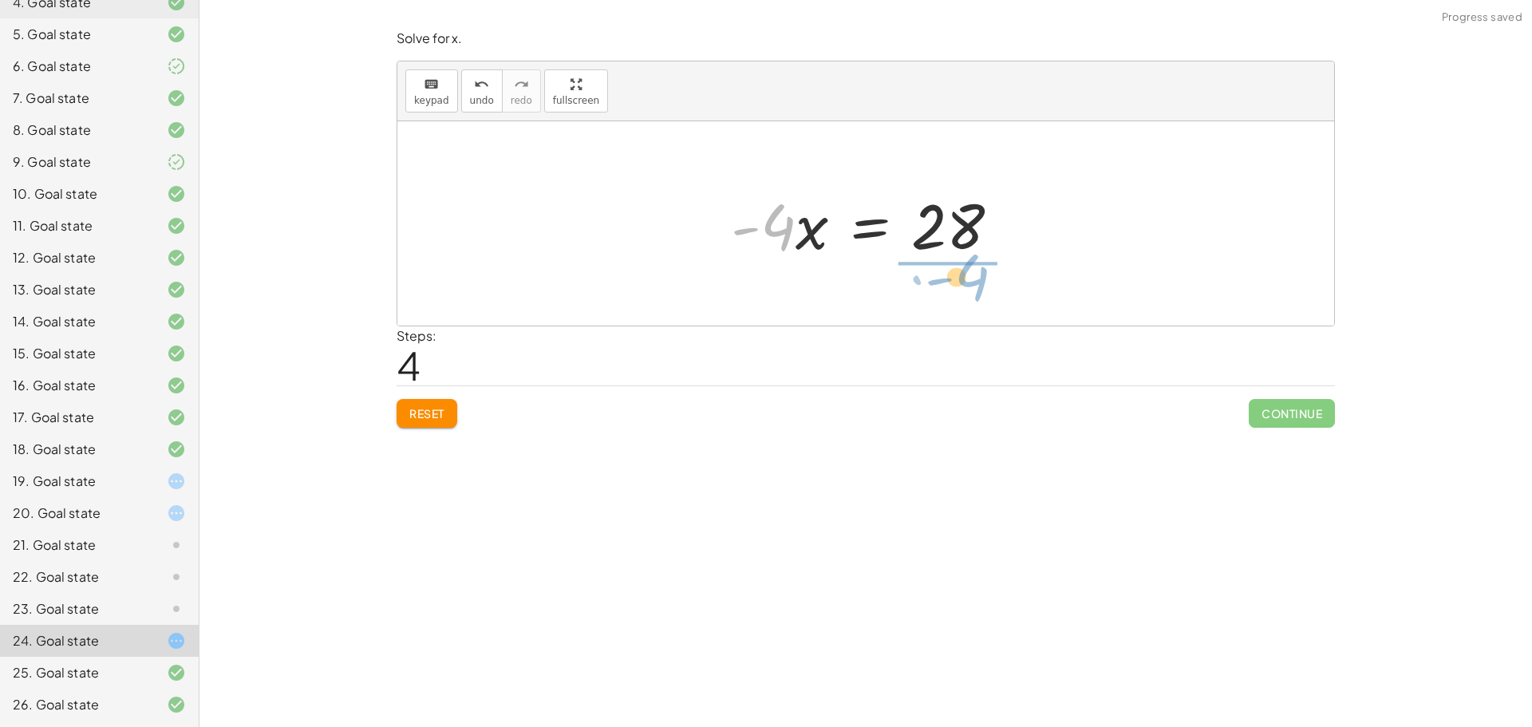
drag, startPoint x: 782, startPoint y: 231, endPoint x: 977, endPoint y: 281, distance: 201.1
click at [977, 281] on div "+ · 5 · x + 6 − · 9 · x = 34 − · 9 · x + · 5 · x + 6 = 34 − · 4 · x + 6 = 34 · …" at bounding box center [865, 223] width 937 height 204
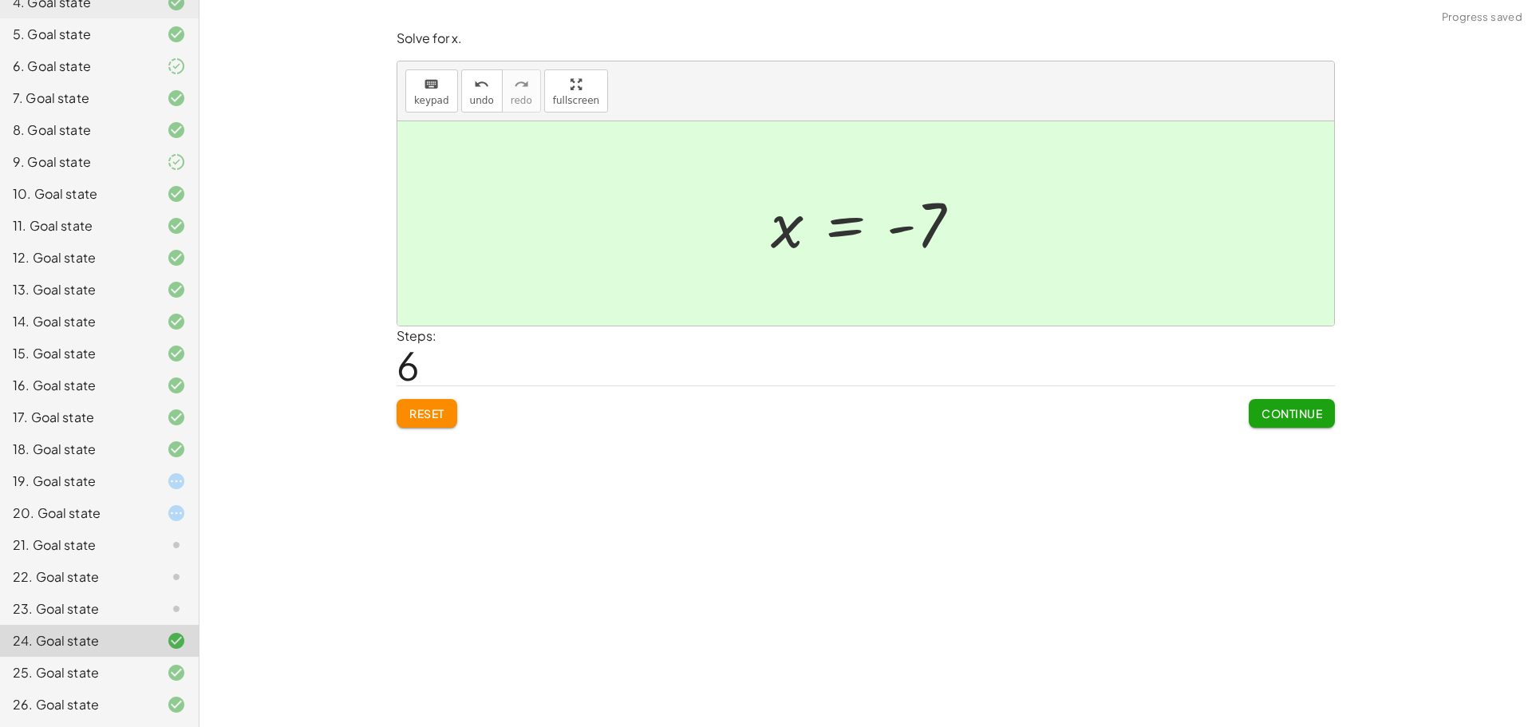
click at [180, 657] on div "23. Goal state" at bounding box center [99, 673] width 199 height 32
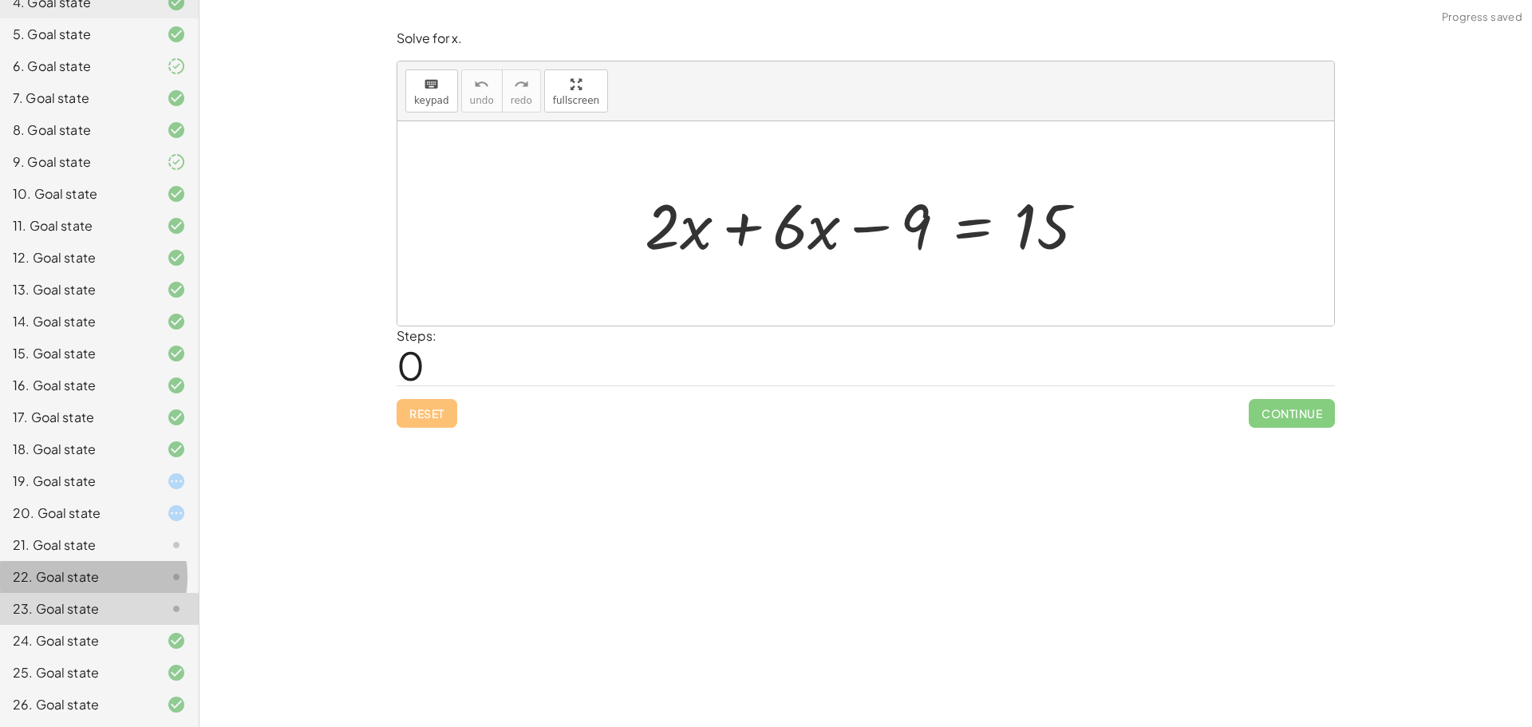
click at [176, 625] on div "22. Goal state" at bounding box center [99, 641] width 199 height 32
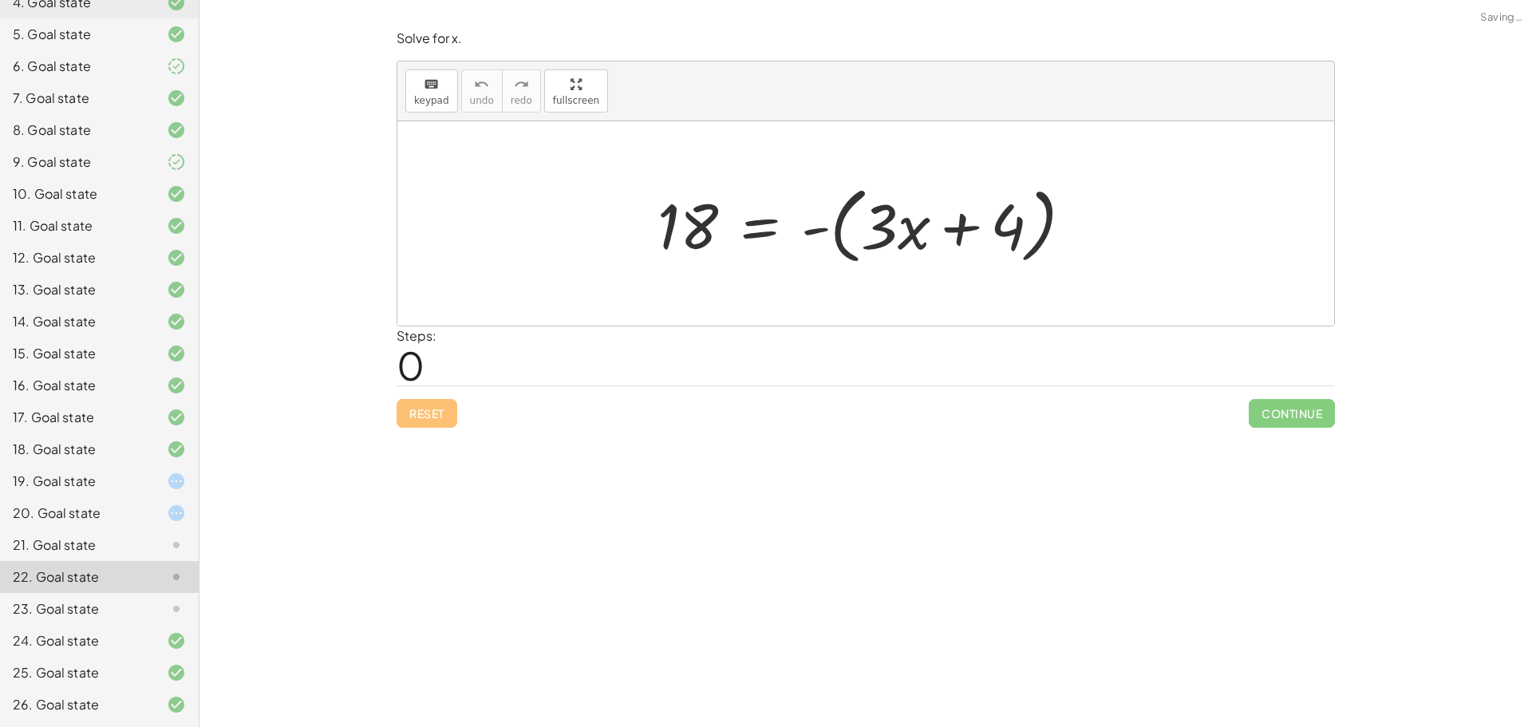
click at [180, 593] on div "21. Goal state" at bounding box center [99, 609] width 199 height 32
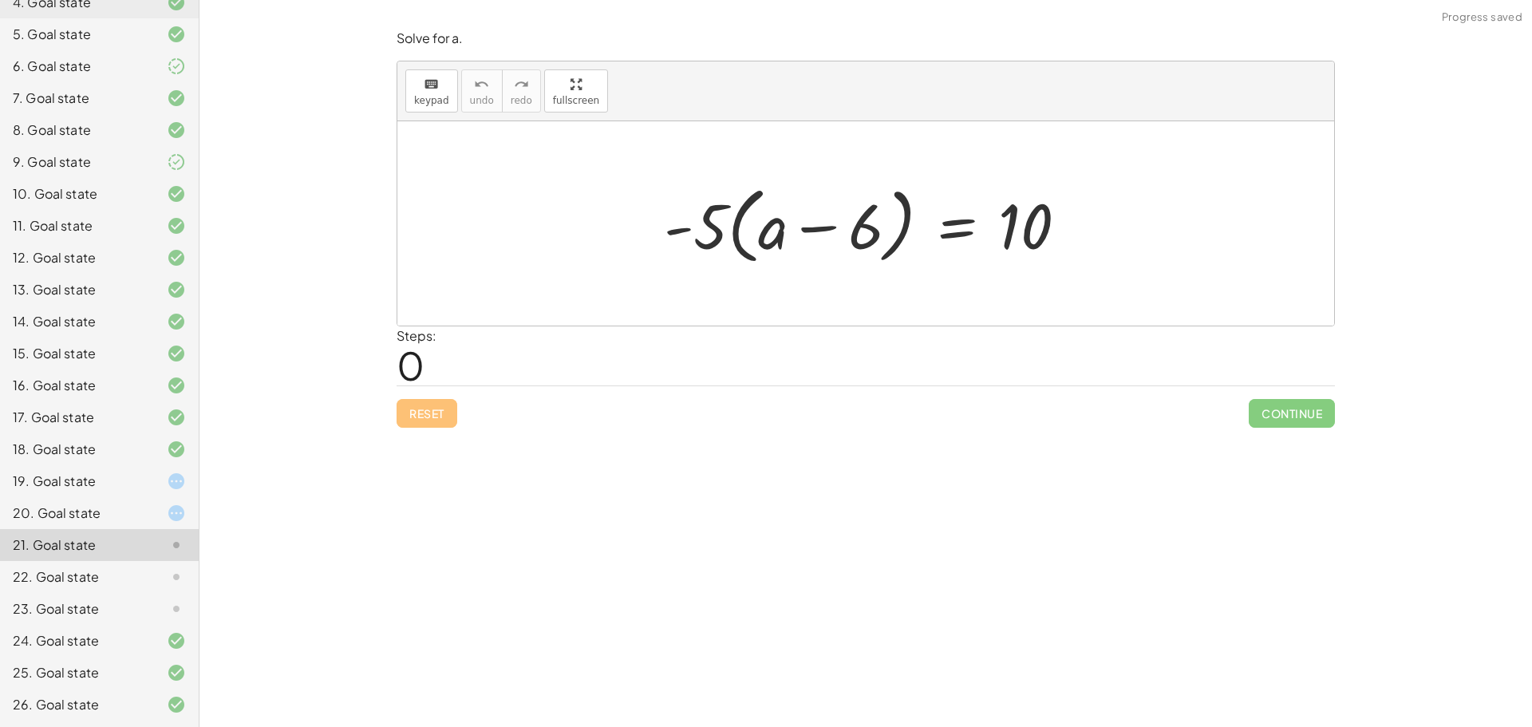
click at [152, 511] on div at bounding box center [163, 512] width 45 height 19
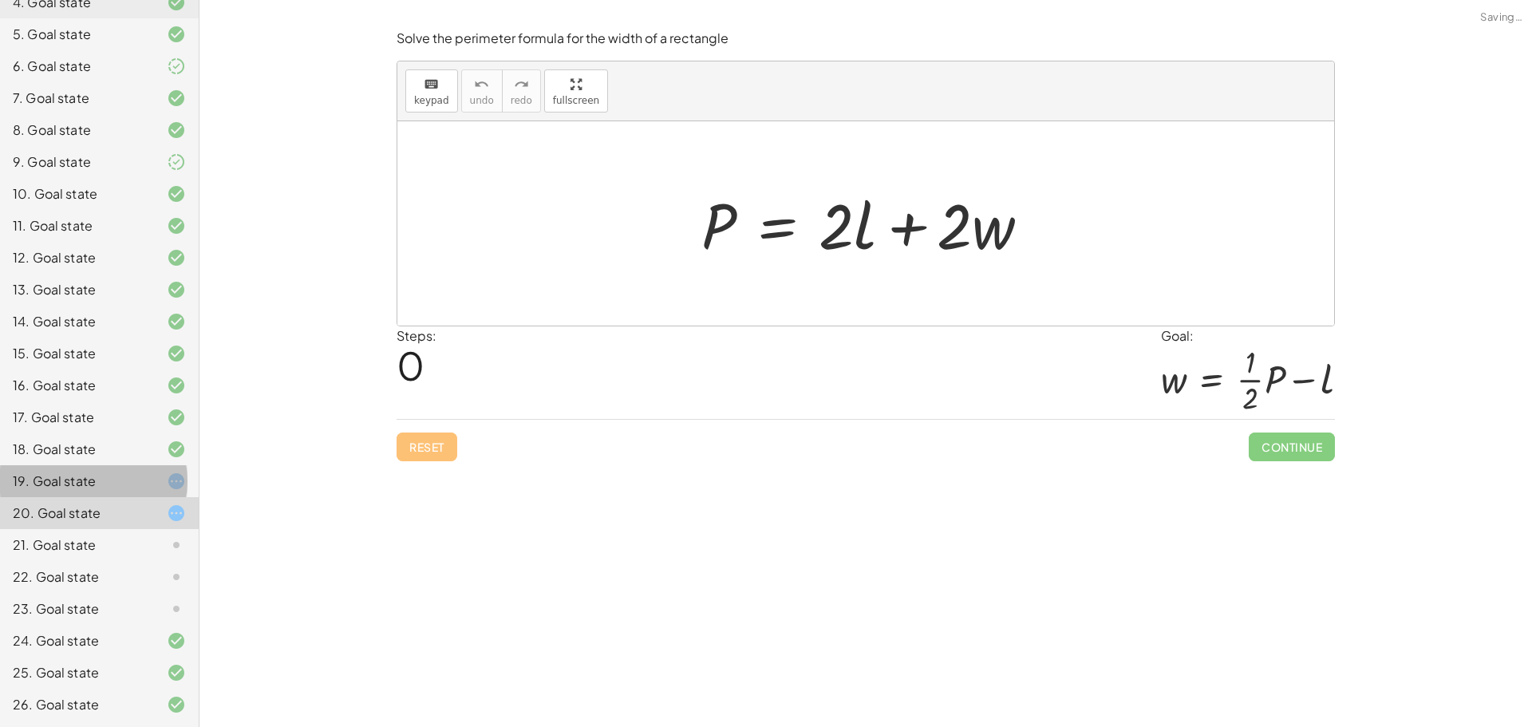
click at [151, 482] on div at bounding box center [163, 481] width 45 height 19
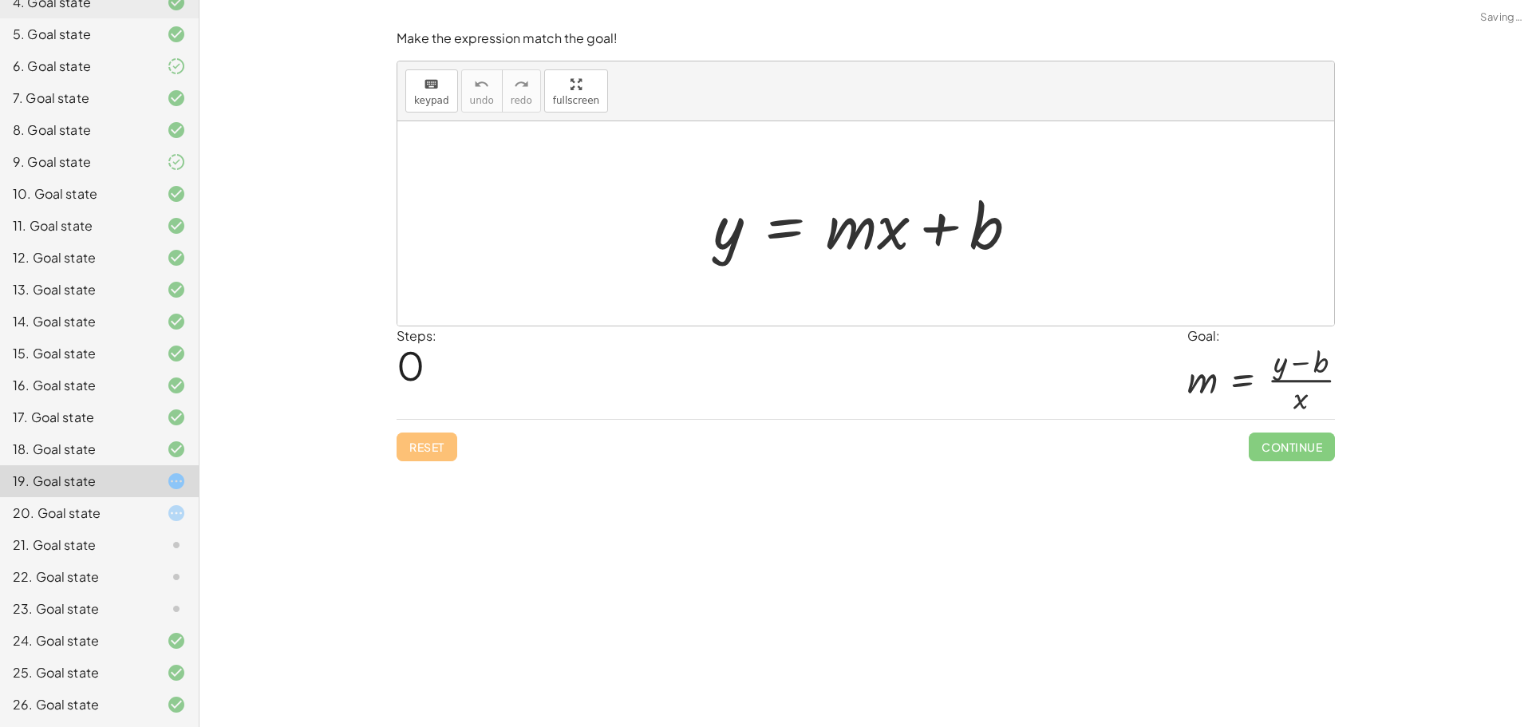
click at [144, 612] on div at bounding box center [163, 608] width 45 height 19
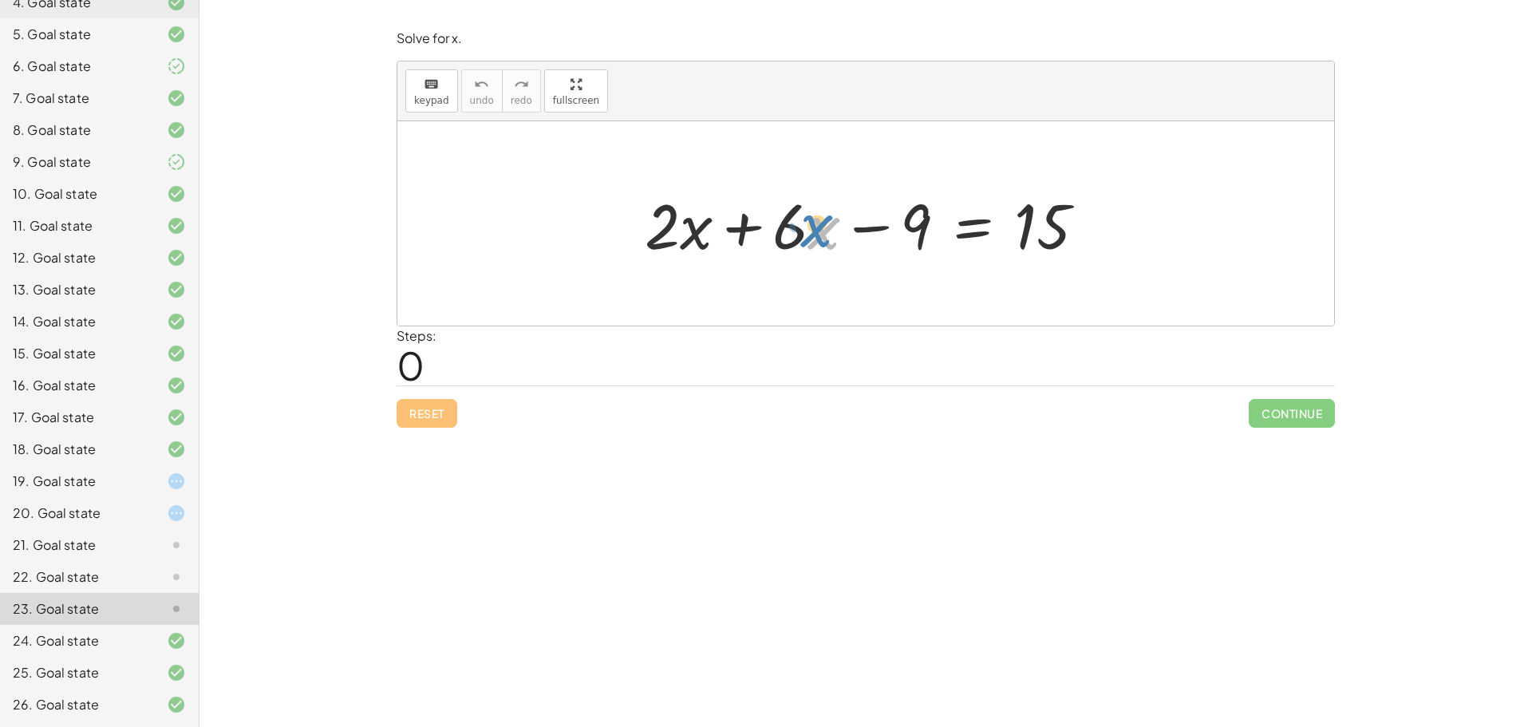
click at [815, 230] on div at bounding box center [872, 224] width 470 height 82
drag, startPoint x: 744, startPoint y: 227, endPoint x: 638, endPoint y: 222, distance: 106.2
click at [638, 222] on div at bounding box center [872, 224] width 470 height 82
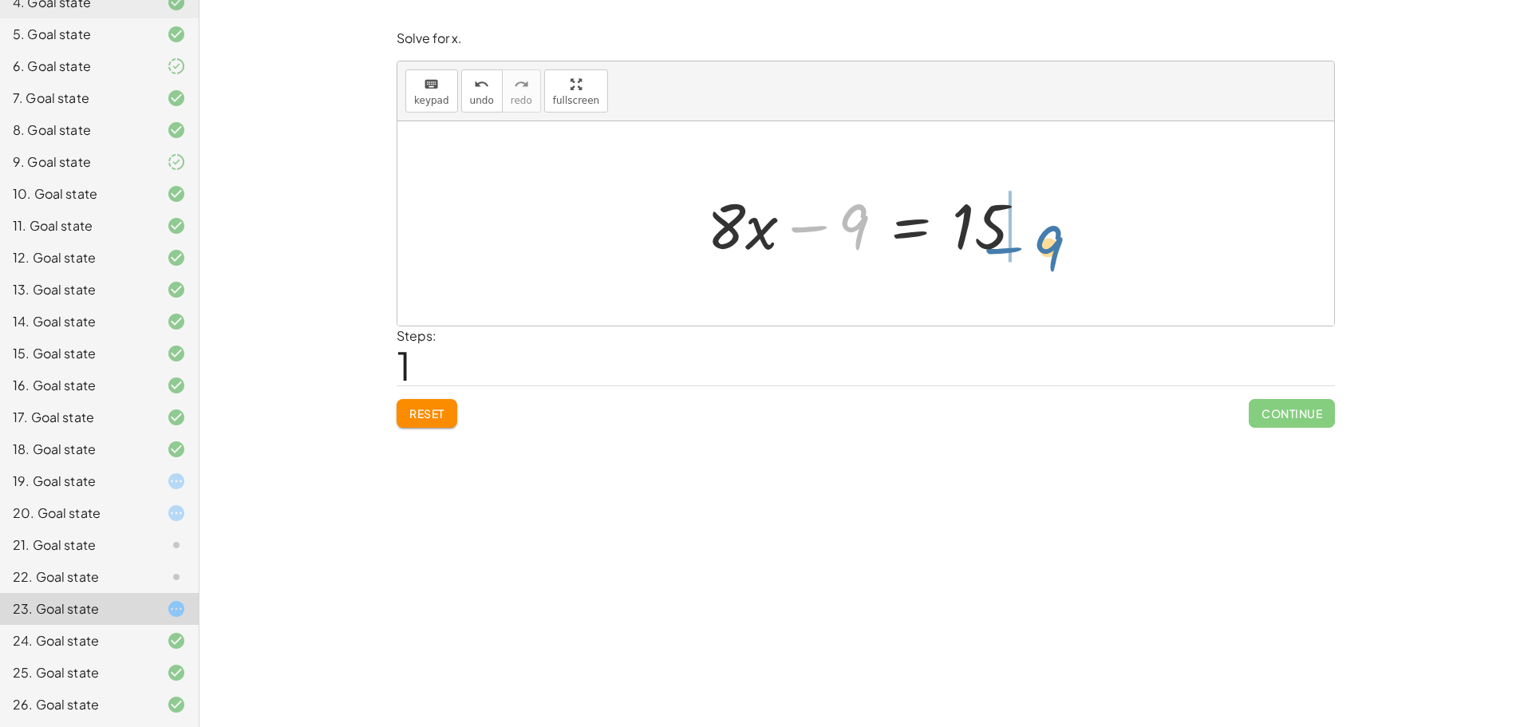
drag, startPoint x: 808, startPoint y: 225, endPoint x: 1002, endPoint y: 246, distance: 195.0
click at [1002, 246] on div at bounding box center [871, 224] width 345 height 82
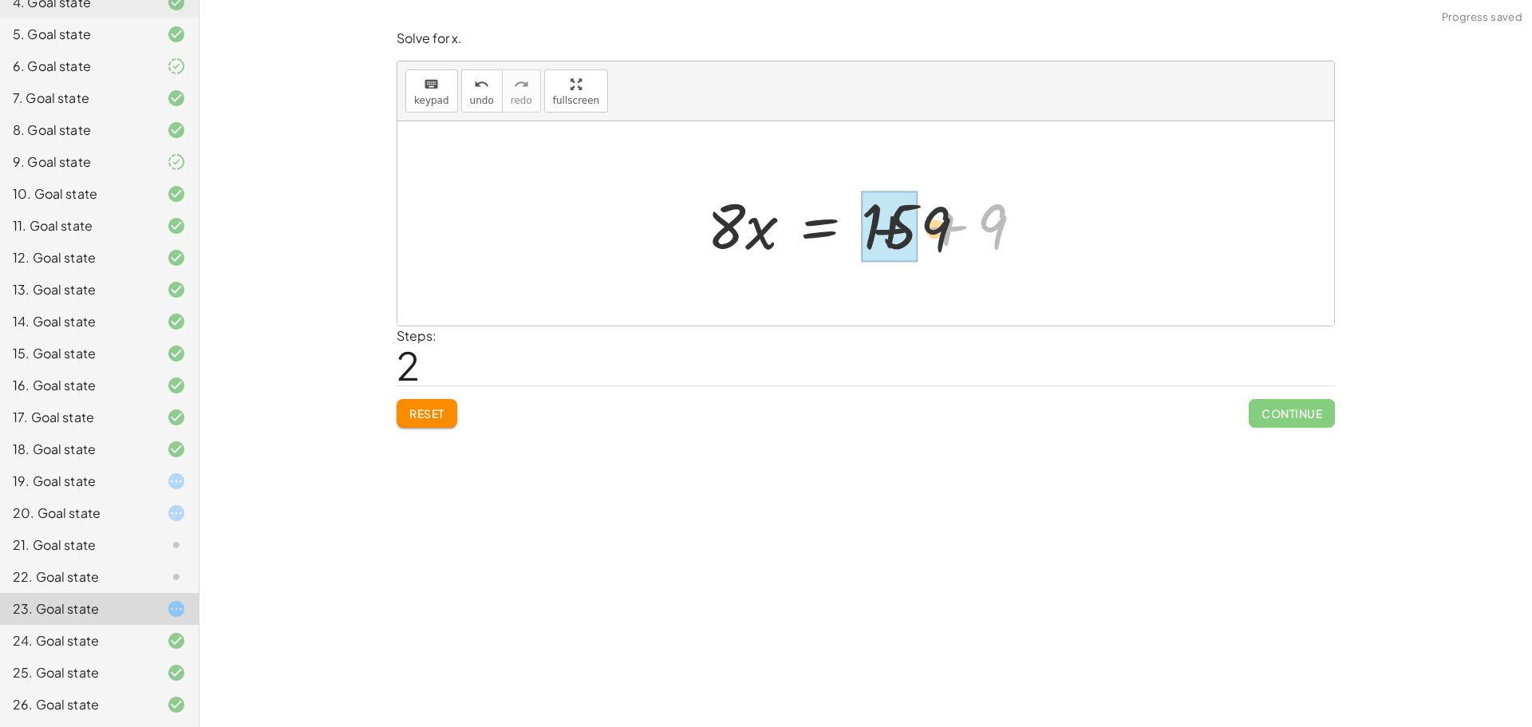
drag, startPoint x: 990, startPoint y: 230, endPoint x: 902, endPoint y: 227, distance: 87.8
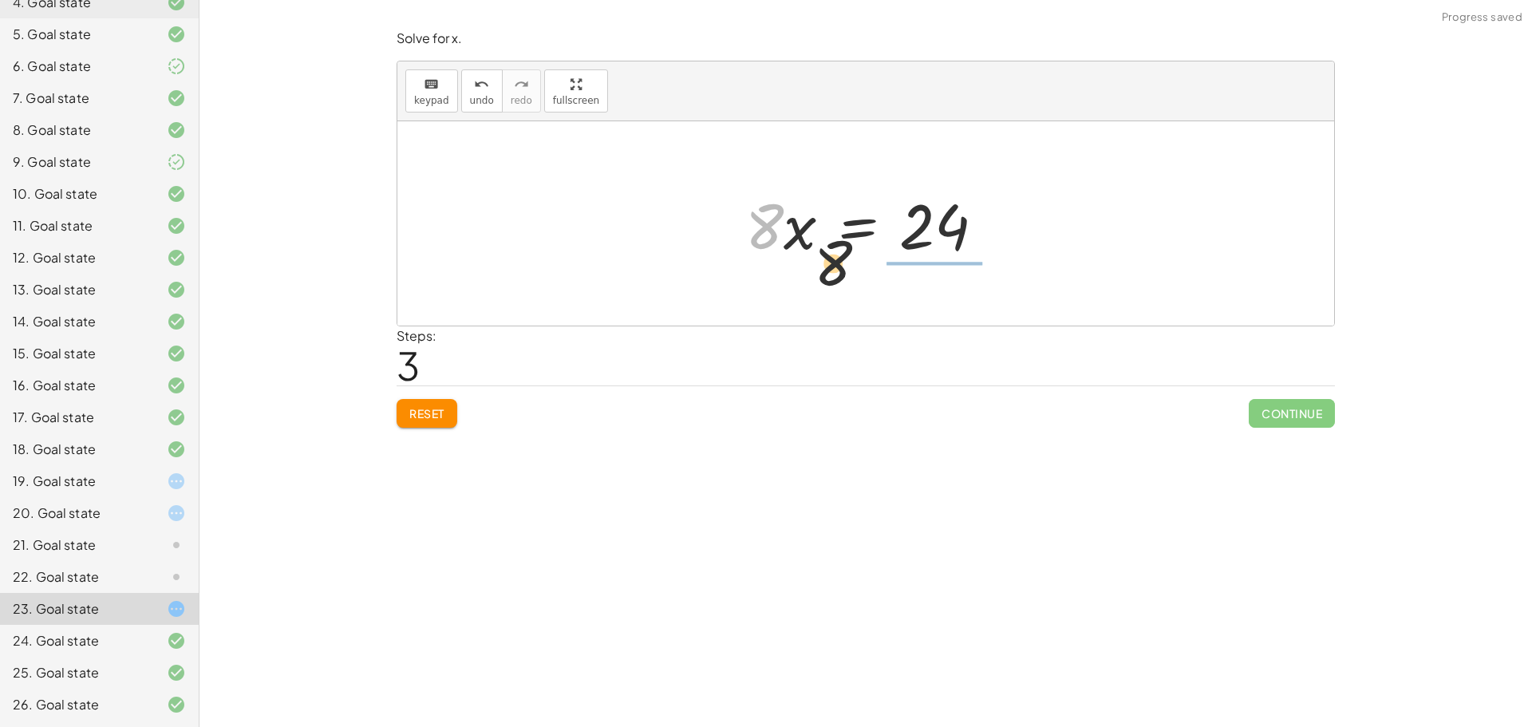
drag, startPoint x: 764, startPoint y: 230, endPoint x: 949, endPoint y: 285, distance: 193.9
click at [928, 251] on div at bounding box center [872, 223] width 233 height 123
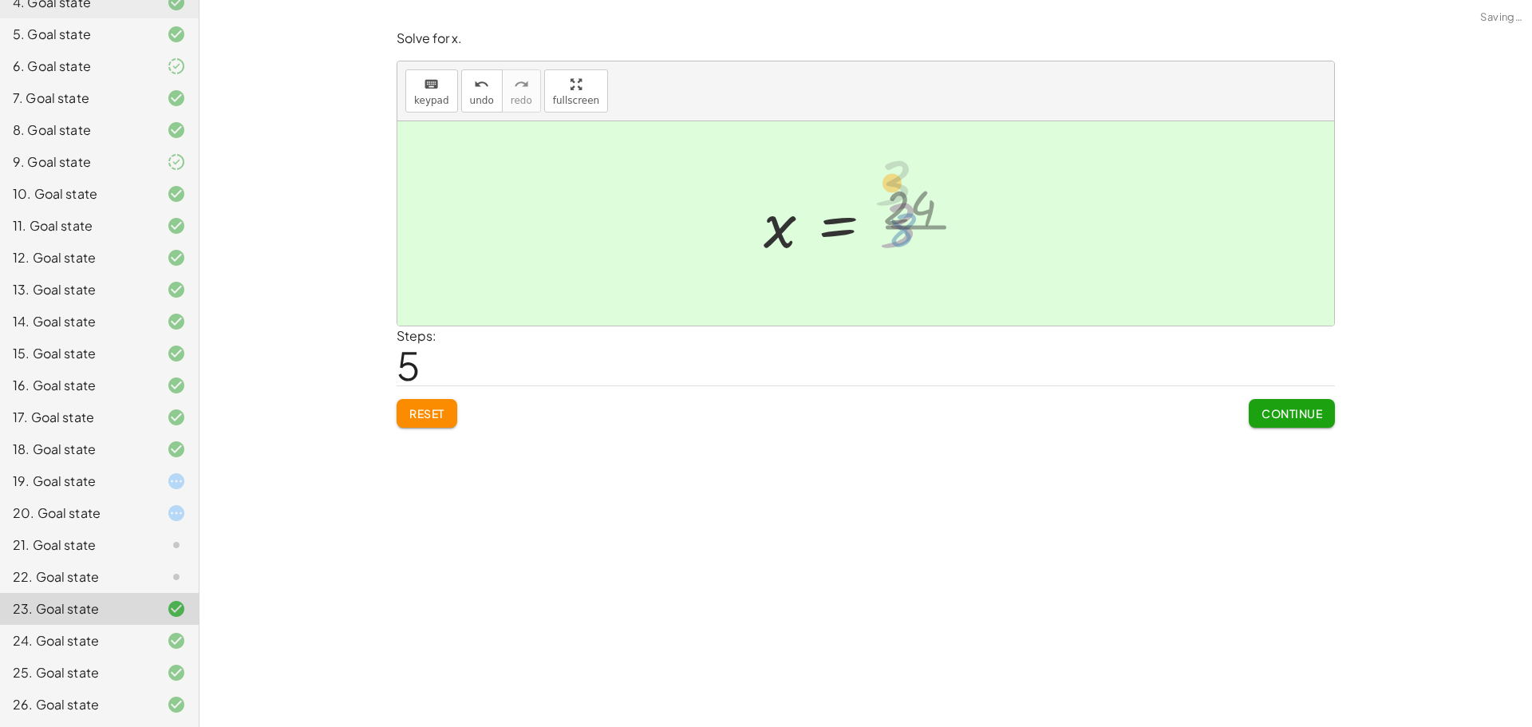
drag, startPoint x: 917, startPoint y: 251, endPoint x: 910, endPoint y: 203, distance: 48.3
click at [910, 203] on div at bounding box center [854, 223] width 196 height 79
click at [171, 574] on icon at bounding box center [176, 576] width 19 height 19
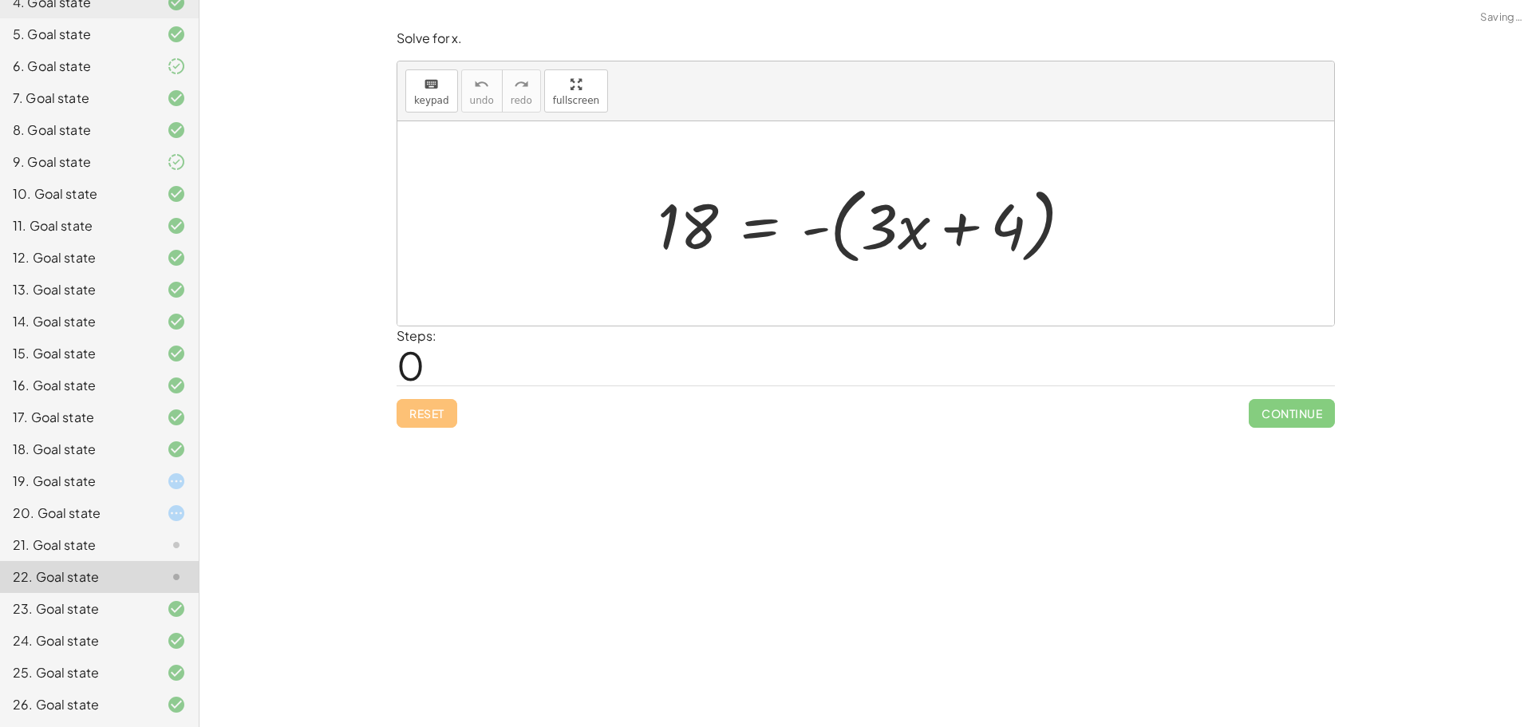
click at [285, 353] on div "Solve the equation for the variable given. keyboard keypad undo undo redo redo …" at bounding box center [865, 363] width 1332 height 727
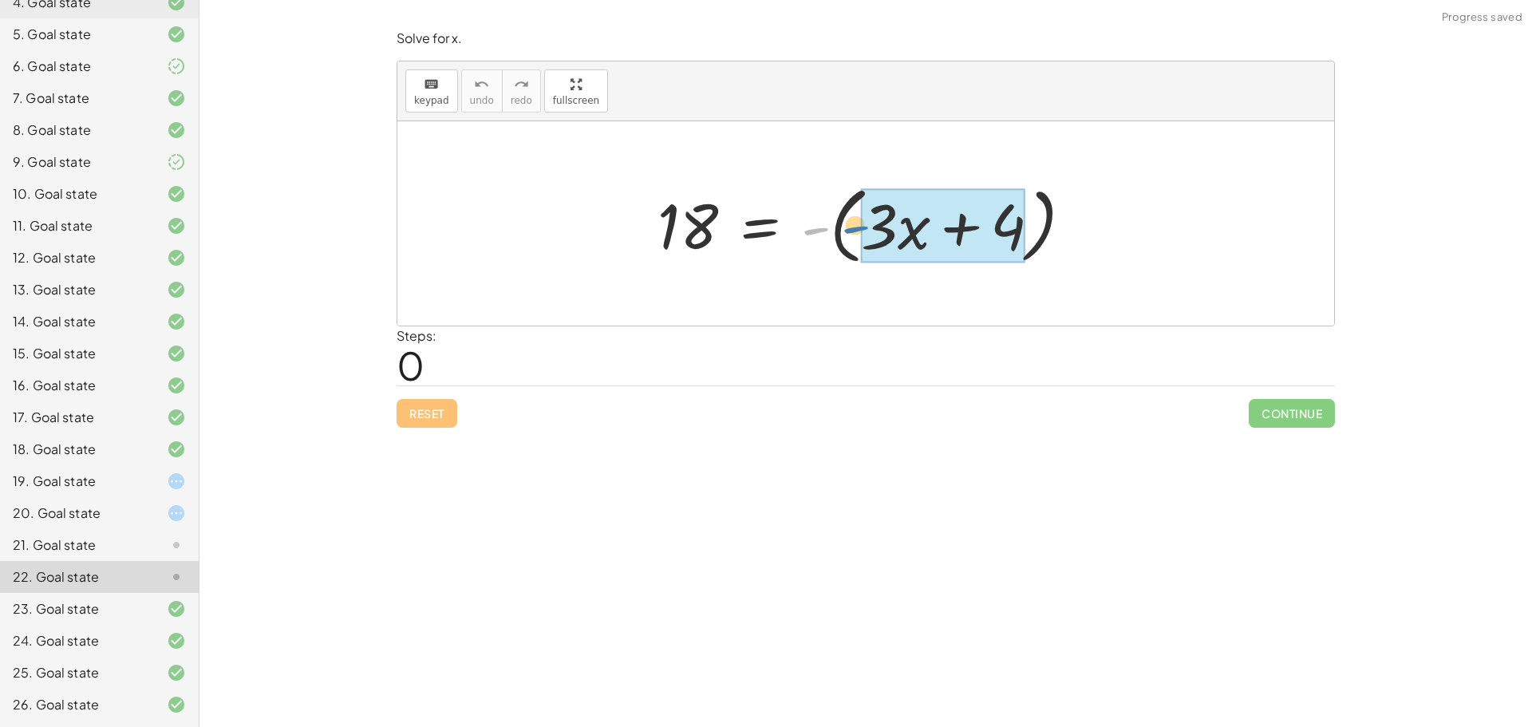
drag, startPoint x: 812, startPoint y: 231, endPoint x: 852, endPoint y: 230, distance: 39.9
click at [852, 230] on div at bounding box center [871, 224] width 444 height 92
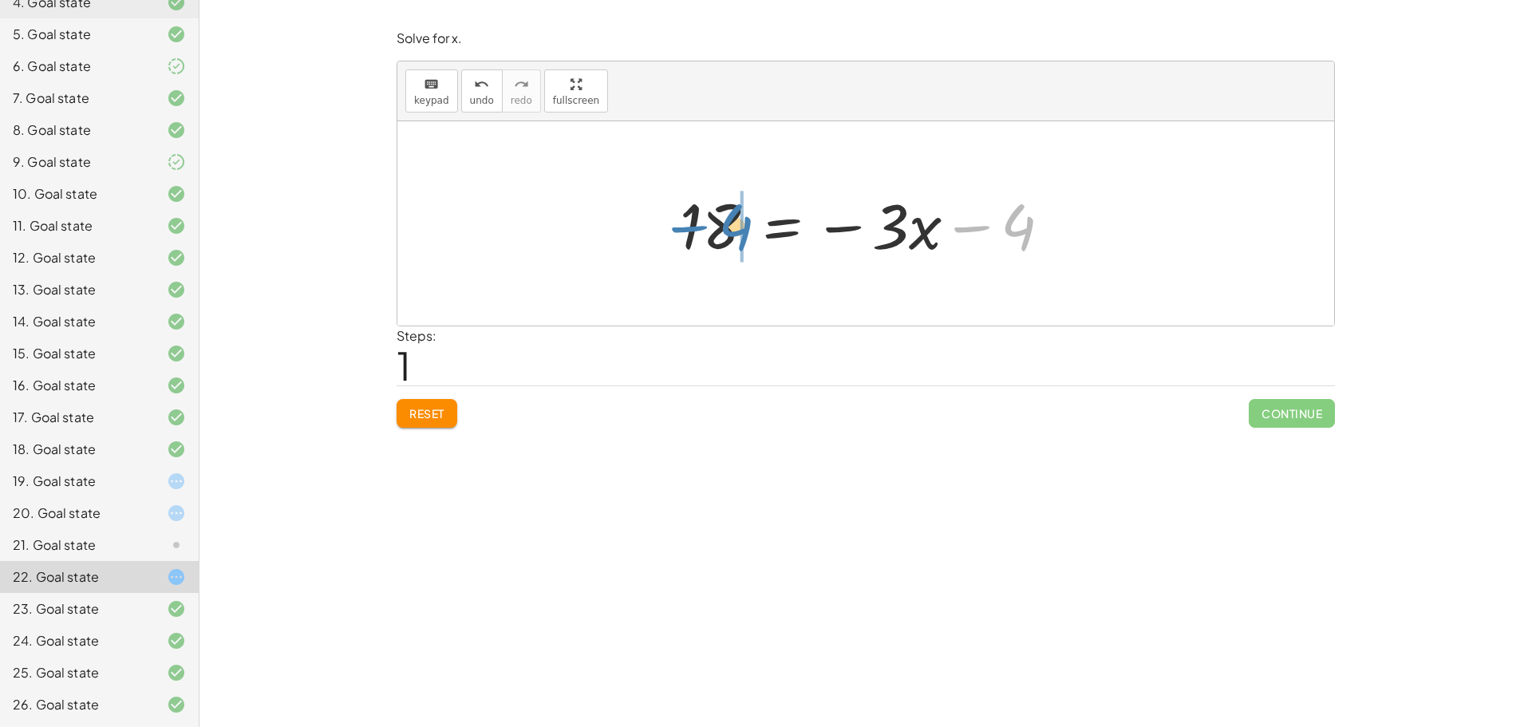
drag, startPoint x: 1017, startPoint y: 229, endPoint x: 735, endPoint y: 229, distance: 282.5
click at [735, 229] on div at bounding box center [872, 224] width 401 height 82
drag, startPoint x: 732, startPoint y: 233, endPoint x: 663, endPoint y: 226, distance: 69.8
click at [663, 226] on div "18 = - ( + · 3 · x + 4 ) 18 = − · 3 · x − 4 + 4 18 = · 3 · x 4 + + -" at bounding box center [865, 223] width 937 height 204
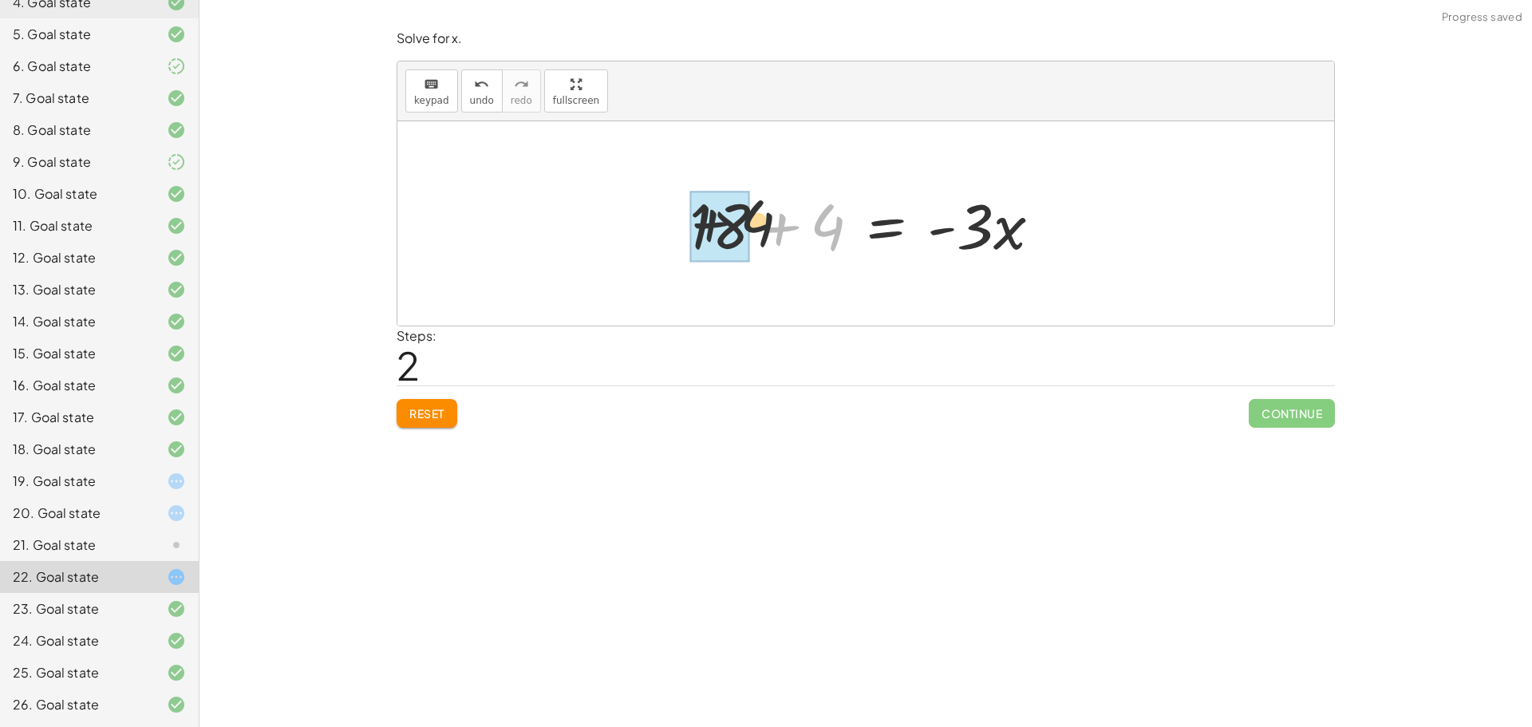
drag, startPoint x: 829, startPoint y: 230, endPoint x: 739, endPoint y: 225, distance: 90.3
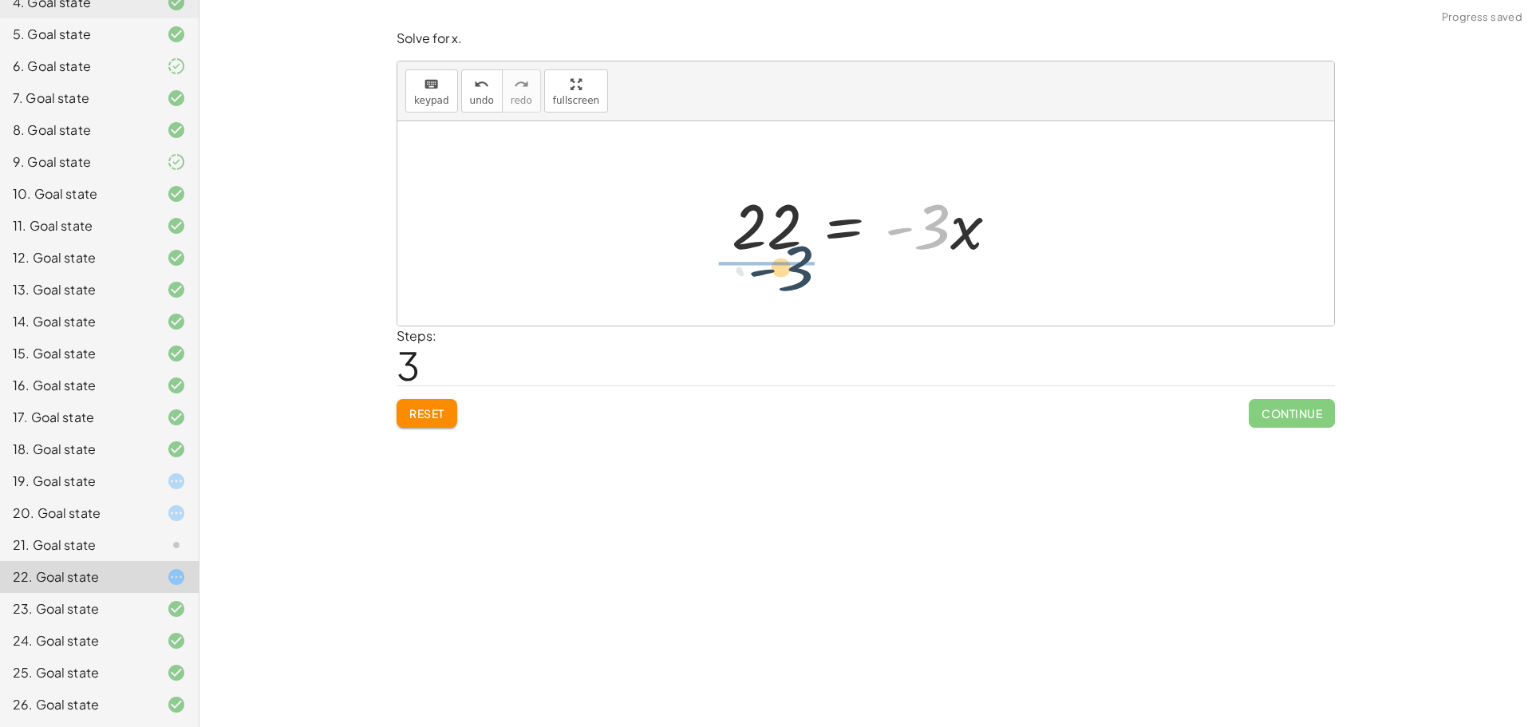
drag, startPoint x: 932, startPoint y: 230, endPoint x: 771, endPoint y: 264, distance: 164.8
click at [776, 271] on div "18 = - ( + · 3 · x + 4 ) 18 = − · 3 · x − 4 + 18 + 4 = · - 3 · x · - 3 = · 3 · …" at bounding box center [865, 223] width 937 height 204
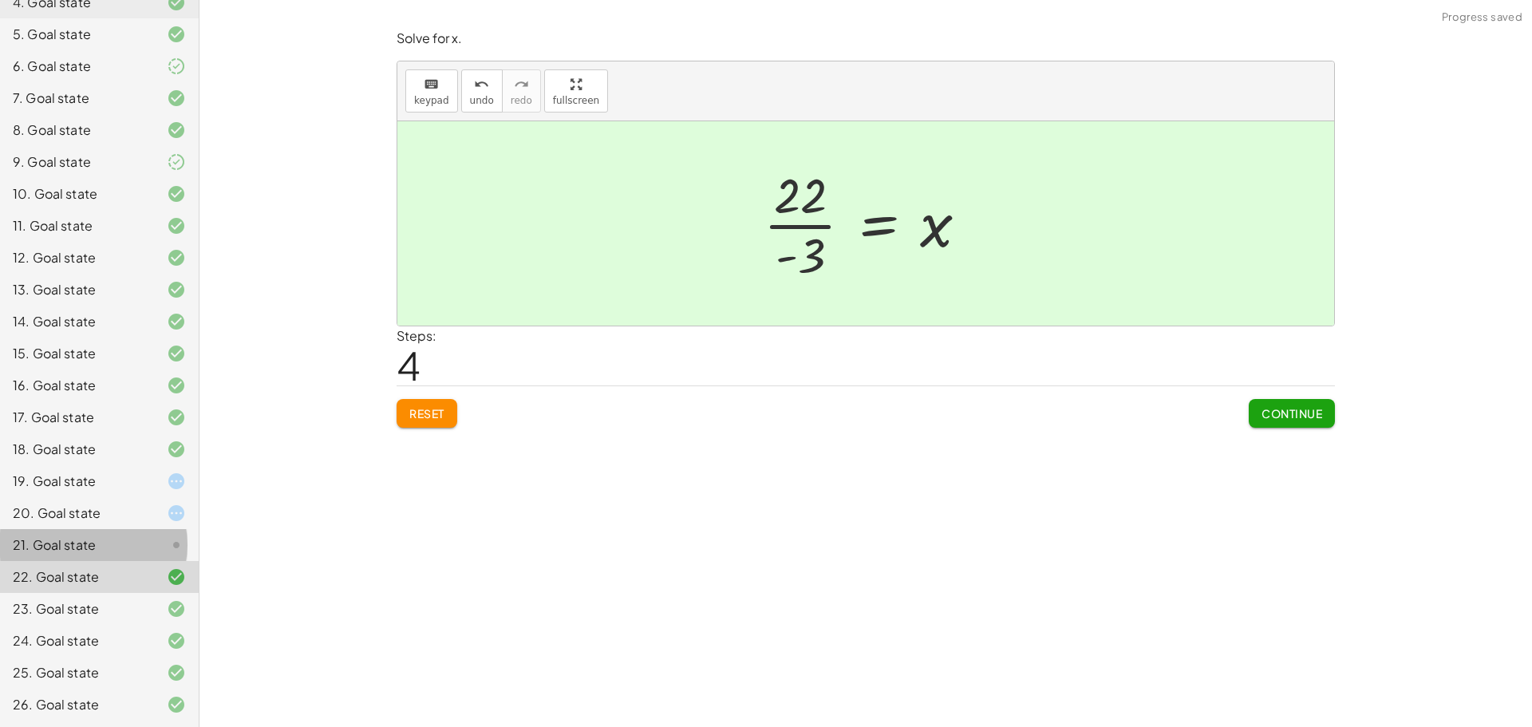
click at [167, 540] on icon at bounding box center [176, 544] width 19 height 19
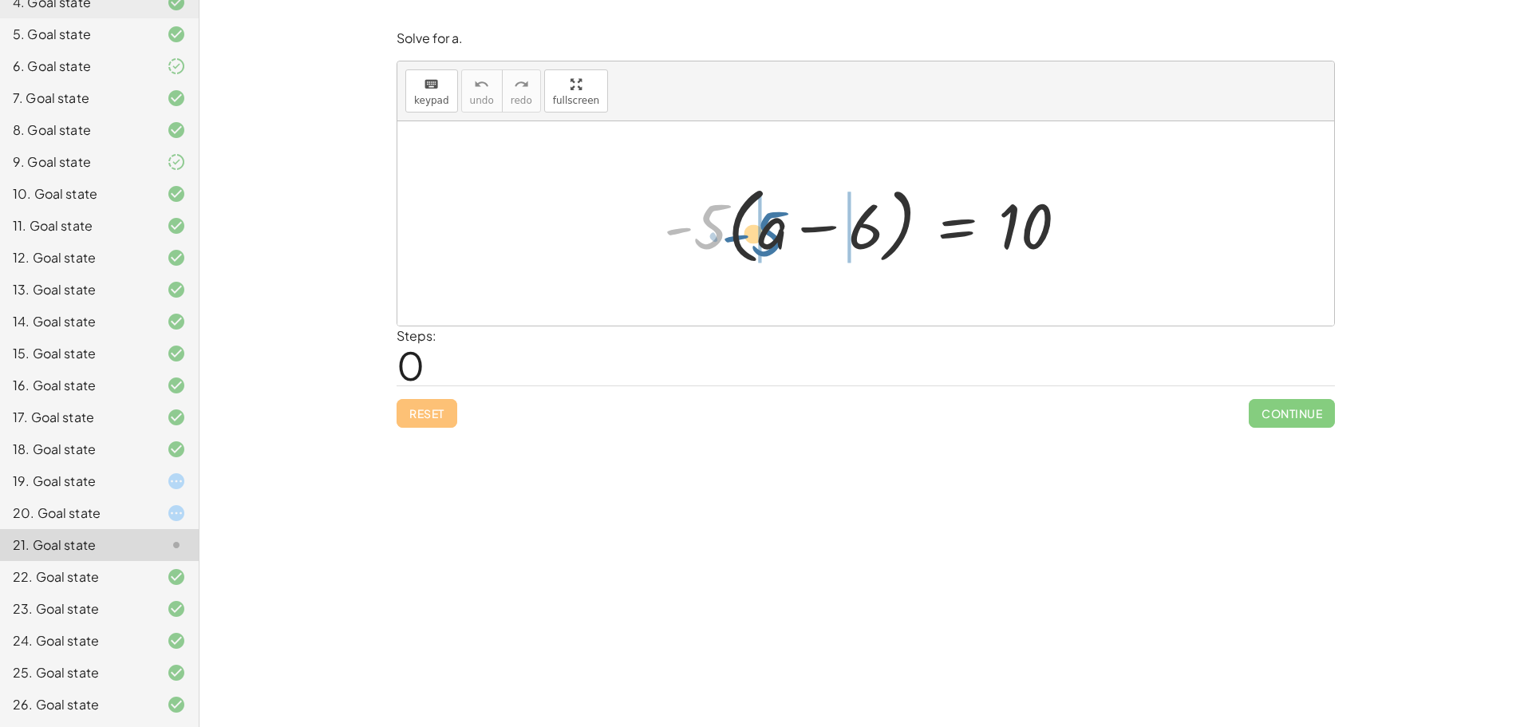
drag, startPoint x: 698, startPoint y: 229, endPoint x: 756, endPoint y: 239, distance: 59.0
click at [756, 239] on div at bounding box center [872, 224] width 432 height 92
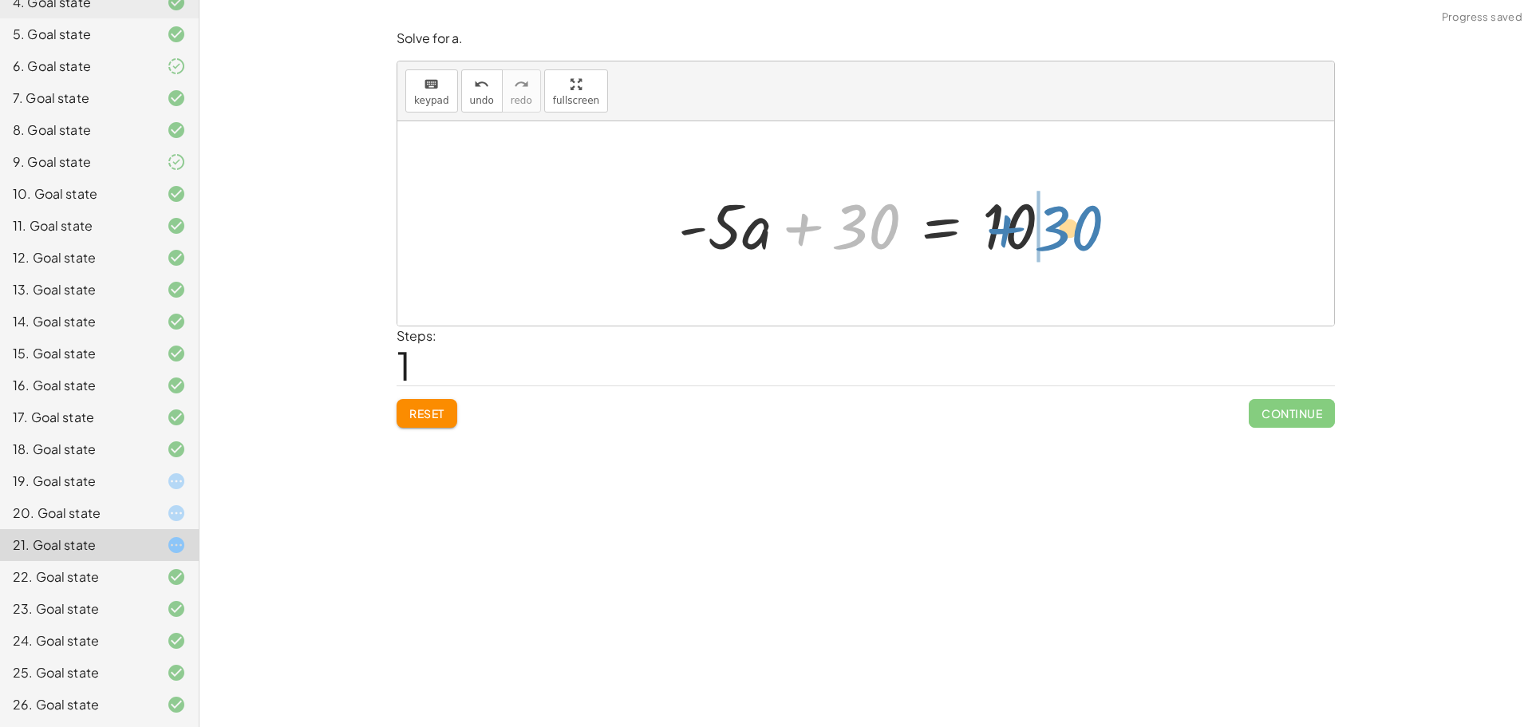
drag, startPoint x: 801, startPoint y: 217, endPoint x: 1039, endPoint y: 219, distance: 237.8
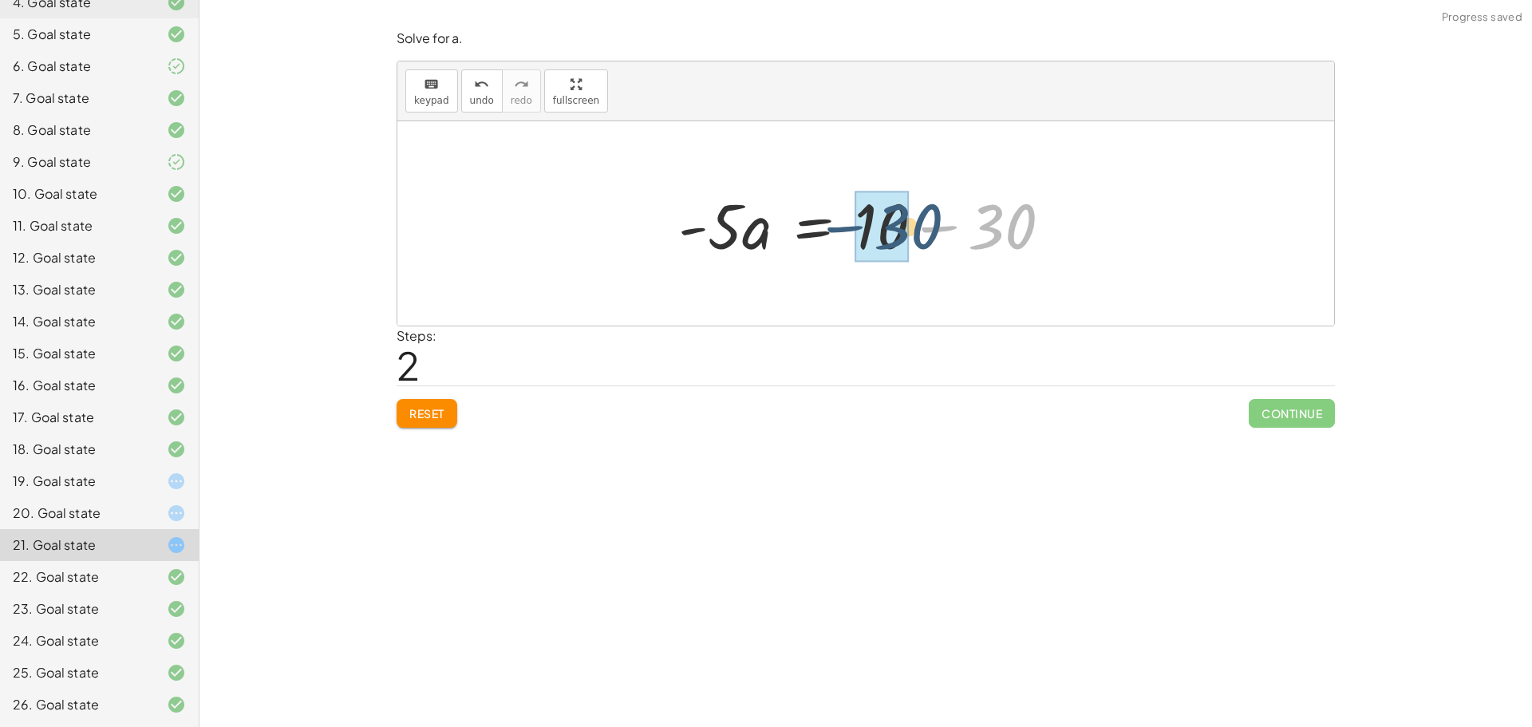
drag, startPoint x: 991, startPoint y: 226, endPoint x: 908, endPoint y: 226, distance: 83.0
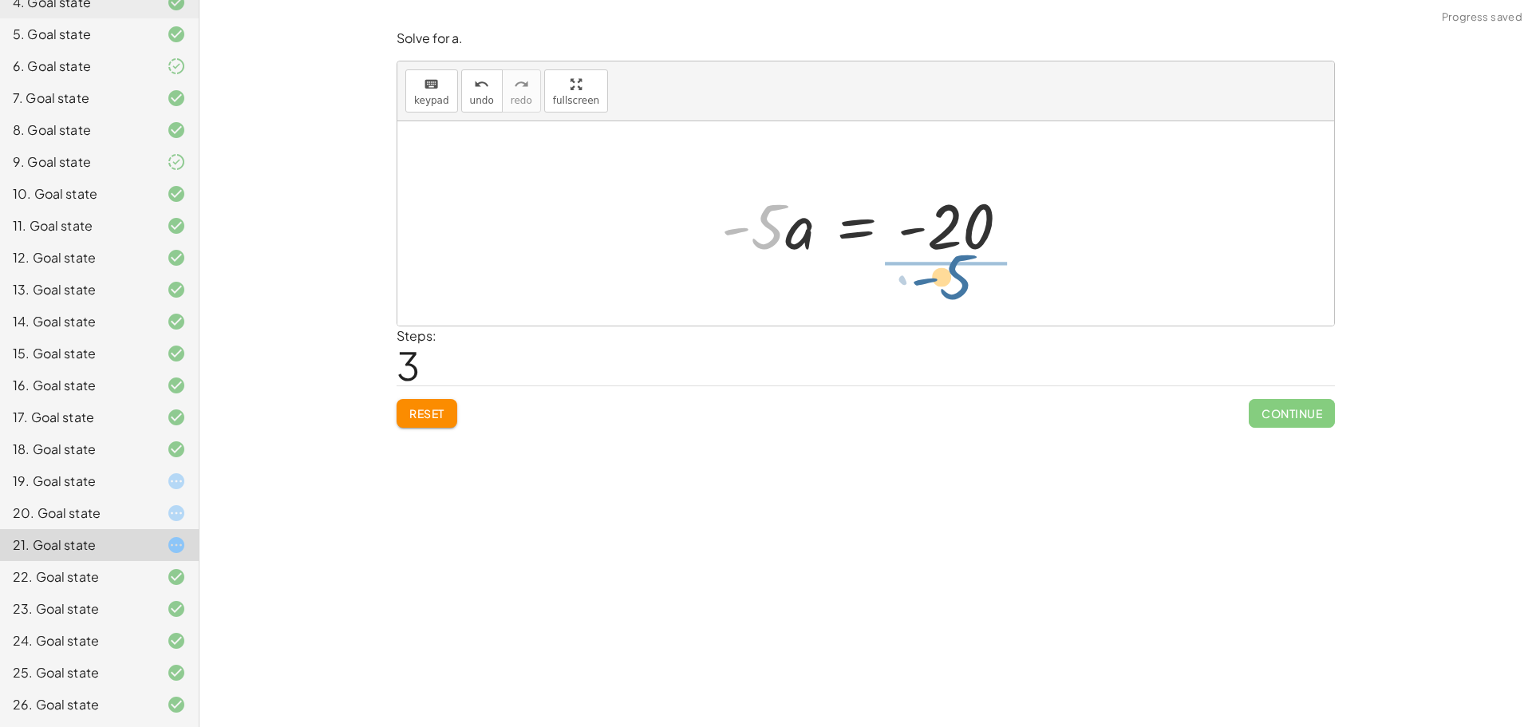
drag, startPoint x: 773, startPoint y: 230, endPoint x: 973, endPoint y: 279, distance: 206.3
click at [973, 279] on div "· - 5 · ( + a − 6 ) = 10 + · - 5 · a − · - 5 · 6 = 10 + · - 5 · a + 30 = 10 · -…" at bounding box center [865, 223] width 937 height 204
click at [953, 232] on div at bounding box center [872, 223] width 251 height 79
click at [902, 223] on div at bounding box center [872, 223] width 251 height 79
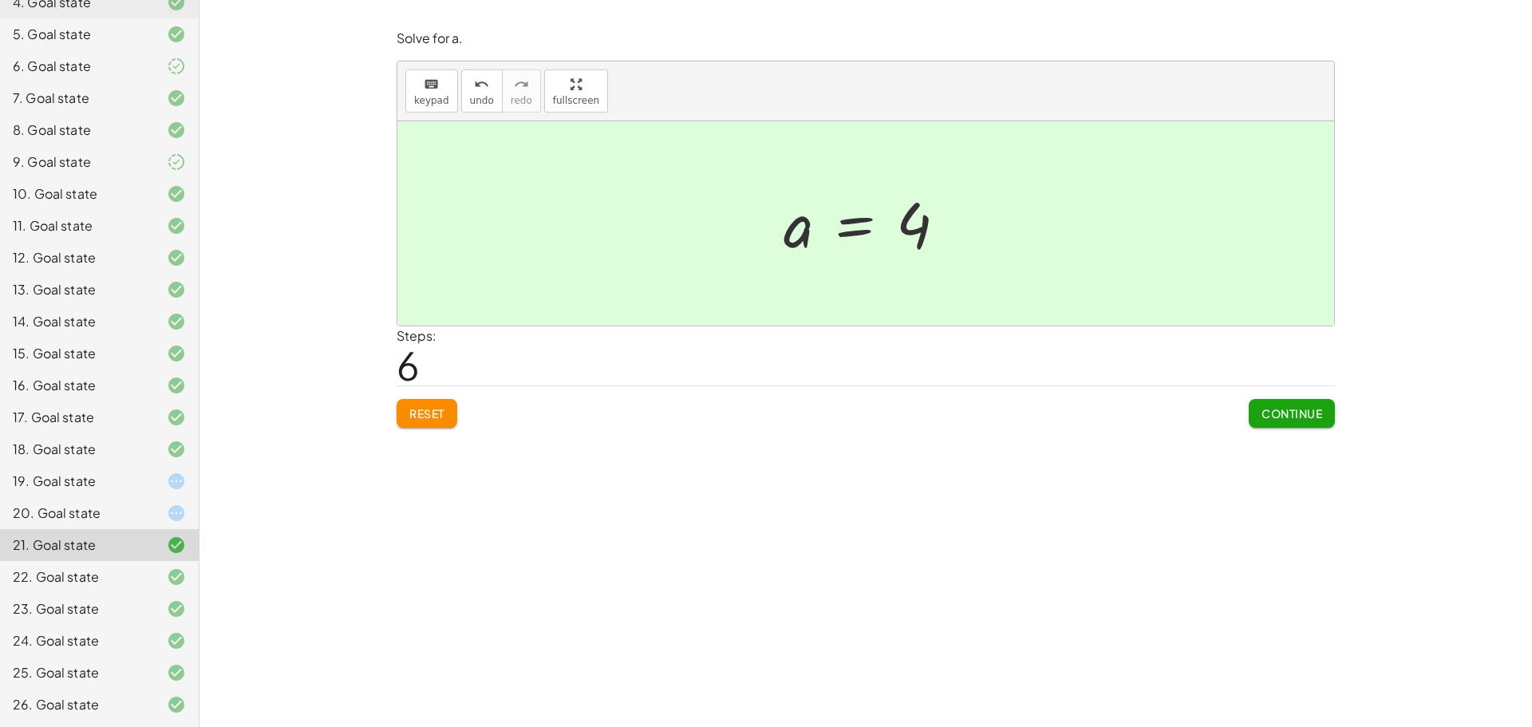
click at [143, 482] on div at bounding box center [163, 481] width 45 height 19
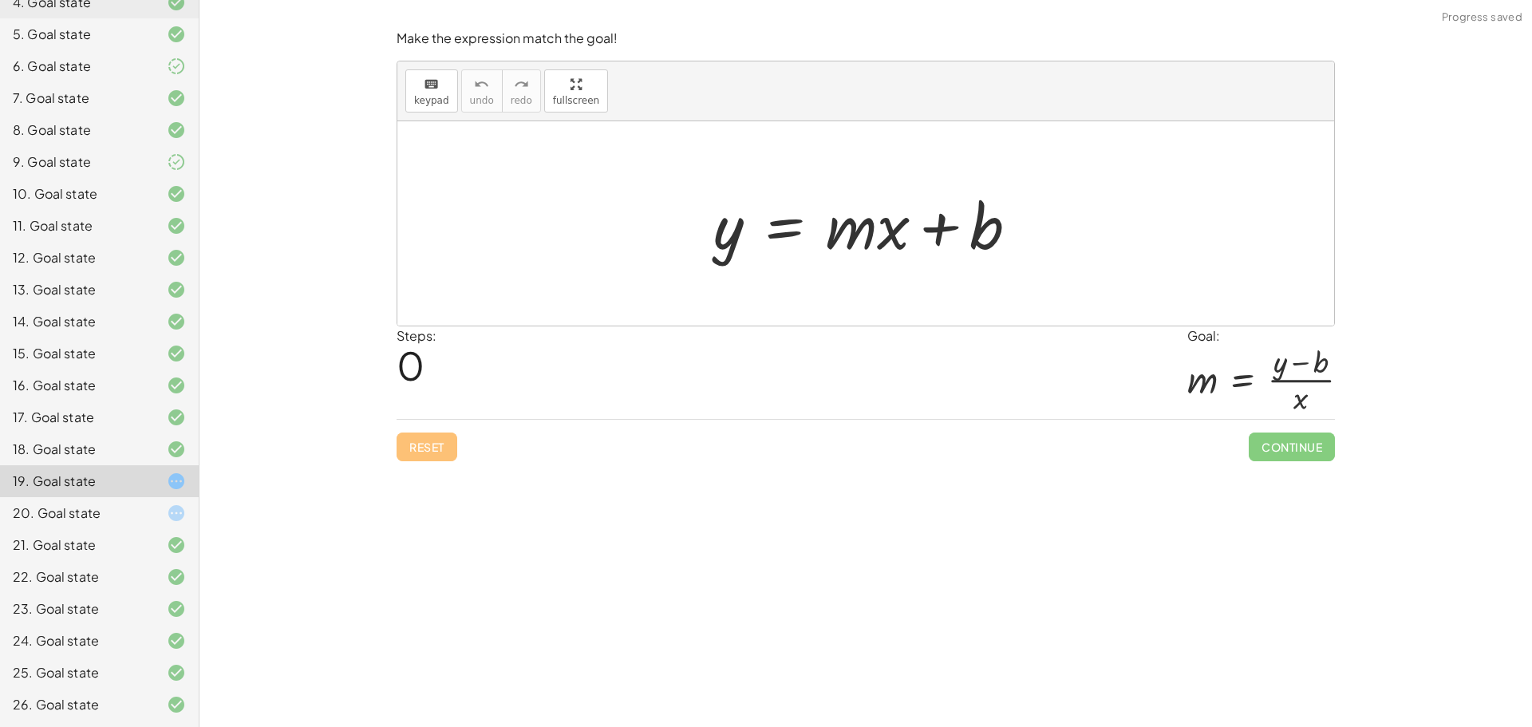
click at [152, 521] on div at bounding box center [163, 512] width 45 height 19
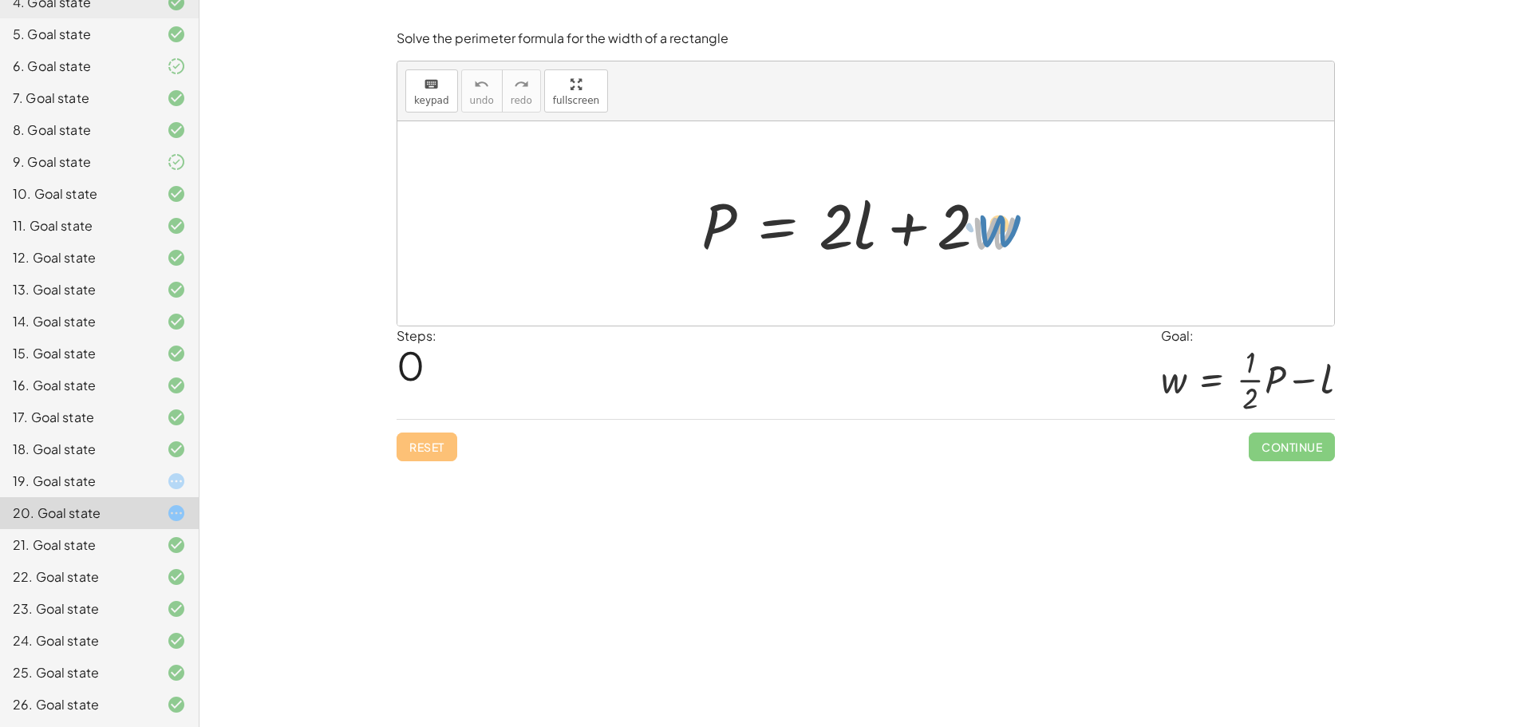
click at [990, 231] on div at bounding box center [871, 224] width 357 height 82
drag, startPoint x: 716, startPoint y: 220, endPoint x: 1064, endPoint y: 223, distance: 348.7
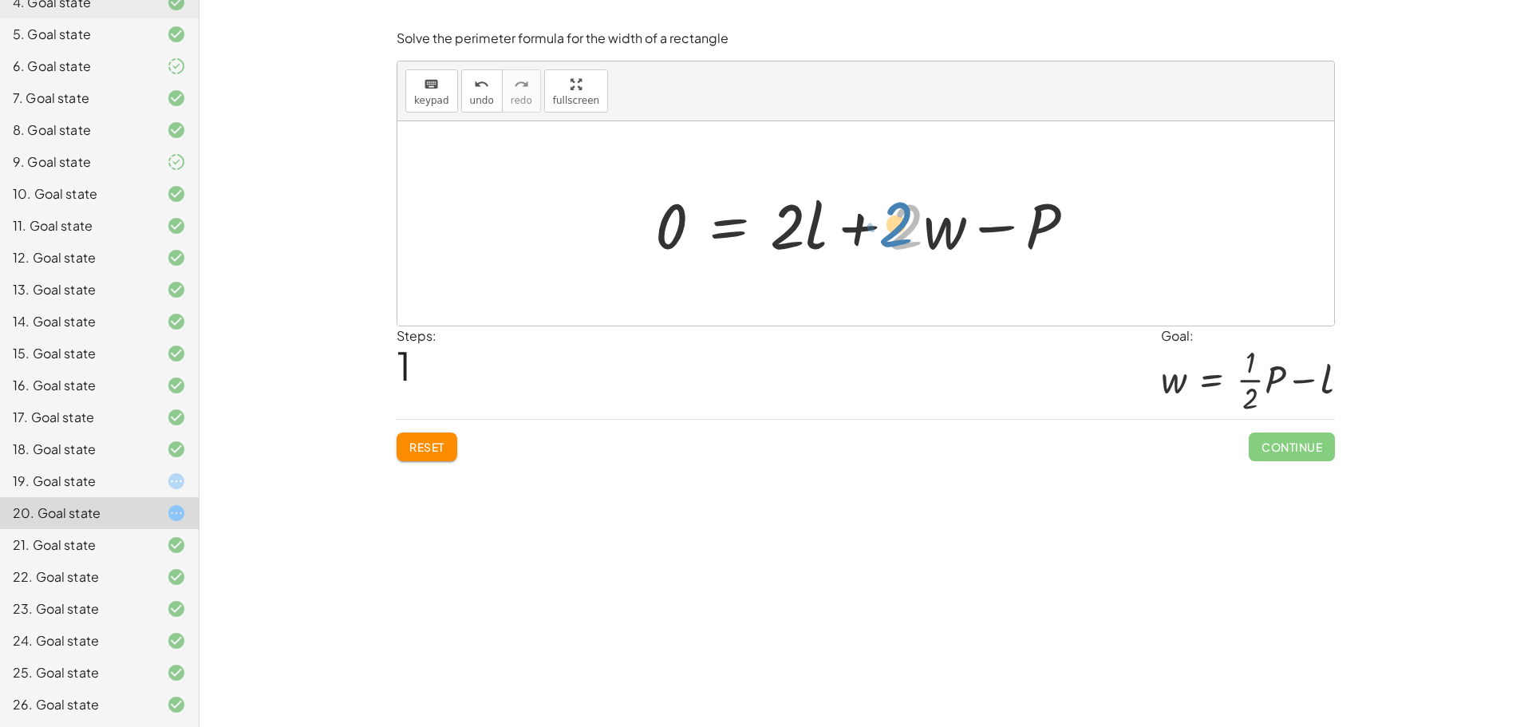
drag, startPoint x: 901, startPoint y: 228, endPoint x: 891, endPoint y: 226, distance: 9.9
click at [891, 226] on div at bounding box center [871, 224] width 448 height 82
drag, startPoint x: 945, startPoint y: 236, endPoint x: 613, endPoint y: 214, distance: 332.7
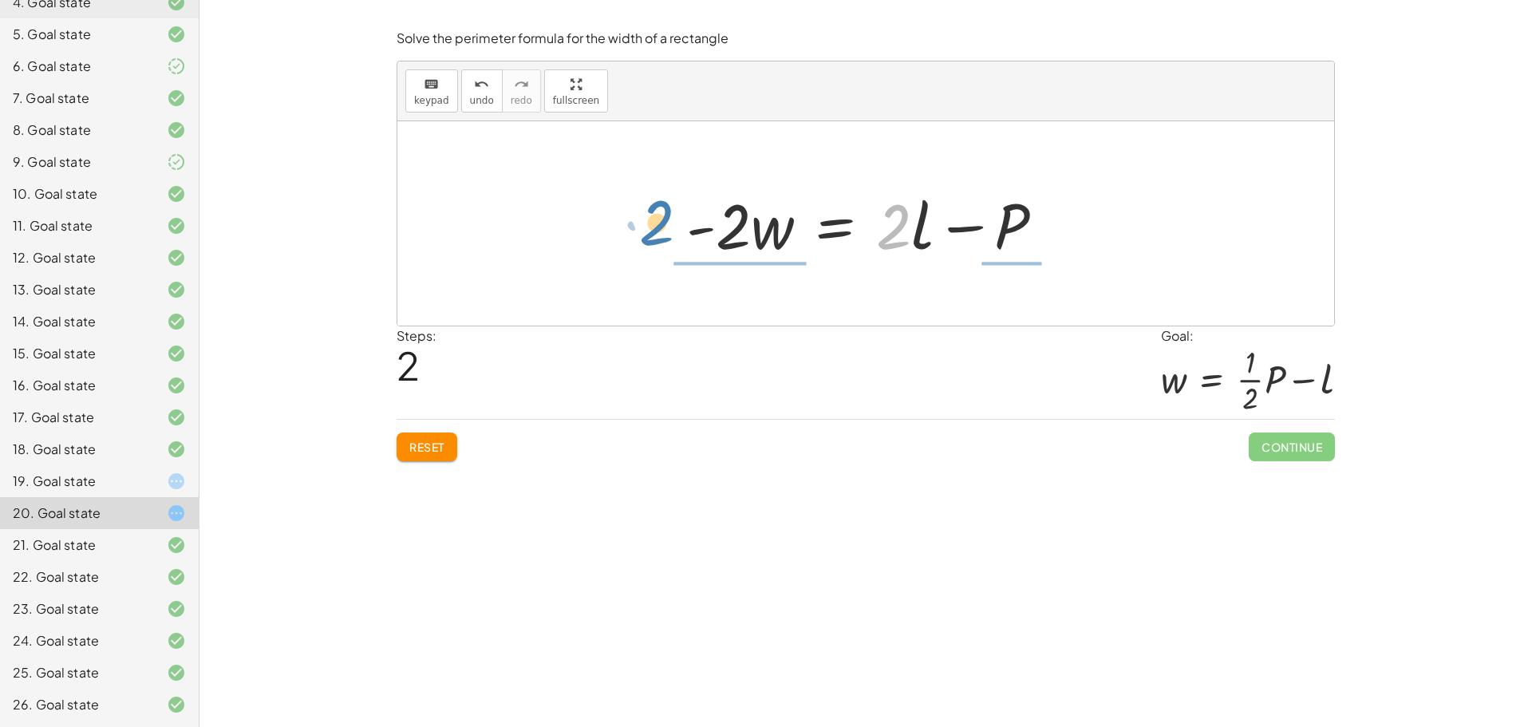
drag, startPoint x: 891, startPoint y: 223, endPoint x: 654, endPoint y: 219, distance: 237.0
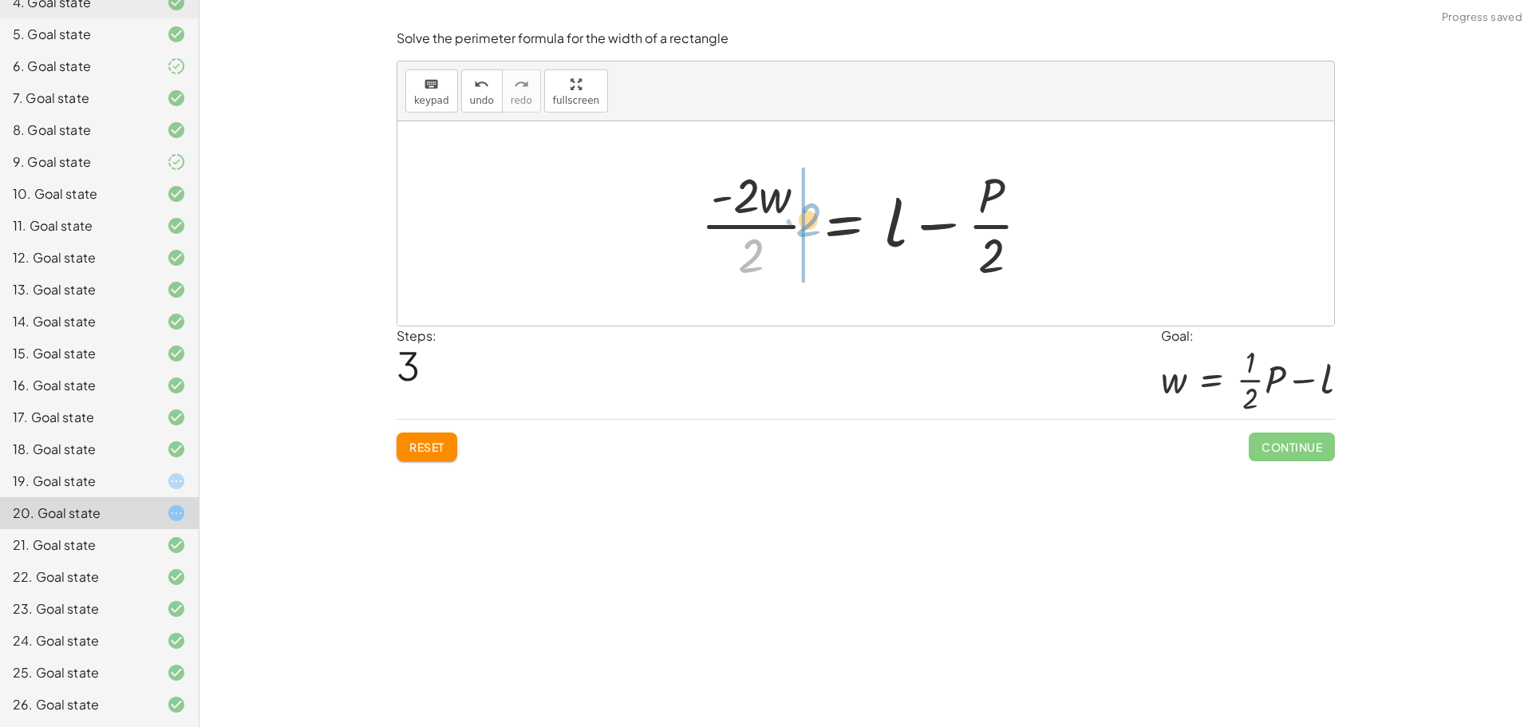
drag, startPoint x: 763, startPoint y: 254, endPoint x: 808, endPoint y: 219, distance: 57.5
click at [808, 219] on div at bounding box center [872, 223] width 358 height 123
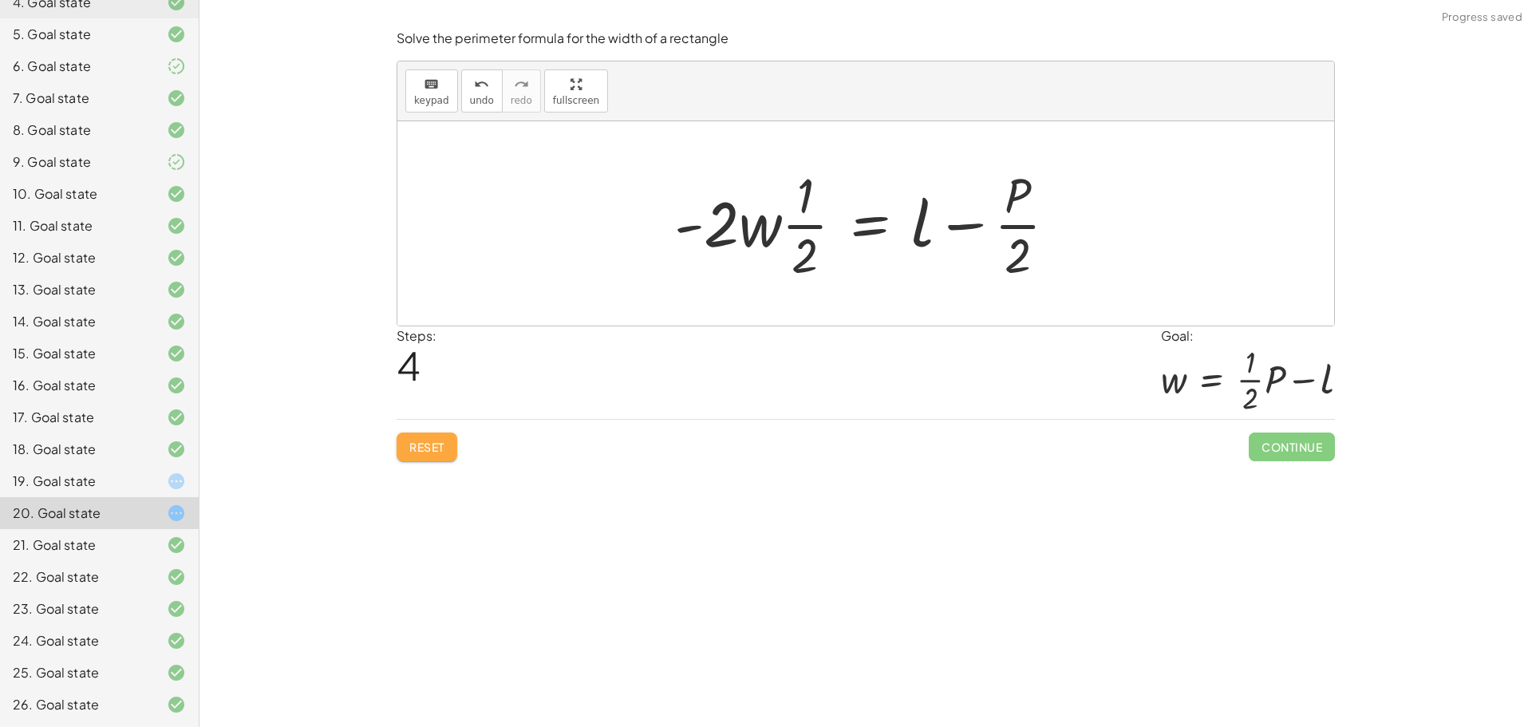
click at [425, 445] on span "Reset" at bounding box center [426, 447] width 35 height 14
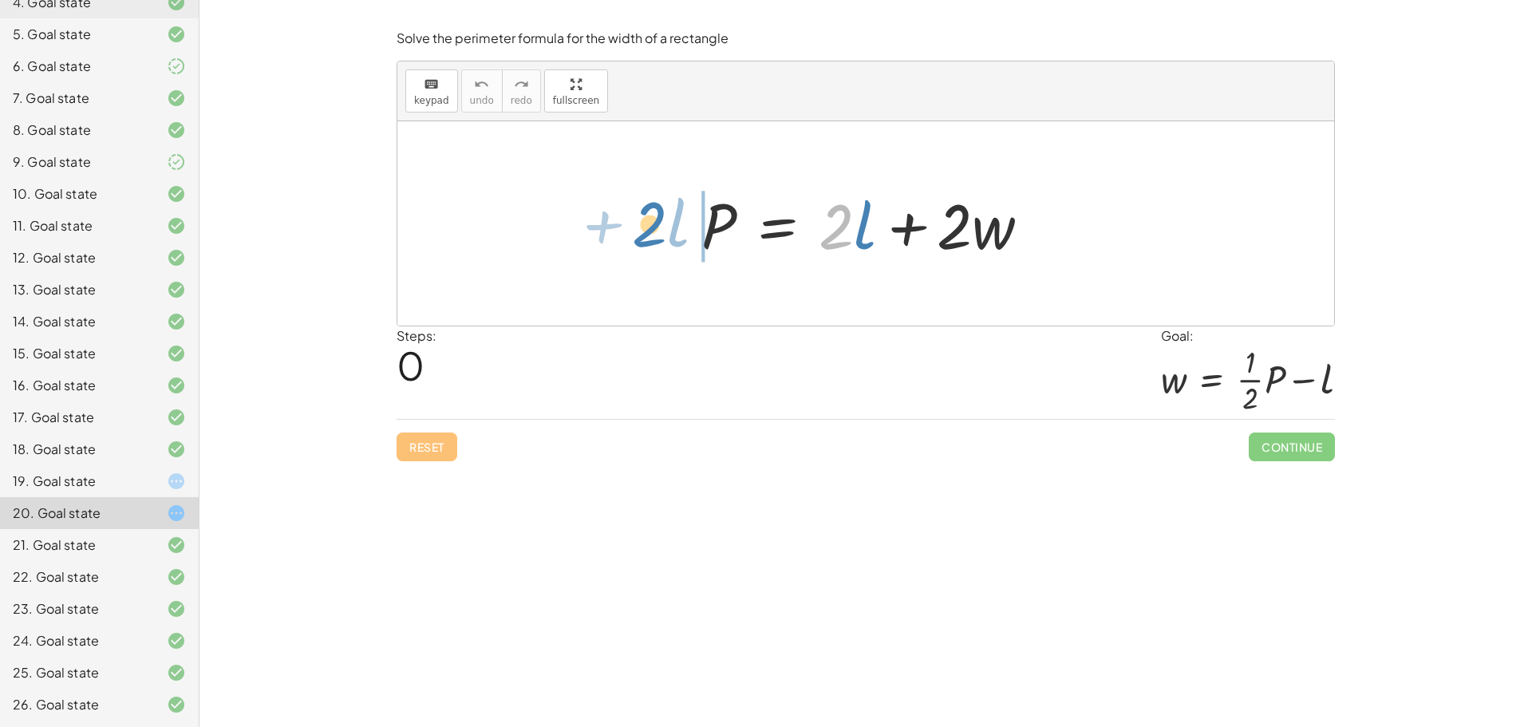
drag, startPoint x: 841, startPoint y: 233, endPoint x: 654, endPoint y: 231, distance: 186.7
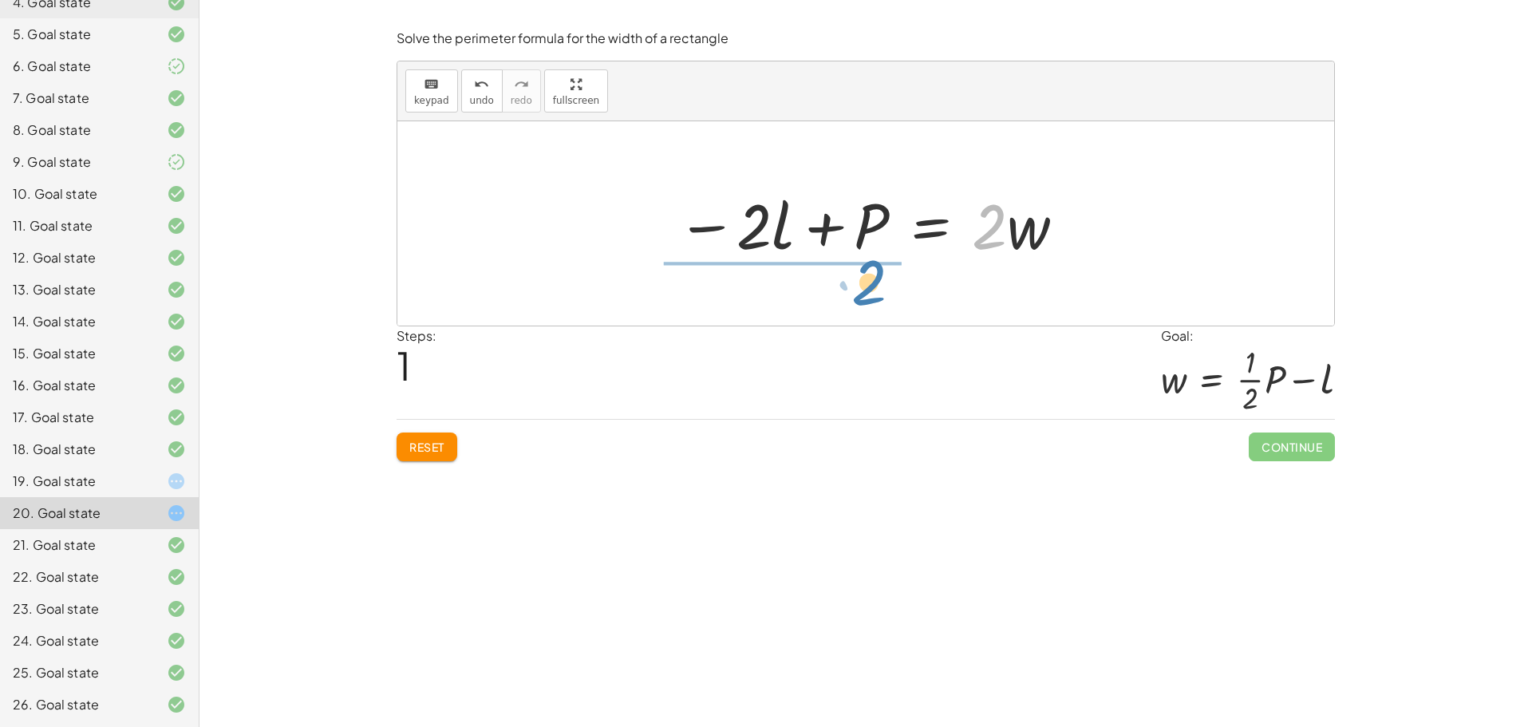
drag, startPoint x: 987, startPoint y: 232, endPoint x: 867, endPoint y: 288, distance: 132.8
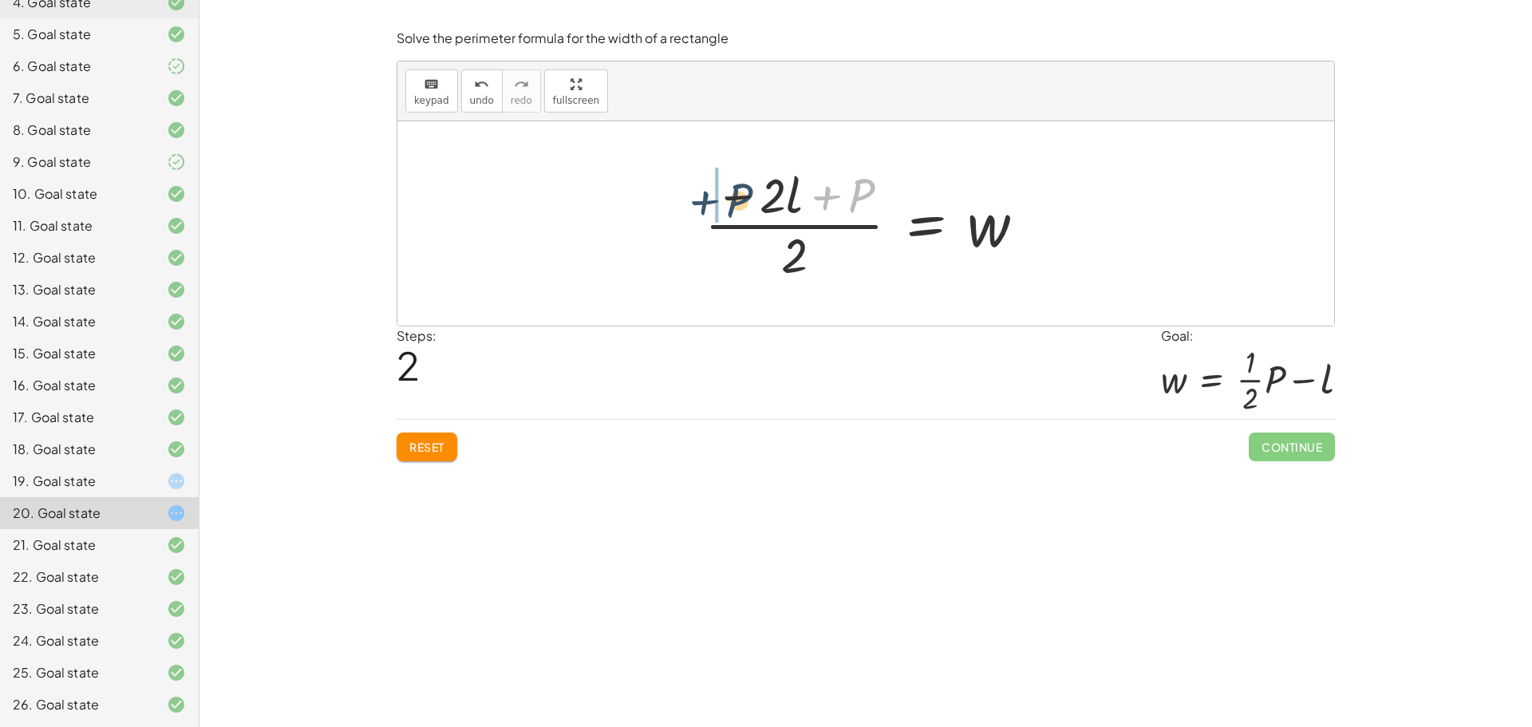
drag, startPoint x: 863, startPoint y: 186, endPoint x: 736, endPoint y: 191, distance: 127.0
click at [736, 191] on div at bounding box center [871, 223] width 349 height 123
drag, startPoint x: 780, startPoint y: 263, endPoint x: 700, endPoint y: 221, distance: 90.3
click at [700, 221] on div "P = + · 2 · l + · 2 · w − · 2 · l + P = · 2 · w · ( − · 2 · l + P ) · 2 = w · 2…" at bounding box center [865, 223] width 937 height 204
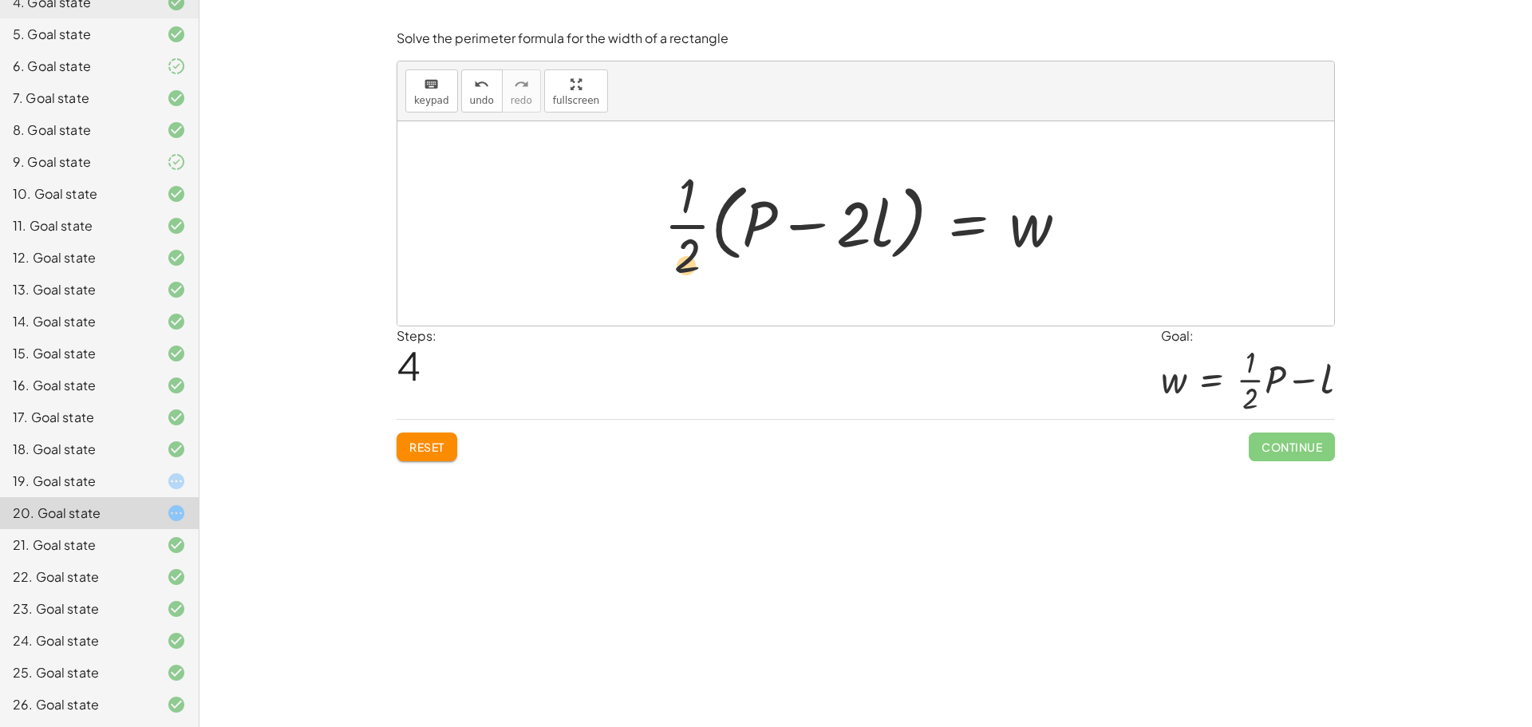
drag, startPoint x: 681, startPoint y: 244, endPoint x: 682, endPoint y: 252, distance: 8.1
click at [682, 252] on div at bounding box center [872, 223] width 432 height 123
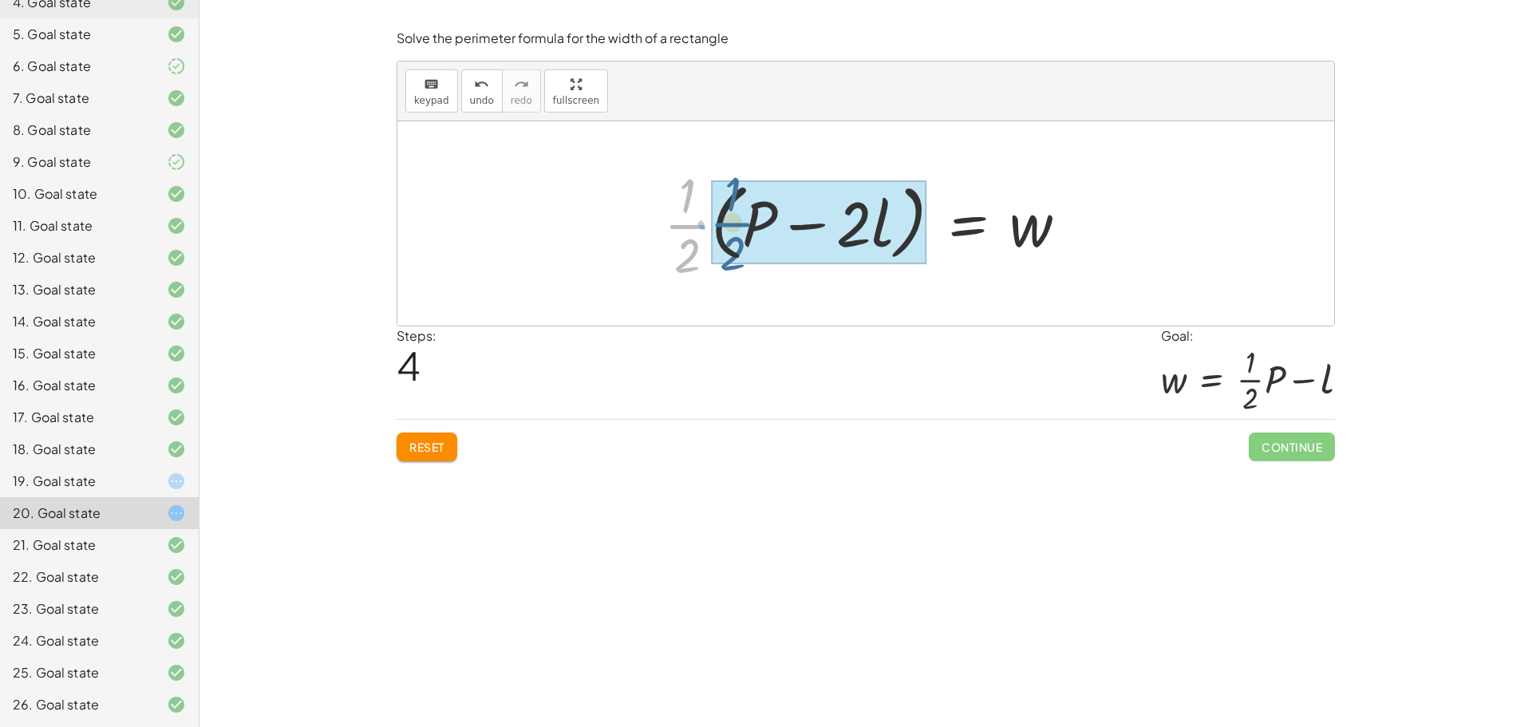
drag, startPoint x: 693, startPoint y: 227, endPoint x: 740, endPoint y: 224, distance: 46.3
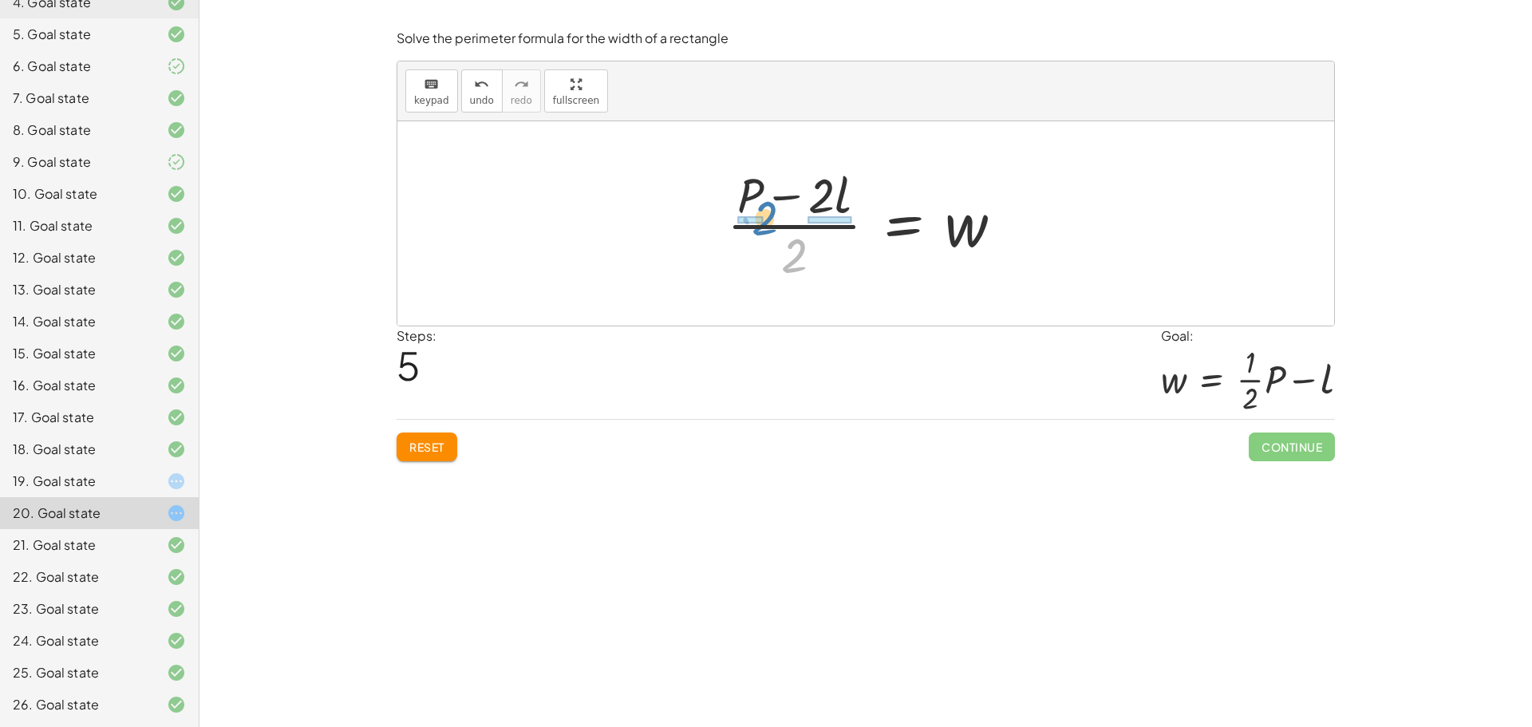
drag, startPoint x: 795, startPoint y: 251, endPoint x: 766, endPoint y: 215, distance: 46.0
click at [766, 215] on div at bounding box center [871, 223] width 305 height 123
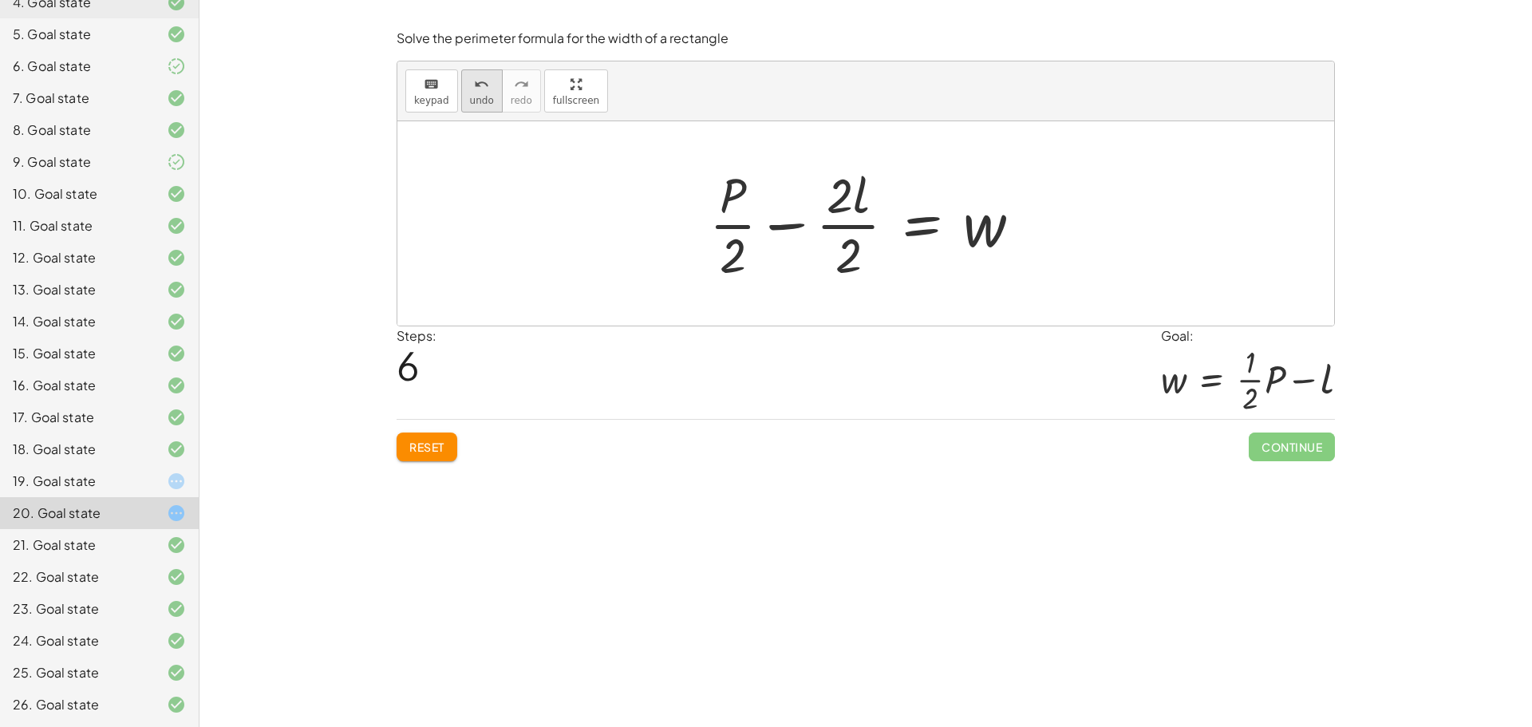
click at [476, 100] on span "undo" at bounding box center [482, 100] width 24 height 11
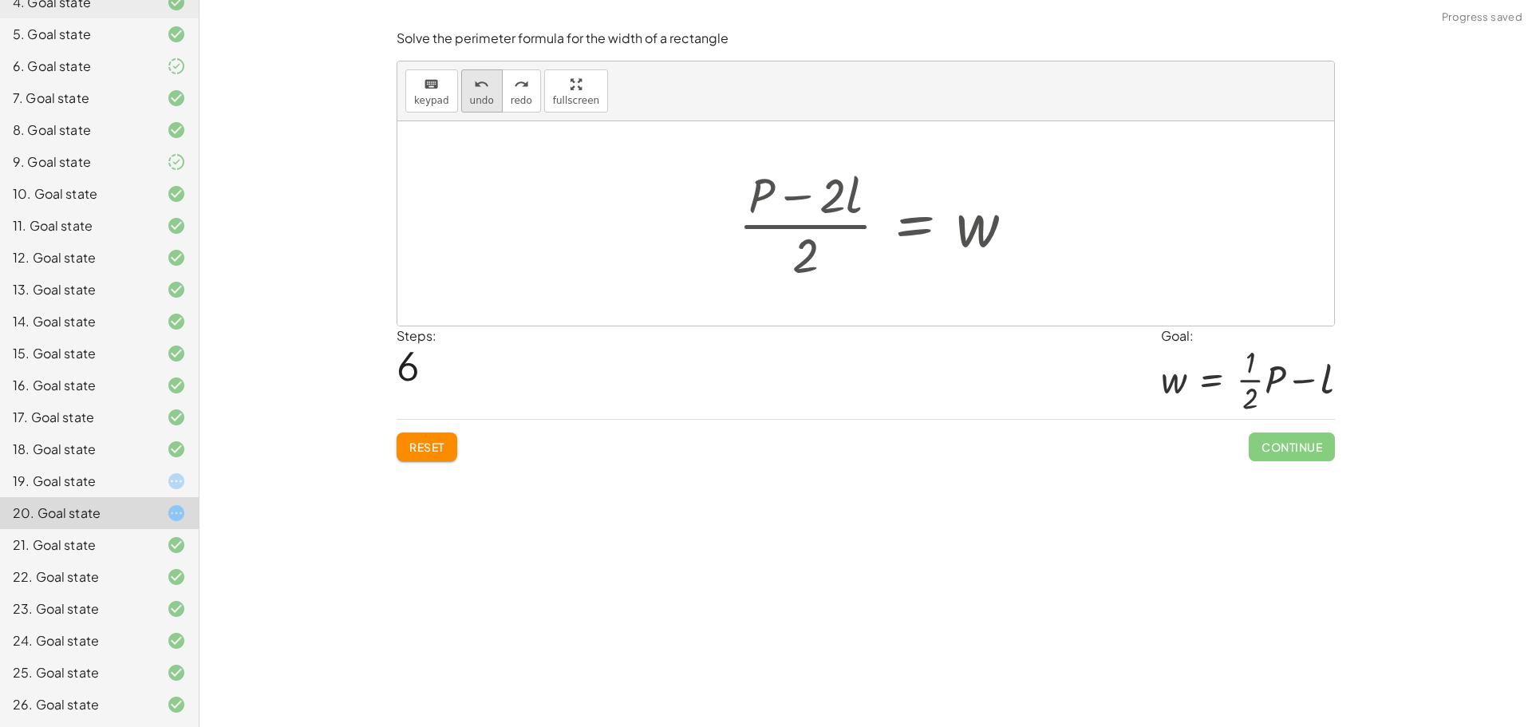
click at [476, 101] on span "undo" at bounding box center [482, 100] width 24 height 11
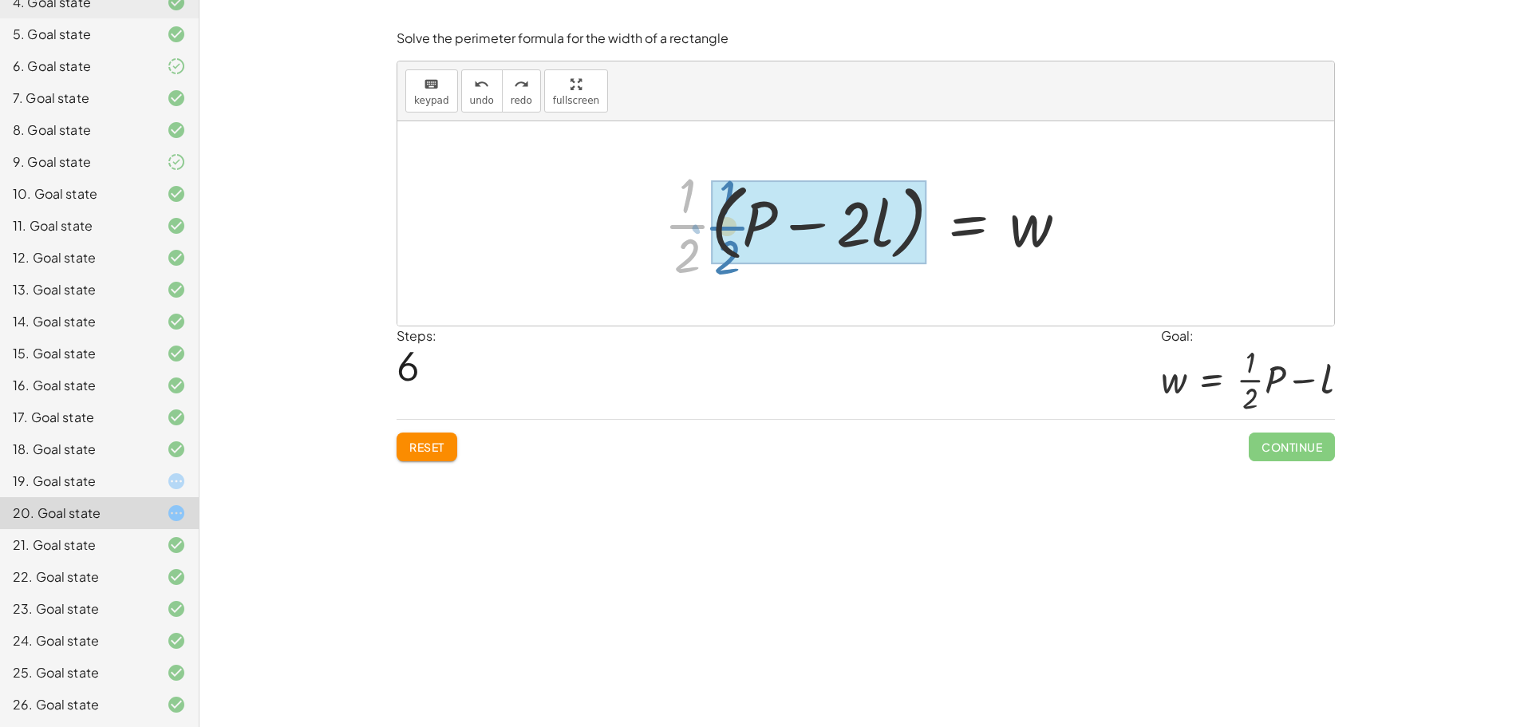
drag, startPoint x: 683, startPoint y: 219, endPoint x: 709, endPoint y: 221, distance: 25.6
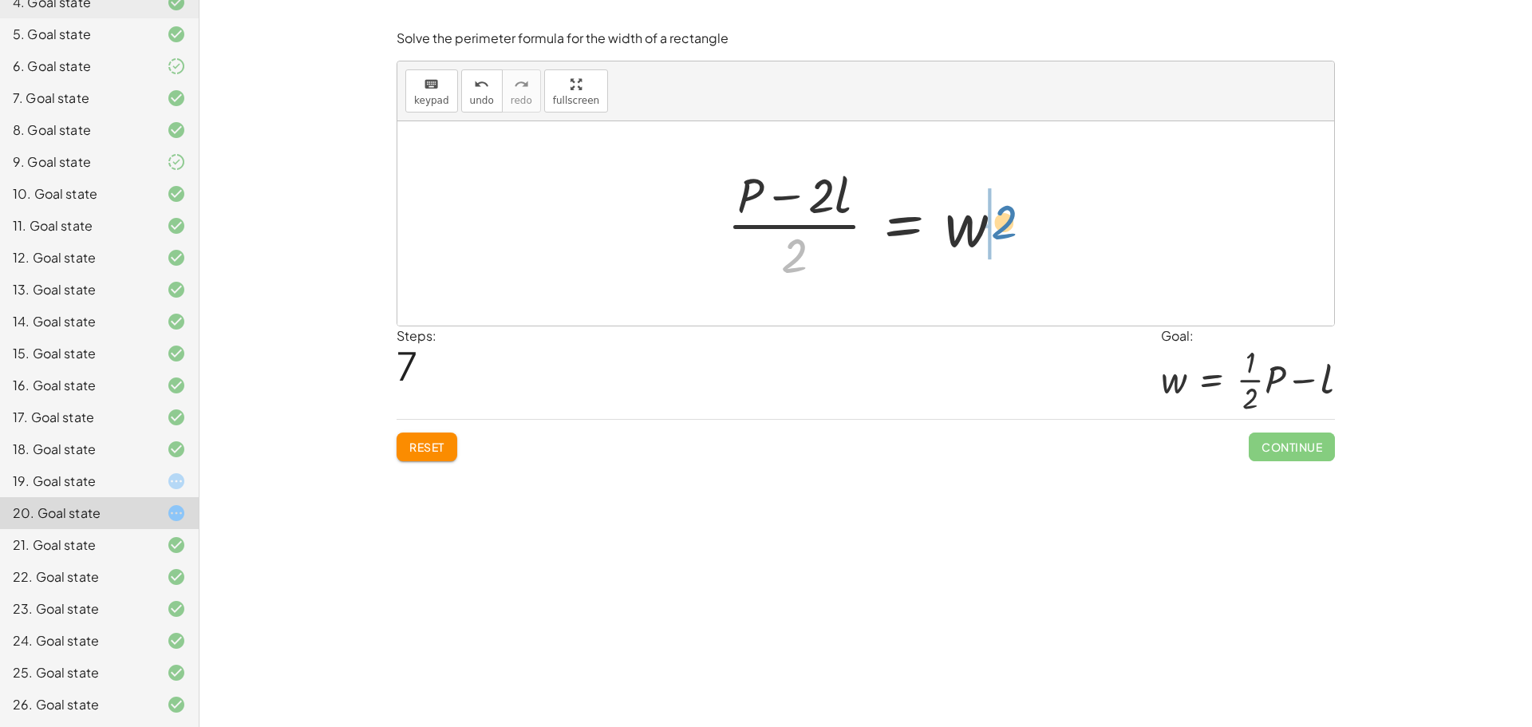
drag, startPoint x: 791, startPoint y: 249, endPoint x: 1001, endPoint y: 215, distance: 212.5
click at [1001, 215] on div at bounding box center [871, 223] width 305 height 123
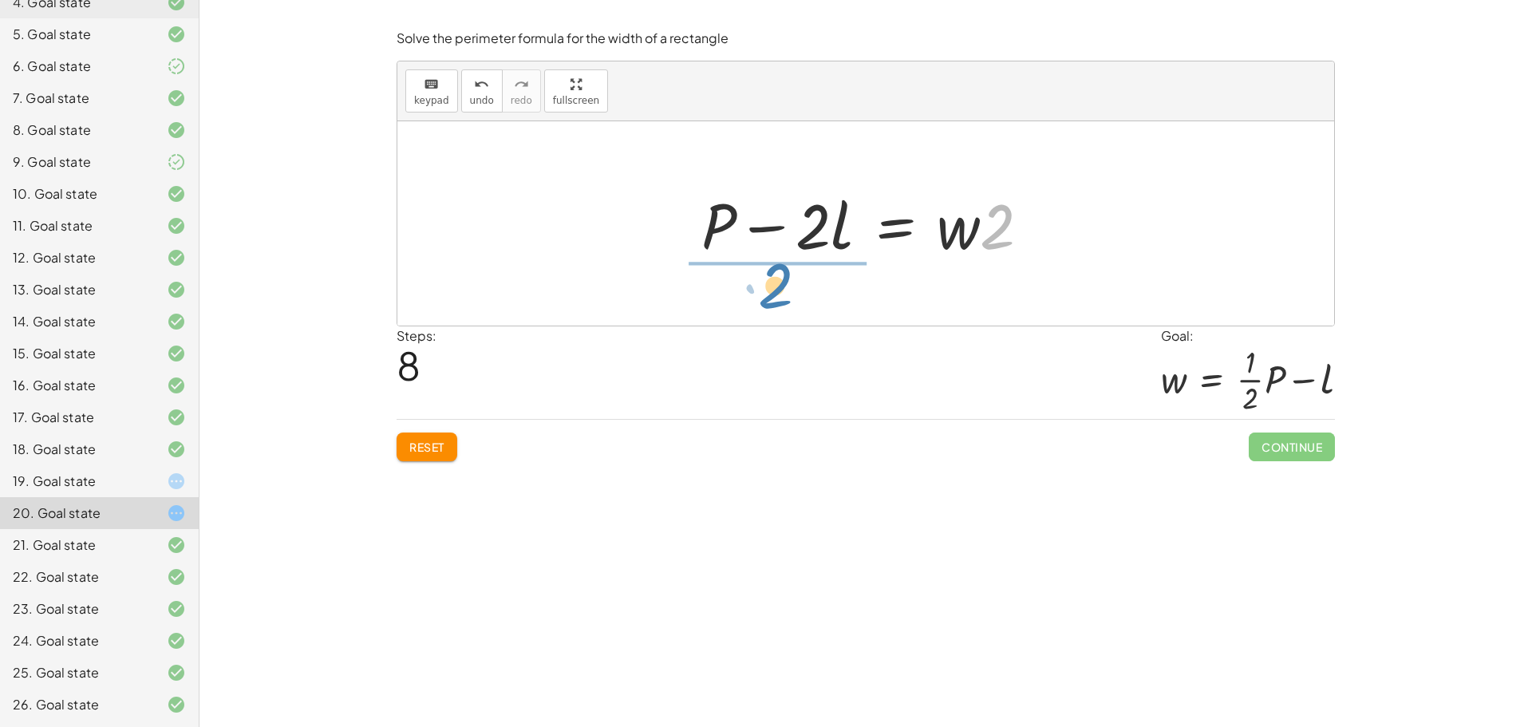
drag, startPoint x: 997, startPoint y: 230, endPoint x: 777, endPoint y: 291, distance: 228.6
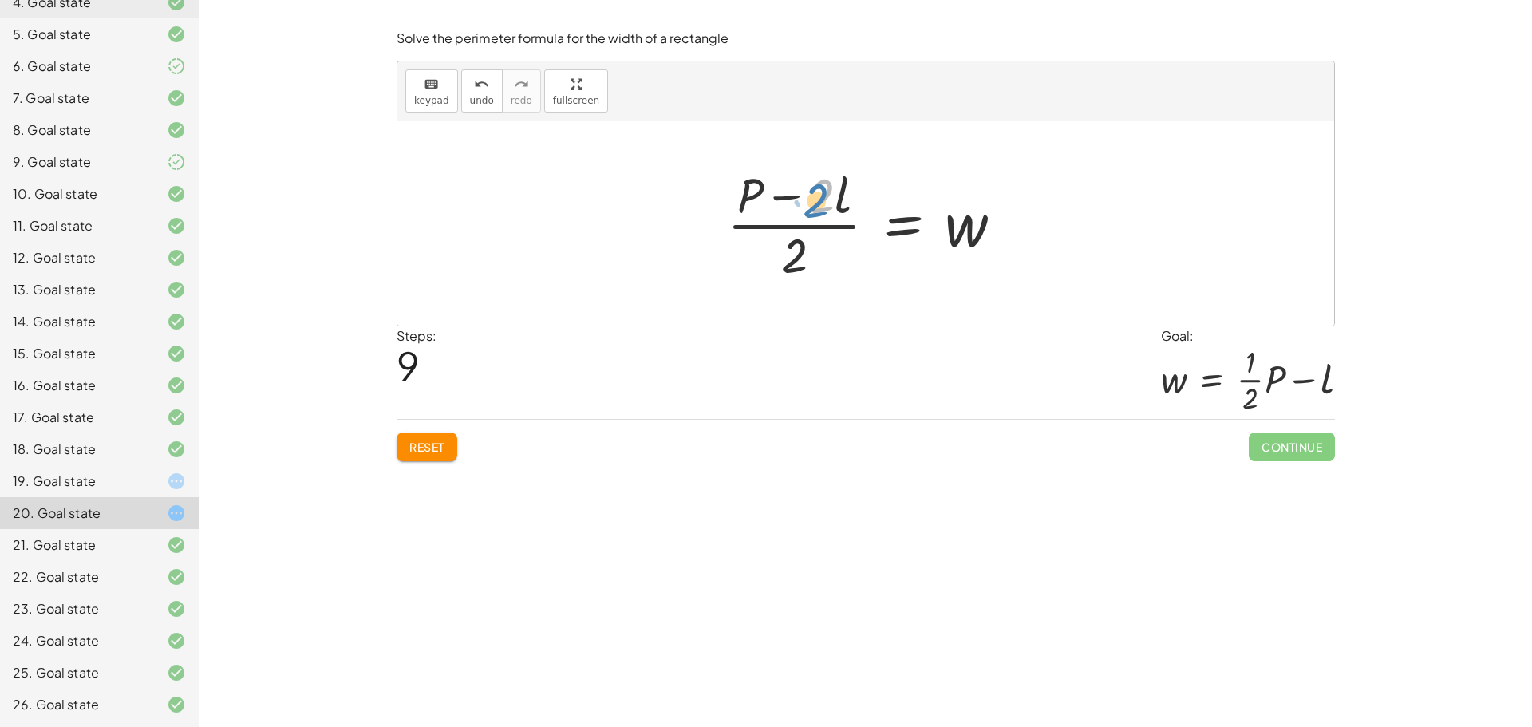
click at [818, 204] on div at bounding box center [871, 223] width 305 height 123
drag, startPoint x: 792, startPoint y: 199, endPoint x: 1032, endPoint y: 238, distance: 243.3
click at [1032, 238] on div "P = + · 2 · l + · 2 · w − · 2 · l + P = · 2 · w · ( − · 2 · l + P ) · 2 = w · (…" at bounding box center [865, 223] width 937 height 204
drag, startPoint x: 752, startPoint y: 187, endPoint x: 1064, endPoint y: 231, distance: 315.0
click at [436, 452] on span "Reset" at bounding box center [426, 447] width 35 height 14
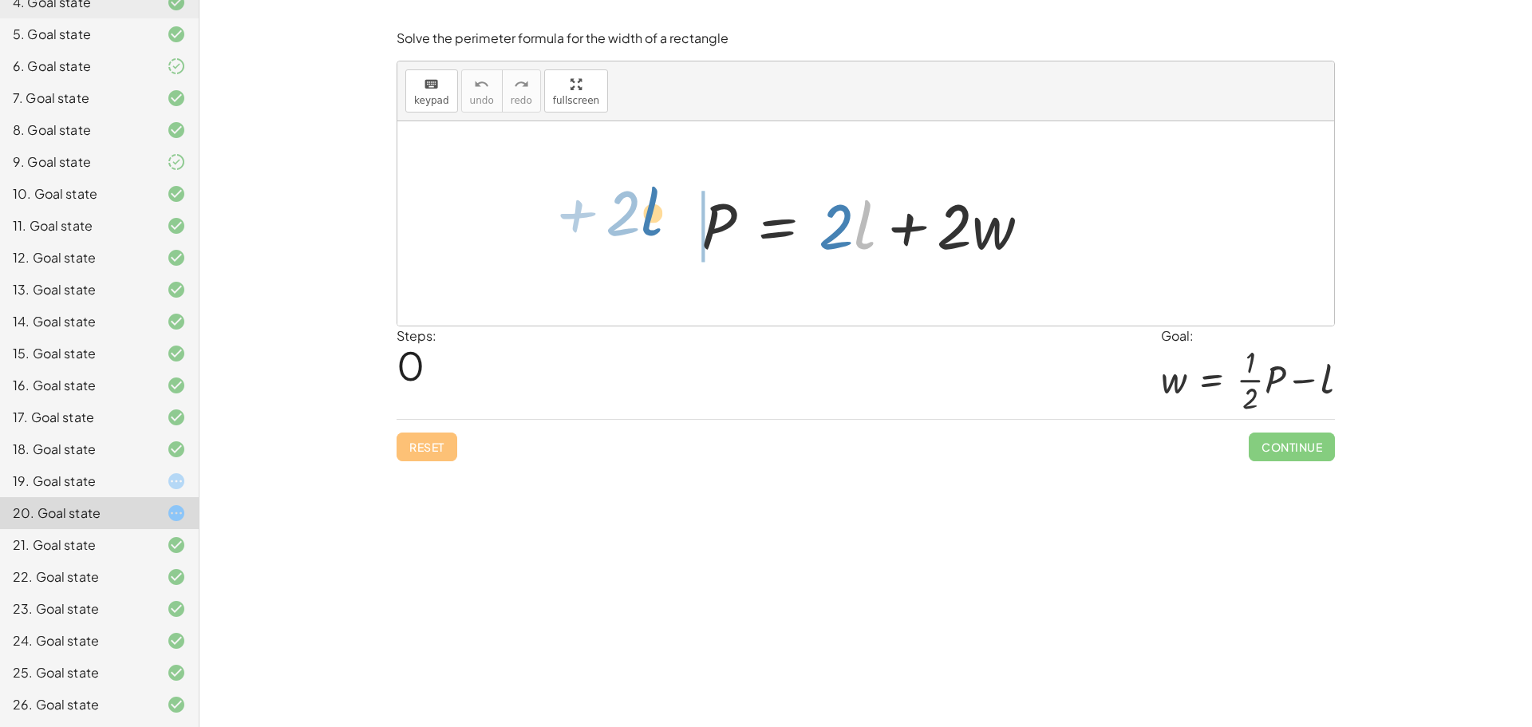
drag, startPoint x: 856, startPoint y: 221, endPoint x: 643, endPoint y: 207, distance: 213.5
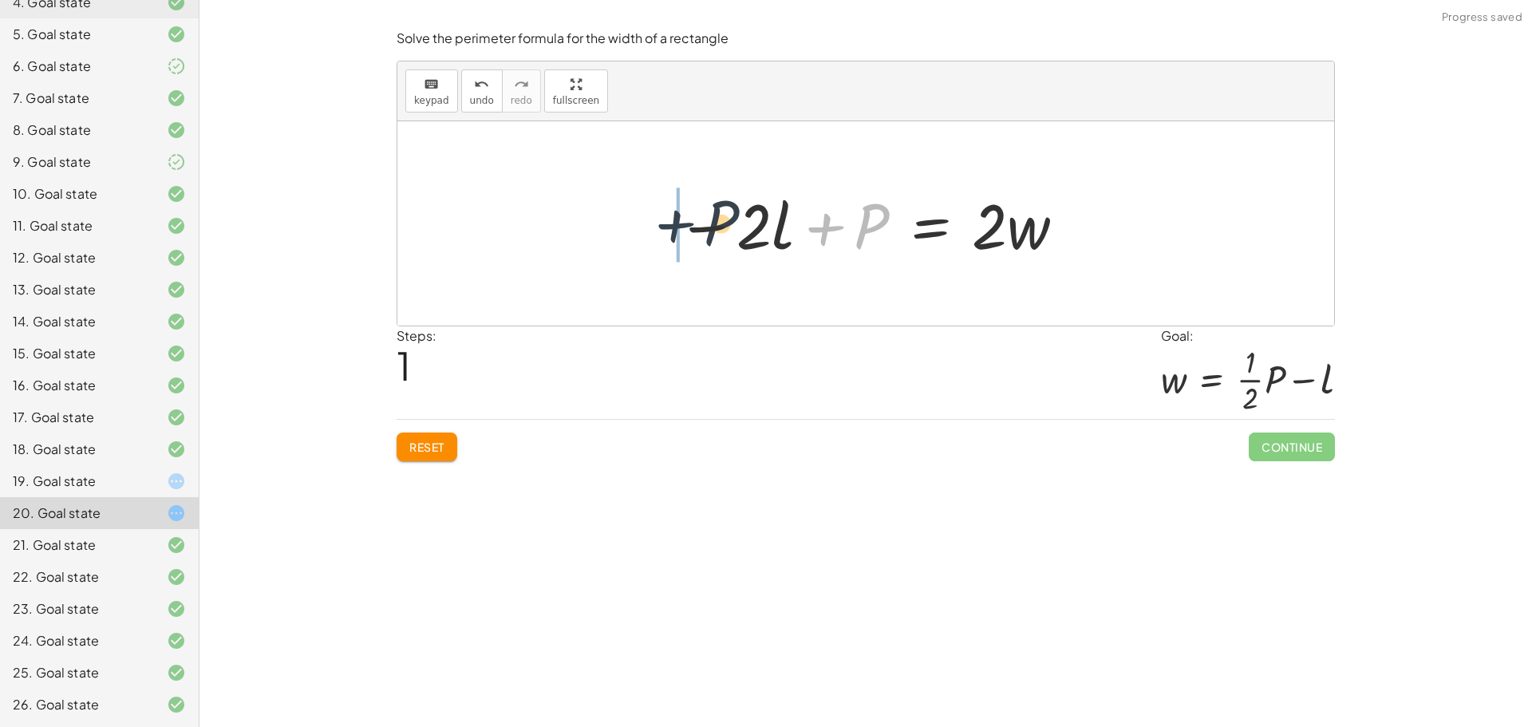
drag, startPoint x: 866, startPoint y: 217, endPoint x: 711, endPoint y: 214, distance: 154.8
click at [711, 214] on div at bounding box center [872, 224] width 406 height 82
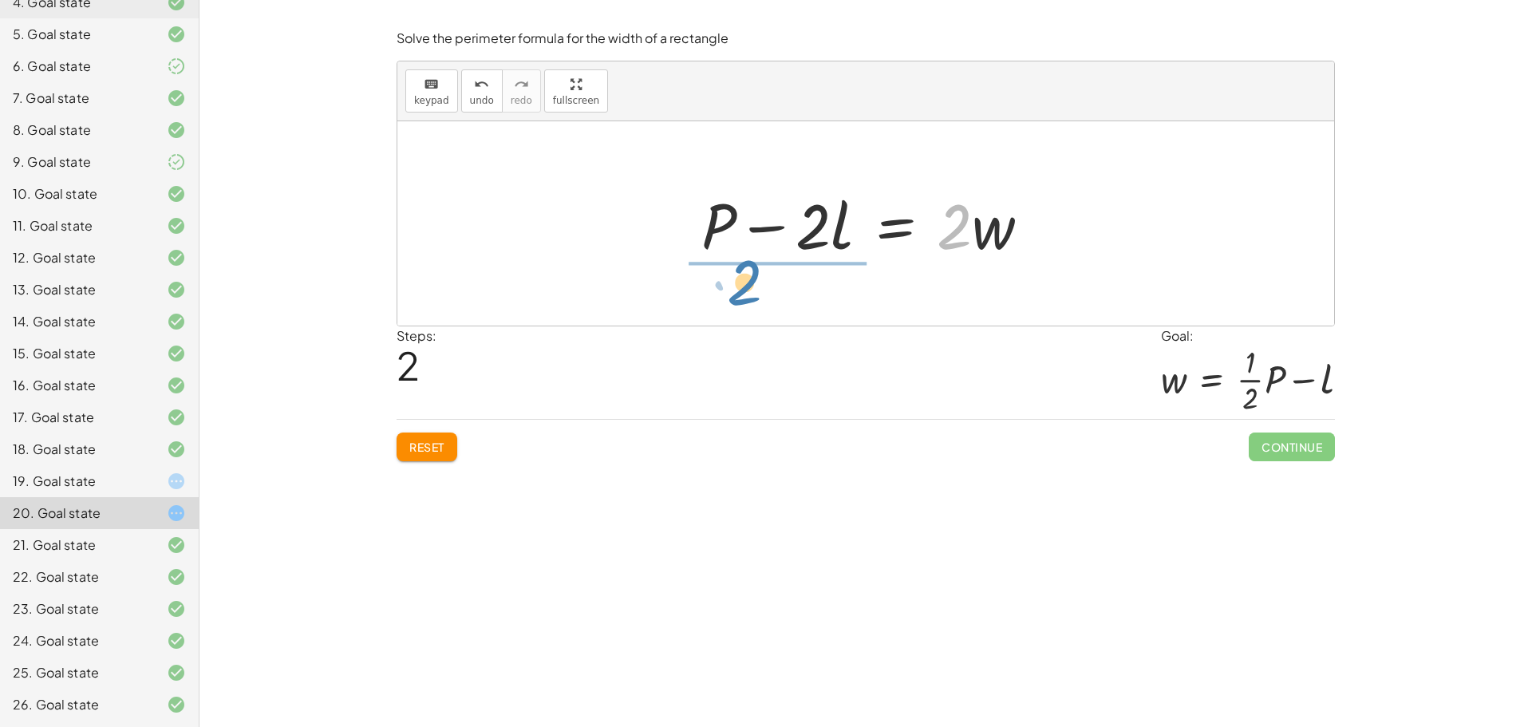
drag, startPoint x: 951, startPoint y: 217, endPoint x: 764, endPoint y: 281, distance: 197.3
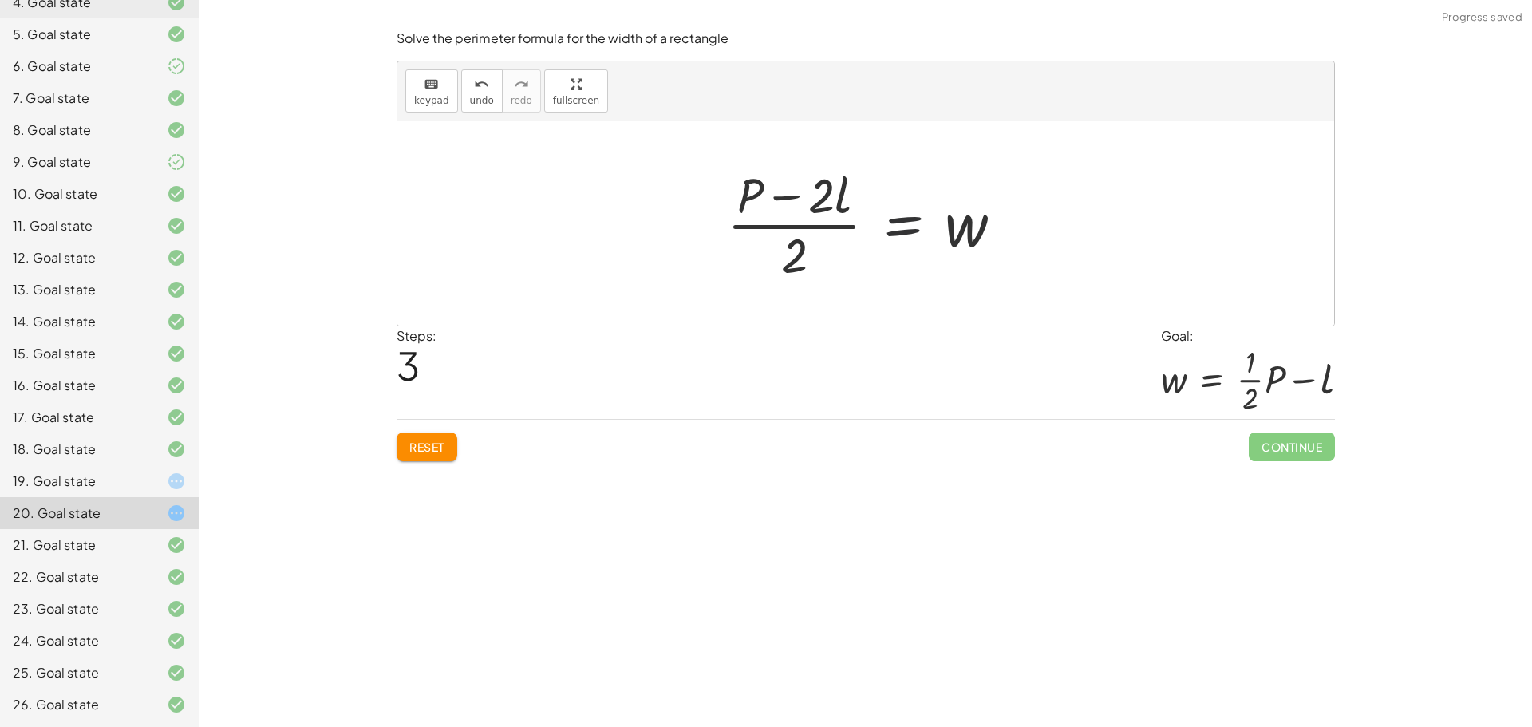
click at [892, 275] on div at bounding box center [871, 223] width 305 height 123
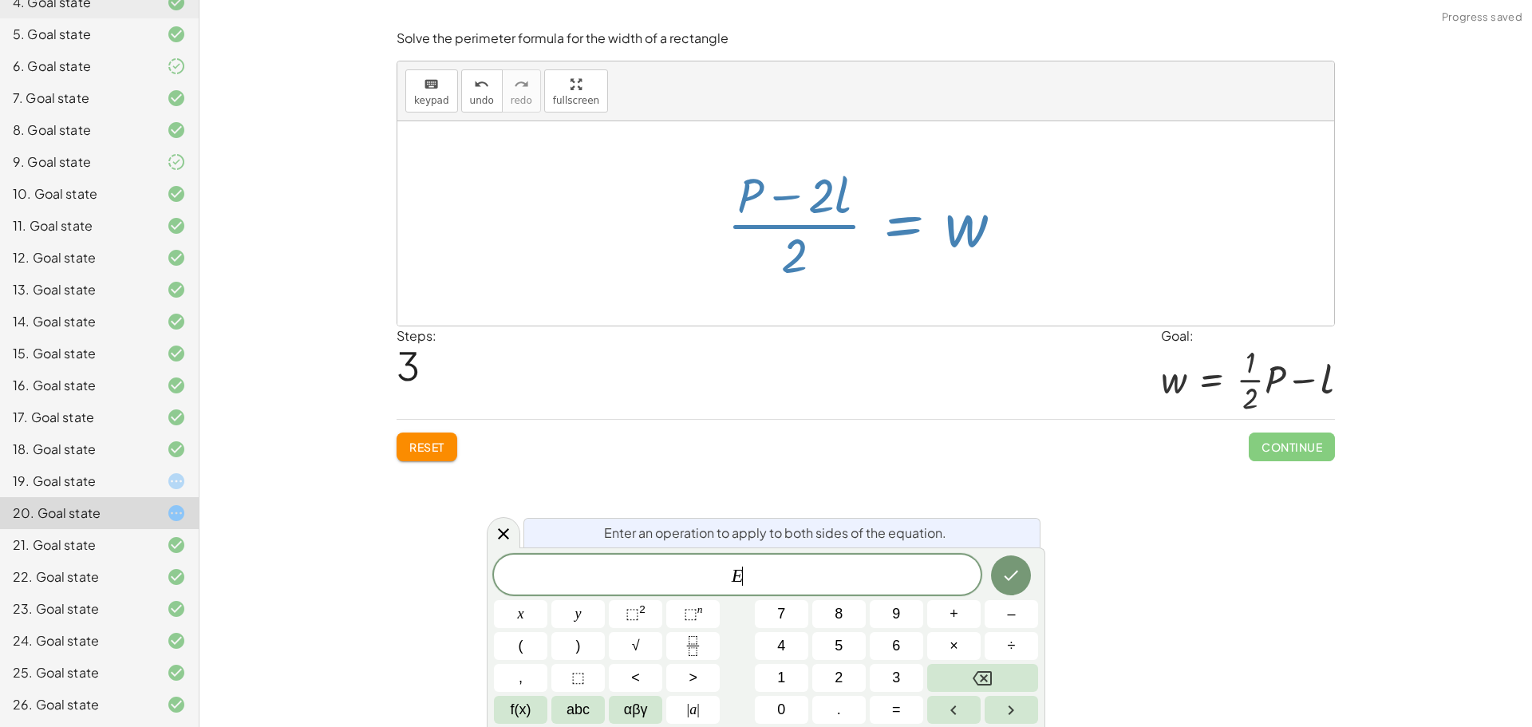
click at [891, 275] on div at bounding box center [871, 223] width 305 height 123
click at [508, 530] on icon at bounding box center [503, 533] width 11 height 11
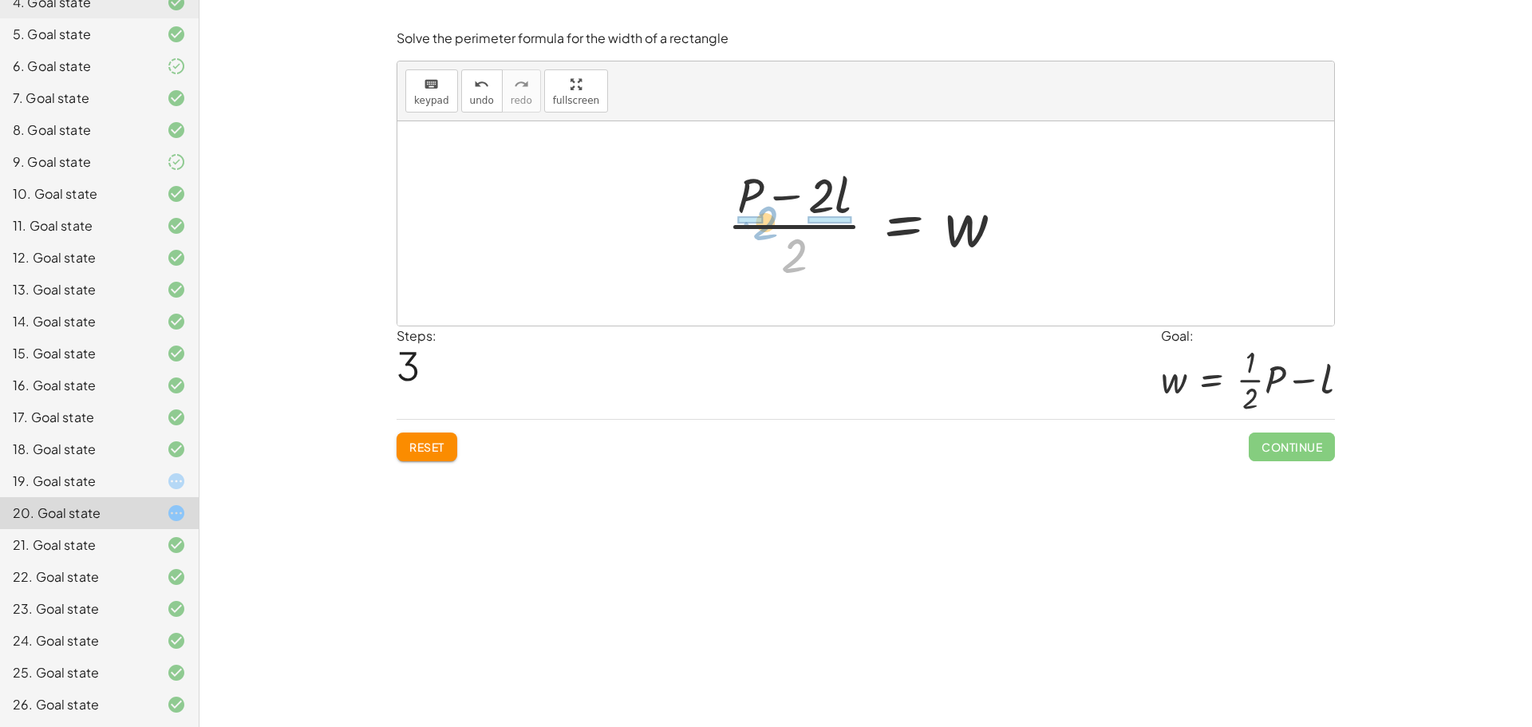
drag, startPoint x: 793, startPoint y: 258, endPoint x: 764, endPoint y: 225, distance: 43.5
click at [764, 225] on div at bounding box center [871, 223] width 305 height 123
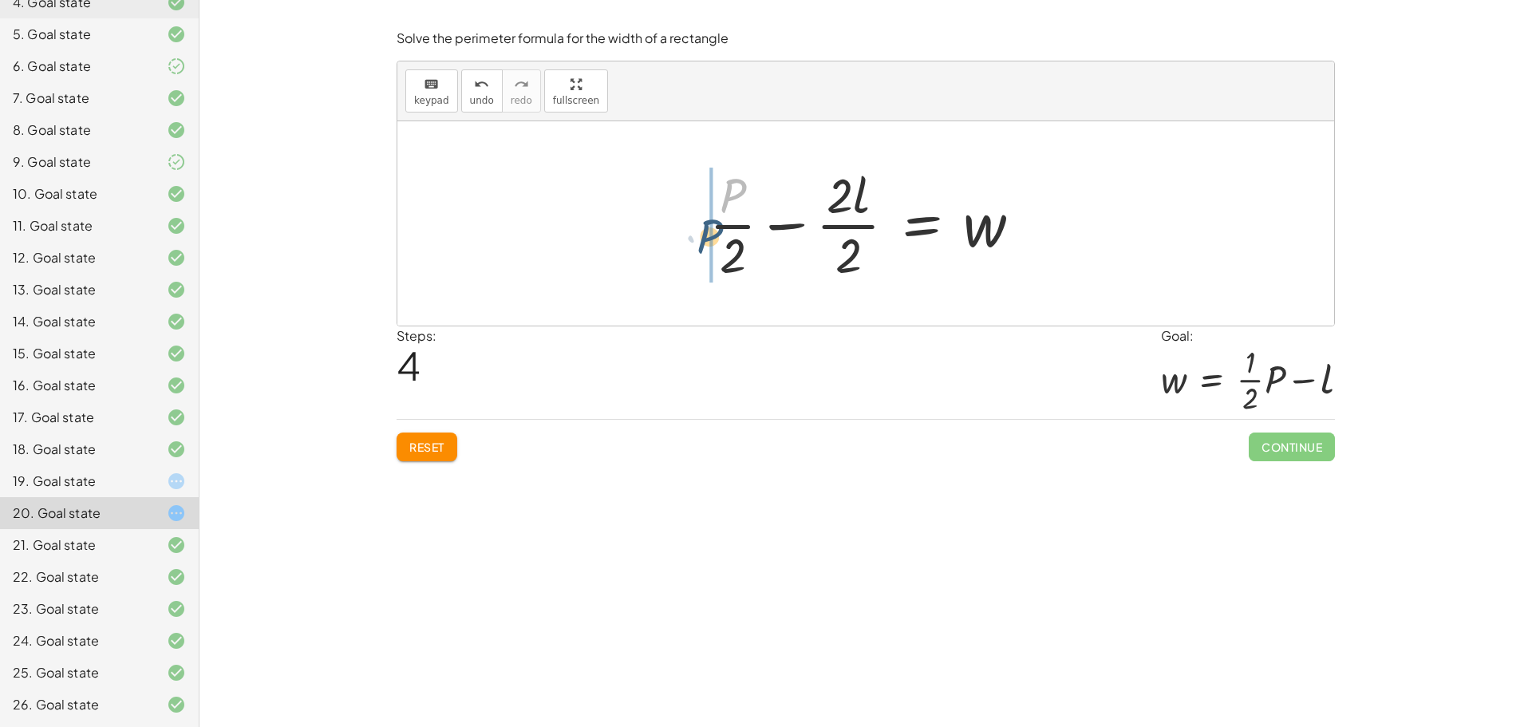
drag, startPoint x: 728, startPoint y: 190, endPoint x: 702, endPoint y: 232, distance: 49.4
click at [702, 232] on div at bounding box center [871, 223] width 341 height 123
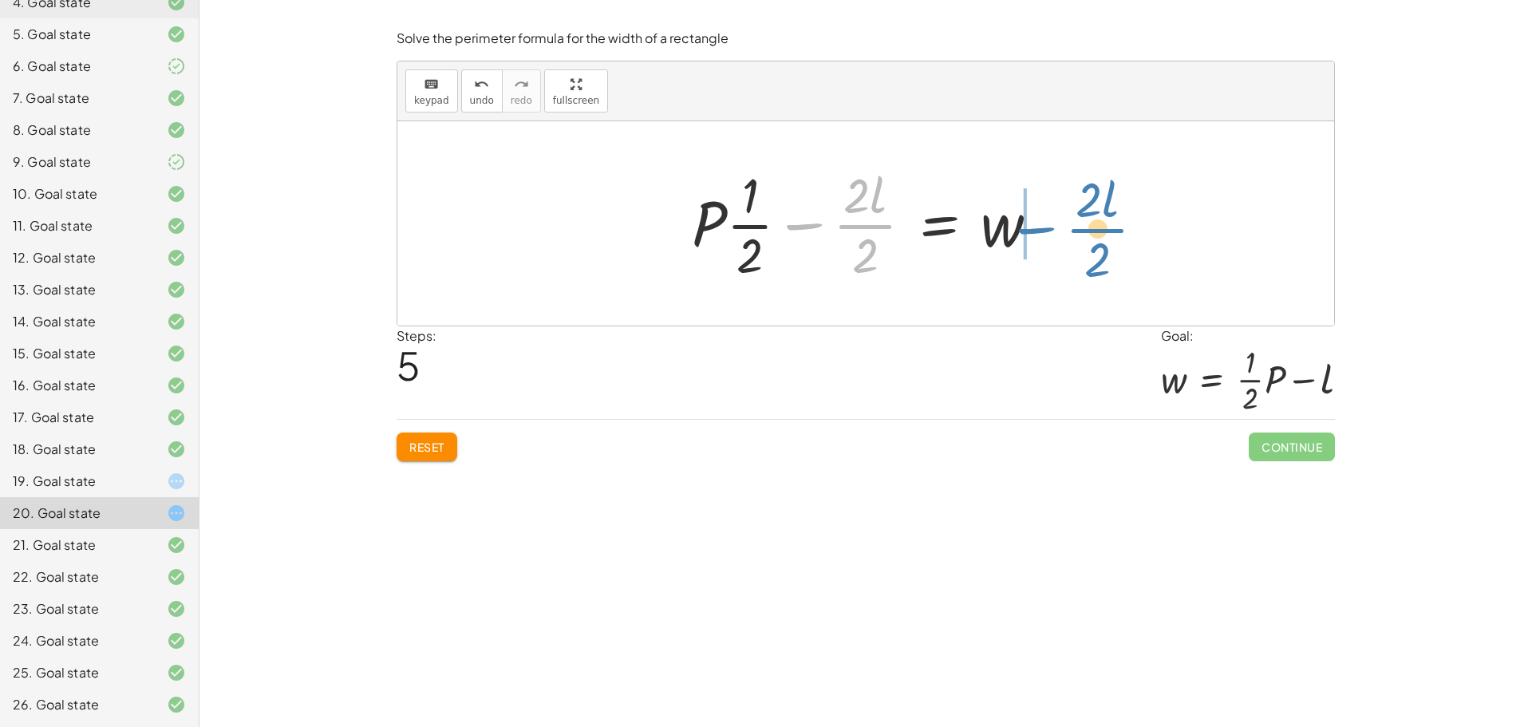
drag, startPoint x: 874, startPoint y: 227, endPoint x: 1107, endPoint y: 231, distance: 233.8
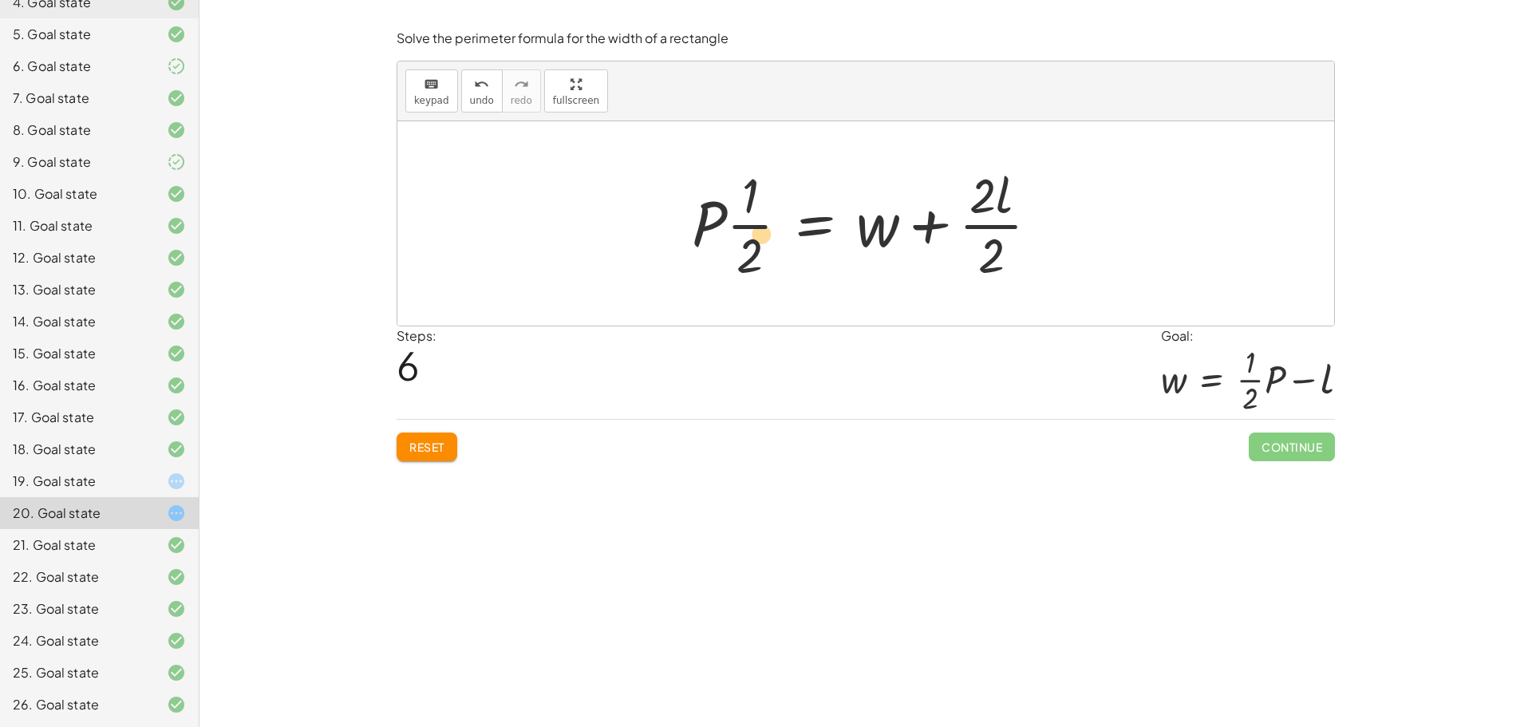
drag, startPoint x: 755, startPoint y: 226, endPoint x: 768, endPoint y: 236, distance: 16.4
click at [768, 236] on div at bounding box center [872, 223] width 376 height 123
drag, startPoint x: 855, startPoint y: 231, endPoint x: 661, endPoint y: 231, distance: 193.1
click at [662, 231] on div "P = + · 2 · l + · 2 · w − · 2 · l + P = · 2 · w + P − · 2 · l = · 2 · w · ( + P…" at bounding box center [865, 223] width 937 height 204
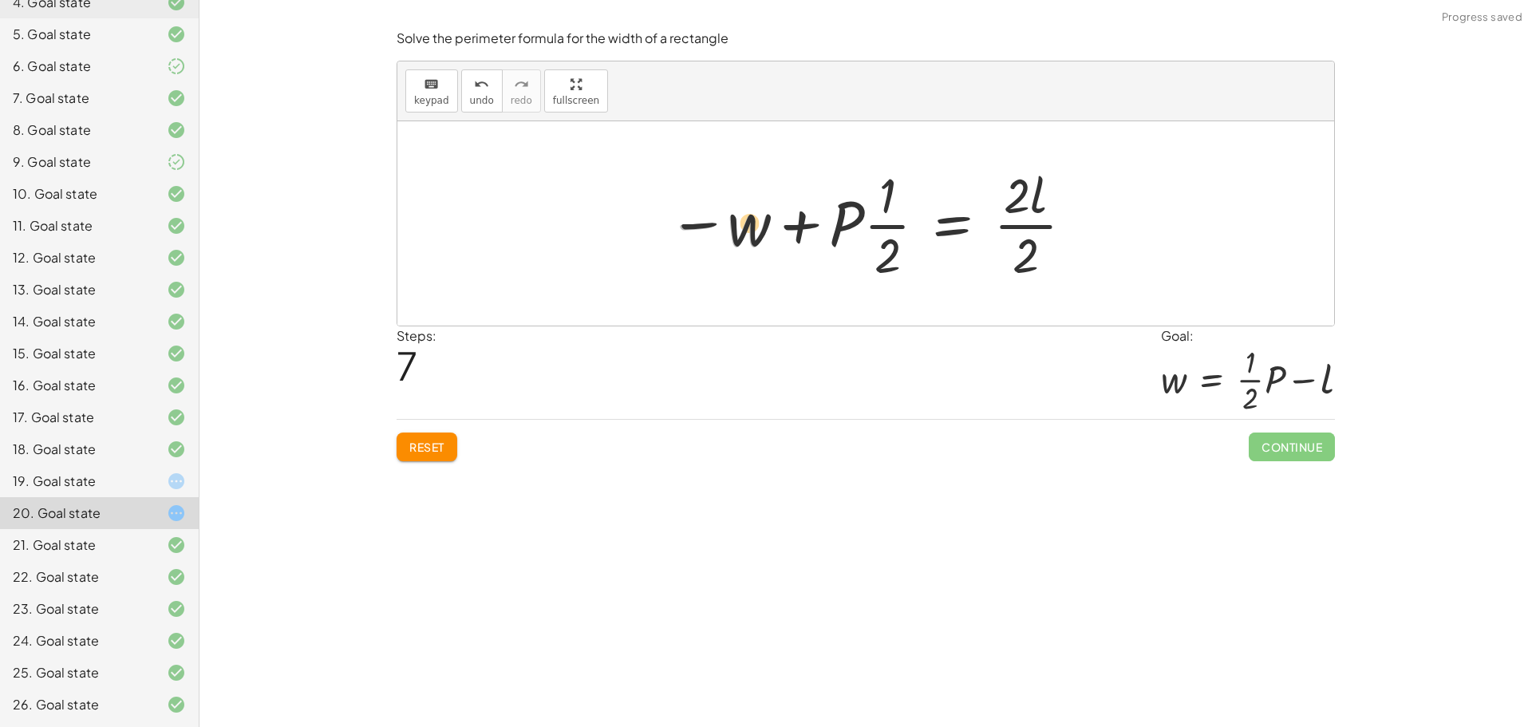
drag, startPoint x: 748, startPoint y: 228, endPoint x: 776, endPoint y: 226, distance: 28.0
click at [776, 226] on div at bounding box center [871, 223] width 424 height 123
drag, startPoint x: 884, startPoint y: 226, endPoint x: 984, endPoint y: 227, distance: 99.7
click at [984, 227] on div at bounding box center [872, 223] width 424 height 123
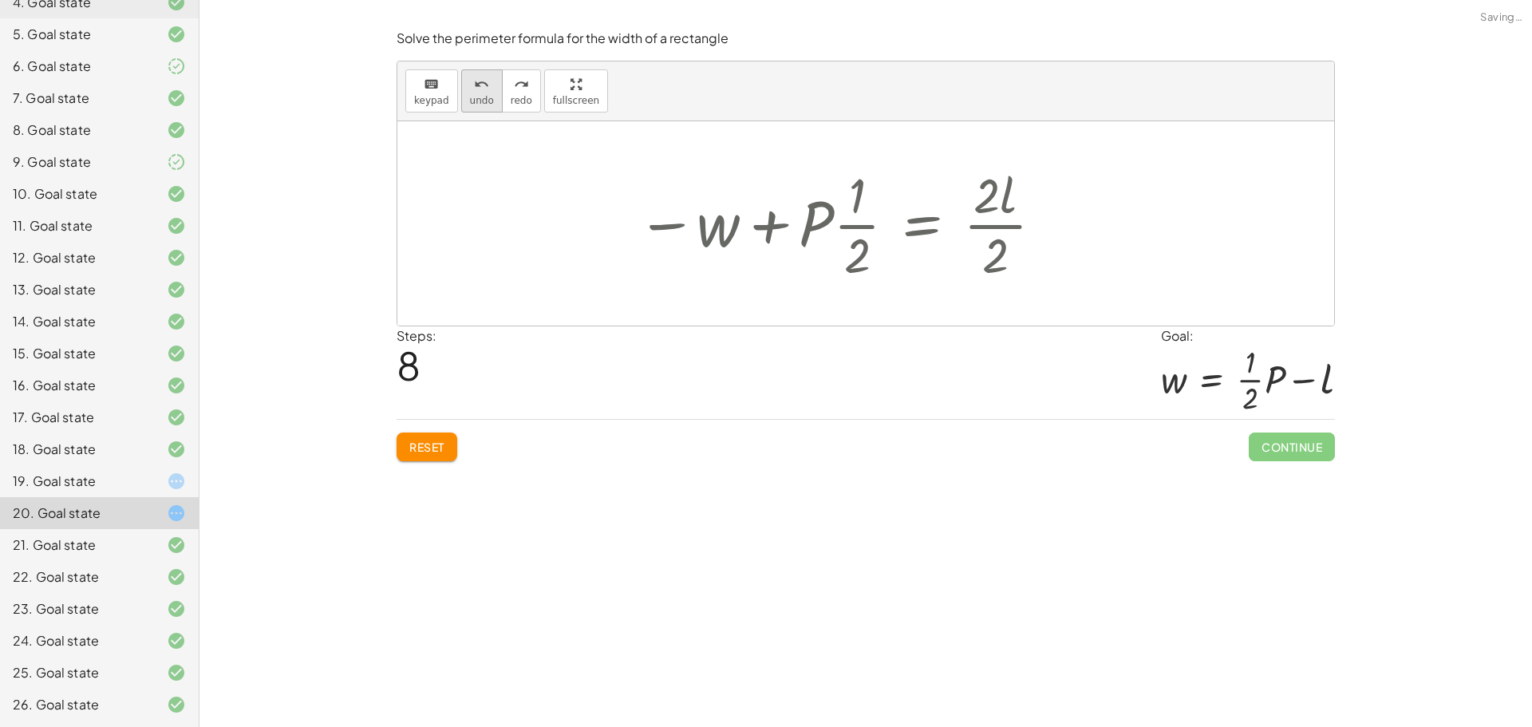
click at [477, 99] on span "undo" at bounding box center [482, 100] width 24 height 11
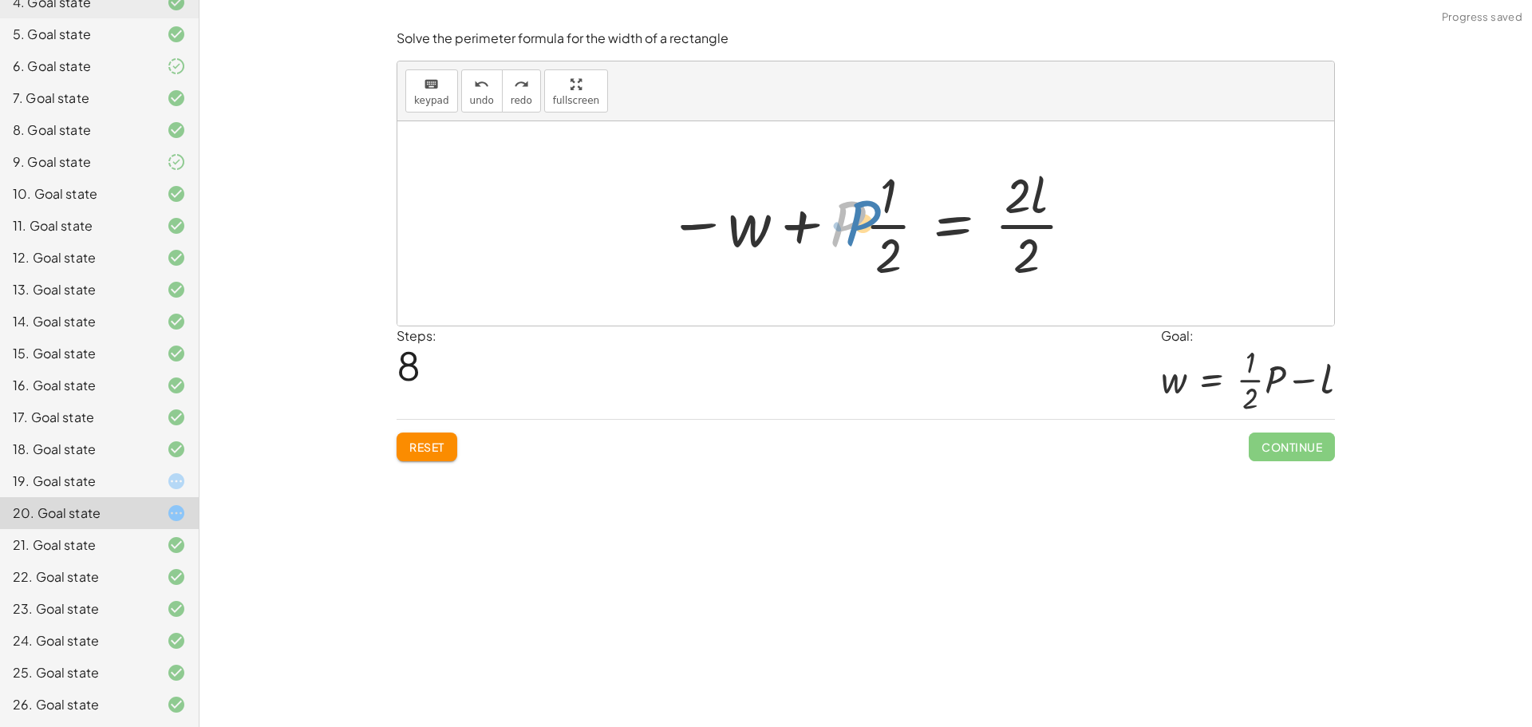
drag, startPoint x: 838, startPoint y: 226, endPoint x: 855, endPoint y: 227, distance: 17.6
click at [851, 225] on div at bounding box center [872, 223] width 424 height 123
drag, startPoint x: 883, startPoint y: 228, endPoint x: 982, endPoint y: 239, distance: 99.5
click at [982, 239] on div at bounding box center [872, 223] width 424 height 123
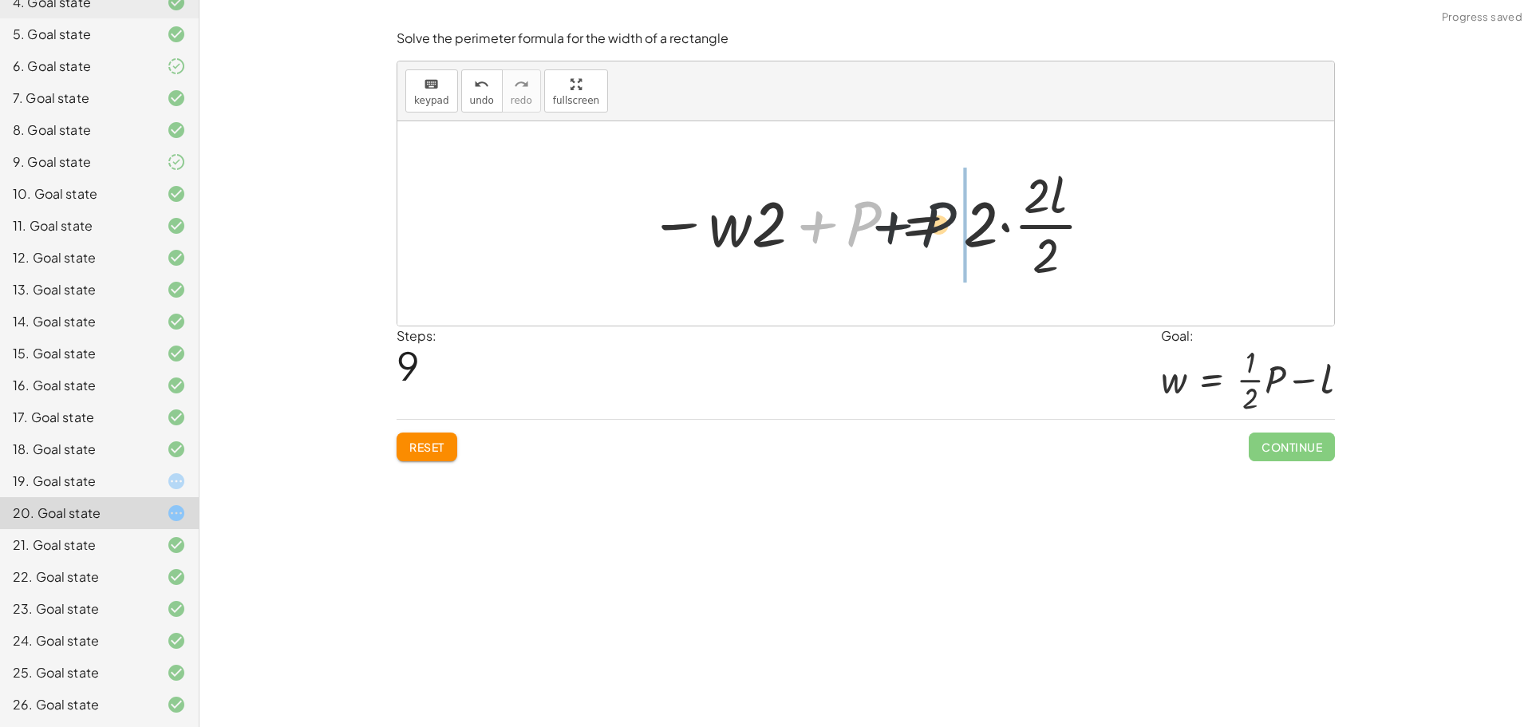
drag, startPoint x: 894, startPoint y: 234, endPoint x: 956, endPoint y: 234, distance: 62.2
click at [956, 234] on div at bounding box center [872, 223] width 463 height 123
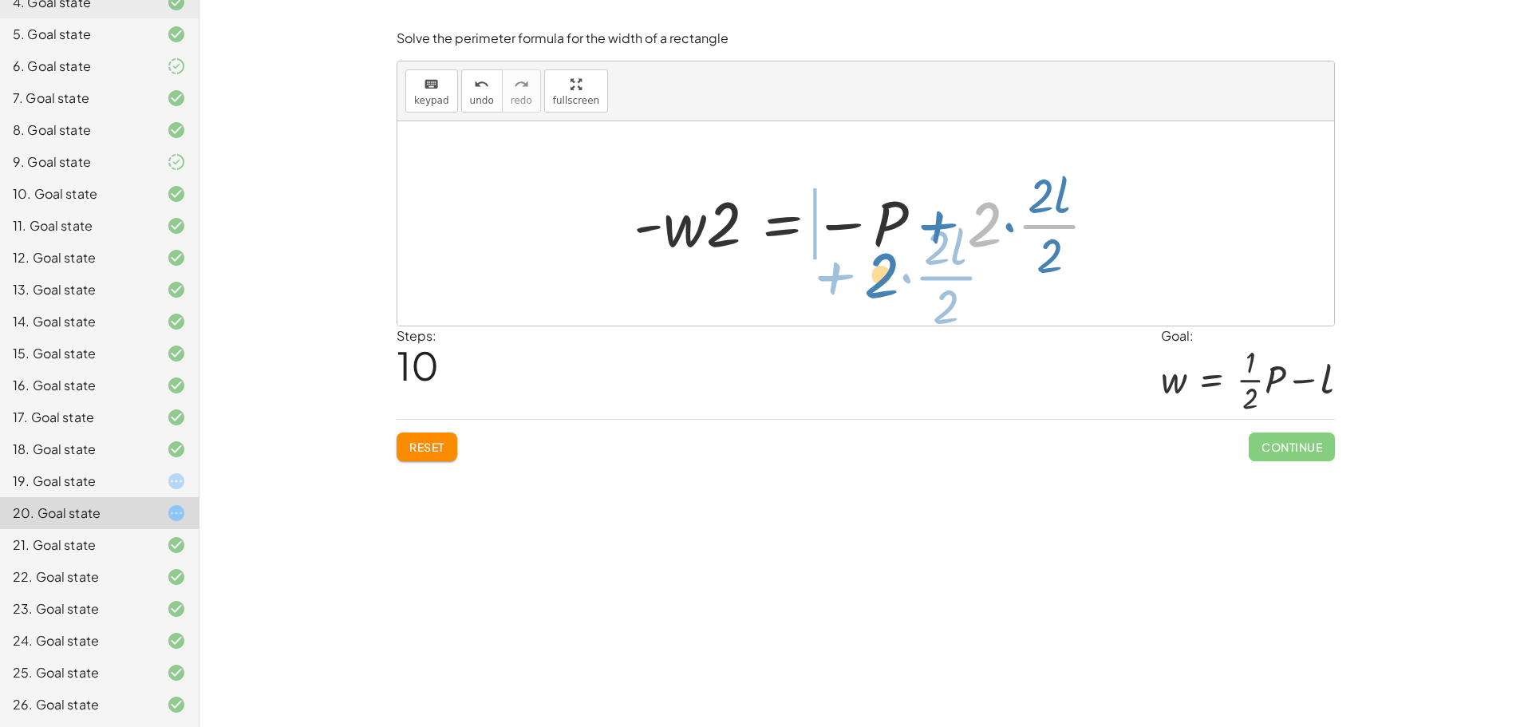
drag, startPoint x: 985, startPoint y: 238, endPoint x: 878, endPoint y: 295, distance: 120.7
click at [878, 295] on div "P = + · 2 · l + · 2 · w − · 2 · l + P = · 2 · w + P − · 2 · l = · 2 · w · ( + P…" at bounding box center [865, 223] width 937 height 204
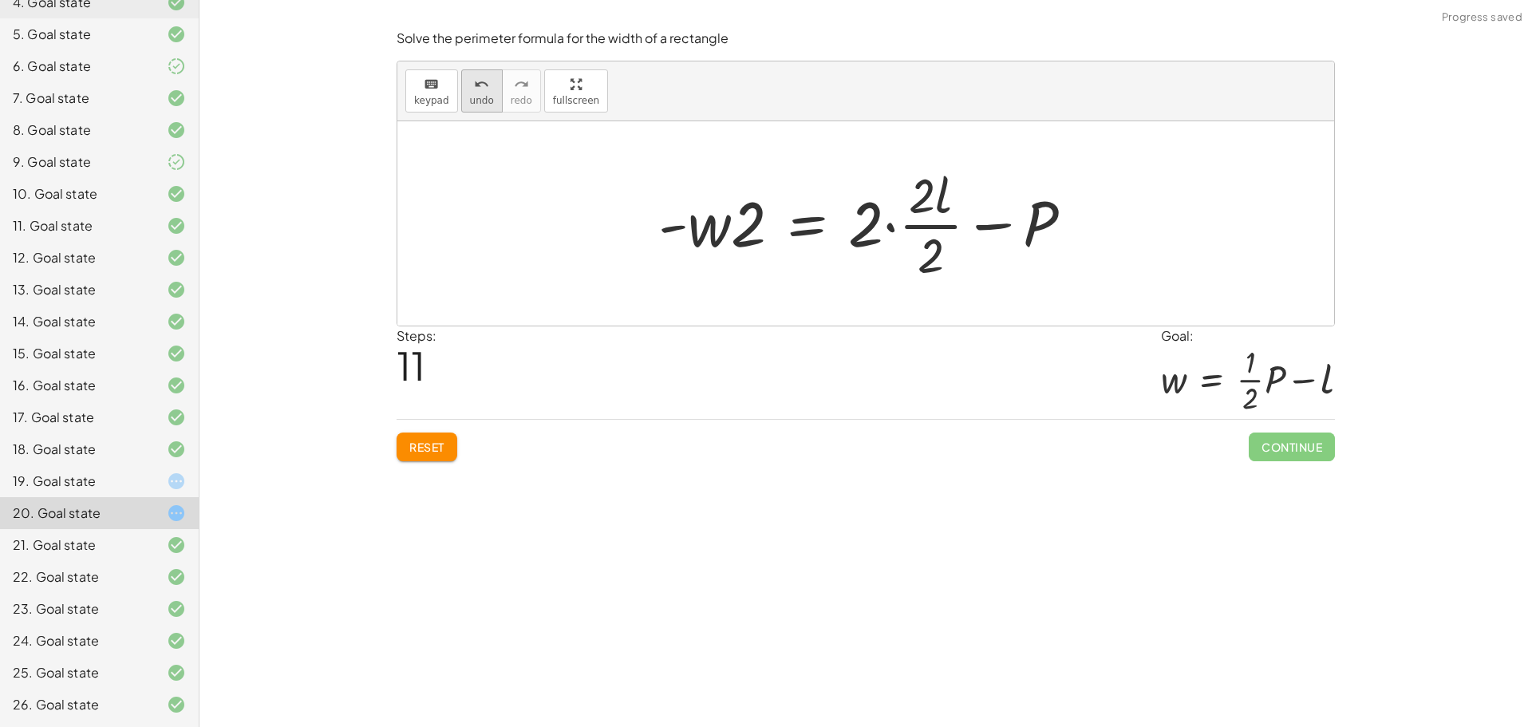
click at [476, 100] on span "undo" at bounding box center [482, 100] width 24 height 11
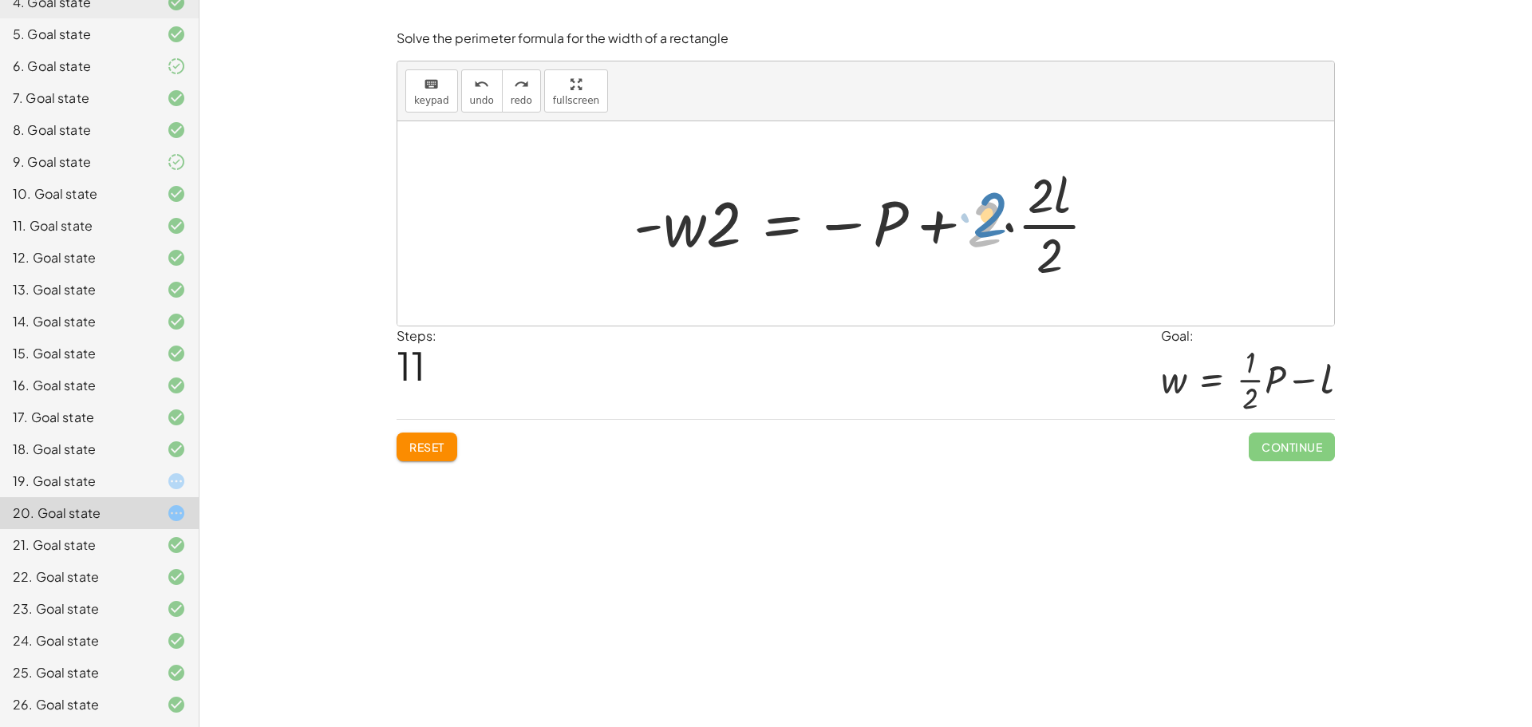
drag, startPoint x: 975, startPoint y: 235, endPoint x: 980, endPoint y: 226, distance: 10.7
click at [980, 226] on div at bounding box center [871, 223] width 491 height 123
drag, startPoint x: 1035, startPoint y: 190, endPoint x: 955, endPoint y: 253, distance: 101.7
click at [955, 253] on div at bounding box center [871, 223] width 491 height 123
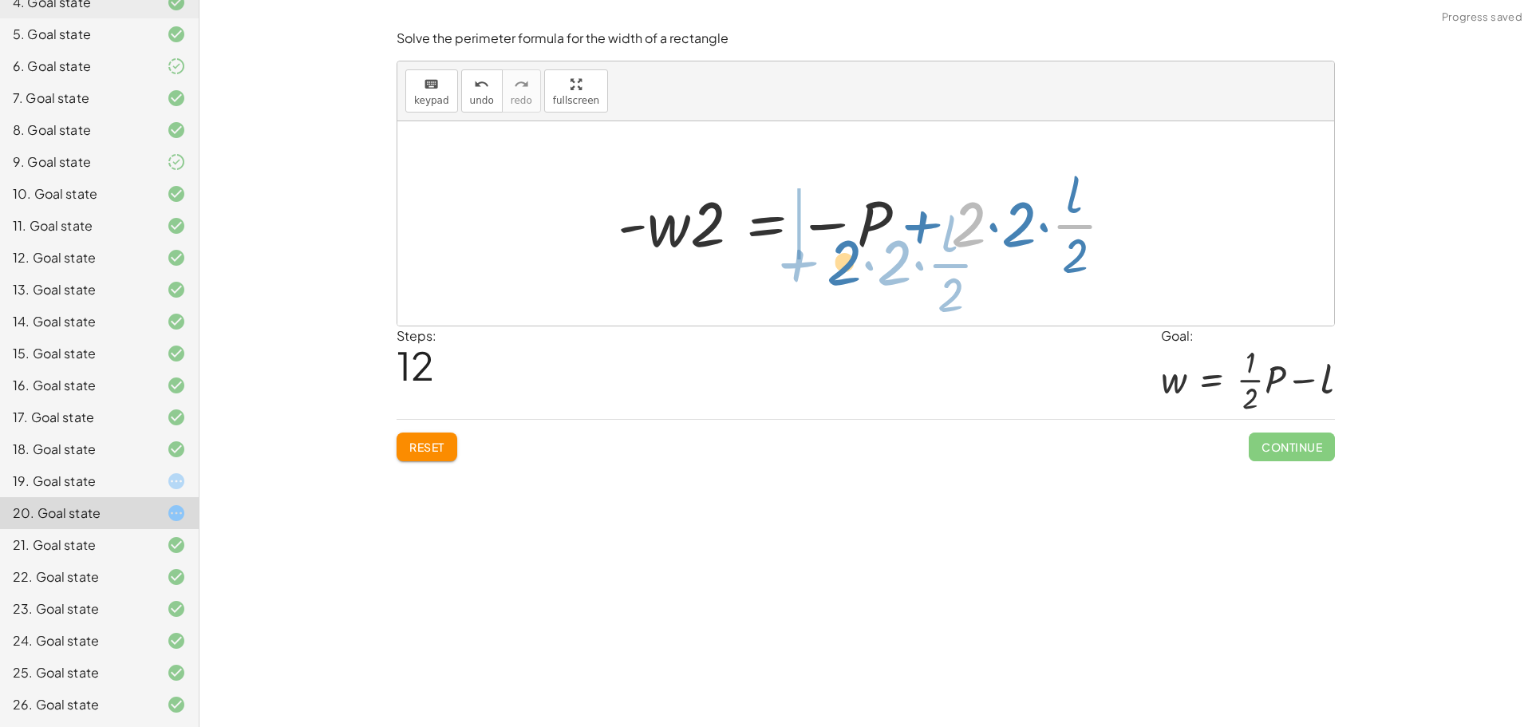
drag, startPoint x: 964, startPoint y: 231, endPoint x: 848, endPoint y: 268, distance: 121.6
click at [847, 270] on div at bounding box center [872, 223] width 524 height 123
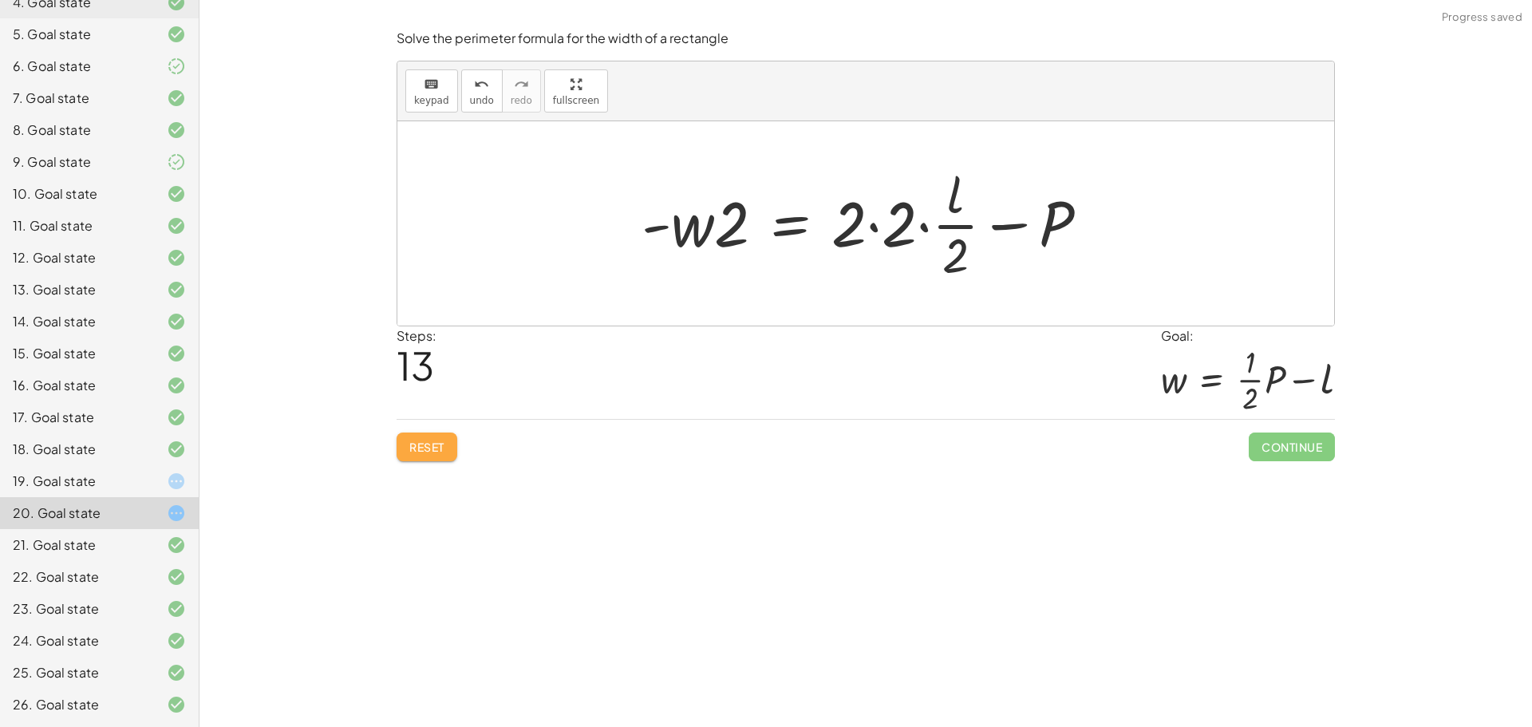
click at [455, 440] on button "Reset" at bounding box center [427, 446] width 61 height 29
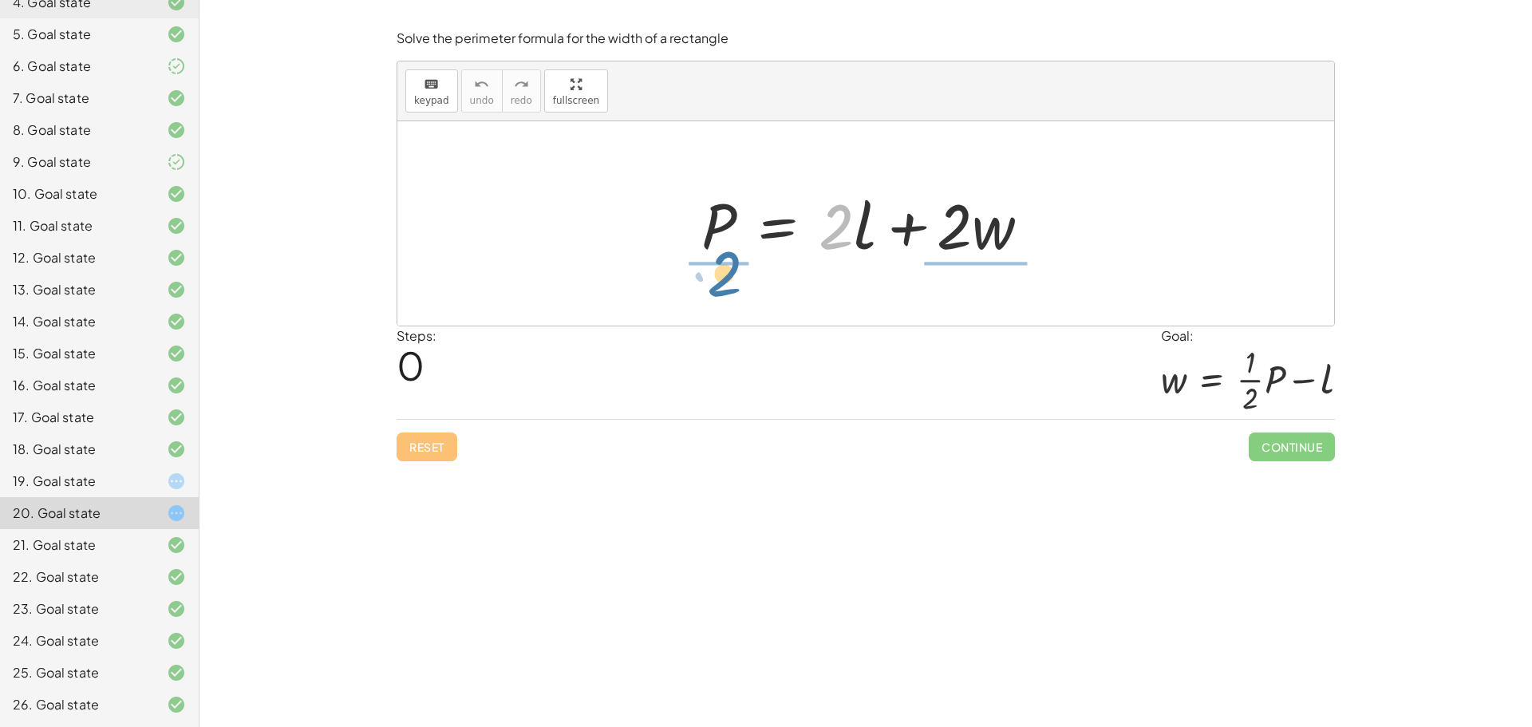
drag, startPoint x: 832, startPoint y: 223, endPoint x: 716, endPoint y: 270, distance: 125.6
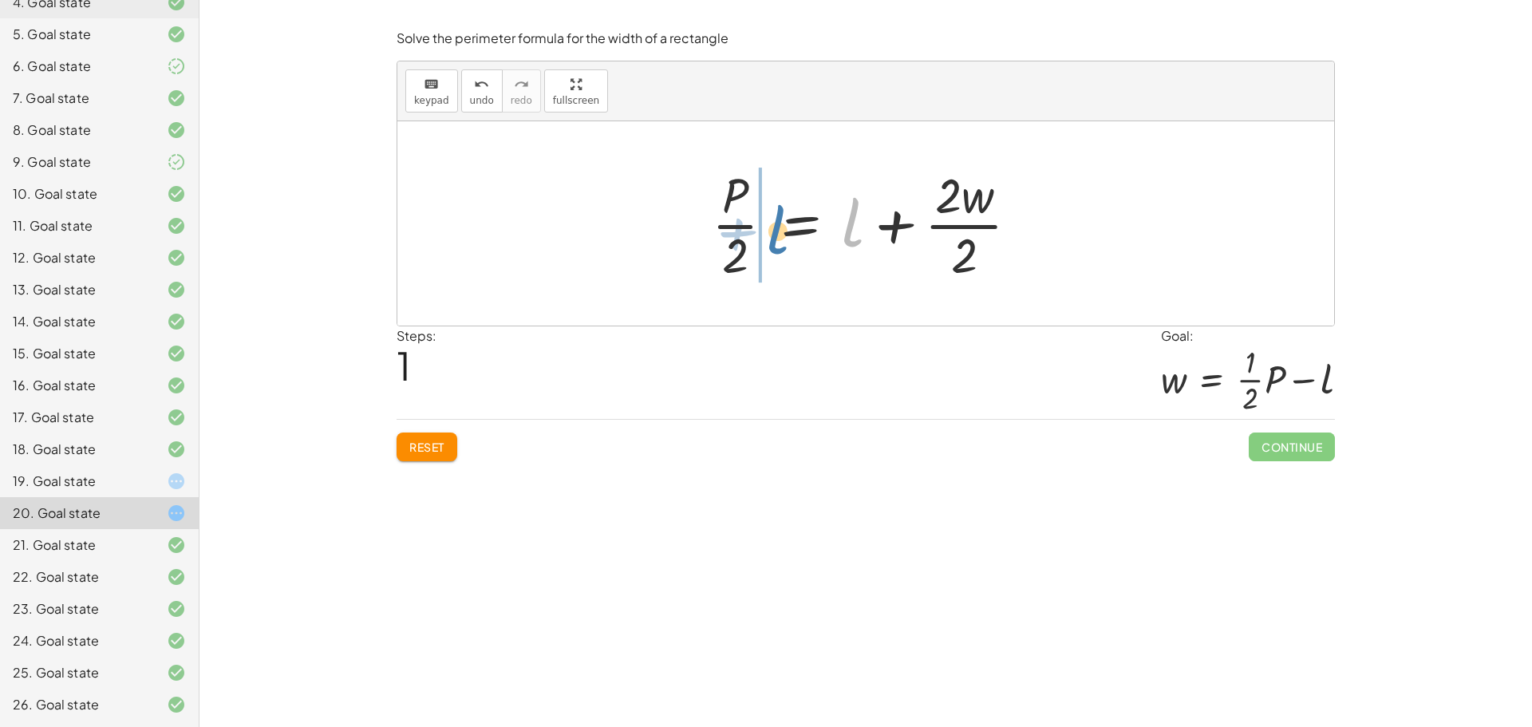
drag, startPoint x: 862, startPoint y: 225, endPoint x: 788, endPoint y: 233, distance: 73.8
click at [788, 233] on div at bounding box center [872, 223] width 336 height 123
click at [430, 433] on button "Reset" at bounding box center [427, 446] width 61 height 29
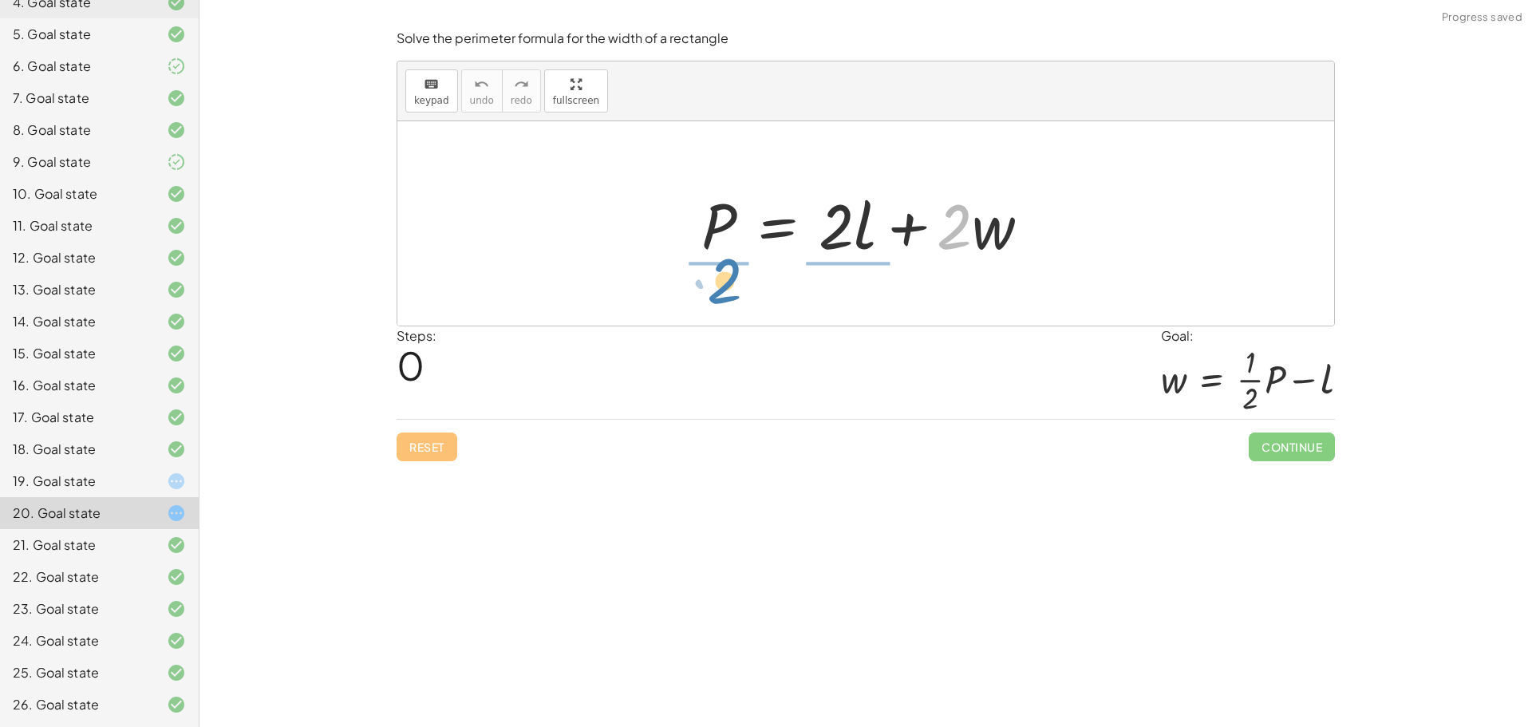
drag, startPoint x: 953, startPoint y: 235, endPoint x: 723, endPoint y: 290, distance: 236.1
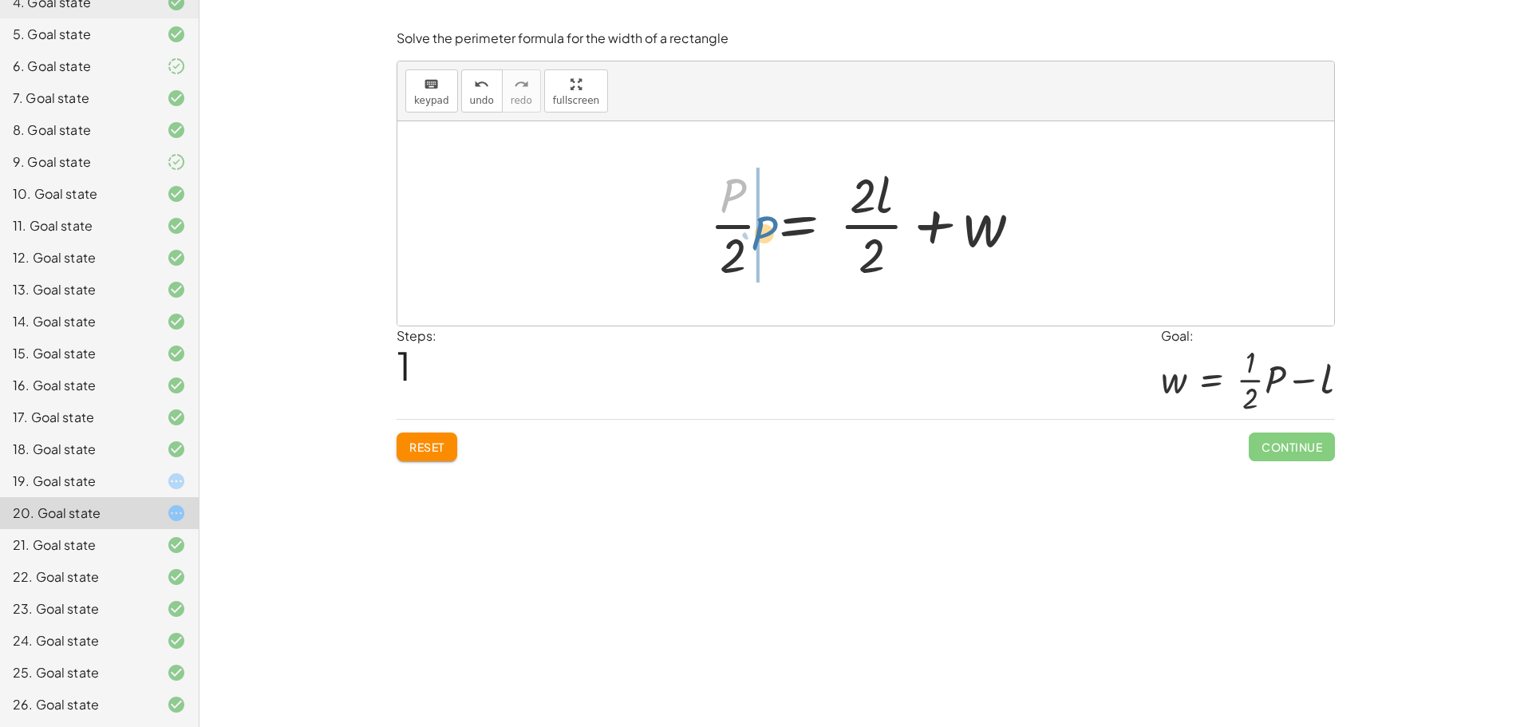
drag, startPoint x: 728, startPoint y: 194, endPoint x: 760, endPoint y: 232, distance: 49.9
click at [760, 232] on div at bounding box center [871, 223] width 341 height 123
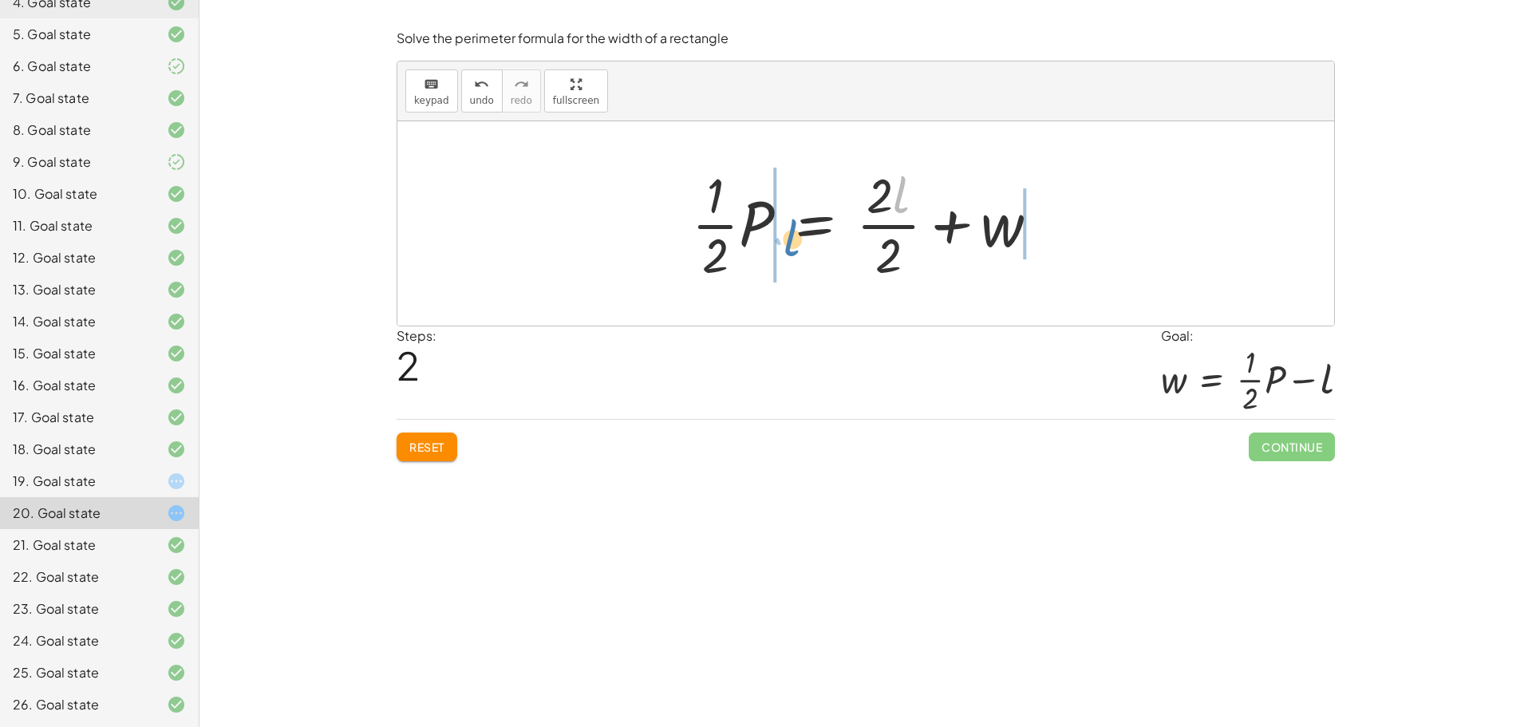
drag, startPoint x: 903, startPoint y: 203, endPoint x: 794, endPoint y: 247, distance: 117.5
click at [794, 247] on div at bounding box center [872, 223] width 376 height 123
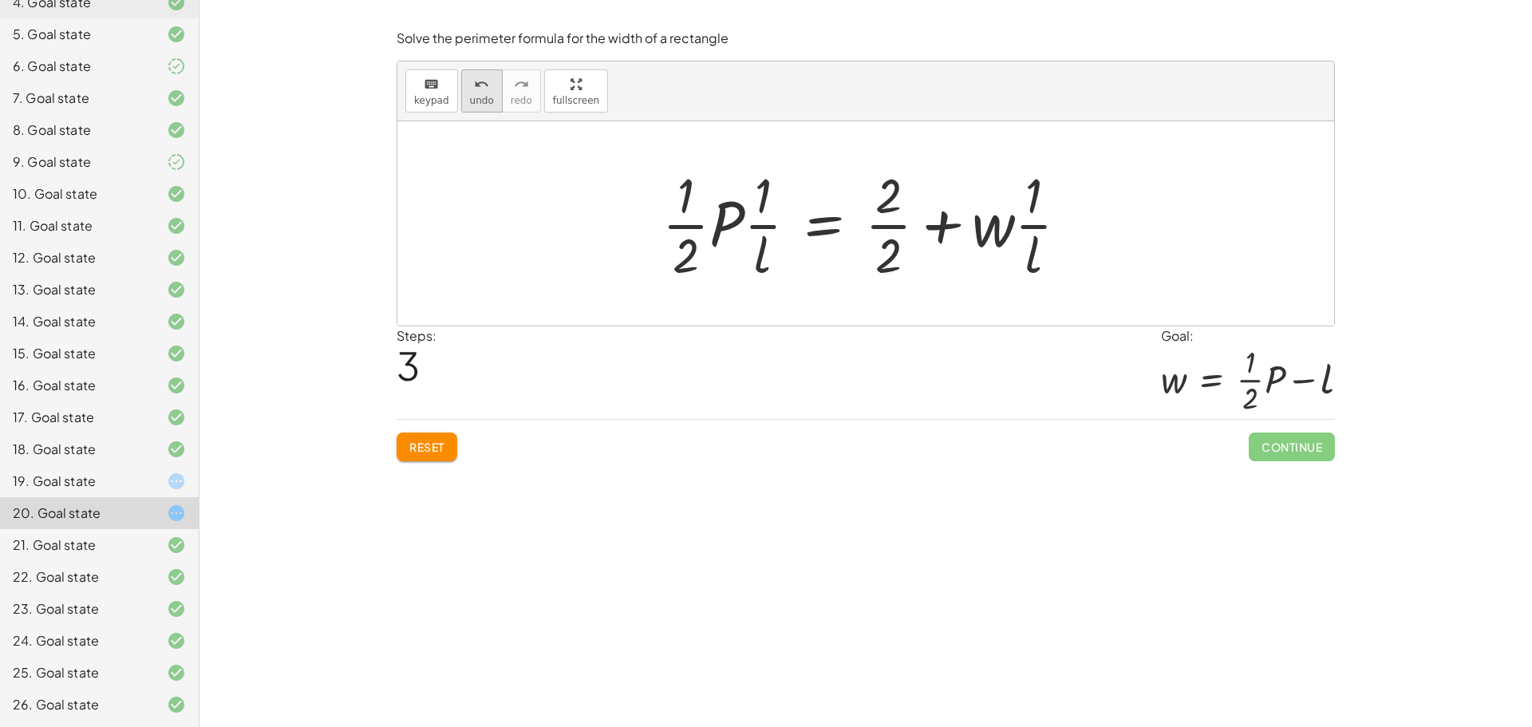
click at [474, 85] on icon "undo" at bounding box center [481, 84] width 15 height 19
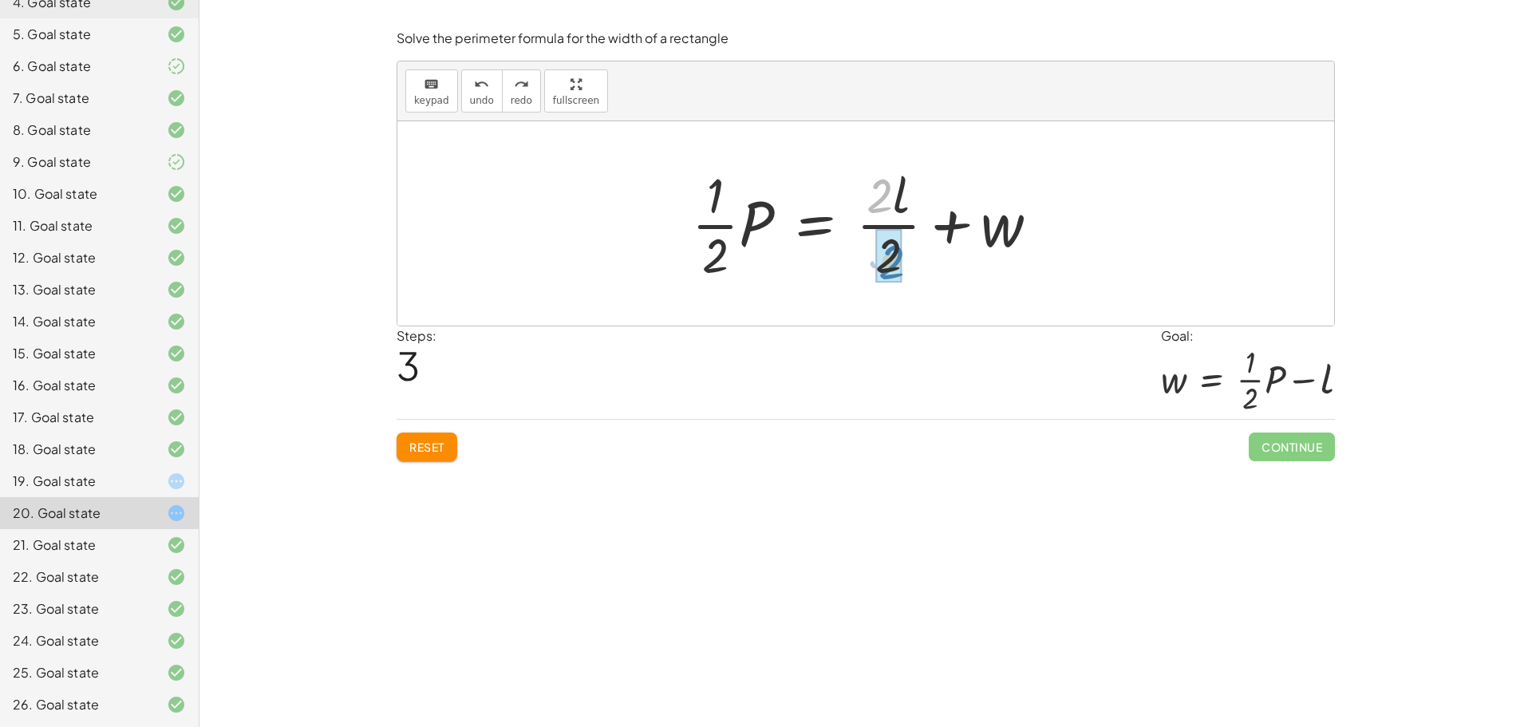
drag, startPoint x: 878, startPoint y: 192, endPoint x: 904, endPoint y: 262, distance: 74.2
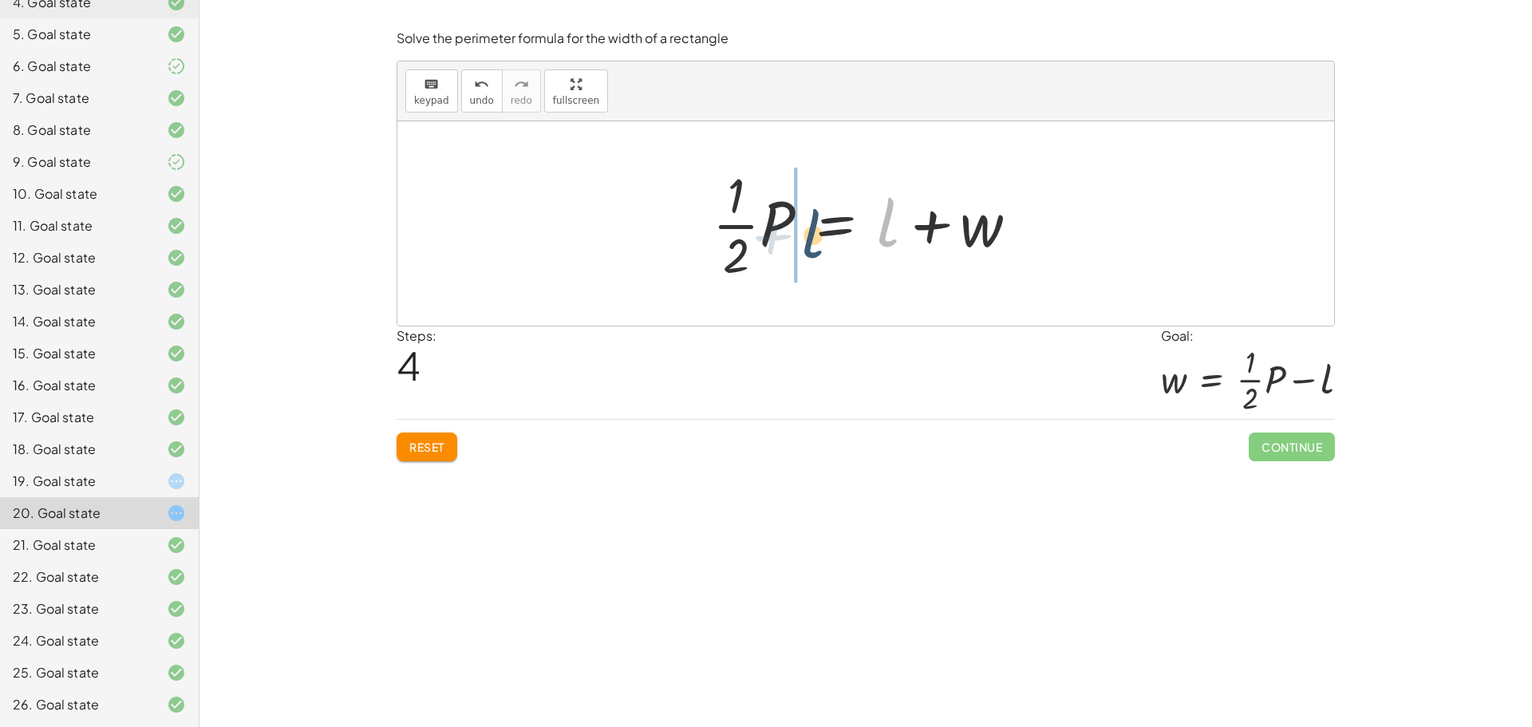
drag, startPoint x: 888, startPoint y: 227, endPoint x: 811, endPoint y: 239, distance: 77.5
click at [811, 239] on div at bounding box center [872, 223] width 334 height 123
drag, startPoint x: 981, startPoint y: 223, endPoint x: 696, endPoint y: 226, distance: 284.9
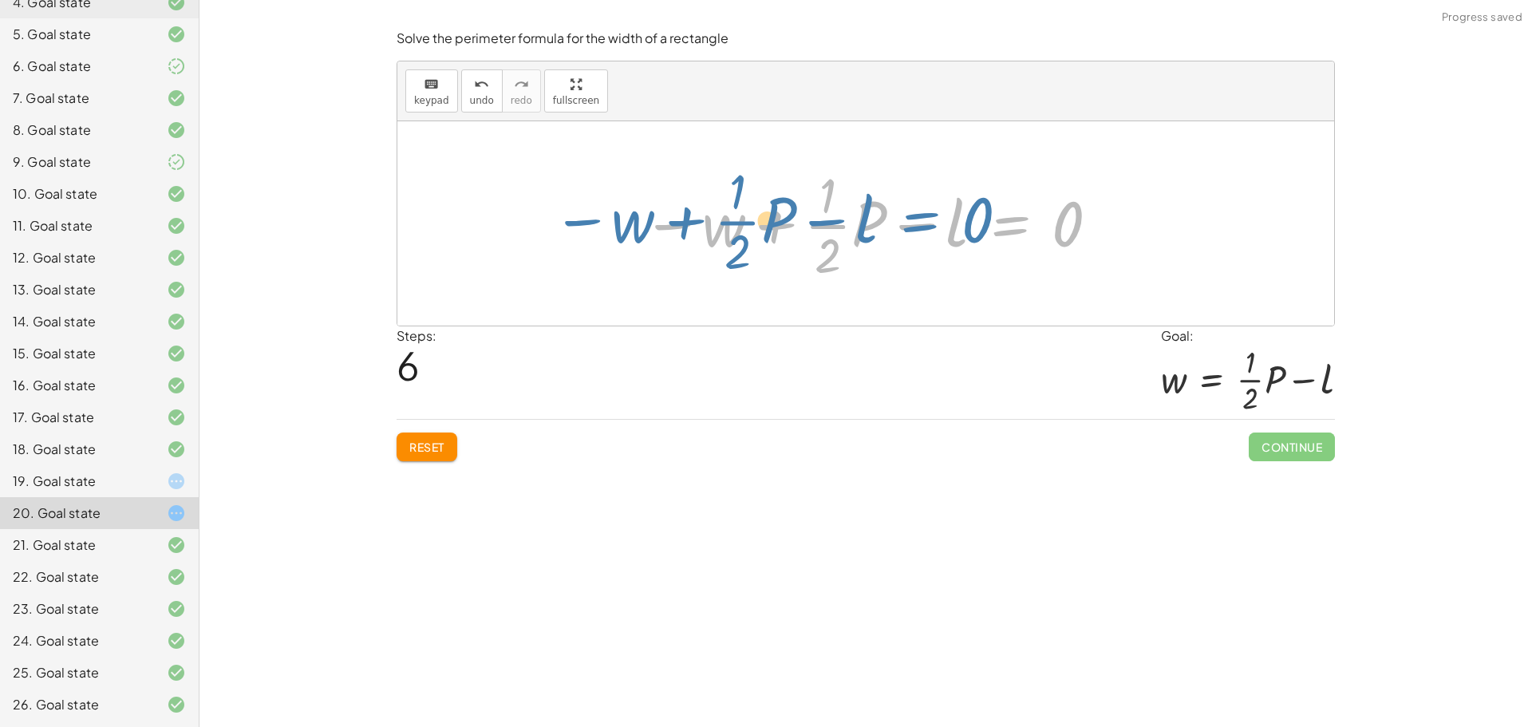
drag, startPoint x: 1015, startPoint y: 224, endPoint x: 941, endPoint y: 219, distance: 74.4
click at [940, 219] on div at bounding box center [871, 223] width 475 height 123
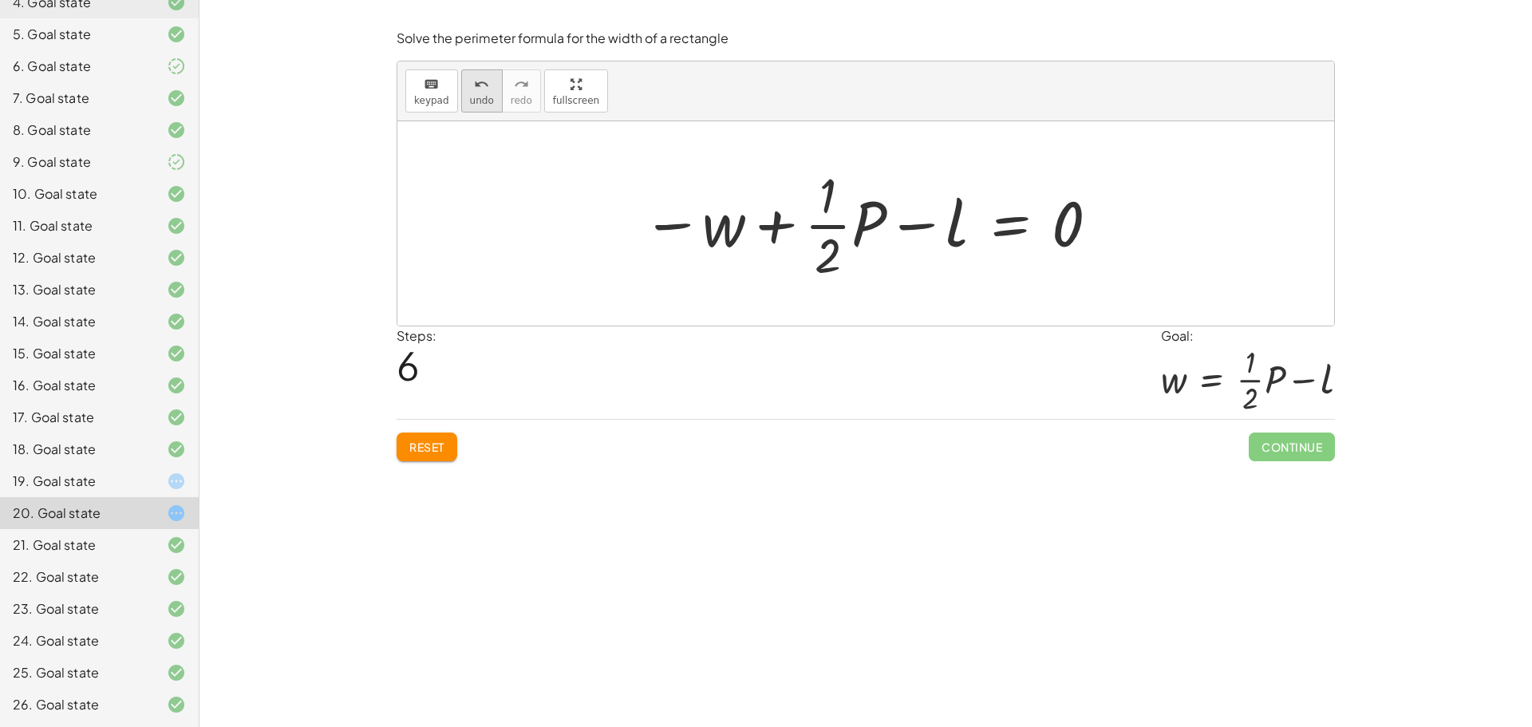
click at [481, 97] on span "undo" at bounding box center [482, 100] width 24 height 11
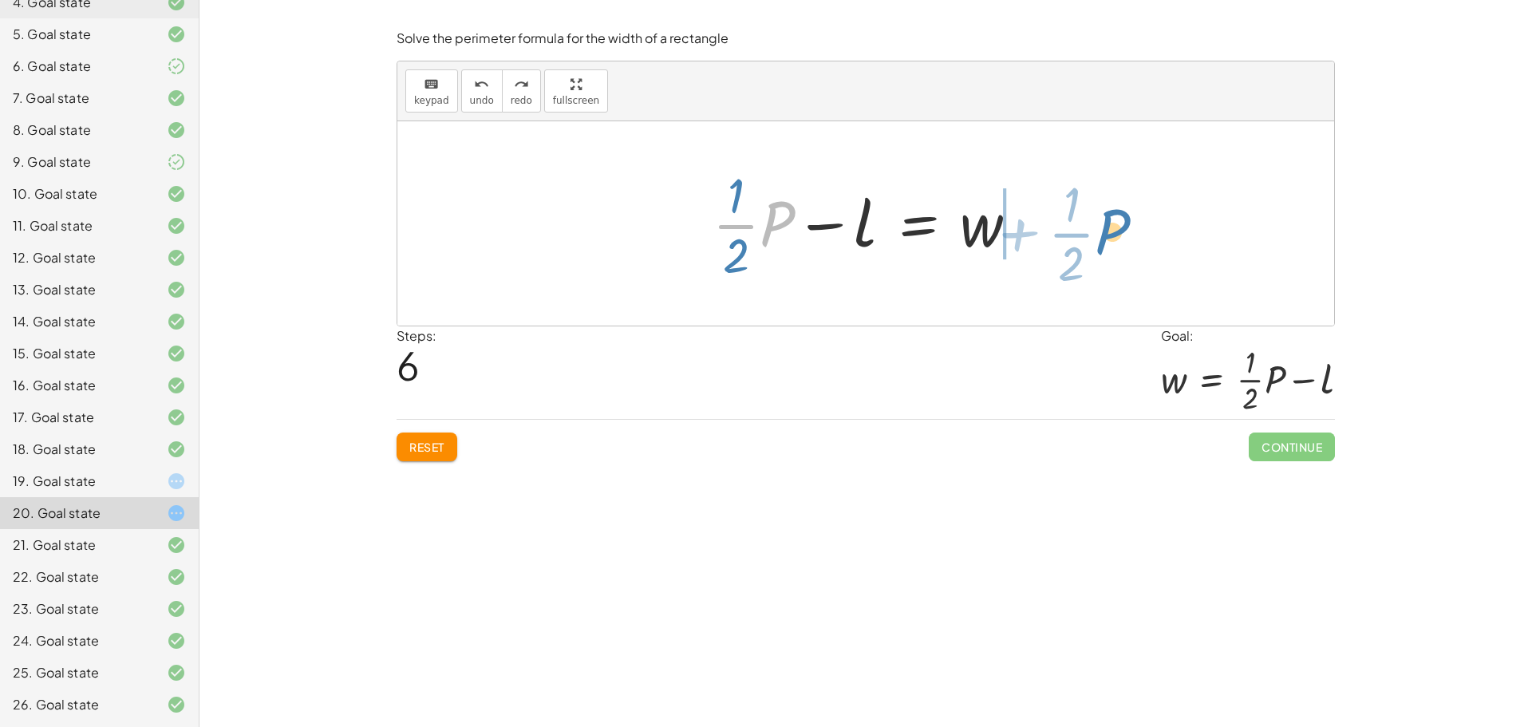
drag, startPoint x: 760, startPoint y: 228, endPoint x: 1092, endPoint y: 236, distance: 332.8
click at [1092, 236] on div "P = + · 2 · l + · 2 · w · P · 2 = + · 2 · l · 2 + w · · 1 · 2 · P = + · 2 · l ·…" at bounding box center [865, 223] width 937 height 204
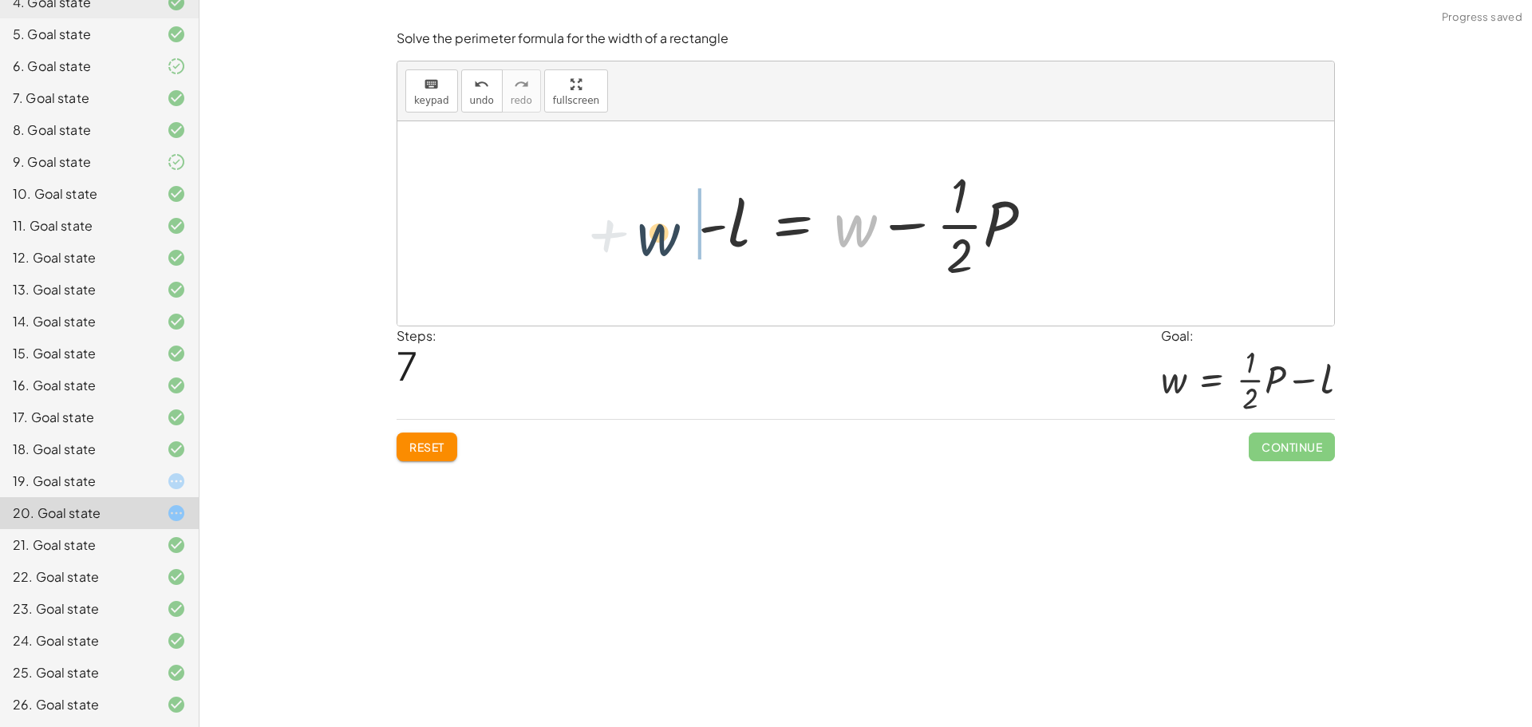
drag, startPoint x: 859, startPoint y: 219, endPoint x: 660, endPoint y: 227, distance: 198.9
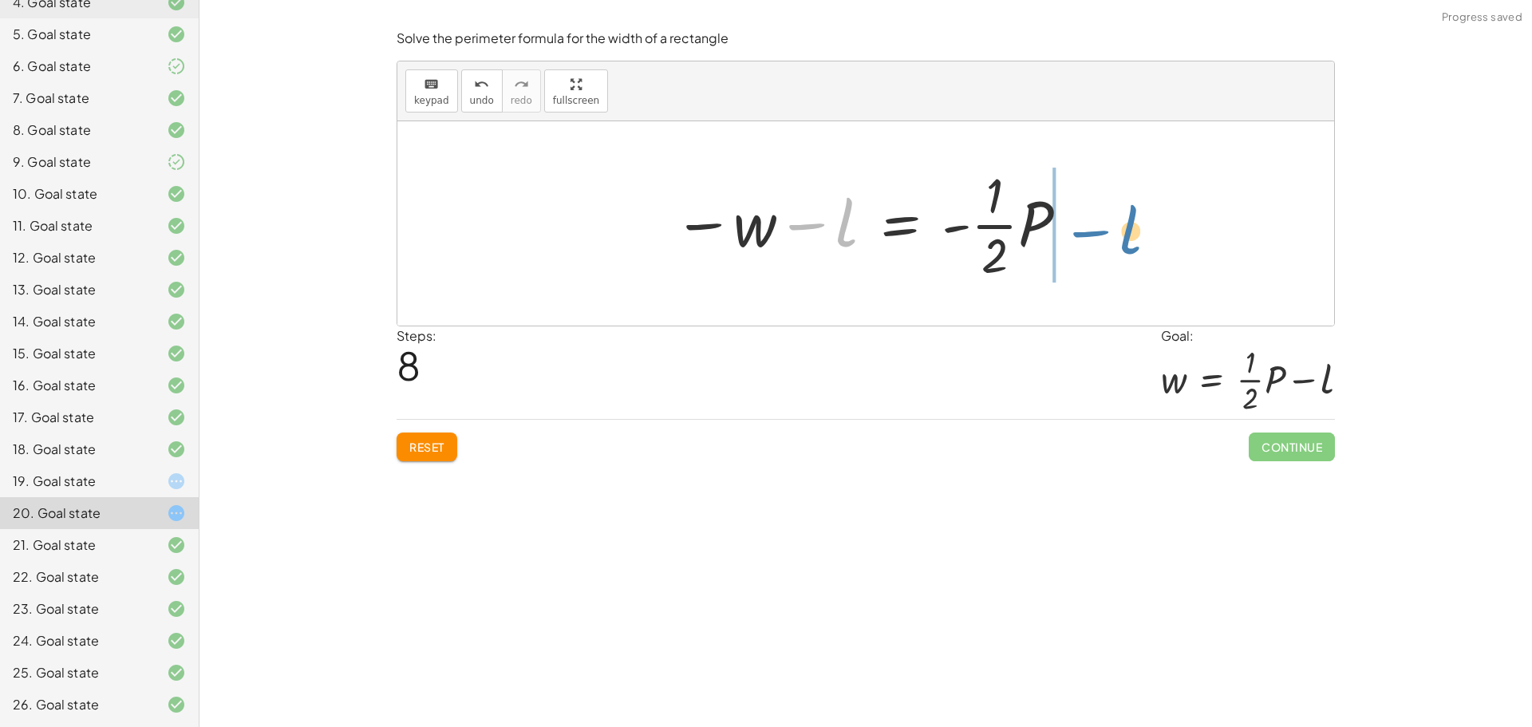
drag, startPoint x: 845, startPoint y: 224, endPoint x: 1134, endPoint y: 232, distance: 288.9
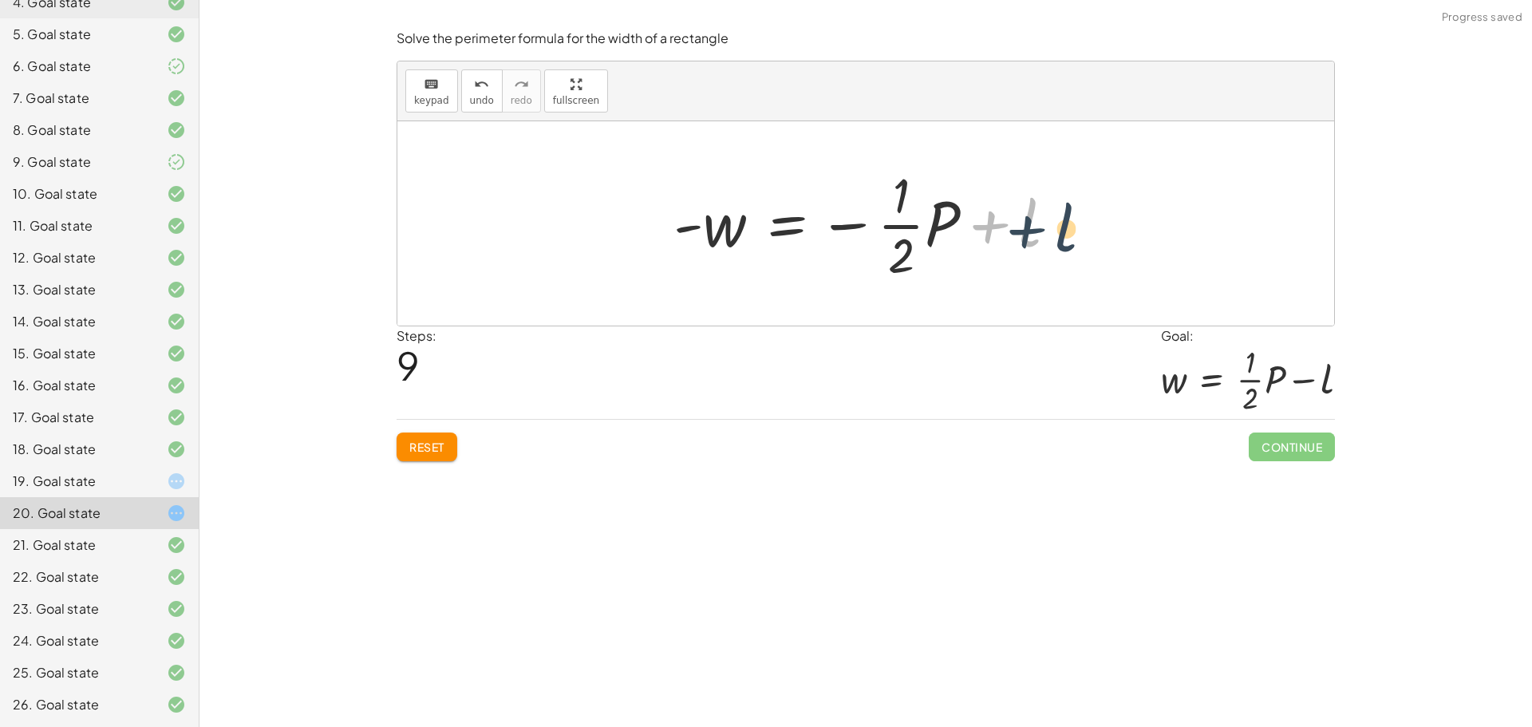
drag, startPoint x: 992, startPoint y: 230, endPoint x: 1020, endPoint y: 235, distance: 28.5
click at [1022, 235] on div at bounding box center [871, 223] width 413 height 123
click at [855, 226] on div at bounding box center [871, 223] width 413 height 123
click at [852, 224] on div at bounding box center [871, 223] width 413 height 123
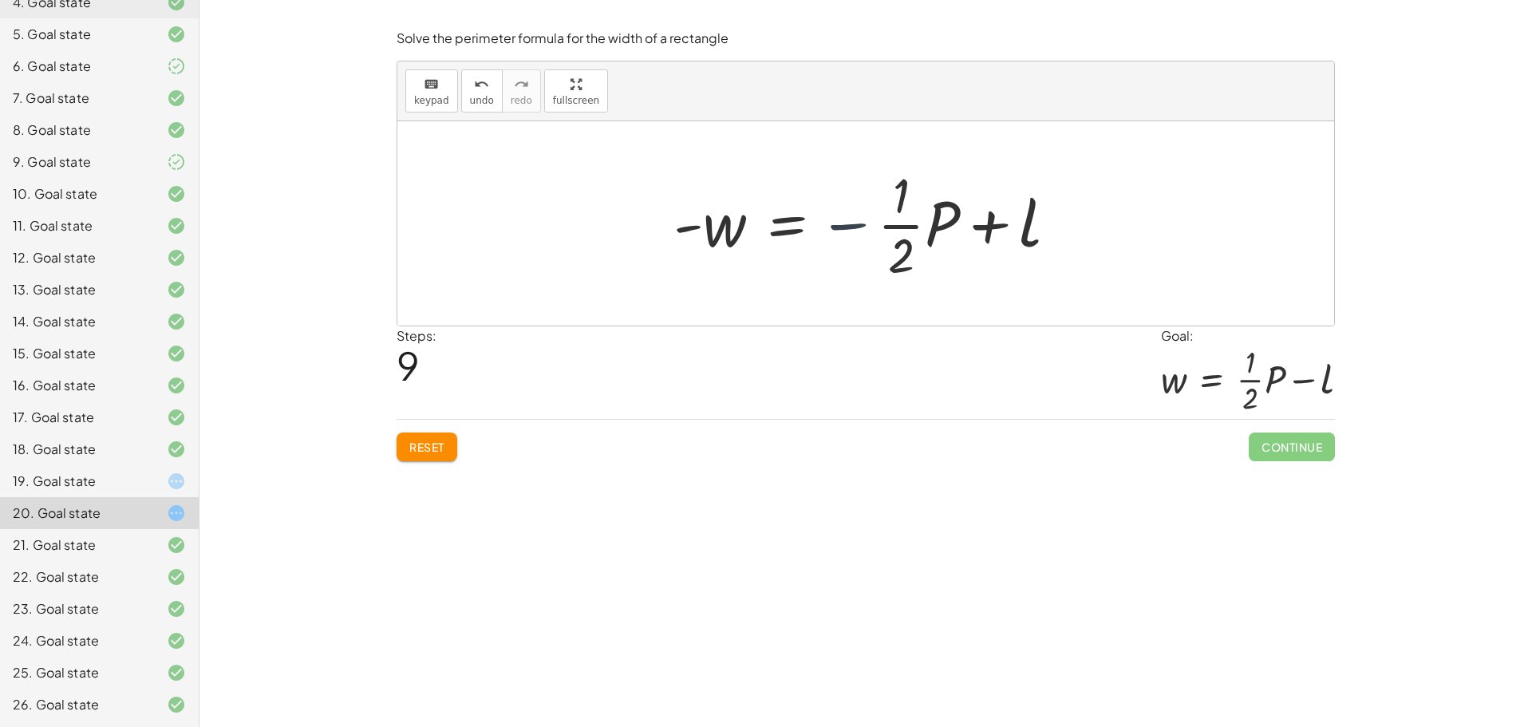
click at [852, 224] on div at bounding box center [871, 223] width 413 height 123
drag, startPoint x: 852, startPoint y: 224, endPoint x: 886, endPoint y: 229, distance: 33.9
click at [886, 229] on div at bounding box center [871, 223] width 413 height 123
drag, startPoint x: 693, startPoint y: 221, endPoint x: 855, endPoint y: 223, distance: 162.0
click at [855, 223] on div at bounding box center [871, 223] width 413 height 123
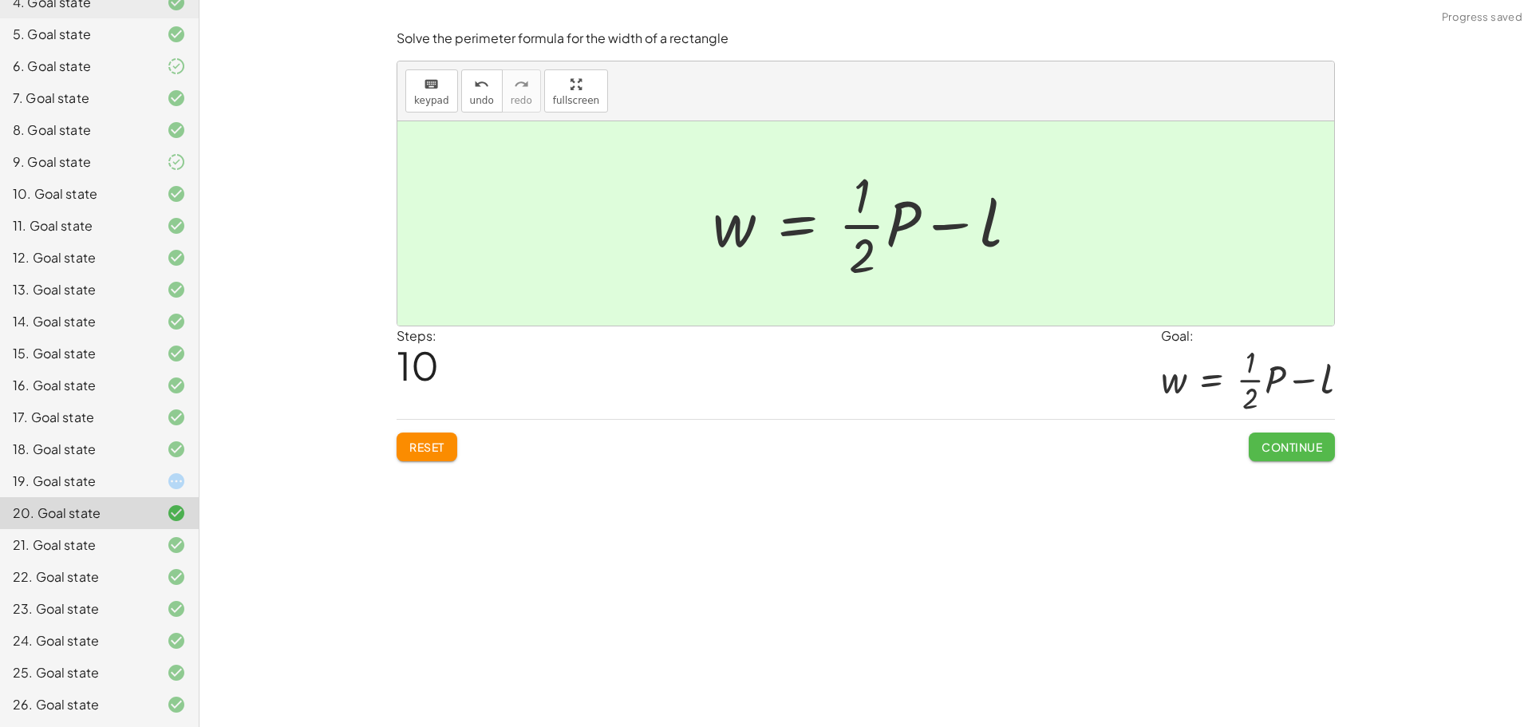
click at [1304, 448] on span "Continue" at bounding box center [1291, 447] width 61 height 14
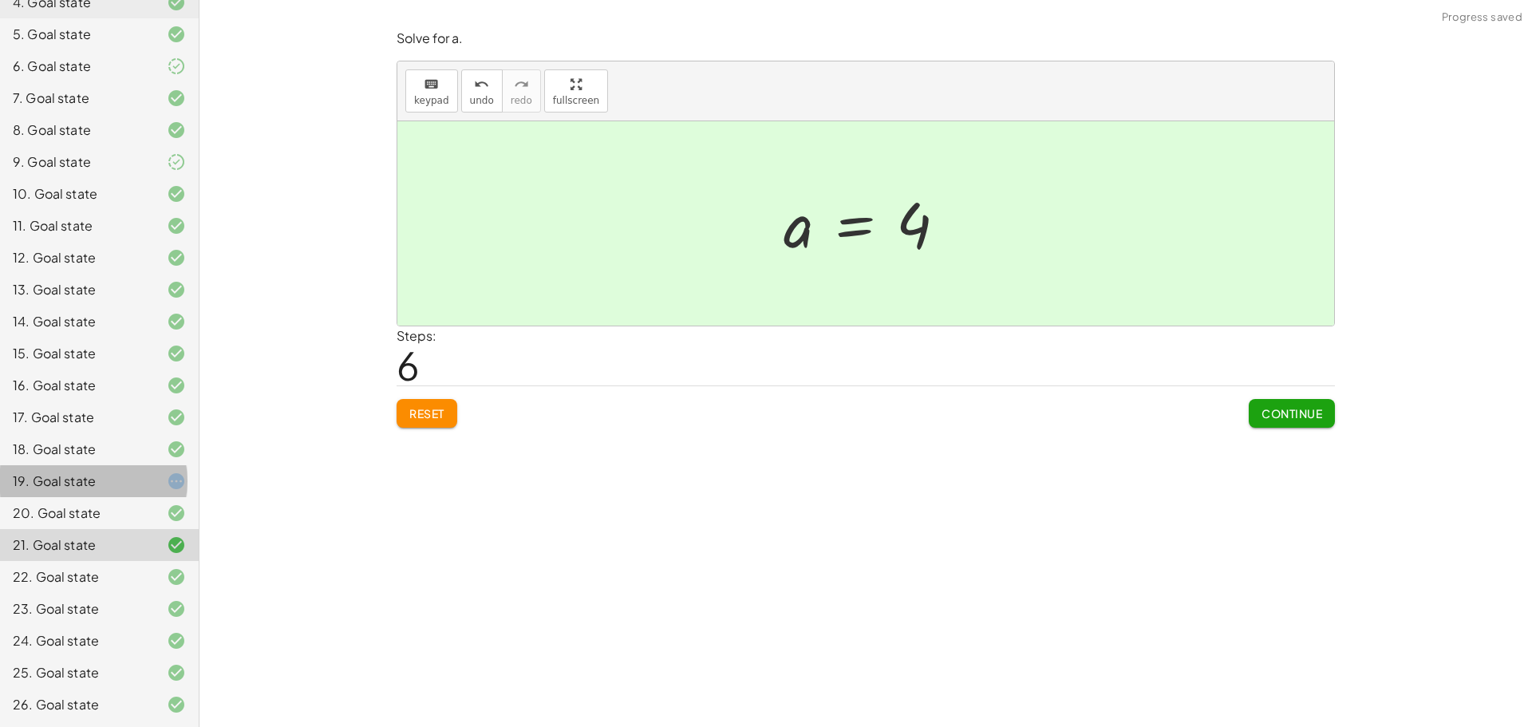
click at [167, 473] on icon at bounding box center [176, 481] width 19 height 19
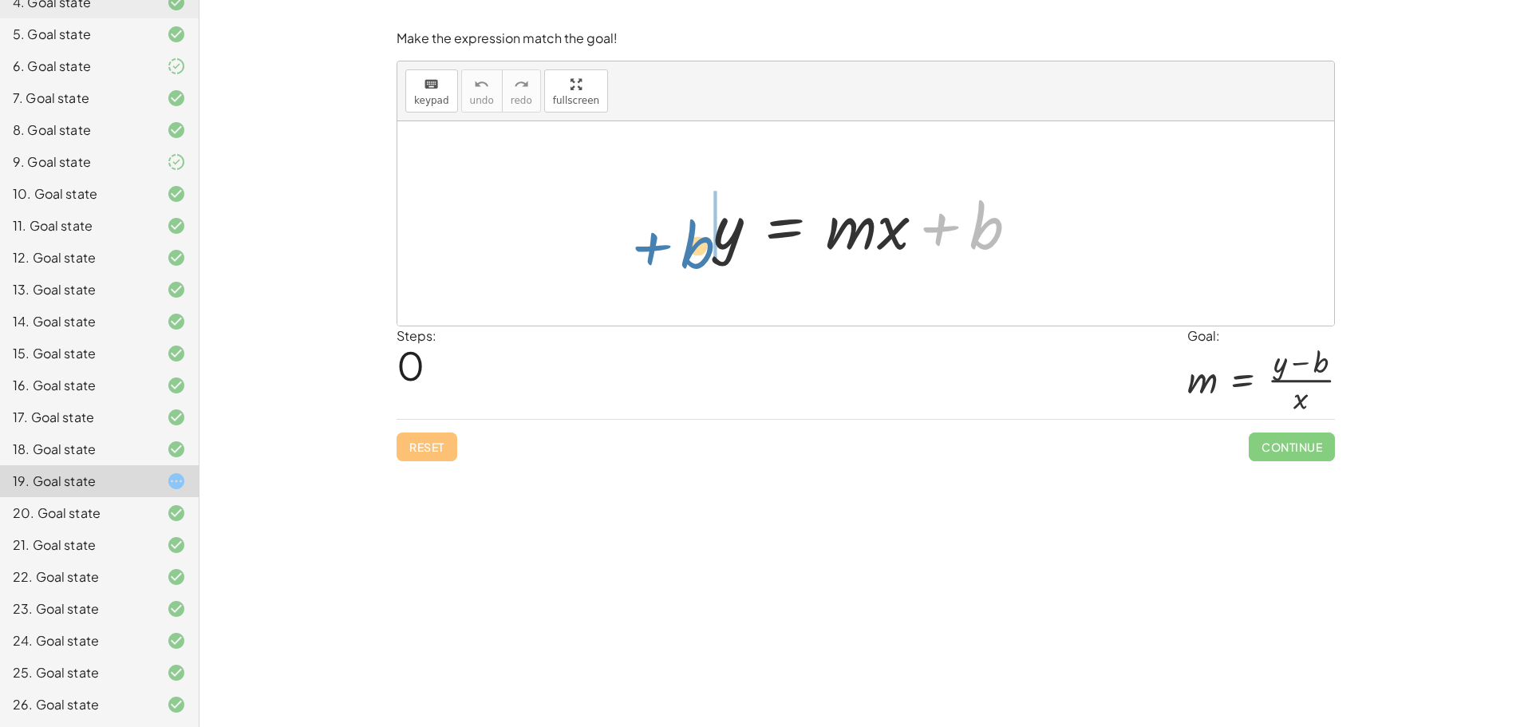
drag, startPoint x: 978, startPoint y: 223, endPoint x: 695, endPoint y: 238, distance: 283.7
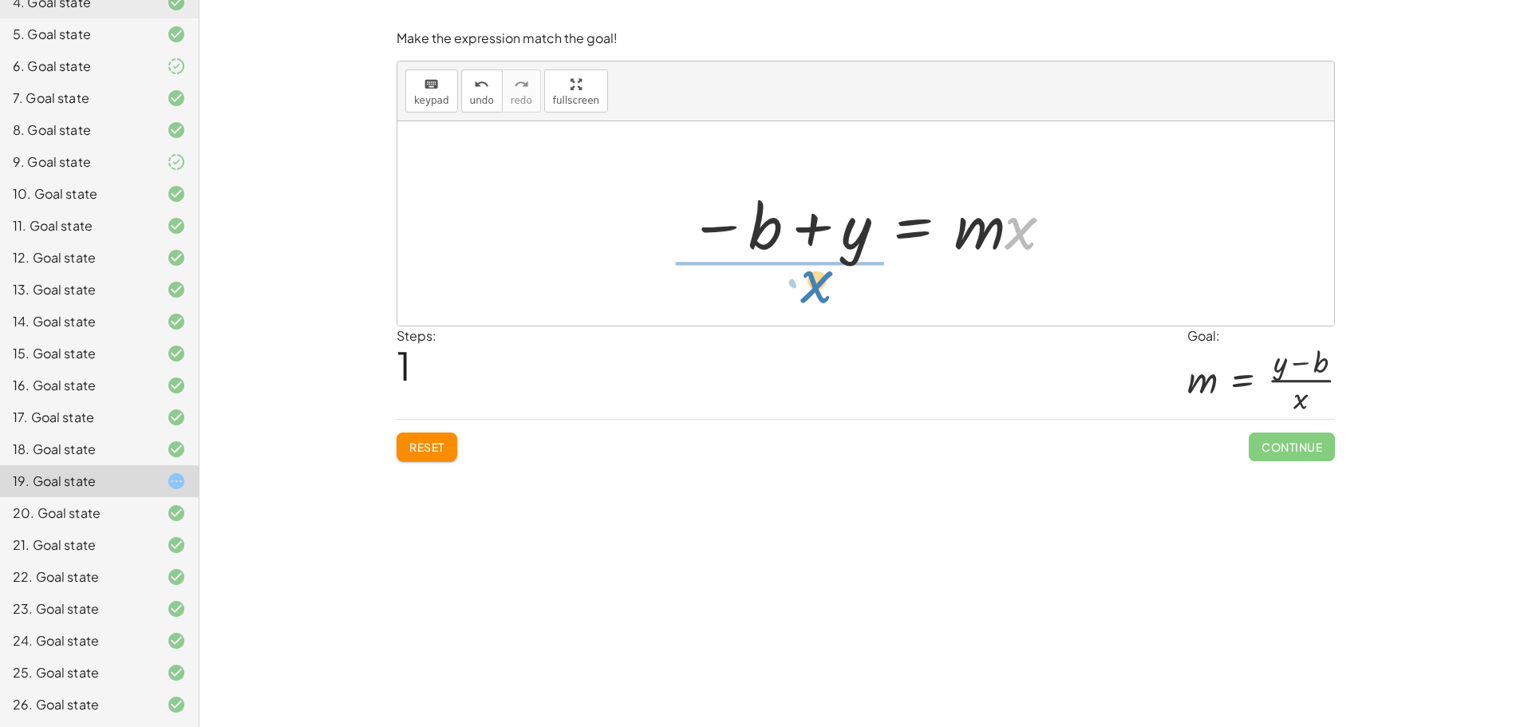
drag, startPoint x: 1024, startPoint y: 237, endPoint x: 818, endPoint y: 290, distance: 212.7
click at [818, 290] on div "y = + · m · x + b · x y = · m · x b − +" at bounding box center [865, 223] width 937 height 204
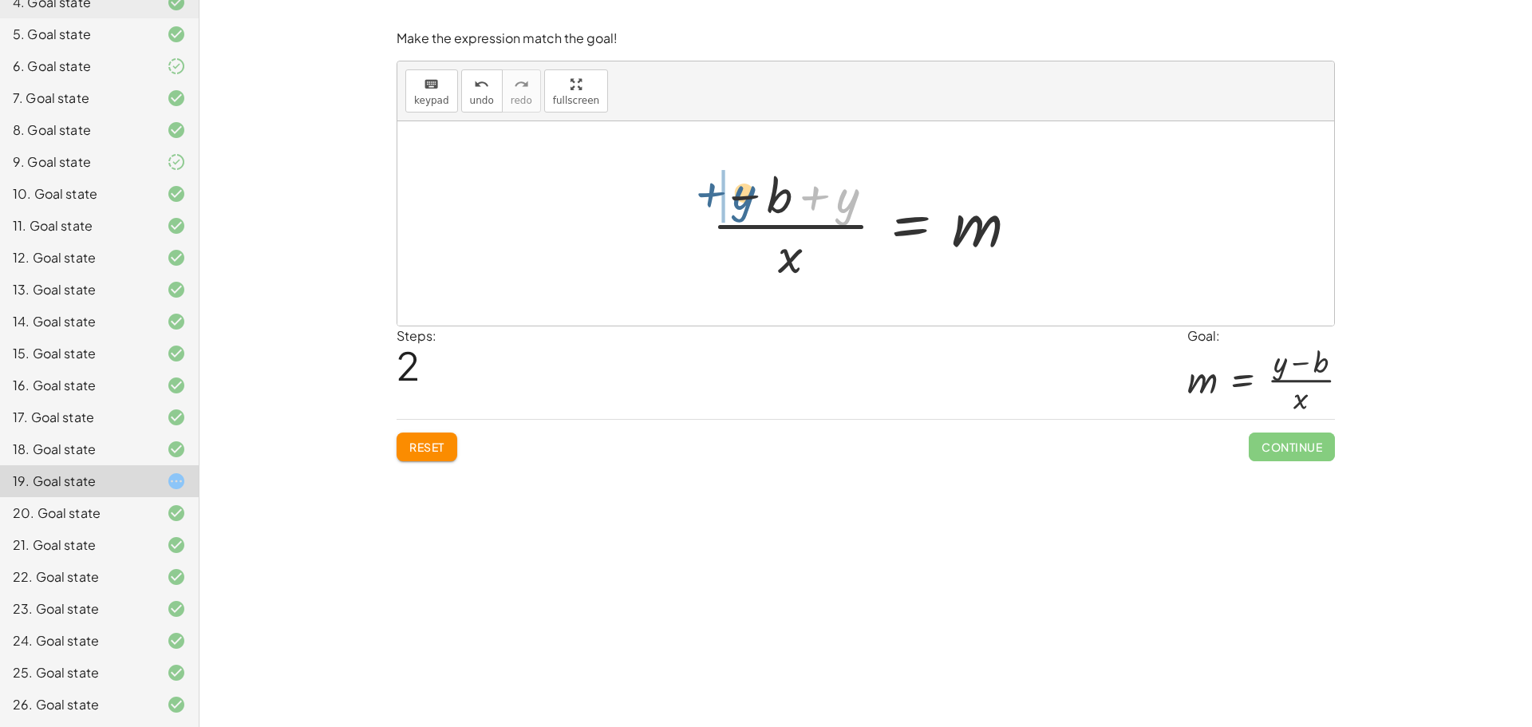
drag, startPoint x: 847, startPoint y: 203, endPoint x: 741, endPoint y: 200, distance: 105.4
click at [741, 200] on div at bounding box center [871, 223] width 335 height 123
click at [825, 219] on div at bounding box center [871, 223] width 290 height 123
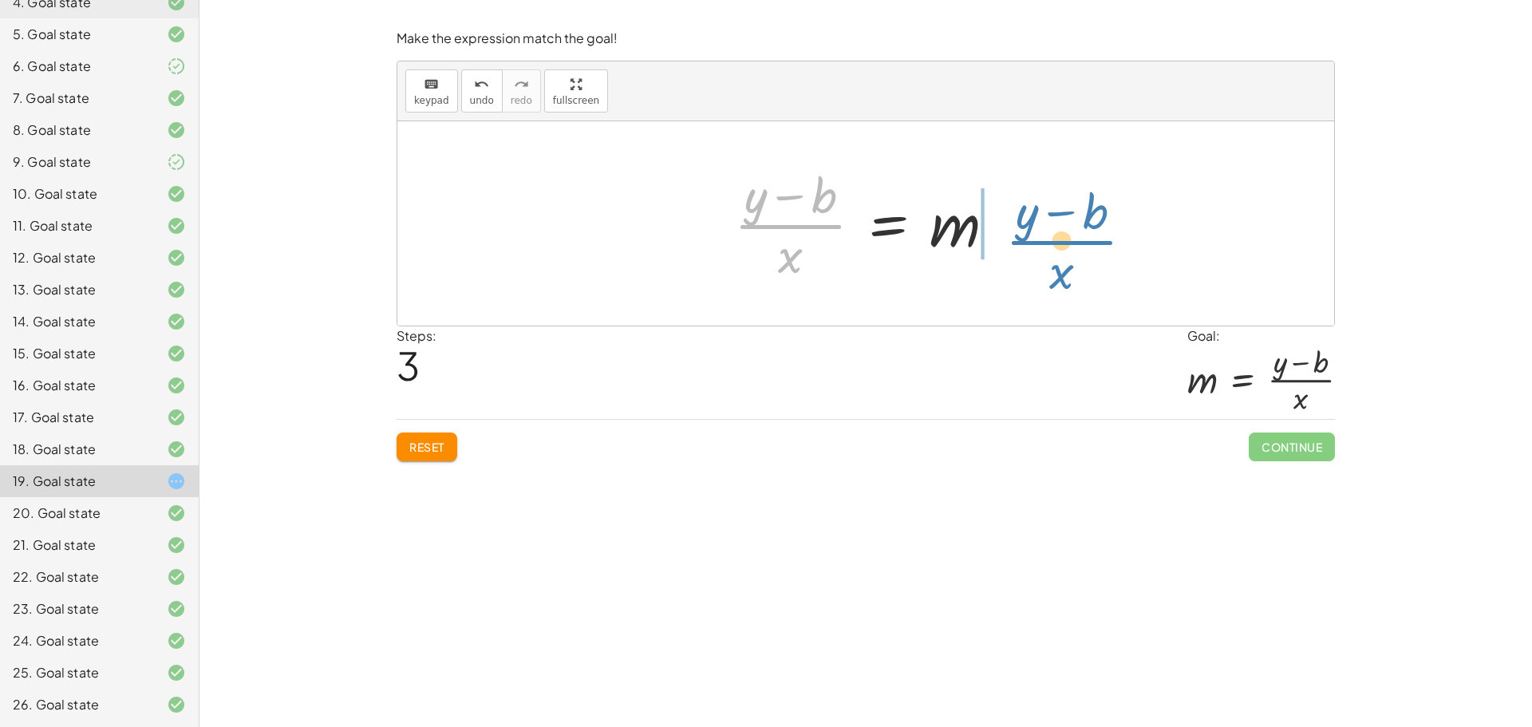
drag, startPoint x: 820, startPoint y: 227, endPoint x: 1095, endPoint y: 243, distance: 274.9
click at [1095, 243] on div "y = + · m · x + b − b + y = · m · x · ( − b + y ) · x = m · ( + y − b ) · x y =…" at bounding box center [865, 223] width 937 height 204
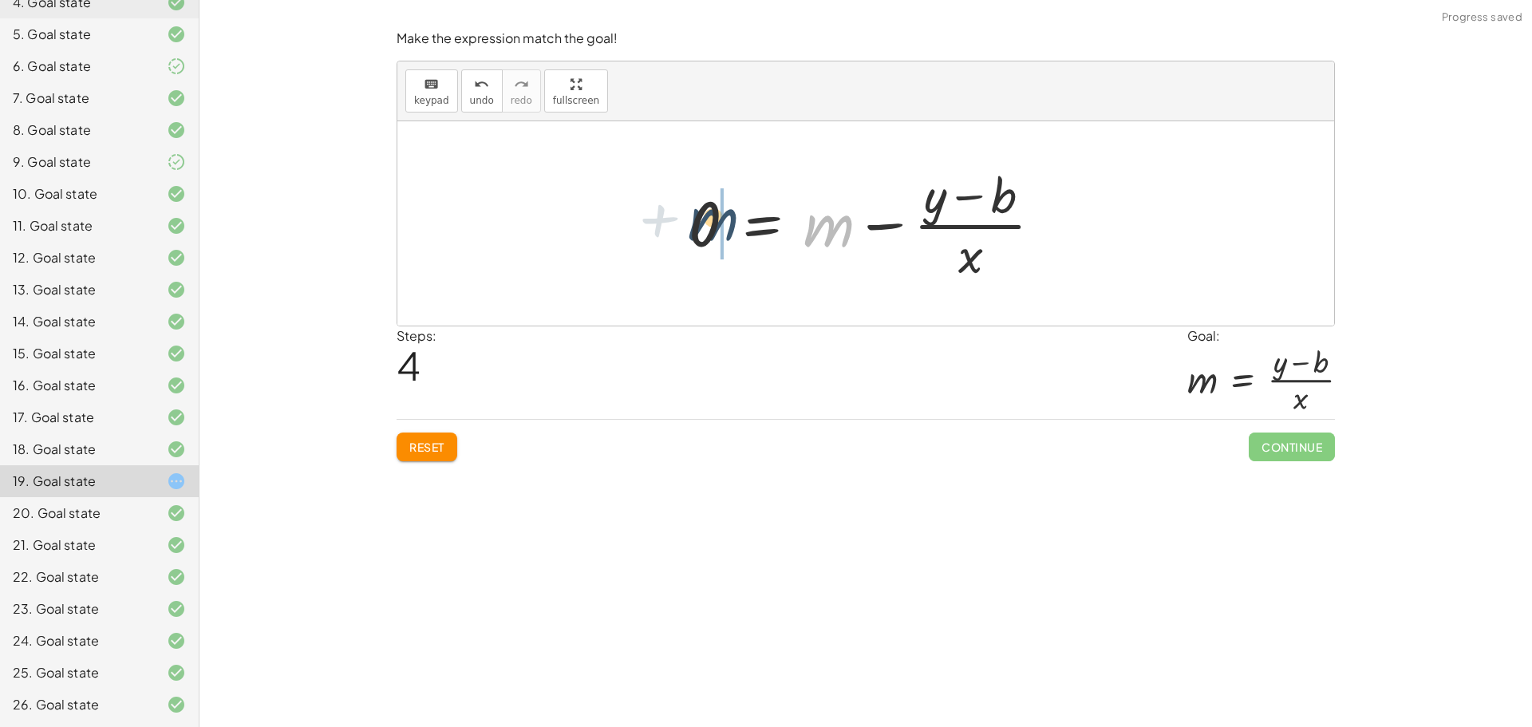
drag, startPoint x: 835, startPoint y: 231, endPoint x: 724, endPoint y: 225, distance: 111.1
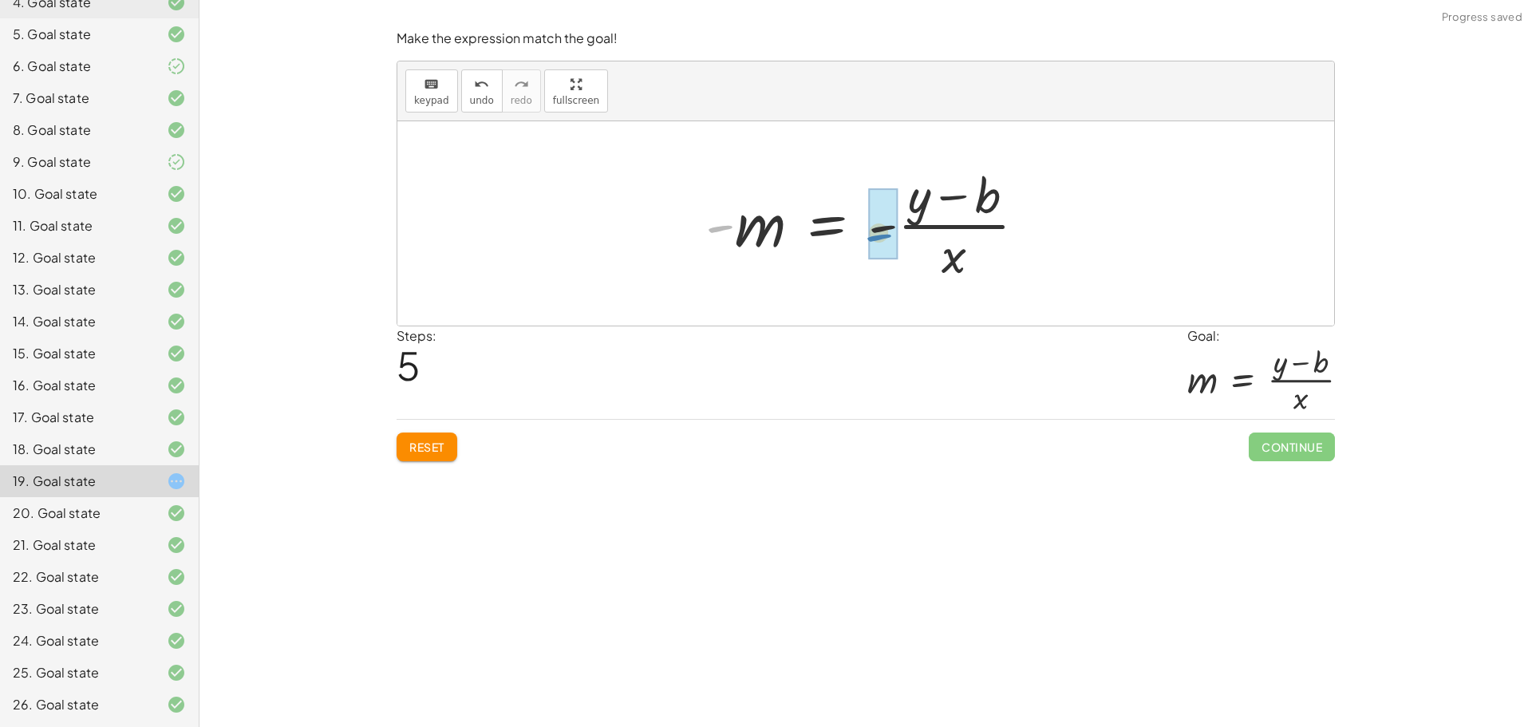
drag, startPoint x: 709, startPoint y: 225, endPoint x: 870, endPoint y: 234, distance: 161.4
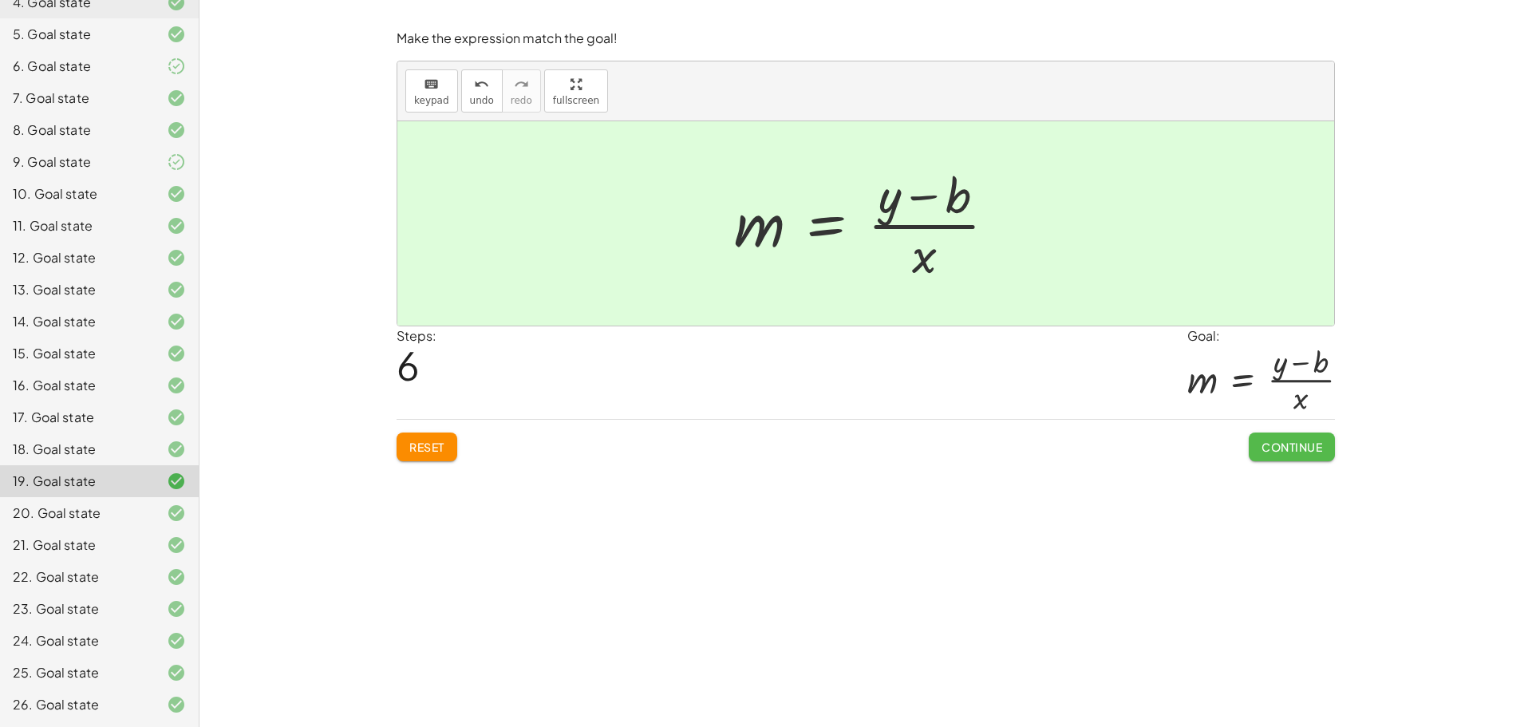
click at [1296, 453] on span "Continue" at bounding box center [1291, 447] width 61 height 14
click at [0, 0] on div "Equations: (One, Two, Multi and Literal Equations) [PERSON_NAME] Not you? Tasks…" at bounding box center [0, 0] width 0 height 0
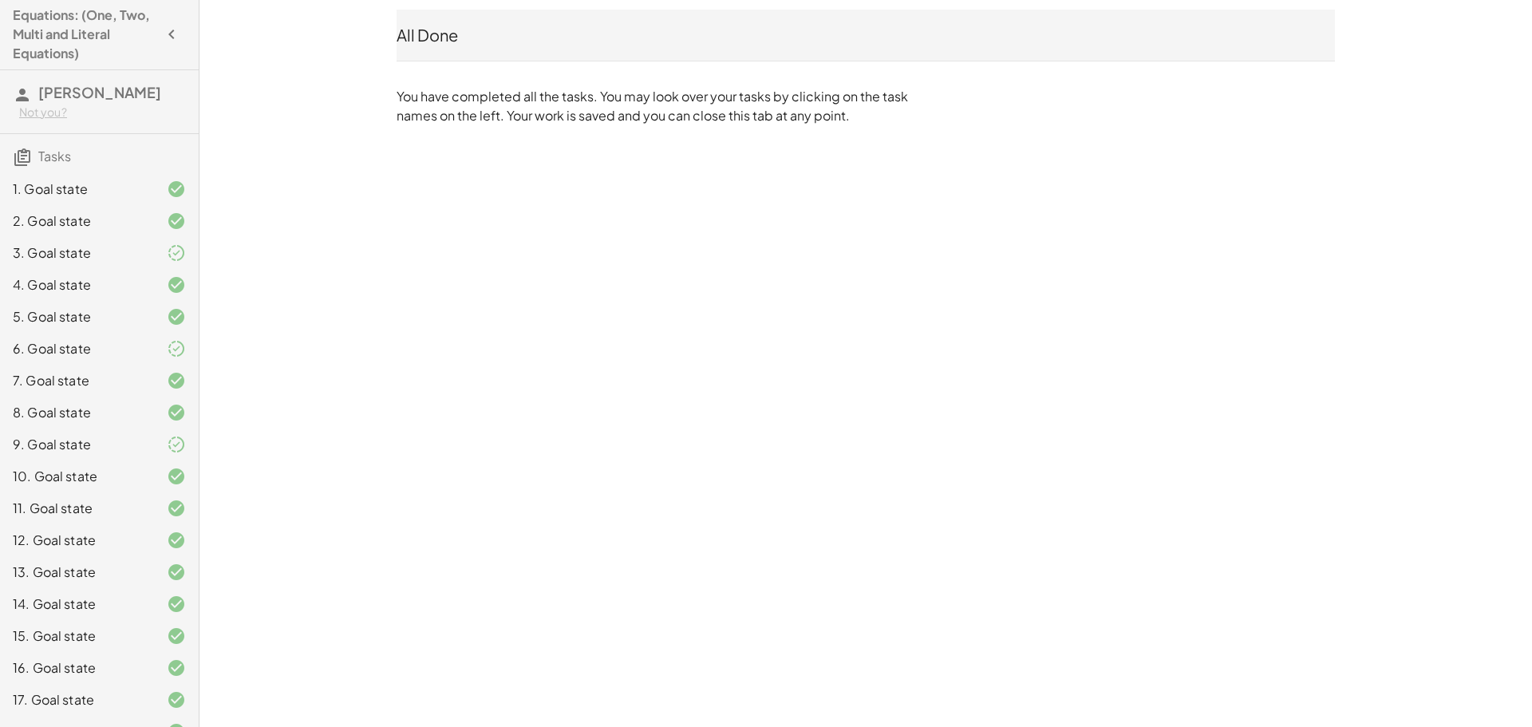
scroll to position [0, 0]
click at [162, 32] on icon "button" at bounding box center [171, 35] width 19 height 19
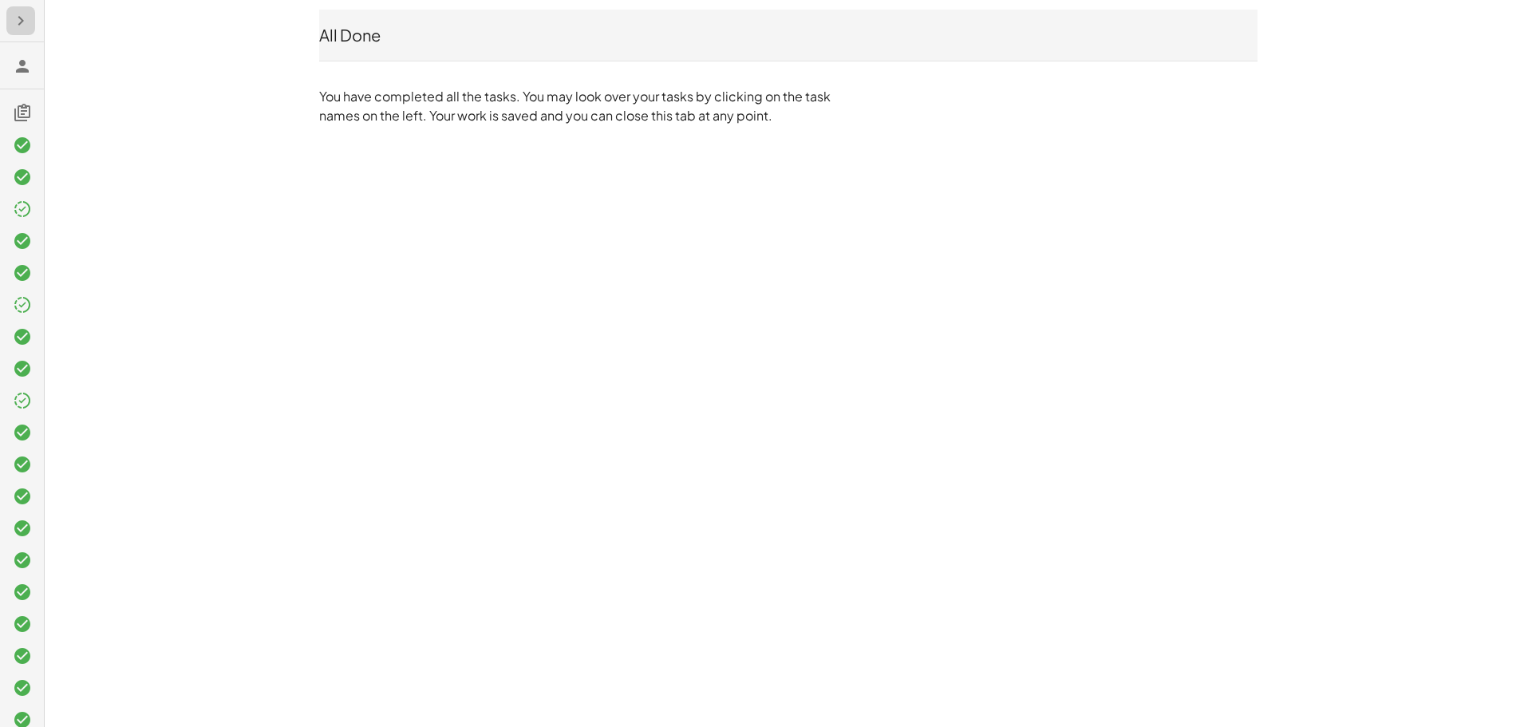
click at [22, 22] on icon "button" at bounding box center [20, 20] width 19 height 19
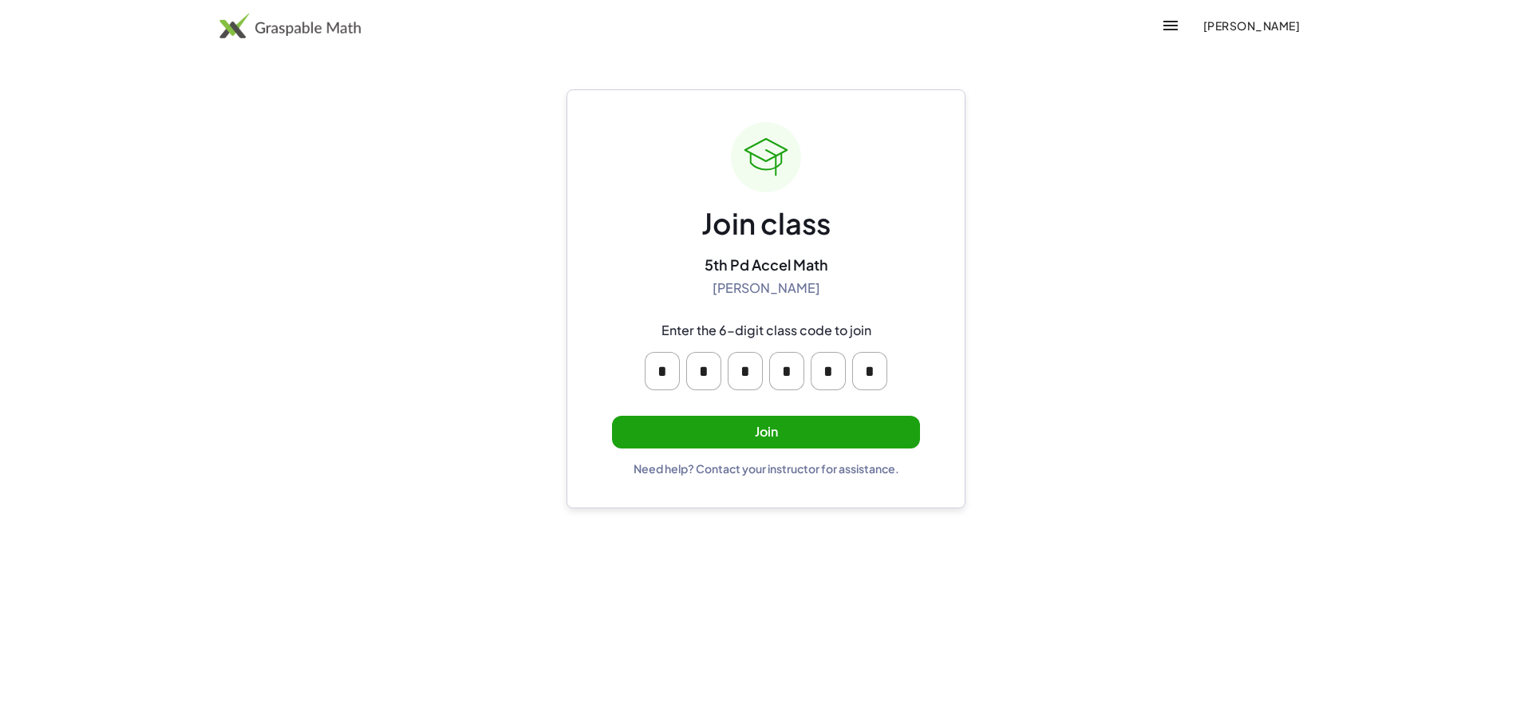
click at [824, 426] on button "Join" at bounding box center [766, 432] width 308 height 33
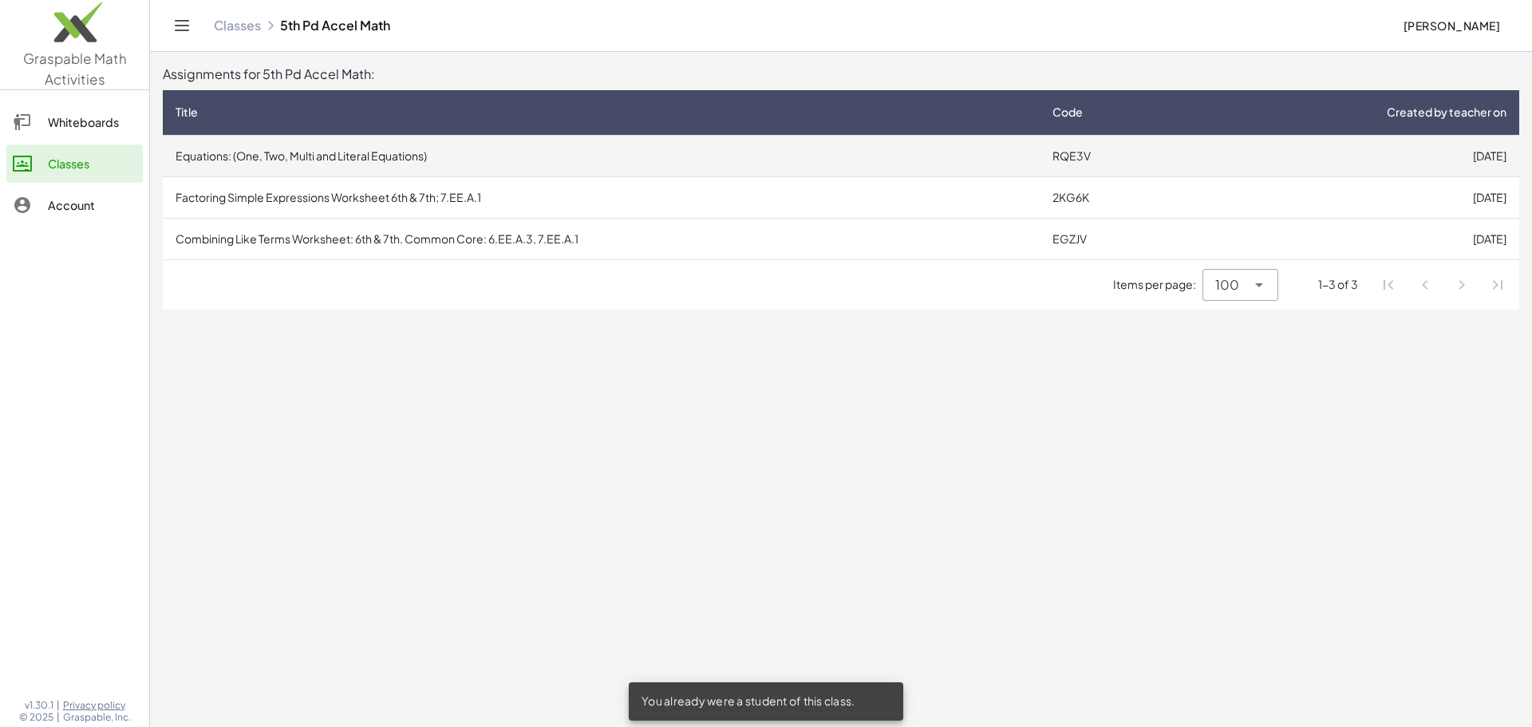
click at [957, 170] on td "Equations: (One, Two, Multi and Literal Equations)" at bounding box center [601, 155] width 877 height 41
